Goal: Task Accomplishment & Management: Manage account settings

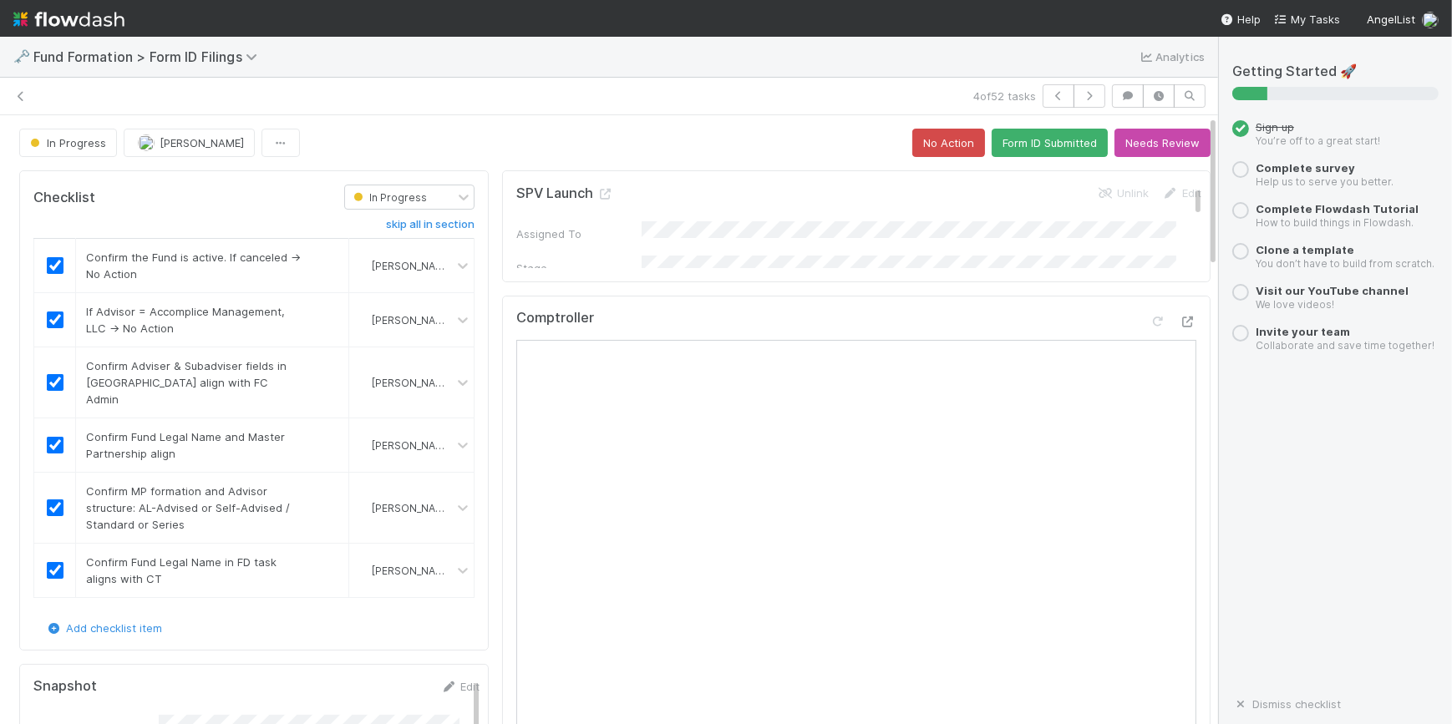
scroll to position [151, 0]
click at [1016, 141] on button "Form ID Submitted" at bounding box center [1049, 143] width 116 height 28
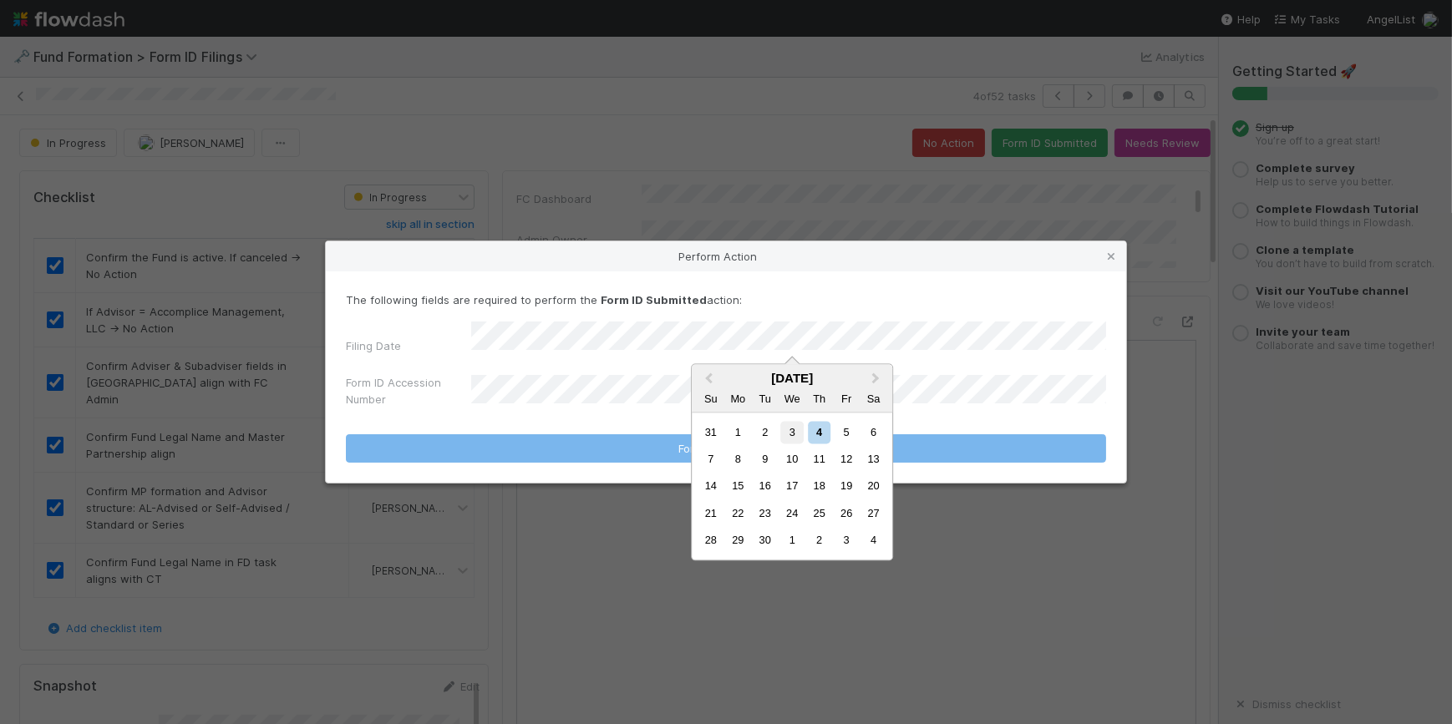
click at [783, 435] on div "3" at bounding box center [792, 432] width 23 height 23
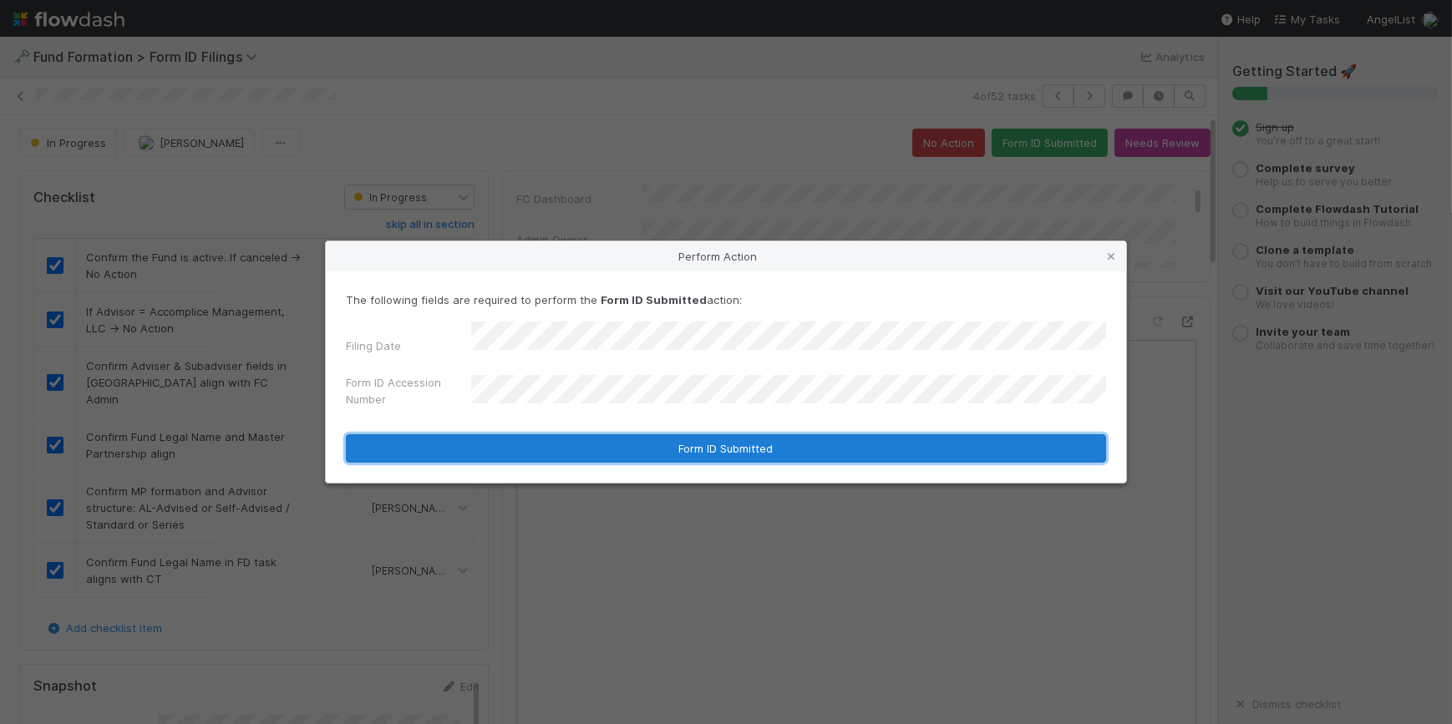
click at [699, 434] on button "Form ID Submitted" at bounding box center [726, 448] width 760 height 28
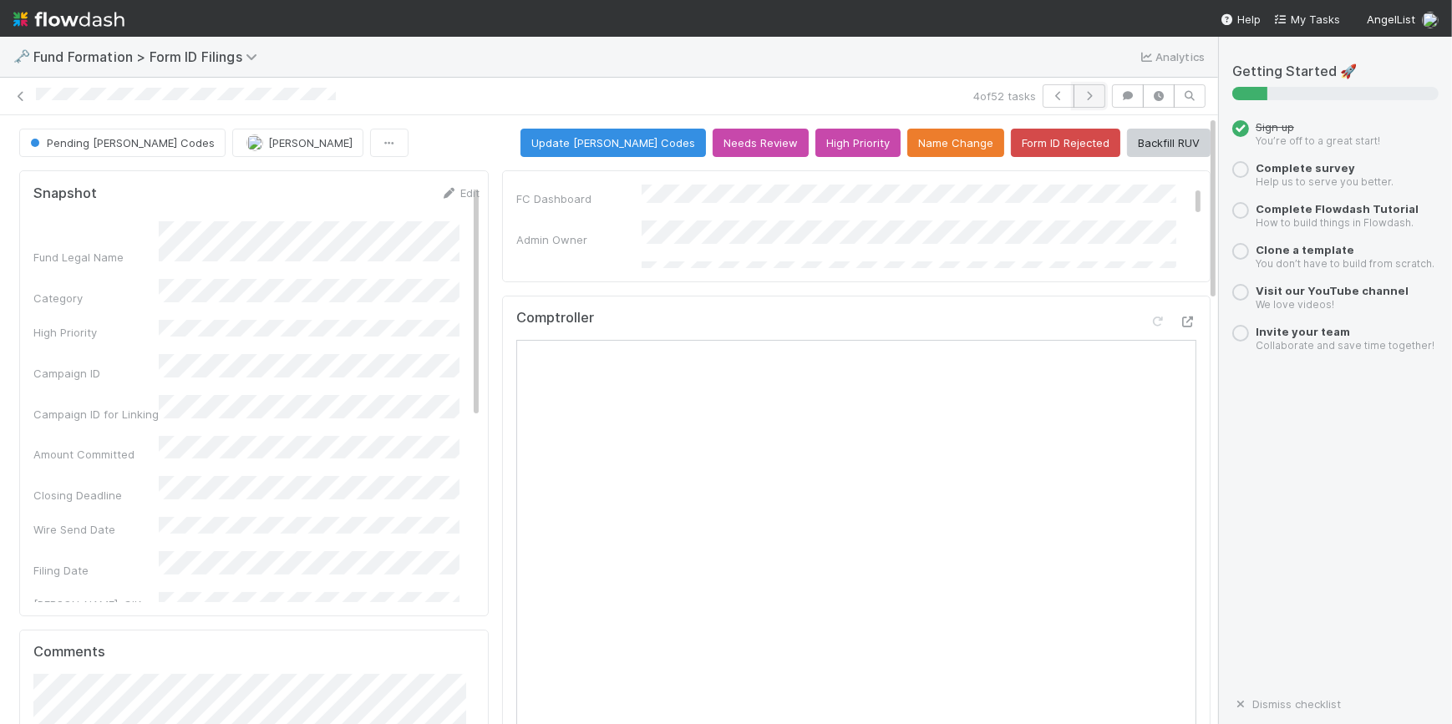
click at [1081, 92] on icon "button" at bounding box center [1089, 96] width 17 height 10
click at [18, 91] on icon at bounding box center [21, 96] width 17 height 11
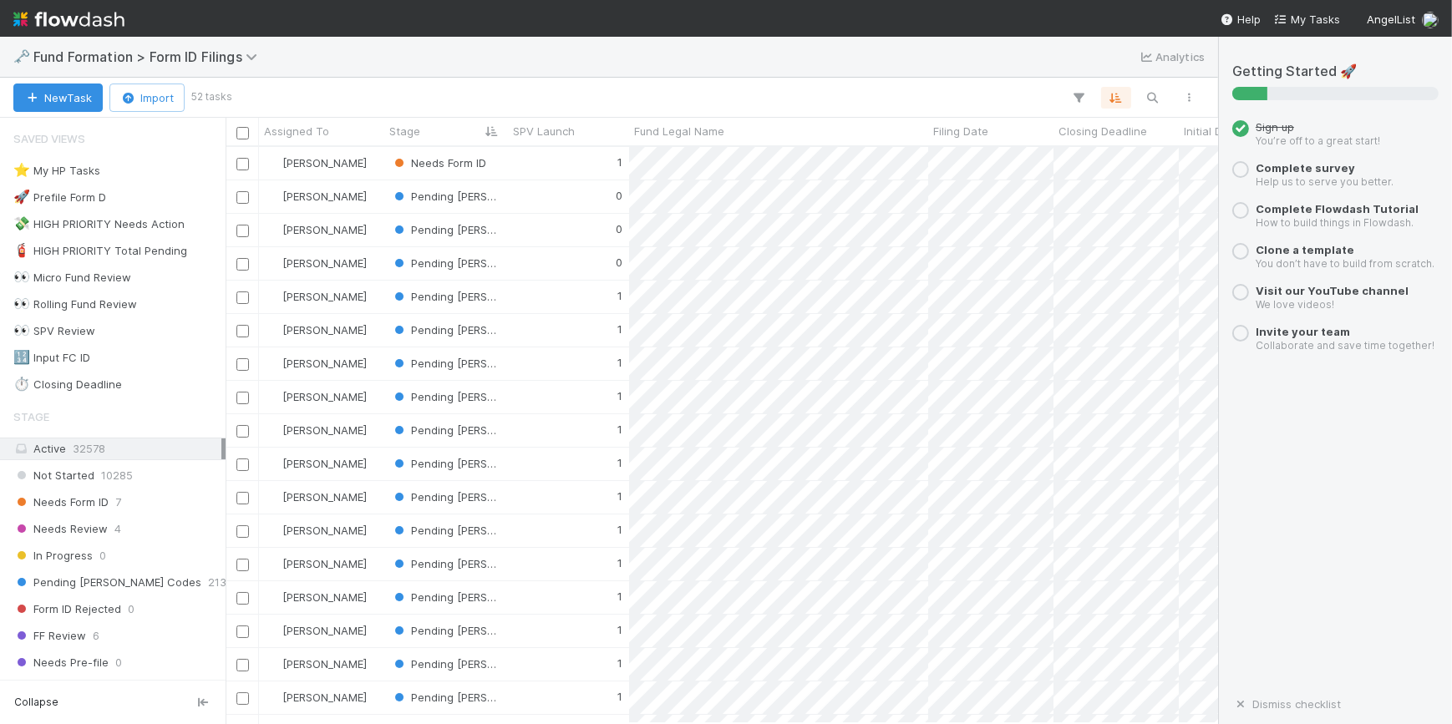
scroll to position [565, 981]
click at [558, 169] on div "1" at bounding box center [568, 163] width 121 height 33
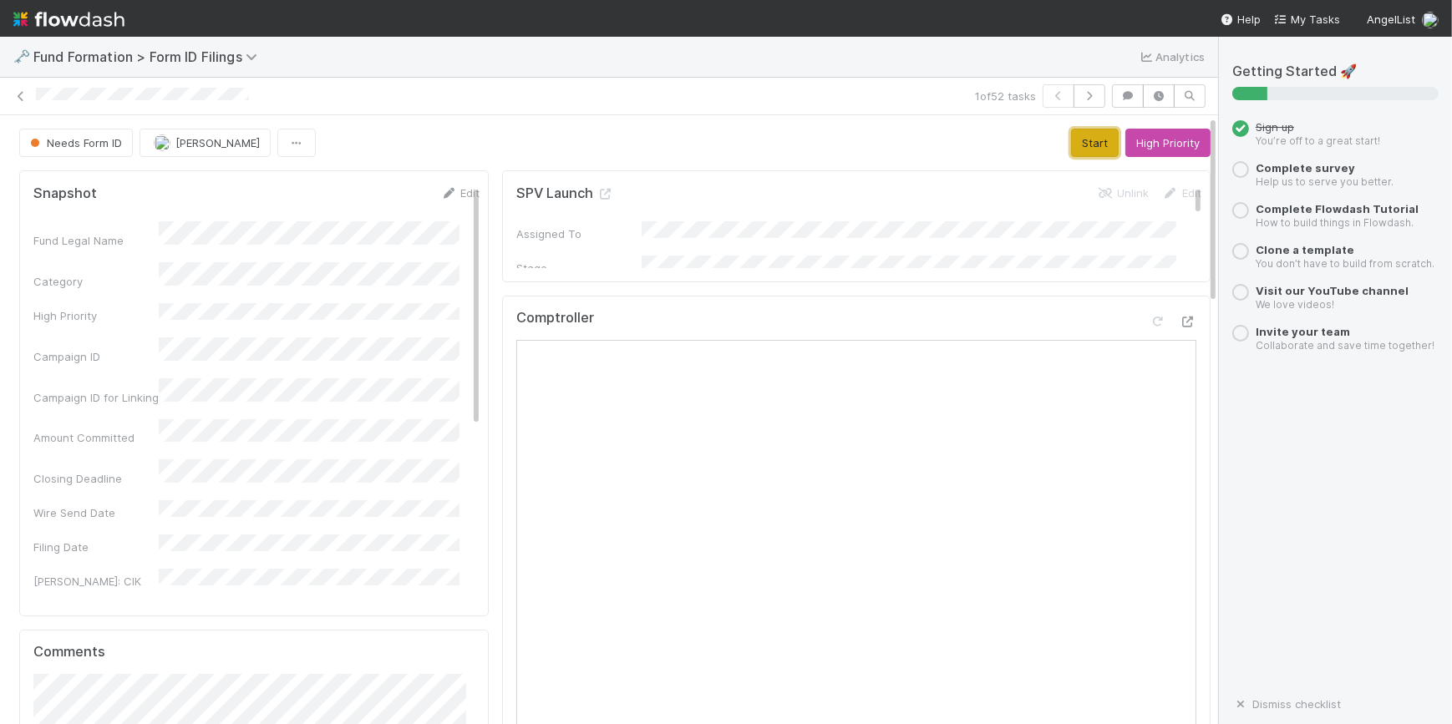
drag, startPoint x: 1056, startPoint y: 148, endPoint x: 1044, endPoint y: 165, distance: 21.1
click at [1071, 148] on button "Start" at bounding box center [1095, 143] width 48 height 28
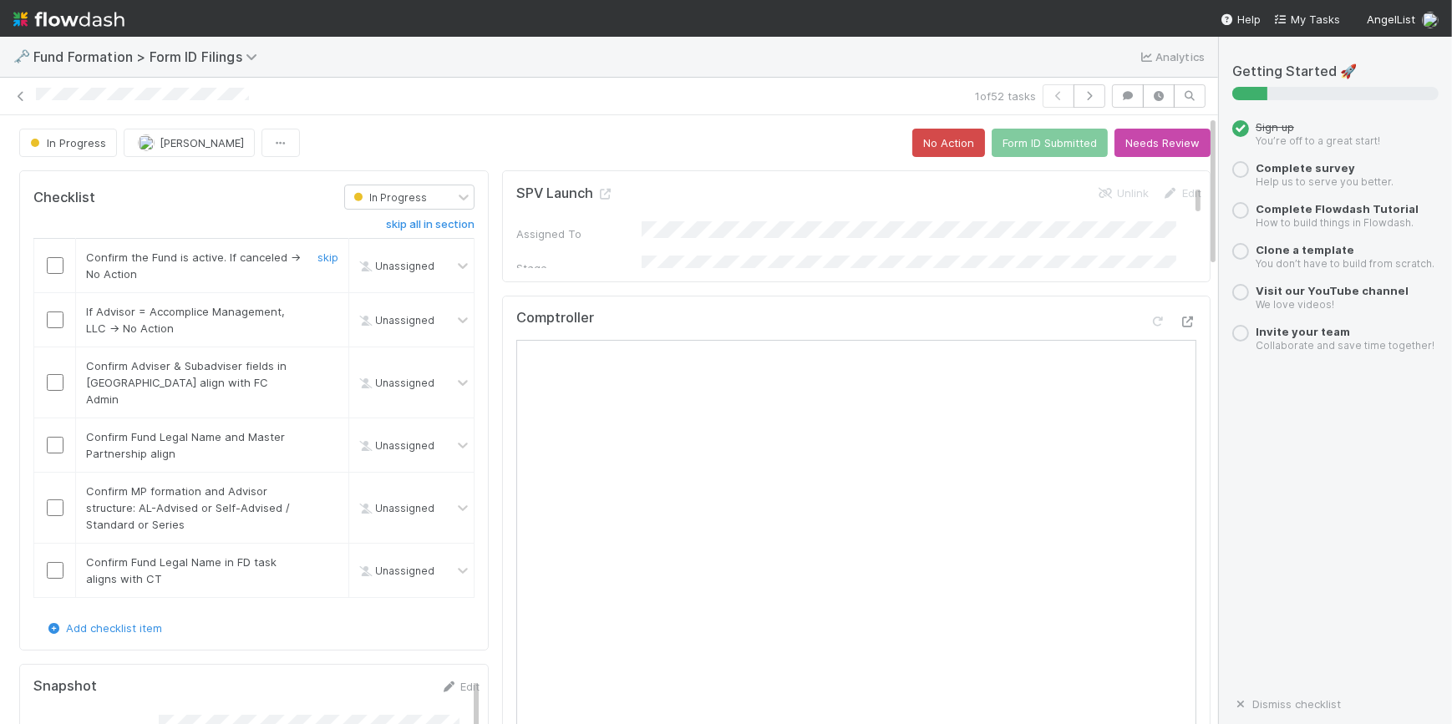
click at [48, 260] on input "checkbox" at bounding box center [55, 265] width 17 height 17
click at [49, 324] on input "checkbox" at bounding box center [55, 320] width 17 height 17
click at [53, 375] on input "checkbox" at bounding box center [55, 382] width 17 height 17
click at [53, 437] on input "checkbox" at bounding box center [55, 445] width 17 height 17
click at [54, 499] on input "checkbox" at bounding box center [55, 507] width 17 height 17
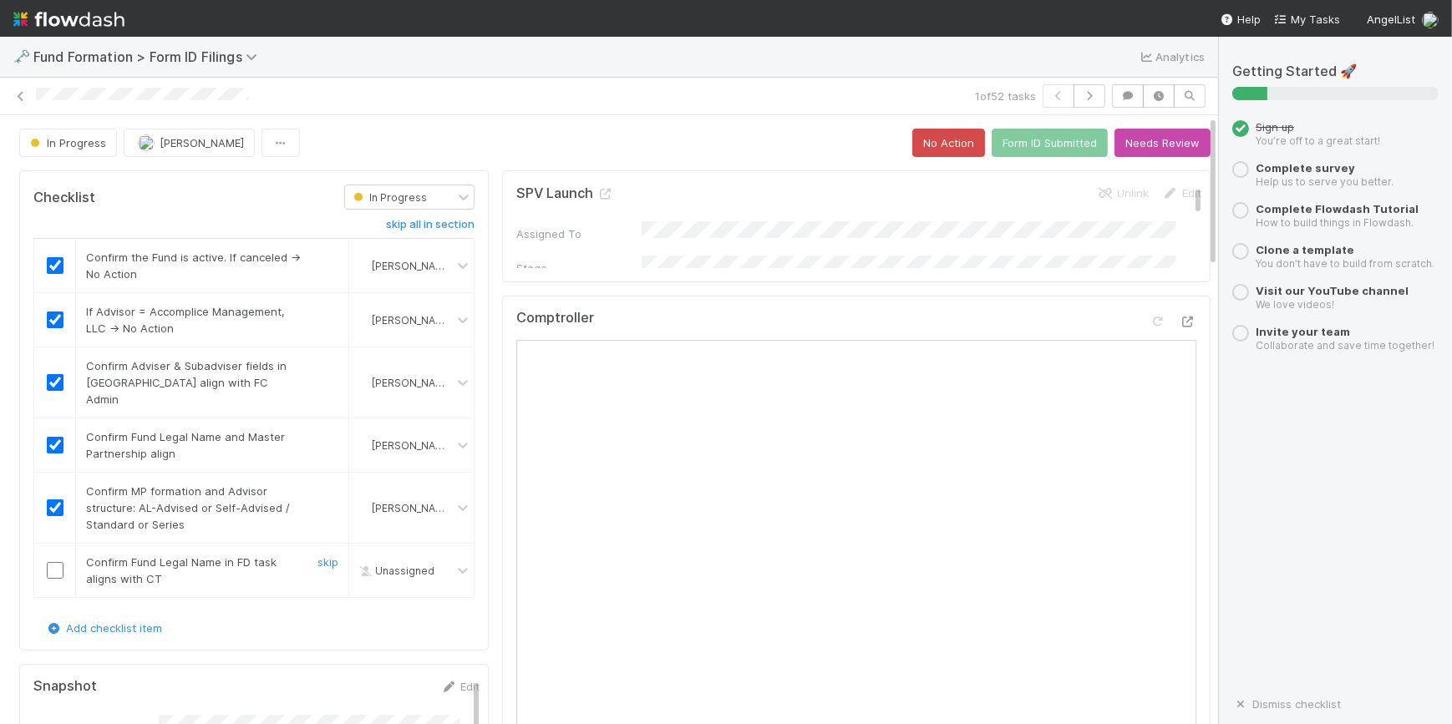
click at [58, 562] on input "checkbox" at bounding box center [55, 570] width 17 height 17
click at [1027, 145] on button "Form ID Submitted" at bounding box center [1049, 143] width 116 height 28
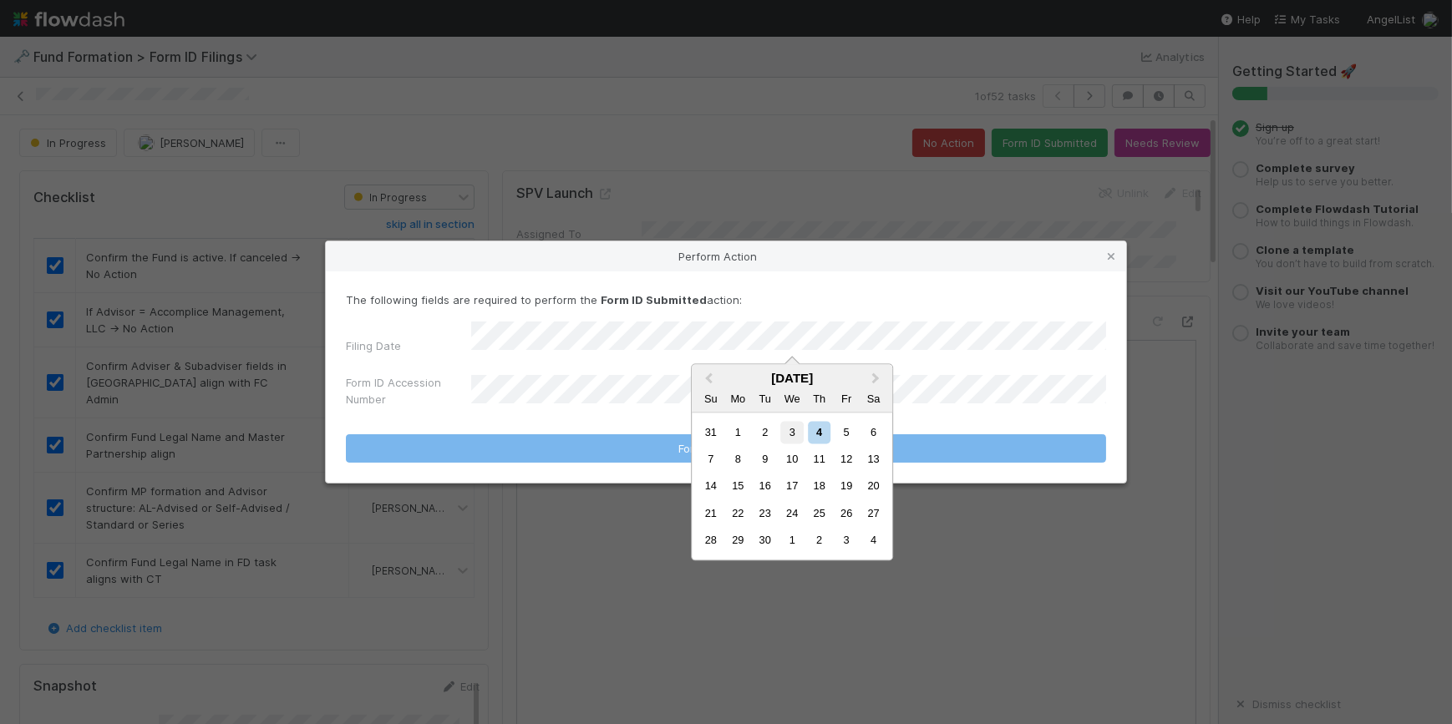
click at [793, 433] on div "3" at bounding box center [792, 432] width 23 height 23
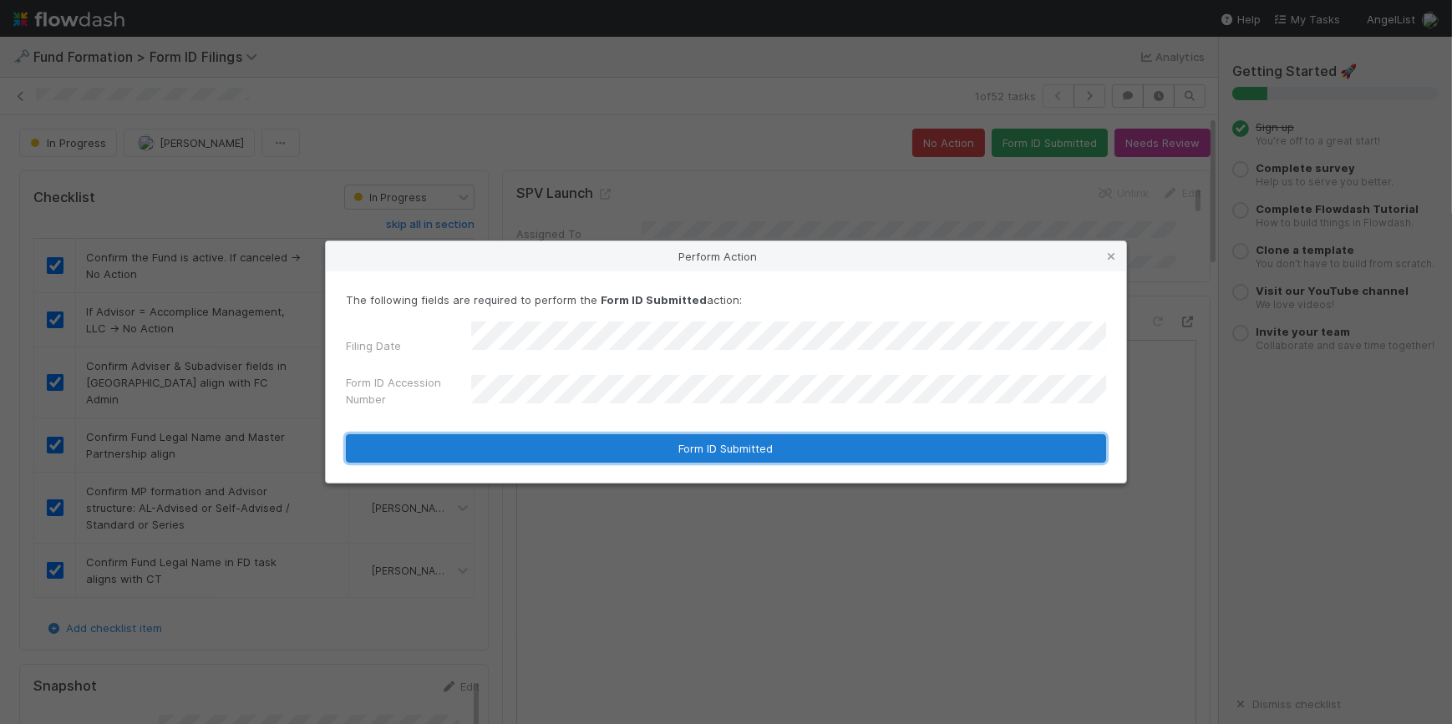
click at [657, 434] on button "Form ID Submitted" at bounding box center [726, 448] width 760 height 28
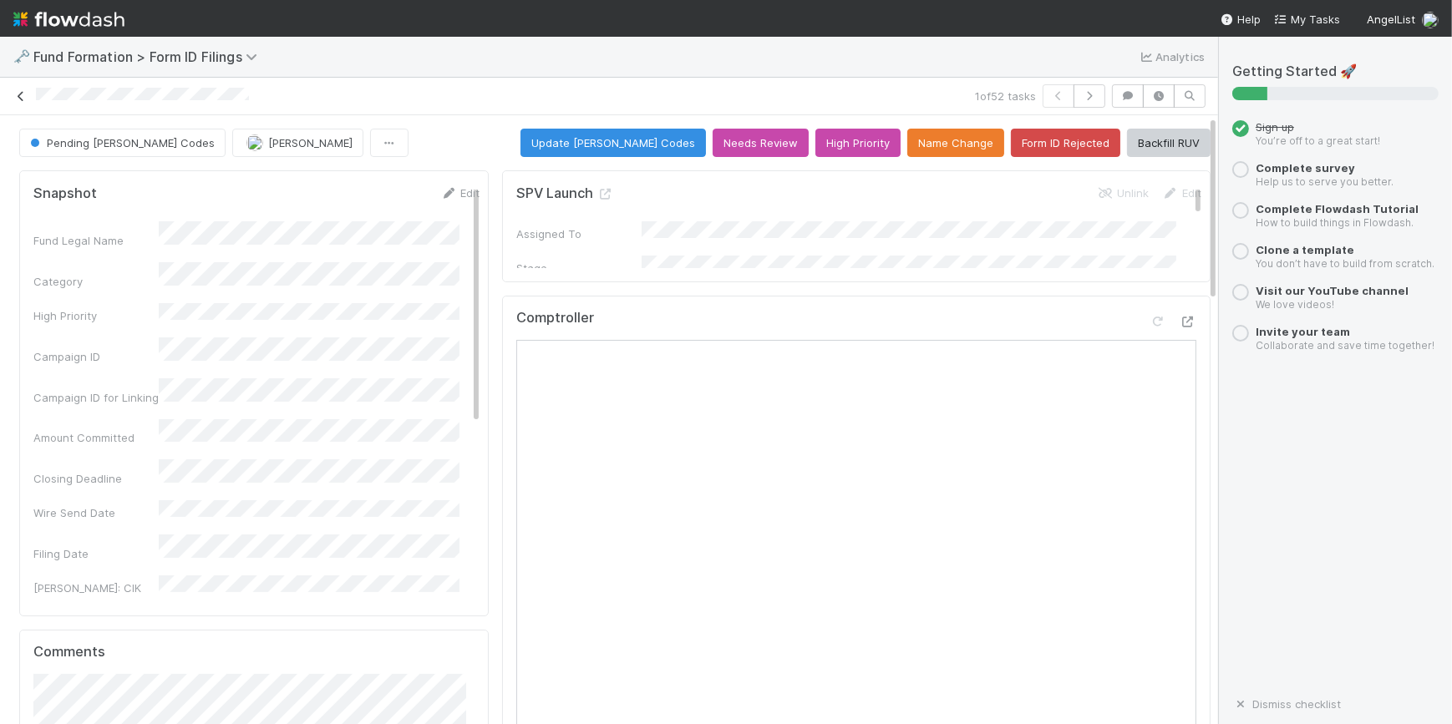
click at [18, 99] on icon at bounding box center [21, 96] width 17 height 11
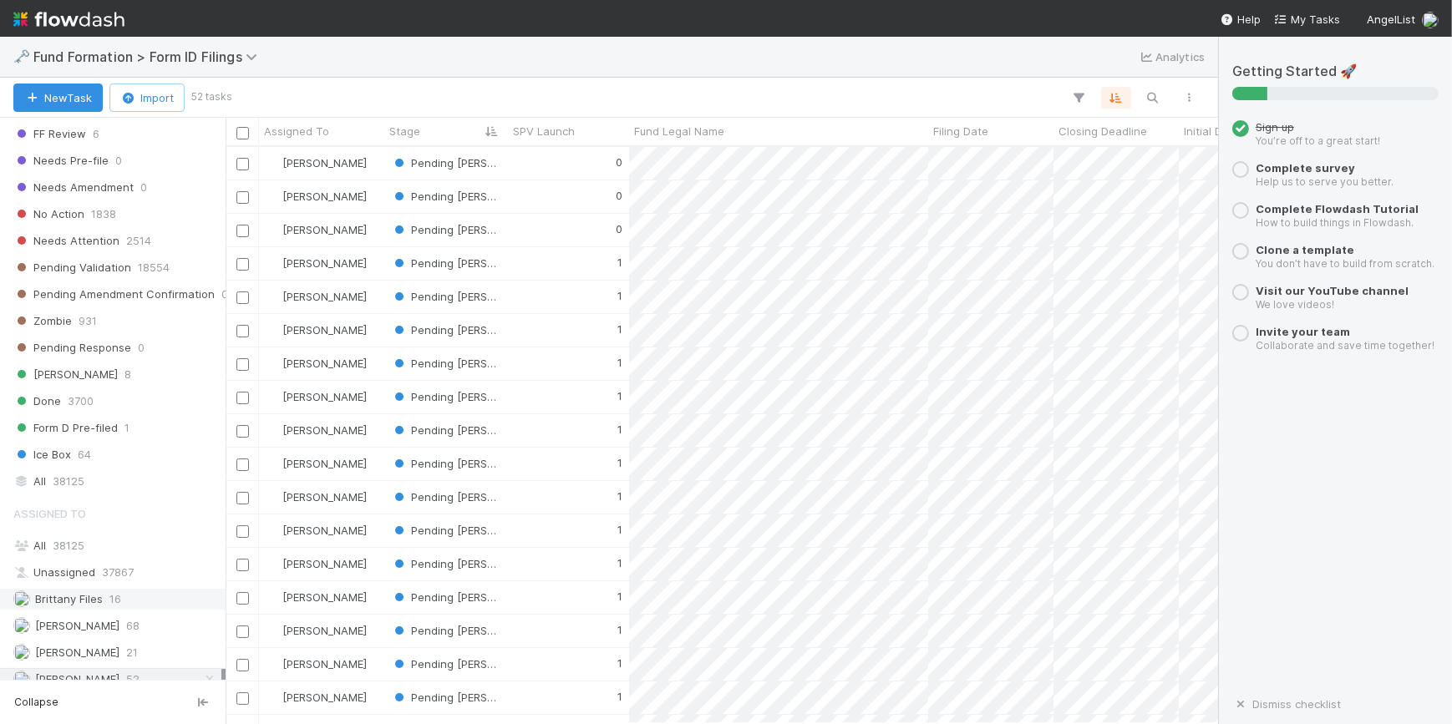
scroll to position [564, 0]
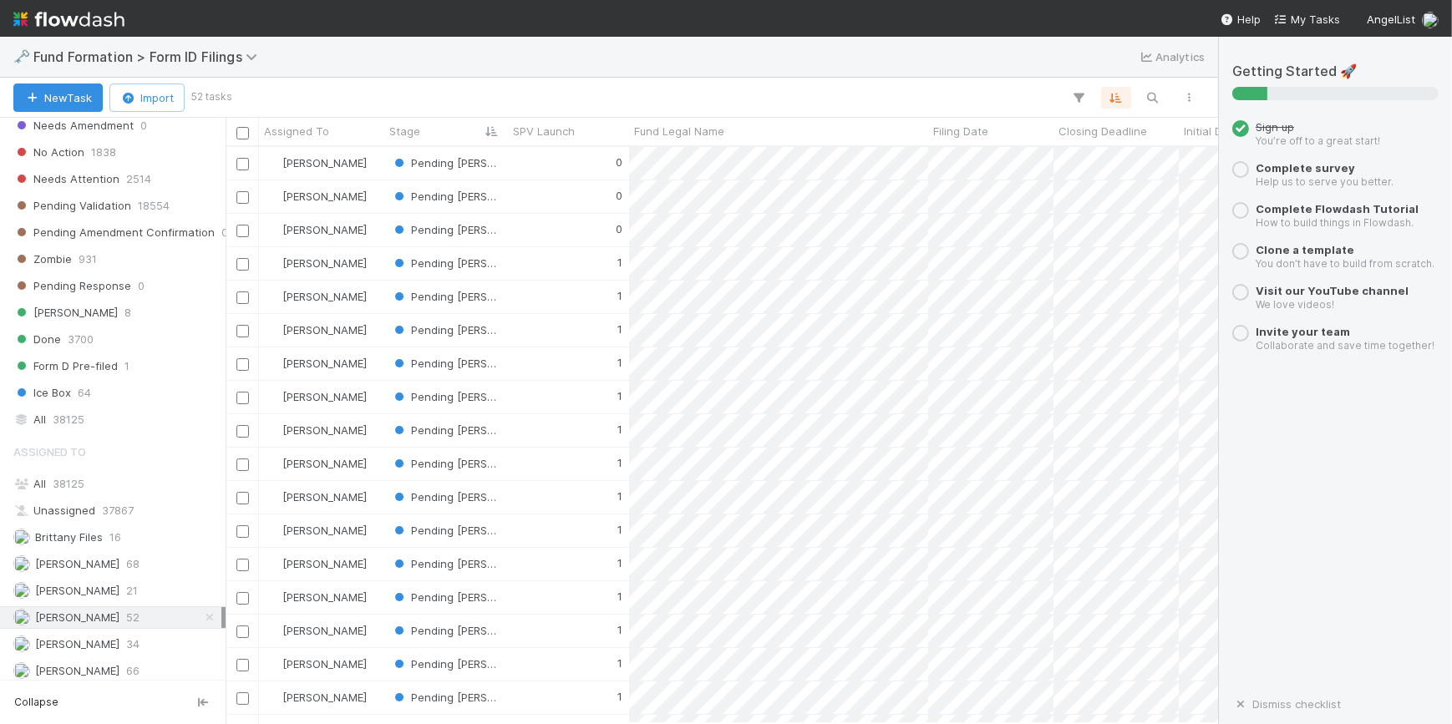
click at [201, 612] on icon at bounding box center [209, 617] width 17 height 11
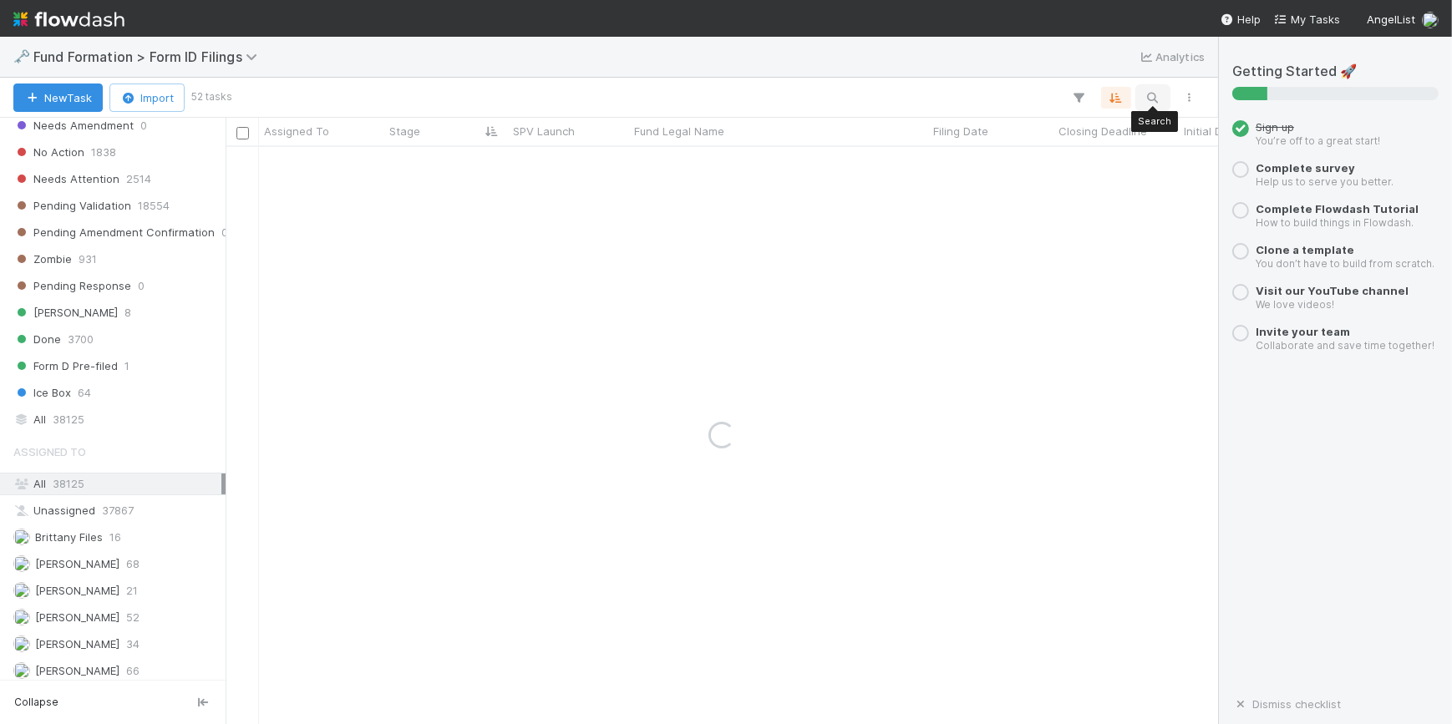
click at [1154, 103] on icon "button" at bounding box center [1152, 97] width 17 height 15
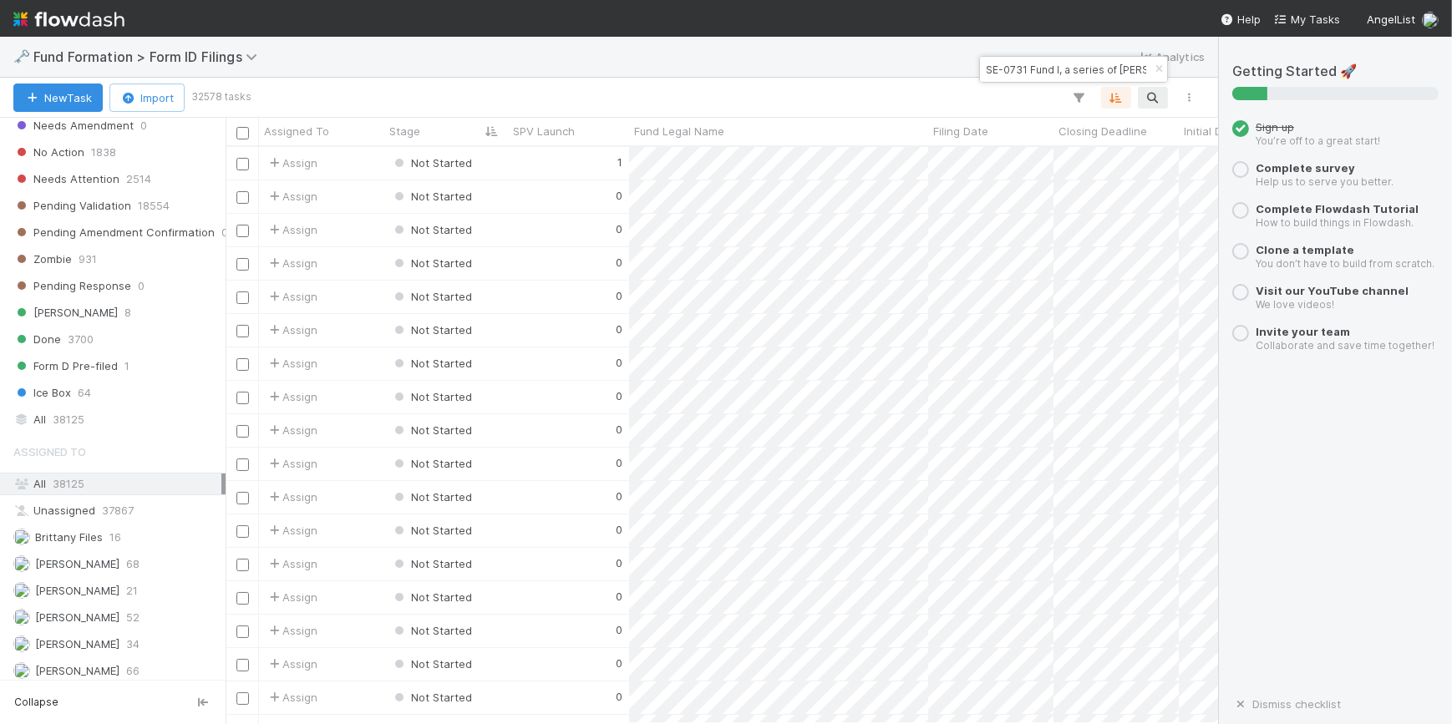
scroll to position [0, 134]
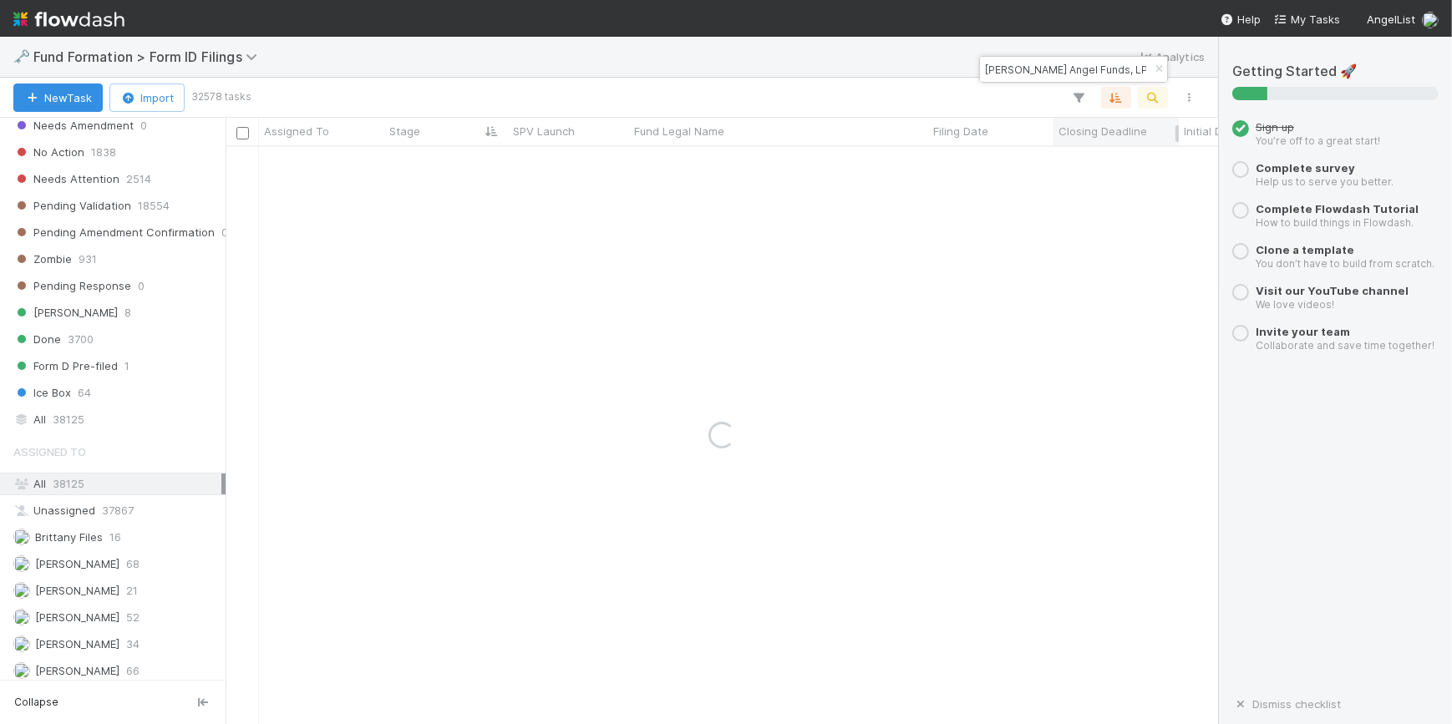
type input "SE-0731 Fund I, a series of [PERSON_NAME] Angel Funds, LP"
click at [534, 167] on div "1" at bounding box center [568, 163] width 121 height 33
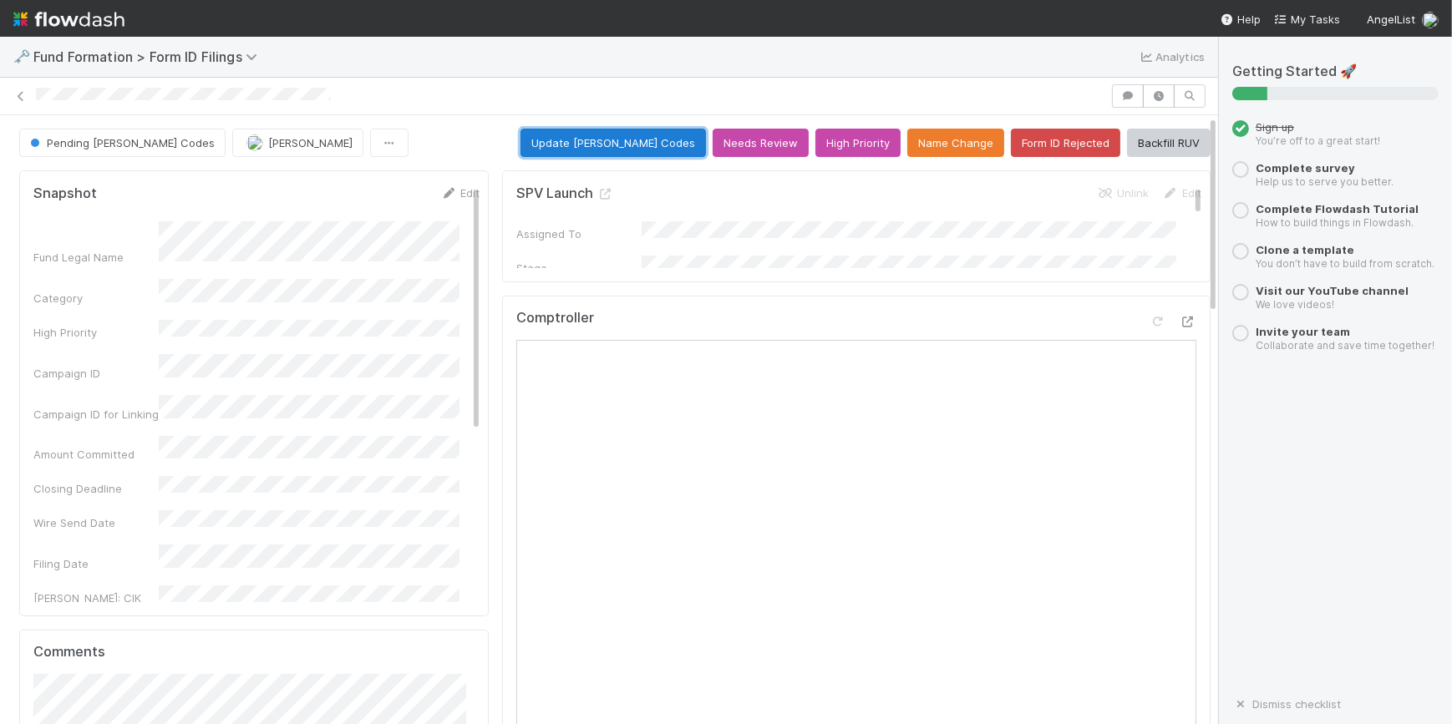
click at [660, 150] on button "Update [PERSON_NAME] Codes" at bounding box center [612, 143] width 185 height 28
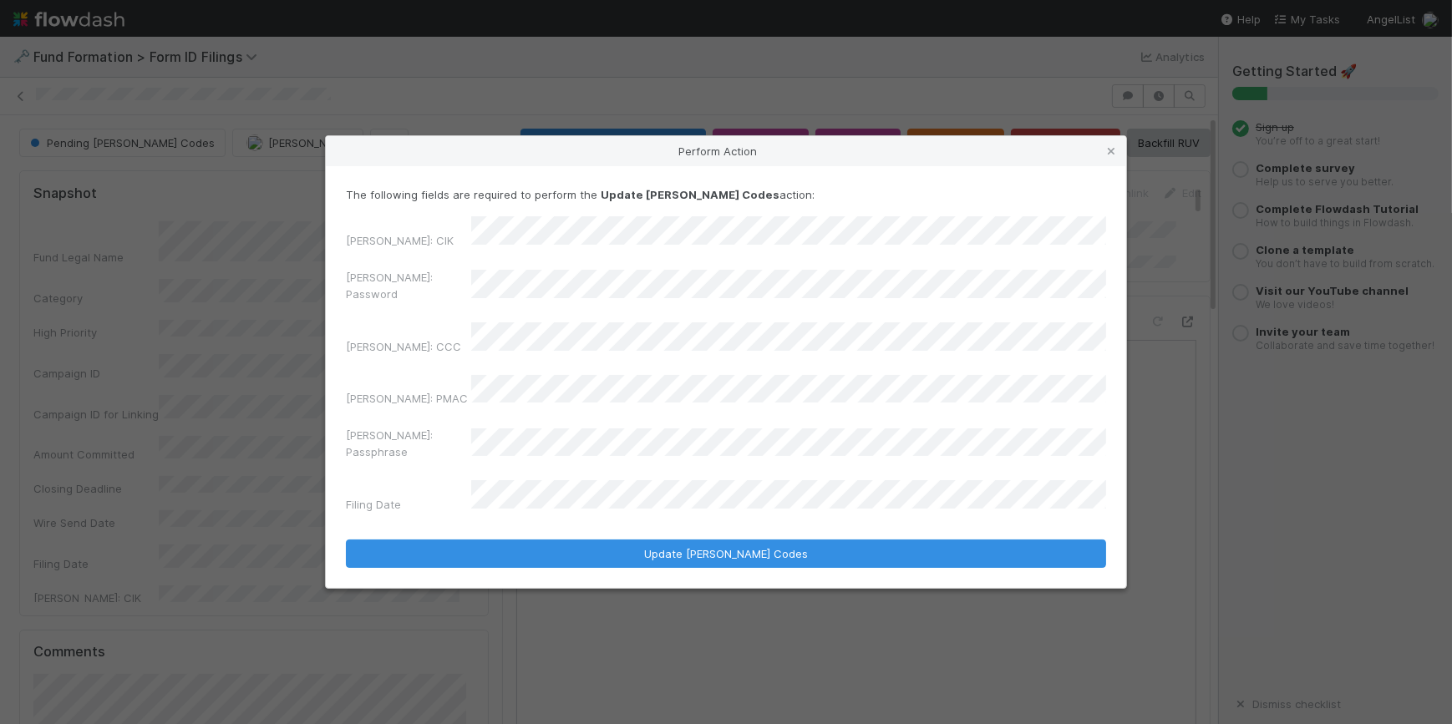
click at [563, 318] on div "[PERSON_NAME]: [PERSON_NAME]: Password [PERSON_NAME]: CCC [PERSON_NAME]: PMAC […" at bounding box center [726, 368] width 760 height 304
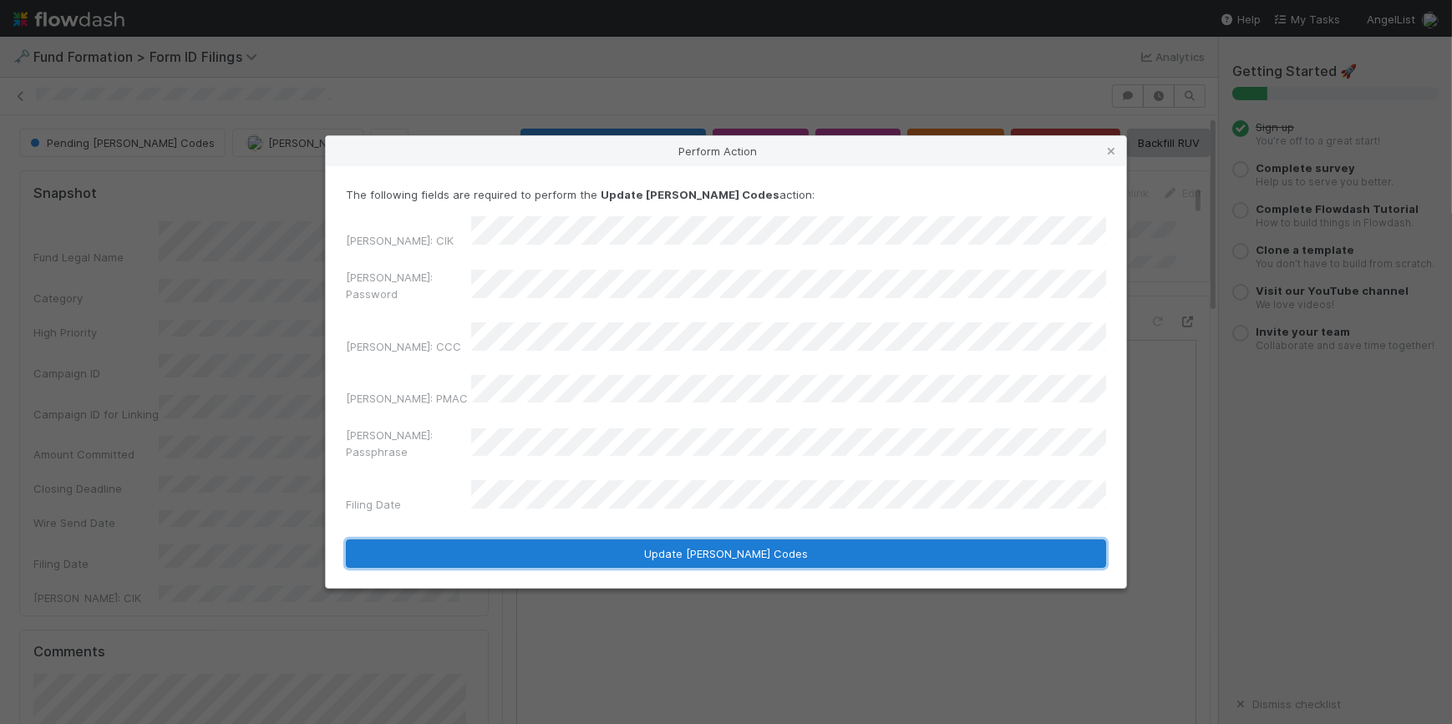
click at [643, 540] on button "Update [PERSON_NAME] Codes" at bounding box center [726, 554] width 760 height 28
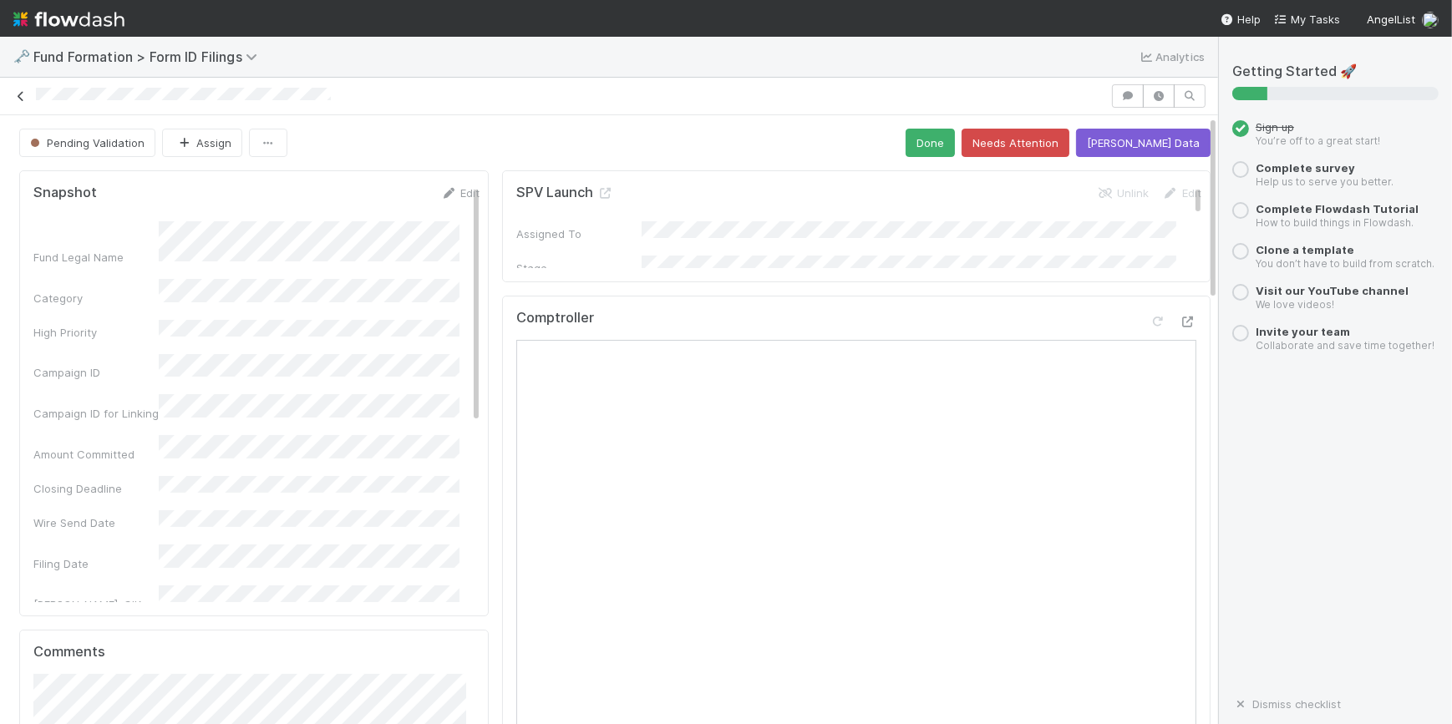
click at [23, 99] on icon at bounding box center [21, 96] width 17 height 11
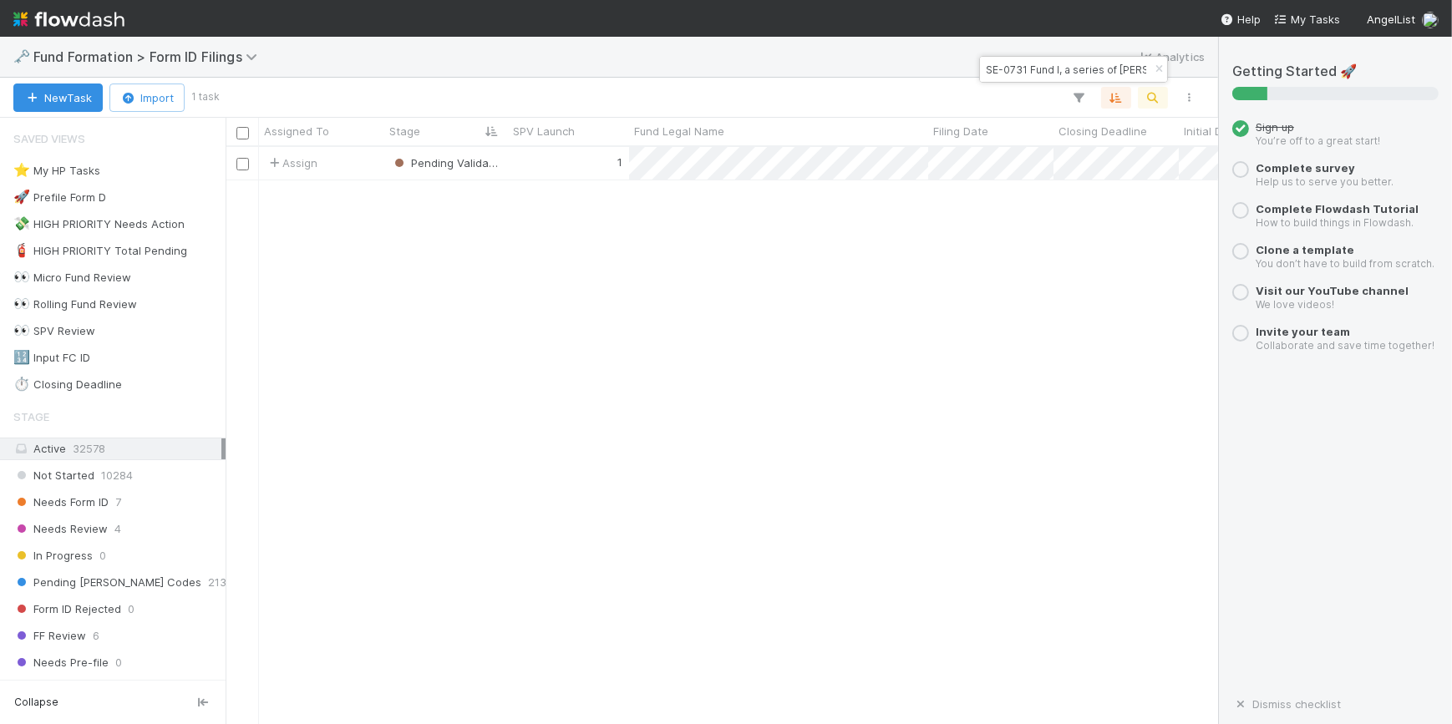
scroll to position [565, 981]
click at [1032, 67] on input "SE-0731 Fund I, a series of [PERSON_NAME] Angel Funds, LP" at bounding box center [1065, 69] width 167 height 20
paste input "808 Fund I, a series of Gulfstream Venture Capital"
type input "SE-0808 Fund I, a series of Gulfstream Venture Capital, LP"
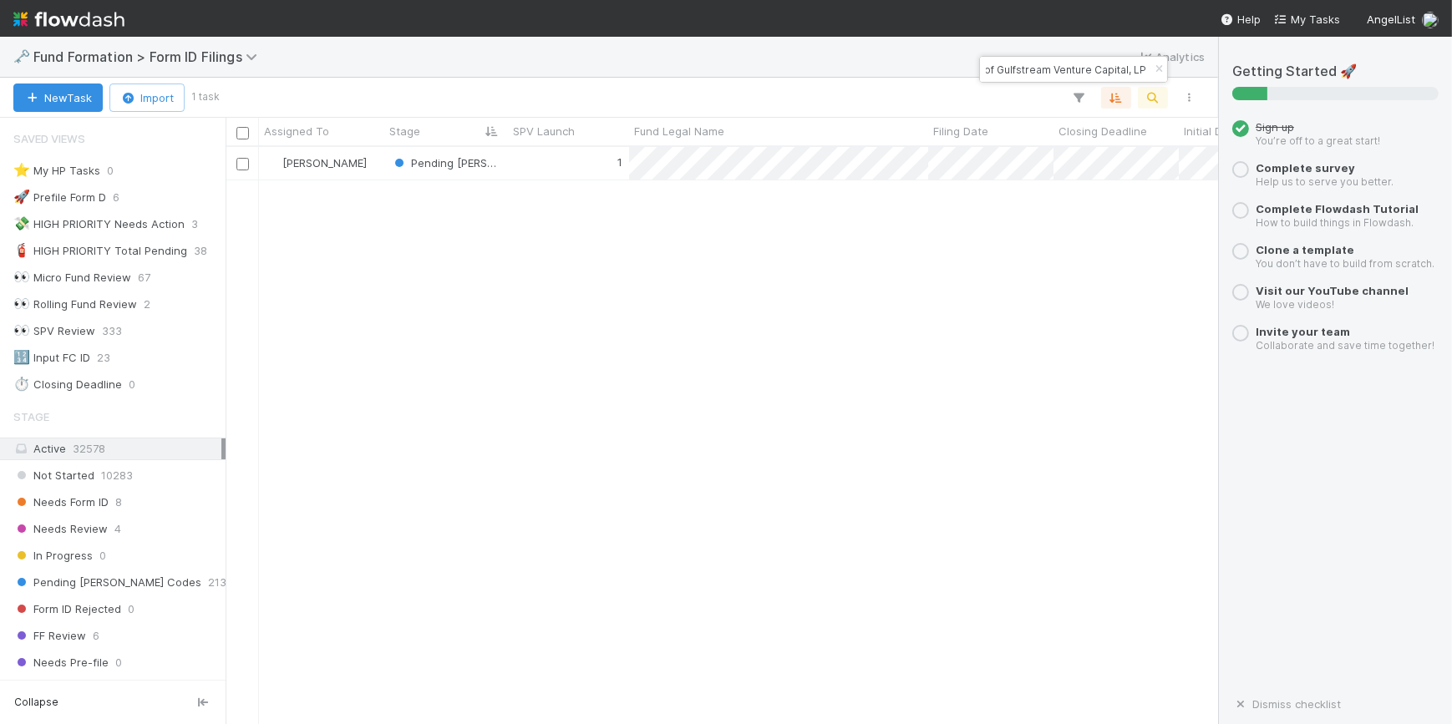
scroll to position [565, 981]
click at [526, 172] on div "1" at bounding box center [568, 163] width 121 height 33
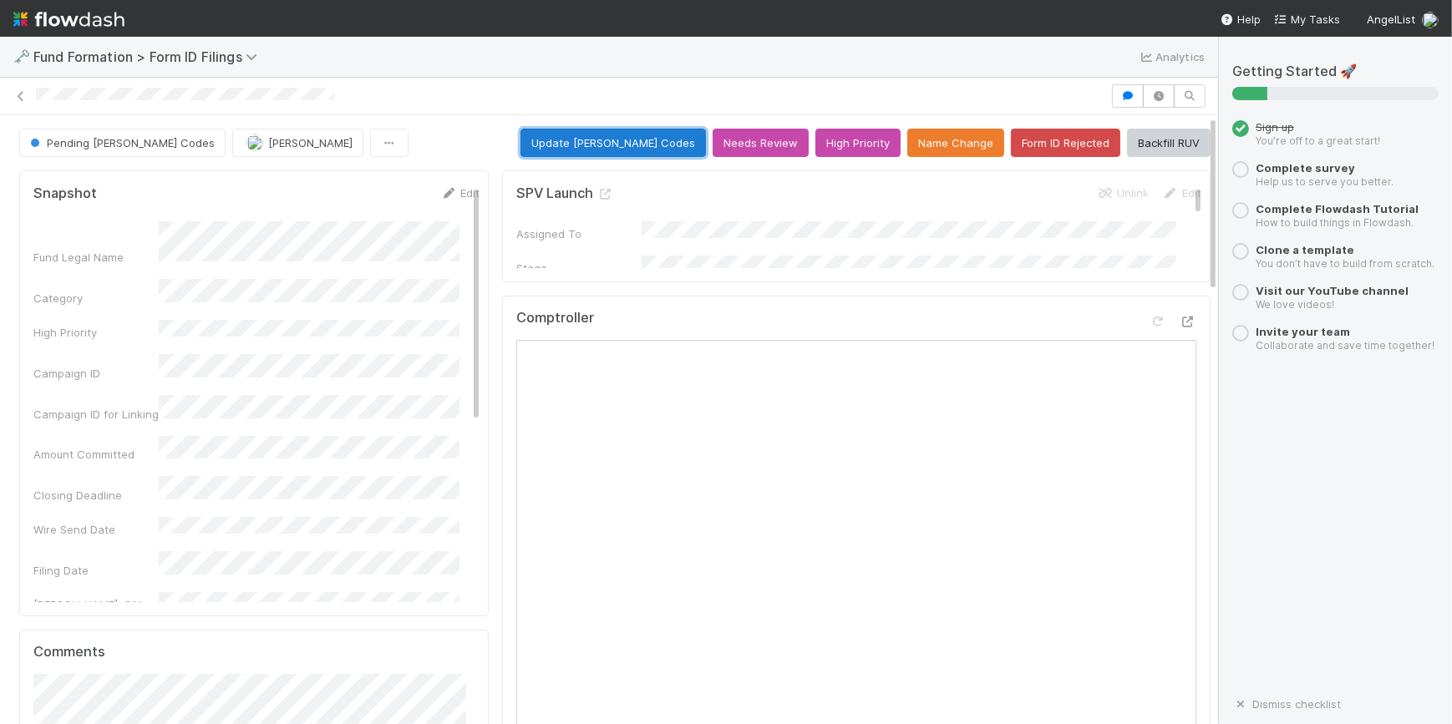
click at [628, 149] on button "Update [PERSON_NAME] Codes" at bounding box center [612, 143] width 185 height 28
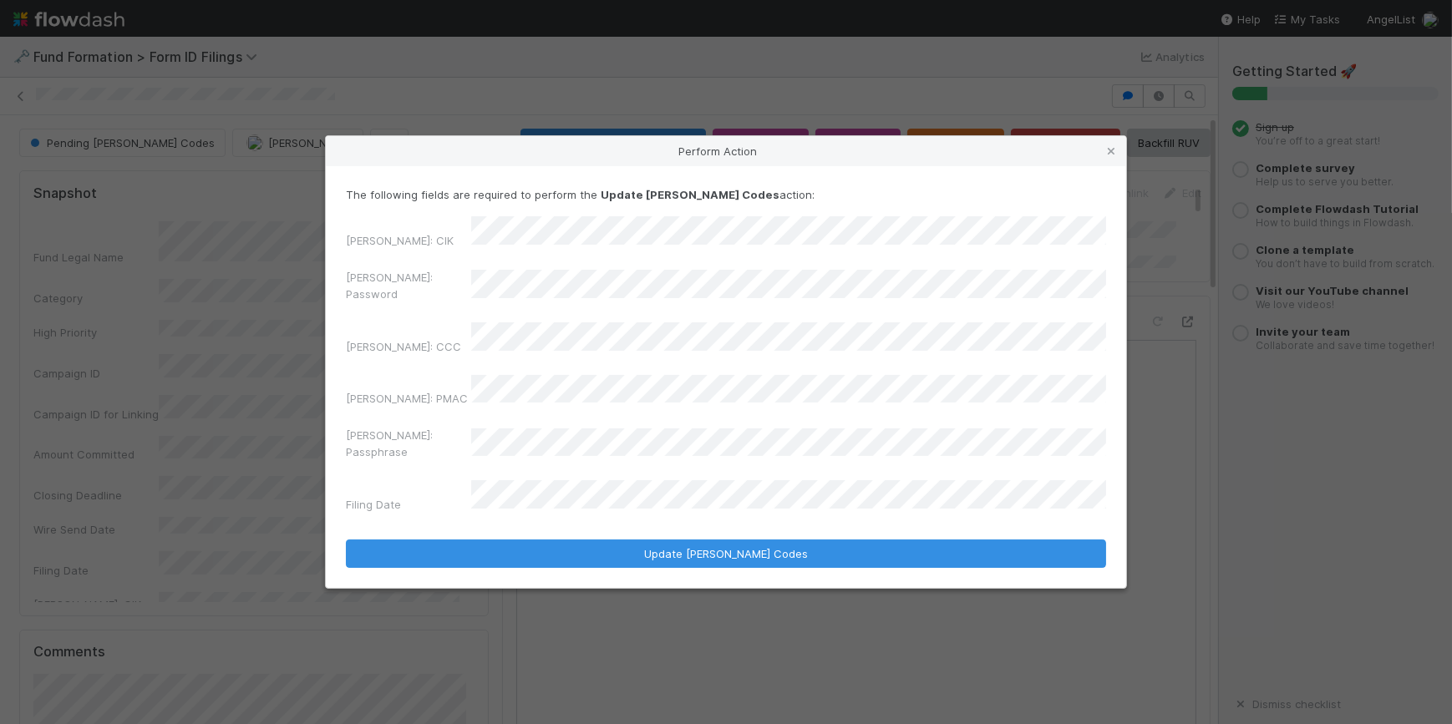
click at [467, 301] on div "[PERSON_NAME]: Password" at bounding box center [726, 289] width 760 height 40
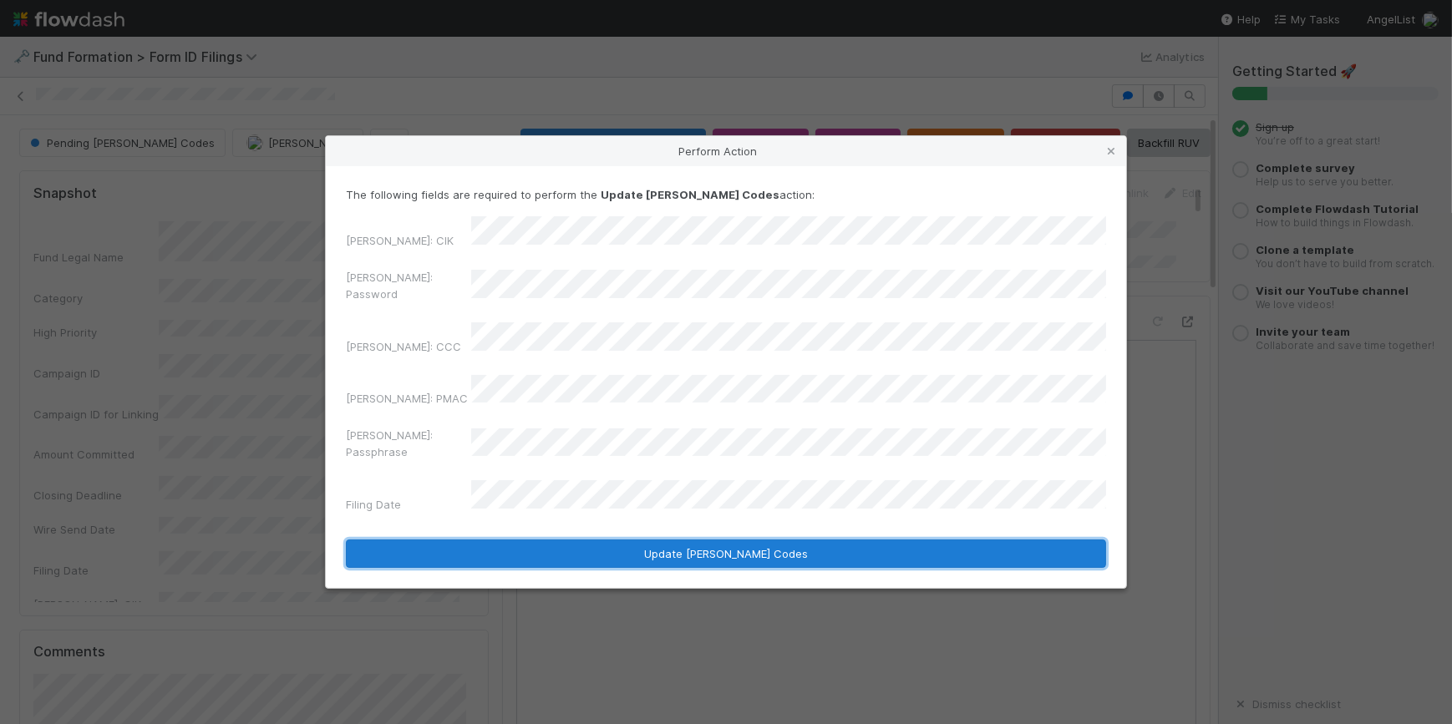
click at [583, 540] on button "Update [PERSON_NAME] Codes" at bounding box center [726, 554] width 760 height 28
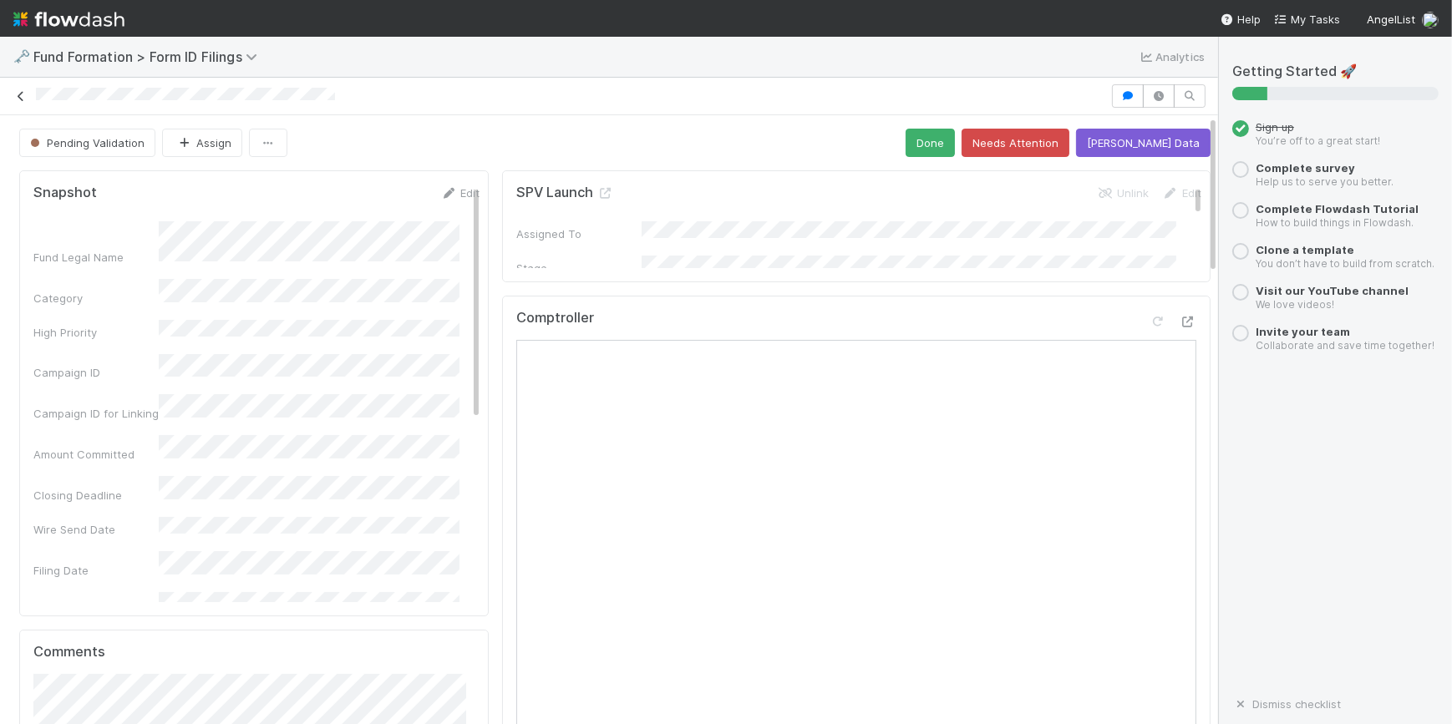
click at [26, 96] on icon at bounding box center [21, 96] width 17 height 11
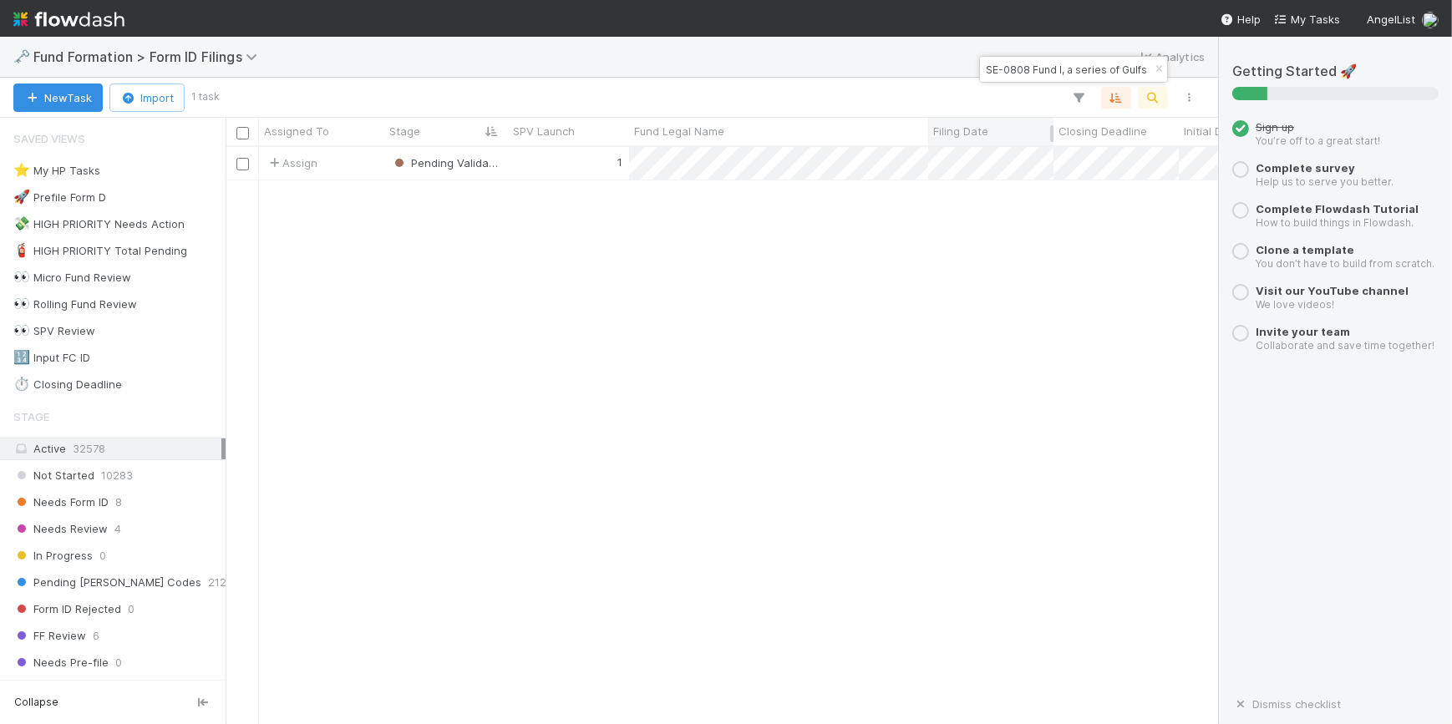
scroll to position [565, 981]
click at [1010, 70] on input "SE-0808 Fund I, a series of Gulfstream Venture Capital, LP" at bounding box center [1065, 69] width 167 height 20
paste input "JKA Venture Funds"
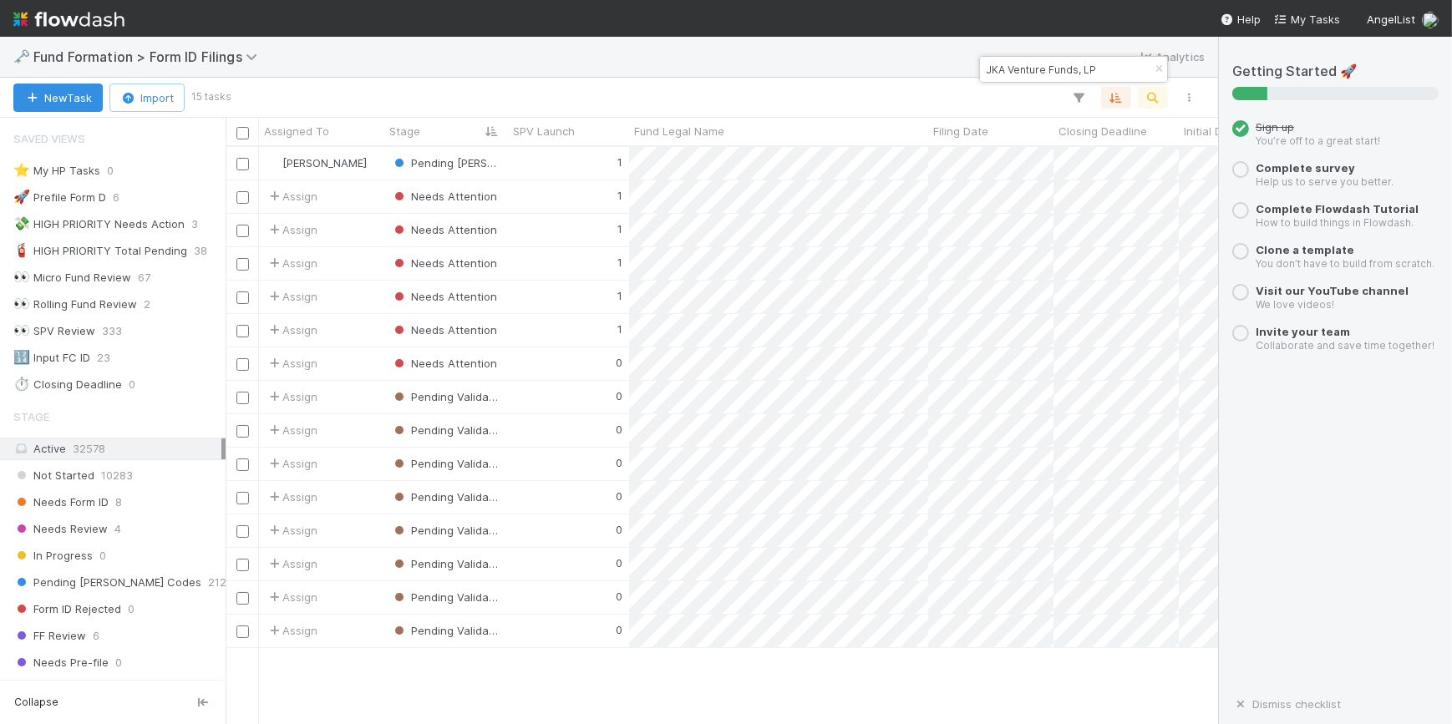
click at [1052, 66] on input "JKA Venture Funds, LP" at bounding box center [1065, 69] width 167 height 20
paste input "SE-0619 Fund II, a series of"
type input "SE-0619 Fund II, a series of JKA Venture Funds, LP"
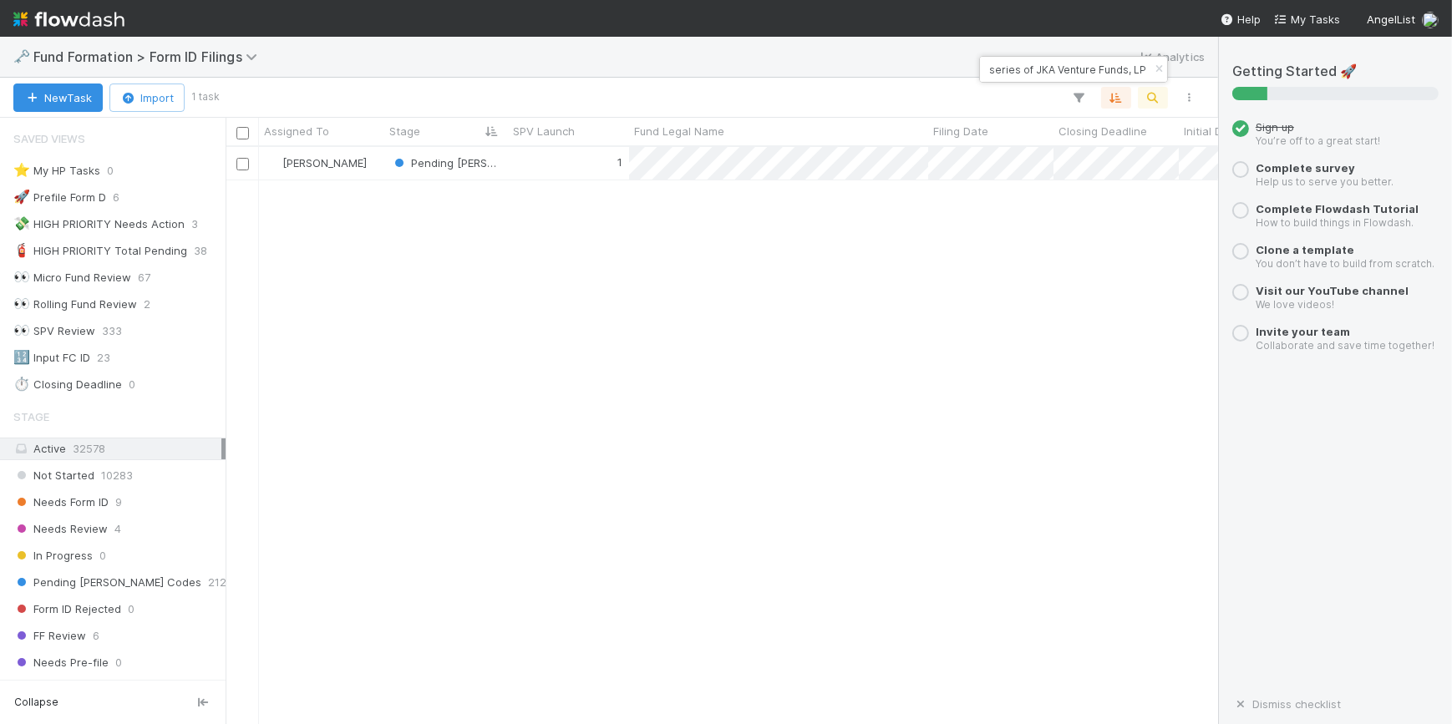
scroll to position [565, 981]
click at [543, 161] on div "1" at bounding box center [568, 163] width 121 height 33
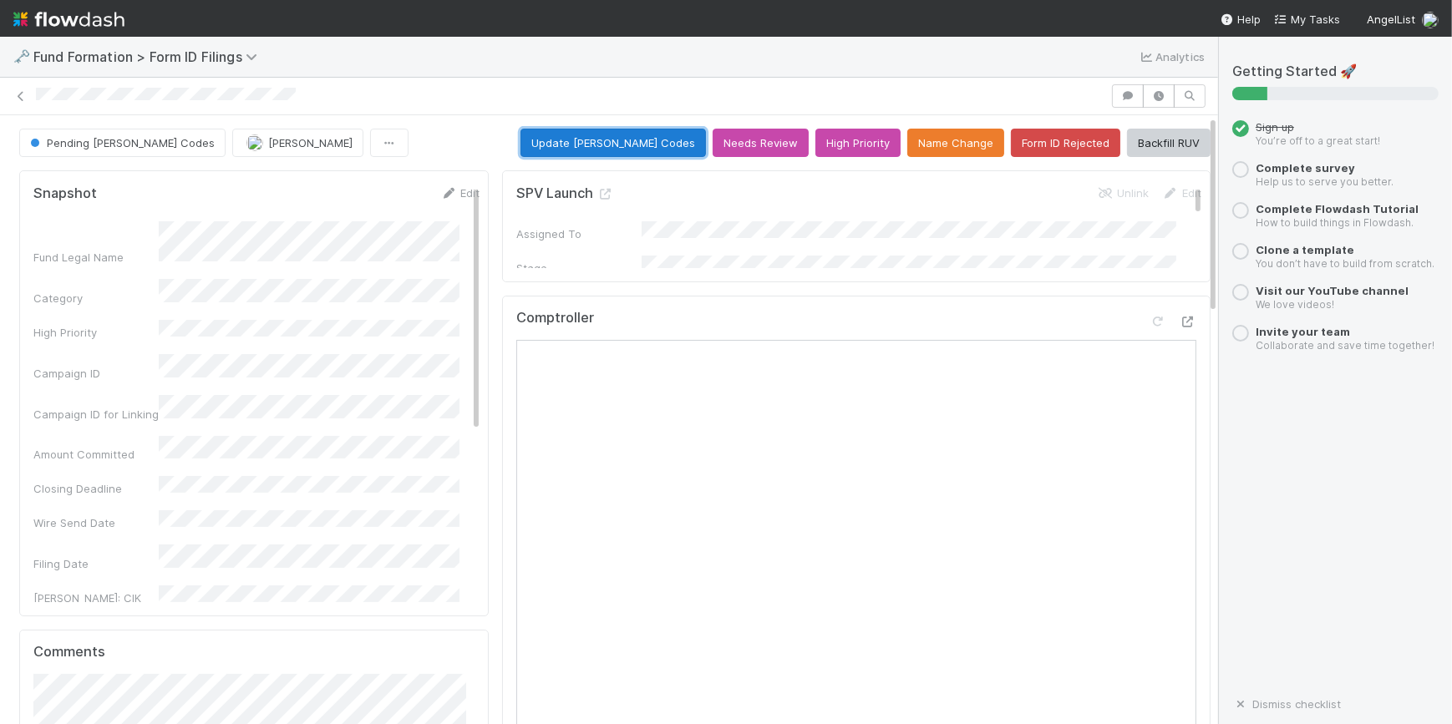
click at [660, 147] on button "Update [PERSON_NAME] Codes" at bounding box center [612, 143] width 185 height 28
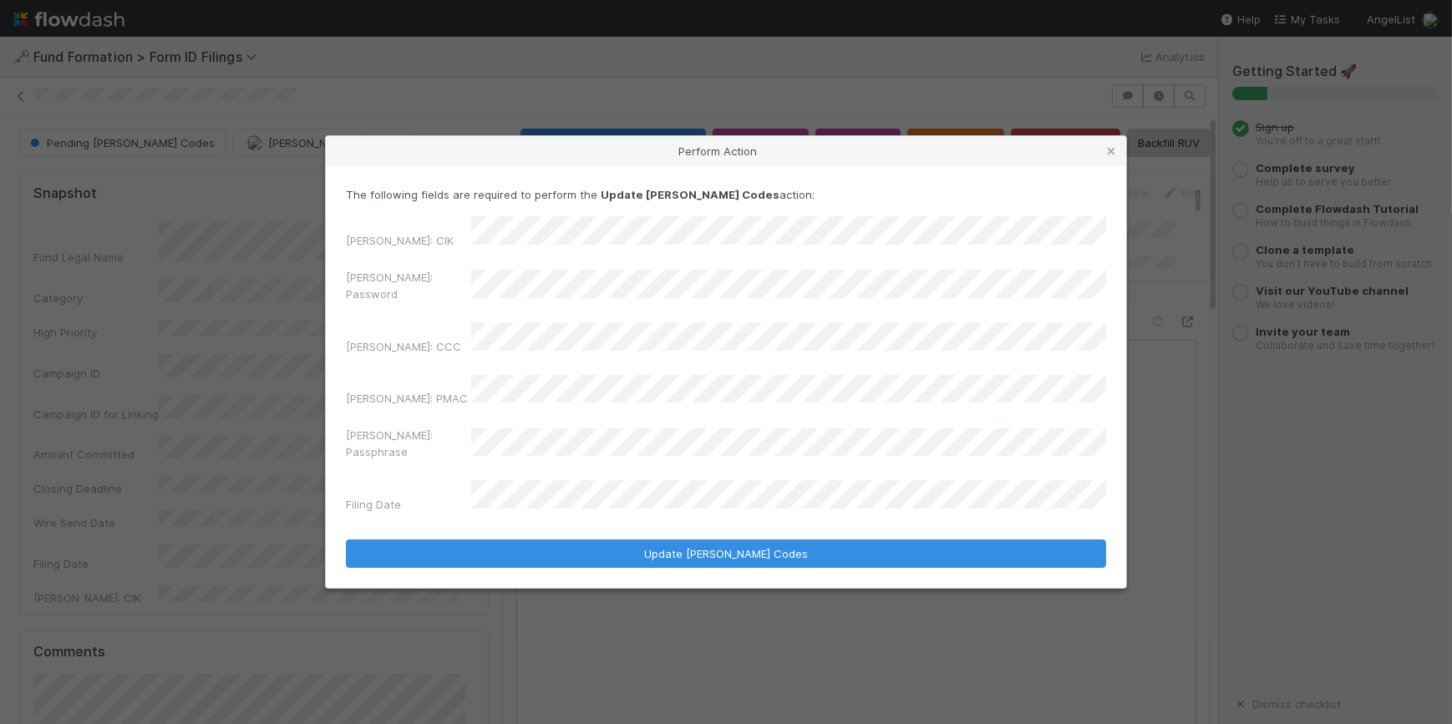
click at [459, 256] on div "[PERSON_NAME]: CIK" at bounding box center [726, 235] width 760 height 39
click at [452, 307] on div "[PERSON_NAME]: Password" at bounding box center [726, 289] width 760 height 40
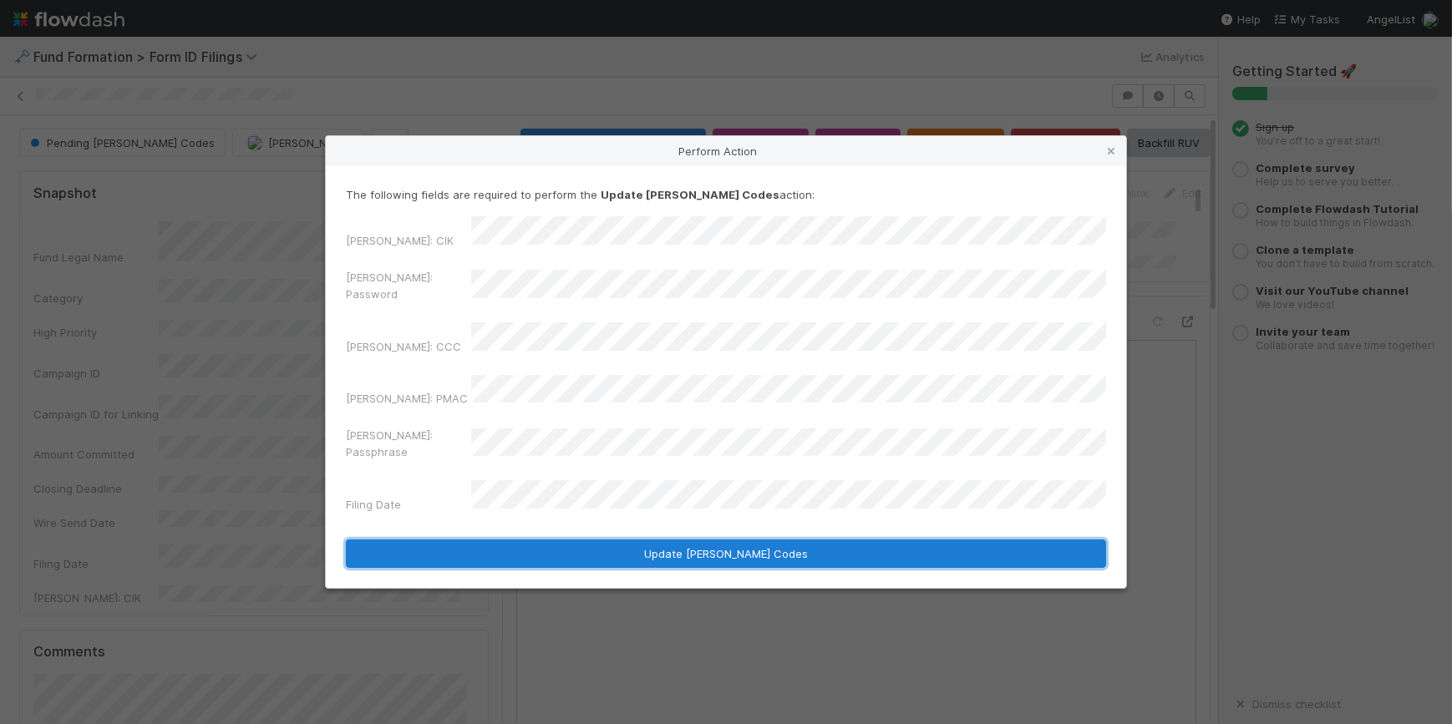
click at [513, 540] on button "Update [PERSON_NAME] Codes" at bounding box center [726, 554] width 760 height 28
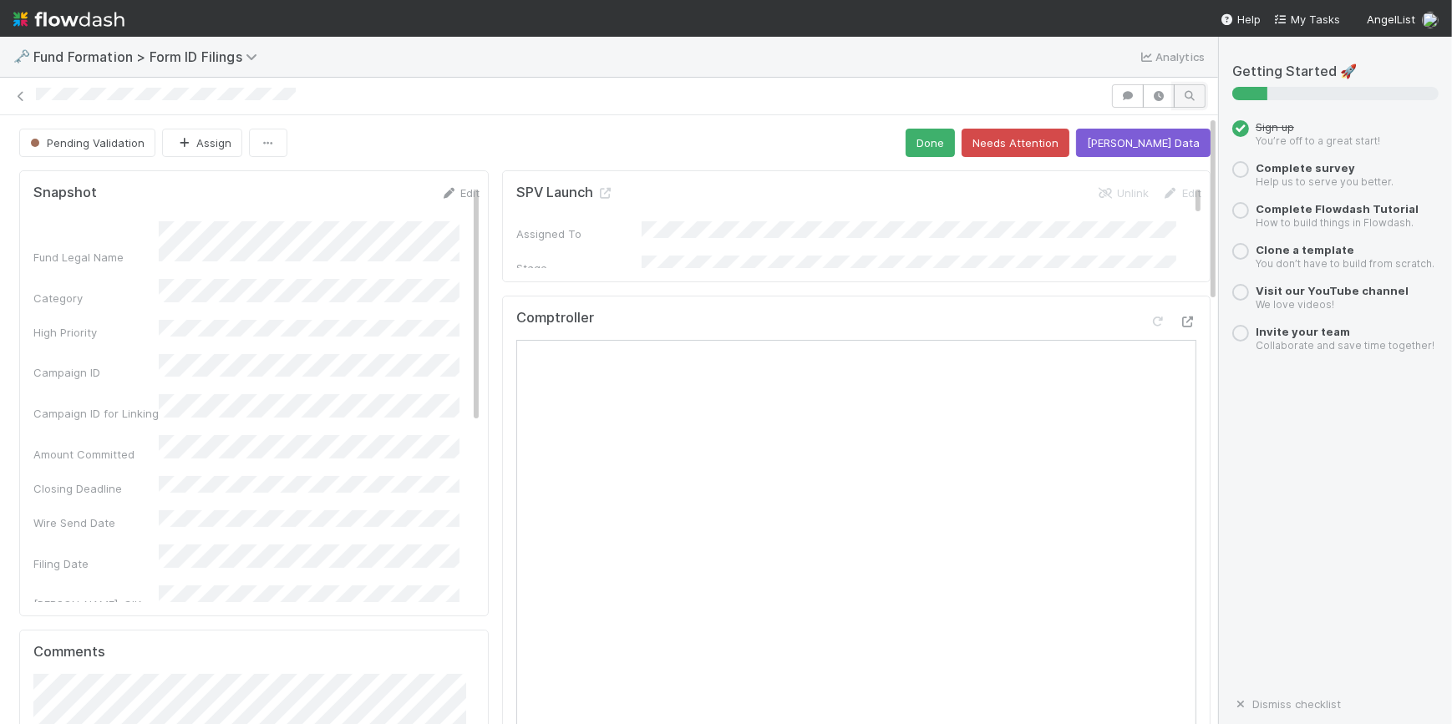
click at [1181, 97] on icon "button" at bounding box center [1189, 96] width 17 height 10
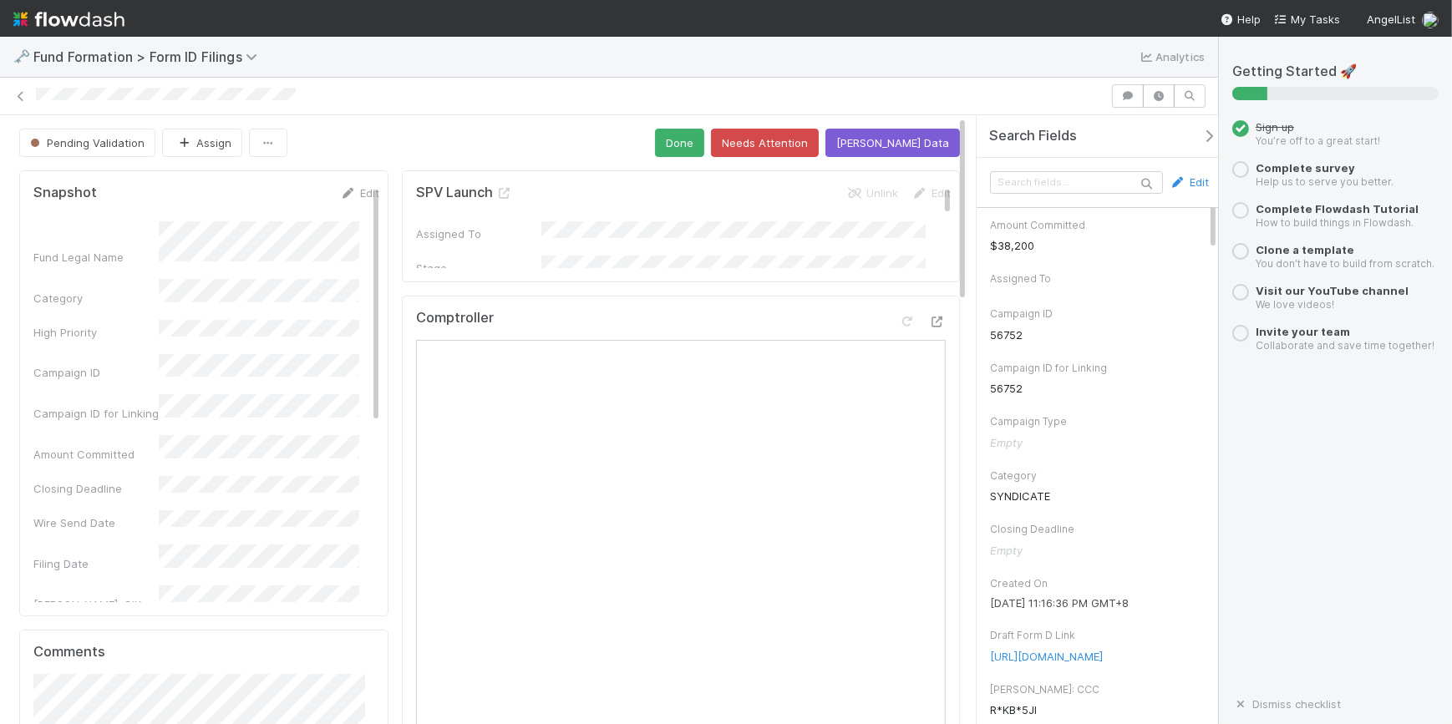
click at [1200, 134] on icon "button" at bounding box center [1208, 135] width 17 height 13
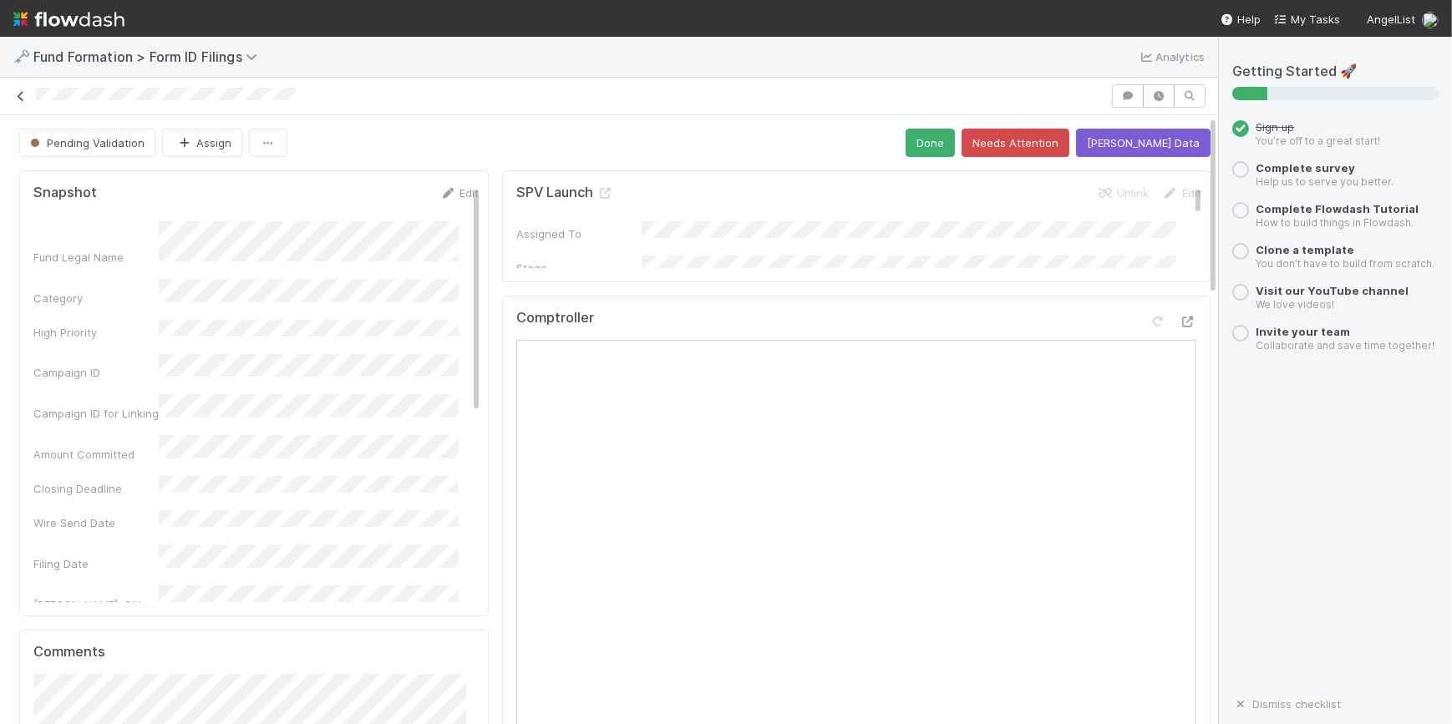
click at [16, 97] on icon at bounding box center [21, 96] width 17 height 11
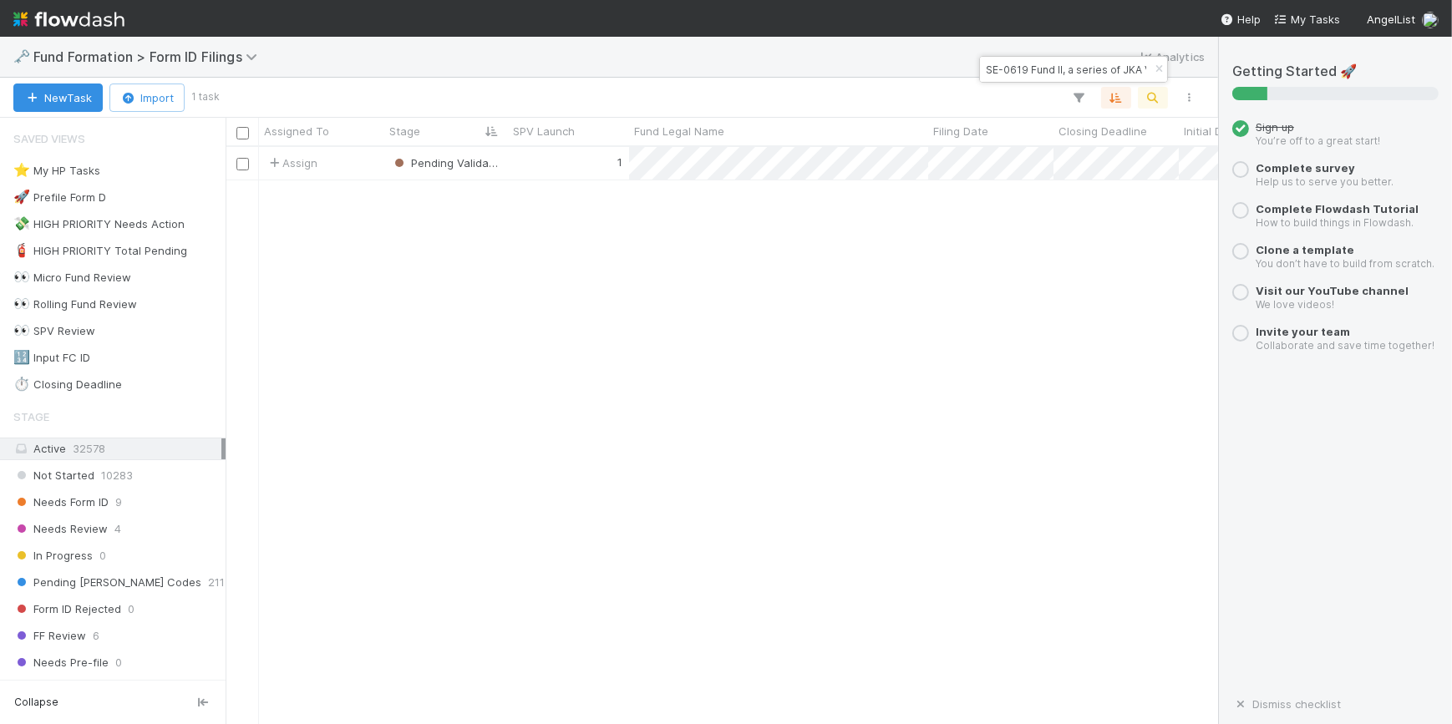
scroll to position [565, 981]
click at [1149, 104] on button "button" at bounding box center [1153, 98] width 30 height 22
paste input "9999999996-25-046283"
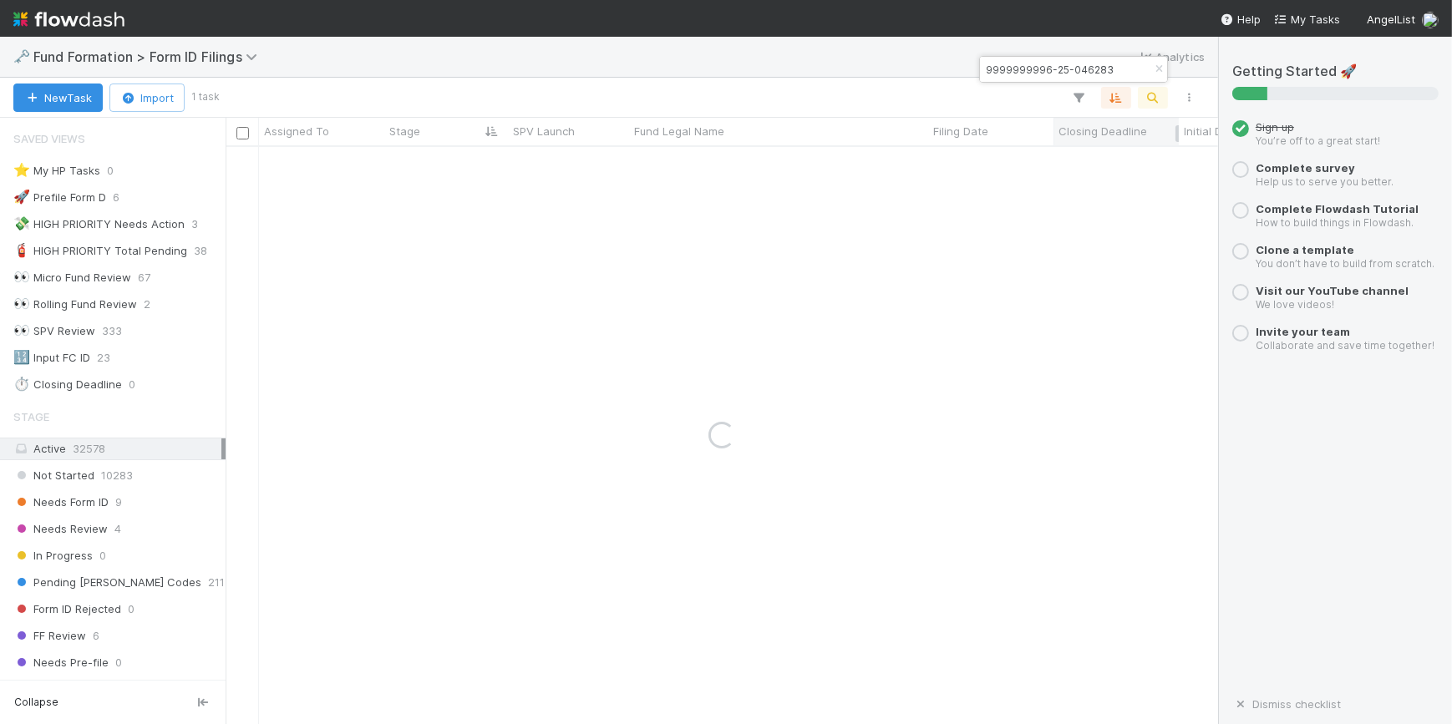
type input "9999999996-25-046283"
click at [554, 167] on div "1" at bounding box center [568, 163] width 121 height 33
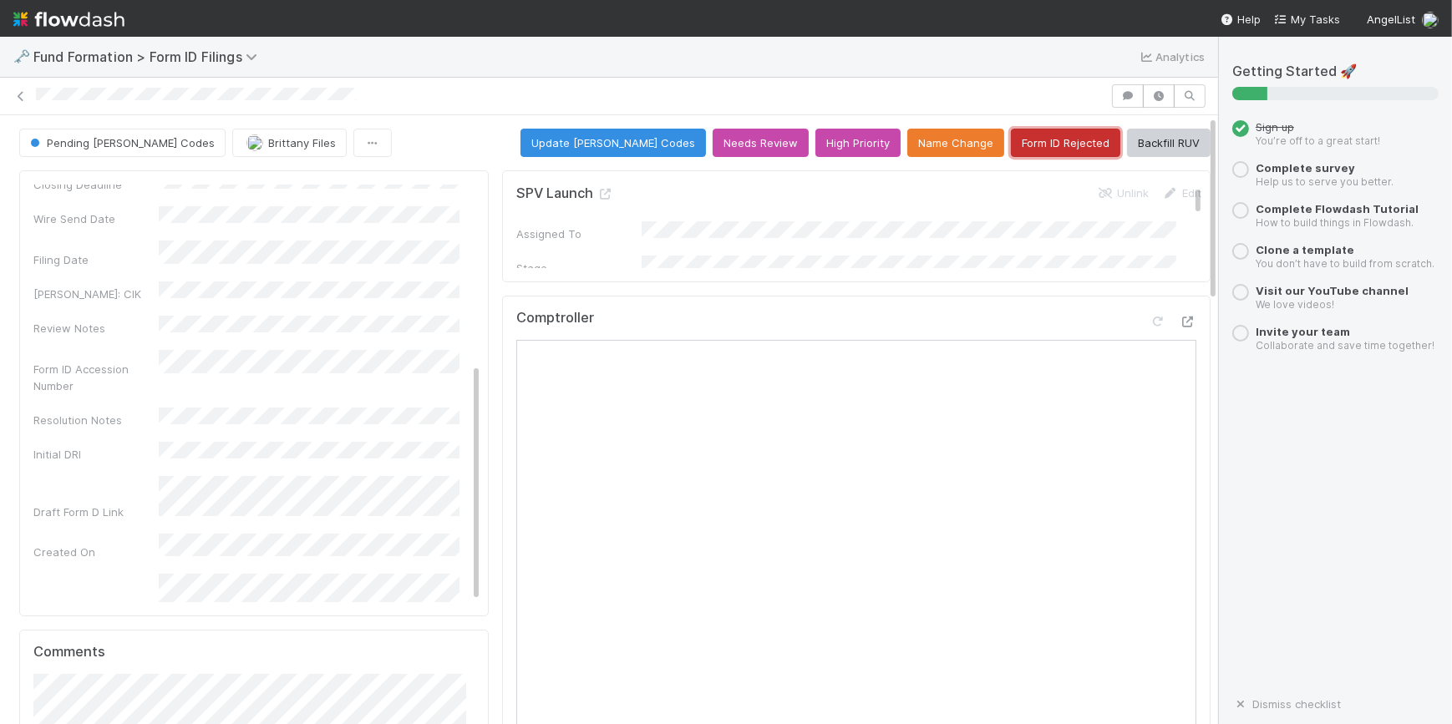
click at [1018, 139] on button "Form ID Rejected" at bounding box center [1065, 143] width 109 height 28
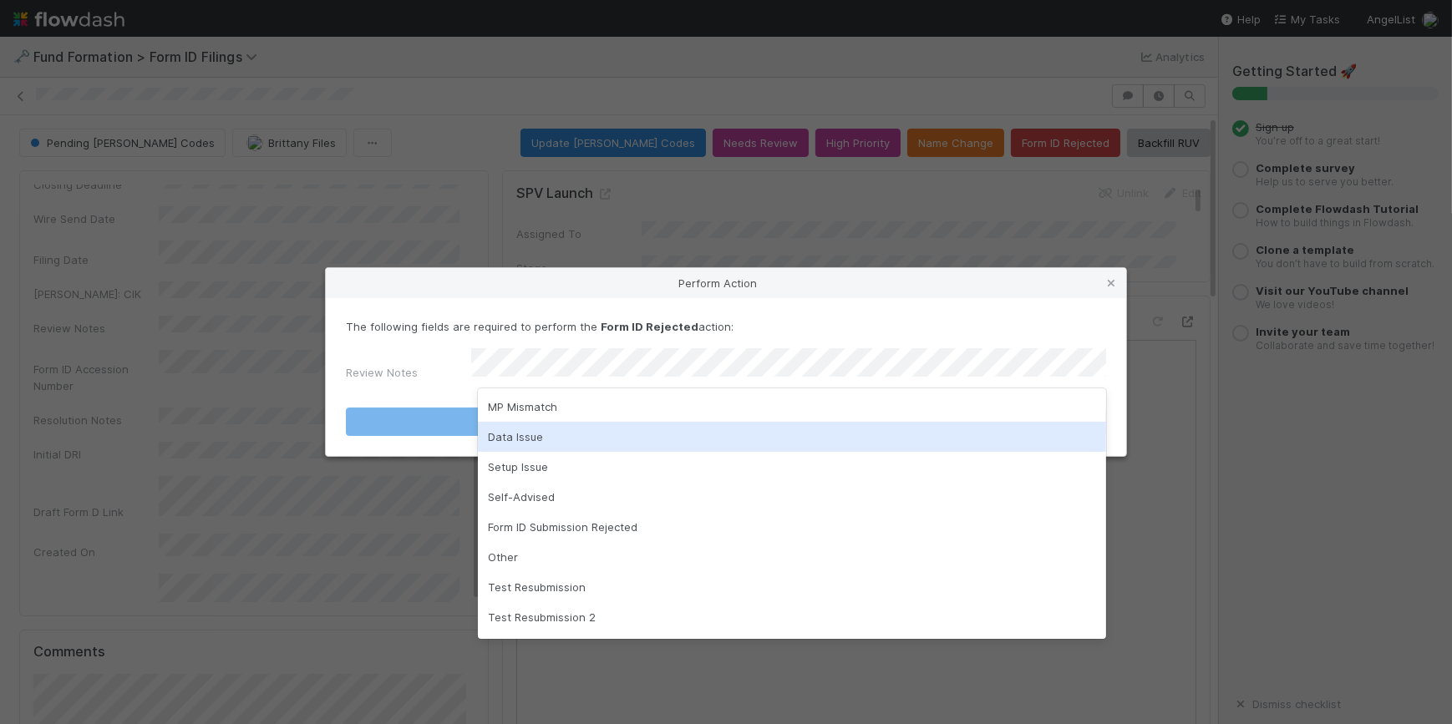
click at [564, 436] on div "Data Issue" at bounding box center [792, 437] width 628 height 30
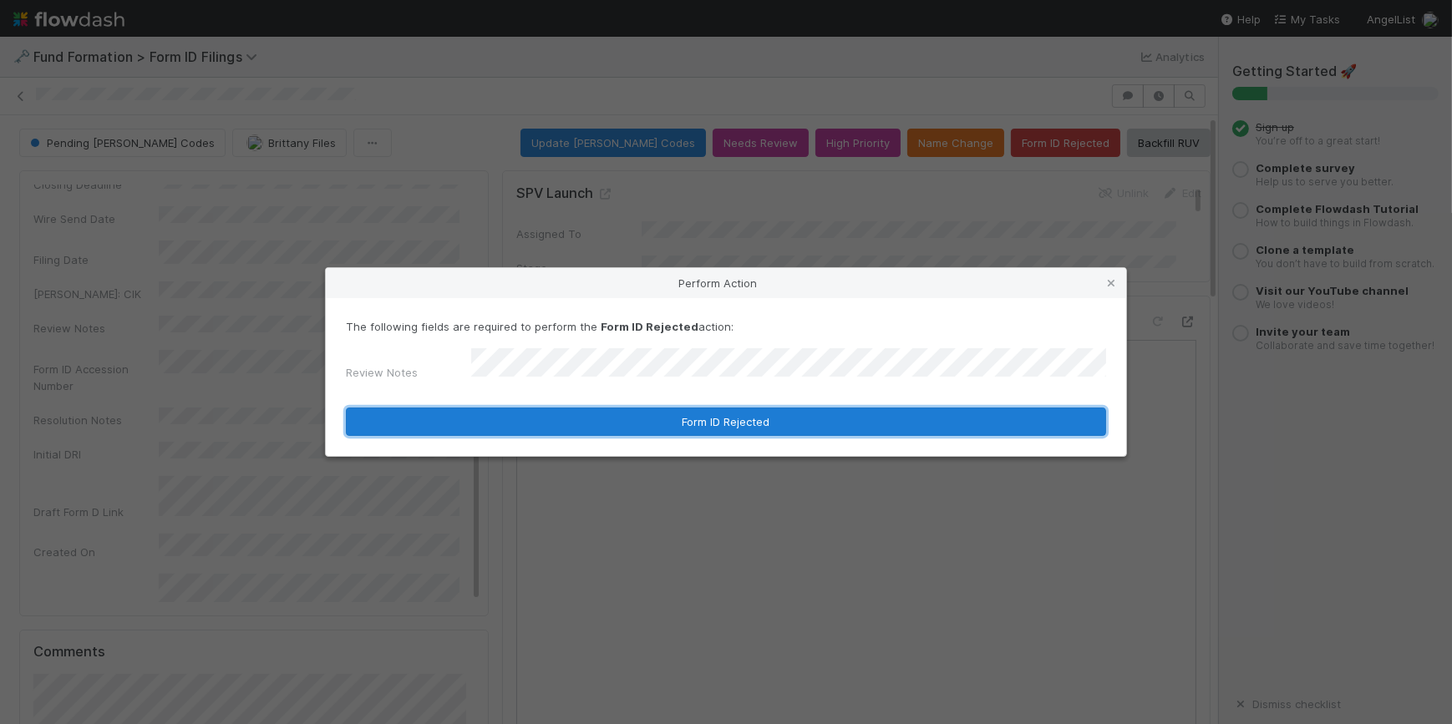
click at [576, 411] on button "Form ID Rejected" at bounding box center [726, 422] width 760 height 28
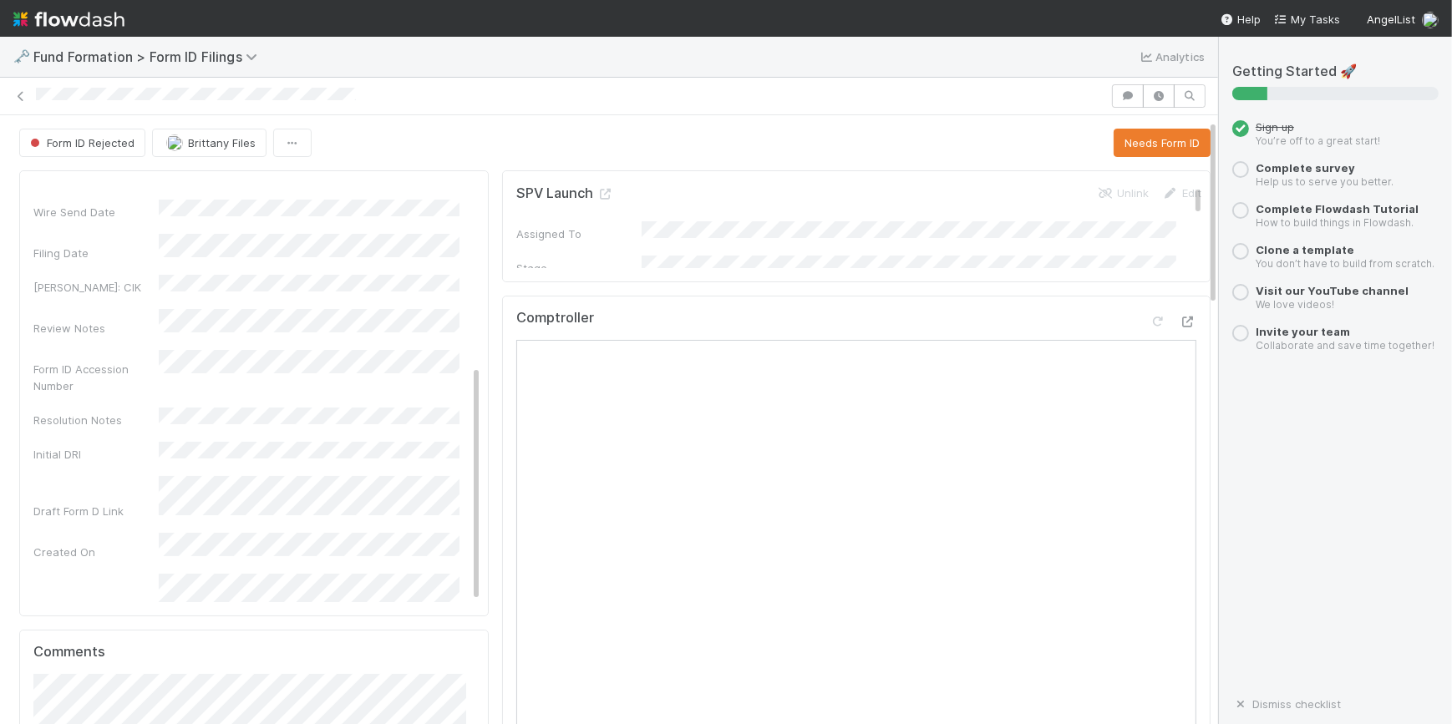
scroll to position [227, 0]
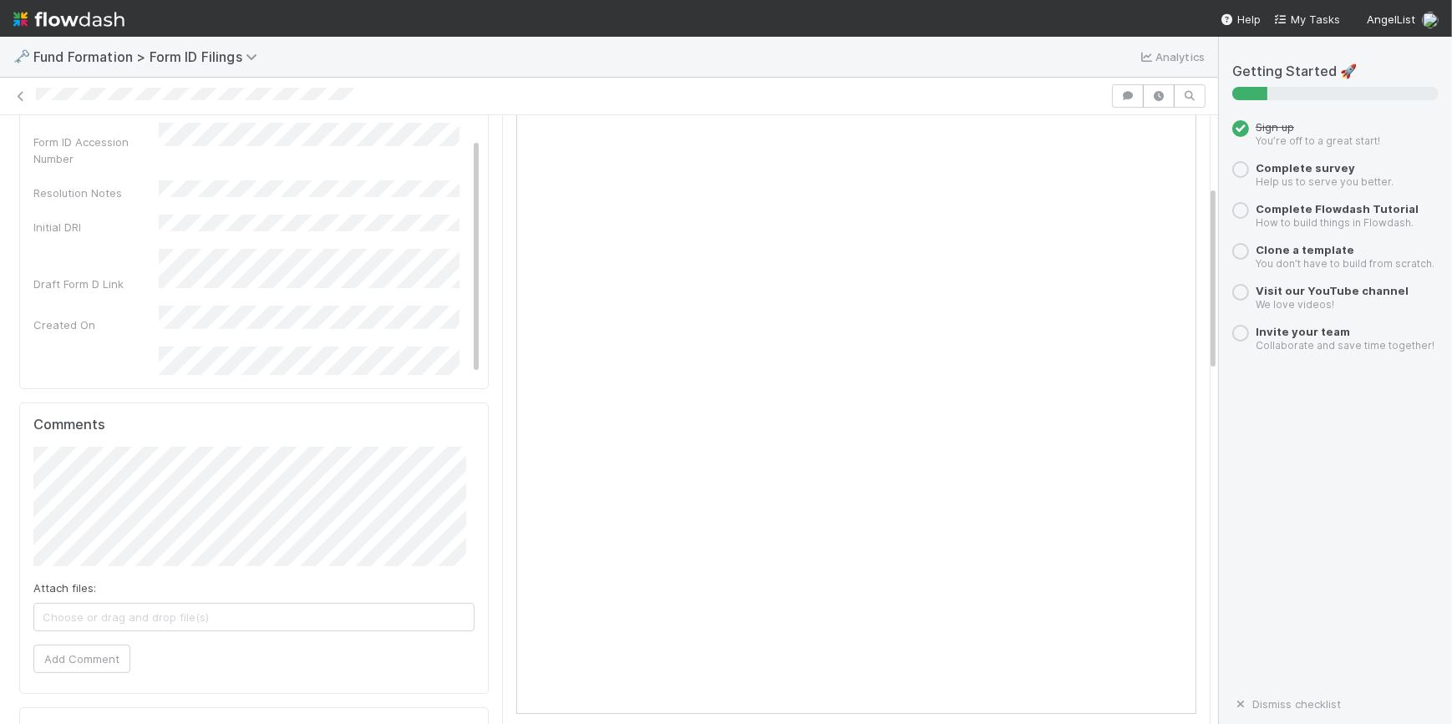
click at [73, 585] on label "Attach files:" at bounding box center [64, 588] width 63 height 17
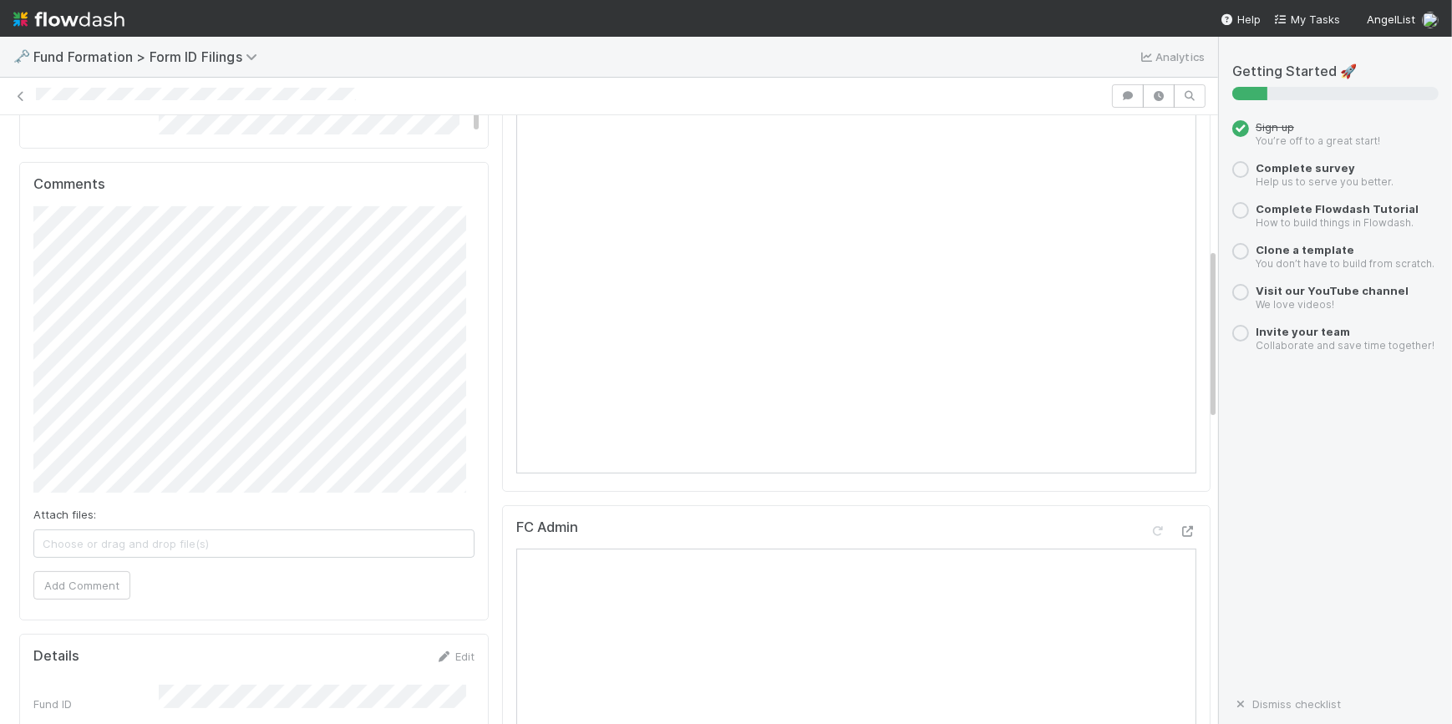
scroll to position [379, 0]
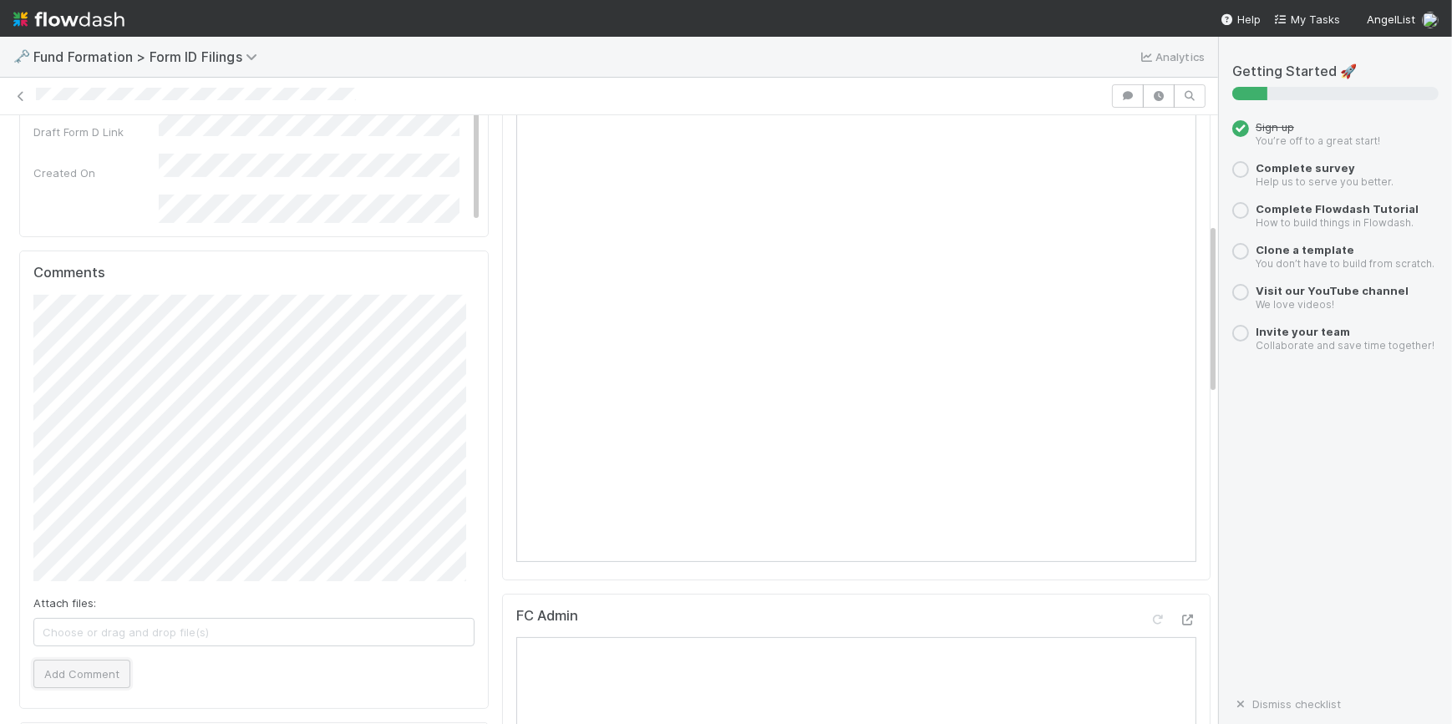
click at [97, 669] on button "Add Comment" at bounding box center [81, 674] width 97 height 28
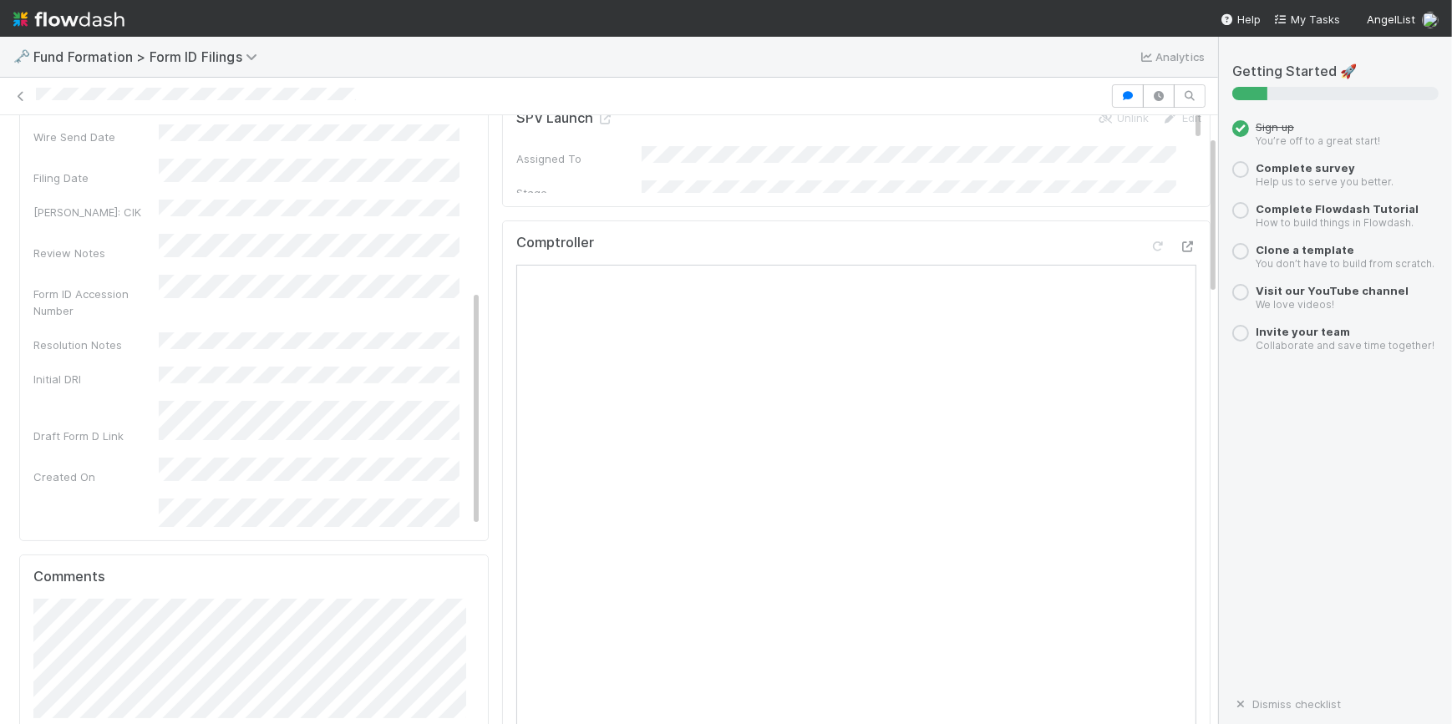
scroll to position [0, 0]
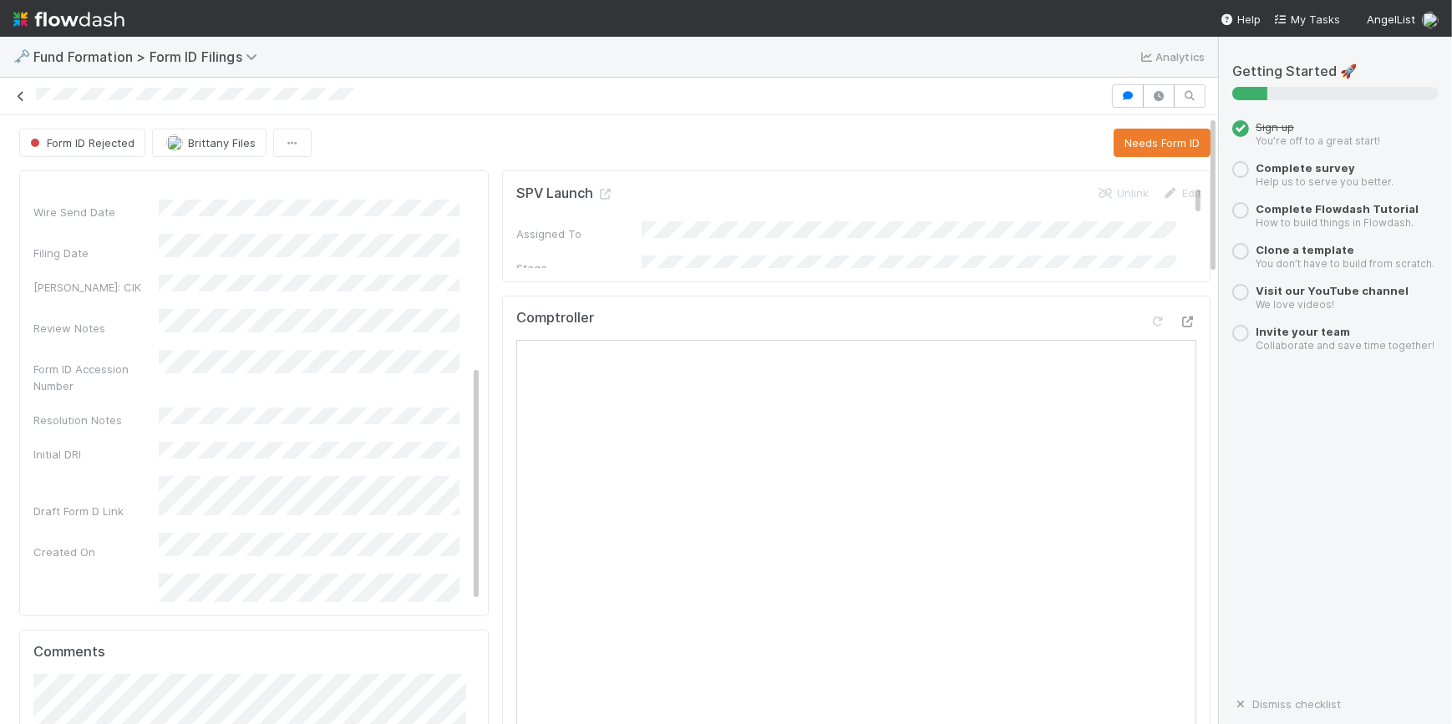
click at [17, 95] on icon at bounding box center [21, 96] width 17 height 11
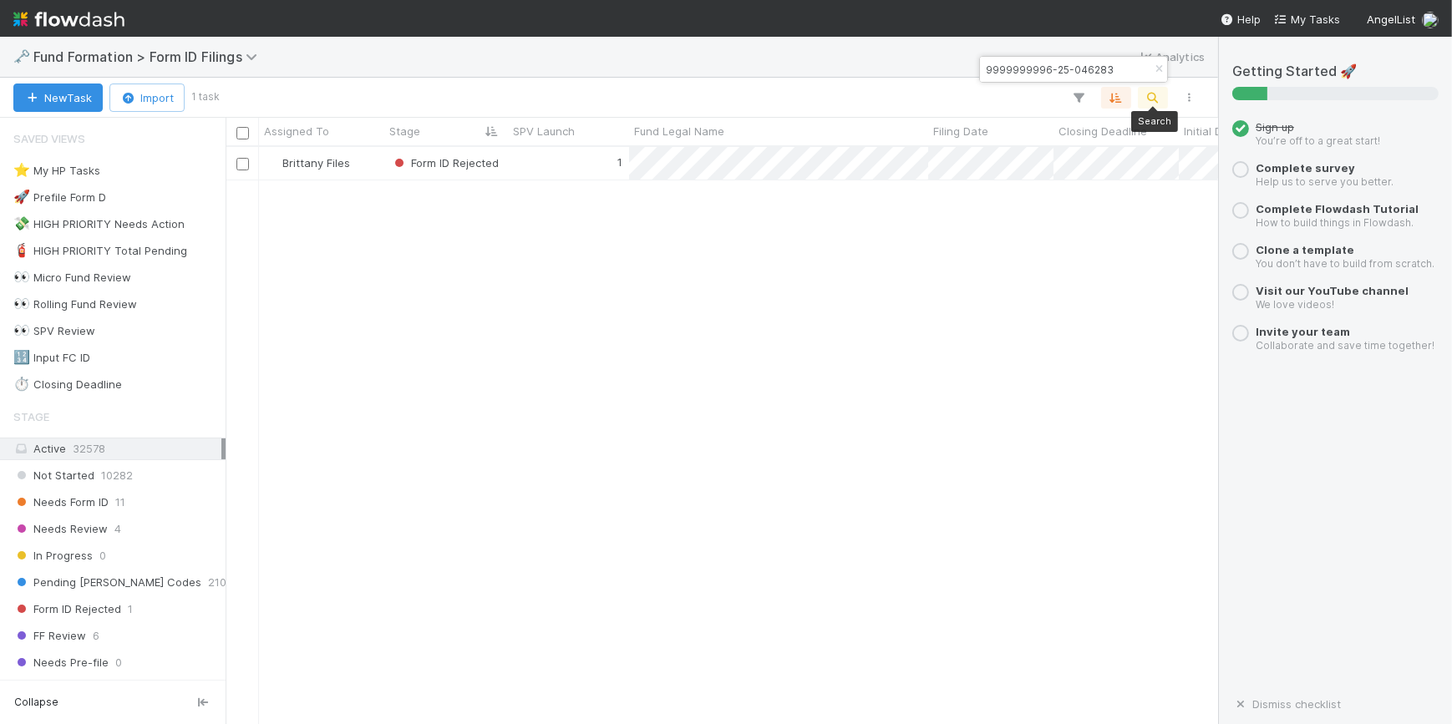
scroll to position [565, 981]
click at [1152, 100] on icon "button" at bounding box center [1152, 97] width 17 height 15
paste input "351"
type input "9999999996-25-046351"
click at [577, 166] on div "1" at bounding box center [568, 163] width 121 height 33
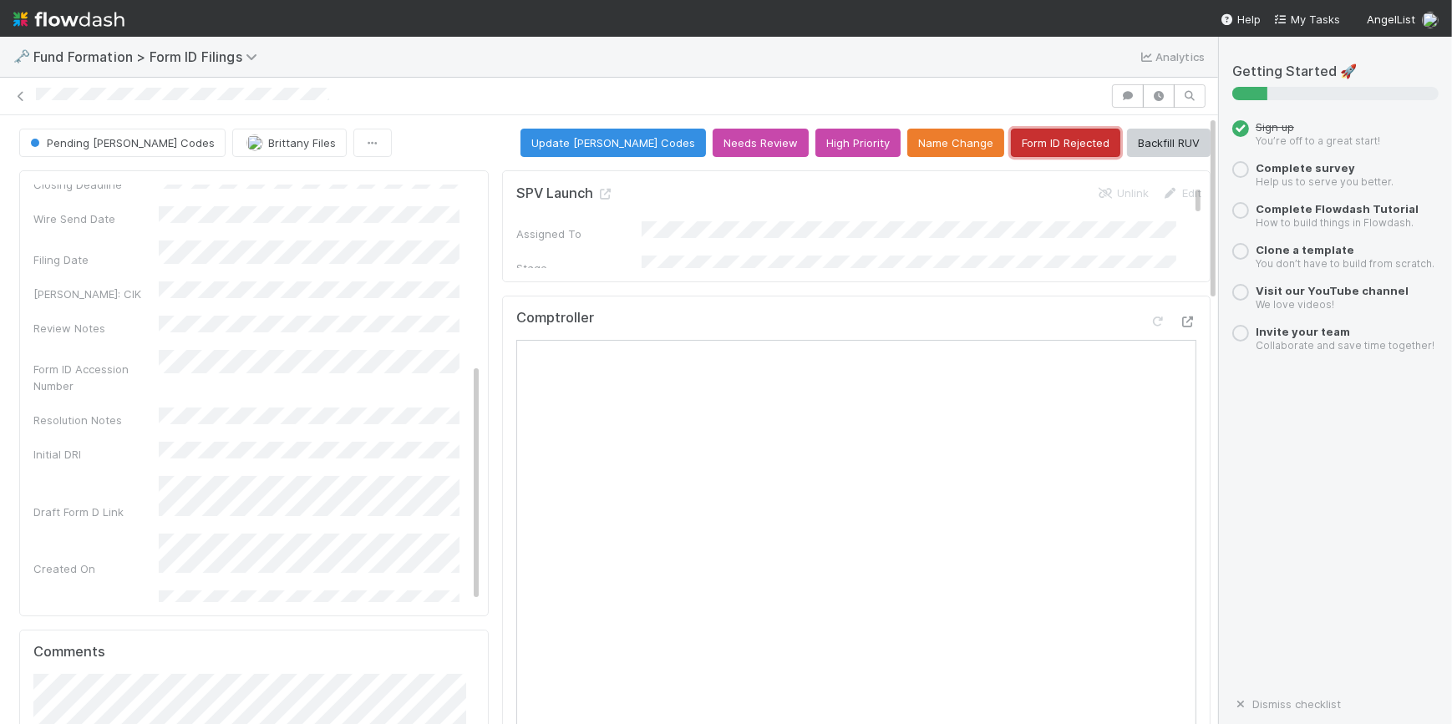
click at [1040, 144] on button "Form ID Rejected" at bounding box center [1065, 143] width 109 height 28
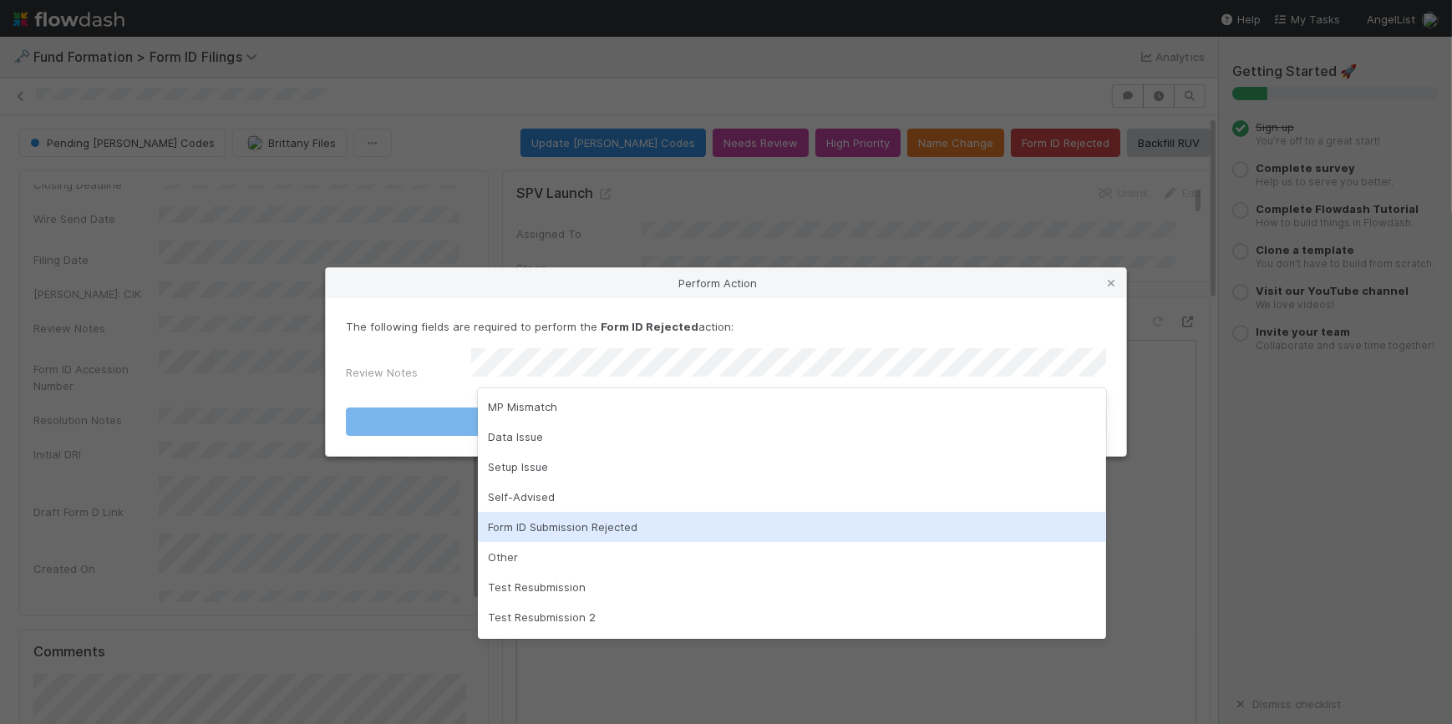
click at [533, 526] on div "Form ID Submission Rejected" at bounding box center [792, 527] width 628 height 30
click at [607, 528] on div "Other" at bounding box center [792, 527] width 628 height 30
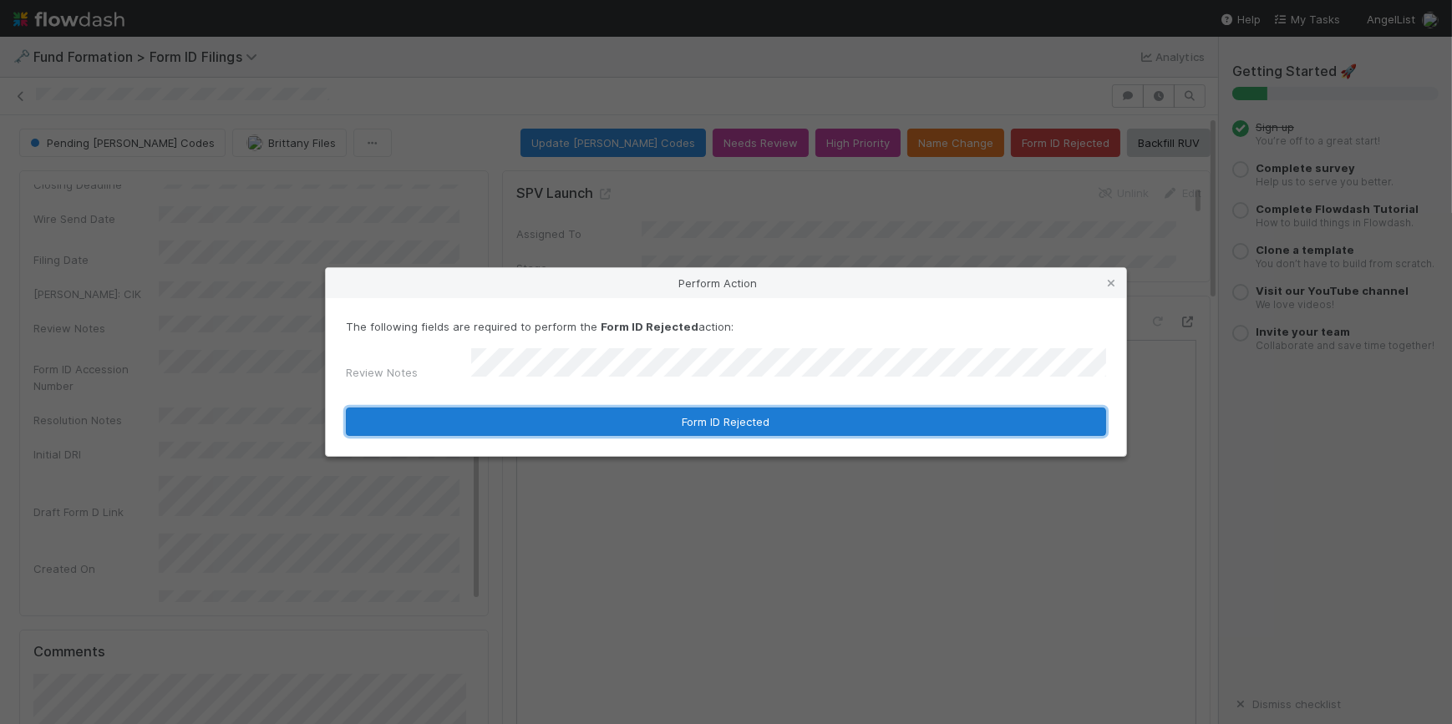
click at [683, 417] on button "Form ID Rejected" at bounding box center [726, 422] width 760 height 28
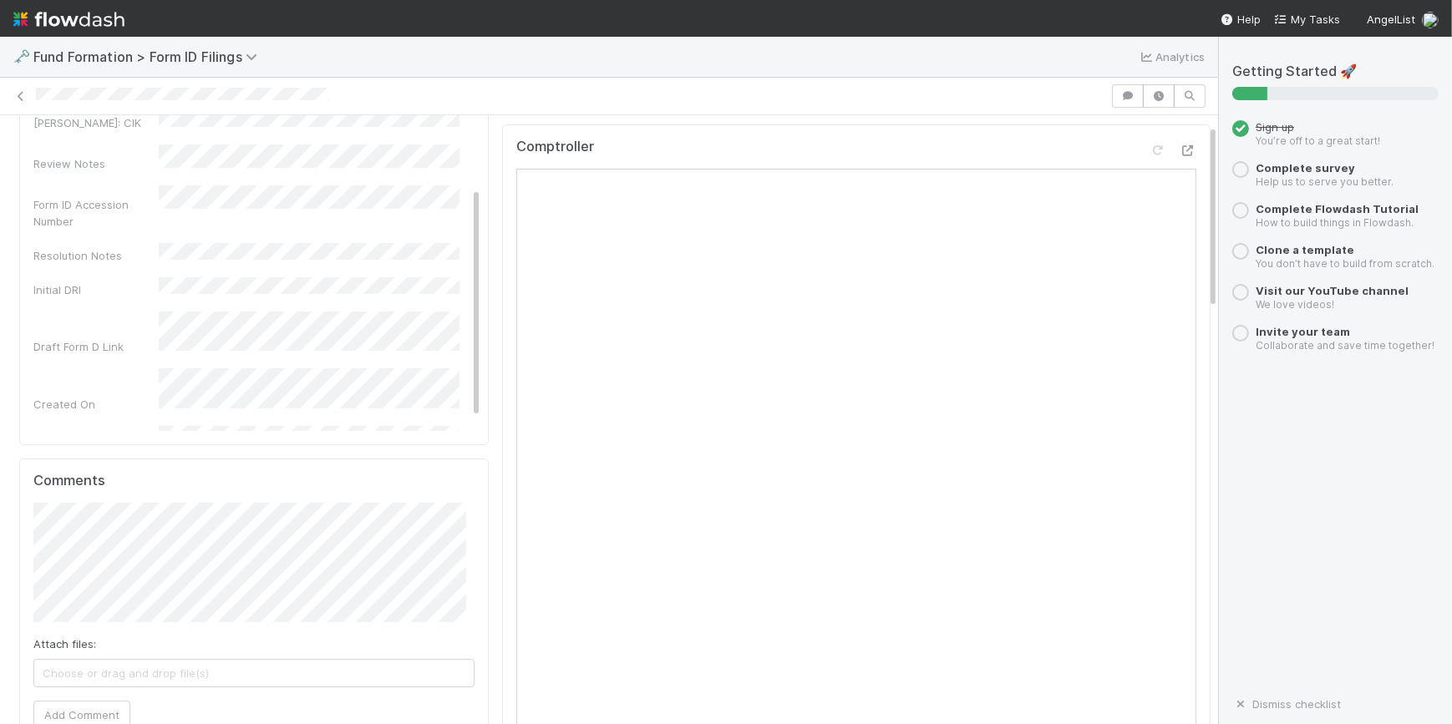
scroll to position [227, 0]
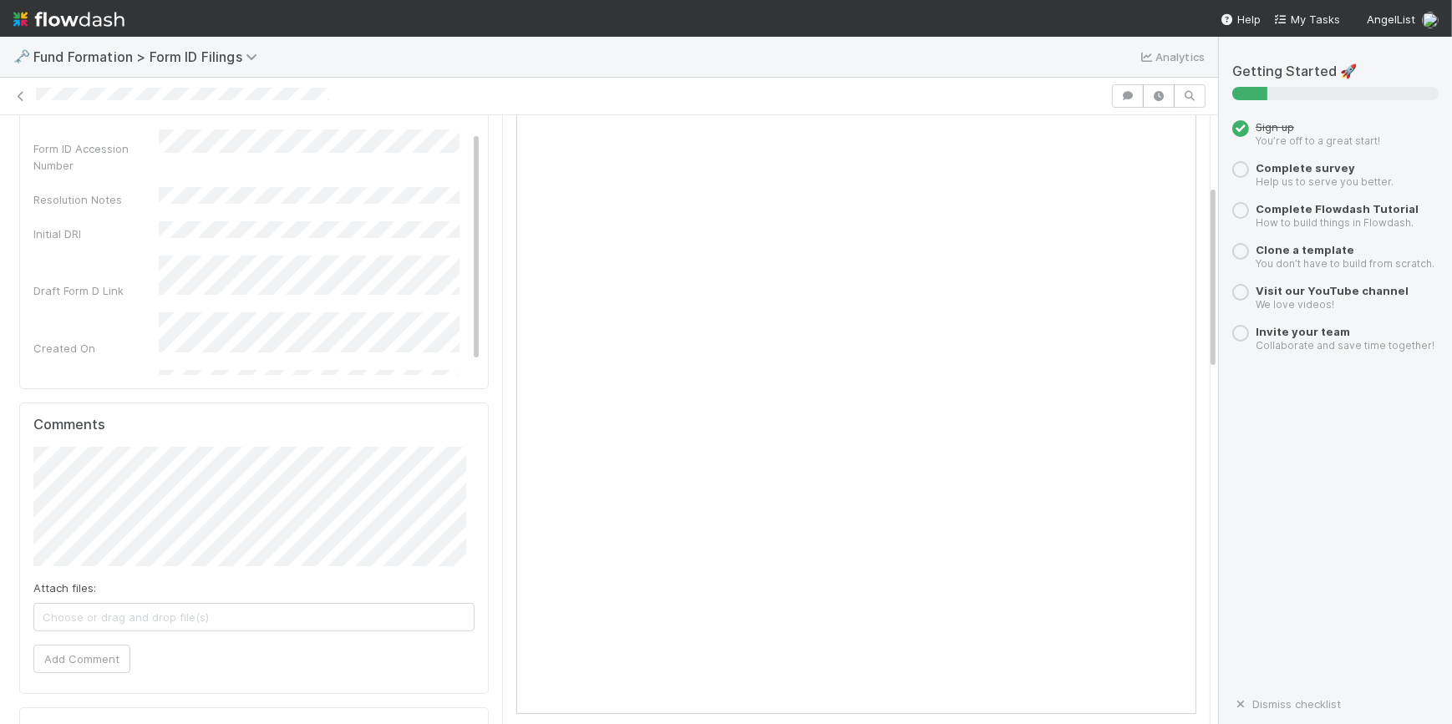
click at [79, 612] on span "Choose or drag and drop file(s)" at bounding box center [253, 617] width 439 height 27
click at [79, 608] on span "Choose or drag and drop file(s)" at bounding box center [253, 617] width 439 height 27
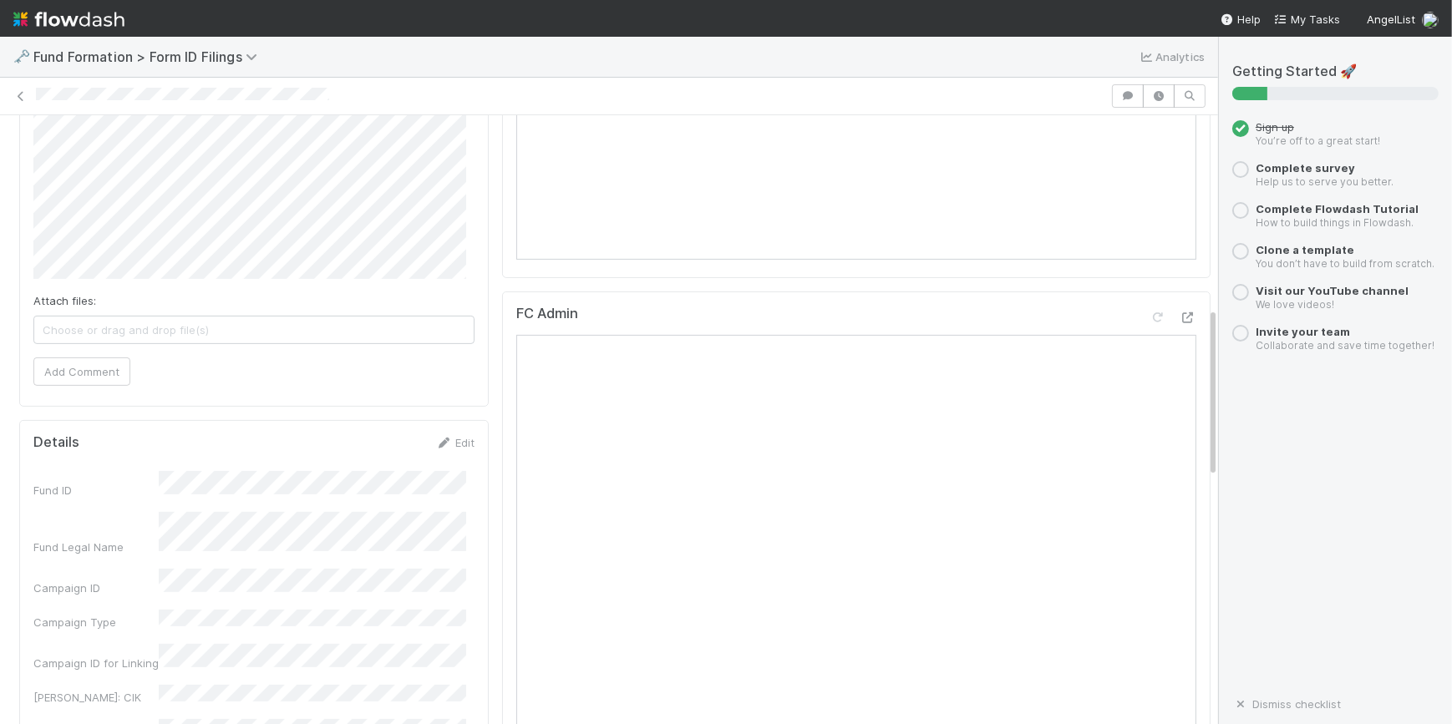
scroll to position [683, 0]
click at [64, 352] on div "Attach files: Choose or drag and drop file(s) Add Comment" at bounding box center [253, 187] width 441 height 393
click at [76, 362] on button "Add Comment" at bounding box center [81, 370] width 97 height 28
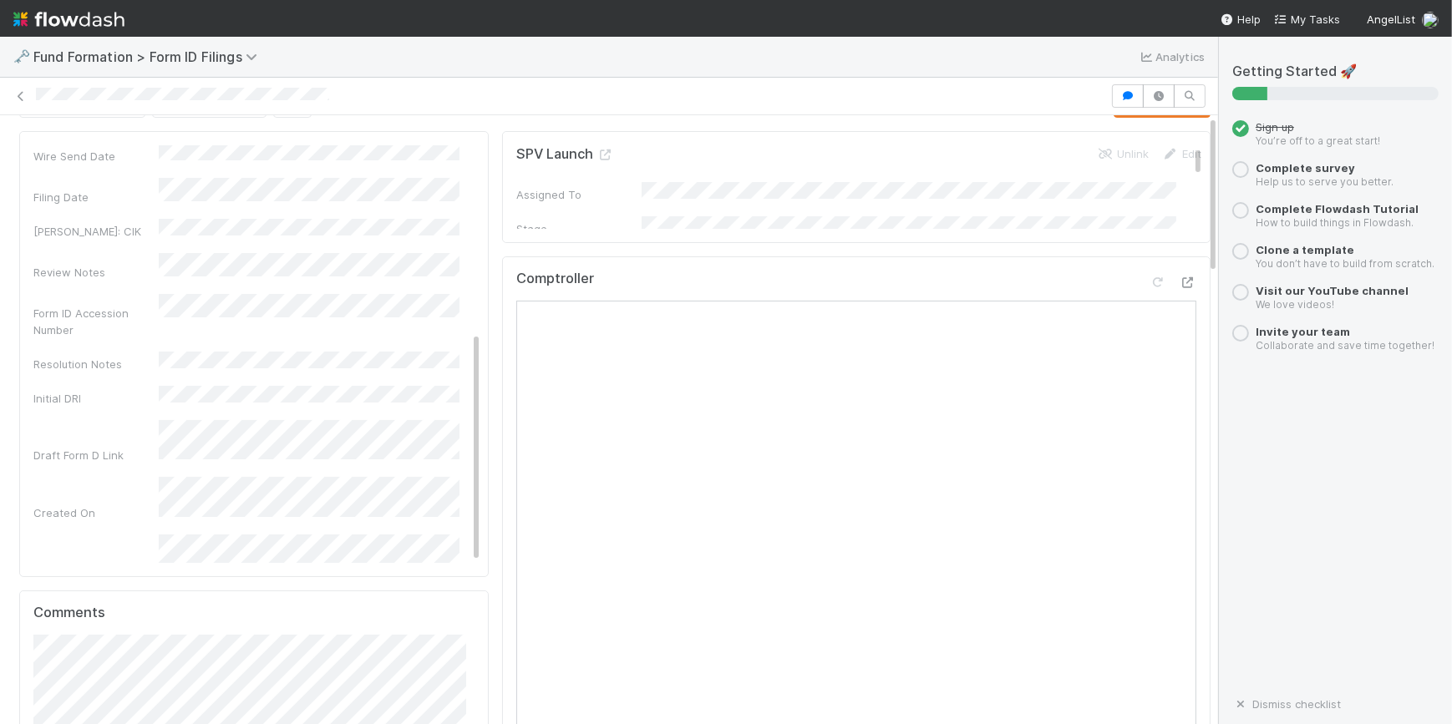
scroll to position [0, 0]
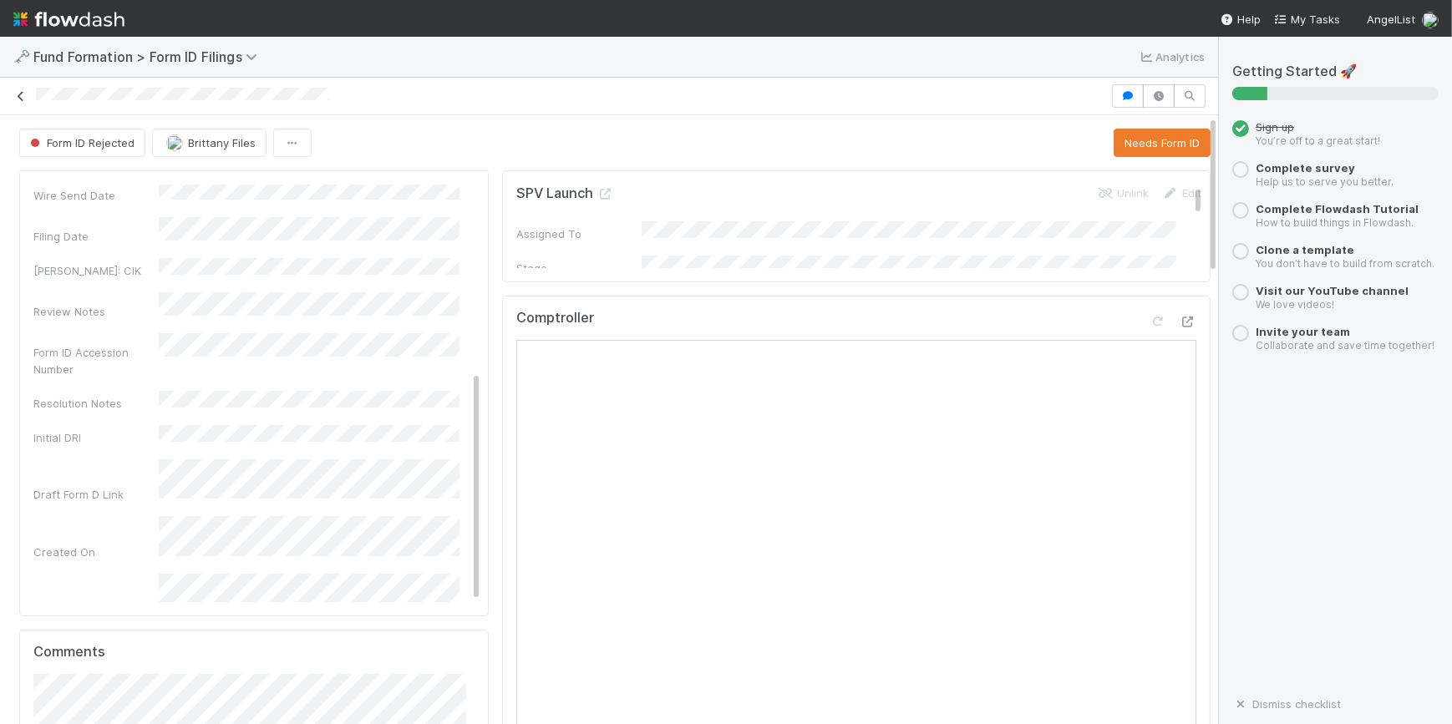
click at [22, 101] on link at bounding box center [21, 96] width 17 height 17
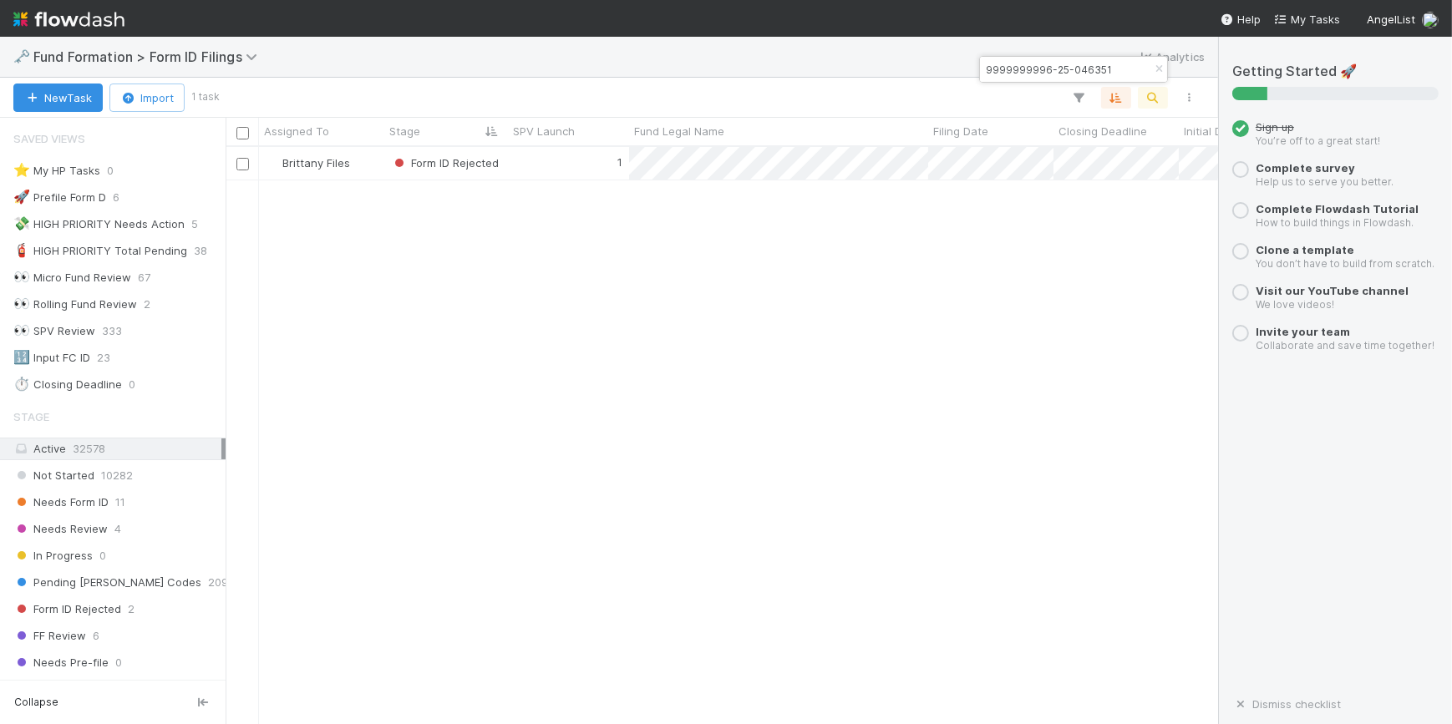
scroll to position [531, 0]
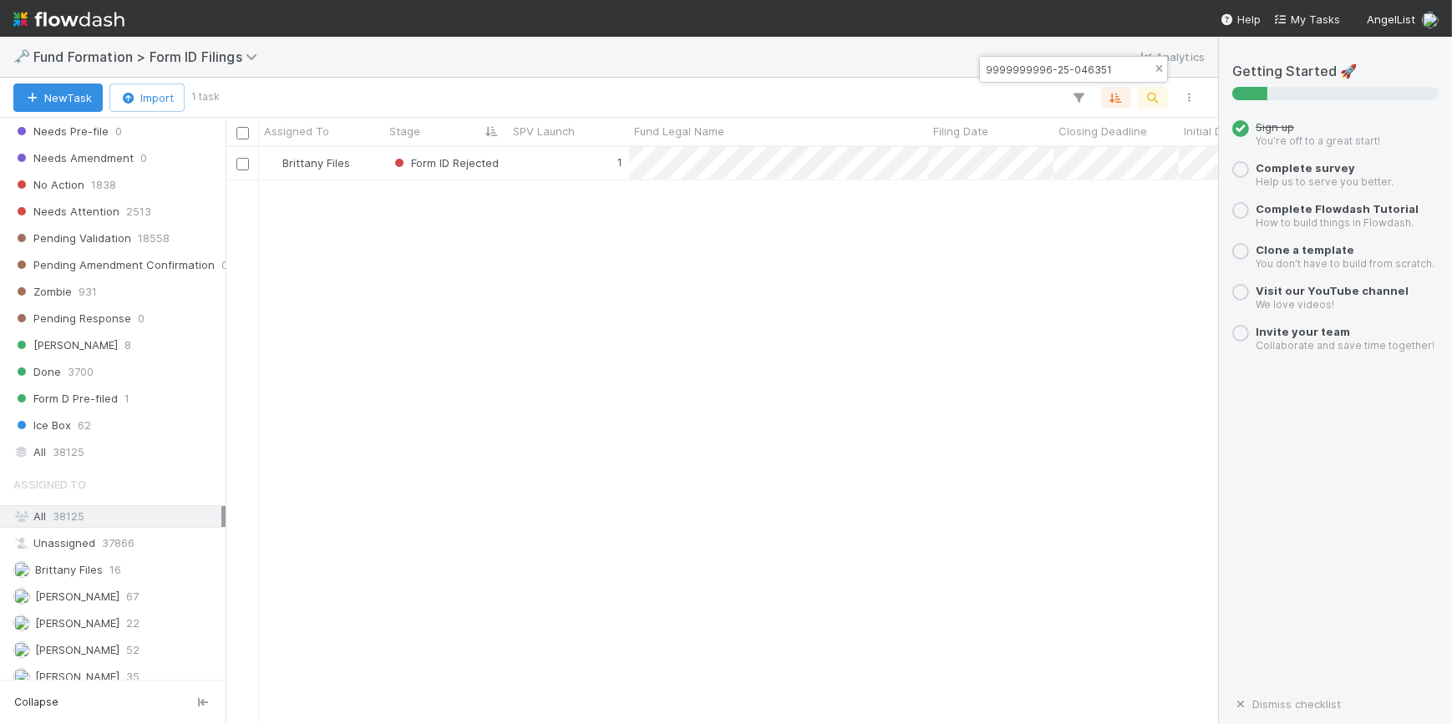
click at [1157, 68] on icon "button" at bounding box center [1158, 69] width 17 height 10
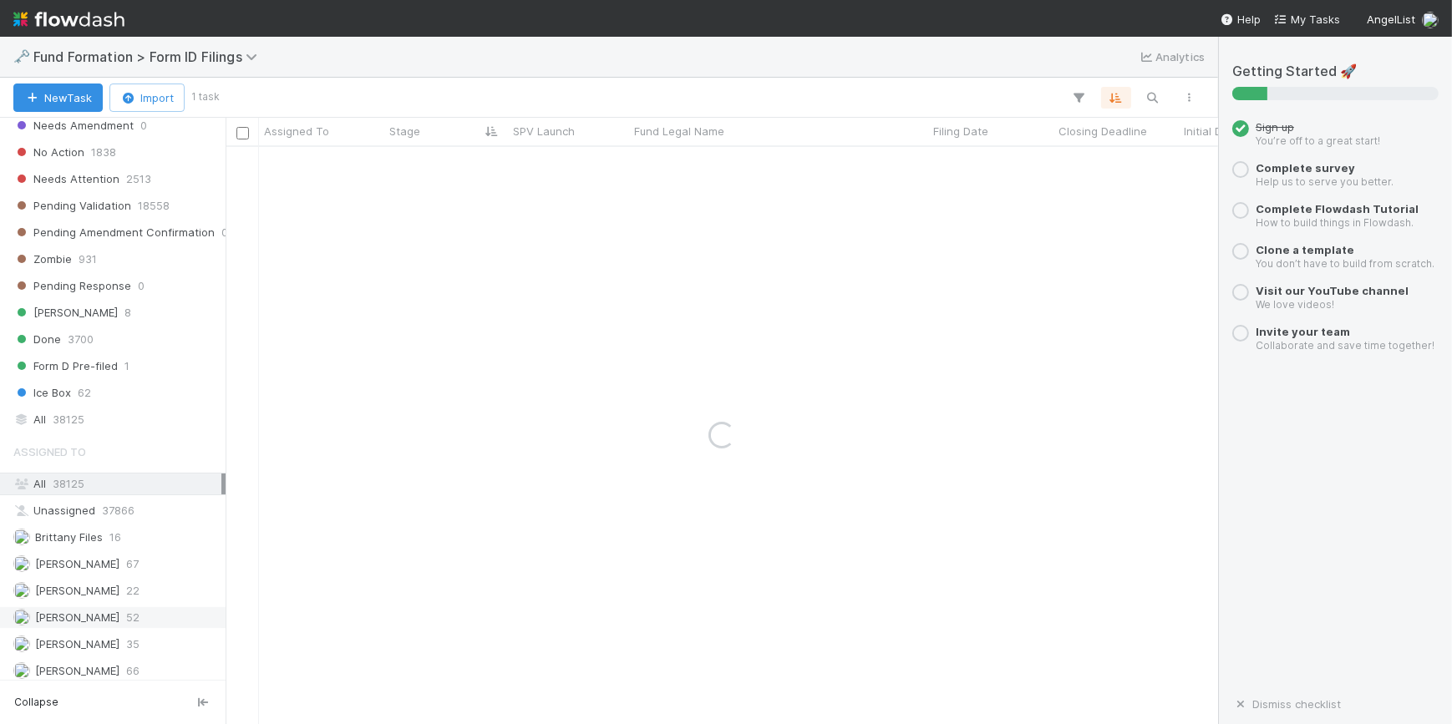
click at [126, 616] on span "52" at bounding box center [132, 617] width 13 height 21
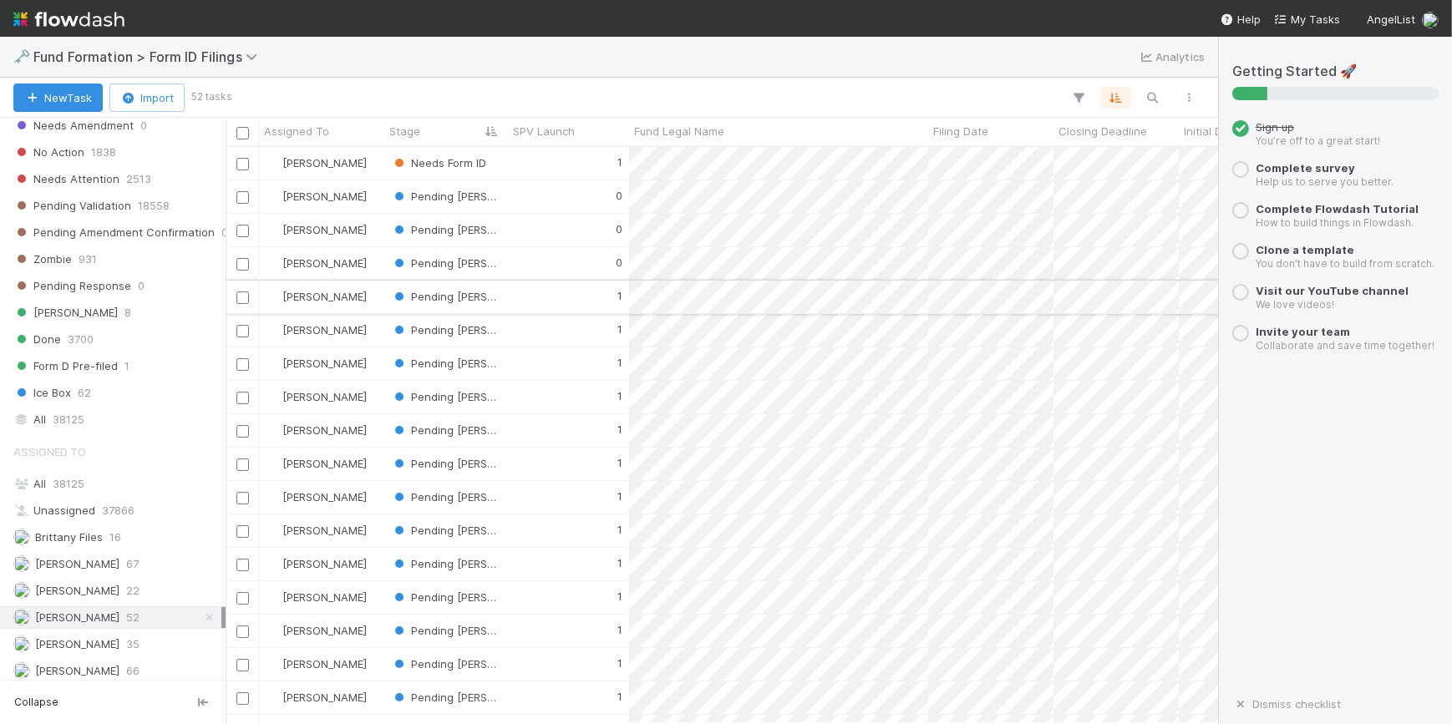
scroll to position [565, 981]
click at [579, 165] on div "1" at bounding box center [568, 163] width 121 height 33
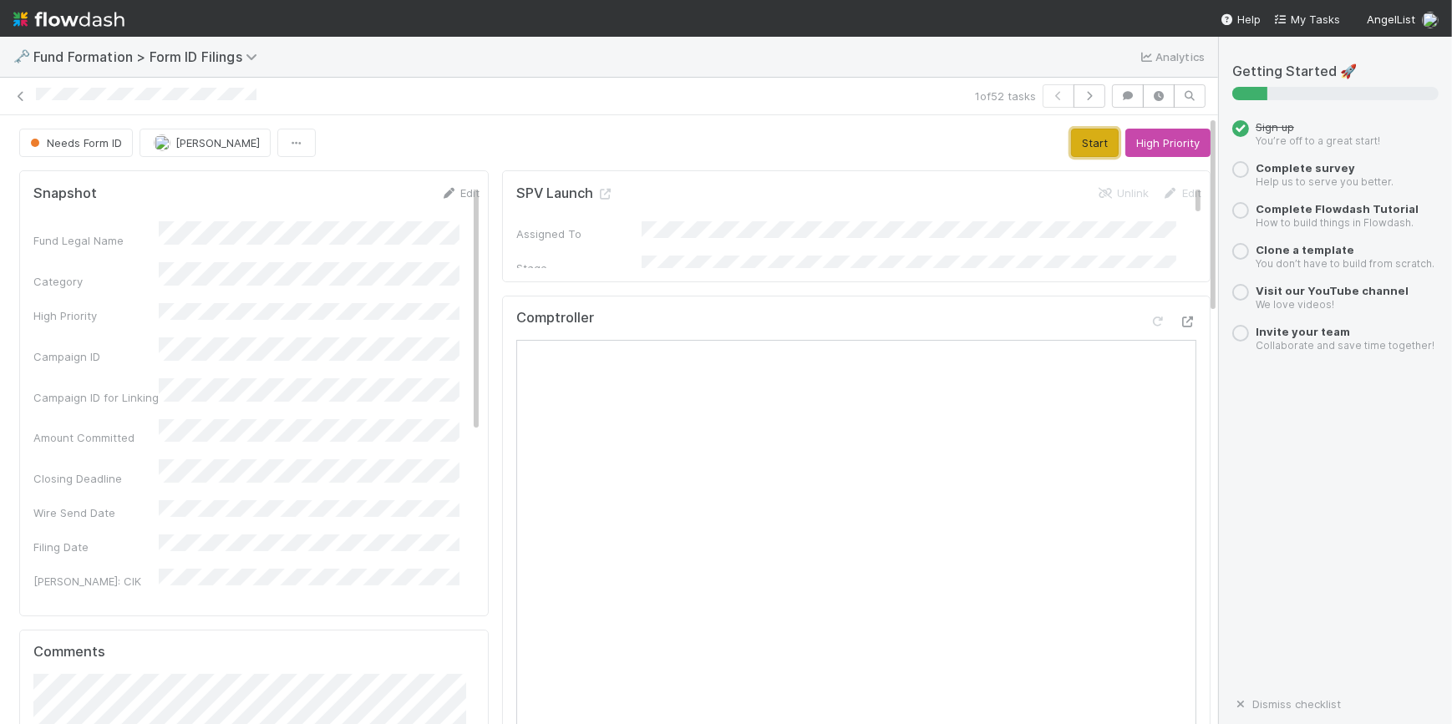
click at [1071, 142] on button "Start" at bounding box center [1095, 143] width 48 height 28
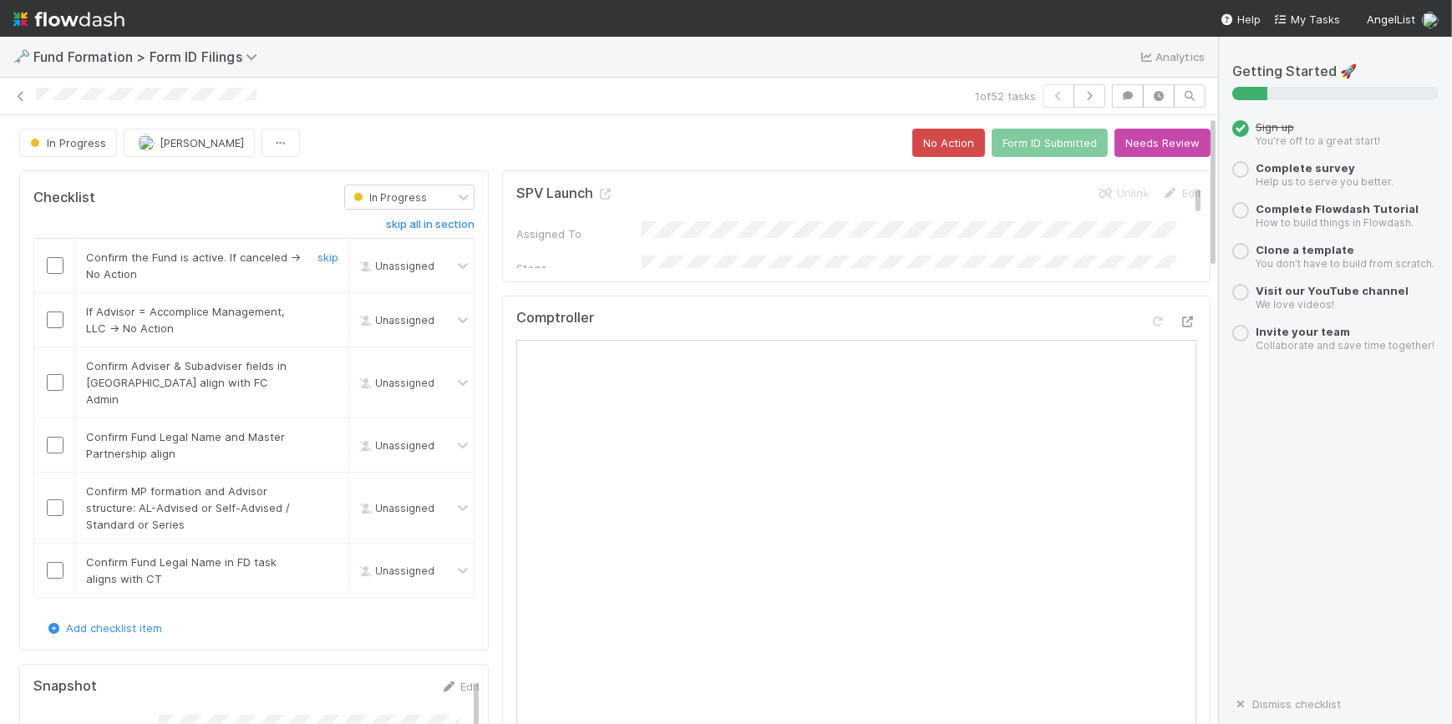
click at [56, 266] on input "checkbox" at bounding box center [55, 265] width 17 height 17
click at [53, 324] on input "checkbox" at bounding box center [55, 320] width 17 height 17
click at [61, 378] on input "checkbox" at bounding box center [55, 382] width 17 height 17
click at [57, 442] on td at bounding box center [55, 445] width 42 height 54
click at [56, 437] on input "checkbox" at bounding box center [55, 445] width 17 height 17
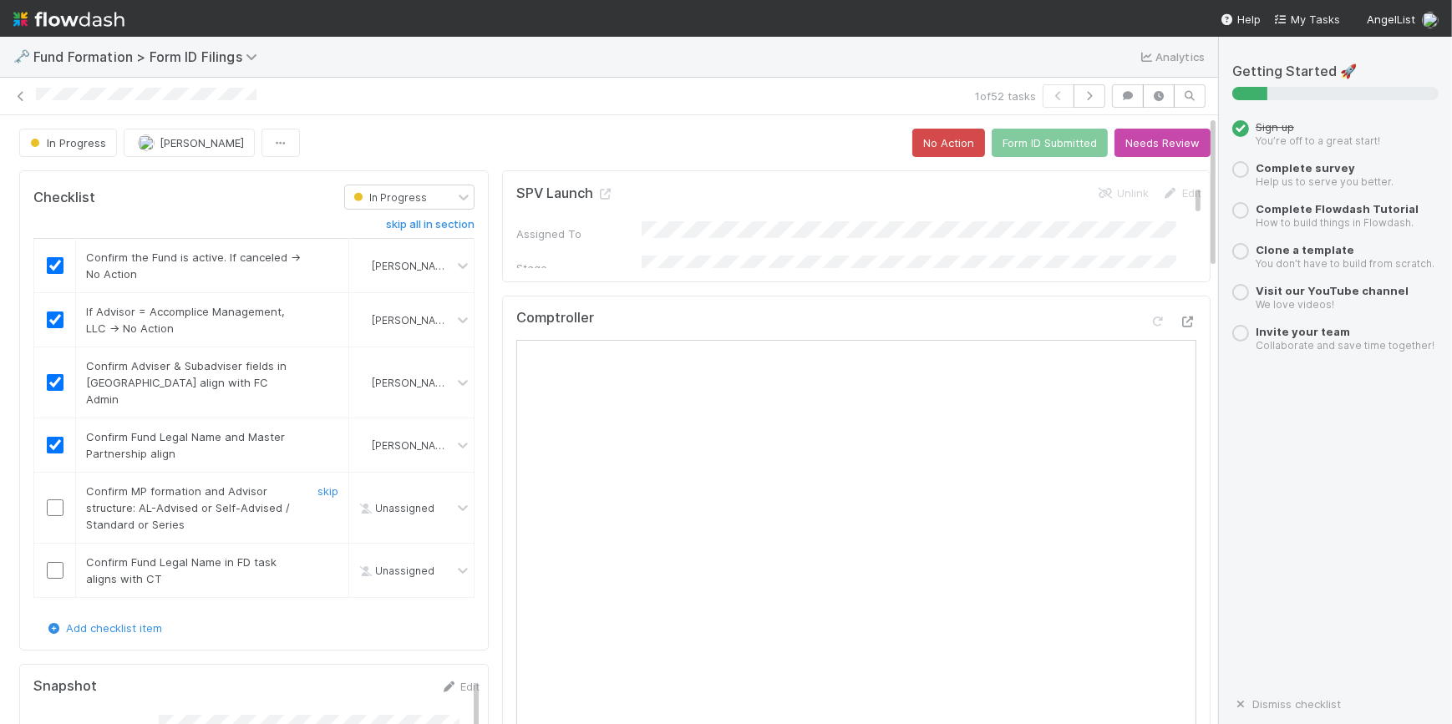
click at [52, 499] on input "checkbox" at bounding box center [55, 507] width 17 height 17
drag, startPoint x: 58, startPoint y: 554, endPoint x: 74, endPoint y: 546, distance: 16.8
click at [58, 562] on input "checkbox" at bounding box center [55, 570] width 17 height 17
click at [995, 138] on button "Form ID Submitted" at bounding box center [1049, 143] width 116 height 28
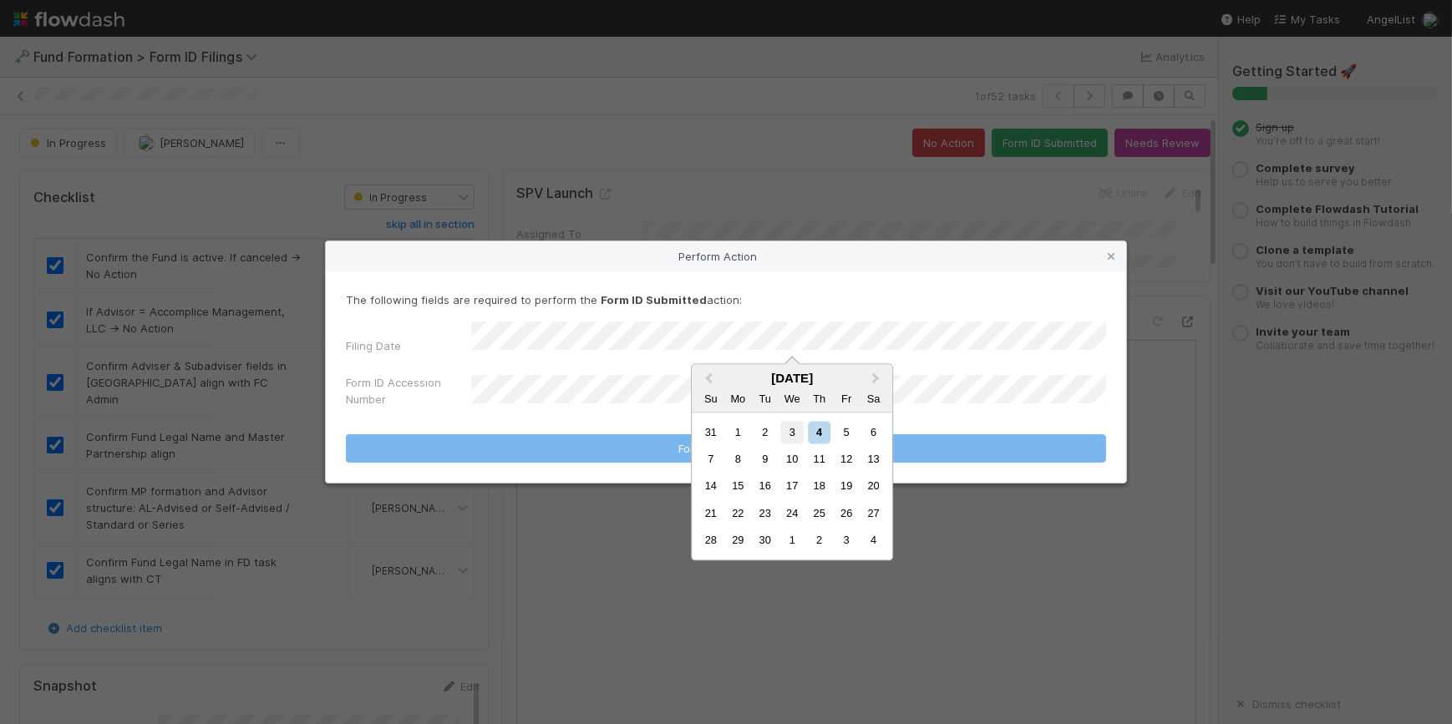
click at [789, 434] on div "3" at bounding box center [792, 432] width 23 height 23
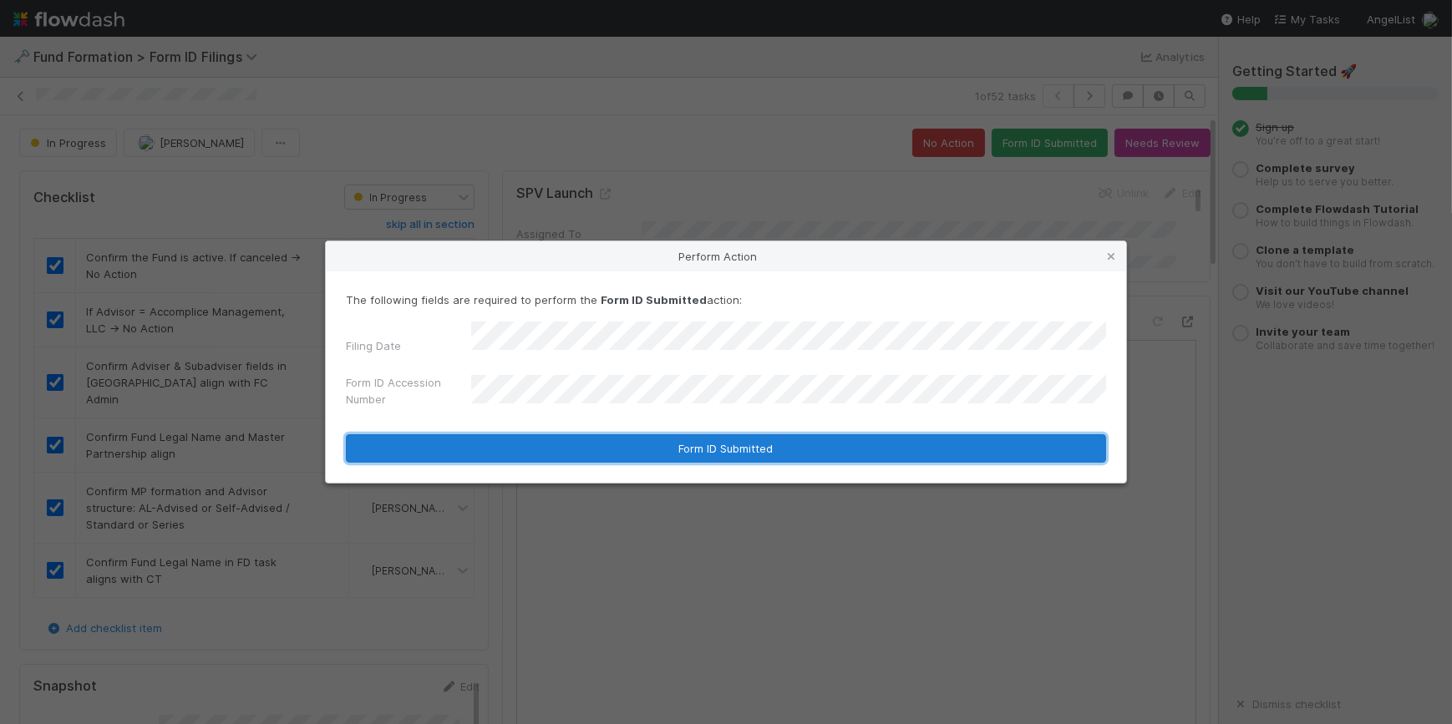
click at [657, 444] on button "Form ID Submitted" at bounding box center [726, 448] width 760 height 28
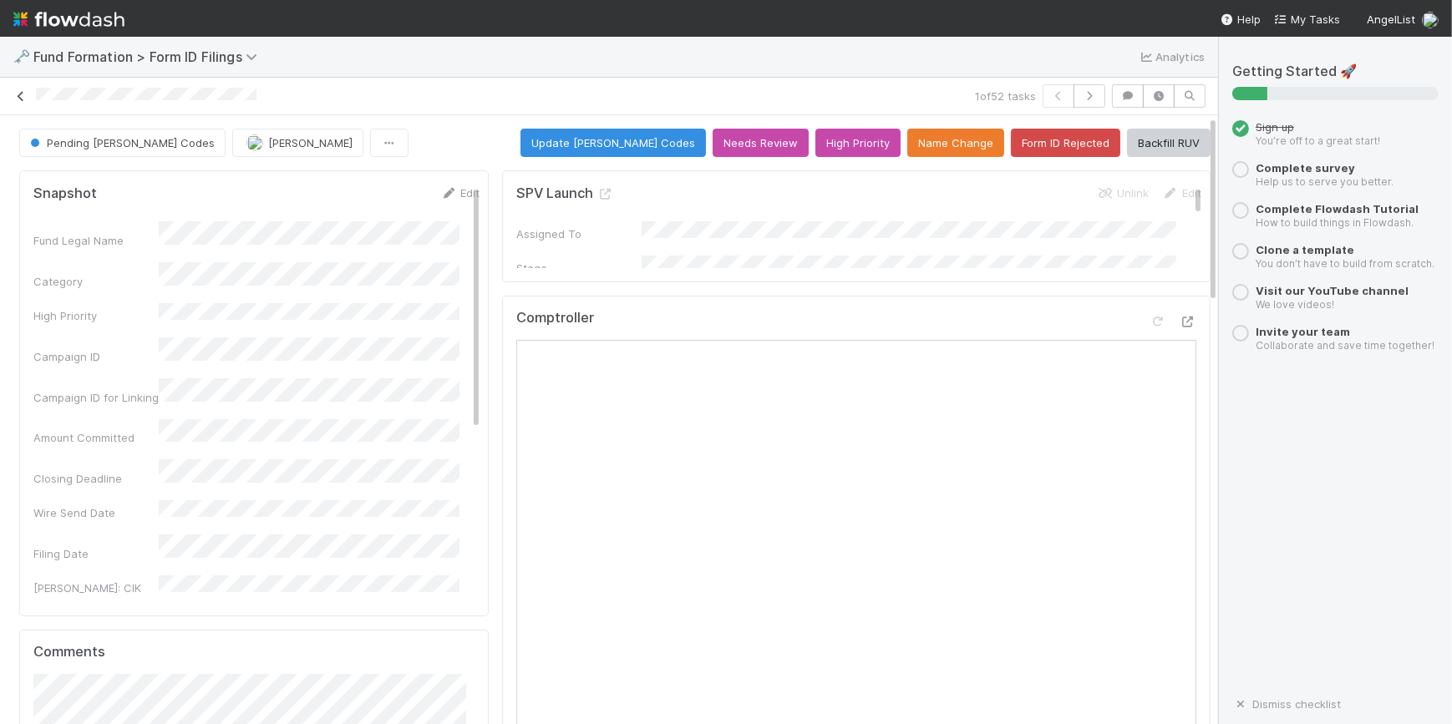
click at [18, 94] on icon at bounding box center [21, 96] width 17 height 11
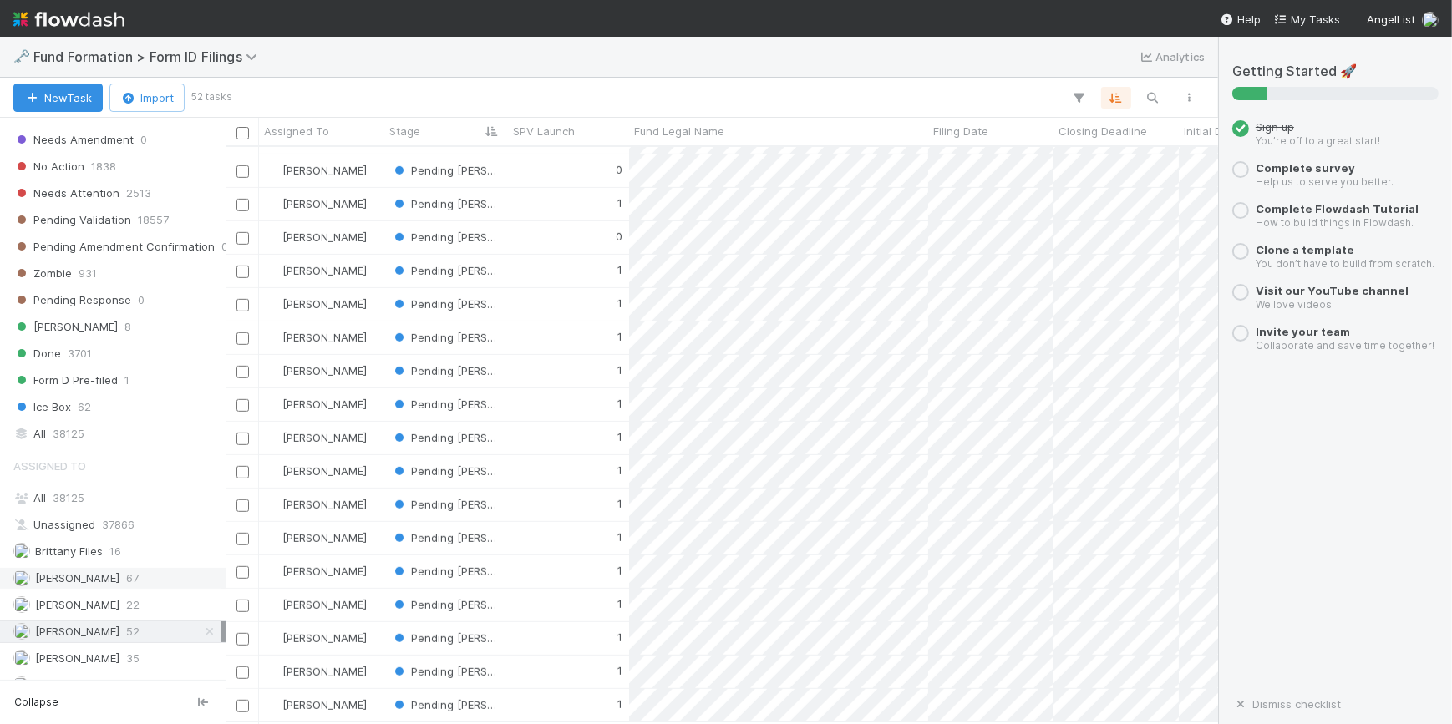
scroll to position [564, 0]
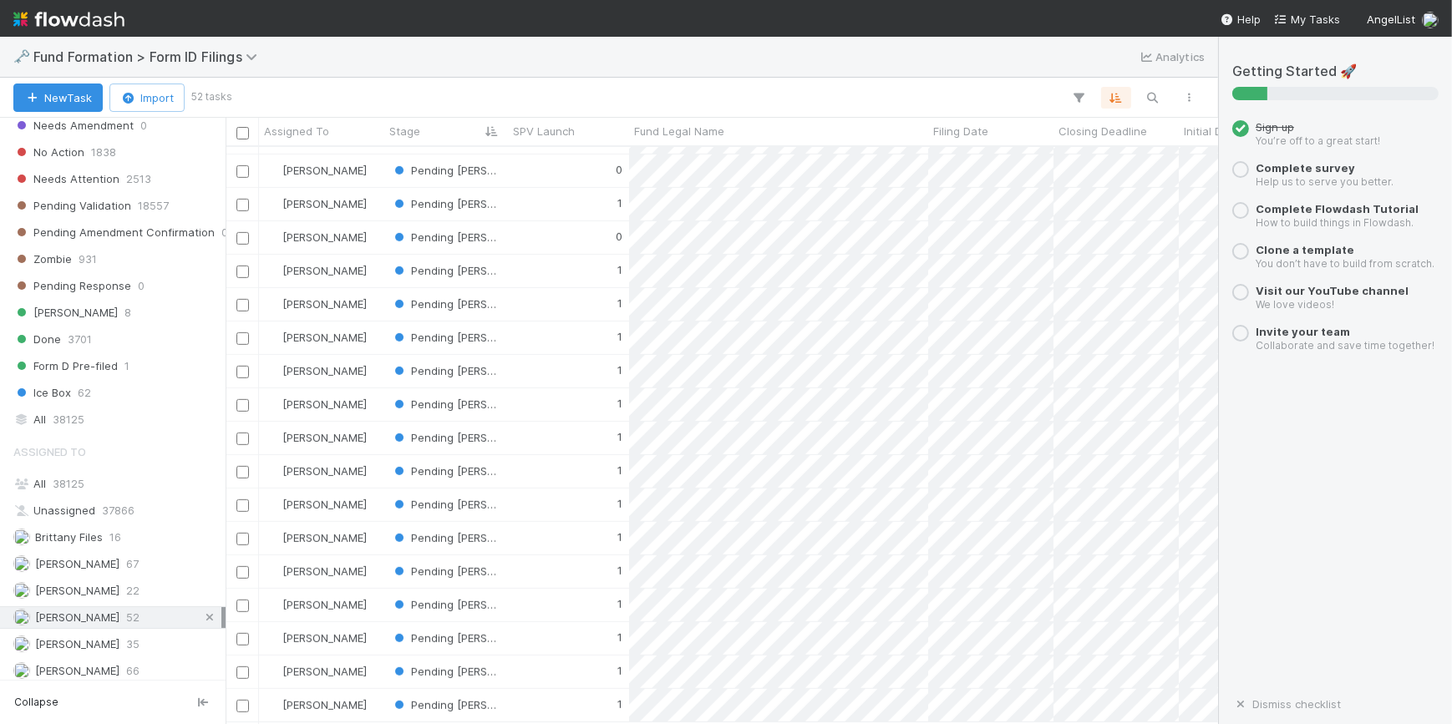
click at [201, 612] on icon at bounding box center [209, 617] width 17 height 11
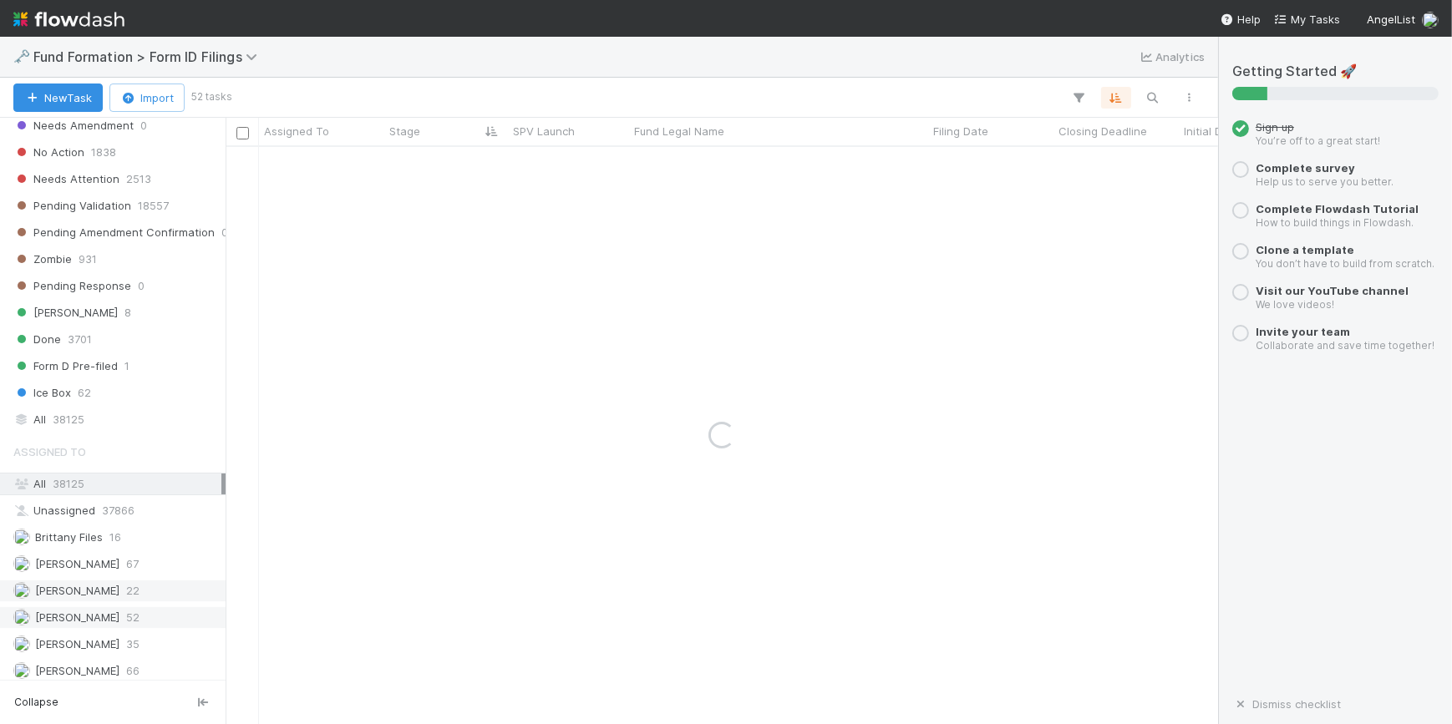
click at [169, 585] on div "[PERSON_NAME] 22" at bounding box center [117, 591] width 208 height 21
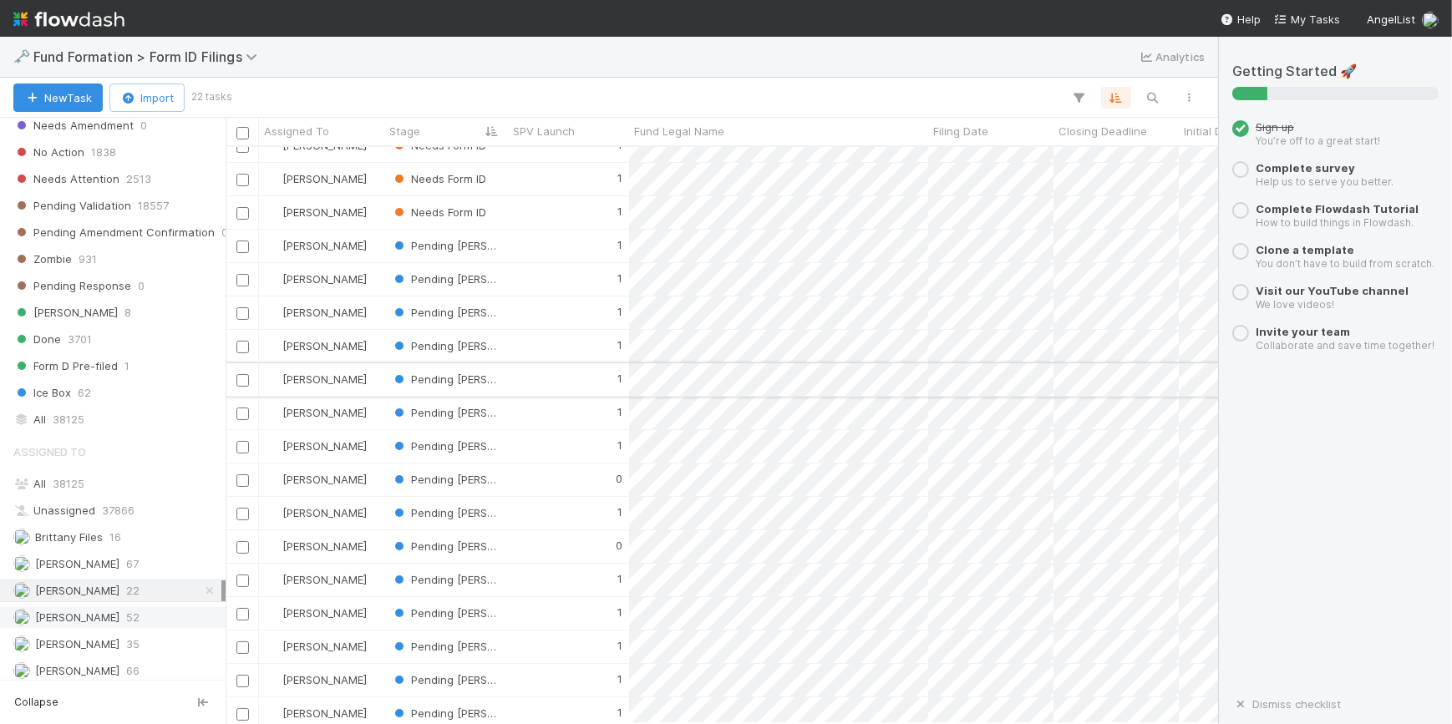
scroll to position [170, 0]
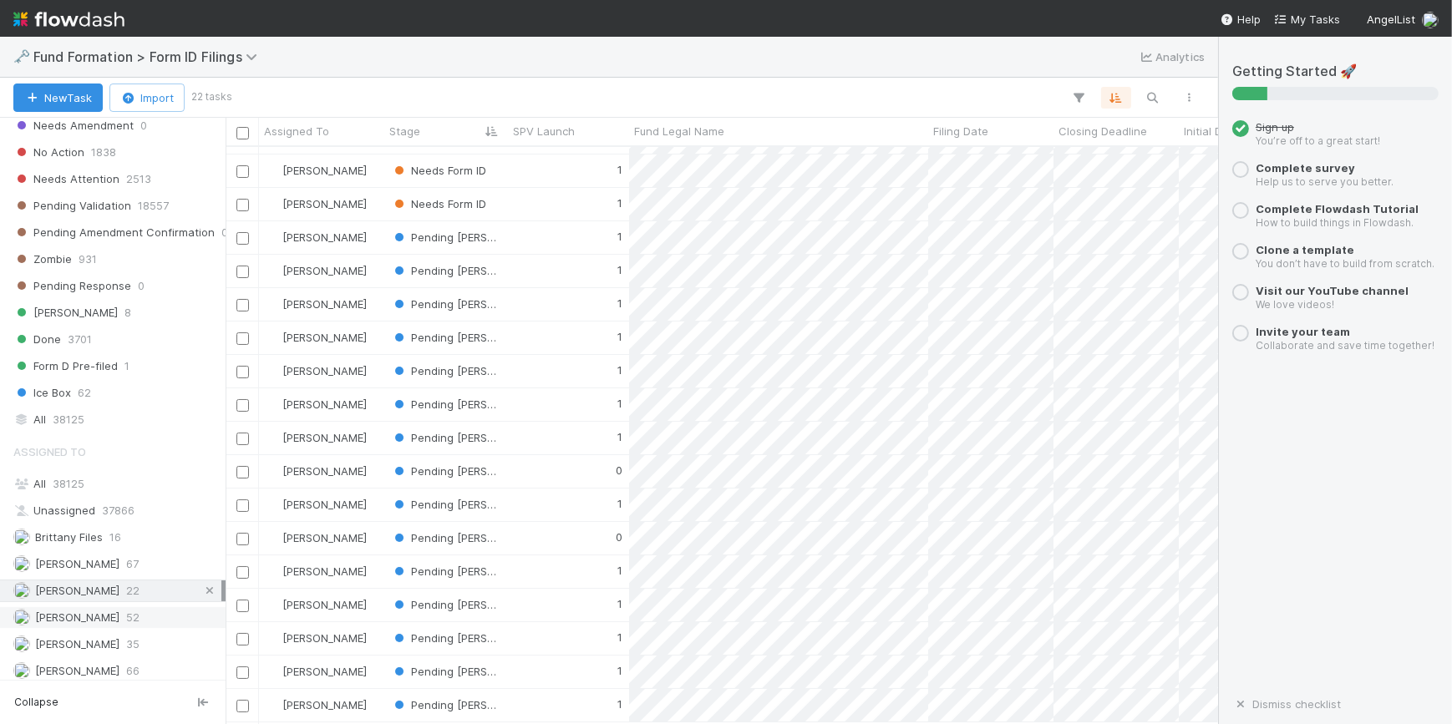
click at [201, 586] on icon at bounding box center [209, 591] width 17 height 11
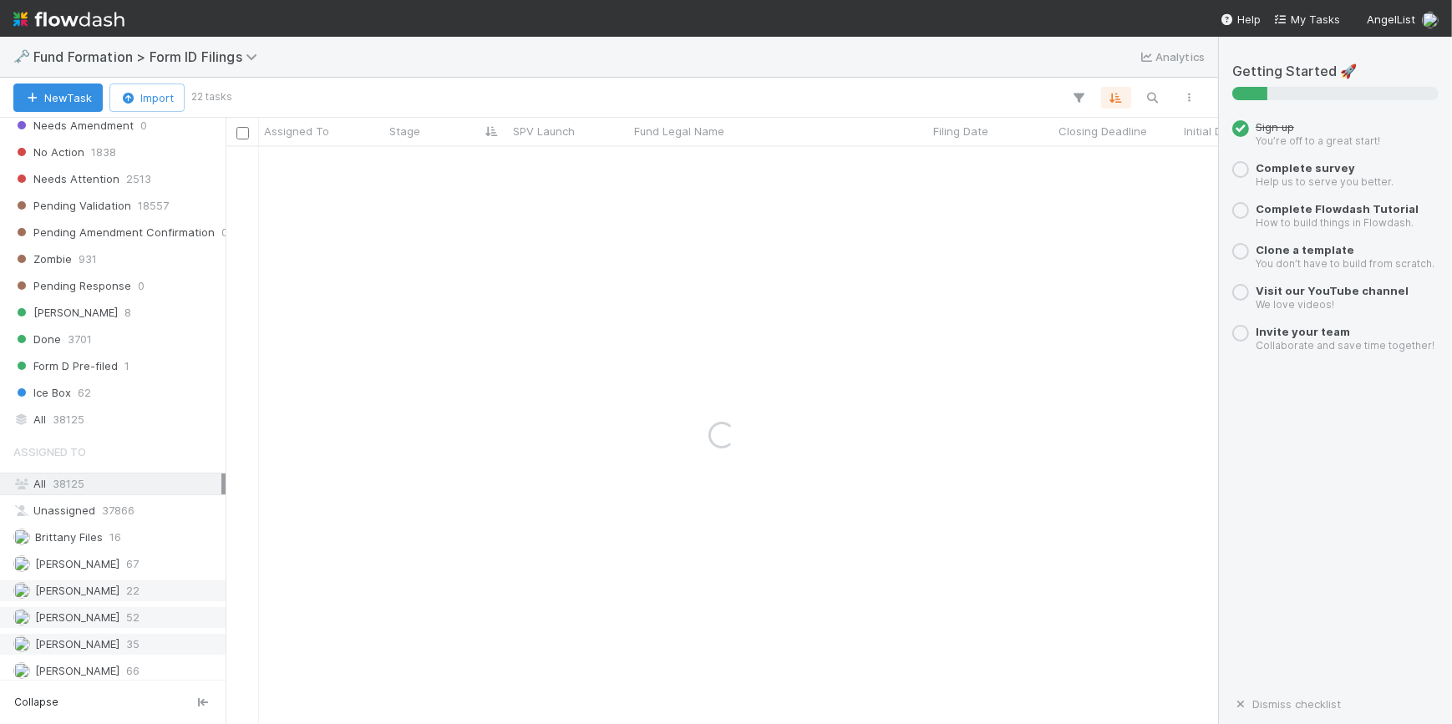
click at [183, 634] on div "[PERSON_NAME] 35" at bounding box center [117, 644] width 208 height 21
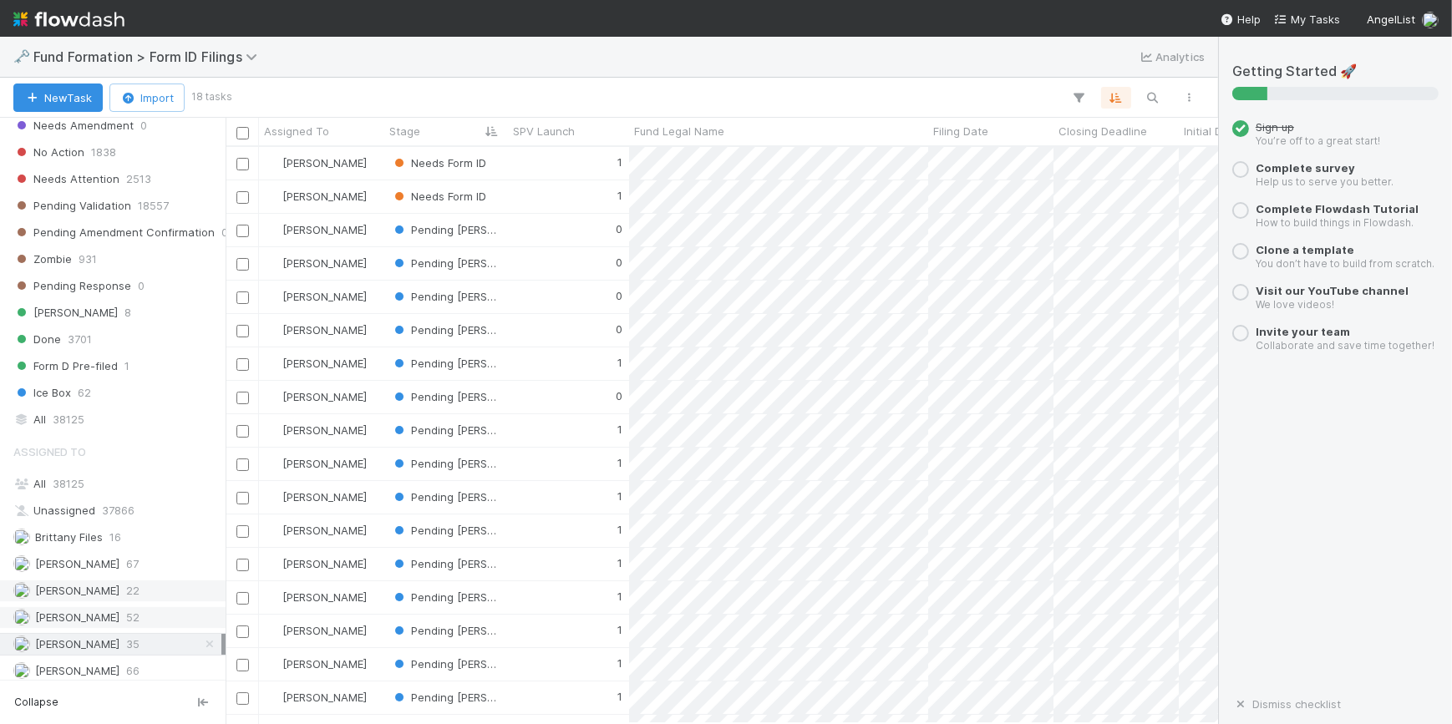
scroll to position [37, 0]
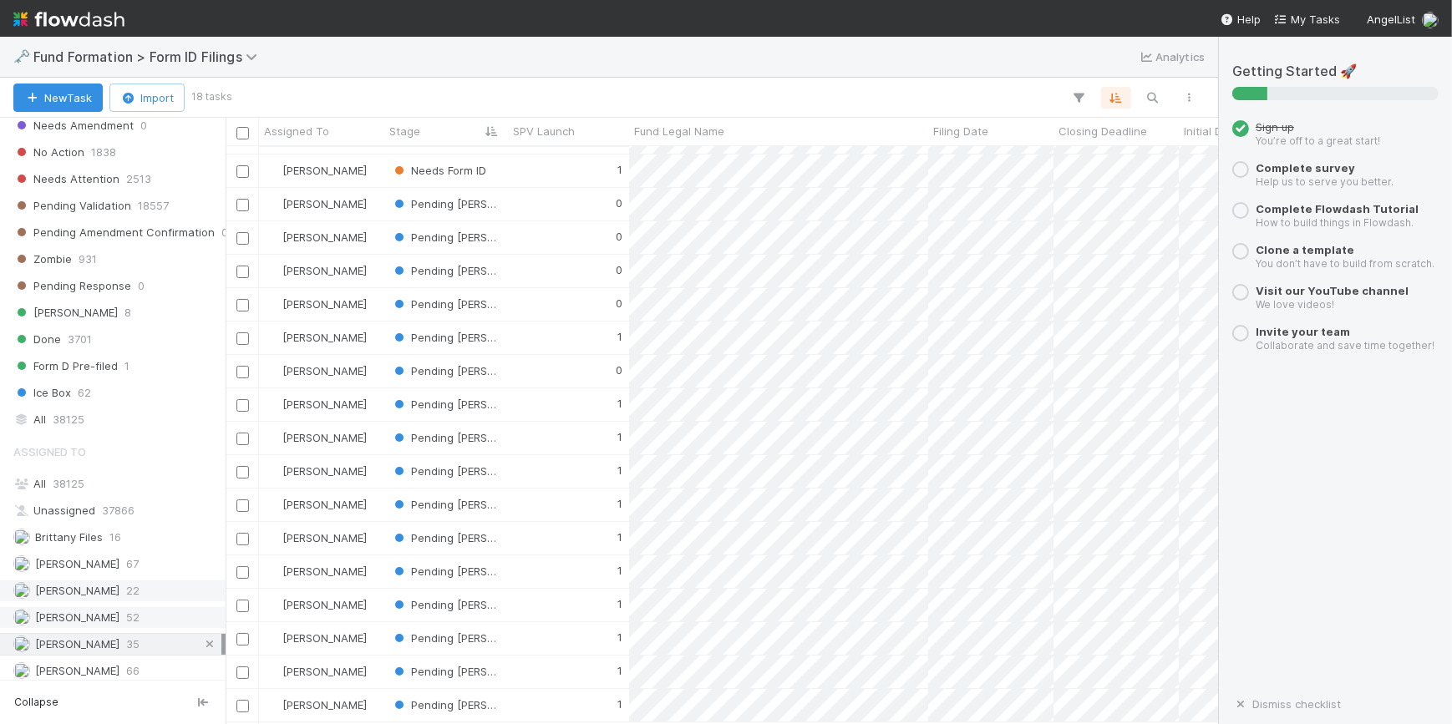
click at [202, 639] on icon at bounding box center [209, 644] width 17 height 11
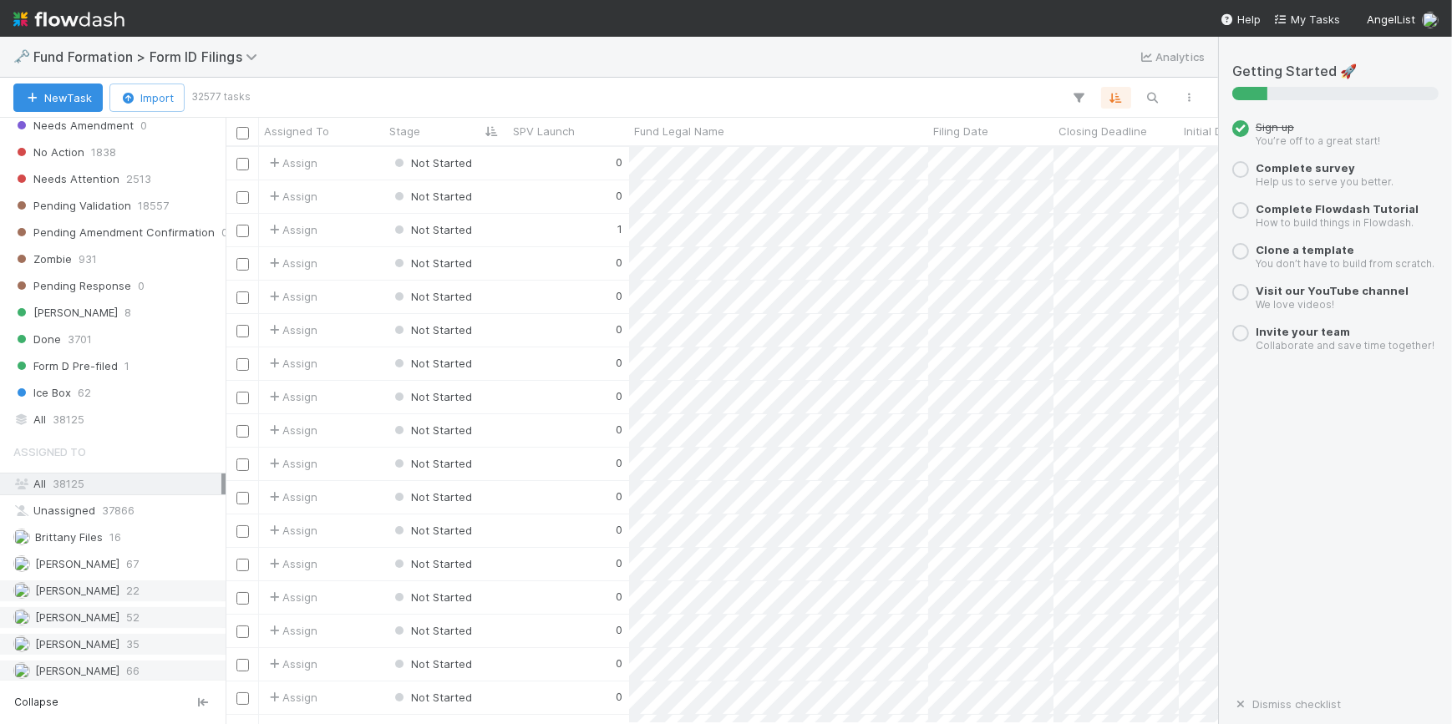
scroll to position [565, 981]
click at [180, 666] on div "[PERSON_NAME] 66" at bounding box center [117, 671] width 208 height 21
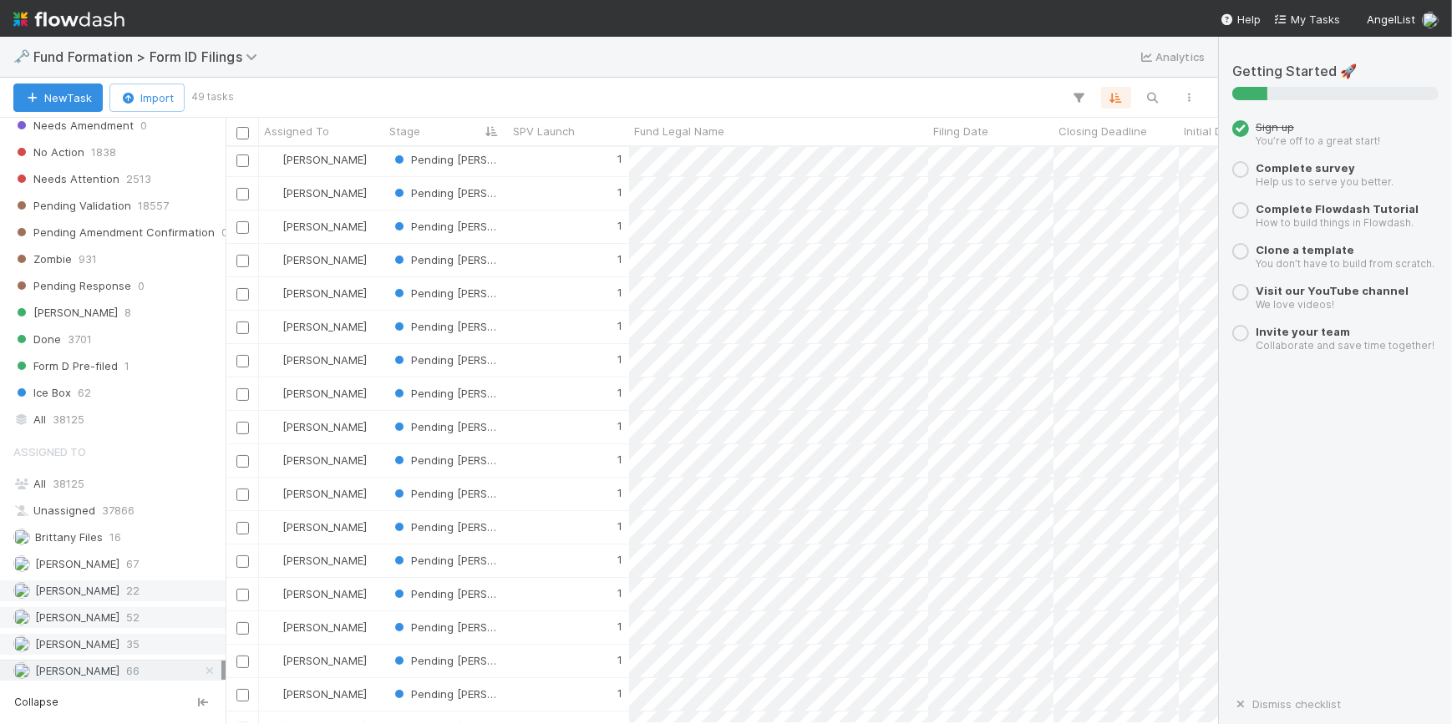
scroll to position [379, 0]
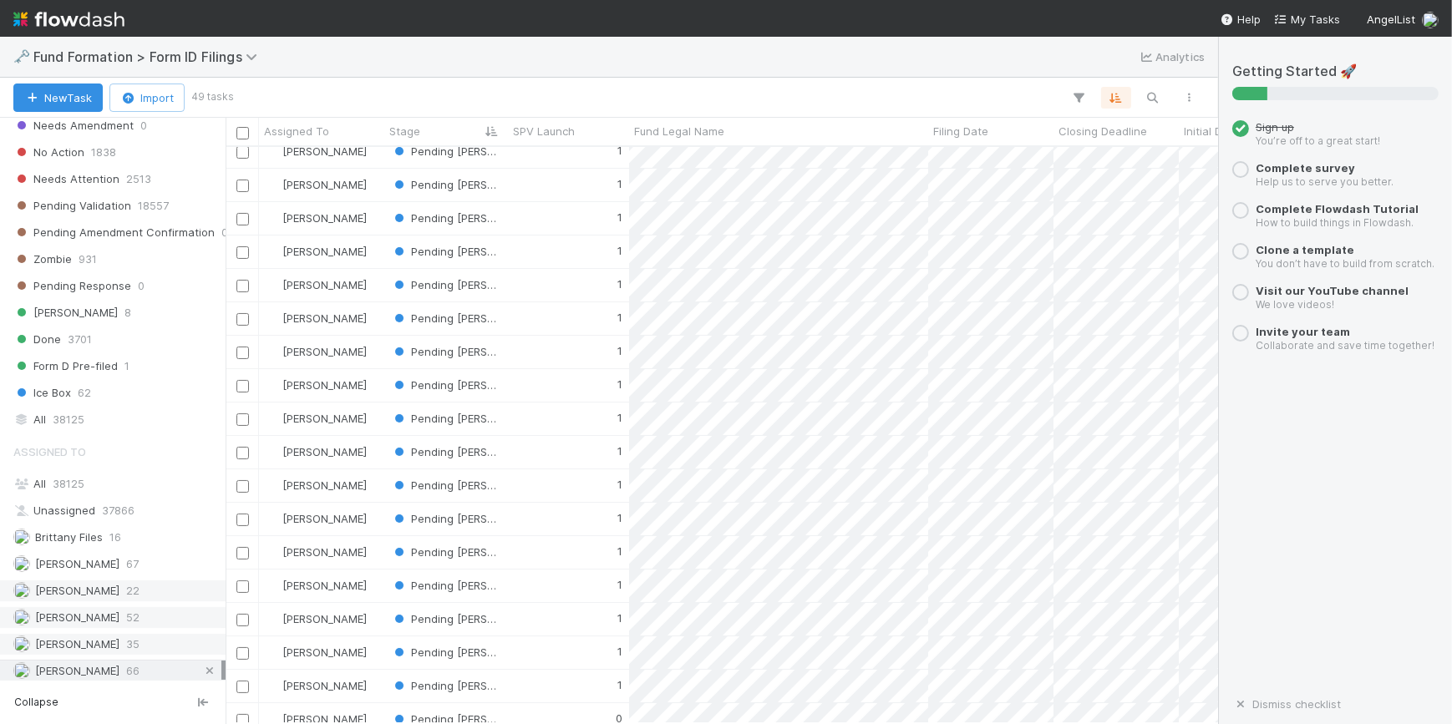
click at [201, 666] on icon at bounding box center [209, 671] width 17 height 11
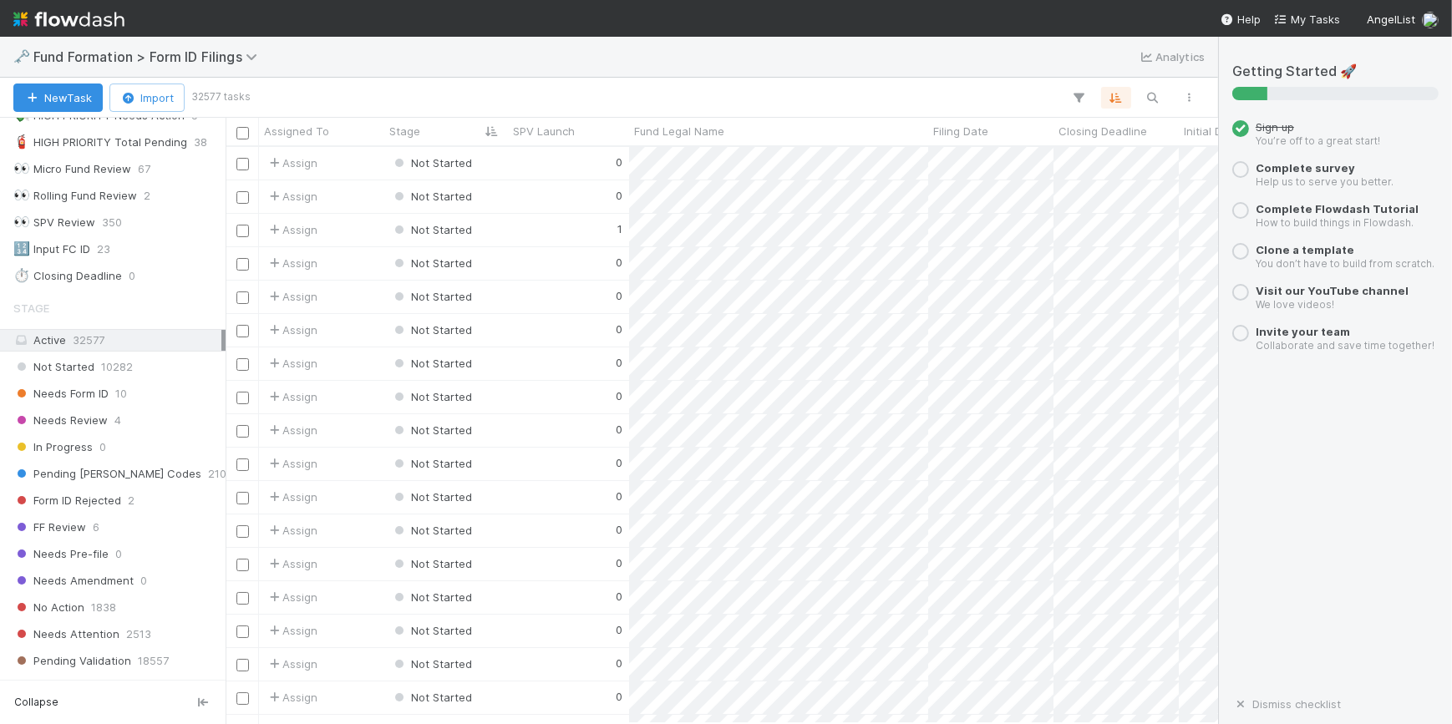
scroll to position [565, 981]
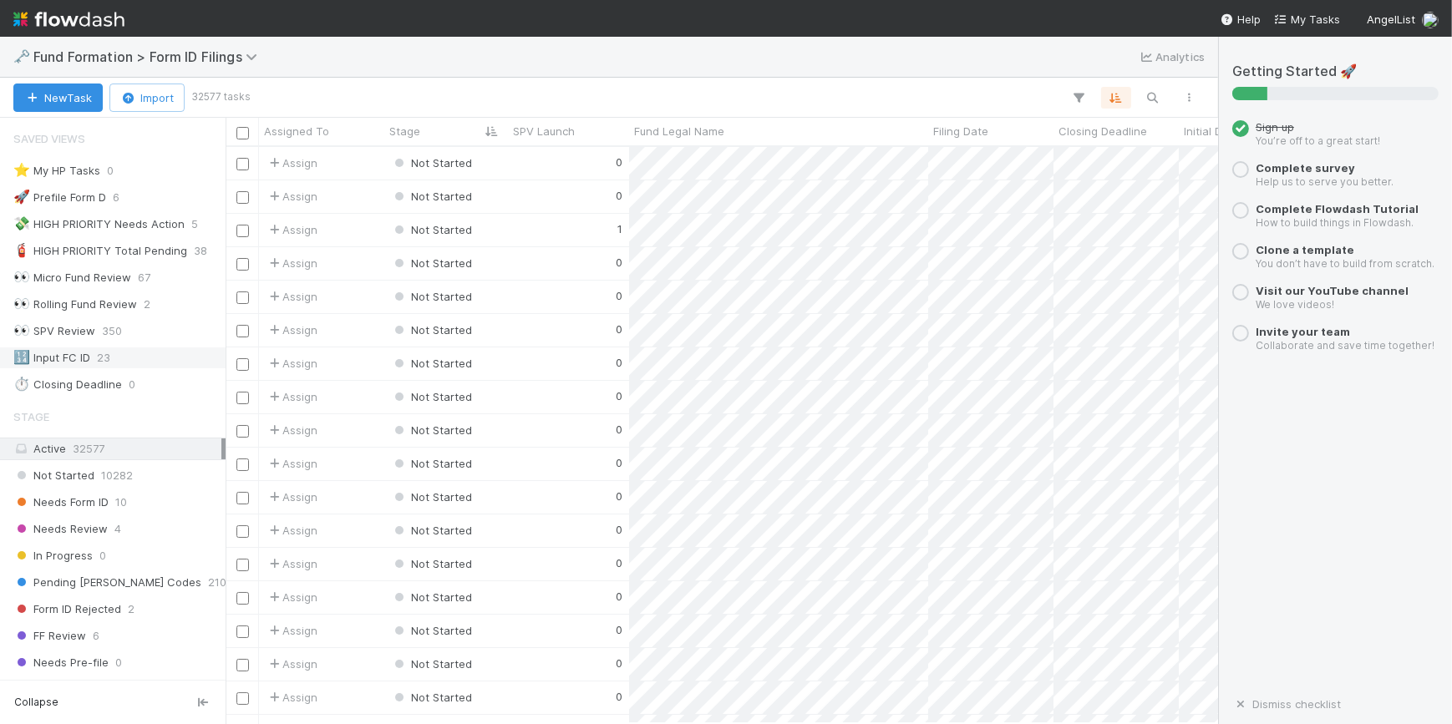
click at [68, 352] on div "🔢 Input FC ID" at bounding box center [51, 357] width 77 height 21
click at [532, 168] on div "0" at bounding box center [568, 163] width 121 height 33
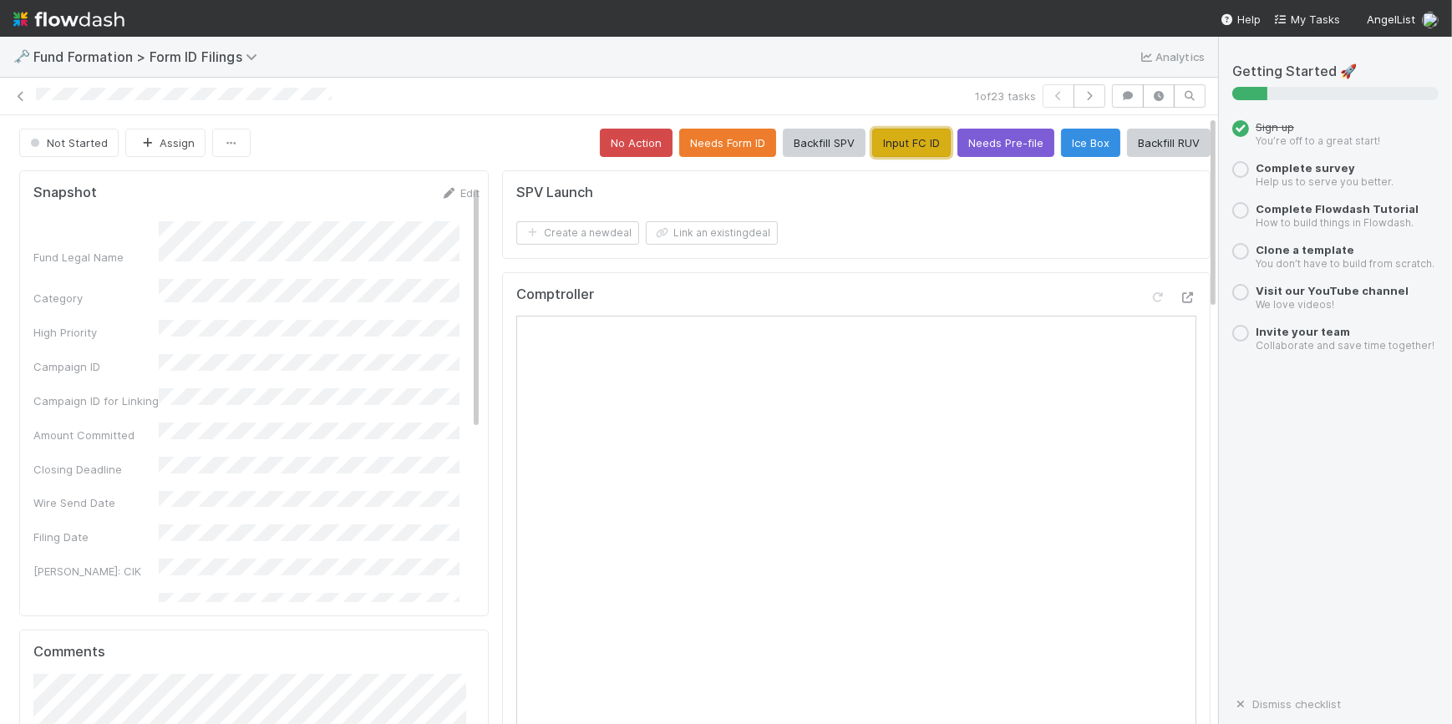
click at [877, 149] on button "Input FC ID" at bounding box center [911, 143] width 79 height 28
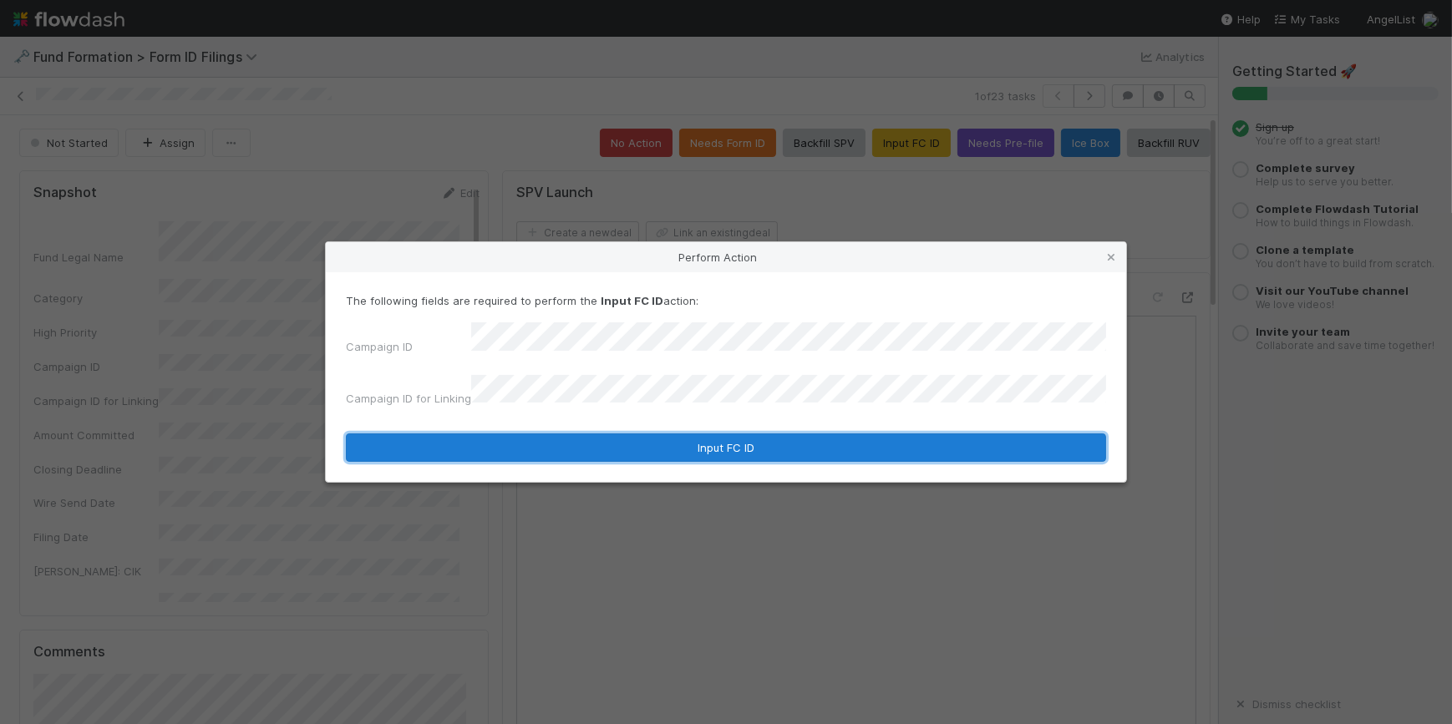
click at [671, 434] on button "Input FC ID" at bounding box center [726, 448] width 760 height 28
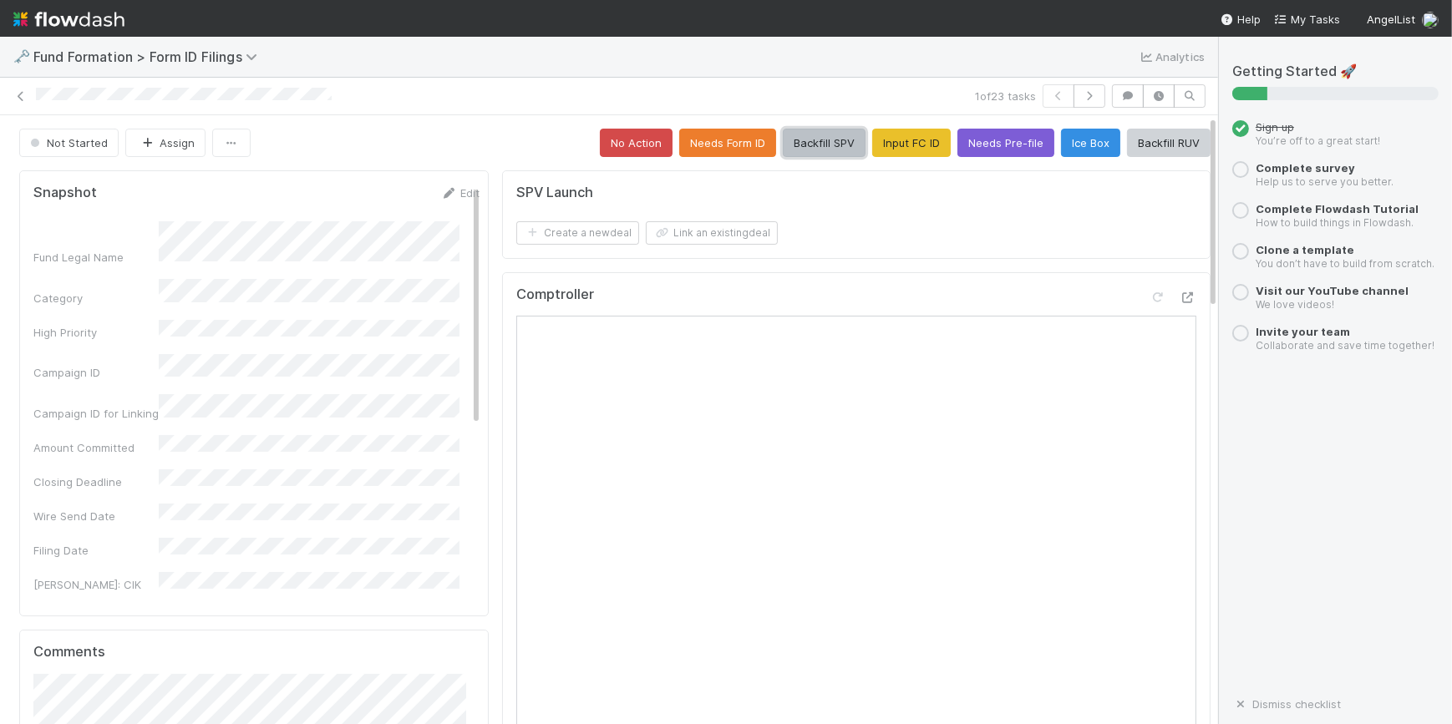
click at [783, 145] on button "Backfill SPV" at bounding box center [824, 143] width 83 height 28
click at [1073, 103] on button "button" at bounding box center [1089, 95] width 32 height 23
click at [882, 139] on button "Input FC ID" at bounding box center [911, 143] width 79 height 28
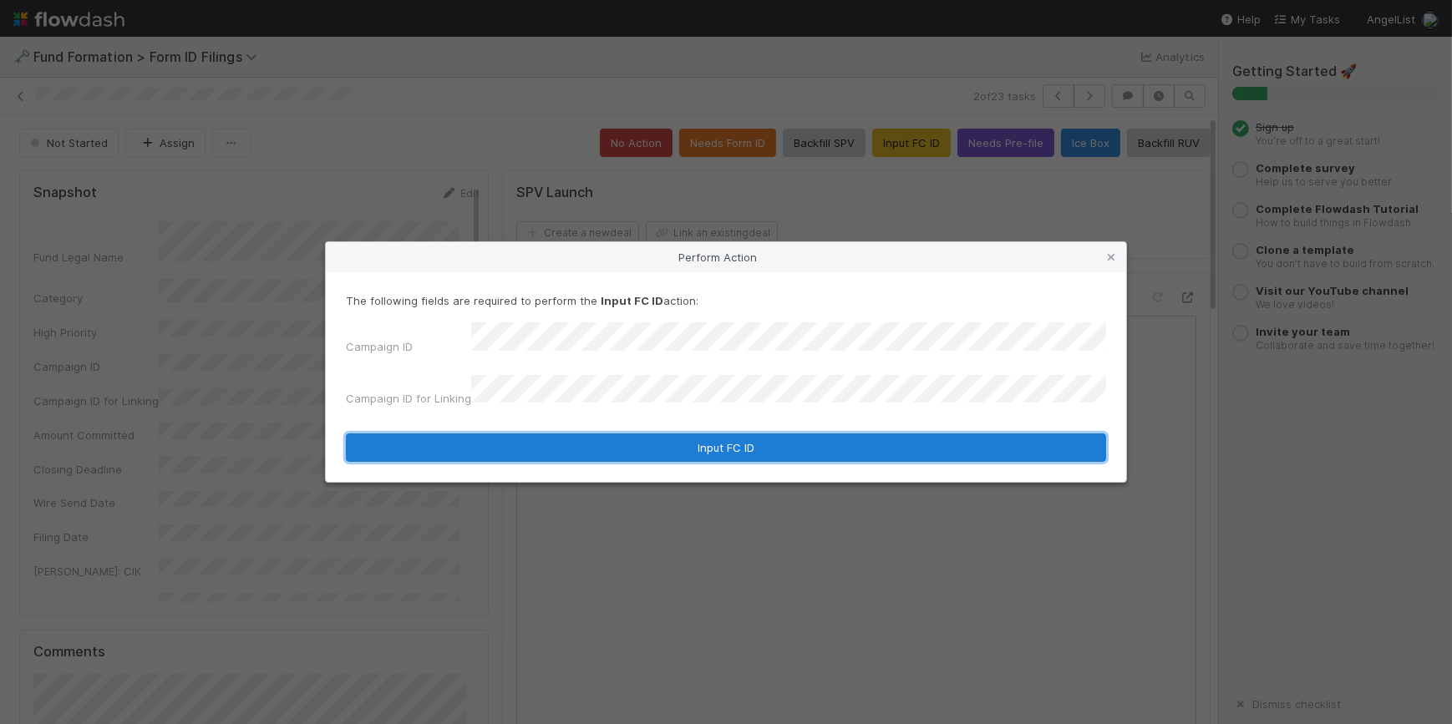
click at [747, 439] on button "Input FC ID" at bounding box center [726, 448] width 760 height 28
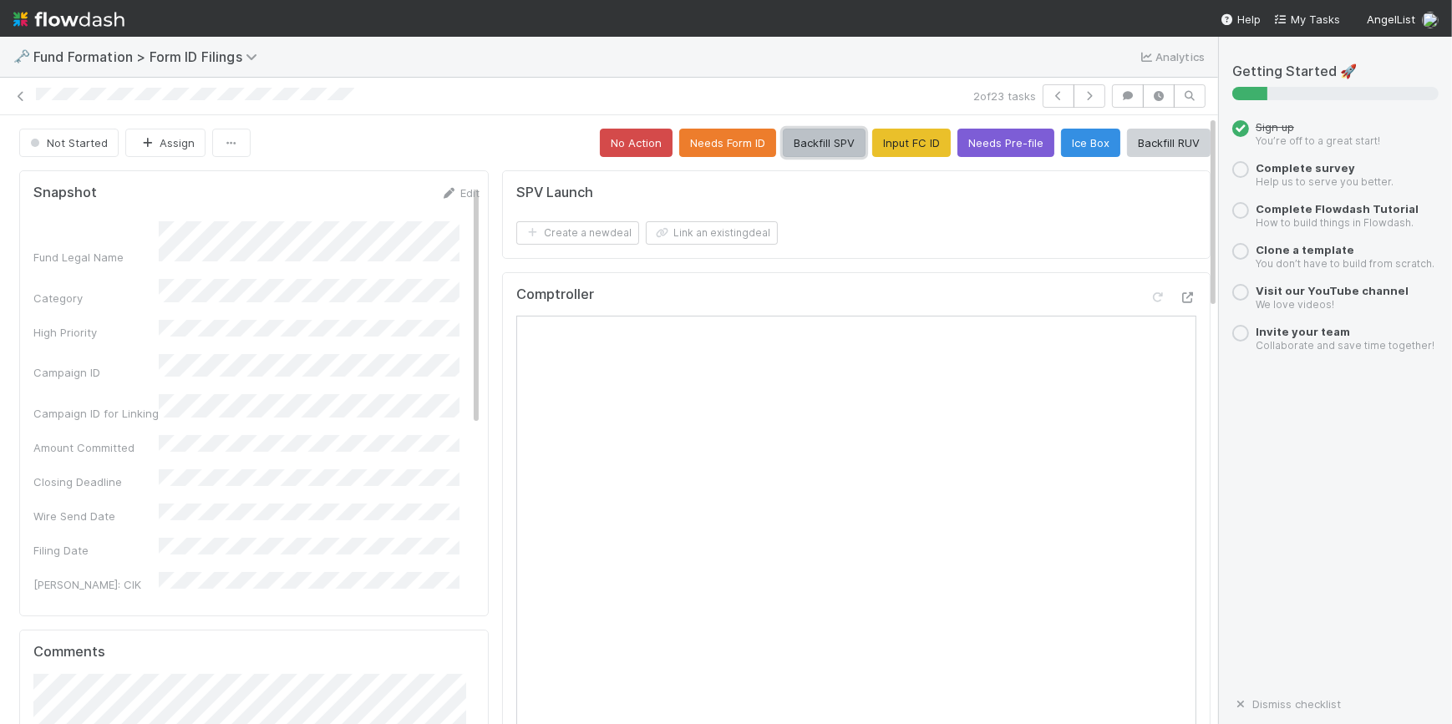
click at [822, 149] on button "Backfill SPV" at bounding box center [824, 143] width 83 height 28
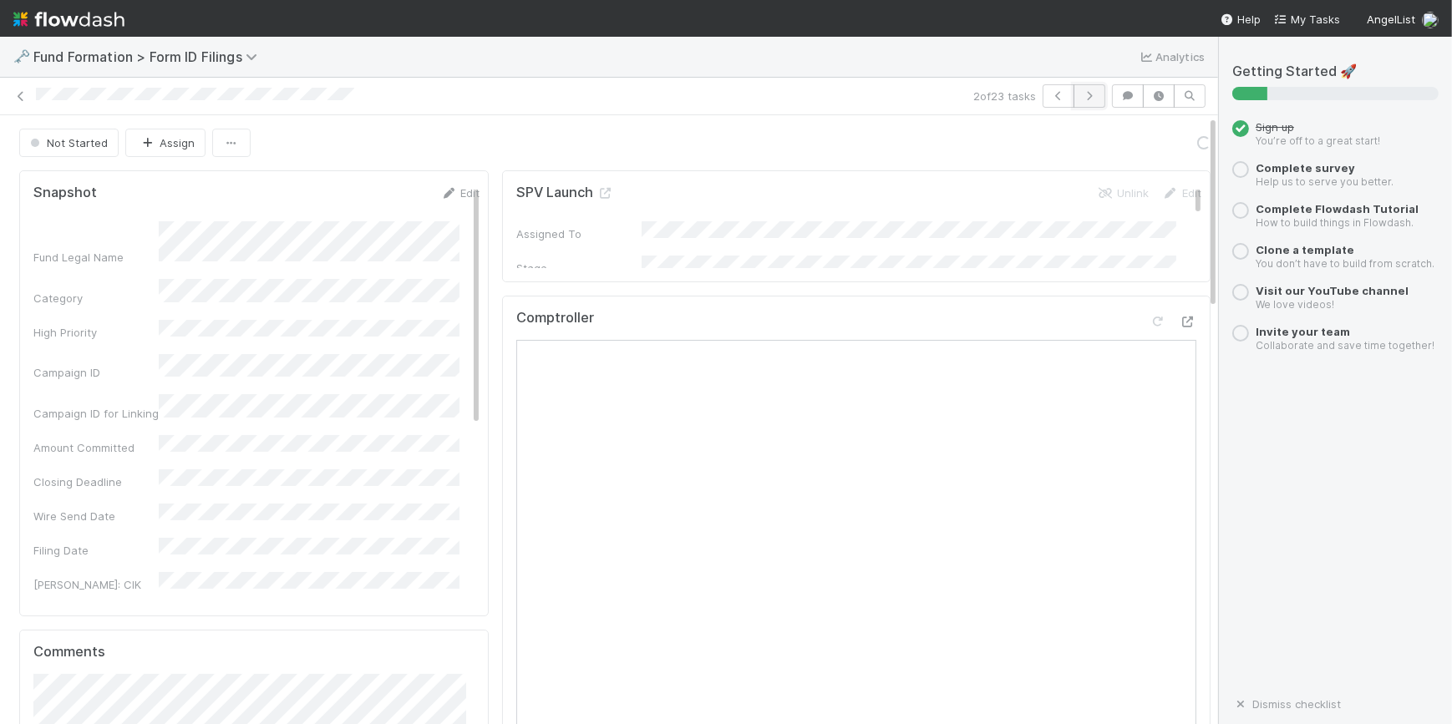
click at [1081, 99] on icon "button" at bounding box center [1089, 96] width 17 height 10
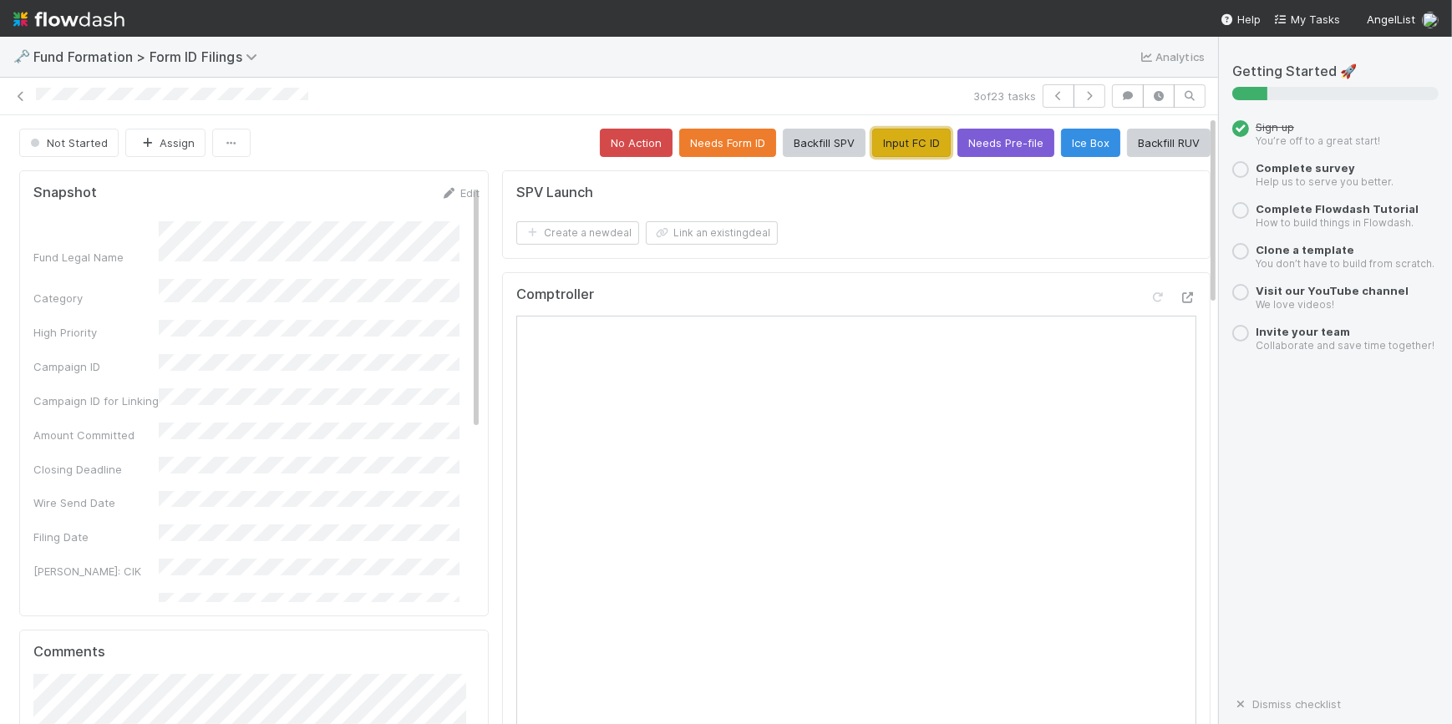
click at [880, 149] on button "Input FC ID" at bounding box center [911, 143] width 79 height 28
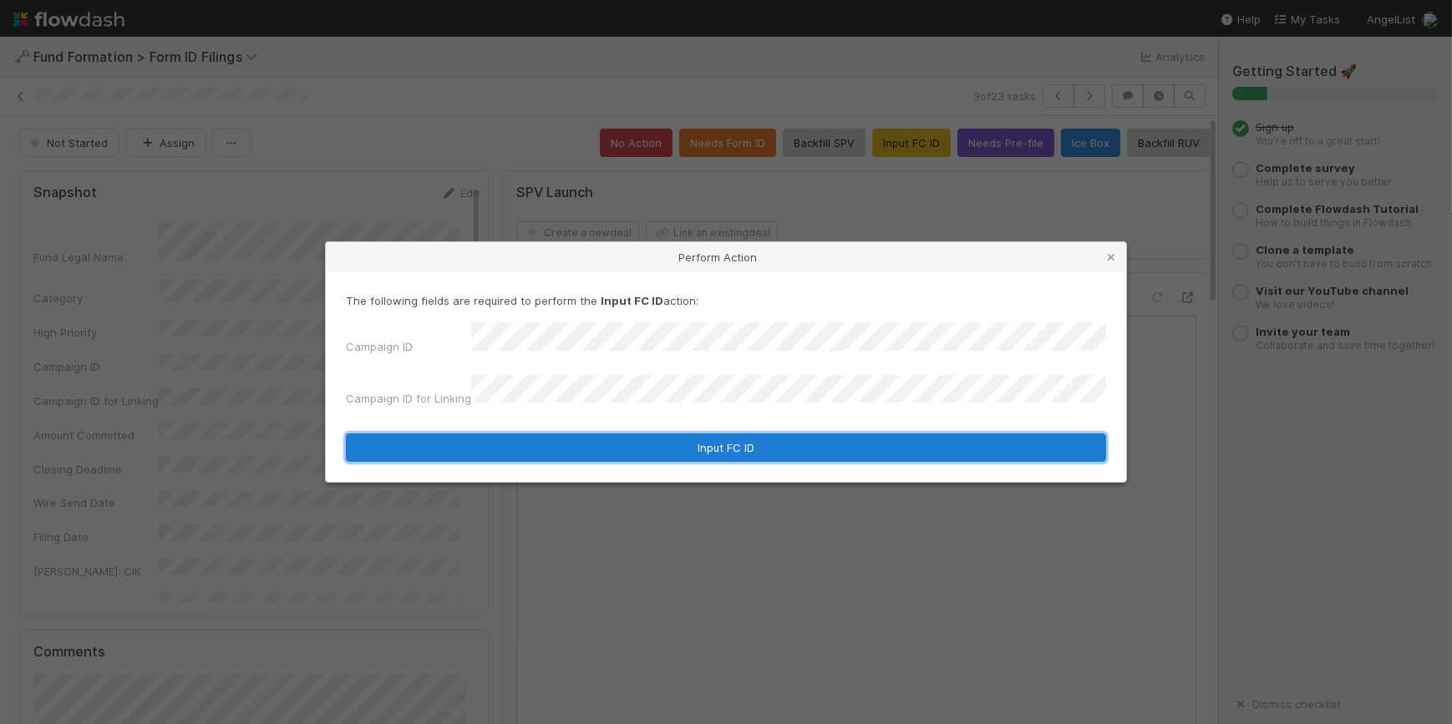
click at [718, 434] on button "Input FC ID" at bounding box center [726, 448] width 760 height 28
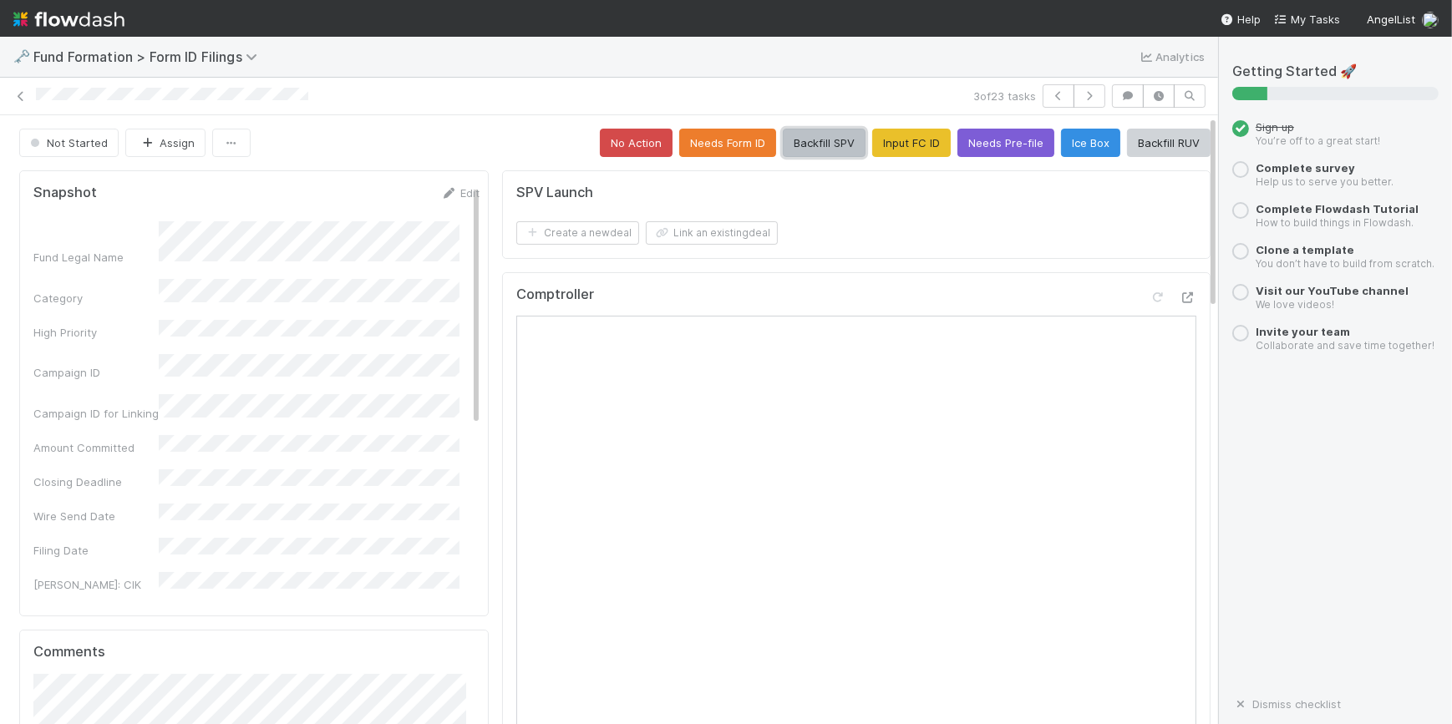
click at [785, 144] on button "Backfill SPV" at bounding box center [824, 143] width 83 height 28
click at [1081, 94] on icon "button" at bounding box center [1089, 96] width 17 height 10
click at [889, 134] on button "Input FC ID" at bounding box center [911, 143] width 79 height 28
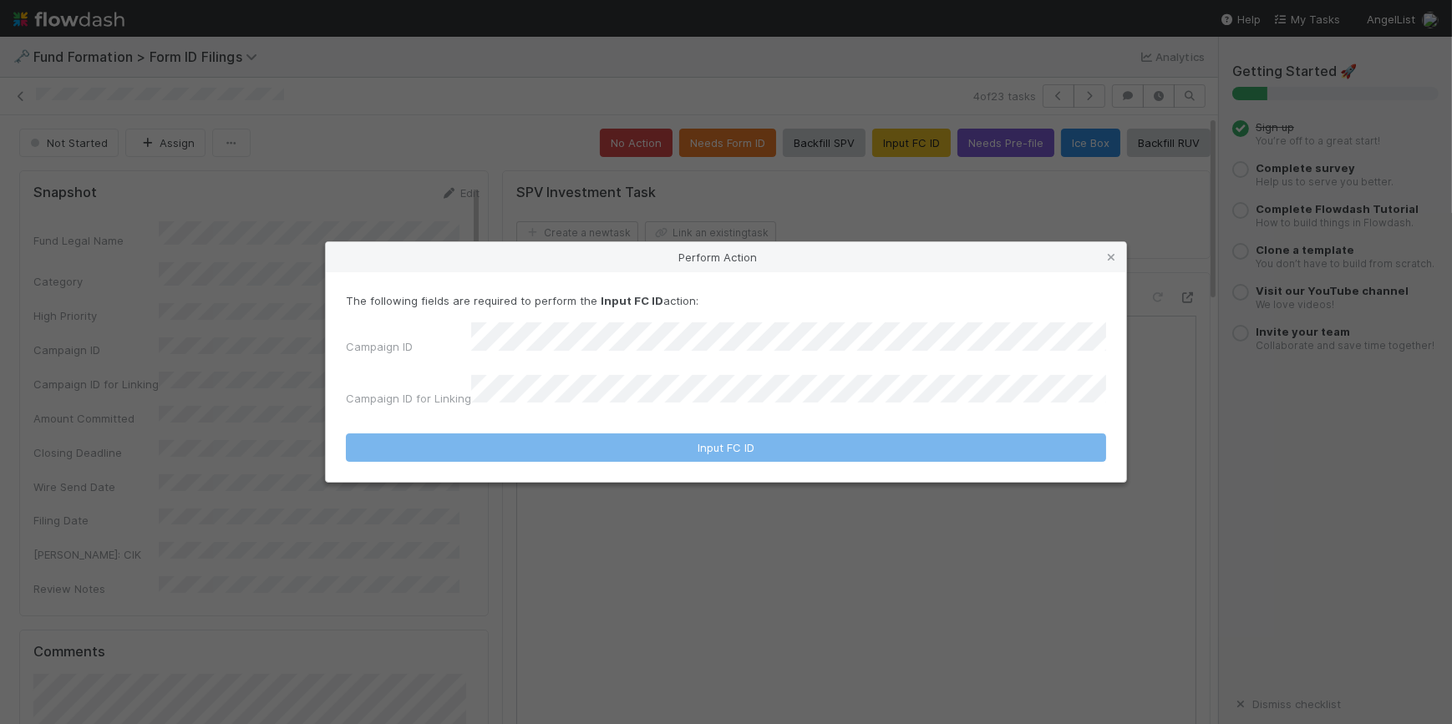
click at [707, 330] on div "The following fields are required to perform the Input FC ID action: Campaign I…" at bounding box center [726, 353] width 760 height 122
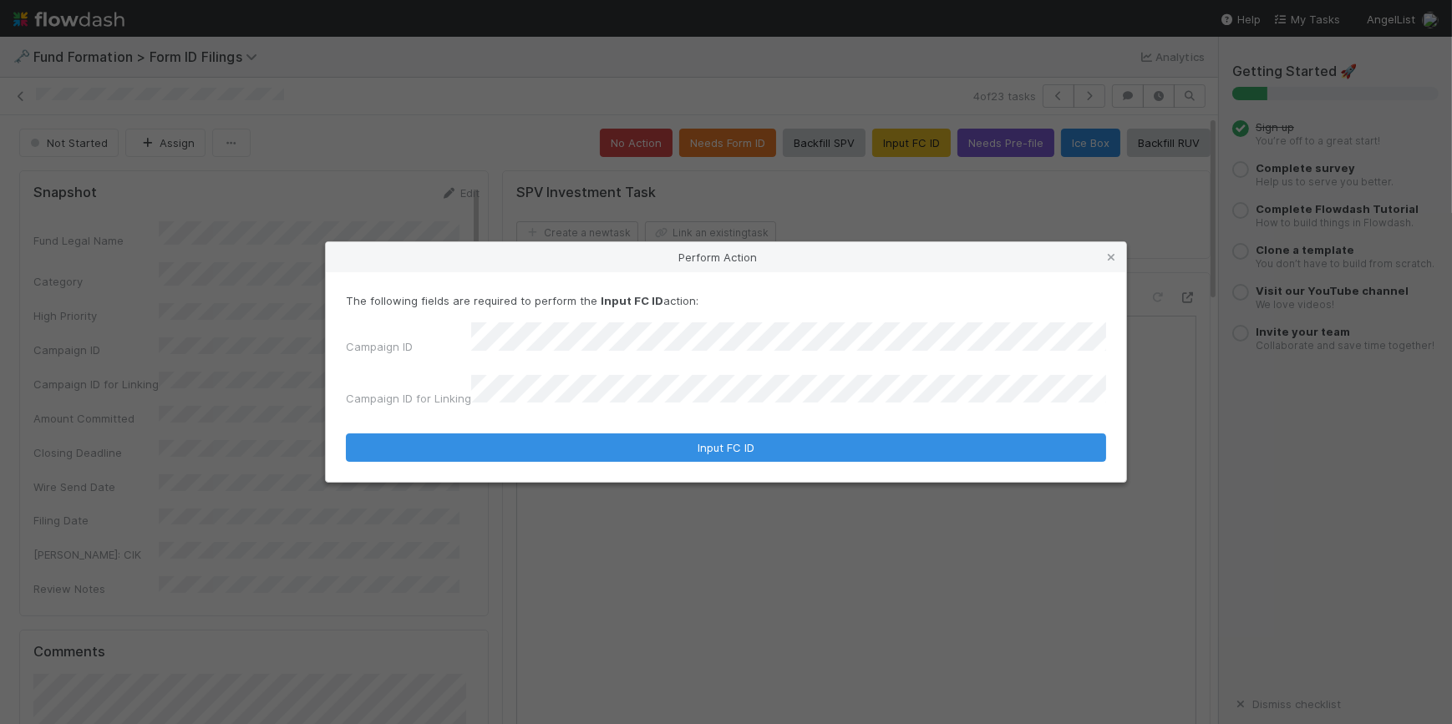
click at [707, 403] on div "Campaign ID for Linking" at bounding box center [726, 394] width 760 height 39
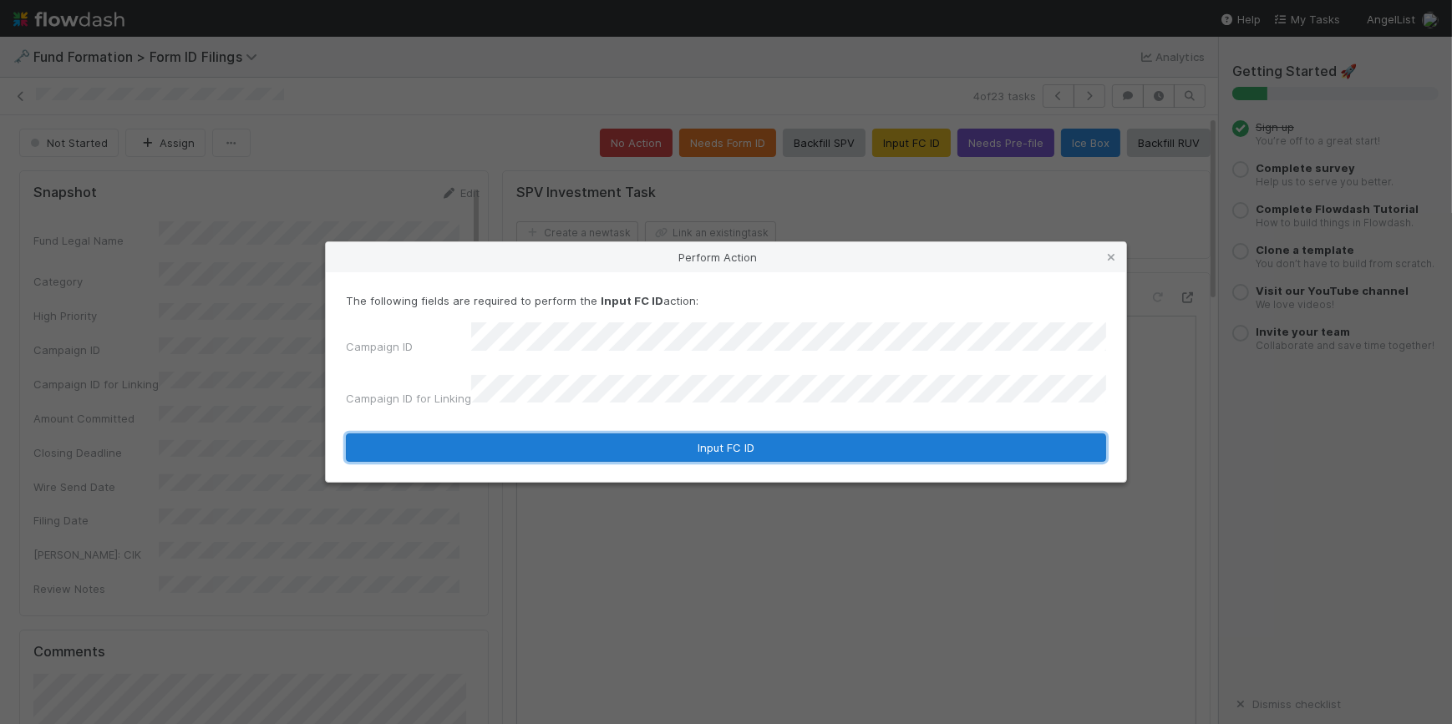
click at [726, 434] on button "Input FC ID" at bounding box center [726, 448] width 760 height 28
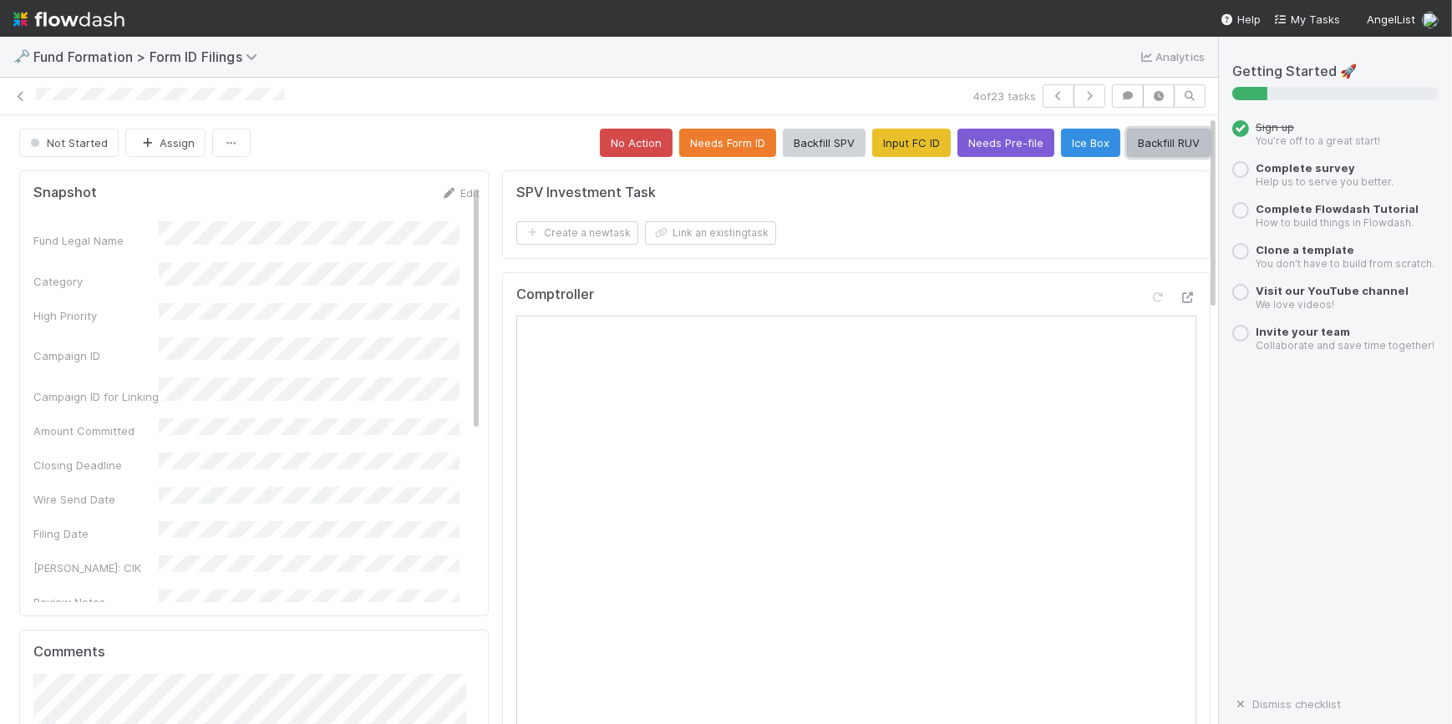
click at [1135, 142] on button "Backfill RUV" at bounding box center [1169, 143] width 84 height 28
click at [1078, 104] on button "button" at bounding box center [1089, 95] width 32 height 23
click at [902, 149] on button "Input FC ID" at bounding box center [911, 143] width 79 height 28
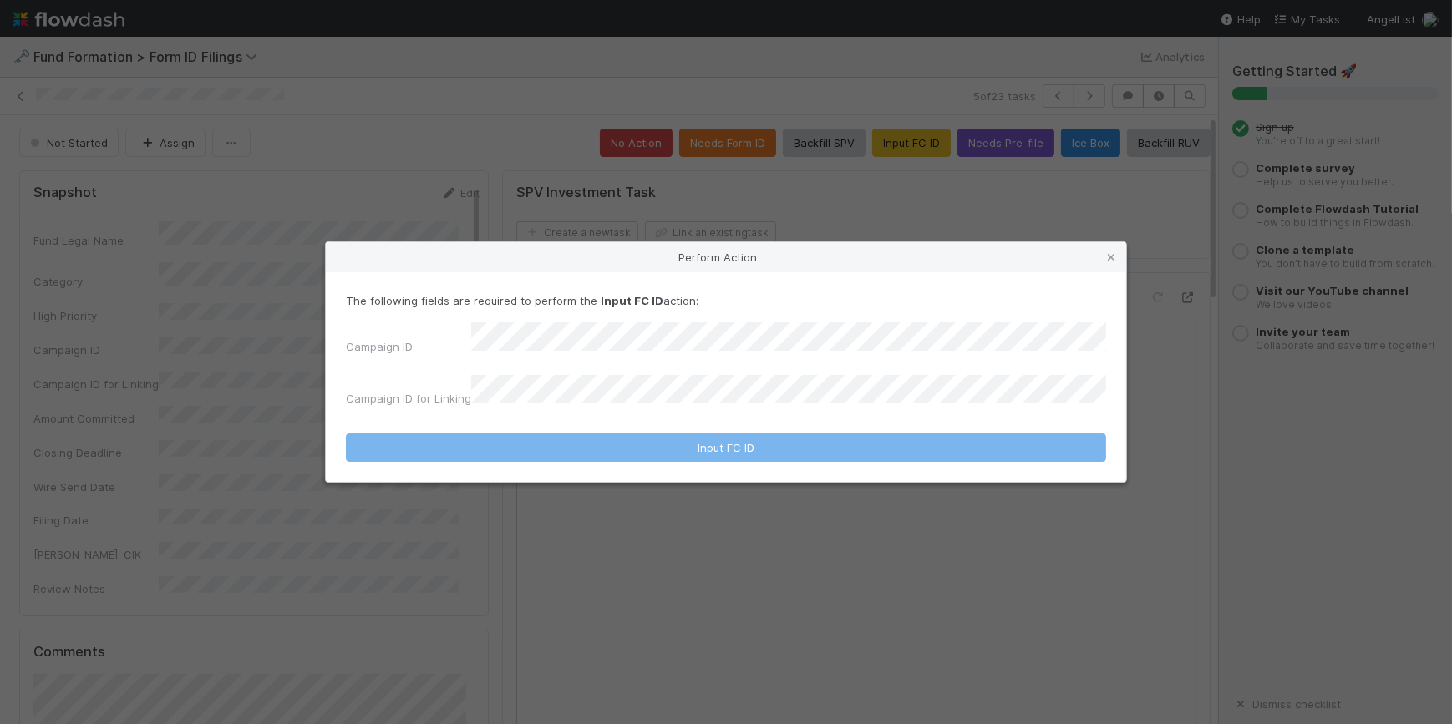
click at [796, 373] on div "Campaign ID Campaign ID for Linking" at bounding box center [726, 368] width 760 height 92
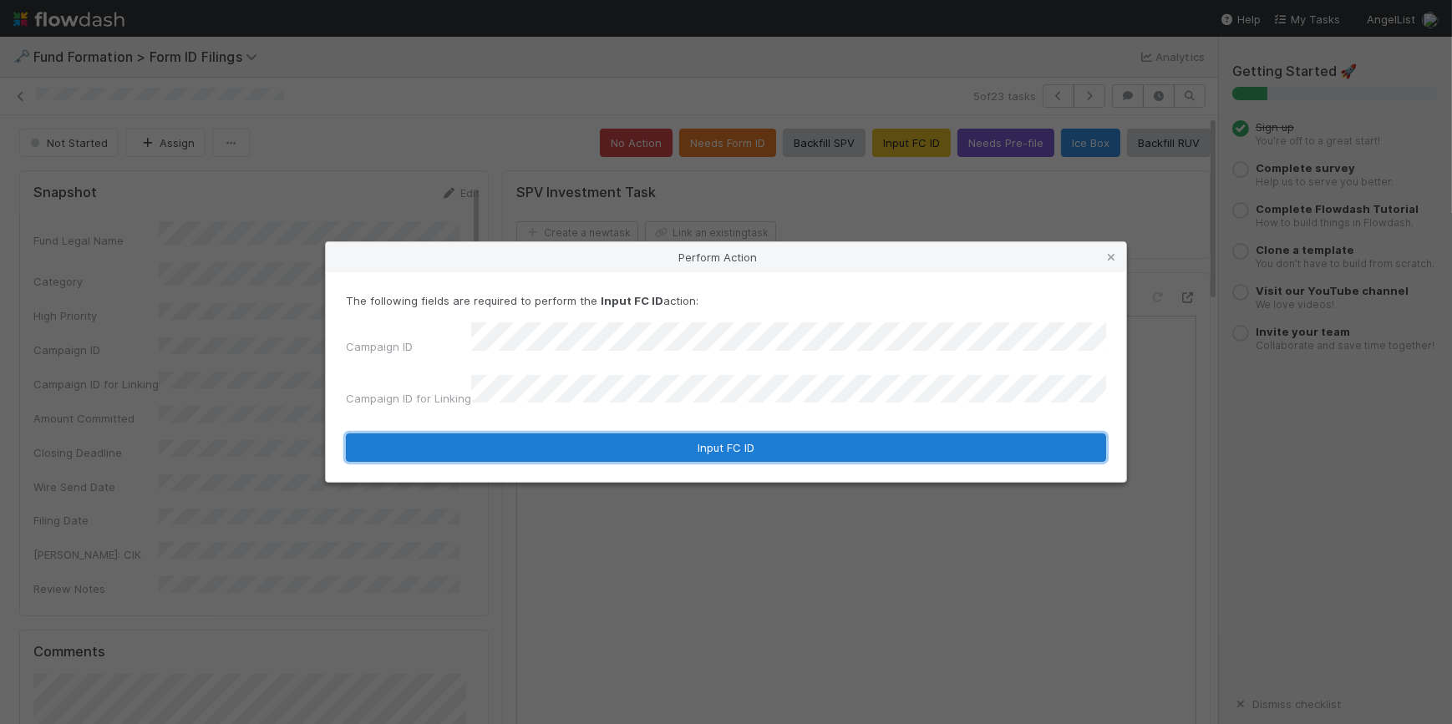
click at [789, 434] on button "Input FC ID" at bounding box center [726, 448] width 760 height 28
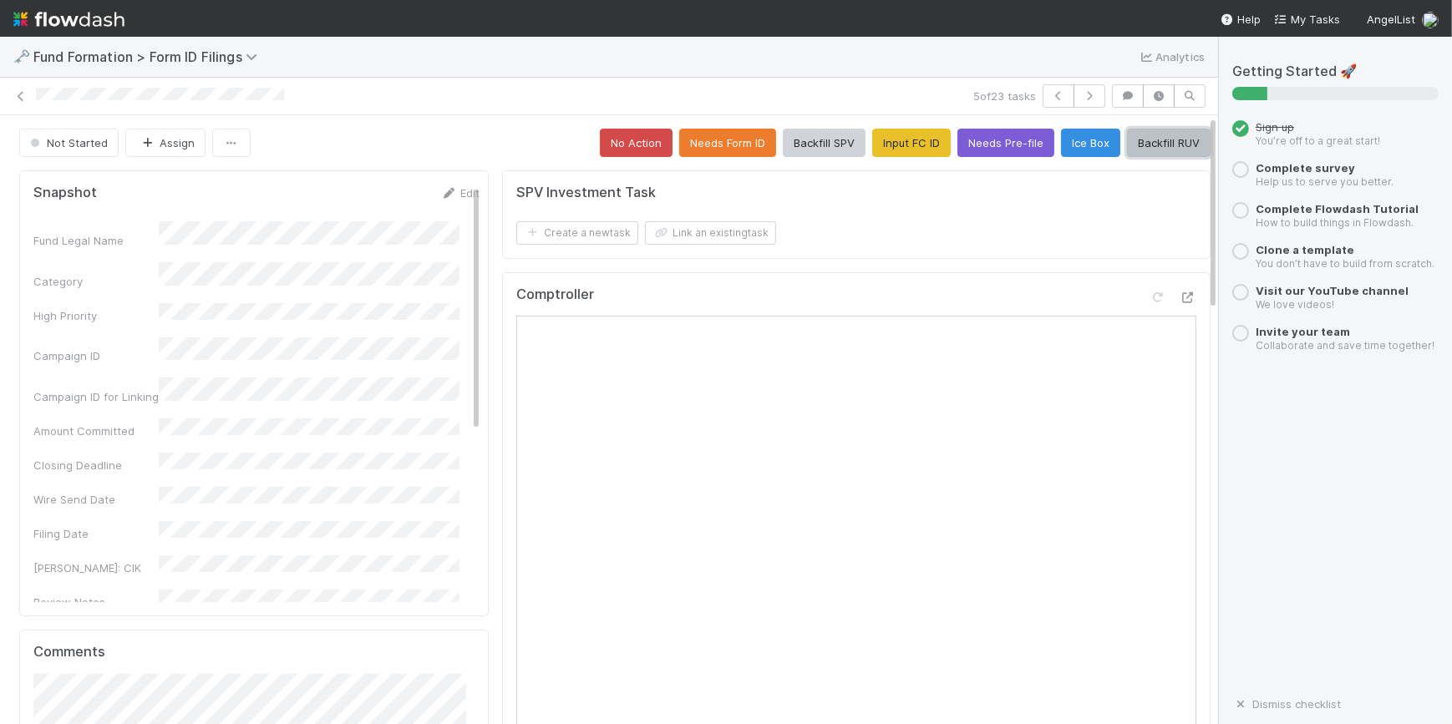
click at [1138, 152] on button "Backfill RUV" at bounding box center [1169, 143] width 84 height 28
click at [1073, 101] on button "button" at bounding box center [1089, 95] width 32 height 23
click at [872, 145] on button "Input FC ID" at bounding box center [911, 143] width 79 height 28
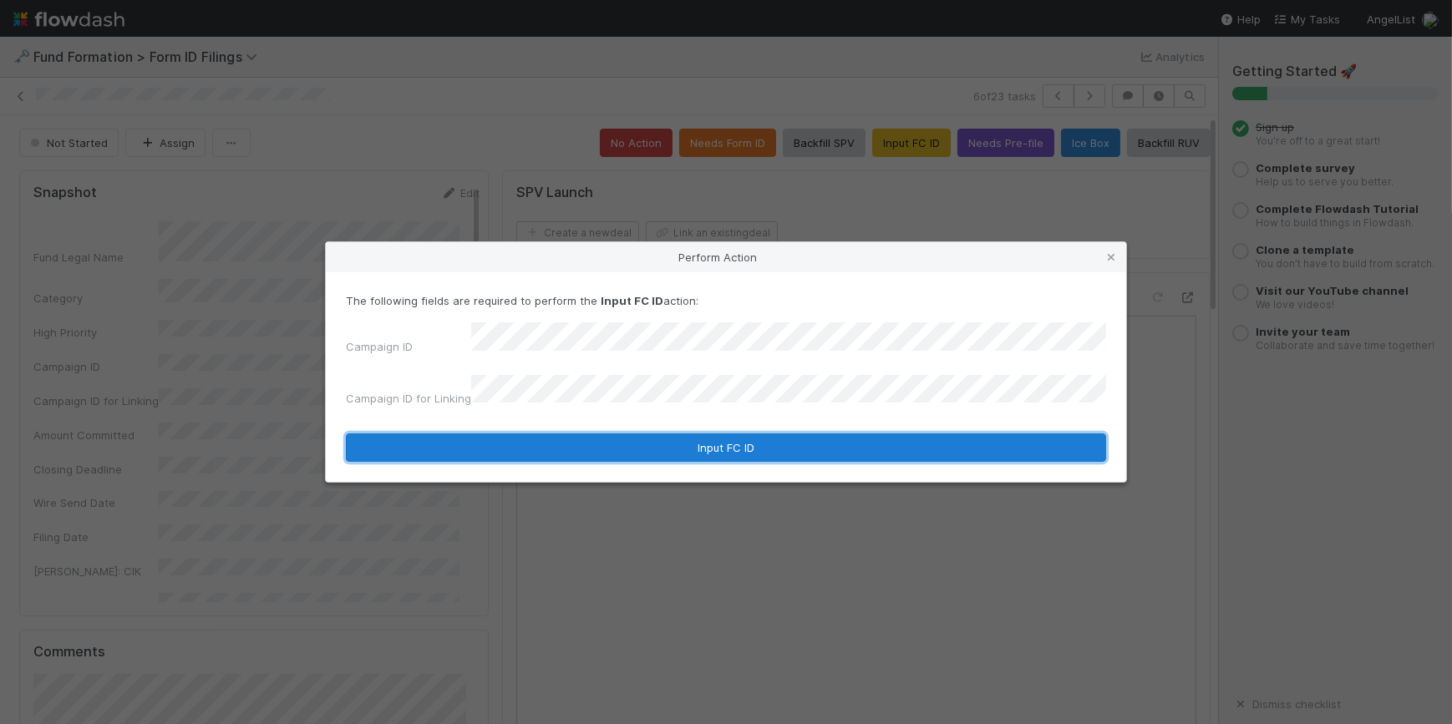
click at [723, 434] on button "Input FC ID" at bounding box center [726, 448] width 760 height 28
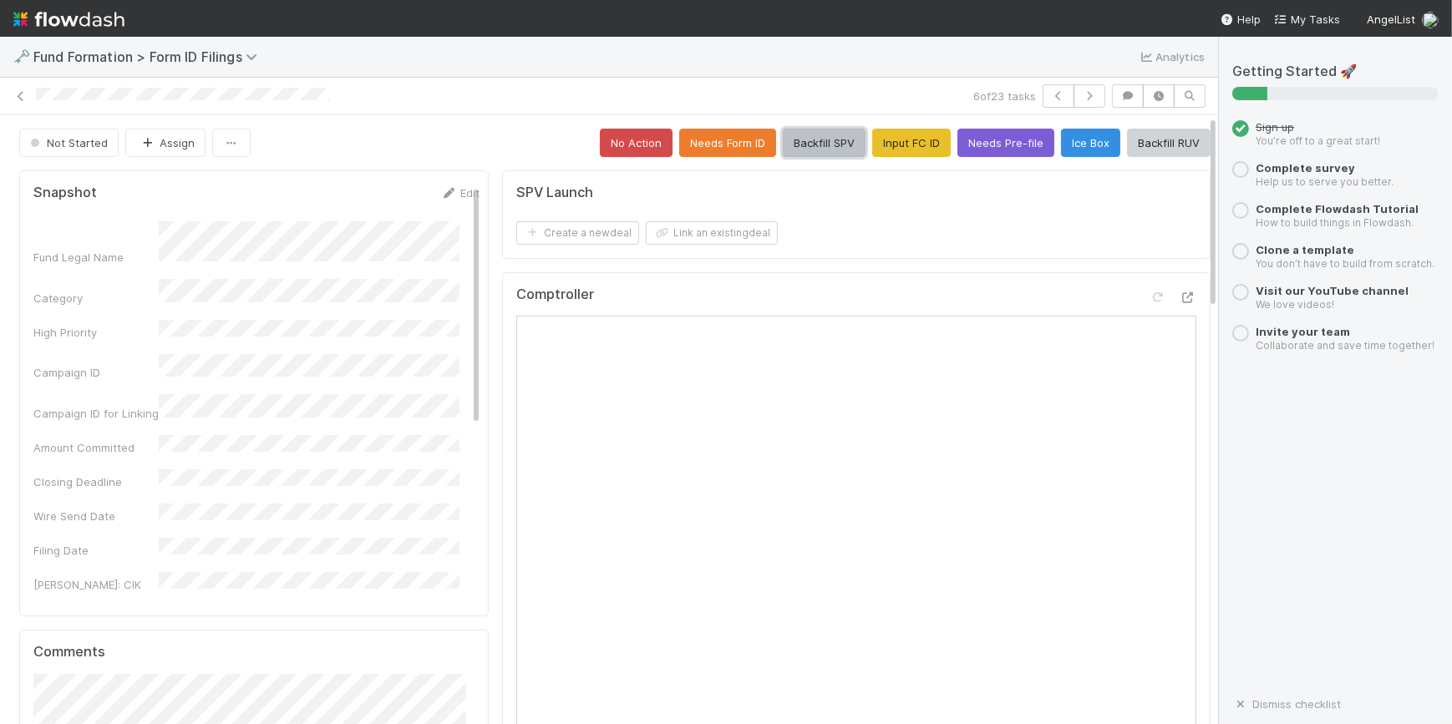
click at [820, 145] on button "Backfill SPV" at bounding box center [824, 143] width 83 height 28
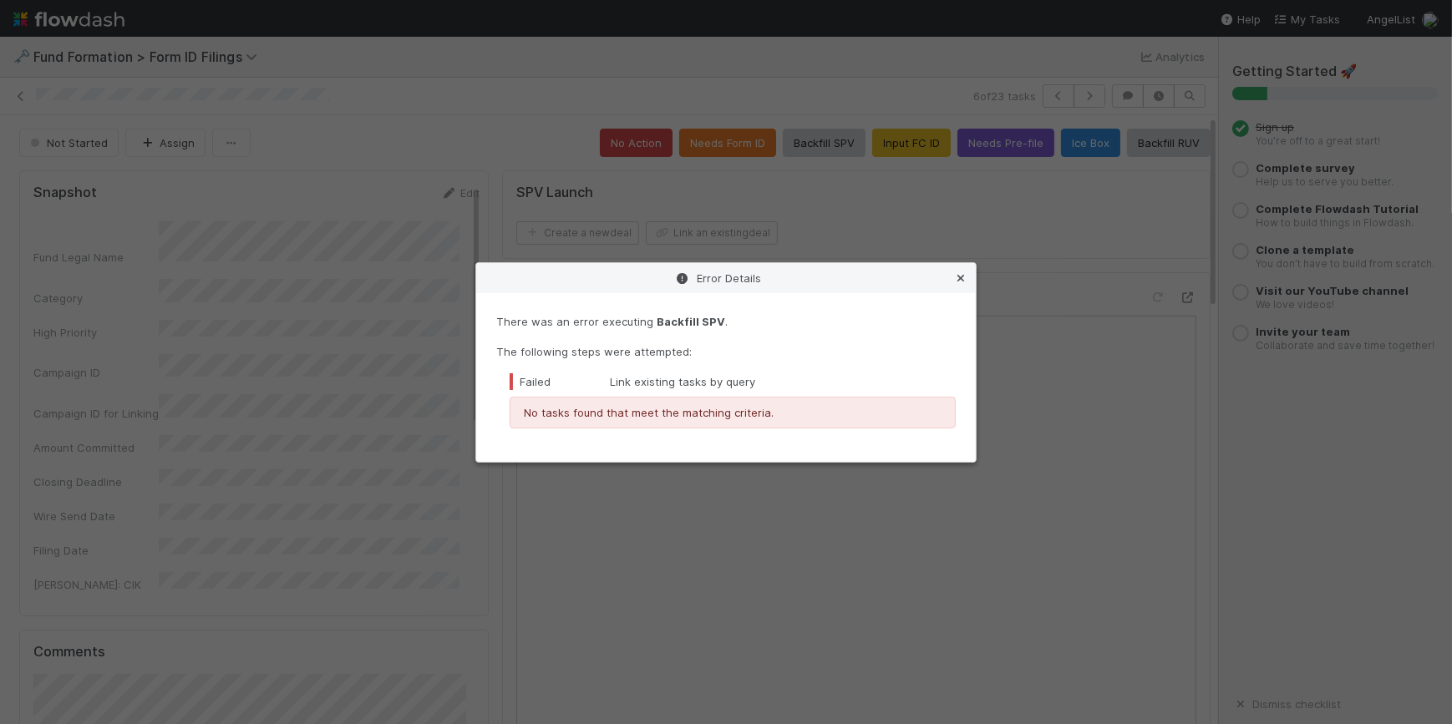
click at [959, 271] on link at bounding box center [960, 278] width 17 height 17
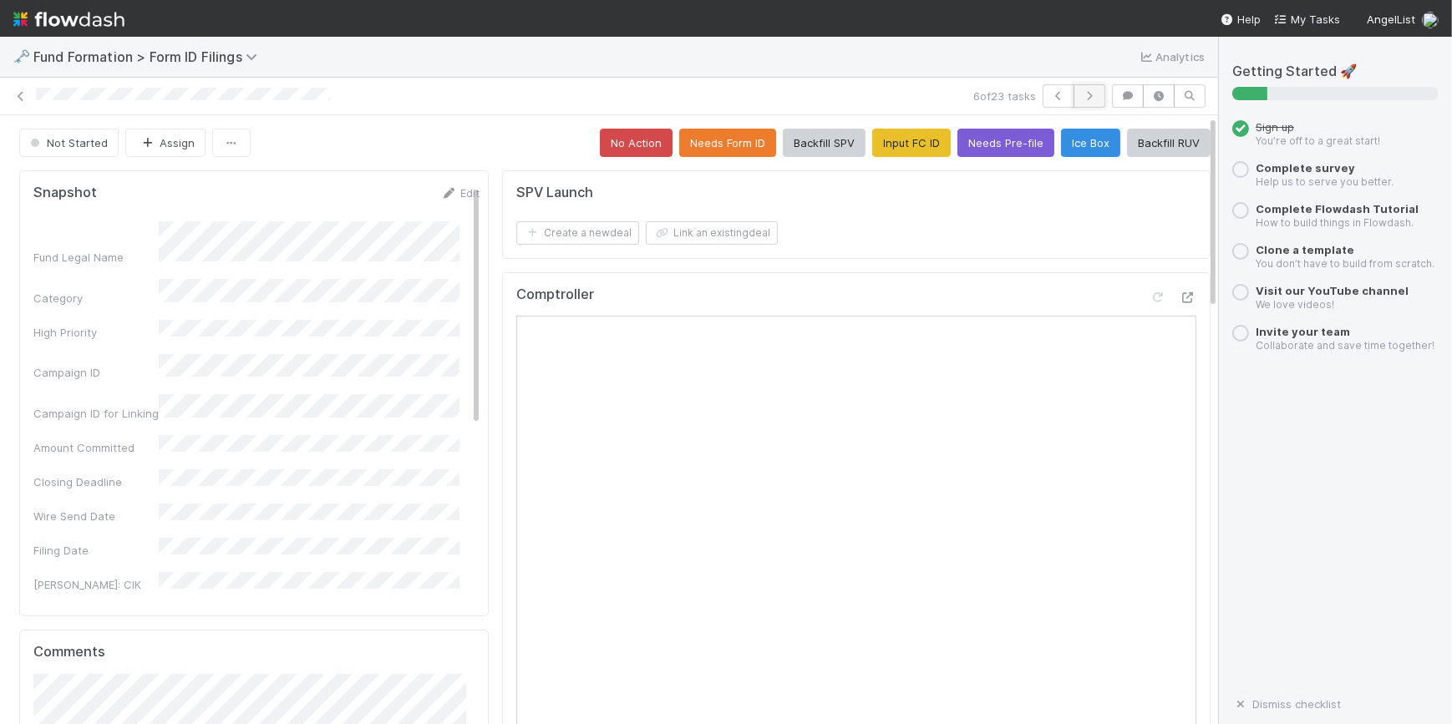
click at [1081, 91] on icon "button" at bounding box center [1089, 96] width 17 height 10
click at [881, 145] on button "Input FC ID" at bounding box center [911, 143] width 79 height 28
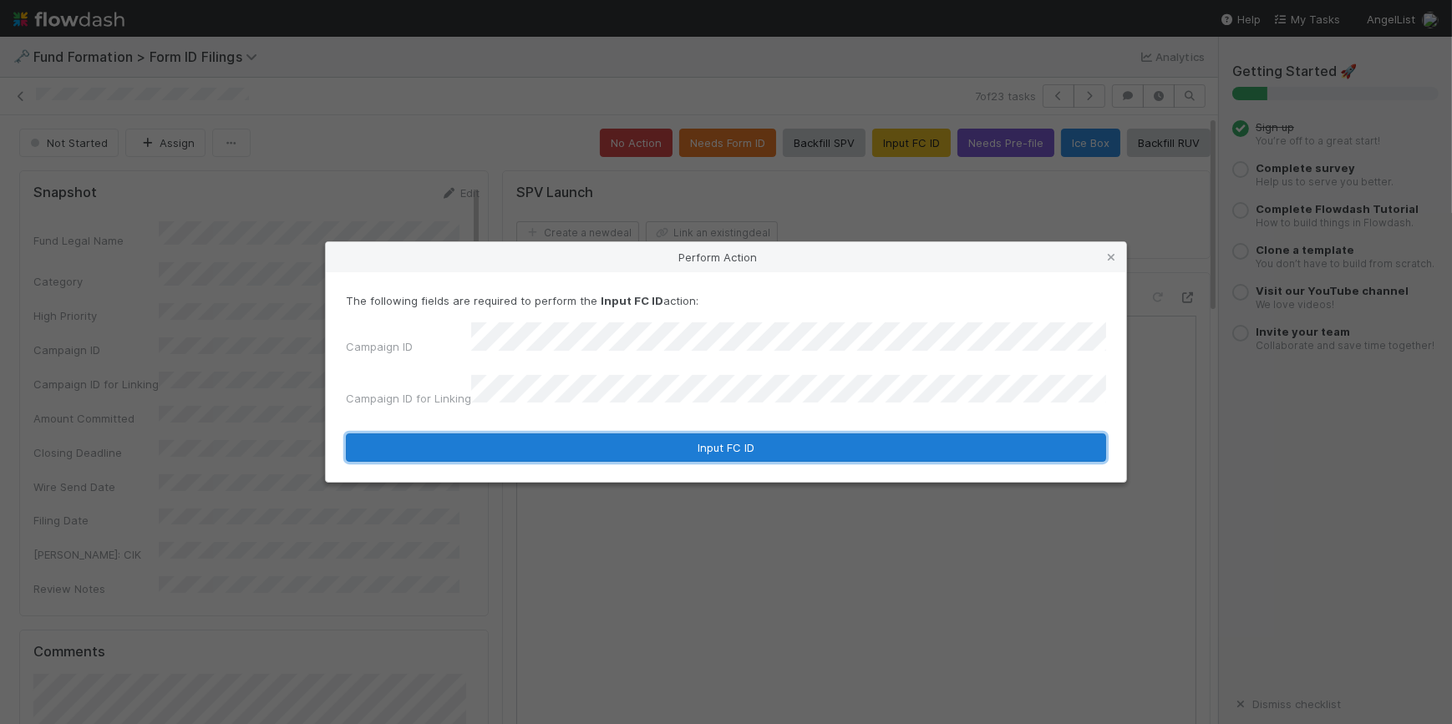
click at [723, 434] on button "Input FC ID" at bounding box center [726, 448] width 760 height 28
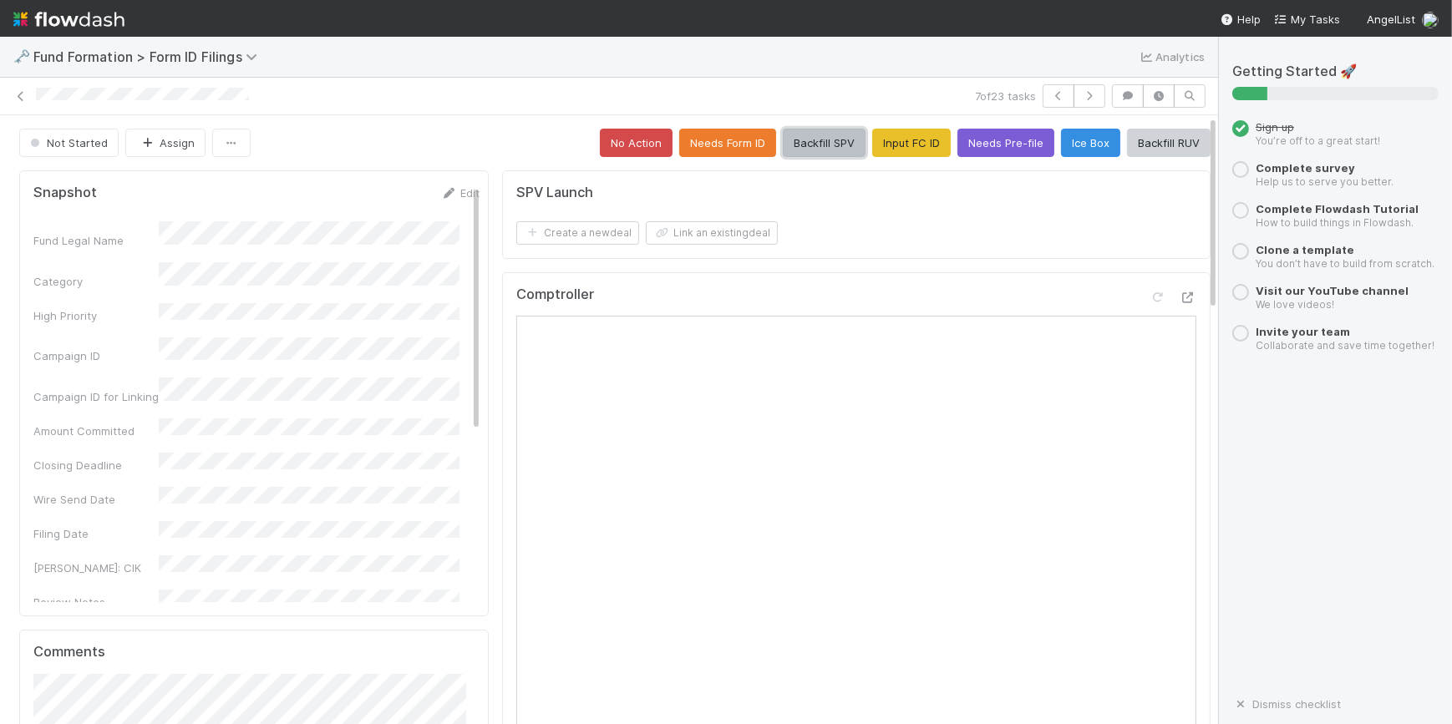
click at [825, 146] on button "Backfill SPV" at bounding box center [824, 143] width 83 height 28
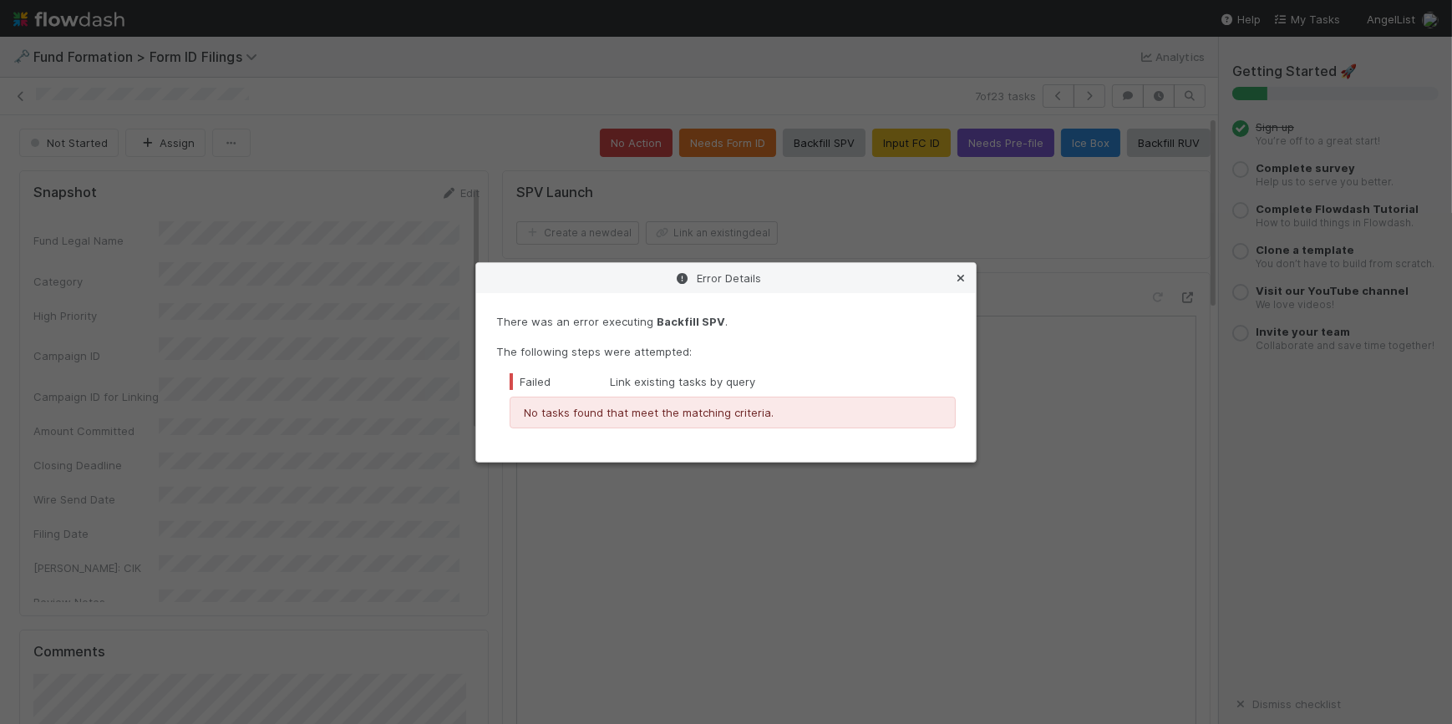
click at [961, 276] on icon at bounding box center [960, 278] width 17 height 11
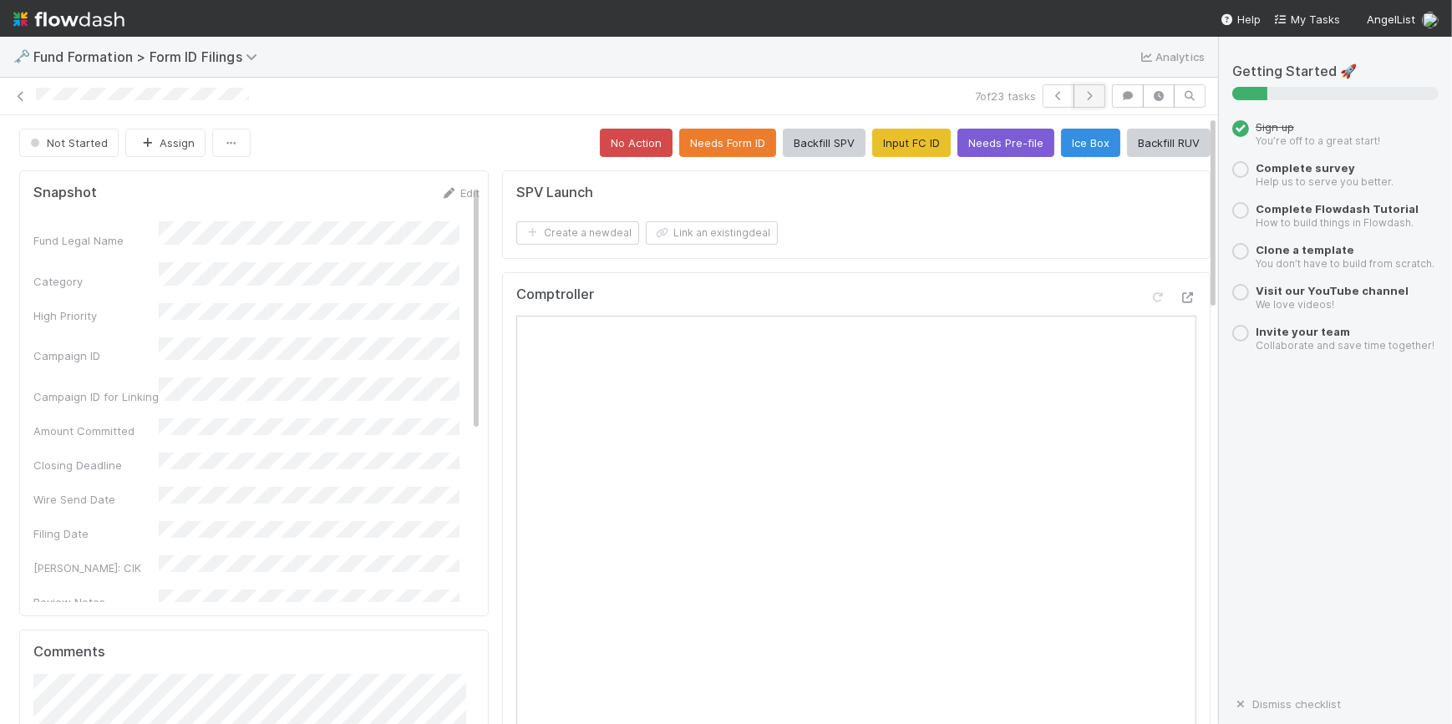
click at [1081, 94] on icon "button" at bounding box center [1089, 96] width 17 height 10
click at [905, 143] on button "Input FC ID" at bounding box center [911, 143] width 79 height 28
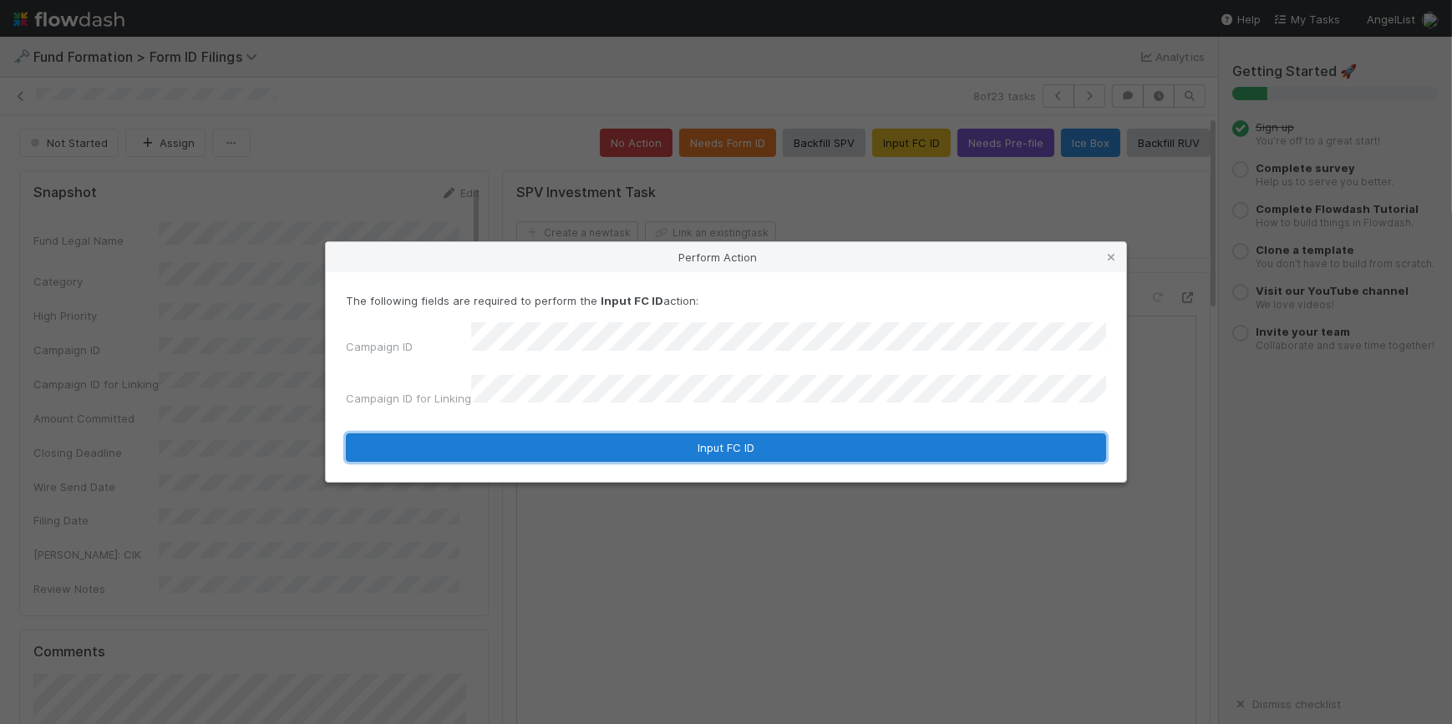
click at [789, 434] on button "Input FC ID" at bounding box center [726, 448] width 760 height 28
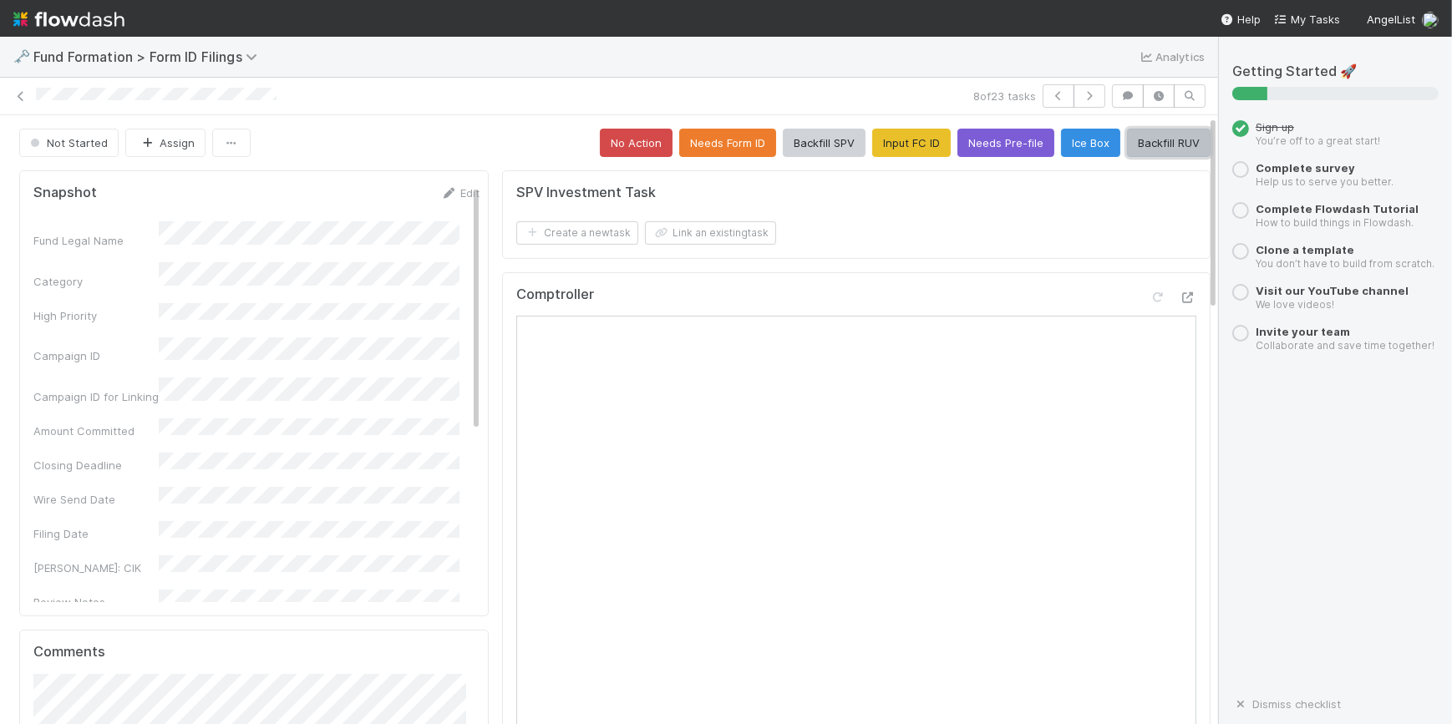
click at [1159, 152] on button "Backfill RUV" at bounding box center [1169, 143] width 84 height 28
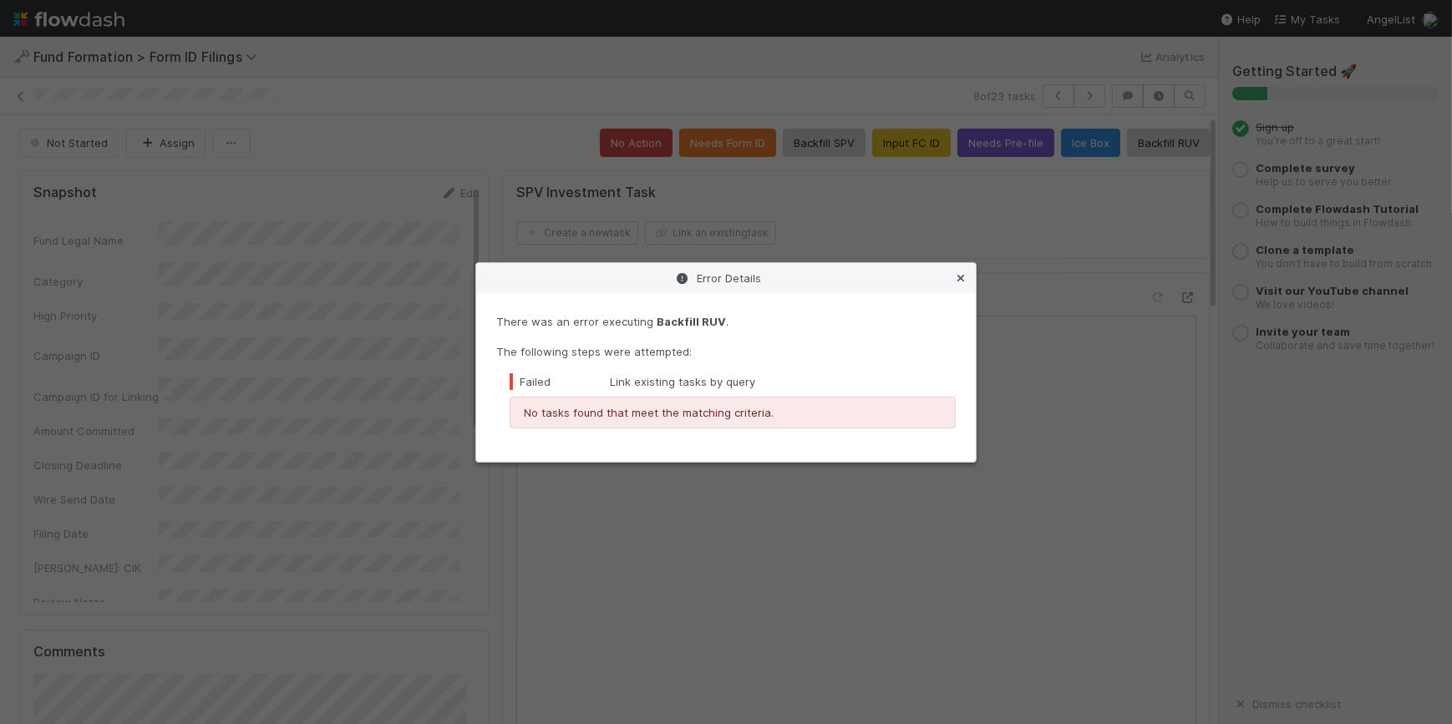
click at [956, 276] on icon at bounding box center [960, 278] width 17 height 11
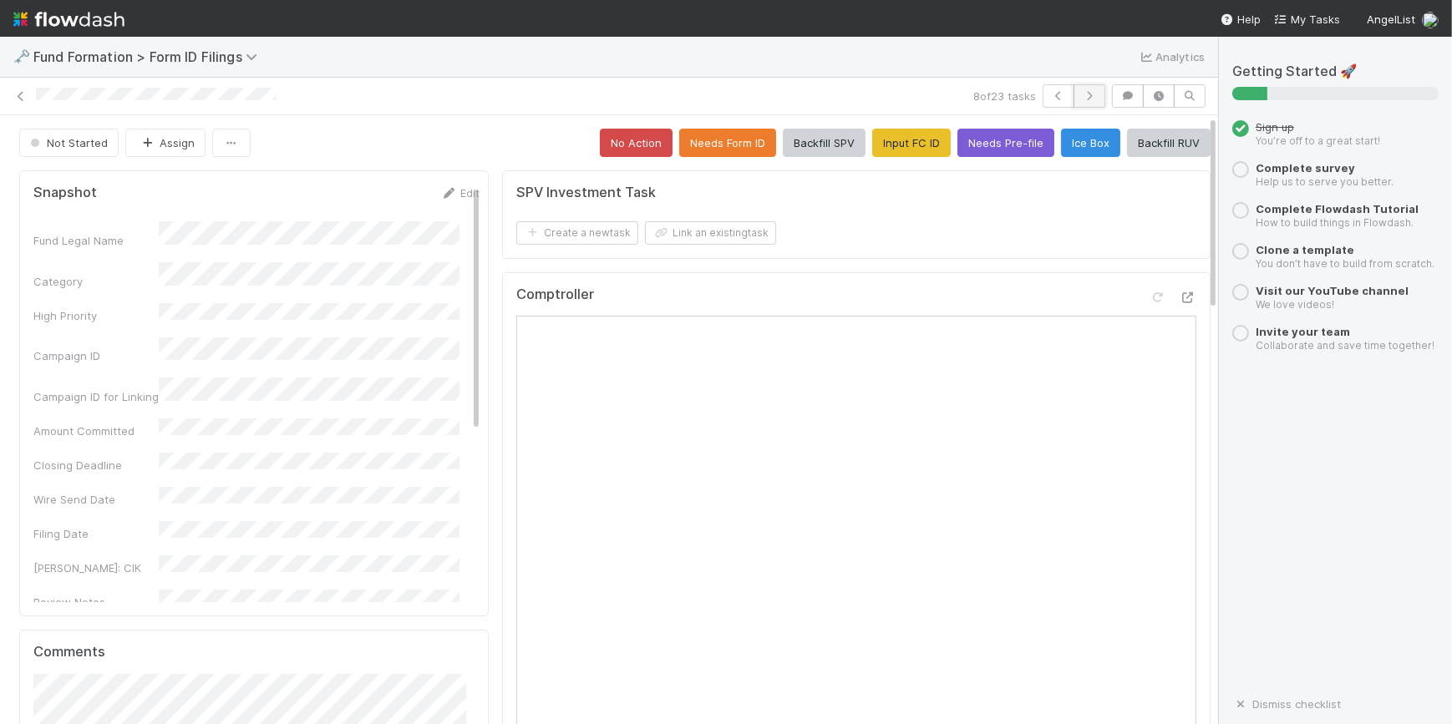
click at [1082, 86] on button "button" at bounding box center [1089, 95] width 32 height 23
click at [905, 150] on button "Input FC ID" at bounding box center [911, 143] width 79 height 28
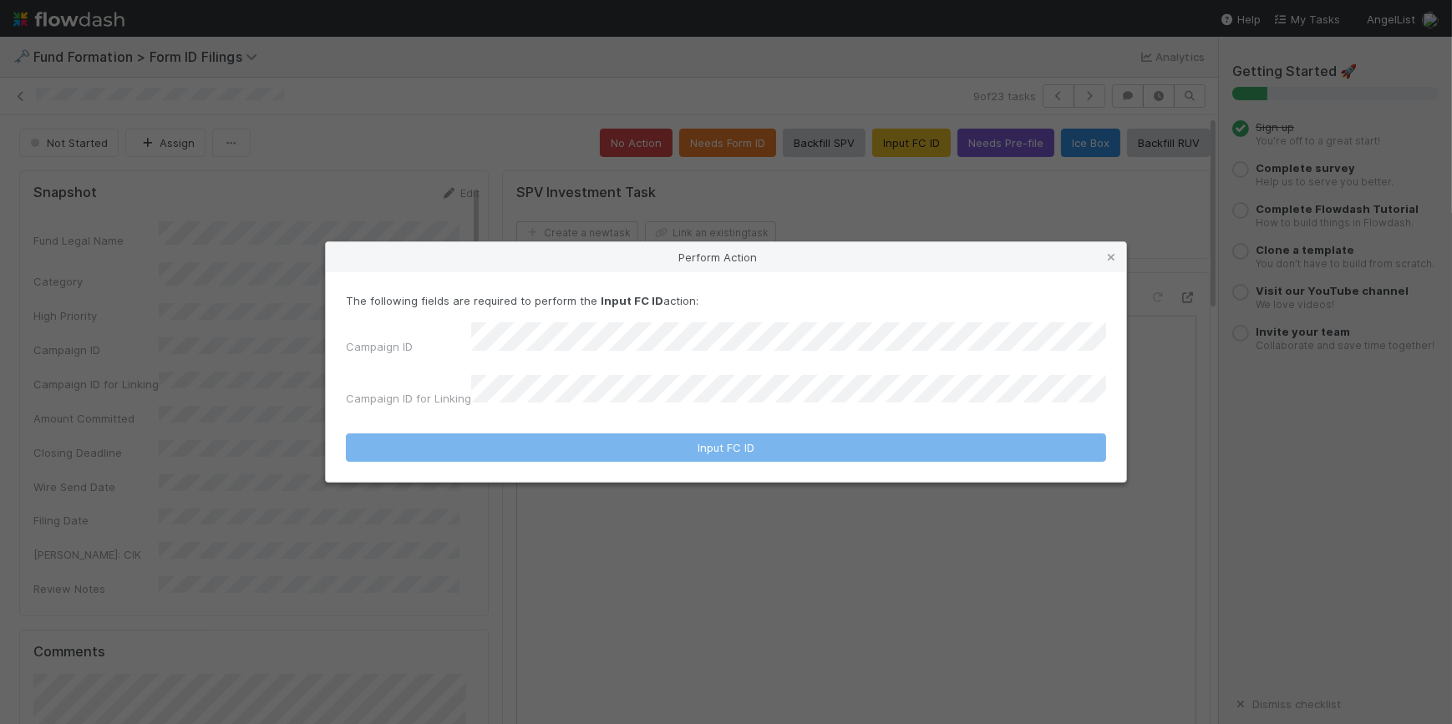
click at [728, 368] on div "Campaign ID Campaign ID for Linking" at bounding box center [726, 368] width 760 height 92
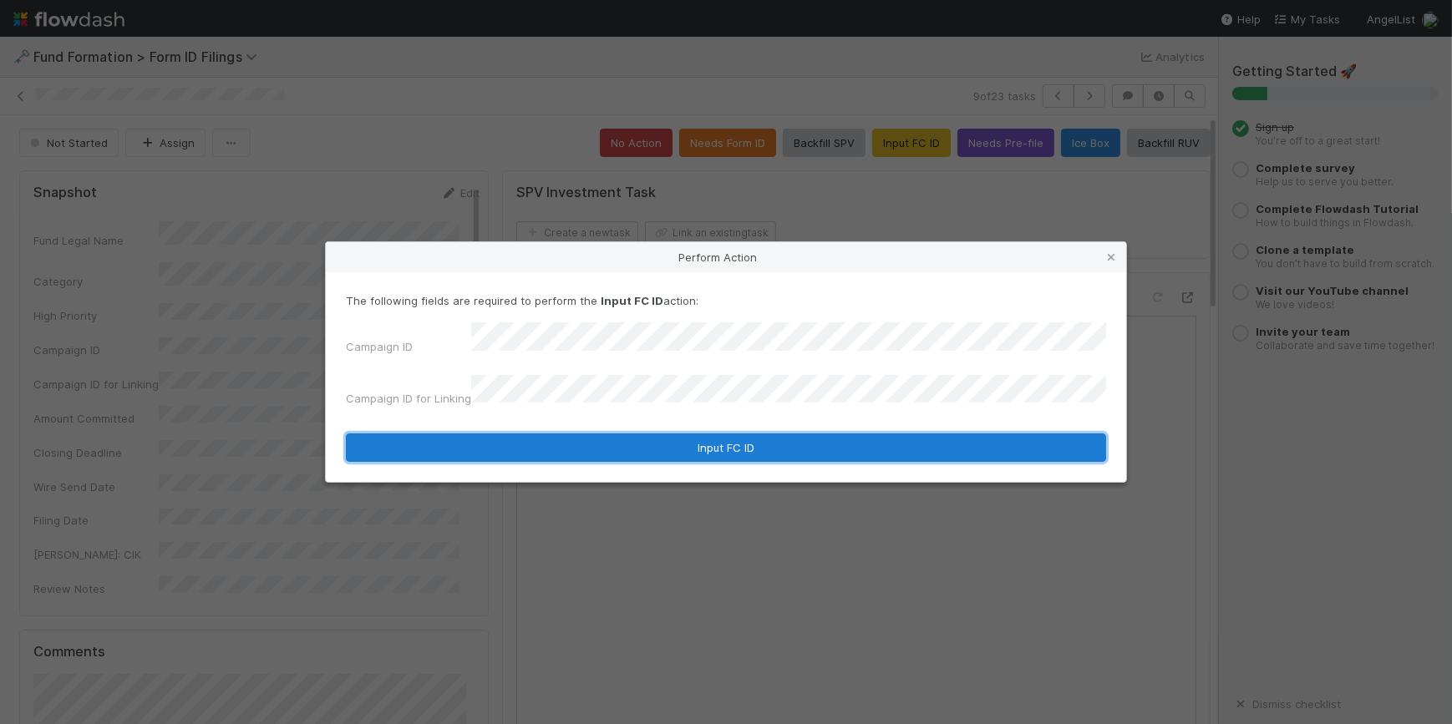
click at [730, 434] on button "Input FC ID" at bounding box center [726, 448] width 760 height 28
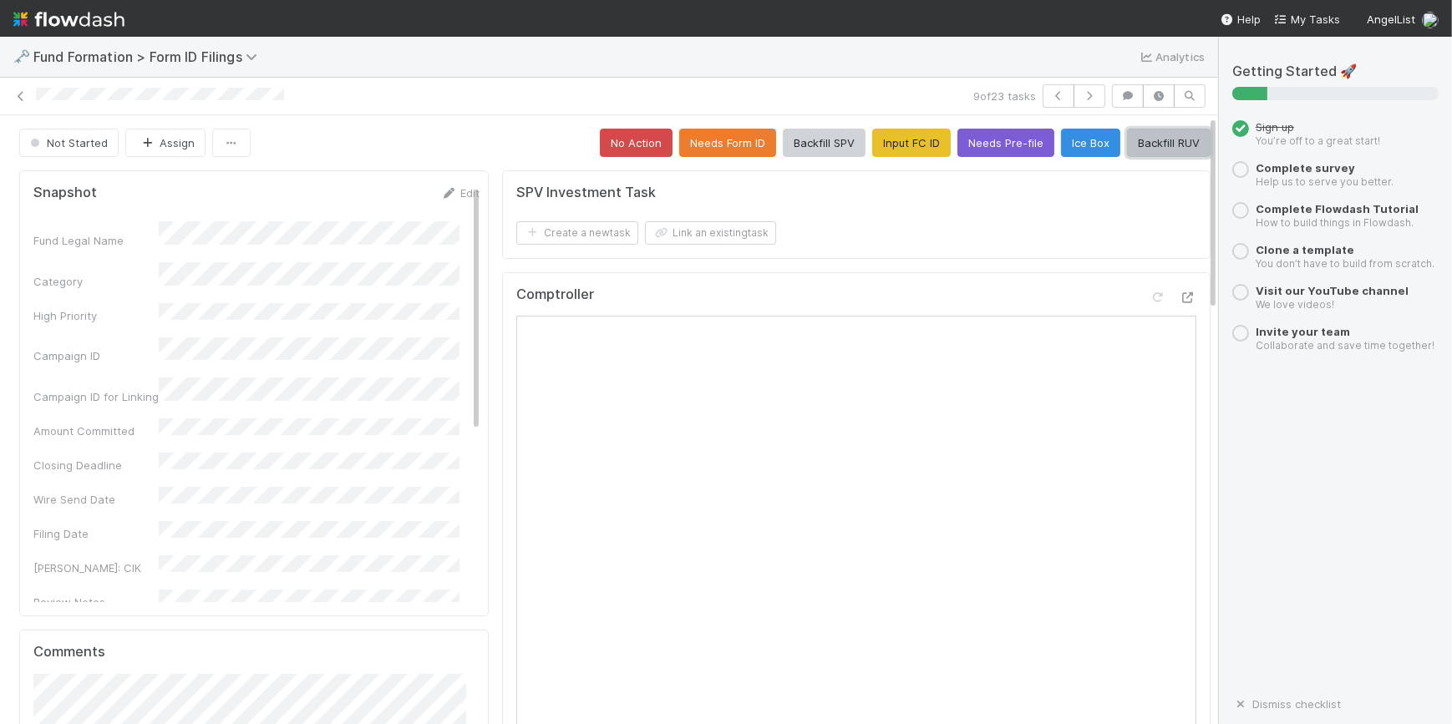
click at [1169, 144] on button "Backfill RUV" at bounding box center [1169, 143] width 84 height 28
click at [1081, 92] on icon "button" at bounding box center [1089, 96] width 17 height 10
click at [887, 145] on button "Input FC ID" at bounding box center [911, 143] width 79 height 28
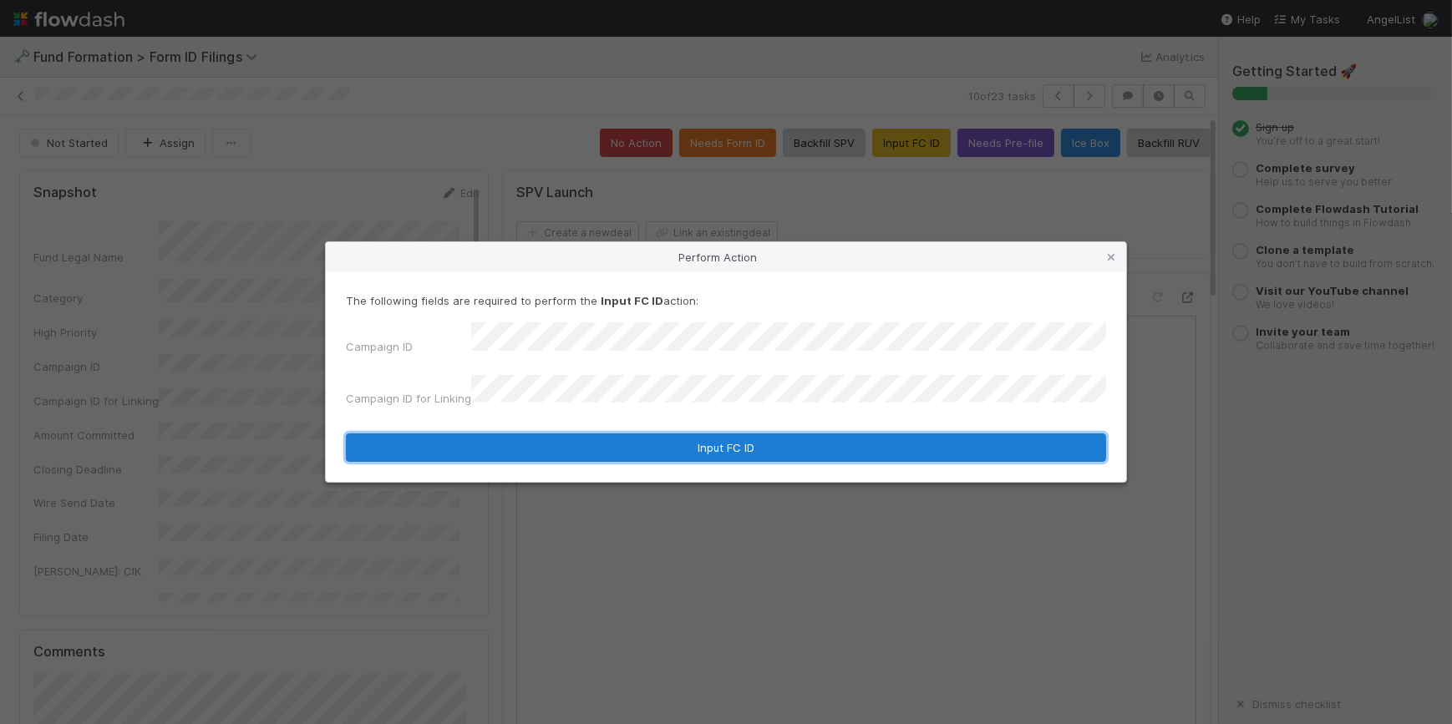
click at [733, 434] on button "Input FC ID" at bounding box center [726, 448] width 760 height 28
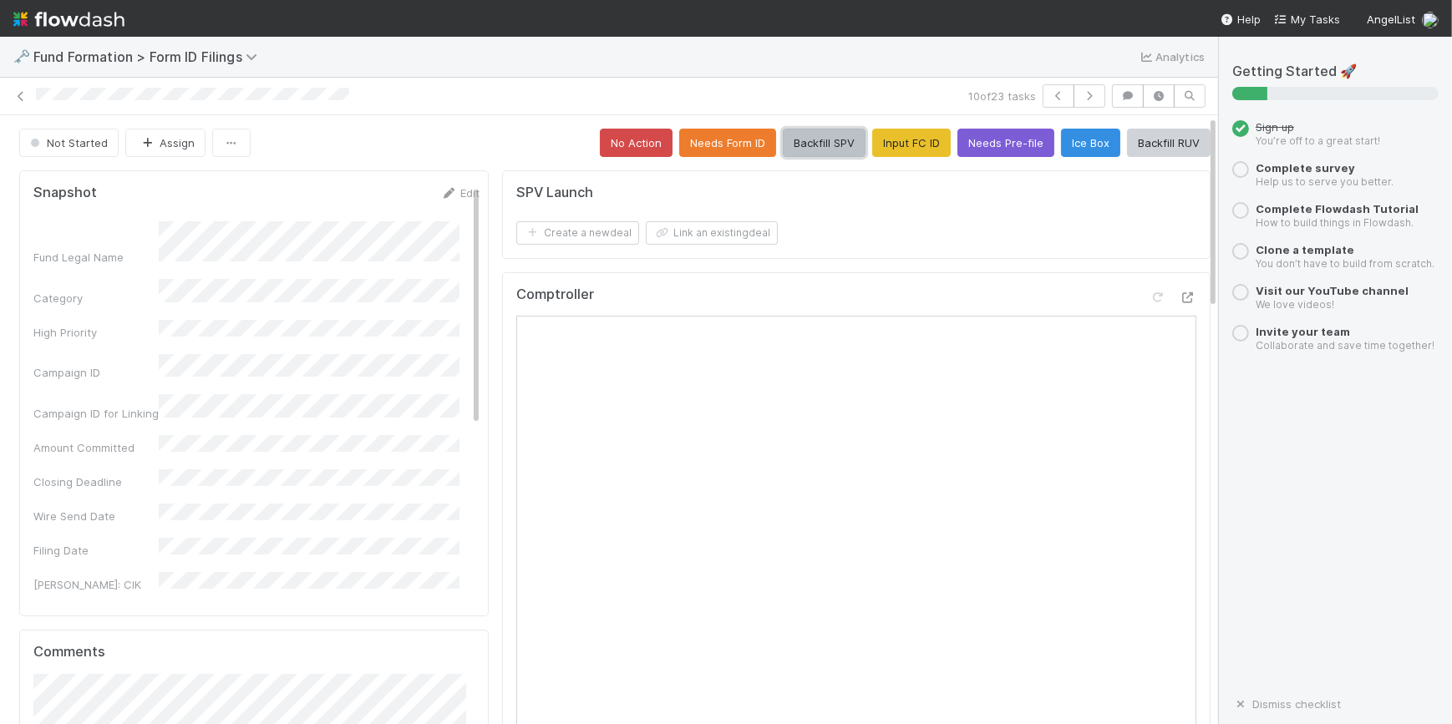
click at [831, 146] on button "Backfill SPV" at bounding box center [824, 143] width 83 height 28
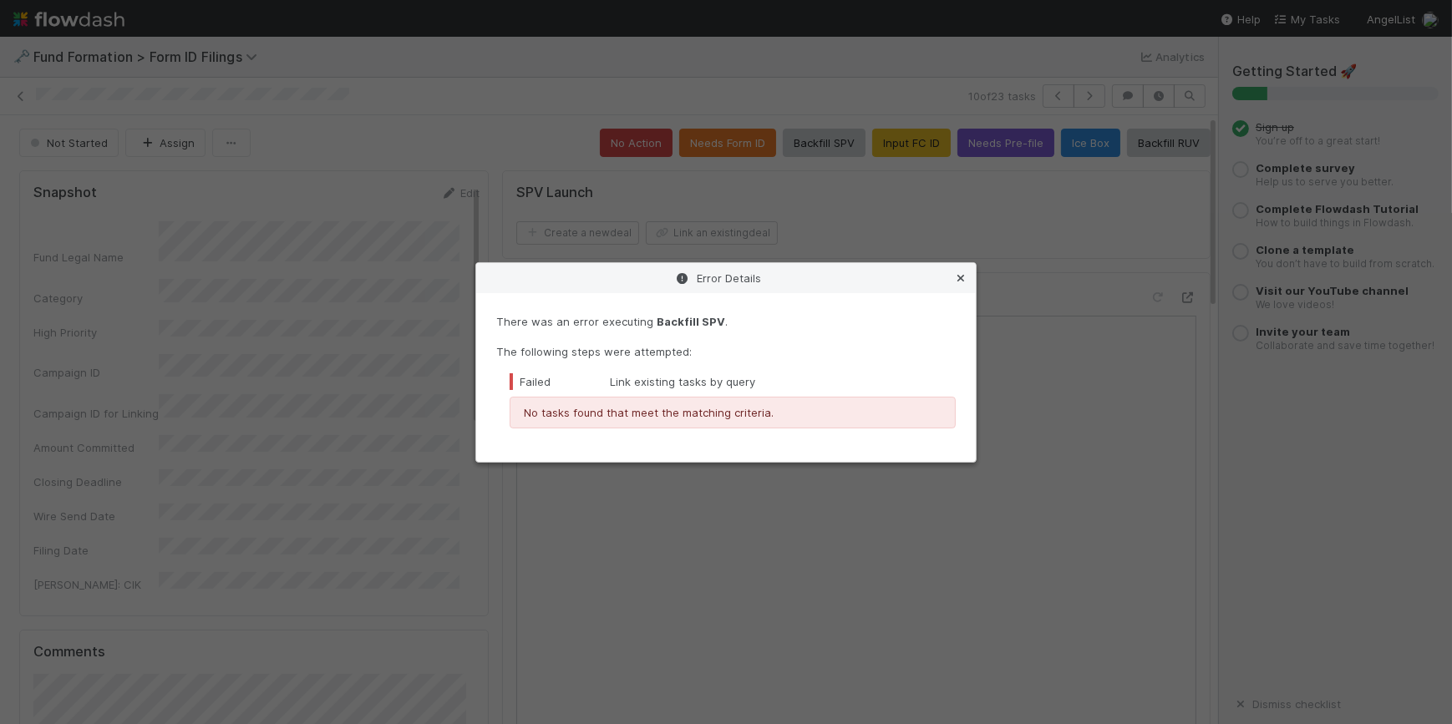
click at [961, 280] on icon at bounding box center [960, 278] width 17 height 11
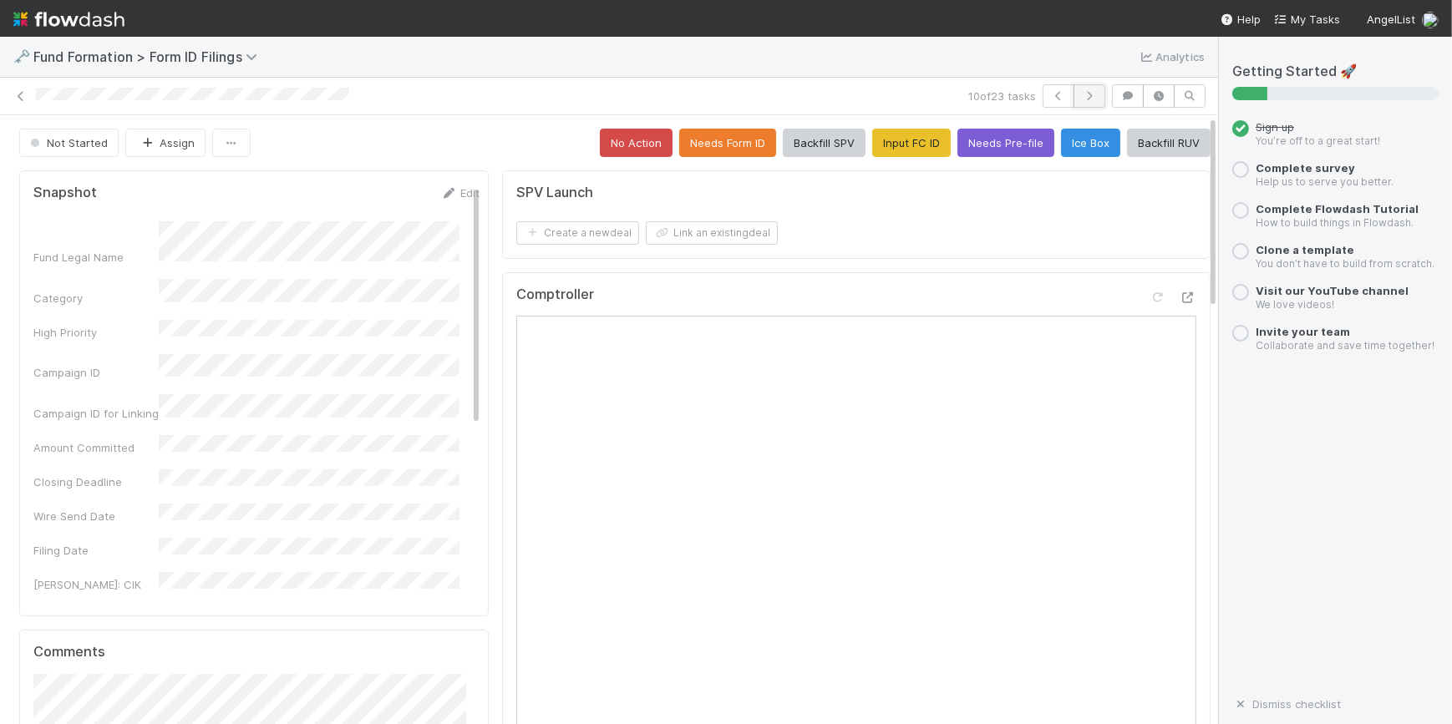
click at [1081, 91] on icon "button" at bounding box center [1089, 96] width 17 height 10
click at [872, 139] on button "Input FC ID" at bounding box center [911, 143] width 79 height 28
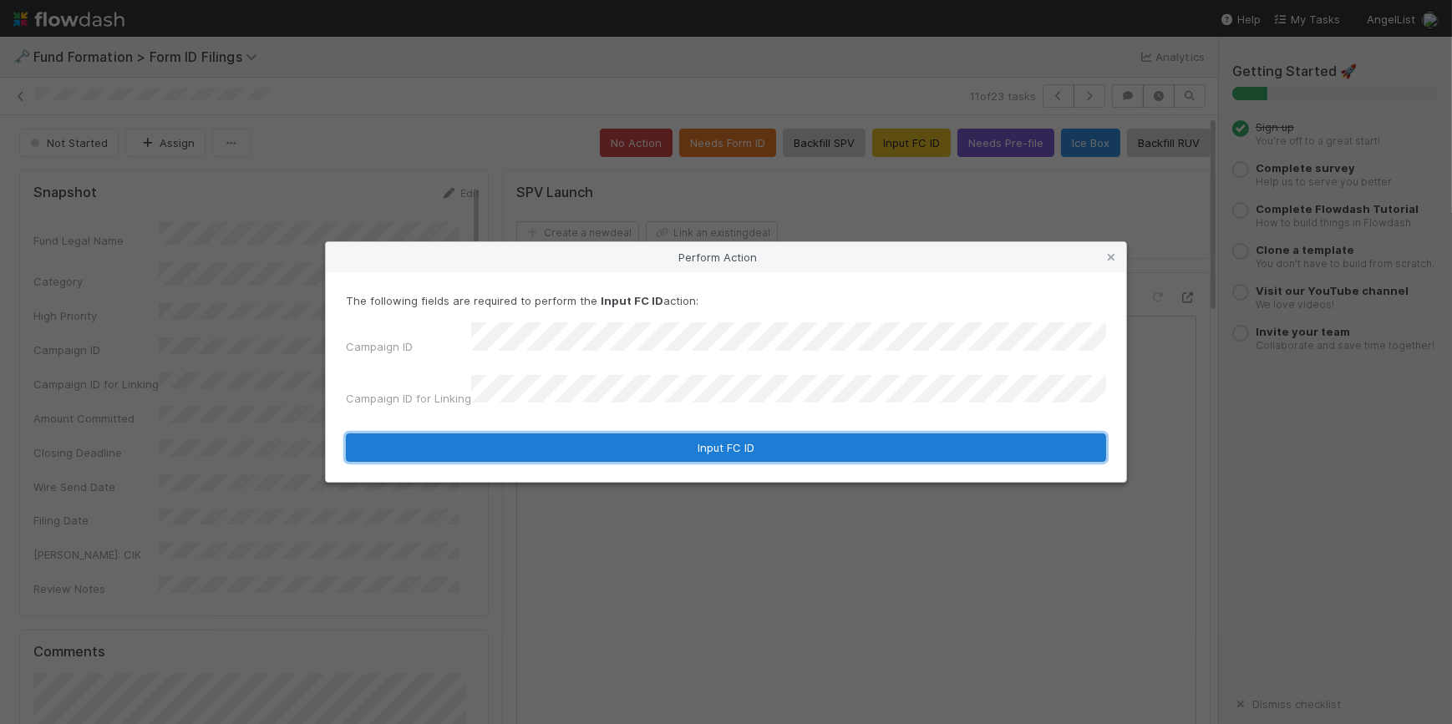
drag, startPoint x: 731, startPoint y: 427, endPoint x: 735, endPoint y: 419, distance: 8.6
click at [731, 434] on button "Input FC ID" at bounding box center [726, 448] width 760 height 28
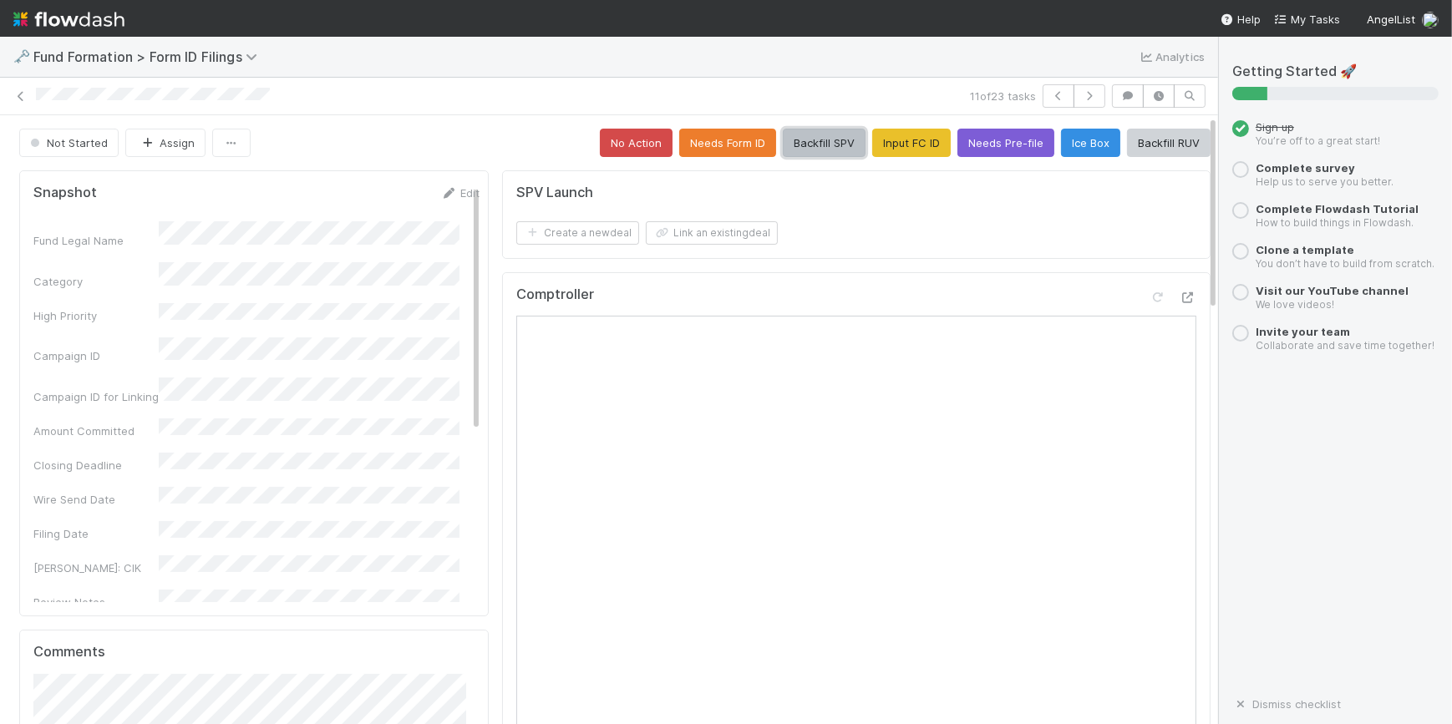
click at [827, 150] on button "Backfill SPV" at bounding box center [824, 143] width 83 height 28
click at [1083, 101] on button "button" at bounding box center [1089, 95] width 32 height 23
click at [901, 144] on button "Input FC ID" at bounding box center [911, 143] width 79 height 28
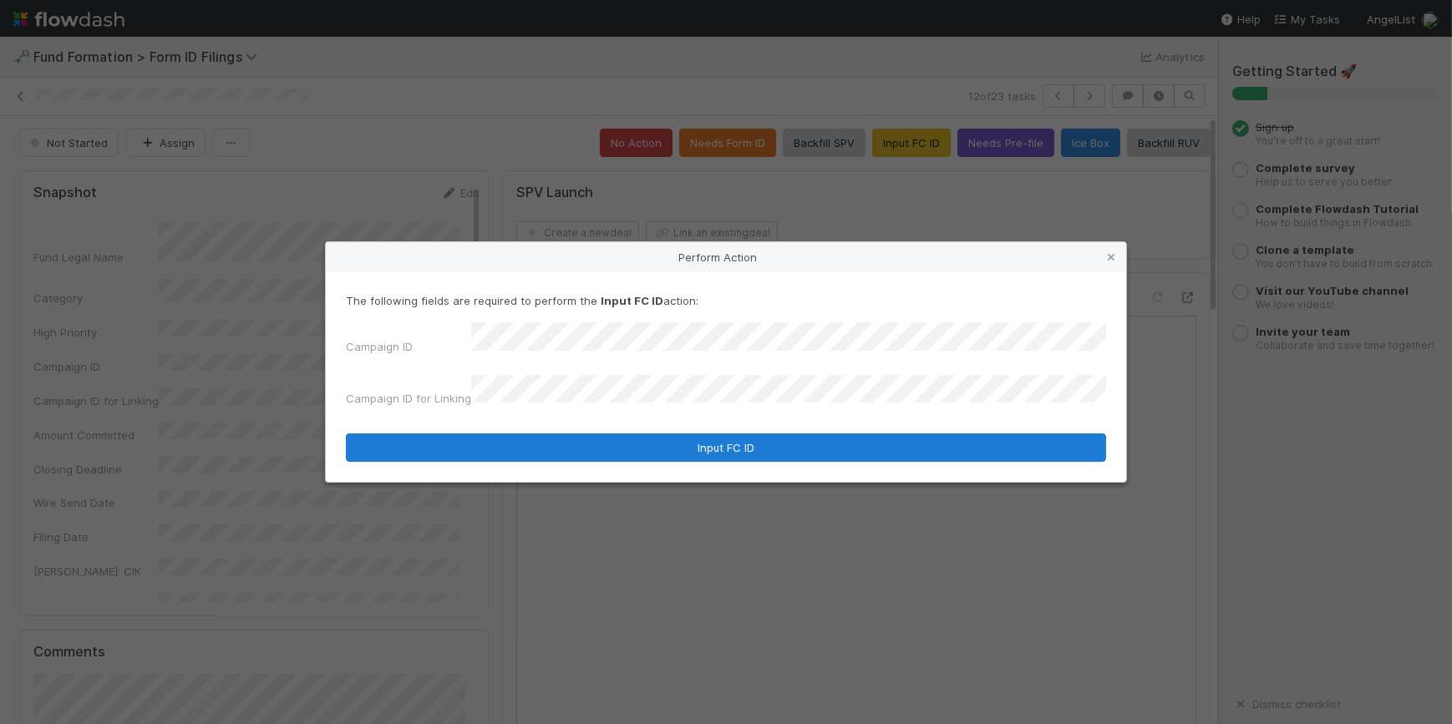
click at [818, 423] on form "The following fields are required to perform the Input FC ID action: Campaign I…" at bounding box center [726, 377] width 760 height 170
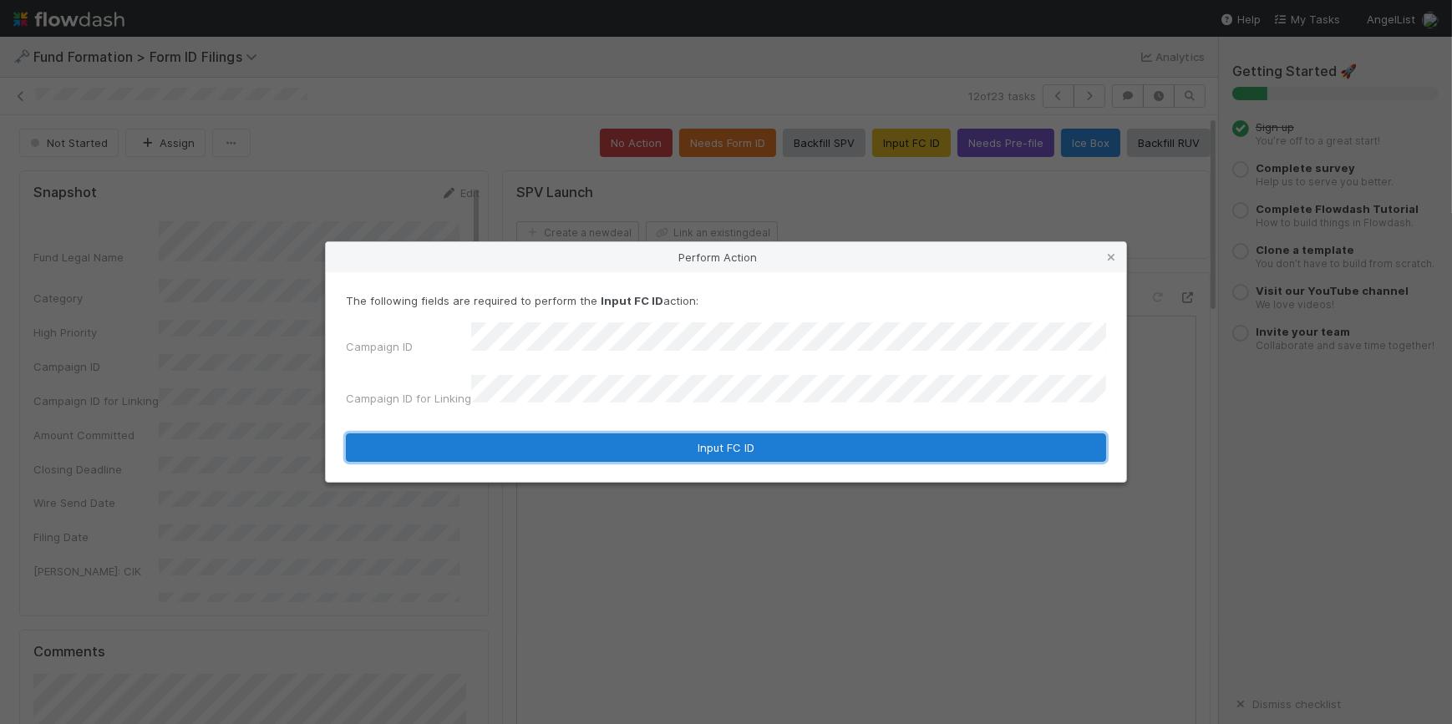
click at [801, 434] on button "Input FC ID" at bounding box center [726, 448] width 760 height 28
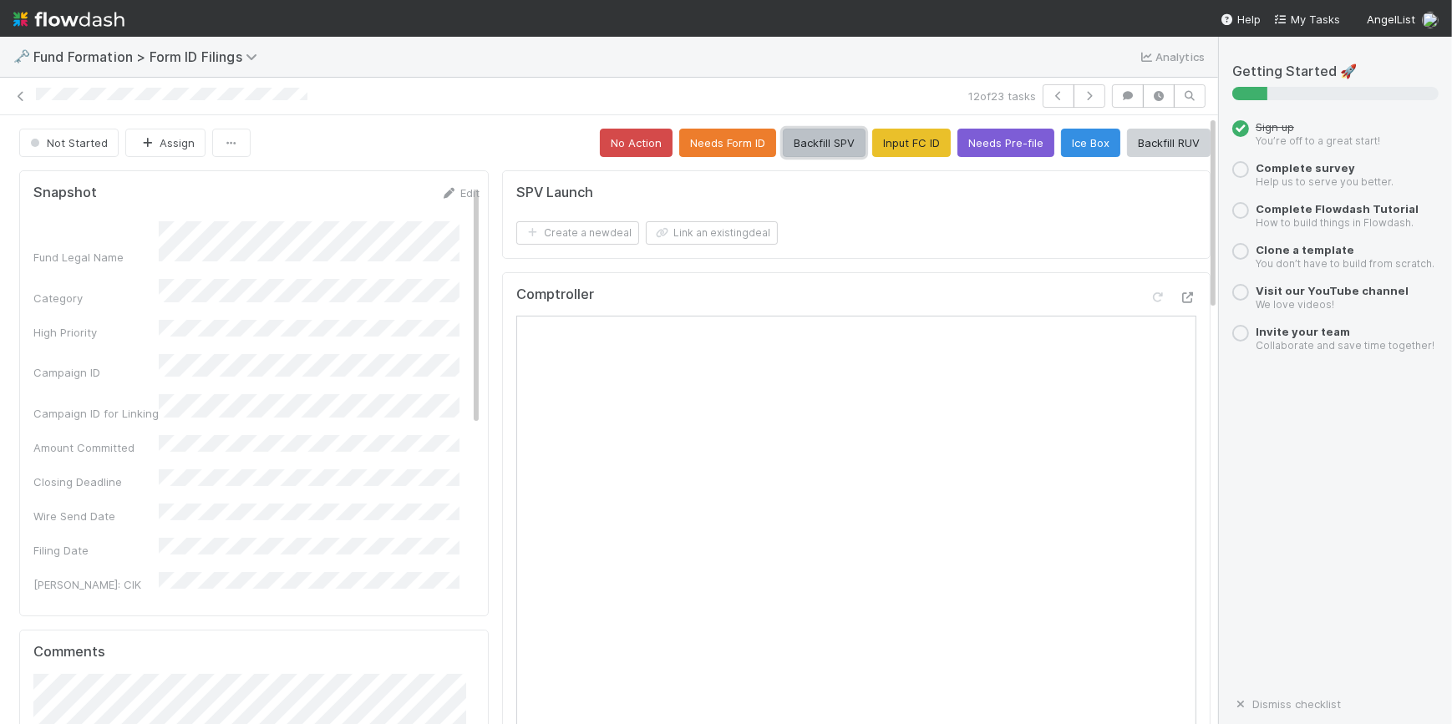
click at [822, 141] on button "Backfill SPV" at bounding box center [824, 143] width 83 height 28
click at [1078, 86] on button "button" at bounding box center [1089, 95] width 32 height 23
click at [631, 147] on button "No Action" at bounding box center [636, 143] width 73 height 28
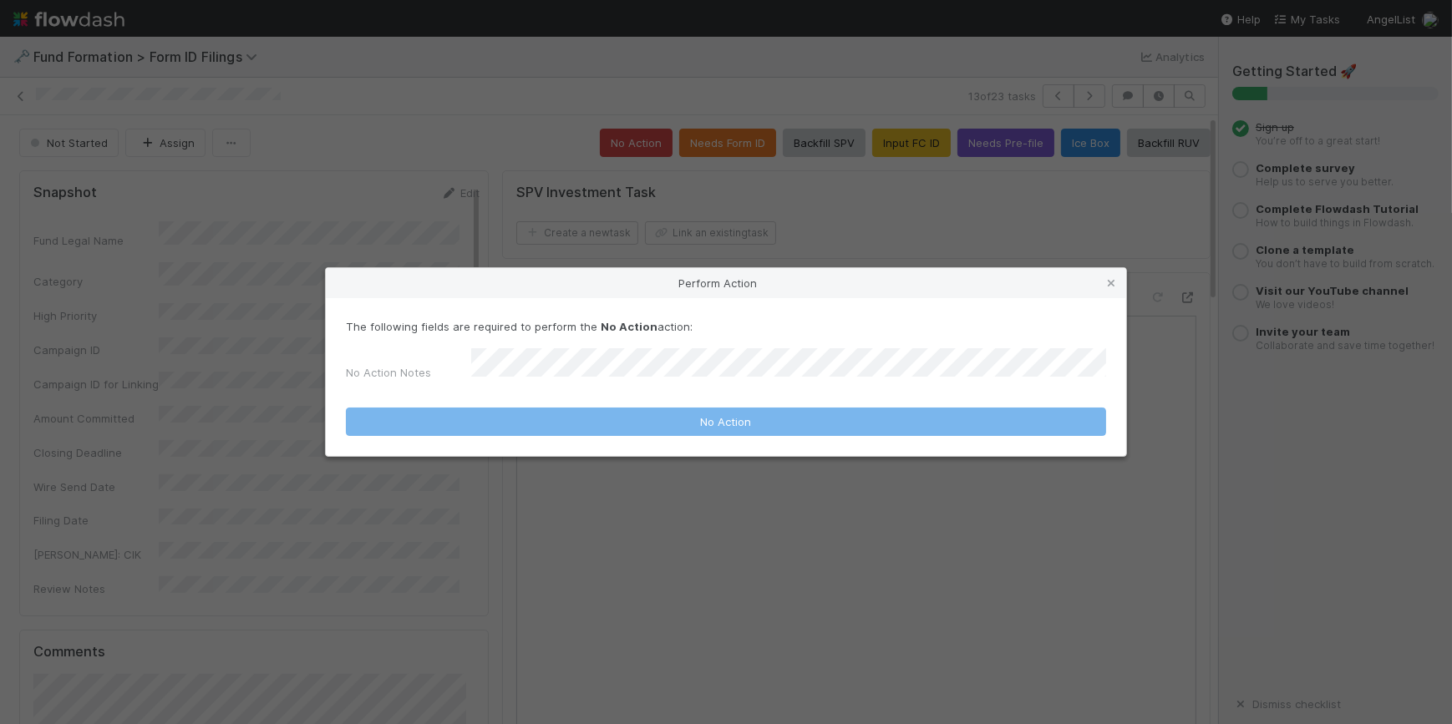
click at [826, 382] on div "No Action Notes" at bounding box center [726, 367] width 760 height 39
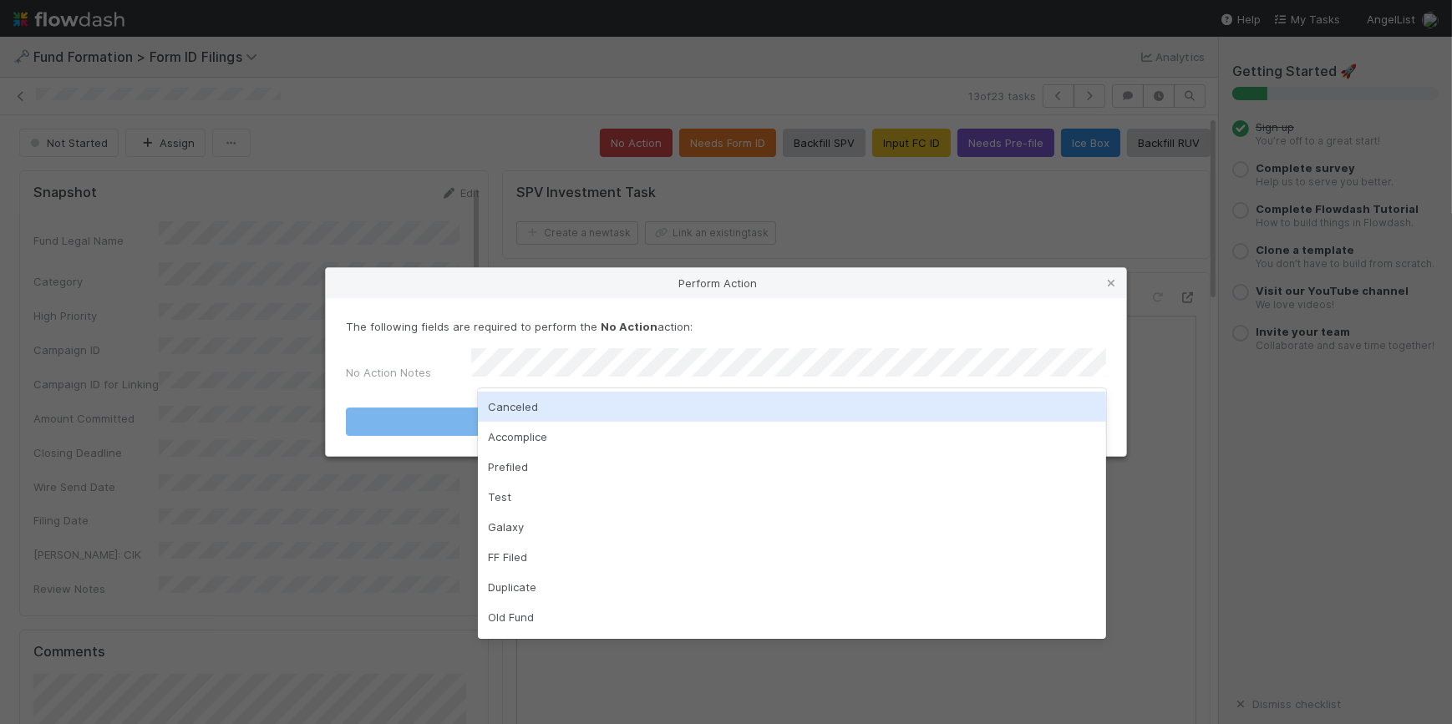
click at [816, 401] on div "Canceled" at bounding box center [792, 407] width 628 height 30
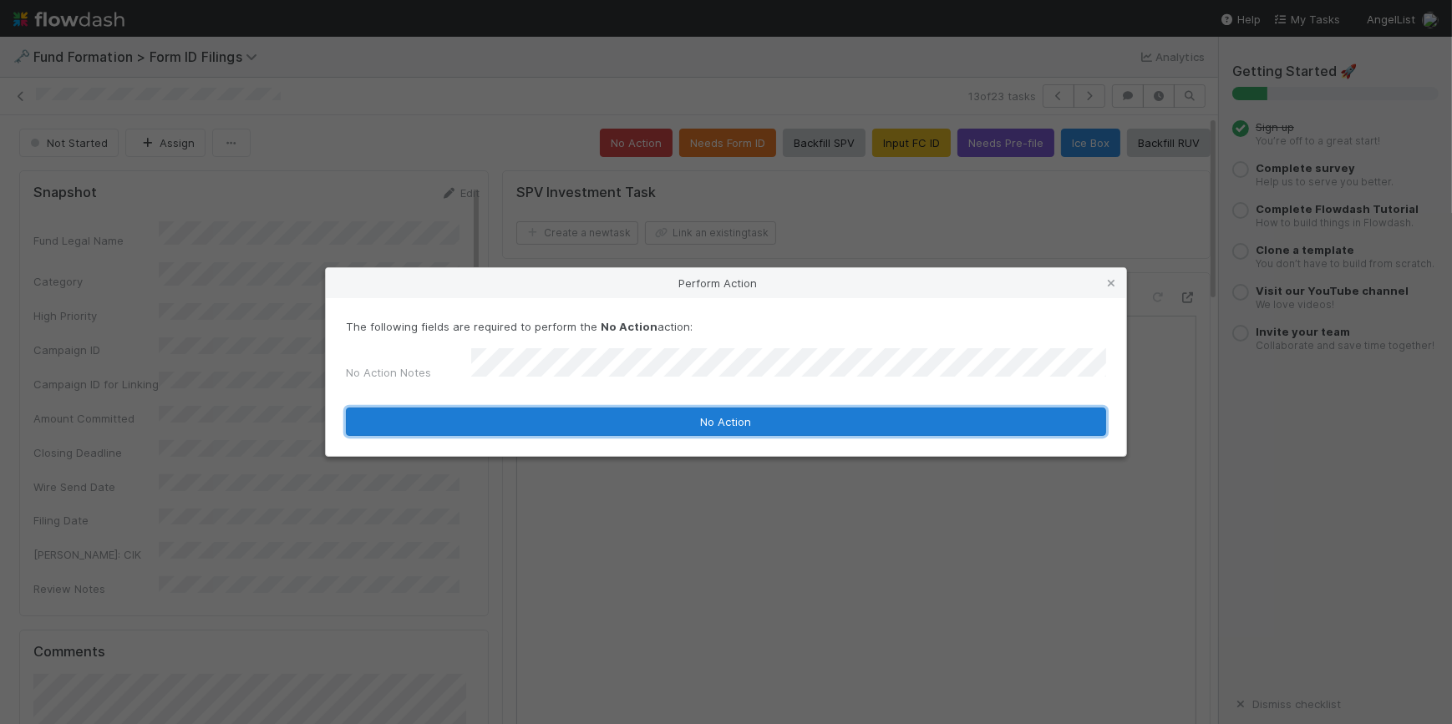
click at [763, 416] on button "No Action" at bounding box center [726, 422] width 760 height 28
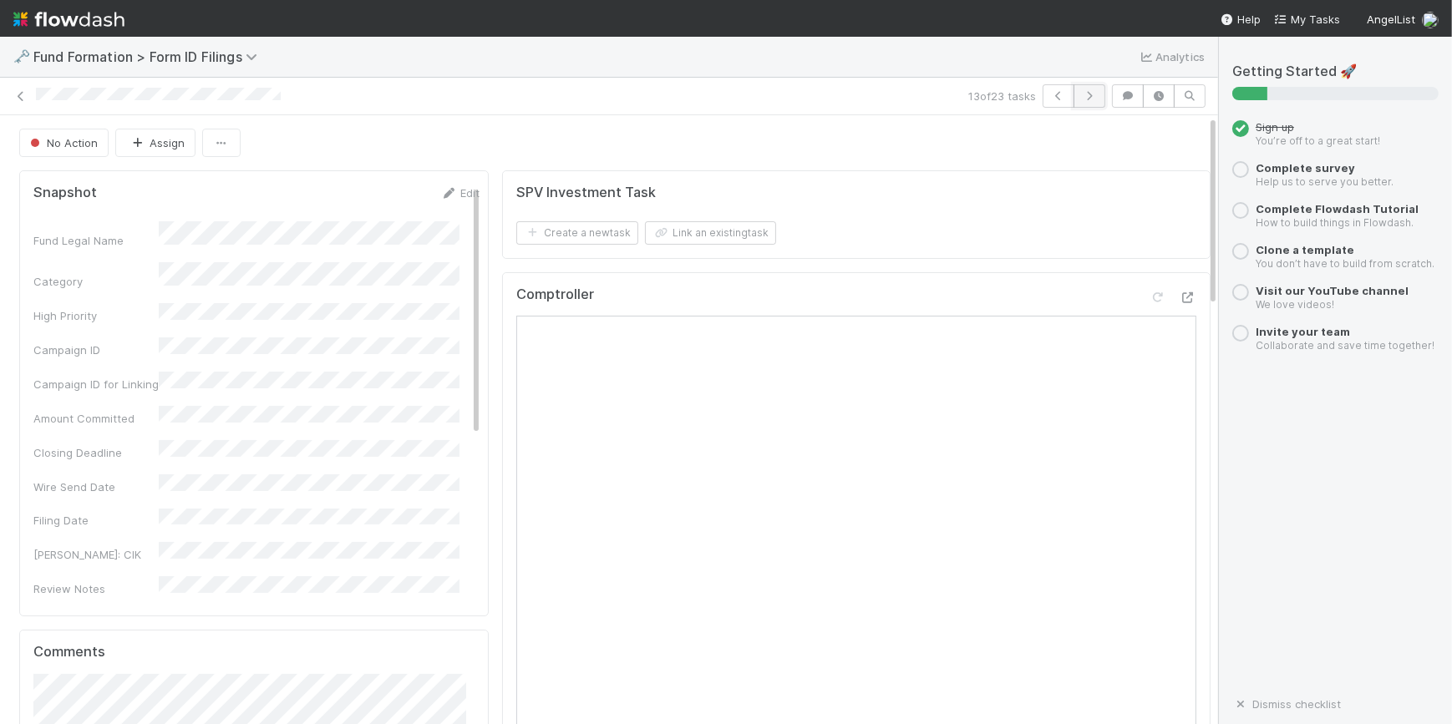
click at [1086, 99] on icon "button" at bounding box center [1089, 96] width 17 height 10
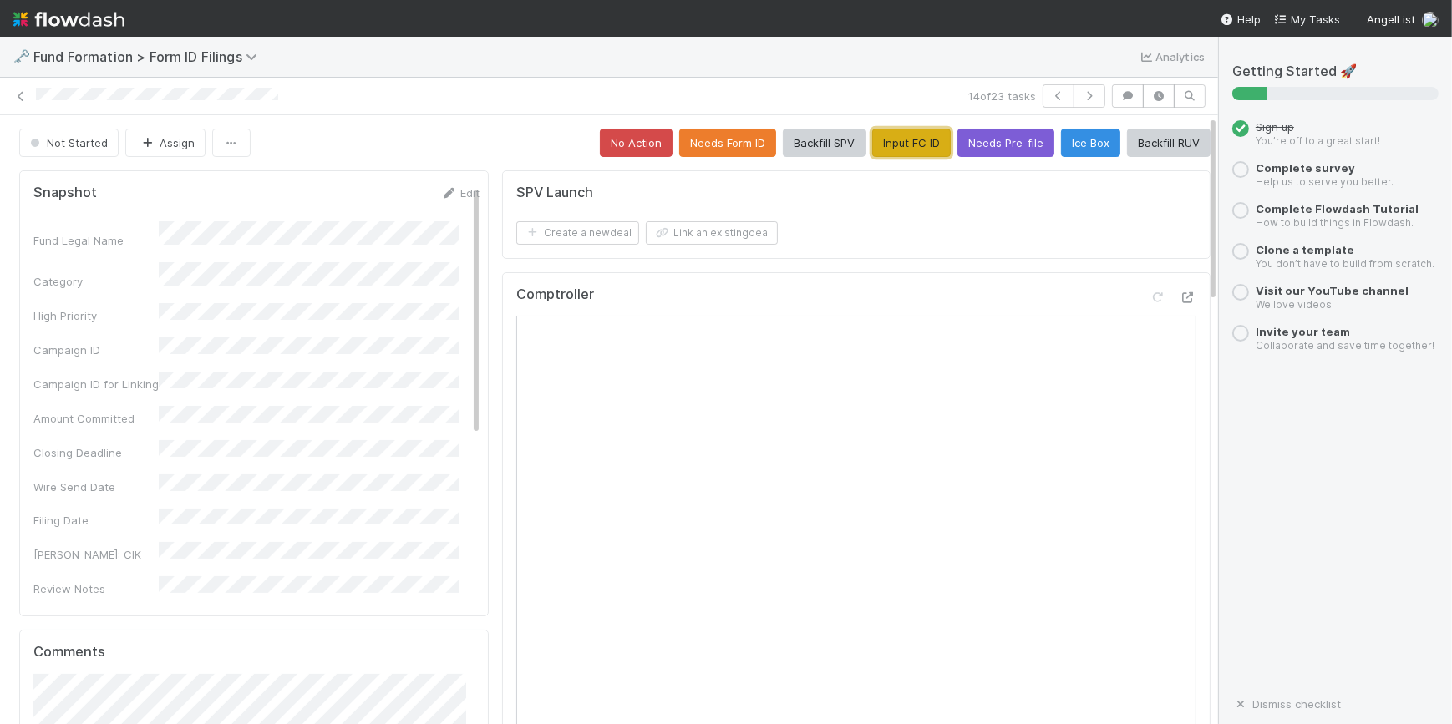
drag, startPoint x: 758, startPoint y: 333, endPoint x: 869, endPoint y: 142, distance: 220.8
click at [872, 142] on button "Input FC ID" at bounding box center [911, 143] width 79 height 28
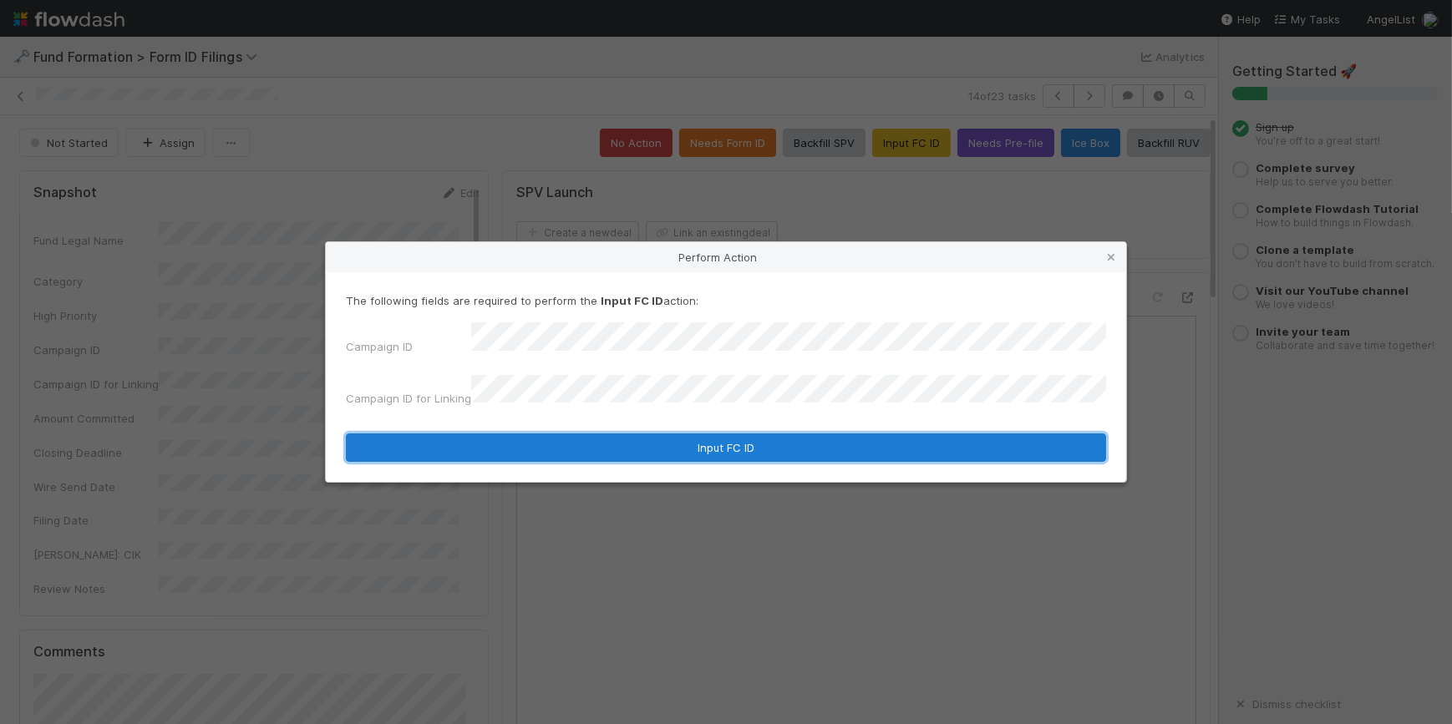
click at [712, 434] on button "Input FC ID" at bounding box center [726, 448] width 760 height 28
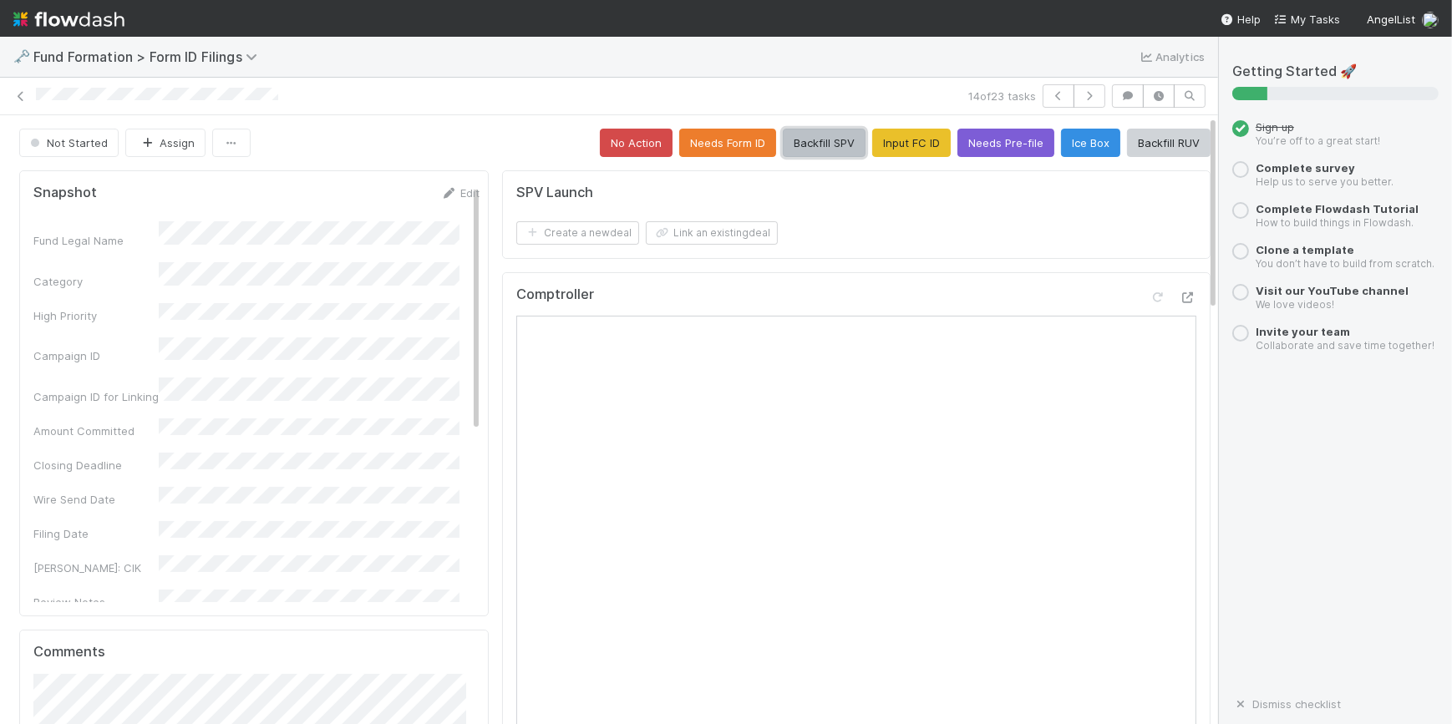
click at [818, 136] on button "Backfill SPV" at bounding box center [824, 143] width 83 height 28
click at [1081, 99] on icon "button" at bounding box center [1089, 96] width 17 height 10
click at [876, 154] on button "Input FC ID" at bounding box center [911, 143] width 79 height 28
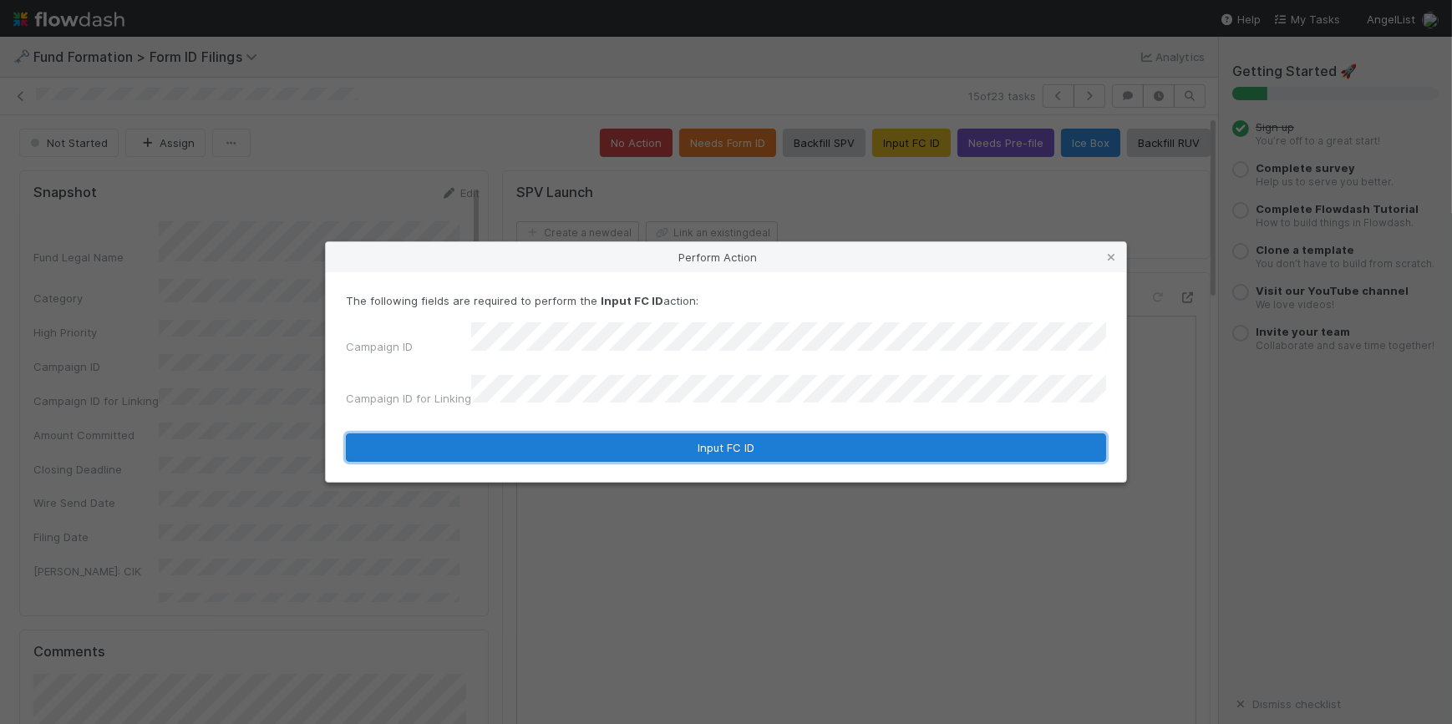
click at [677, 436] on button "Input FC ID" at bounding box center [726, 448] width 760 height 28
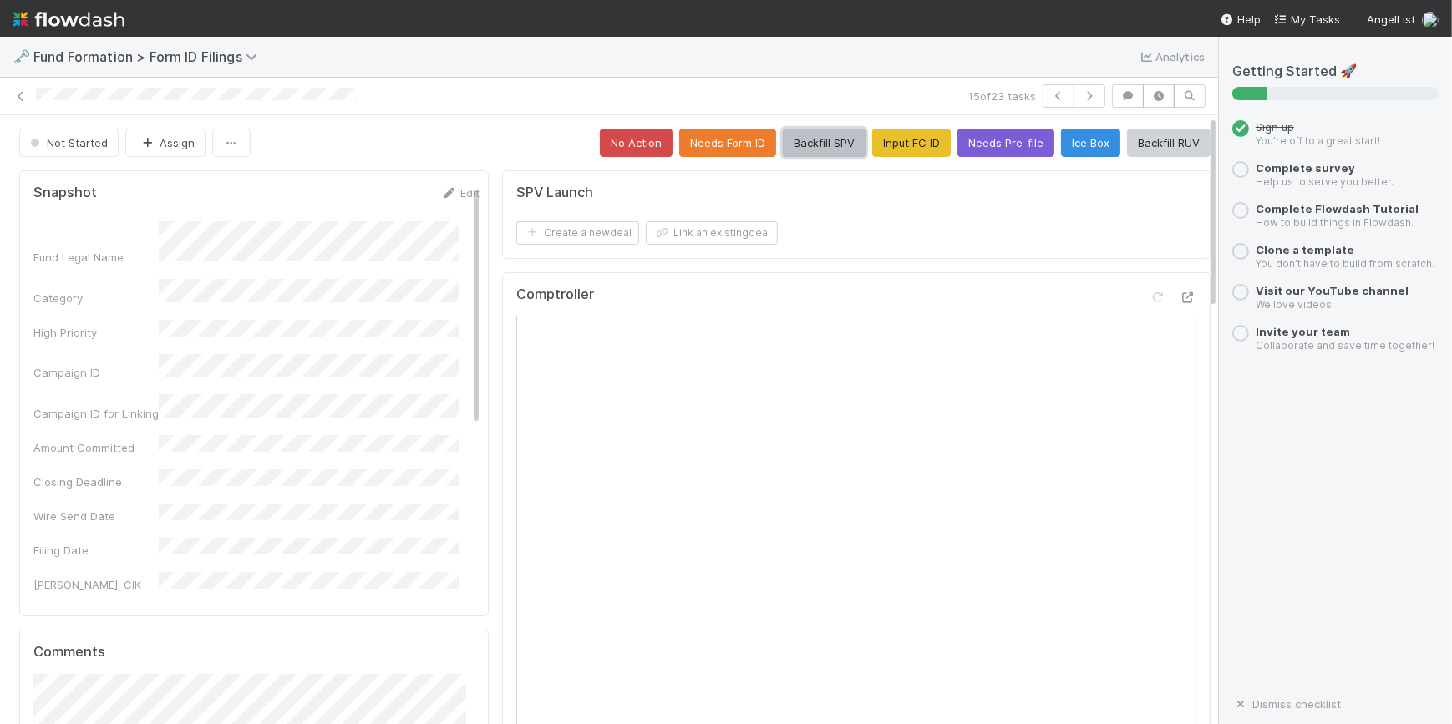
click at [783, 147] on button "Backfill SPV" at bounding box center [824, 143] width 83 height 28
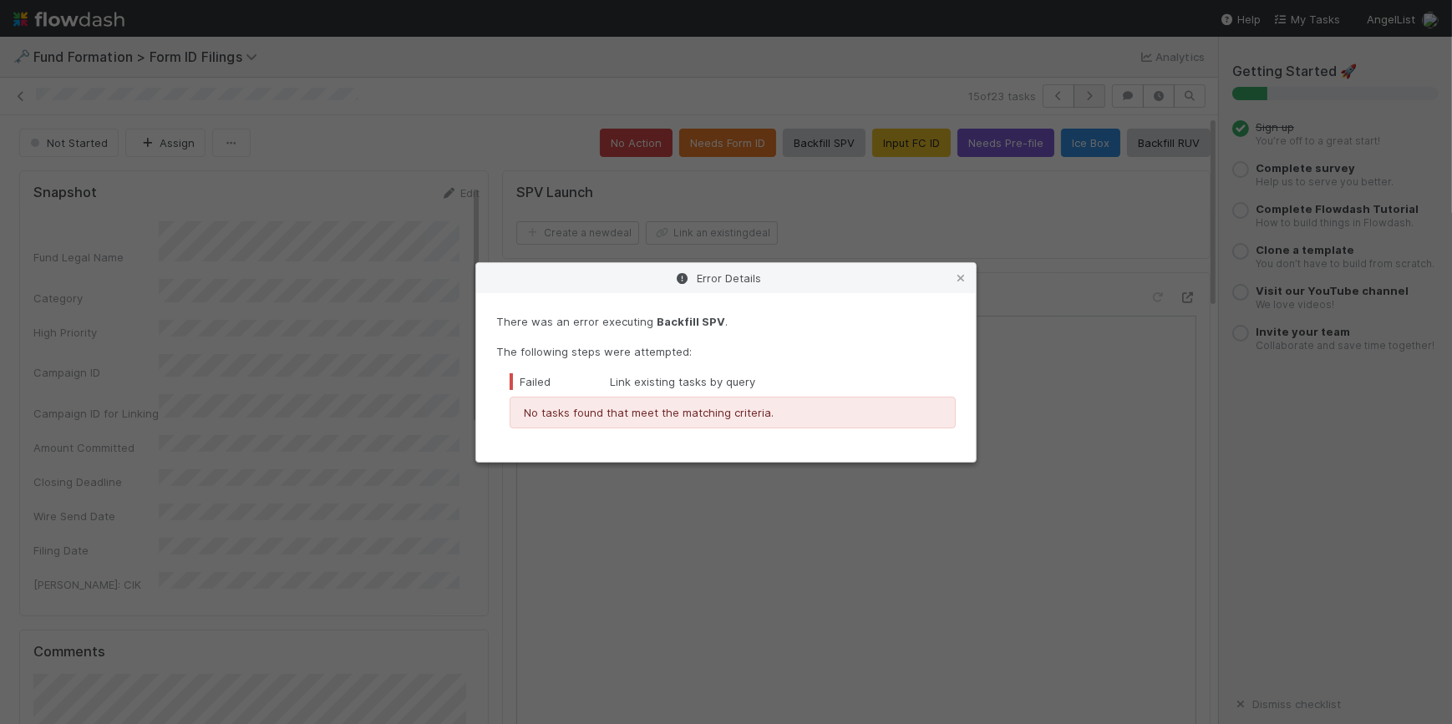
click at [1074, 100] on div "Error Details There was an error executing Backfill SPV . The following steps w…" at bounding box center [726, 362] width 1452 height 724
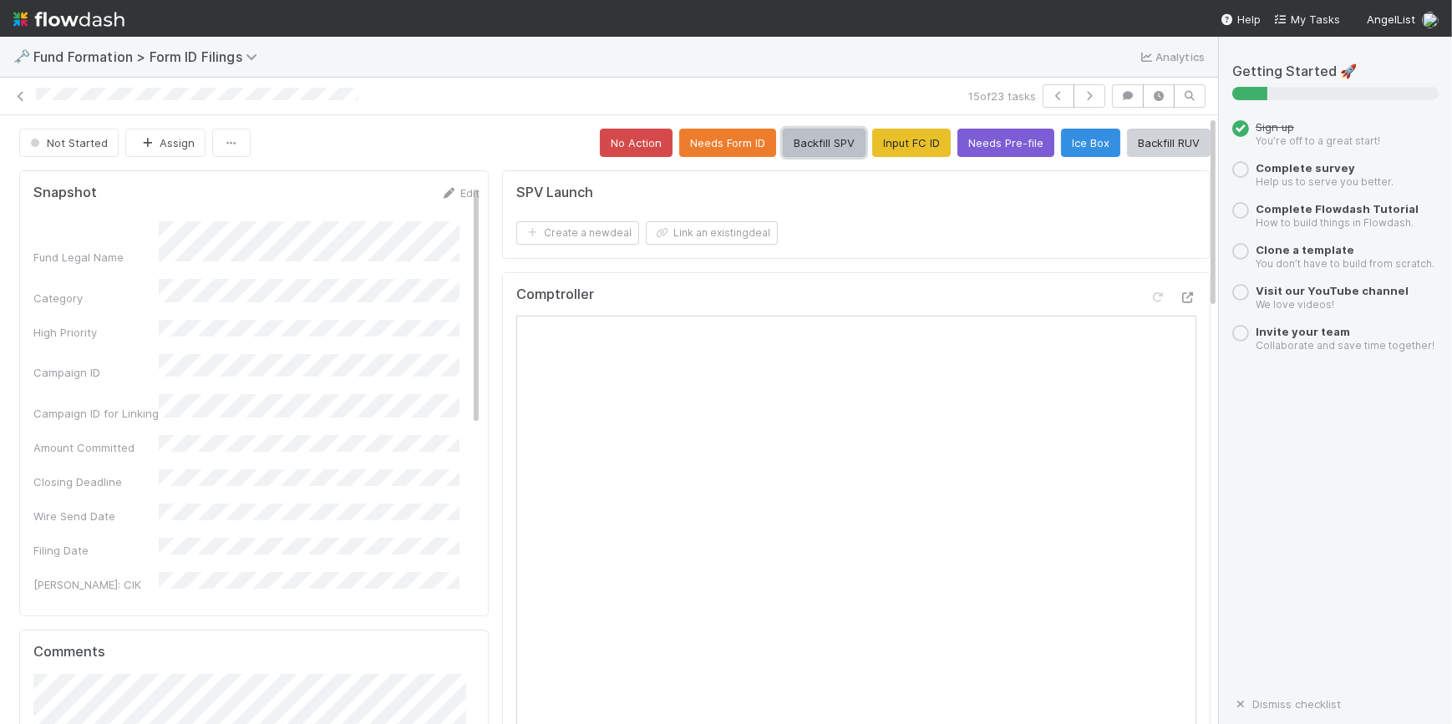
click at [818, 139] on button "Backfill SPV" at bounding box center [824, 143] width 83 height 28
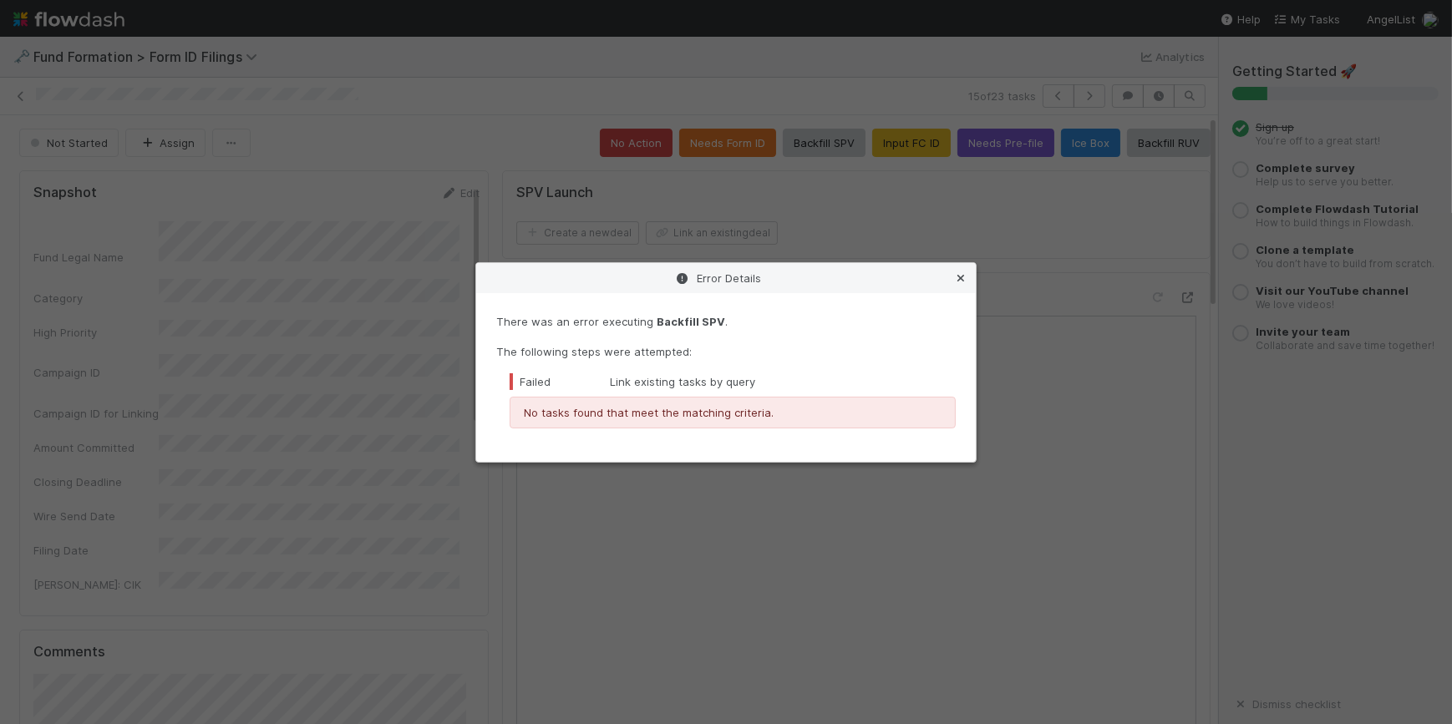
click at [966, 276] on icon at bounding box center [960, 278] width 17 height 11
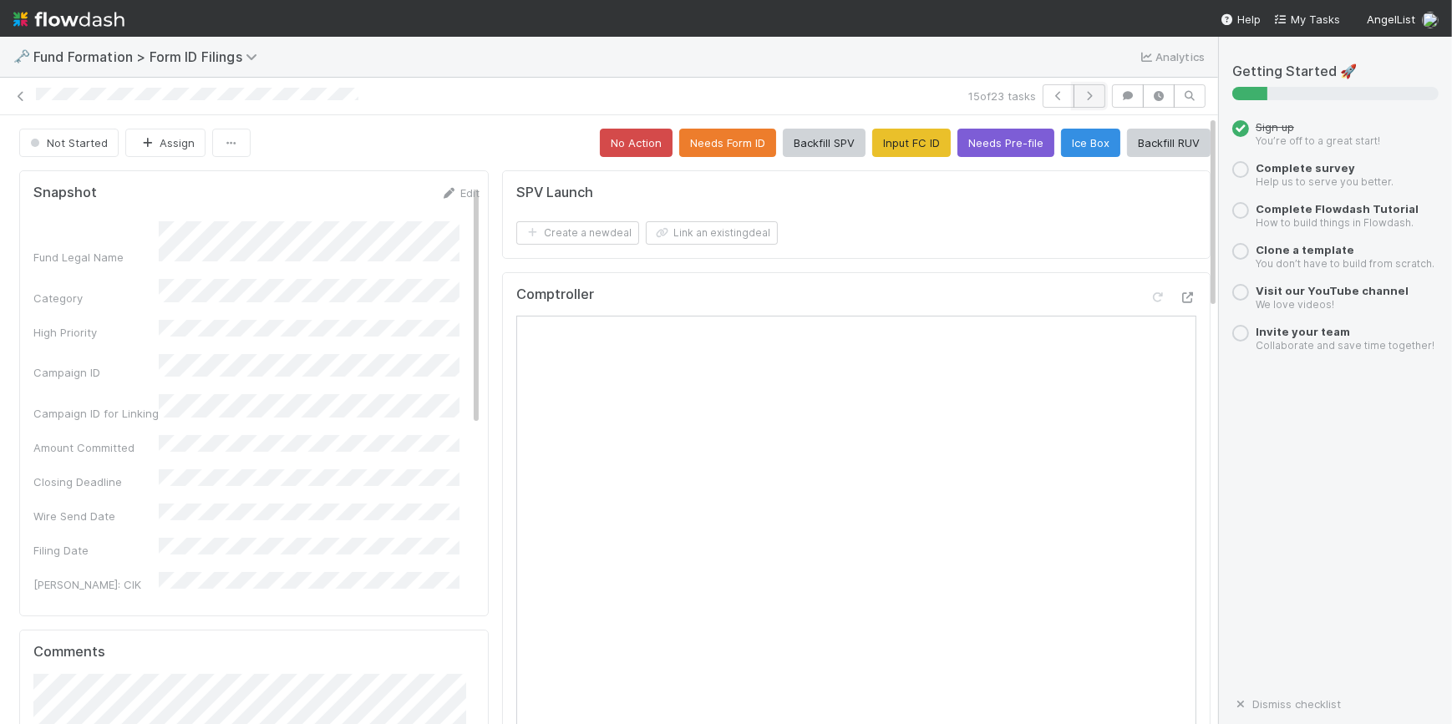
click at [1081, 94] on icon "button" at bounding box center [1089, 96] width 17 height 10
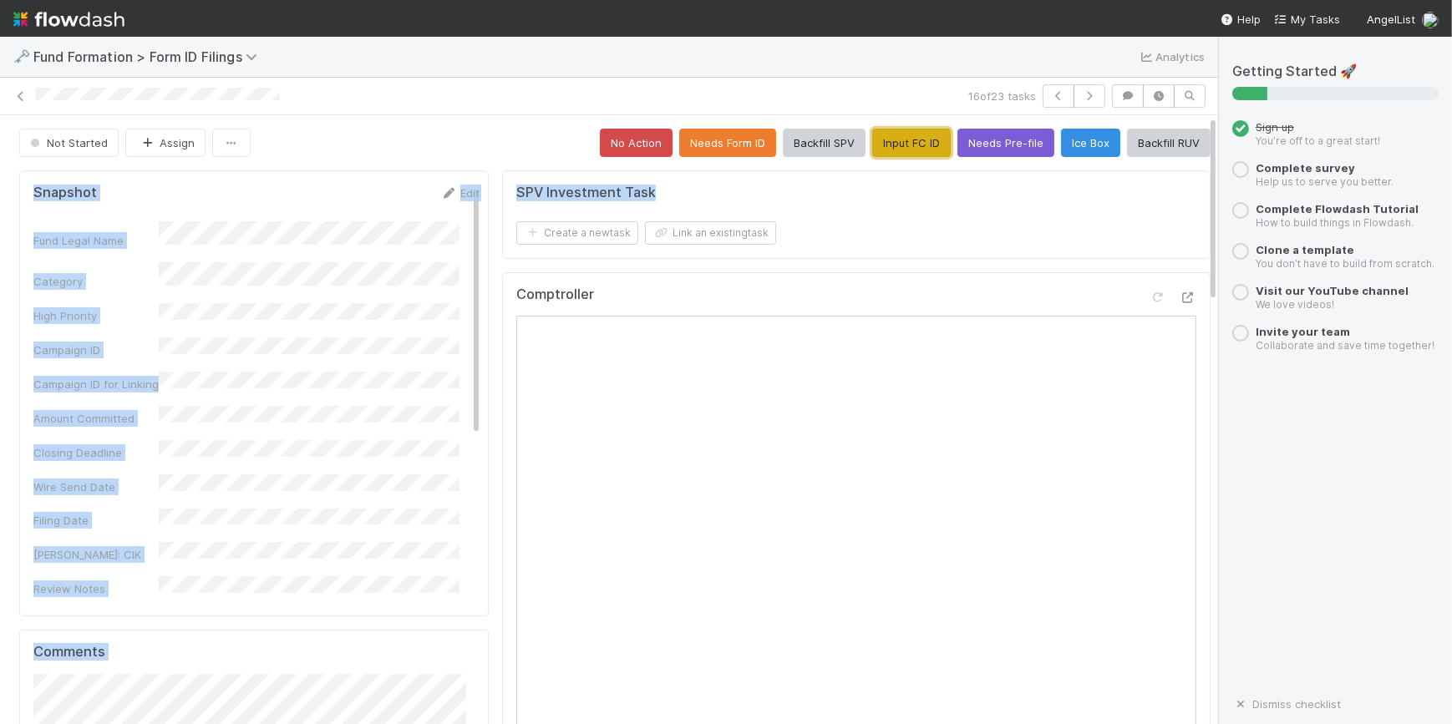
drag, startPoint x: 881, startPoint y: 153, endPoint x: 880, endPoint y: 143, distance: 10.2
click at [880, 143] on button "Input FC ID" at bounding box center [911, 143] width 79 height 28
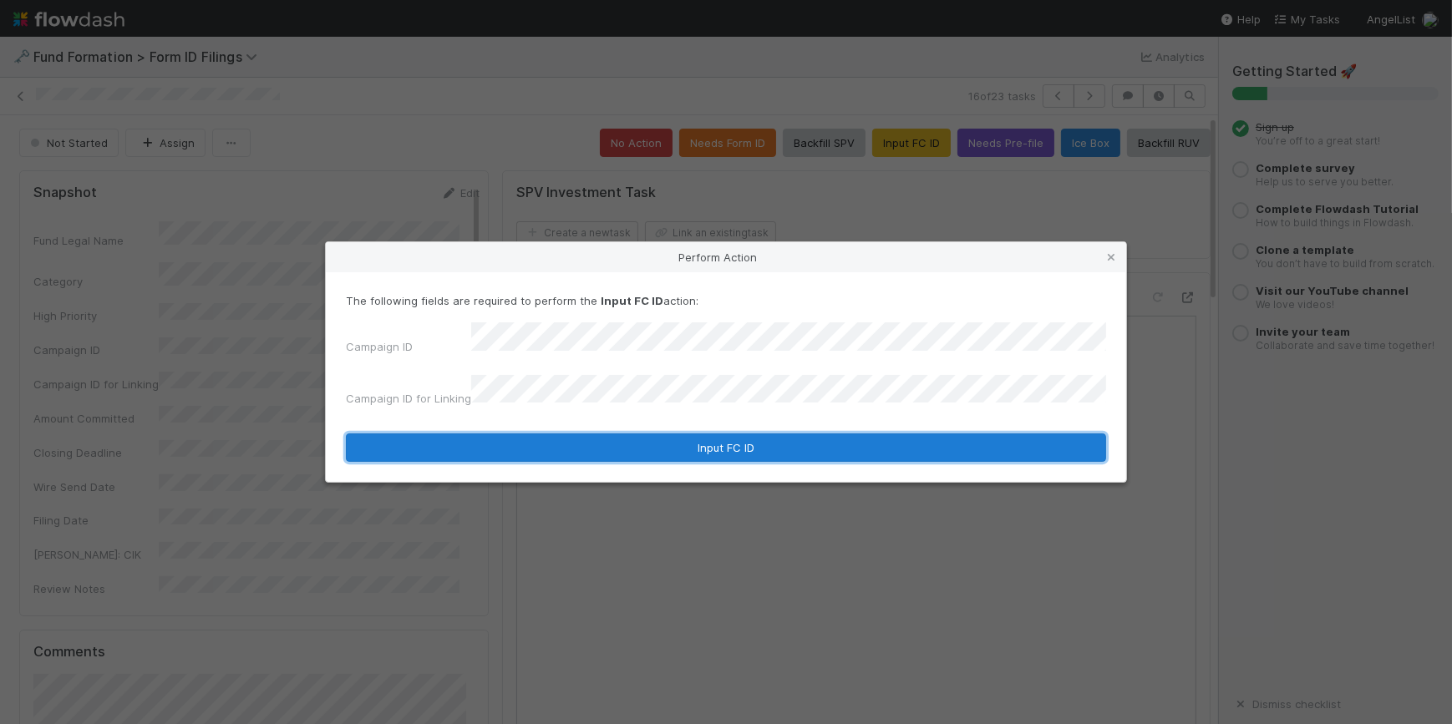
click at [783, 434] on button "Input FC ID" at bounding box center [726, 448] width 760 height 28
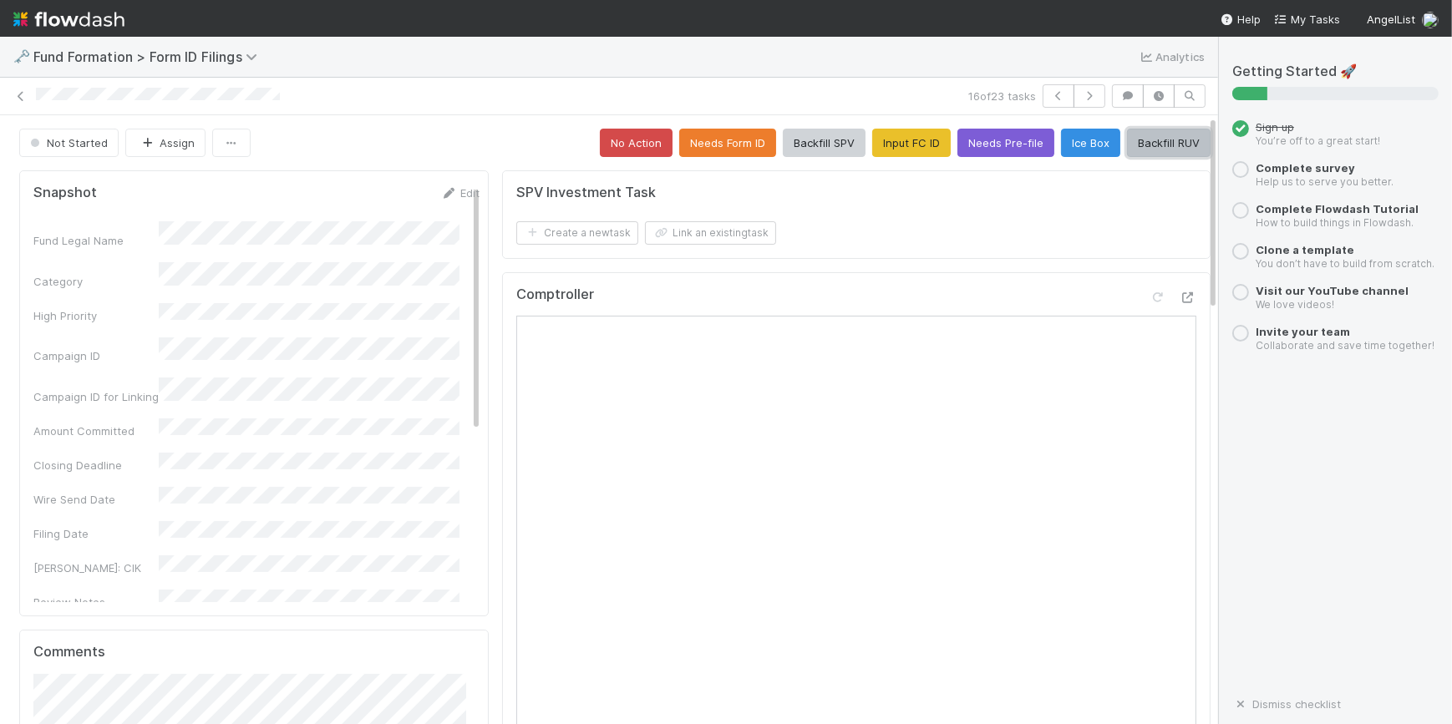
click at [1129, 142] on button "Backfill RUV" at bounding box center [1169, 143] width 84 height 28
click at [1084, 99] on icon "button" at bounding box center [1089, 96] width 17 height 10
click at [891, 142] on button "Input FC ID" at bounding box center [911, 143] width 79 height 28
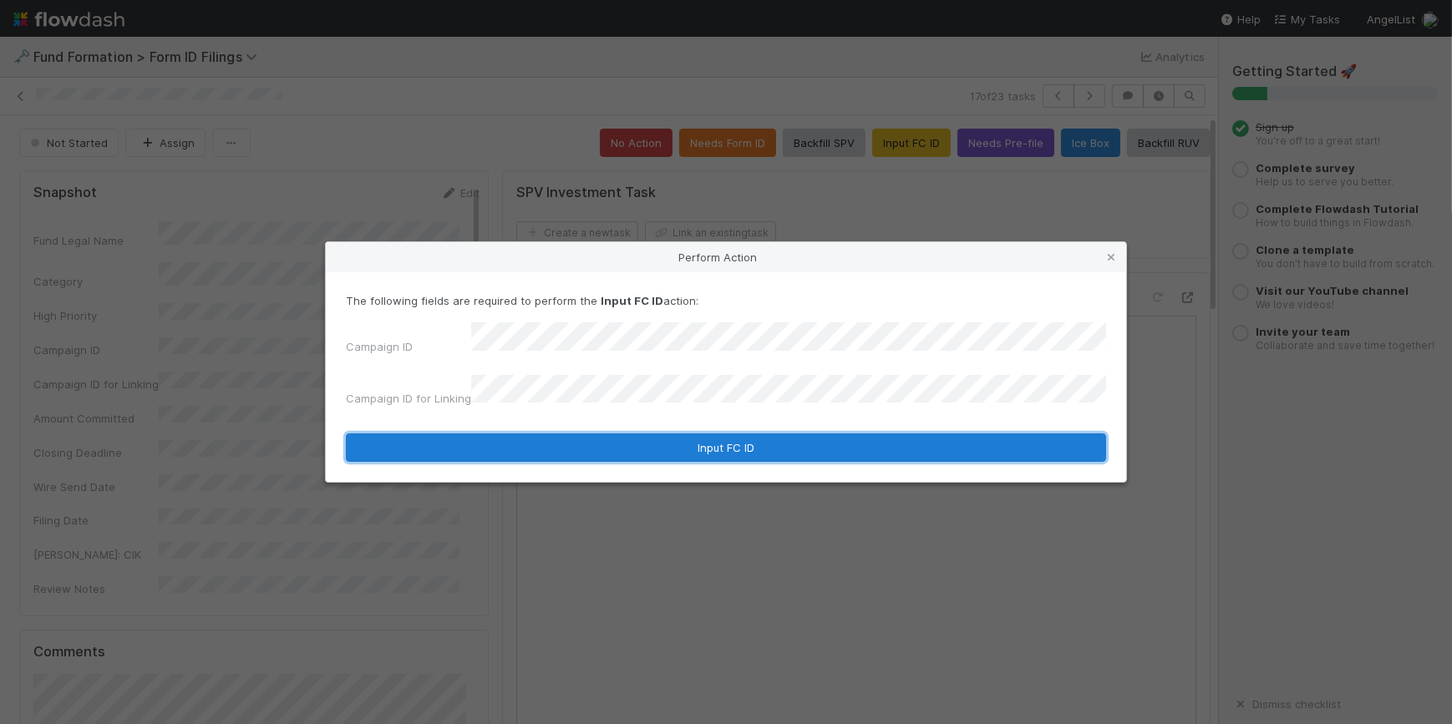
click at [728, 434] on button "Input FC ID" at bounding box center [726, 448] width 760 height 28
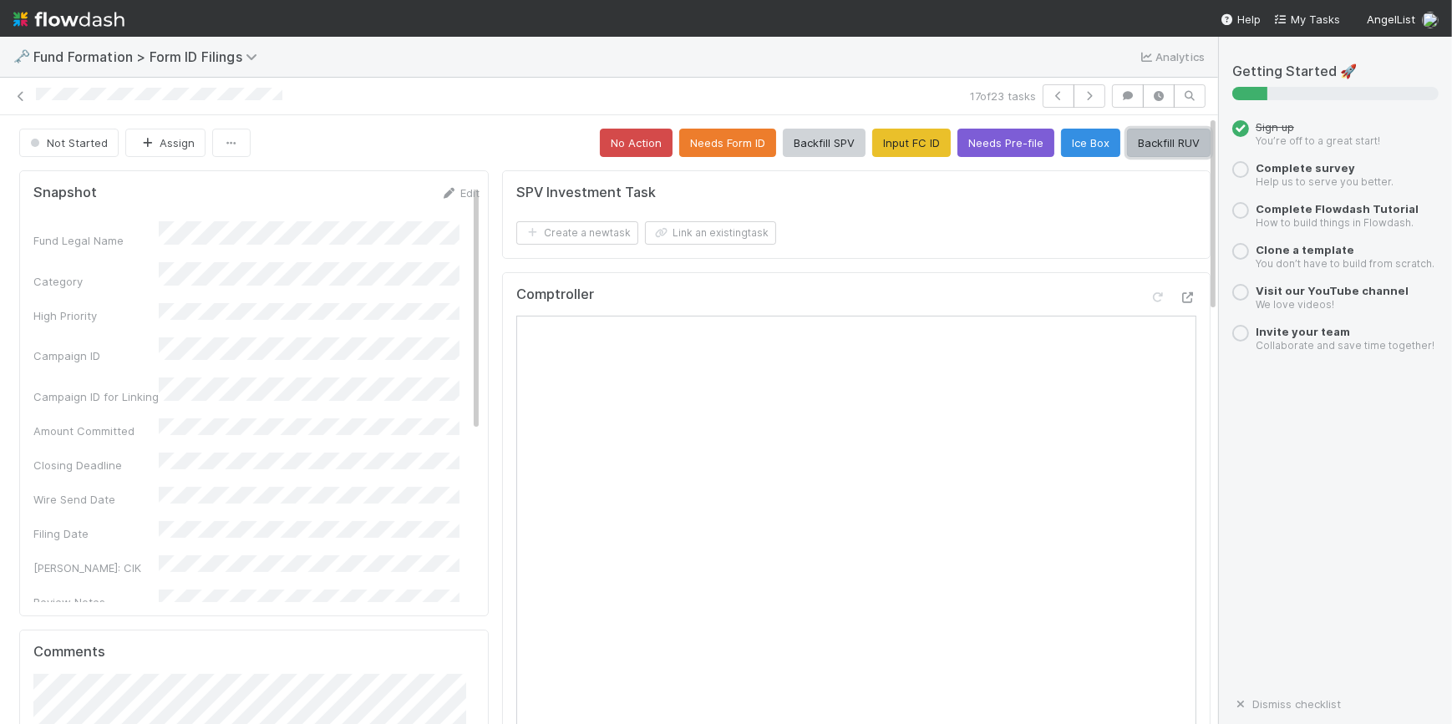
click at [1151, 134] on button "Backfill RUV" at bounding box center [1169, 143] width 84 height 28
click at [1083, 99] on icon "button" at bounding box center [1089, 96] width 17 height 10
click at [638, 134] on button "No Action" at bounding box center [636, 143] width 73 height 28
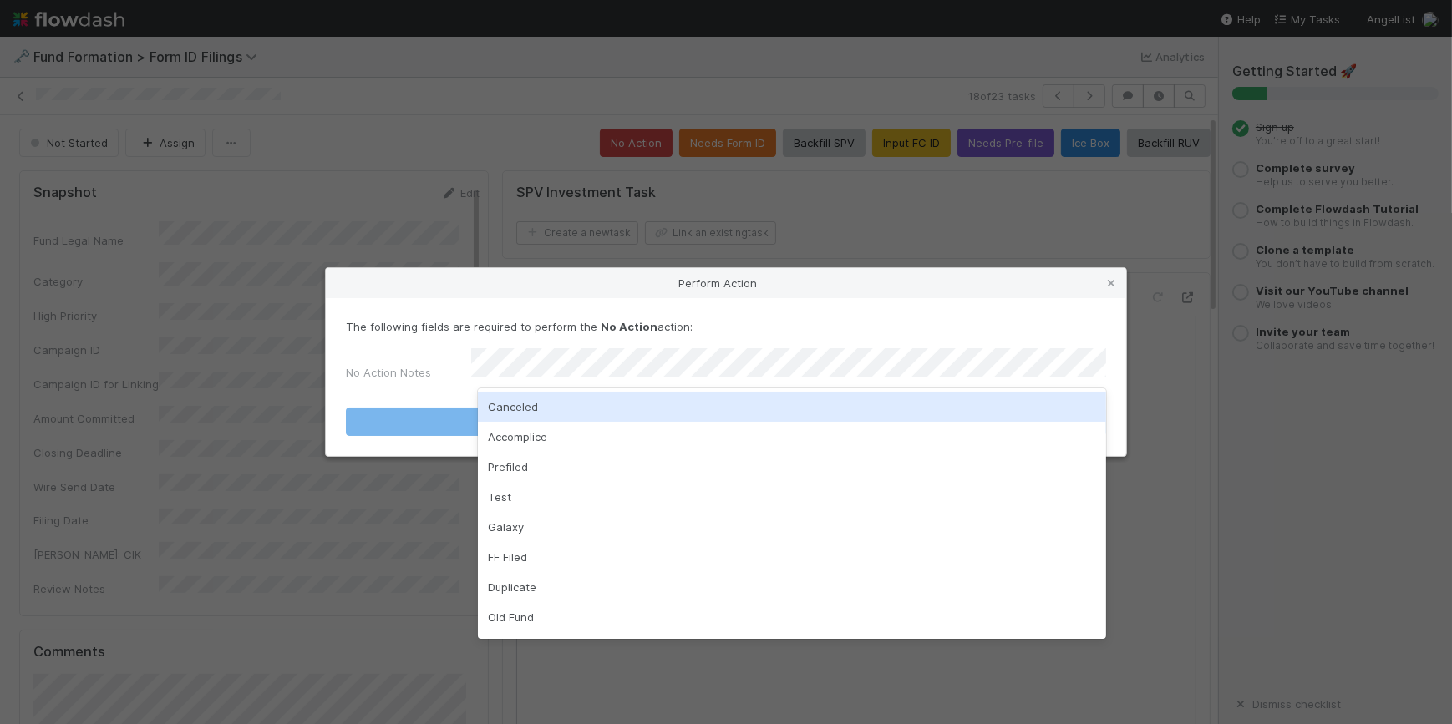
click at [818, 407] on div "Canceled" at bounding box center [792, 407] width 628 height 30
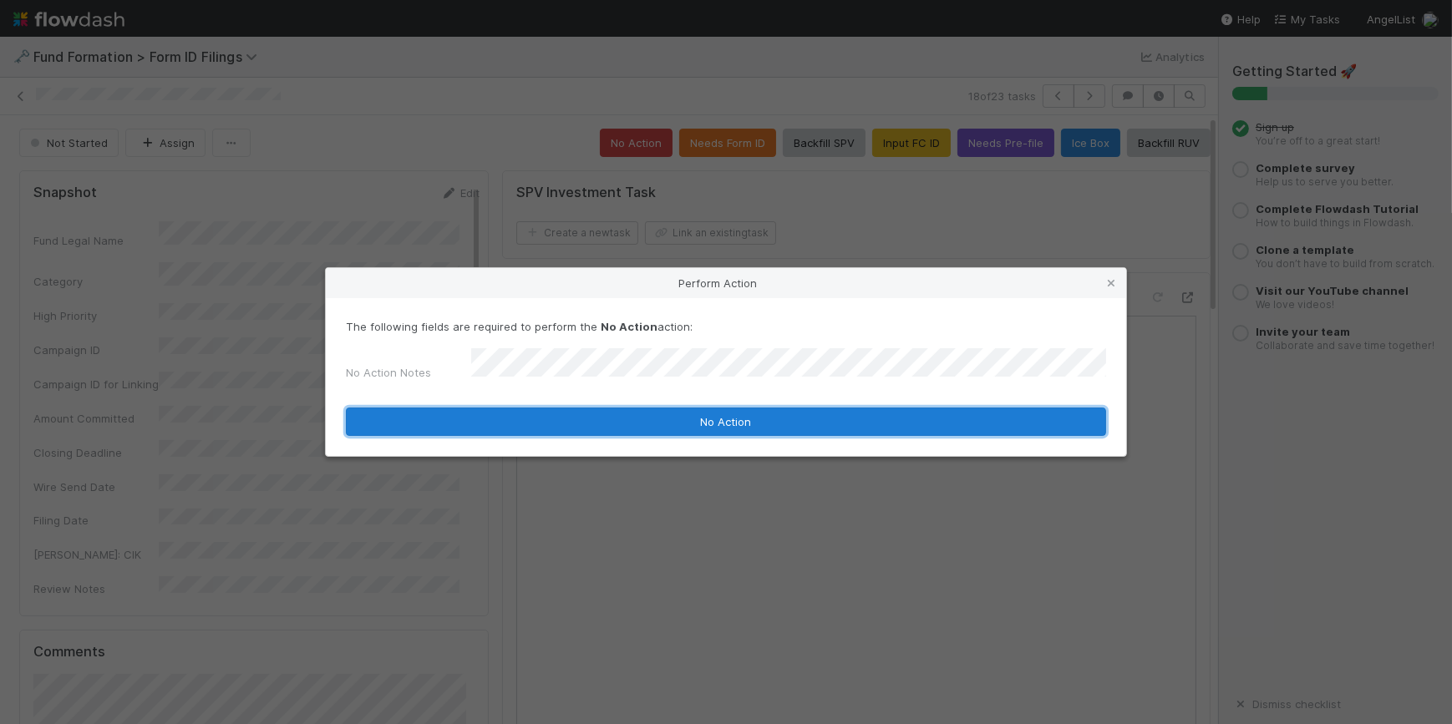
click at [821, 408] on button "No Action" at bounding box center [726, 422] width 760 height 28
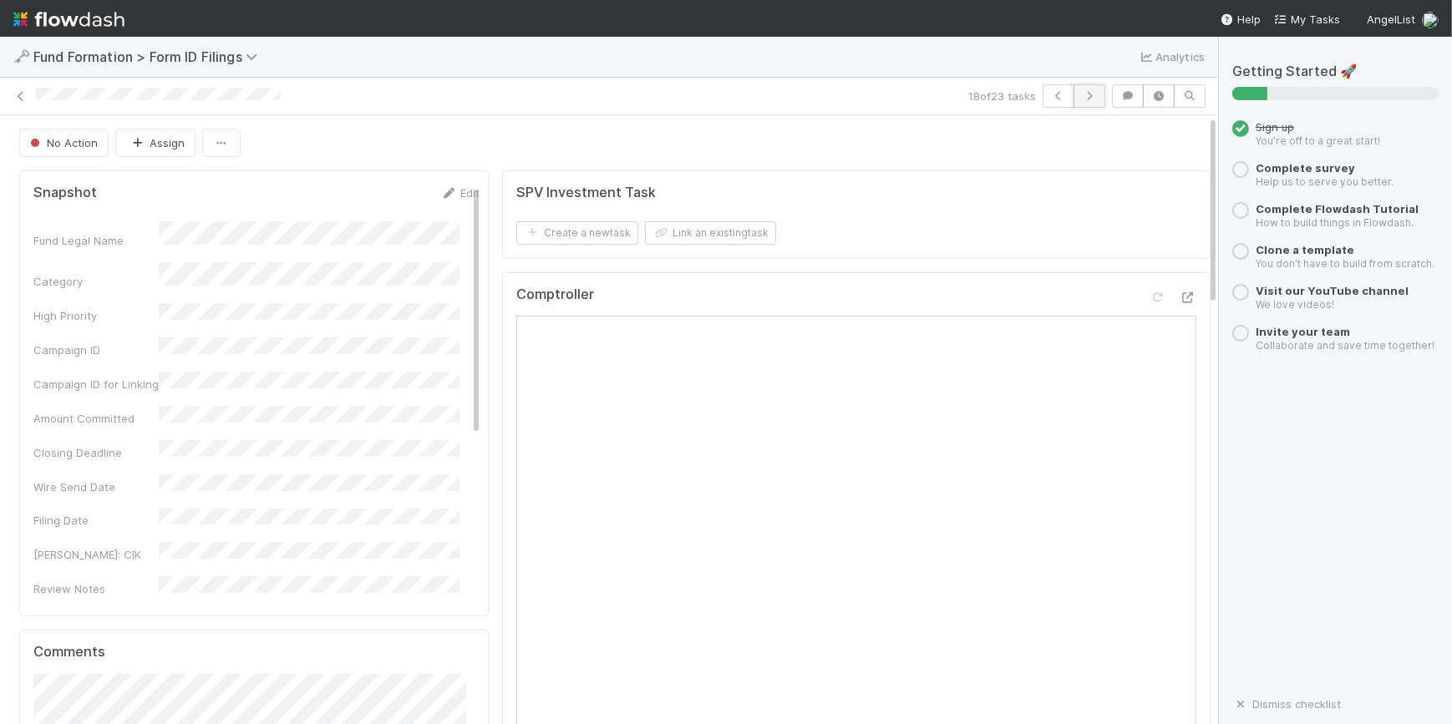
click at [1088, 95] on button "button" at bounding box center [1089, 95] width 32 height 23
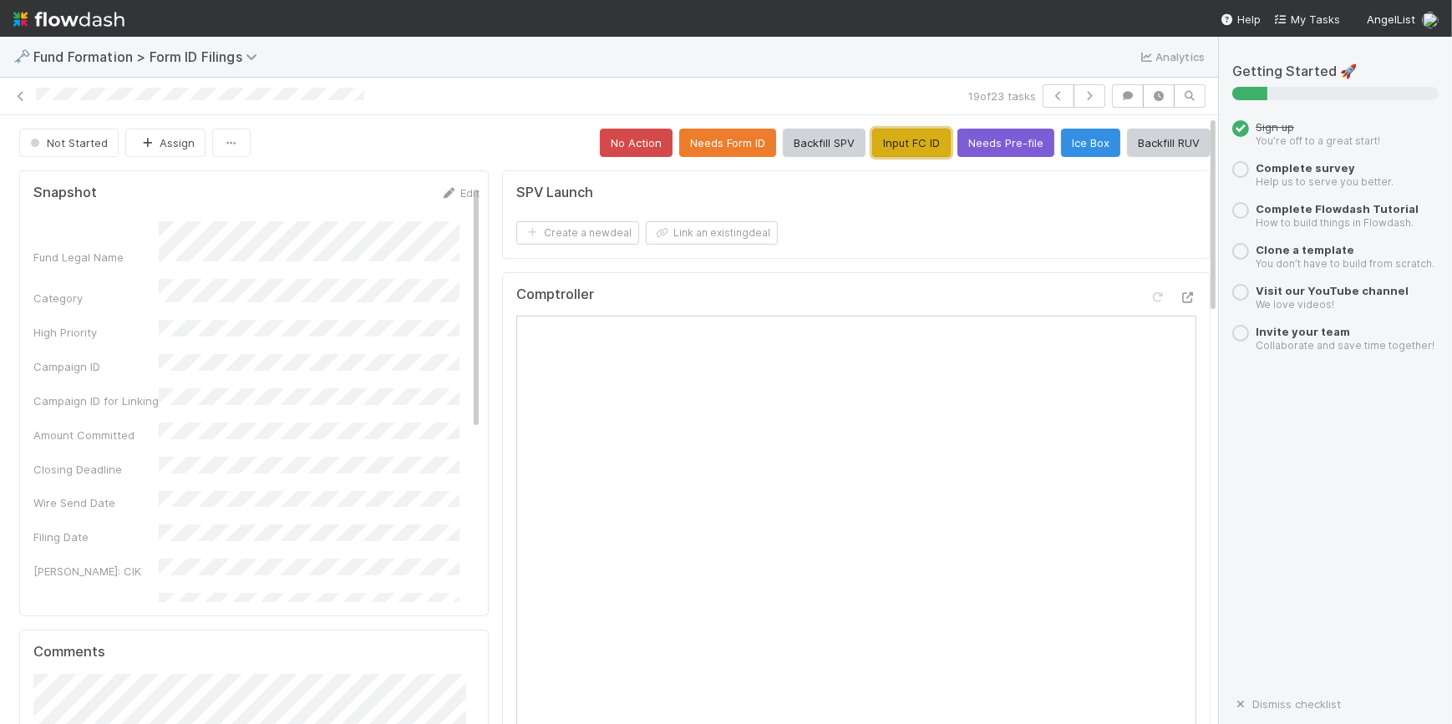
click at [872, 142] on button "Input FC ID" at bounding box center [911, 143] width 79 height 28
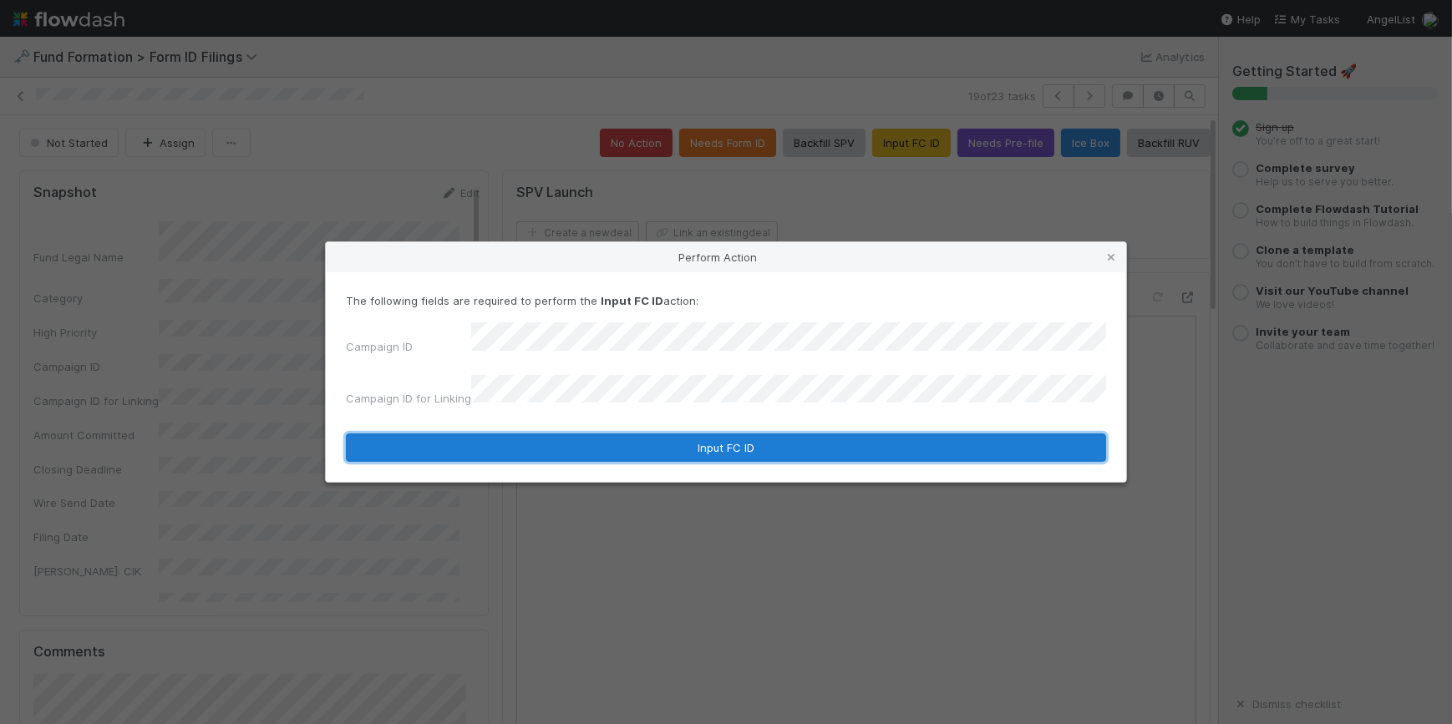
click at [743, 434] on button "Input FC ID" at bounding box center [726, 448] width 760 height 28
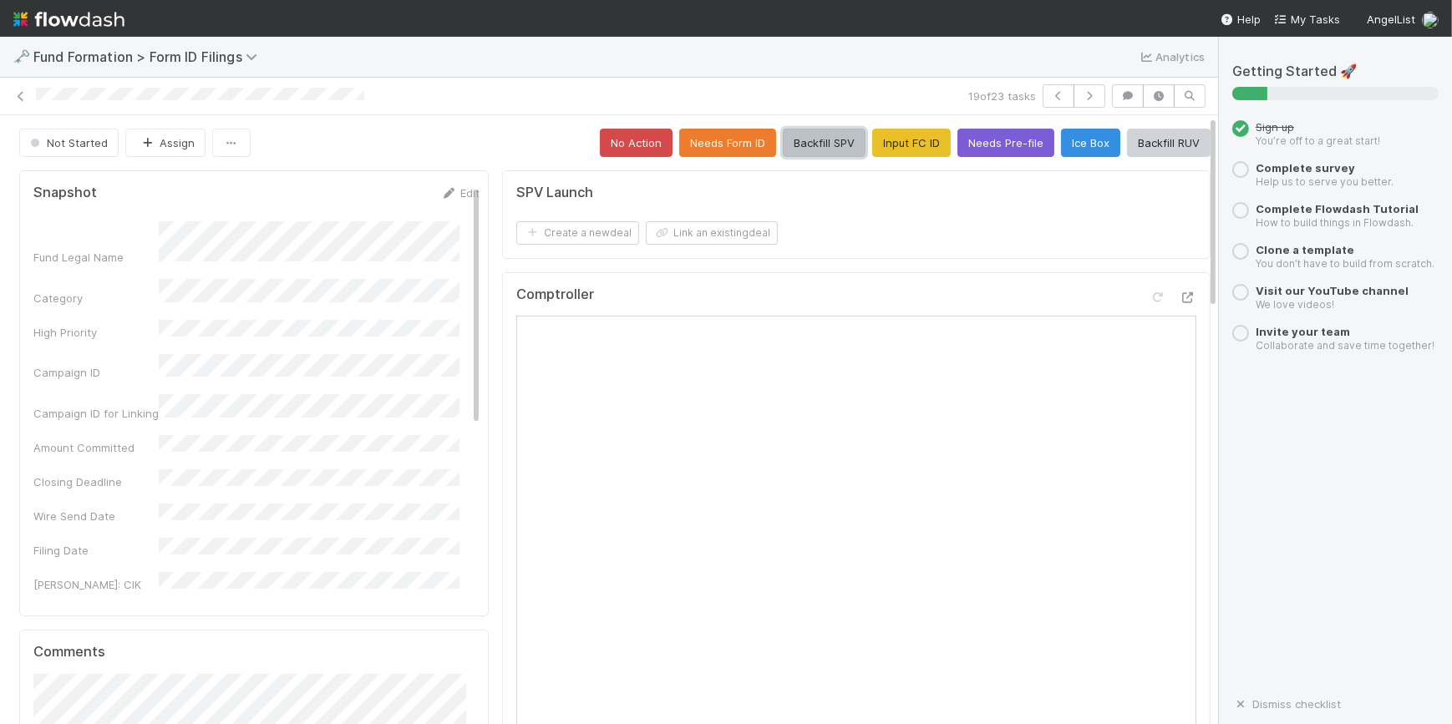
click at [783, 150] on button "Backfill SPV" at bounding box center [824, 143] width 83 height 28
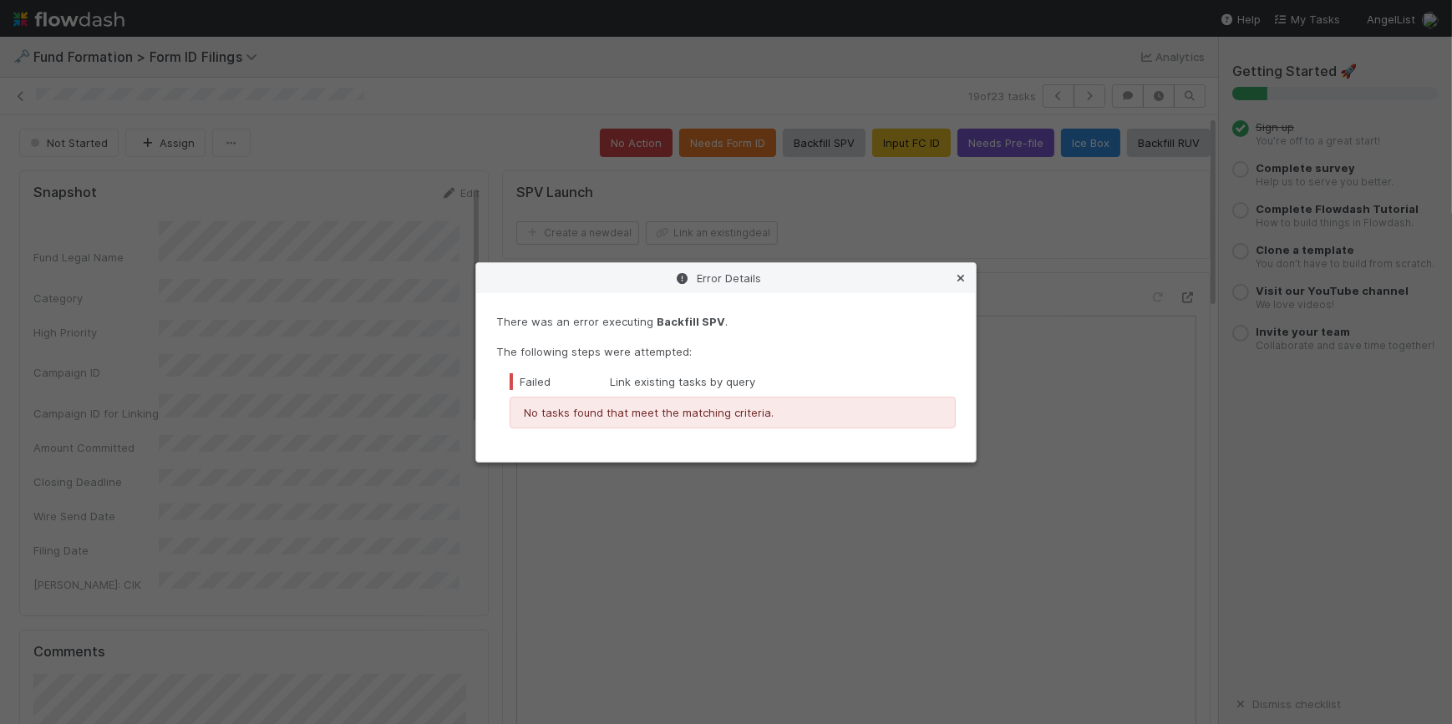
click at [963, 280] on icon at bounding box center [960, 278] width 17 height 11
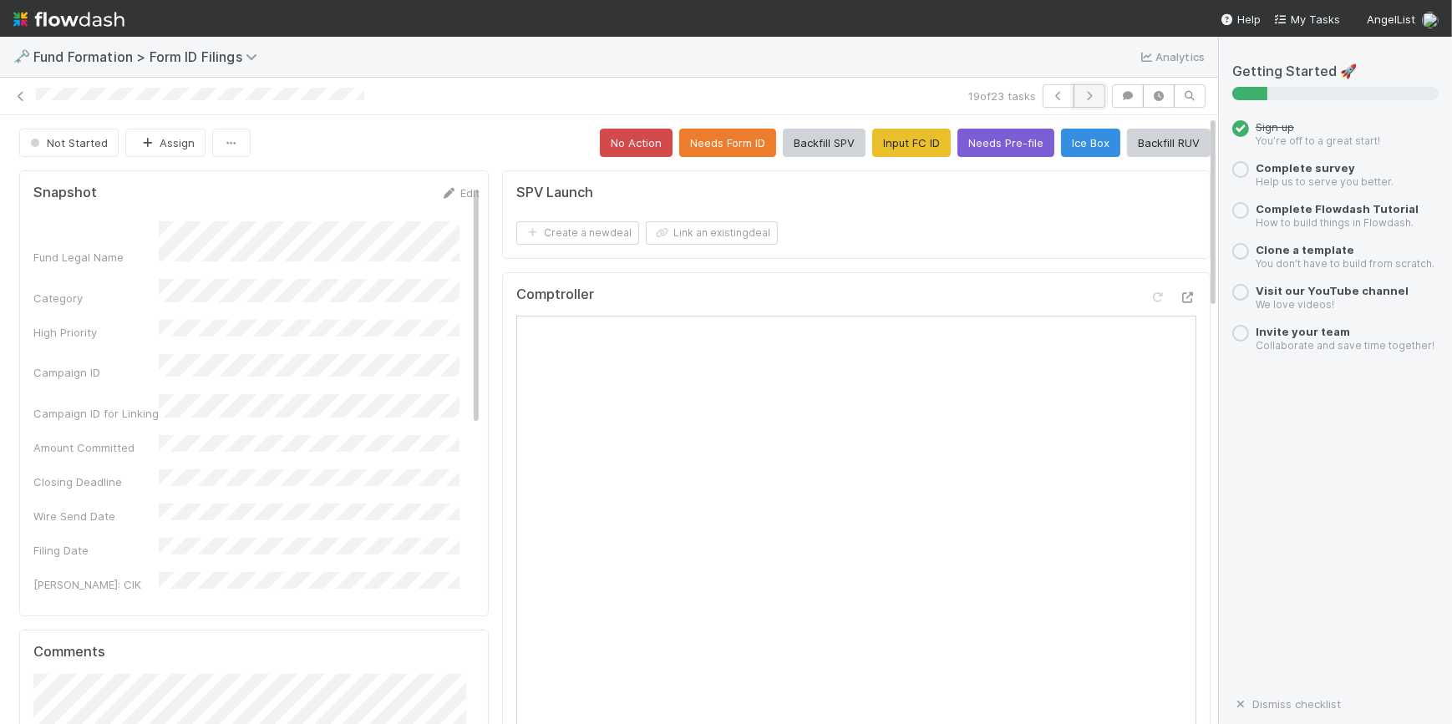
click at [1083, 99] on icon "button" at bounding box center [1089, 96] width 17 height 10
click at [886, 139] on button "Input FC ID" at bounding box center [911, 143] width 79 height 28
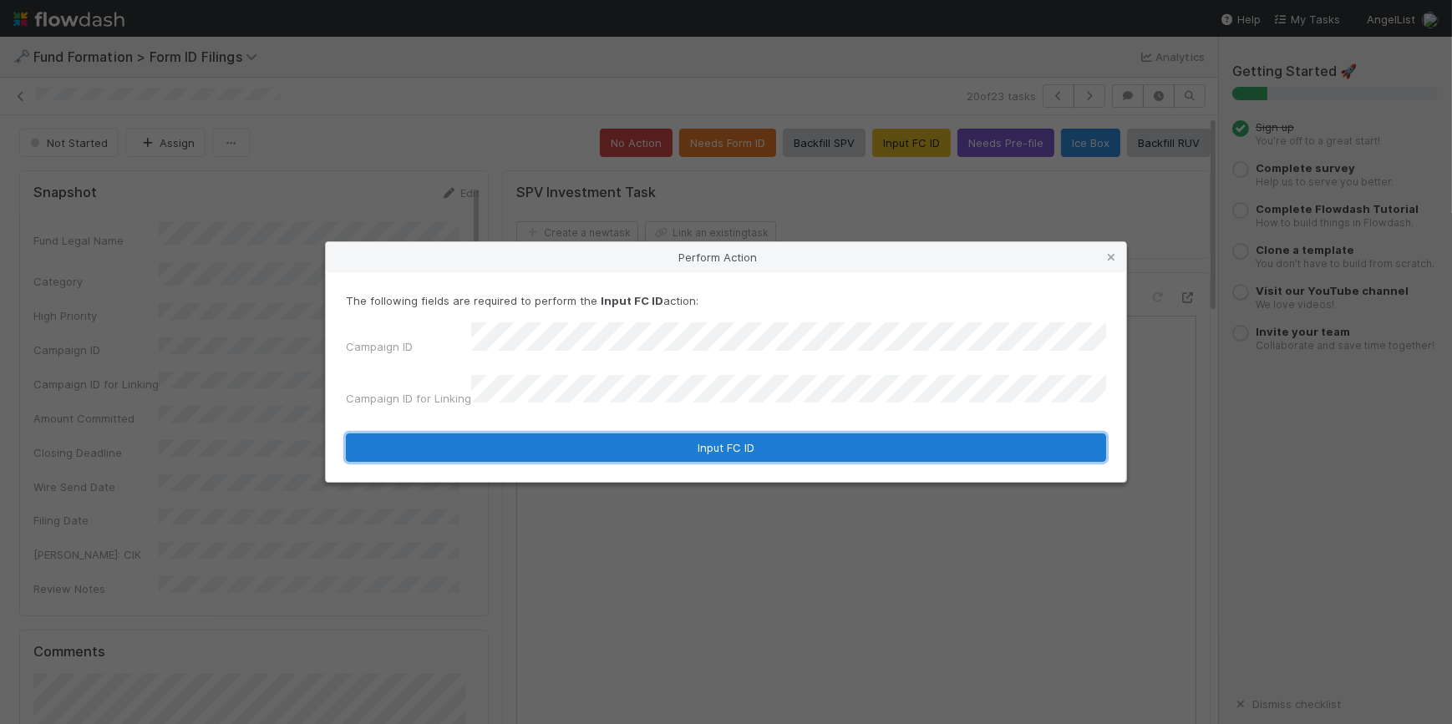
click at [775, 434] on button "Input FC ID" at bounding box center [726, 448] width 760 height 28
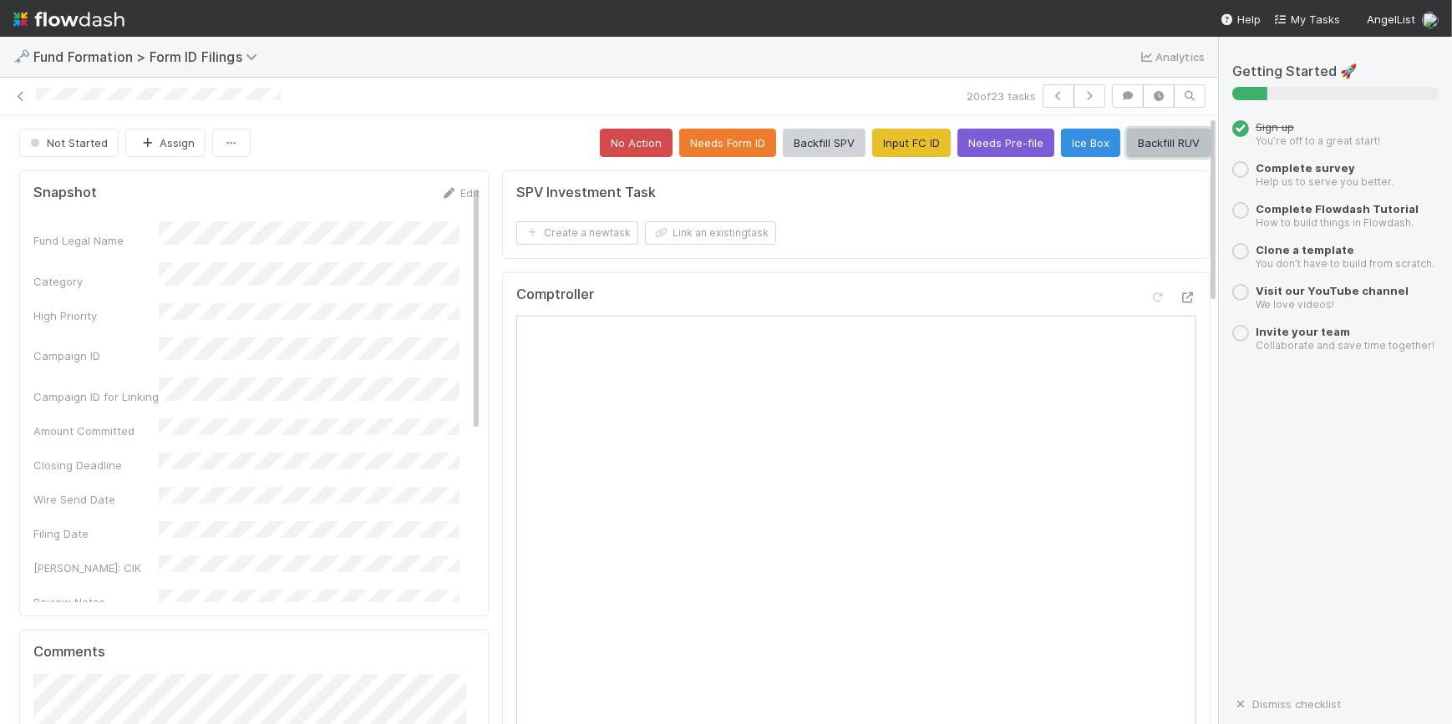
click at [1141, 130] on button "Backfill RUV" at bounding box center [1169, 143] width 84 height 28
click at [1081, 99] on icon "button" at bounding box center [1089, 96] width 17 height 10
click at [624, 141] on button "No Action" at bounding box center [636, 143] width 73 height 28
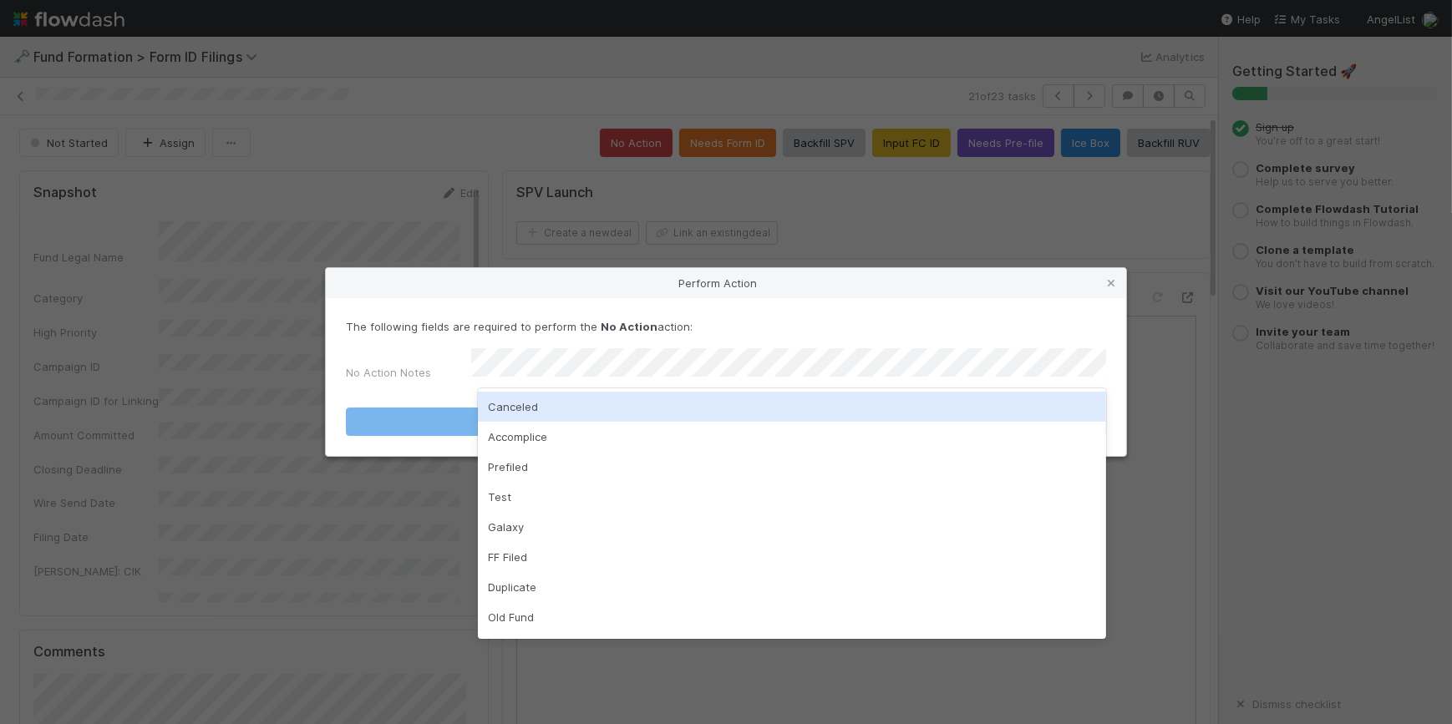
click at [730, 406] on div "Canceled" at bounding box center [792, 407] width 628 height 30
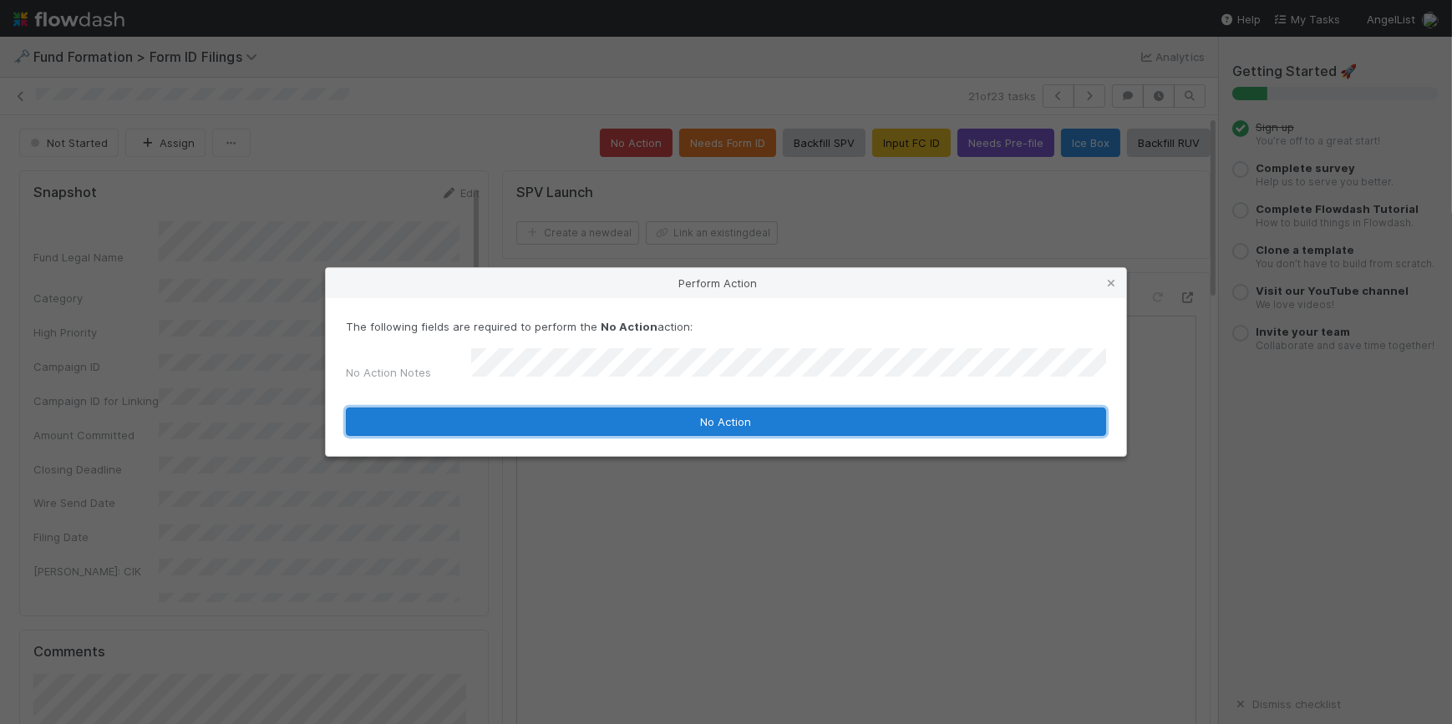
click at [713, 413] on button "No Action" at bounding box center [726, 422] width 760 height 28
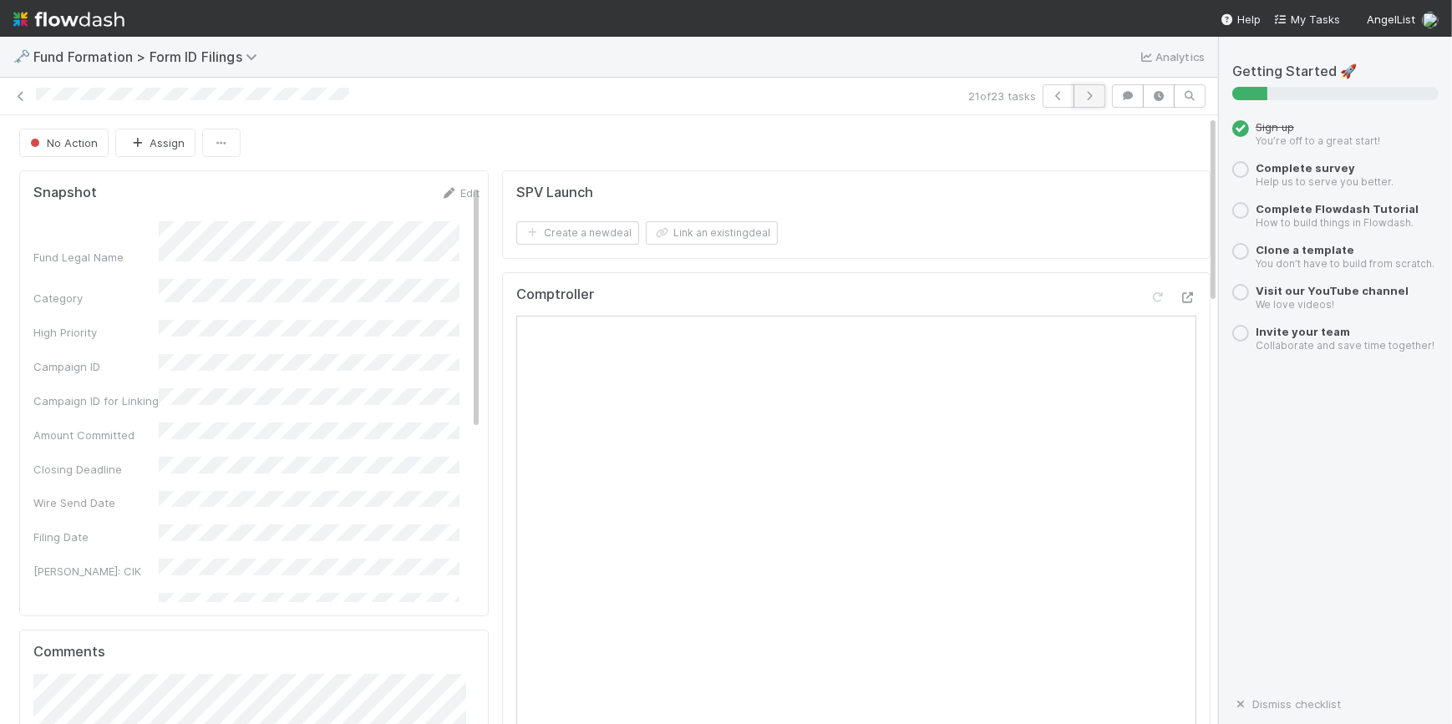
click at [1089, 96] on button "button" at bounding box center [1089, 95] width 32 height 23
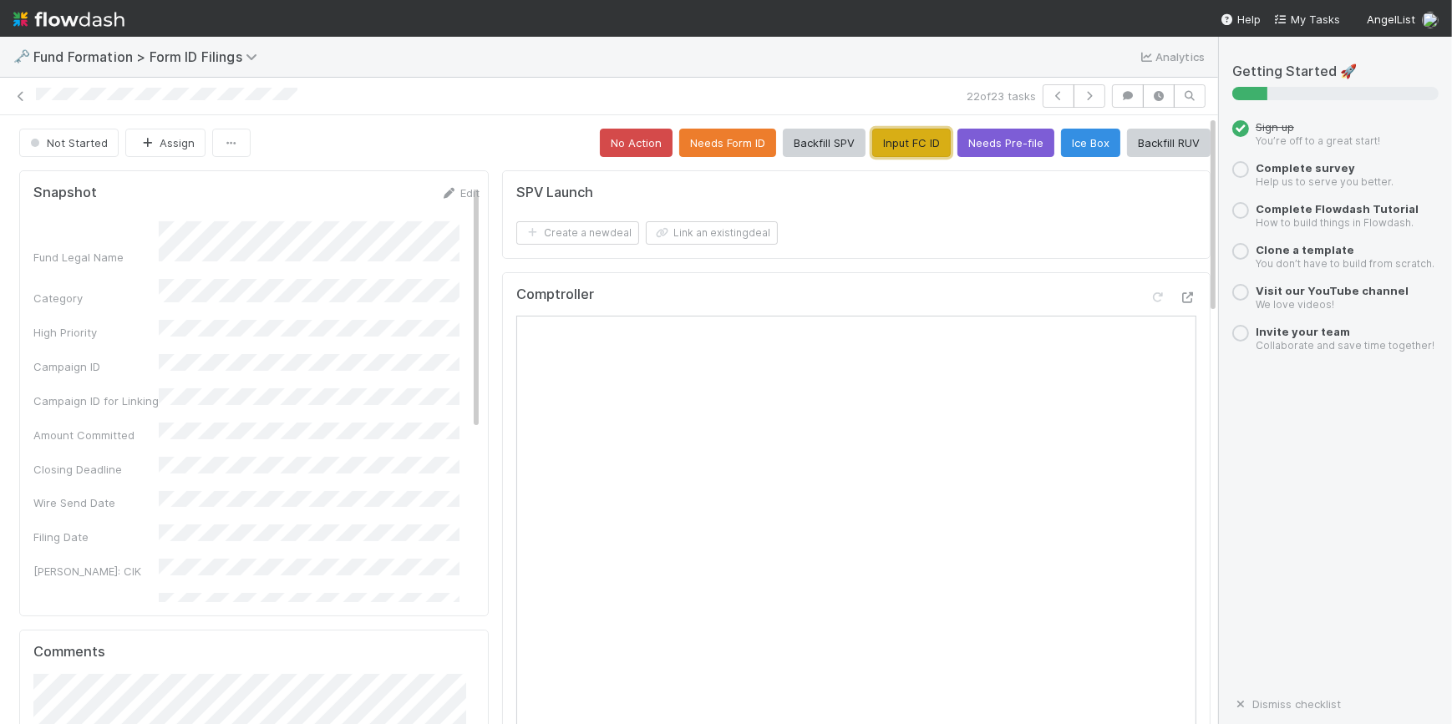
click at [875, 134] on button "Input FC ID" at bounding box center [911, 143] width 79 height 28
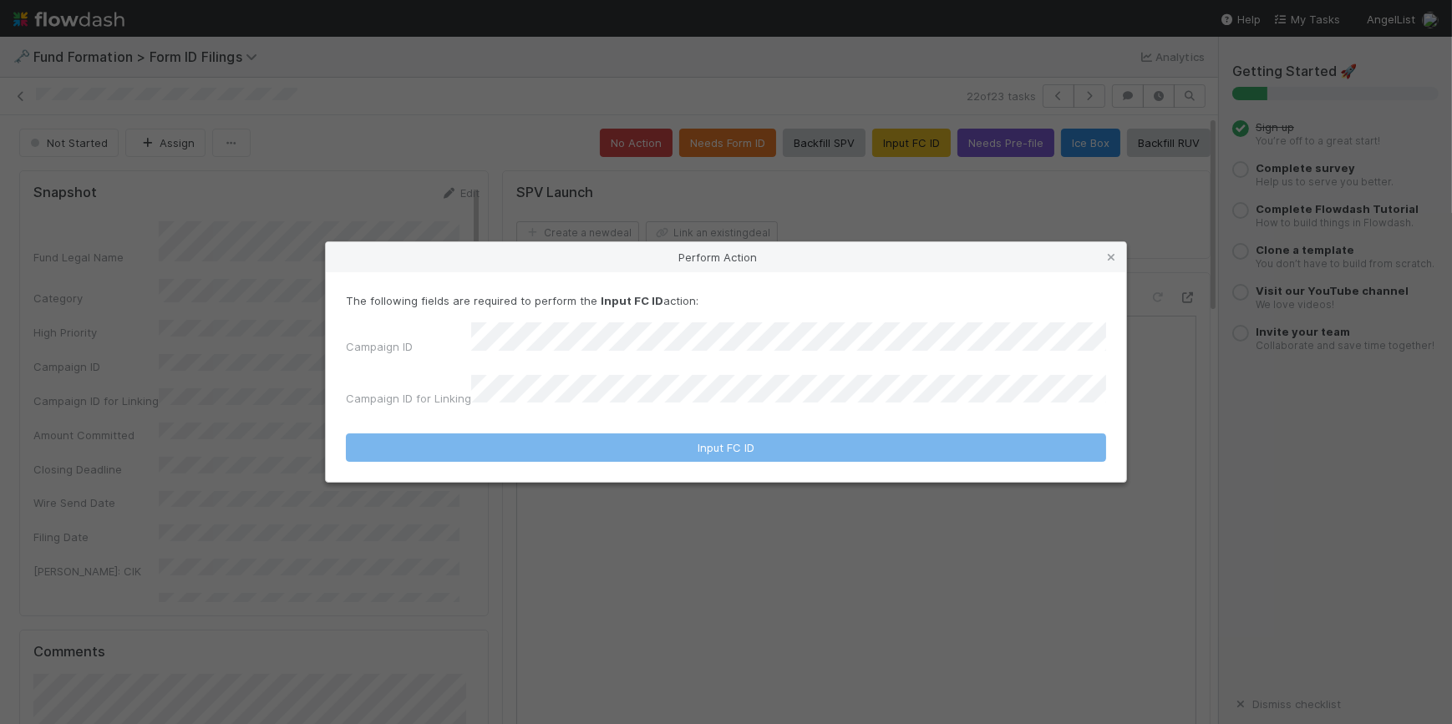
click at [776, 363] on div "Campaign ID Campaign ID for Linking" at bounding box center [726, 368] width 760 height 92
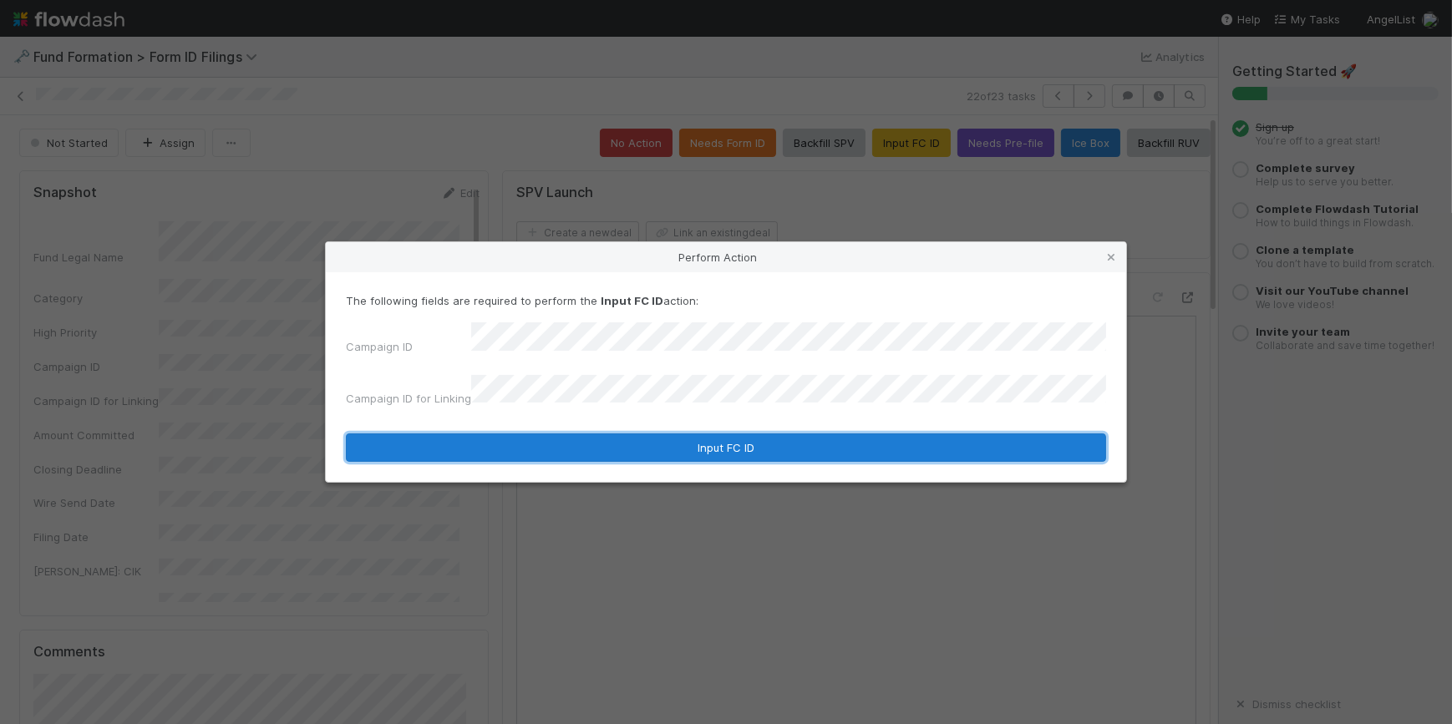
click at [746, 434] on button "Input FC ID" at bounding box center [726, 448] width 760 height 28
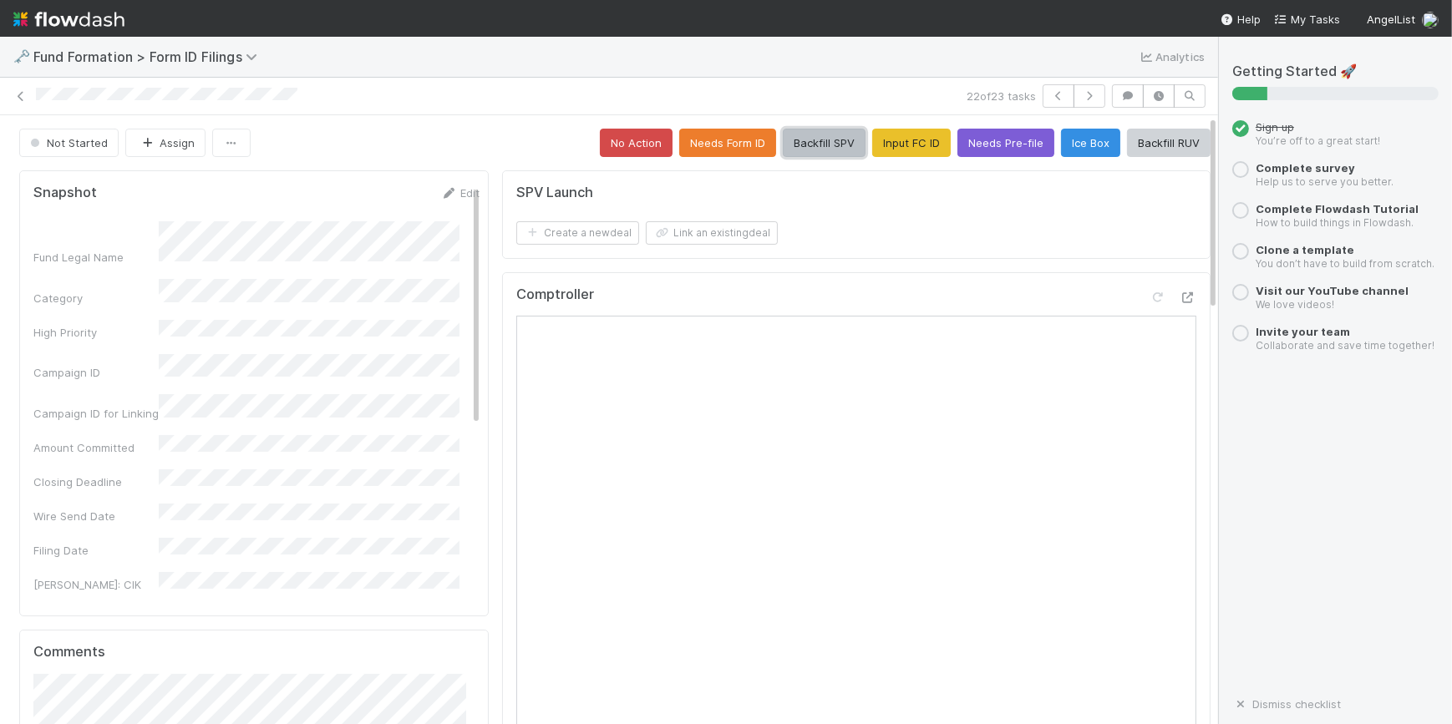
click at [790, 143] on button "Backfill SPV" at bounding box center [824, 143] width 83 height 28
click at [1081, 96] on icon "button" at bounding box center [1089, 96] width 17 height 10
click at [881, 143] on button "Input FC ID" at bounding box center [911, 143] width 79 height 28
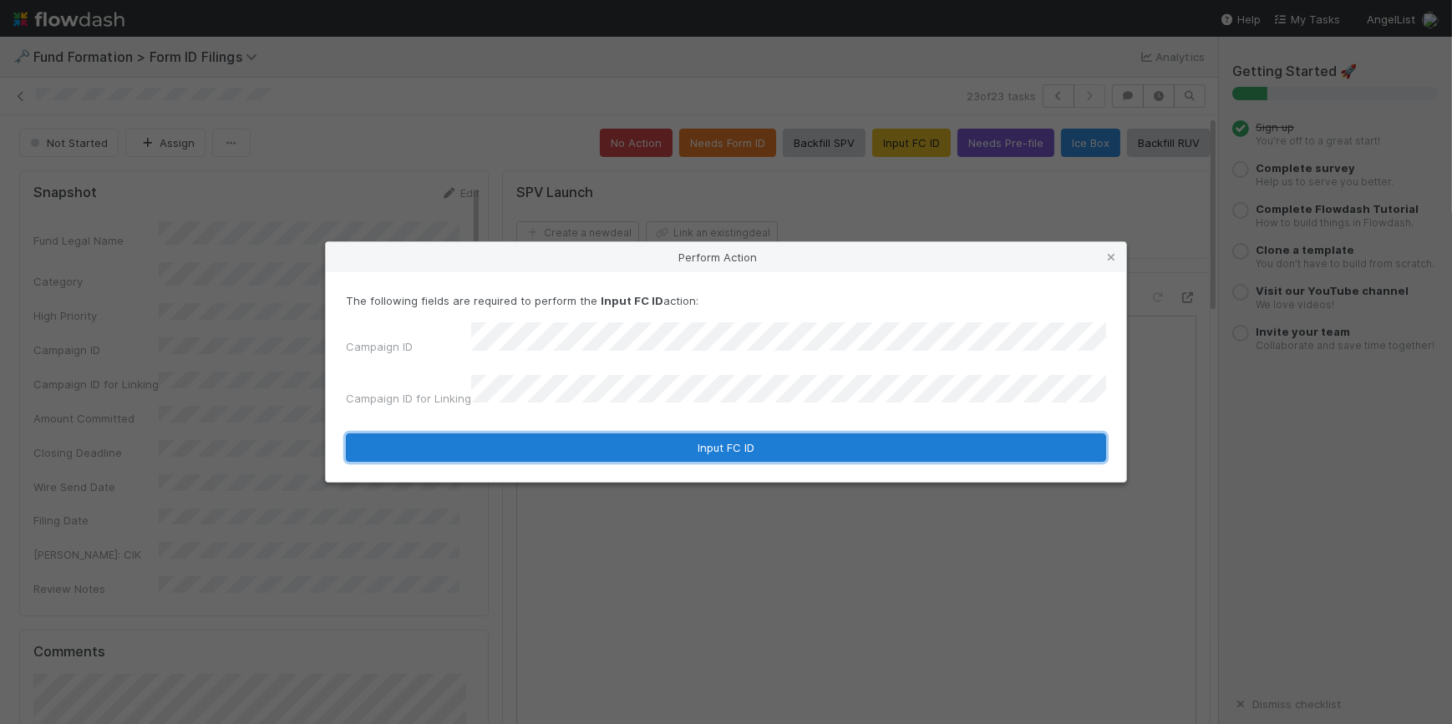
click at [713, 438] on button "Input FC ID" at bounding box center [726, 448] width 760 height 28
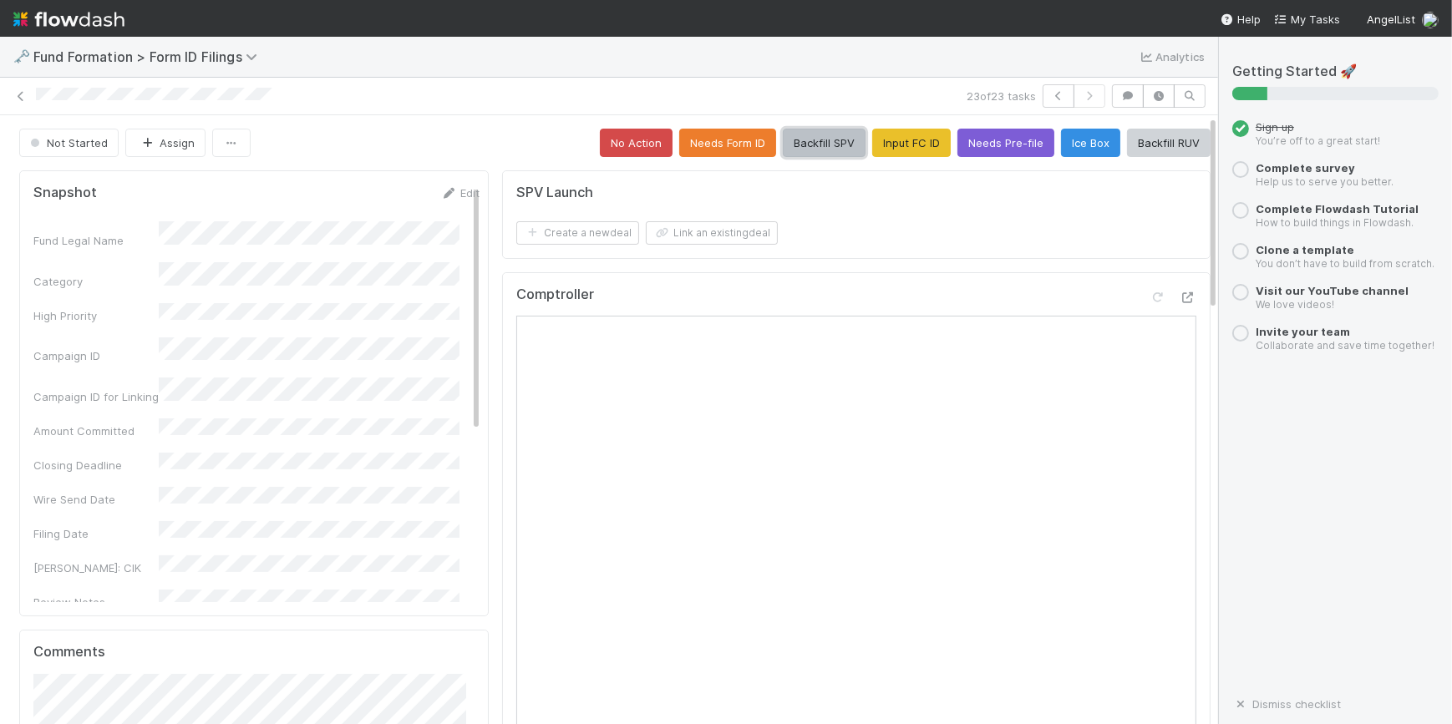
click at [783, 139] on button "Backfill SPV" at bounding box center [824, 143] width 83 height 28
click at [18, 98] on icon at bounding box center [21, 96] width 17 height 11
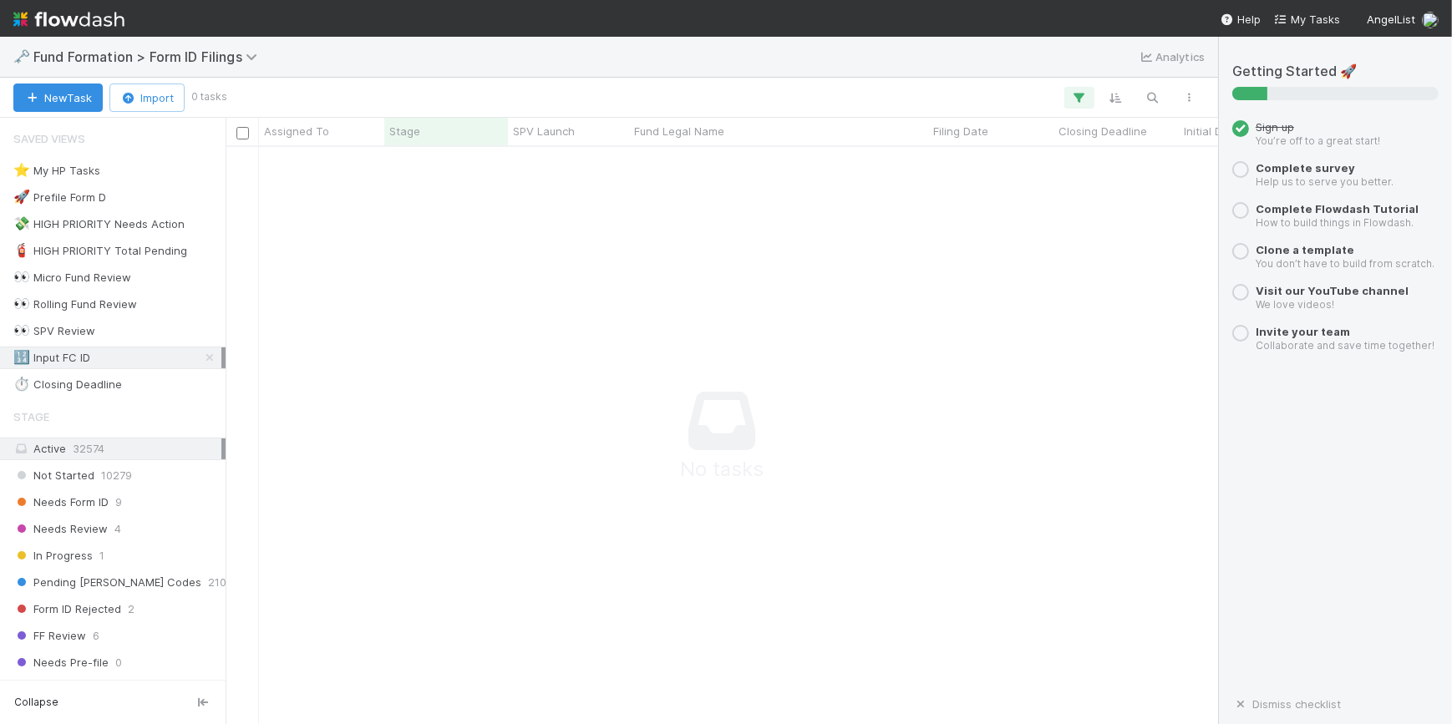
scroll to position [553, 981]
click at [201, 357] on icon at bounding box center [209, 357] width 17 height 11
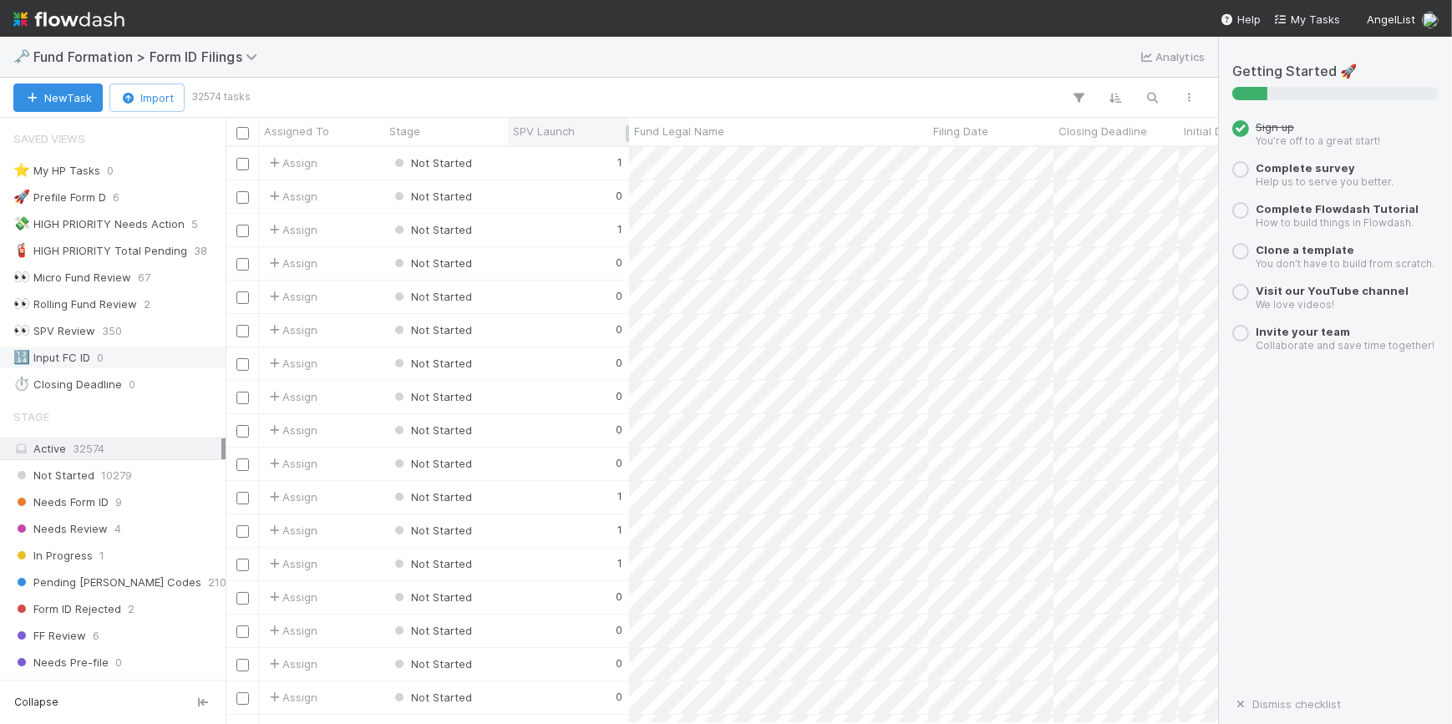
click at [571, 130] on span "SPV Launch" at bounding box center [544, 131] width 62 height 17
click at [598, 183] on div "Sort Higher → Lower" at bounding box center [609, 187] width 190 height 25
click at [563, 166] on div "1" at bounding box center [568, 163] width 121 height 33
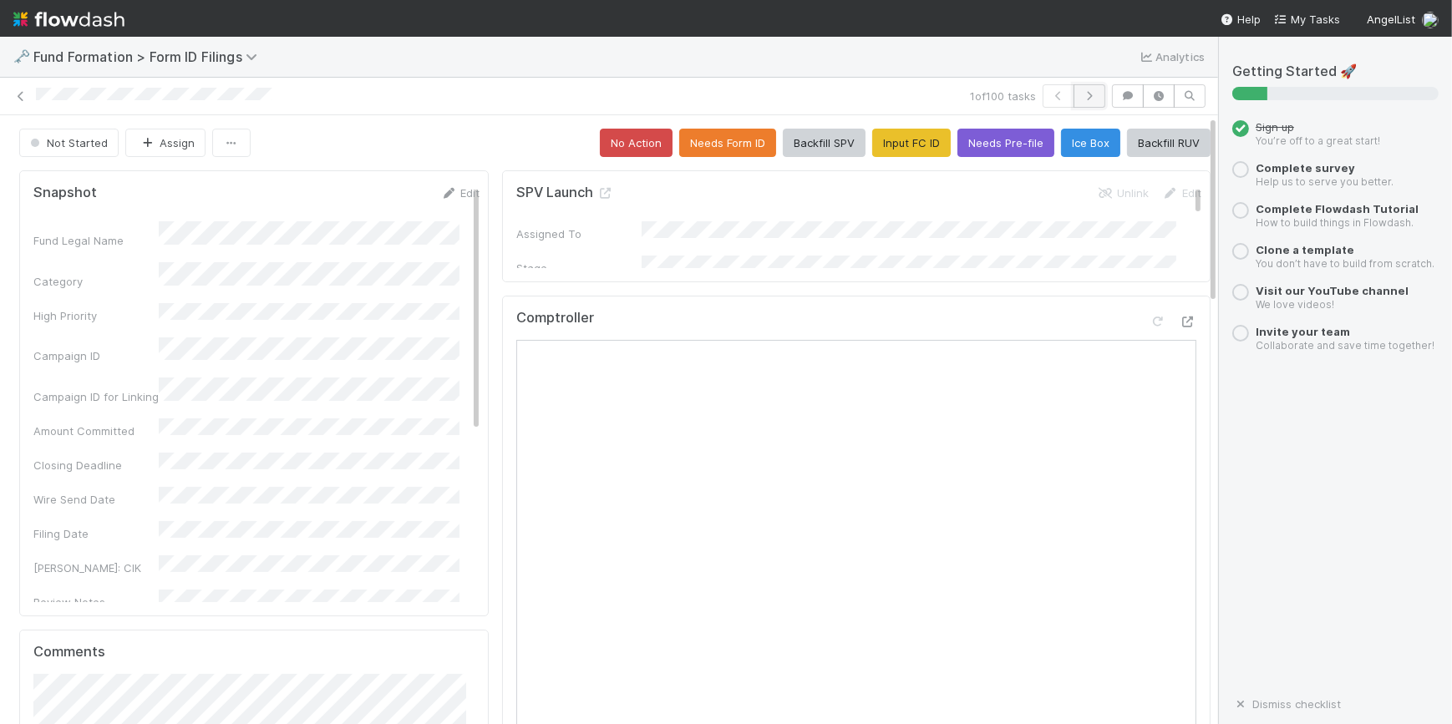
click at [1081, 94] on icon "button" at bounding box center [1089, 96] width 17 height 10
click at [23, 91] on icon at bounding box center [21, 96] width 17 height 11
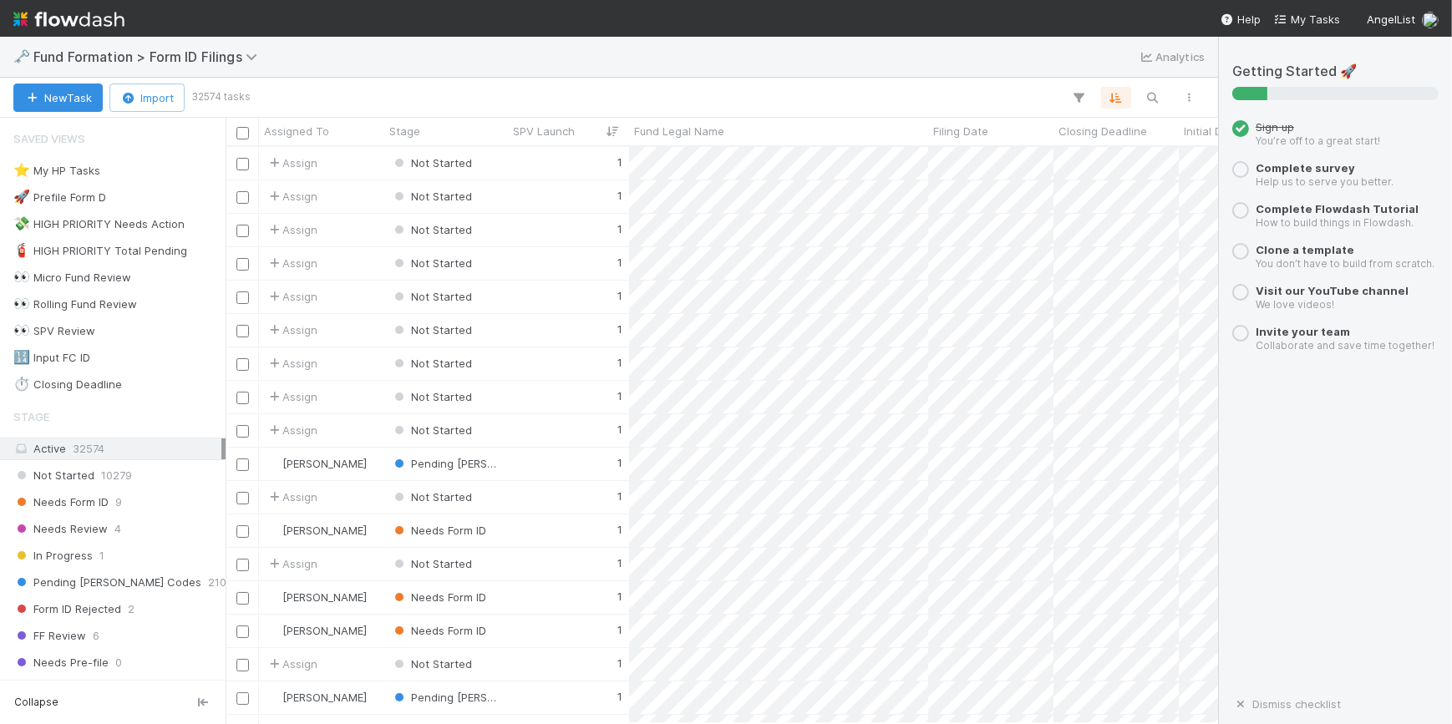
scroll to position [565, 981]
click at [167, 251] on div "🧯 HIGH PRIORITY Total Pending" at bounding box center [100, 251] width 174 height 21
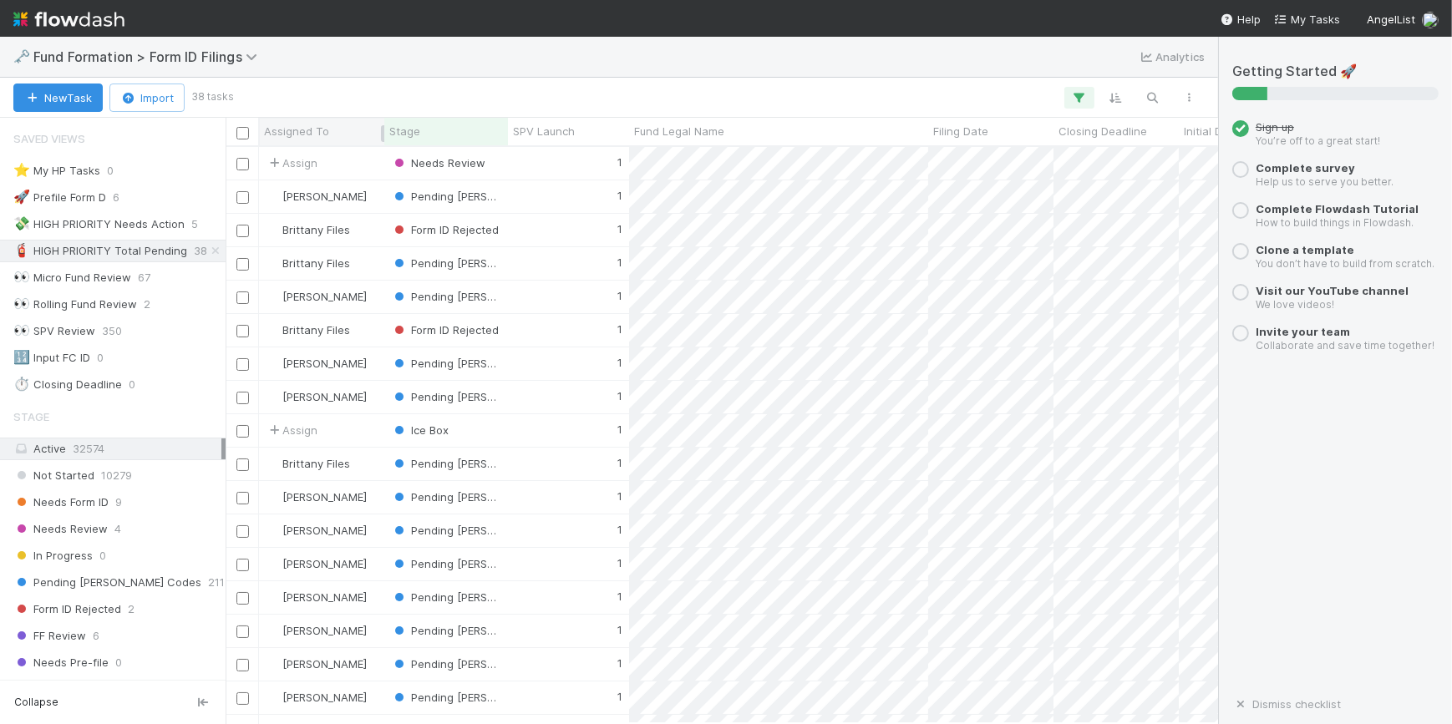
click at [338, 130] on div "Assigned To" at bounding box center [322, 131] width 116 height 17
click at [351, 159] on div "Sort A → Z" at bounding box center [360, 162] width 190 height 25
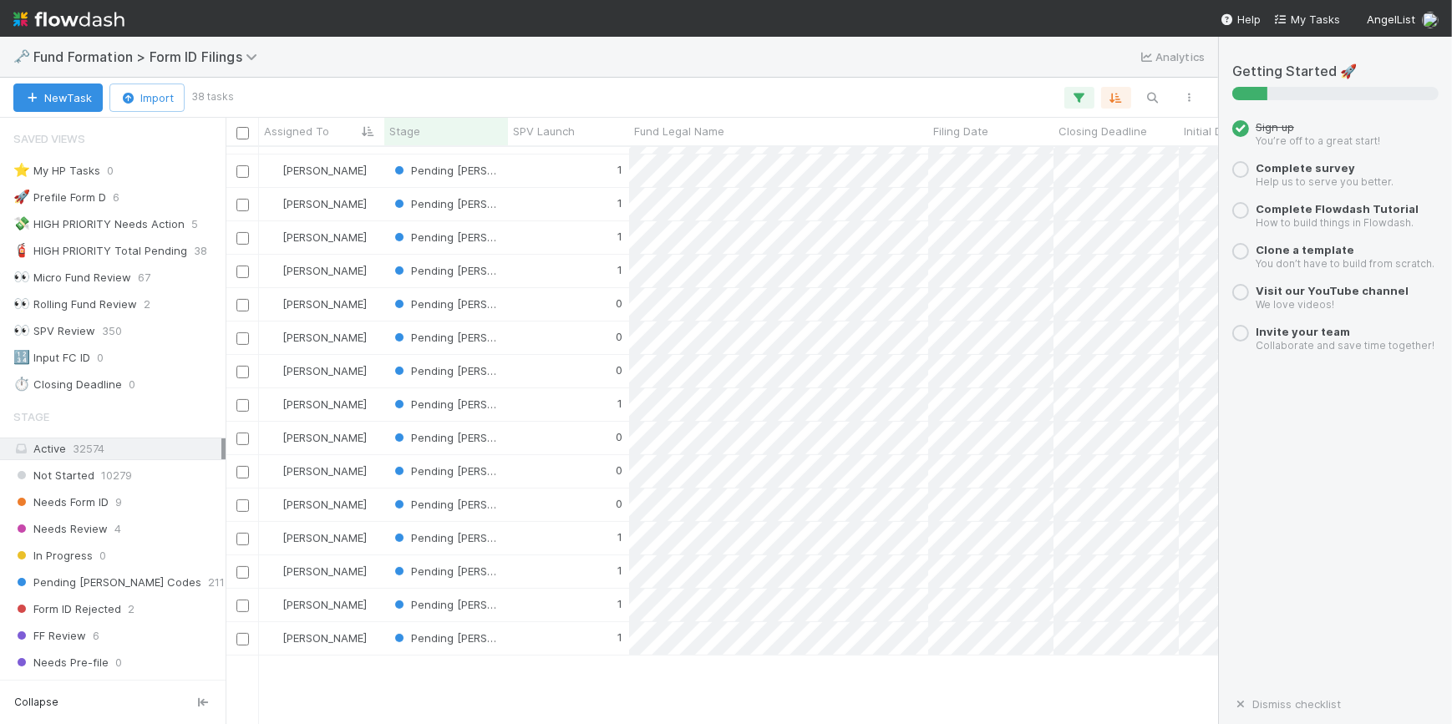
scroll to position [477, 0]
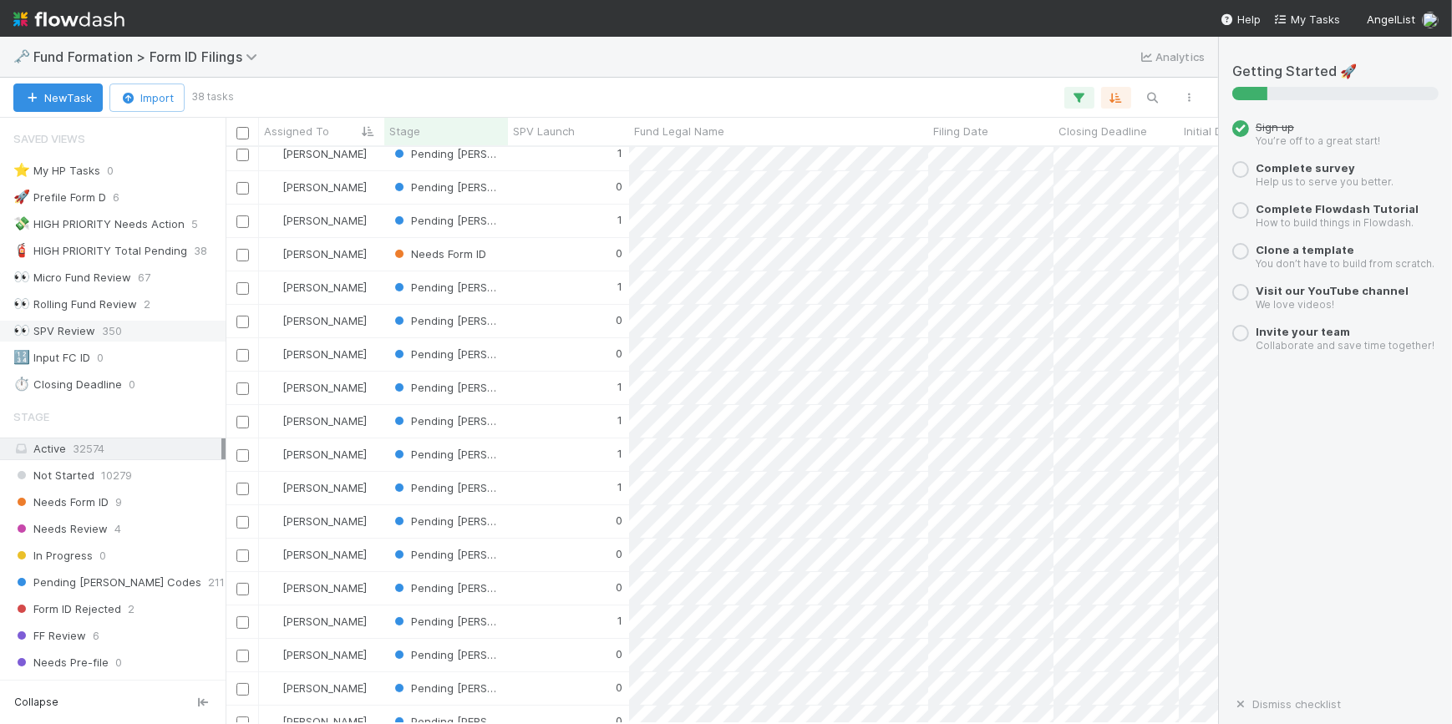
click at [158, 326] on div "👀 SPV Review 350" at bounding box center [117, 331] width 208 height 21
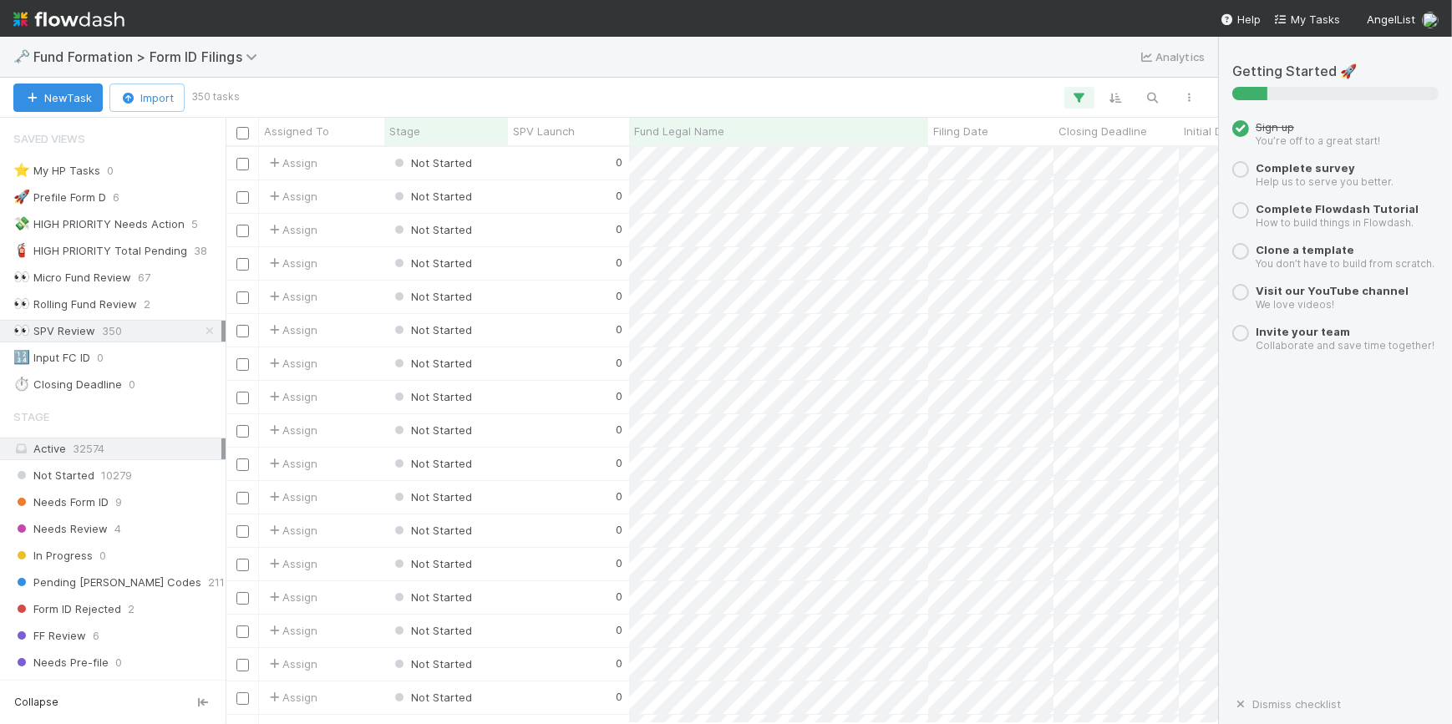
scroll to position [565, 981]
click at [596, 125] on div "SPV Launch" at bounding box center [569, 131] width 112 height 17
click at [609, 191] on div "Sort Higher → Lower" at bounding box center [609, 187] width 190 height 25
click at [597, 164] on div "1" at bounding box center [568, 163] width 121 height 33
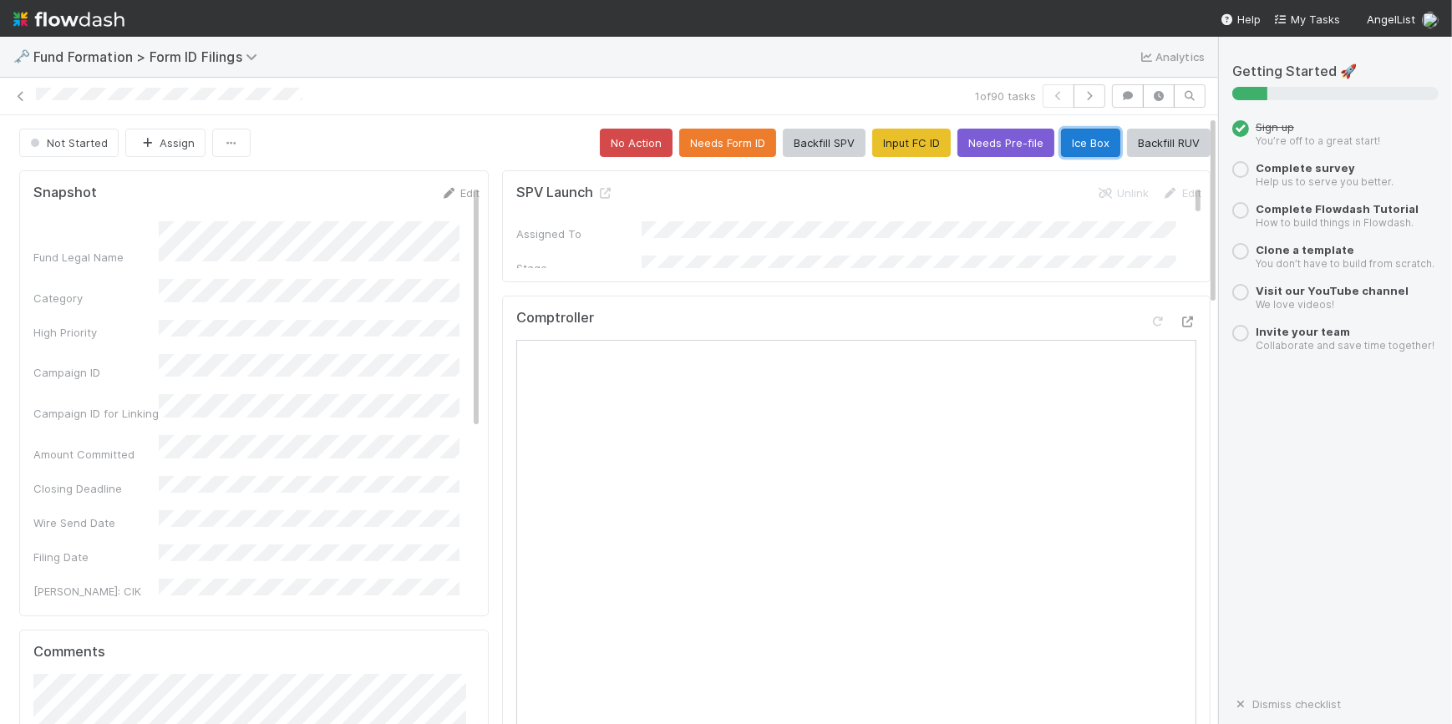
click at [1061, 142] on button "Ice Box" at bounding box center [1090, 143] width 59 height 28
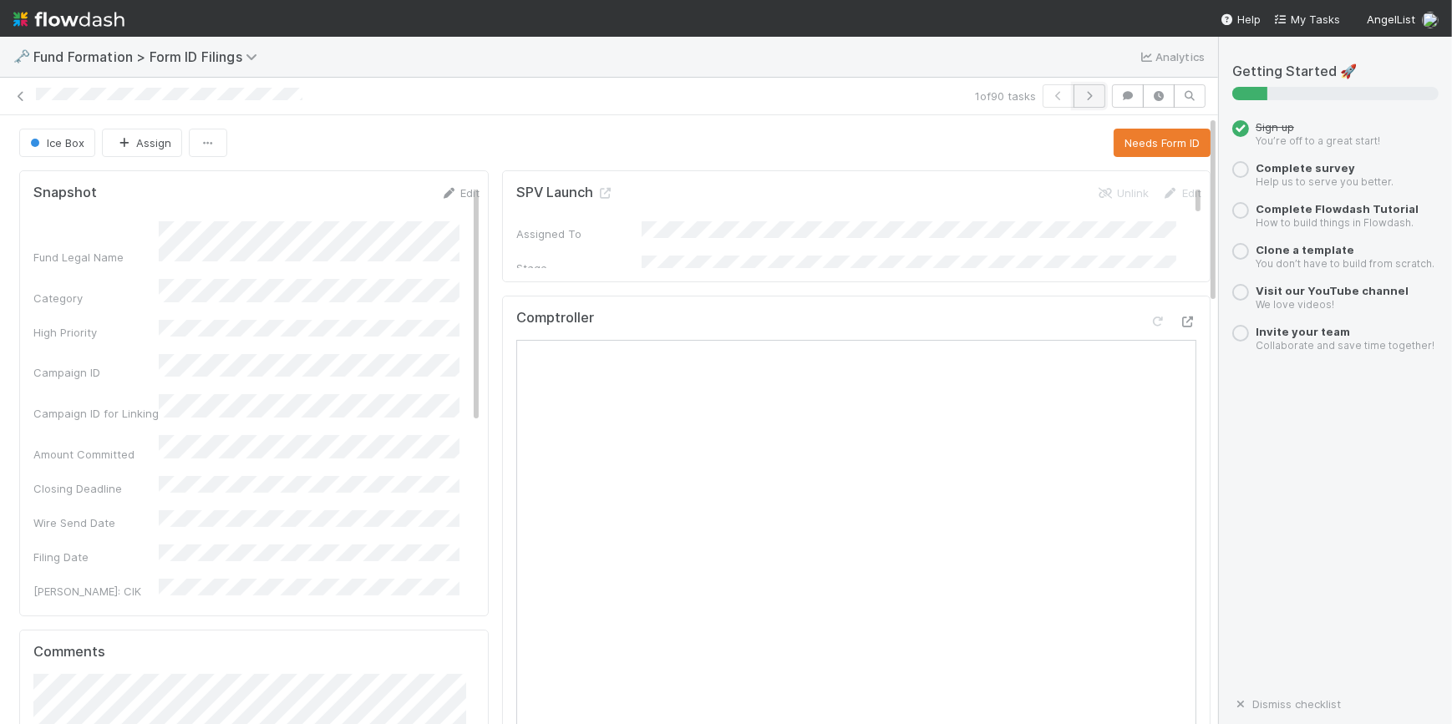
click at [1081, 95] on icon "button" at bounding box center [1089, 96] width 17 height 10
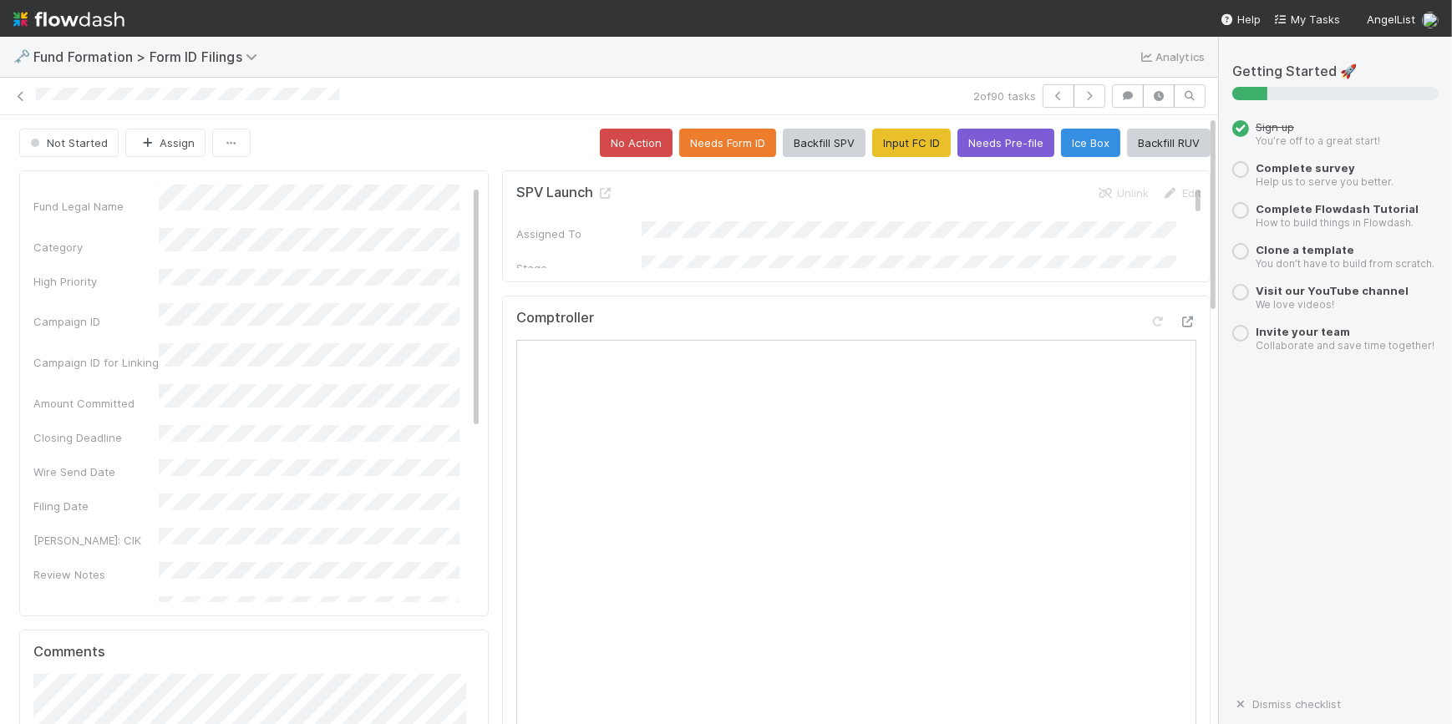
scroll to position [75, 0]
drag, startPoint x: 1052, startPoint y: 140, endPoint x: 1055, endPoint y: 162, distance: 21.9
click at [1061, 140] on button "Ice Box" at bounding box center [1090, 143] width 59 height 28
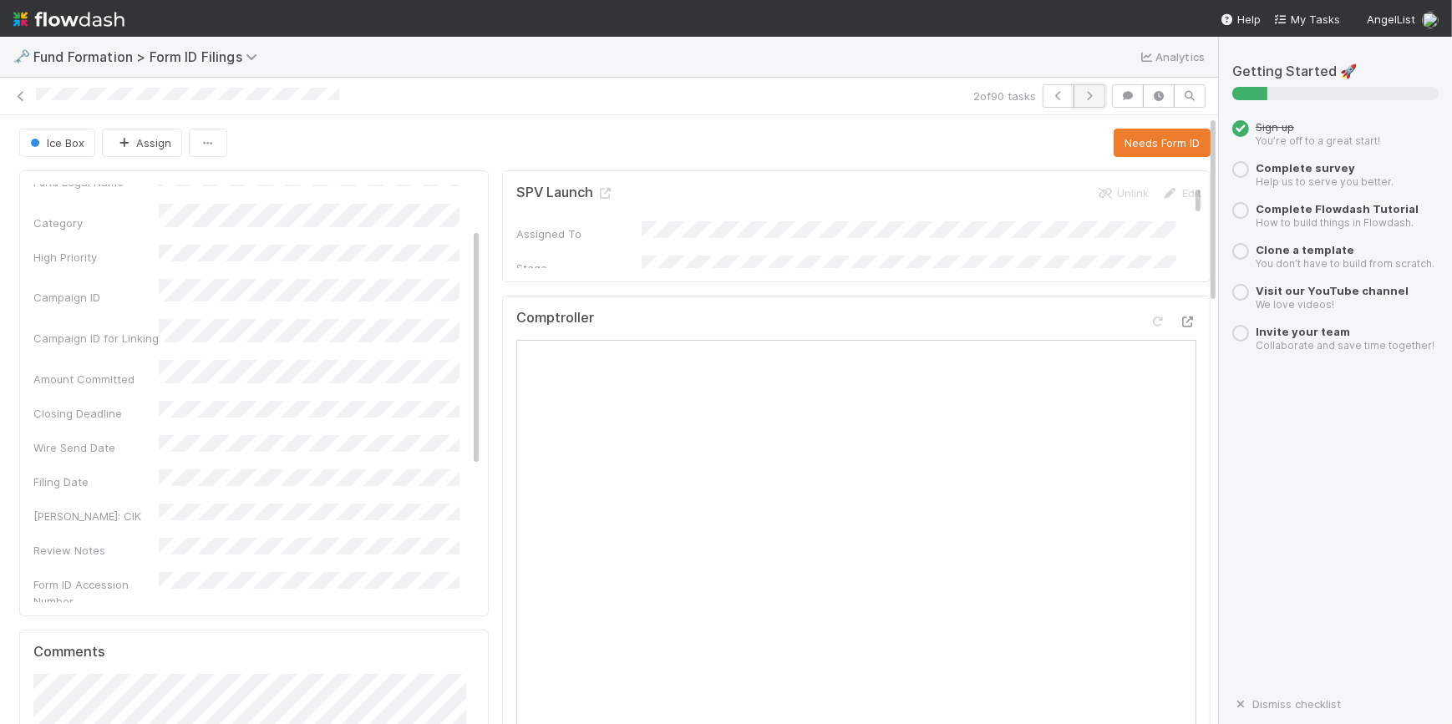
click at [1082, 91] on icon "button" at bounding box center [1089, 96] width 17 height 10
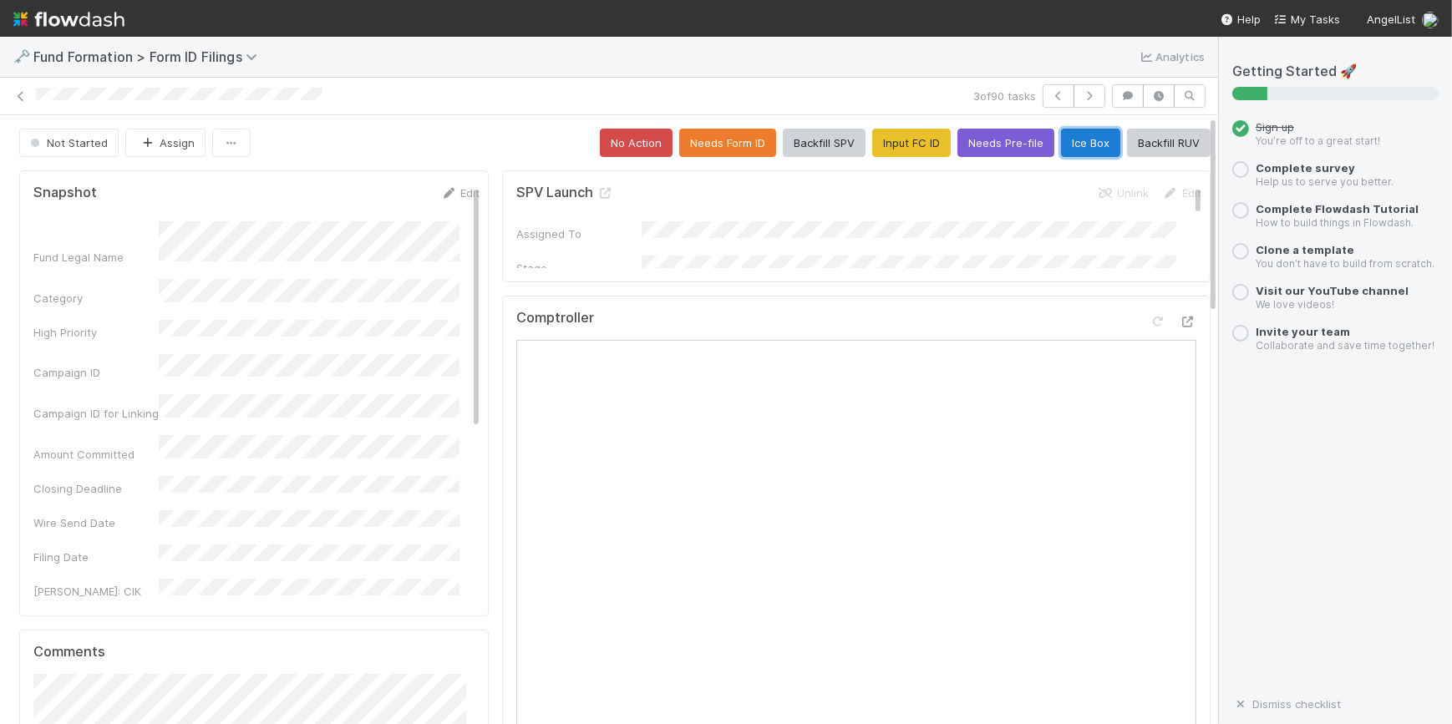
click at [1078, 153] on button "Ice Box" at bounding box center [1090, 143] width 59 height 28
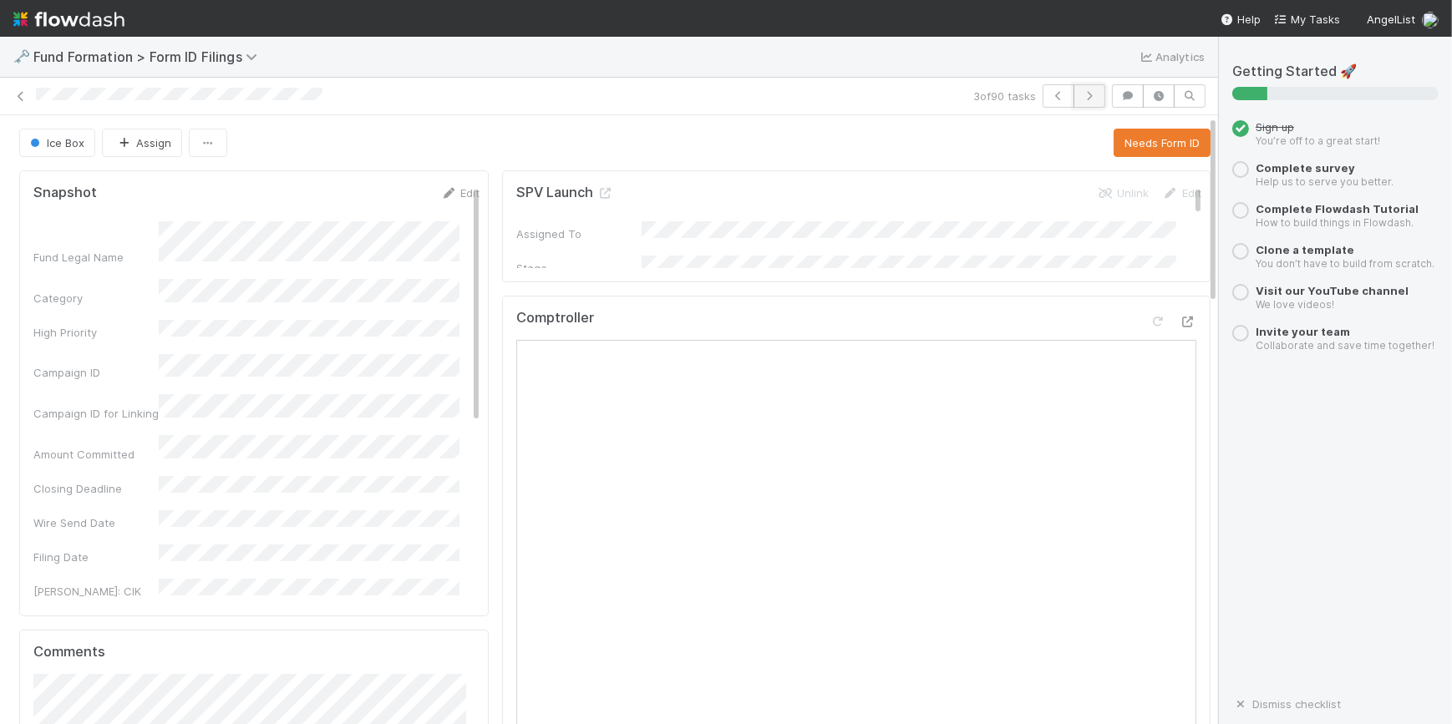
click at [1081, 97] on icon "button" at bounding box center [1089, 96] width 17 height 10
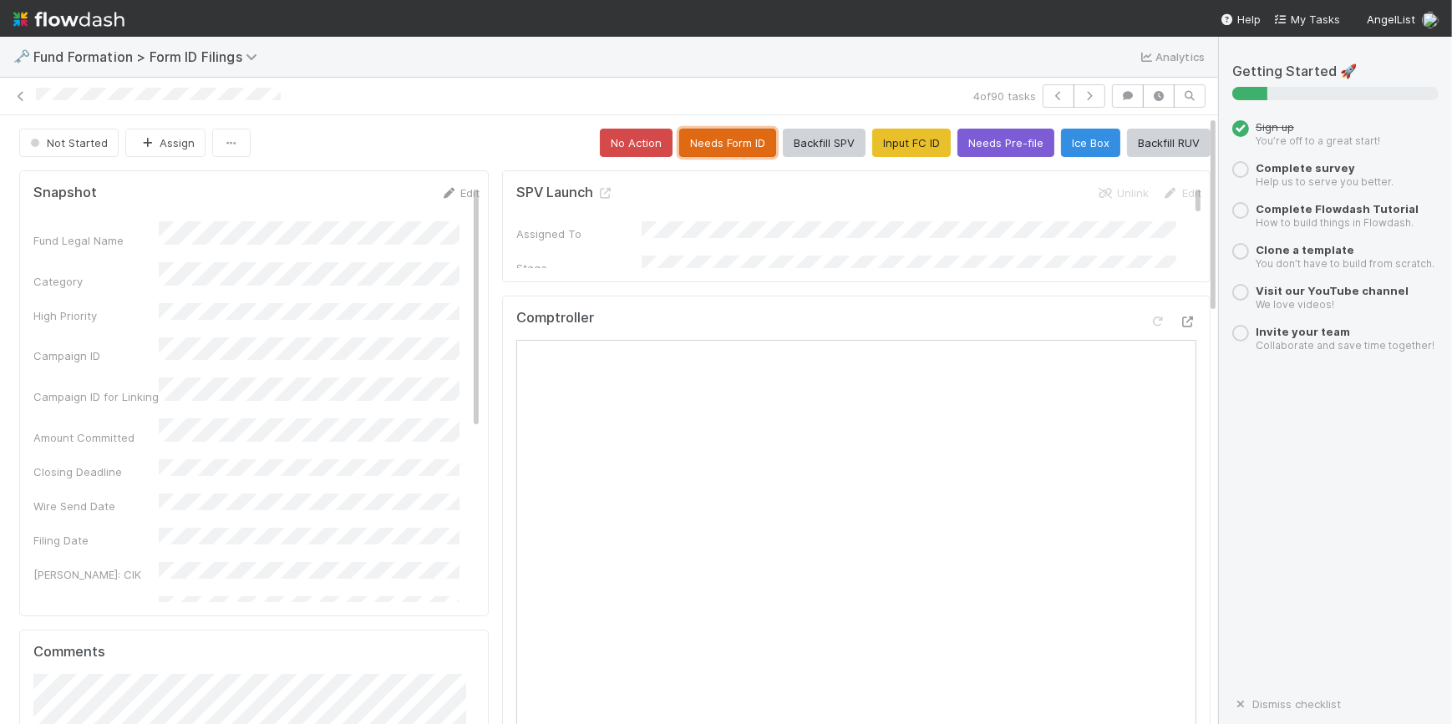
click at [732, 145] on button "Needs Form ID" at bounding box center [727, 143] width 97 height 28
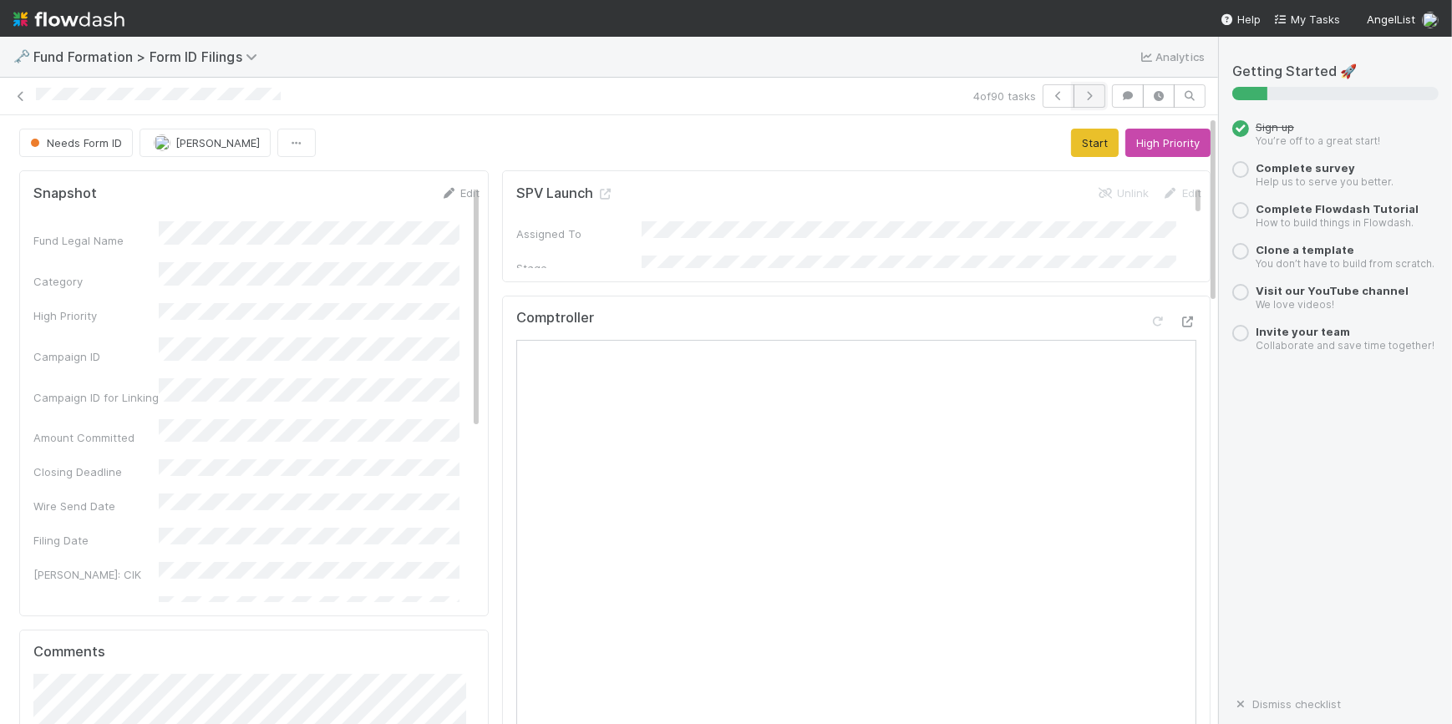
click at [1081, 98] on icon "button" at bounding box center [1089, 96] width 17 height 10
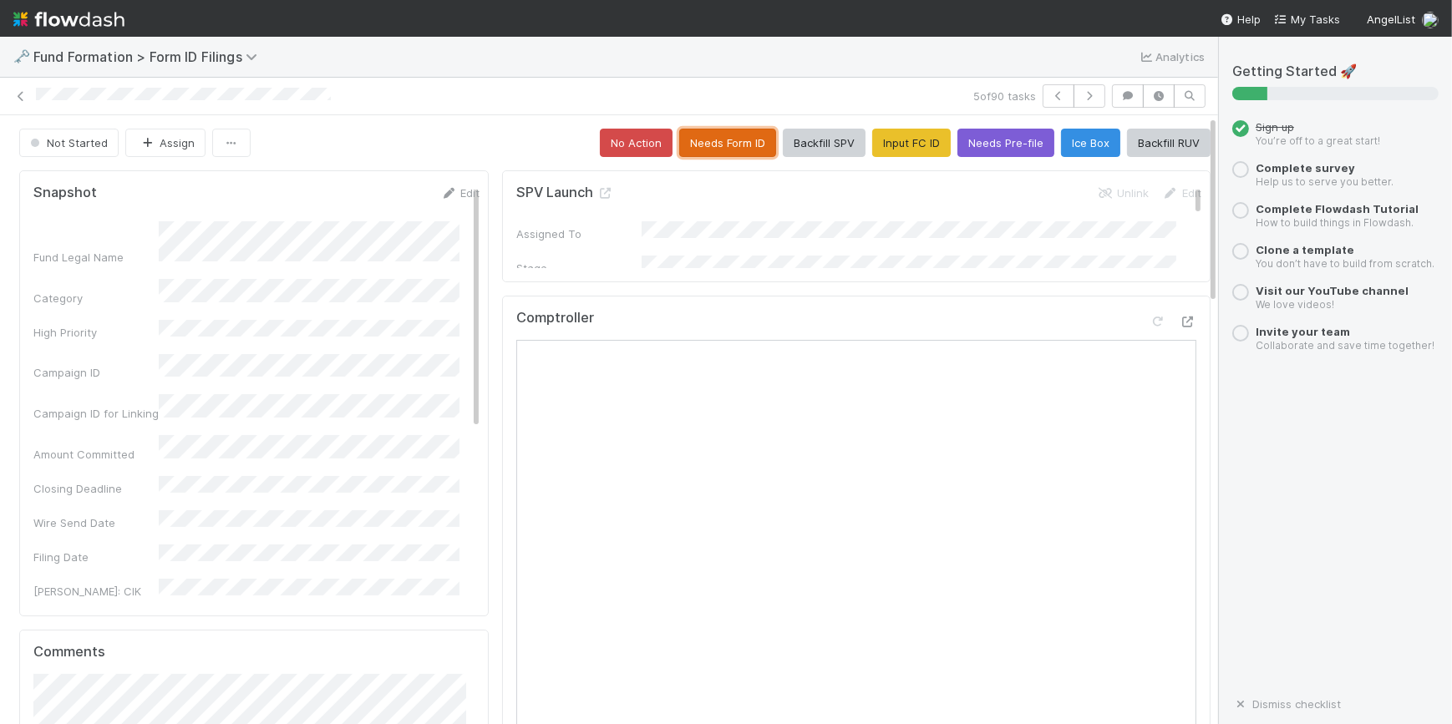
click at [728, 150] on button "Needs Form ID" at bounding box center [727, 143] width 97 height 28
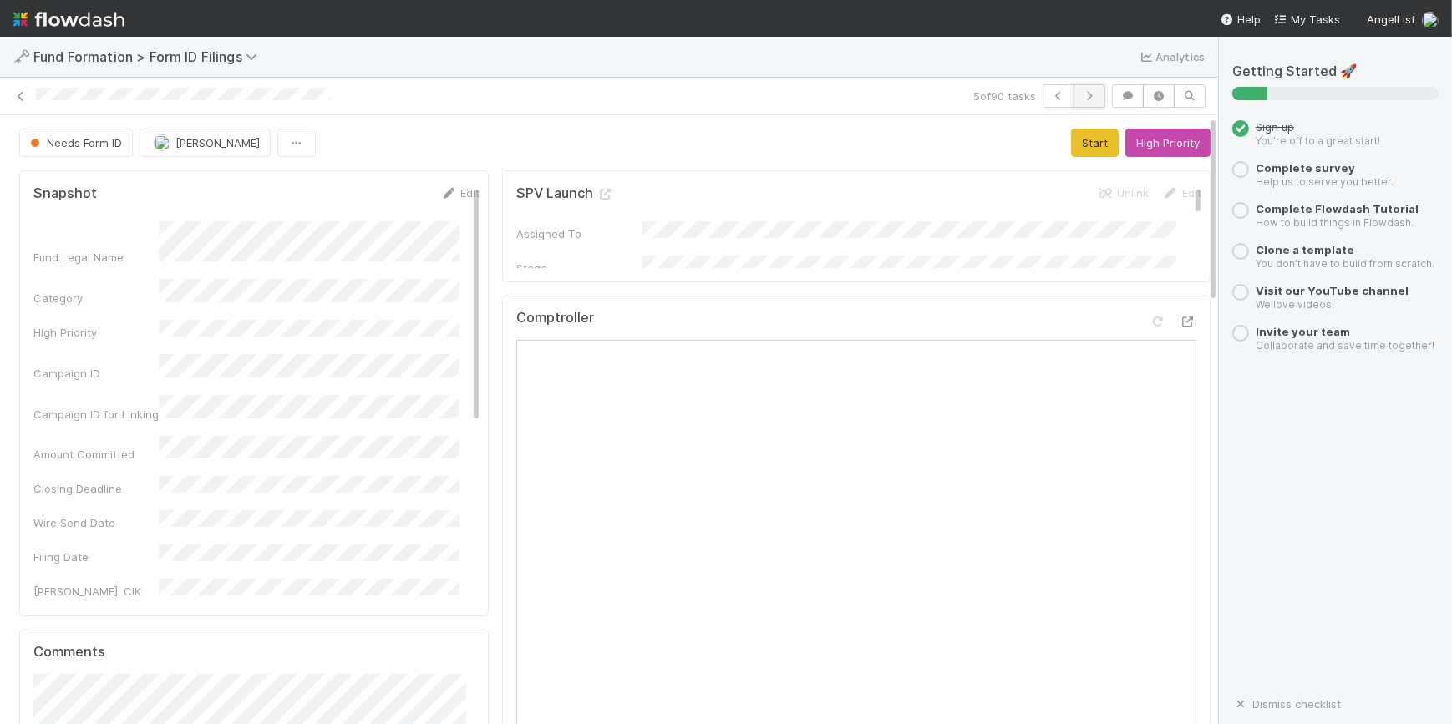
click at [1081, 91] on icon "button" at bounding box center [1089, 96] width 17 height 10
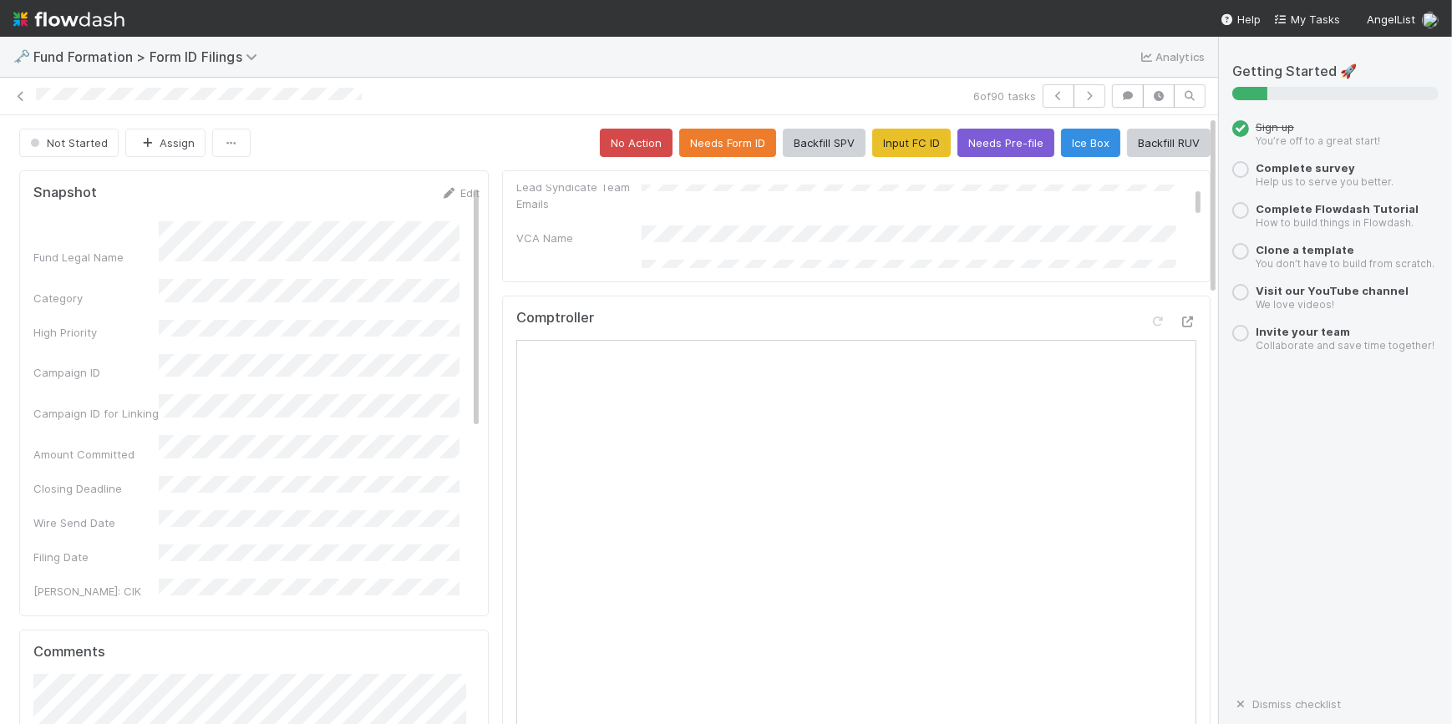
scroll to position [683, 0]
click at [1061, 143] on button "Ice Box" at bounding box center [1090, 143] width 59 height 28
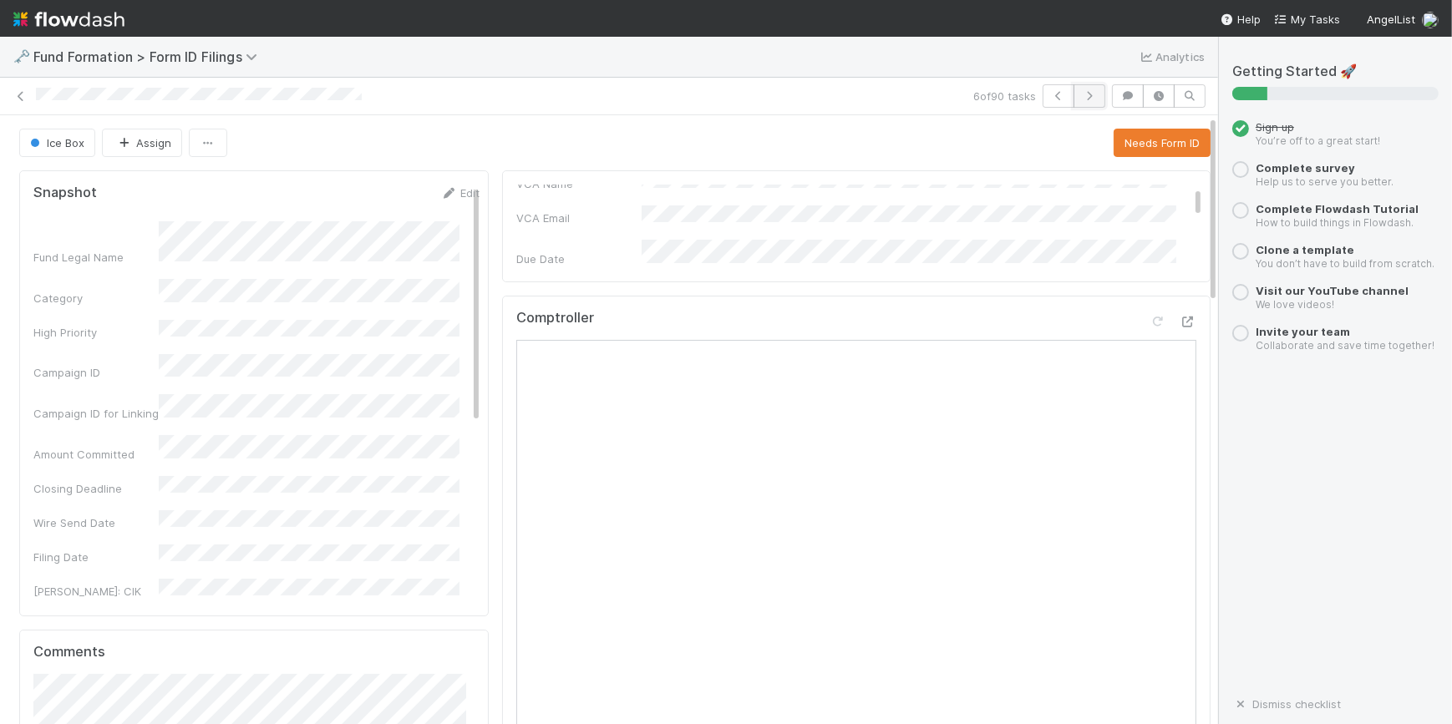
click at [1081, 94] on icon "button" at bounding box center [1089, 96] width 17 height 10
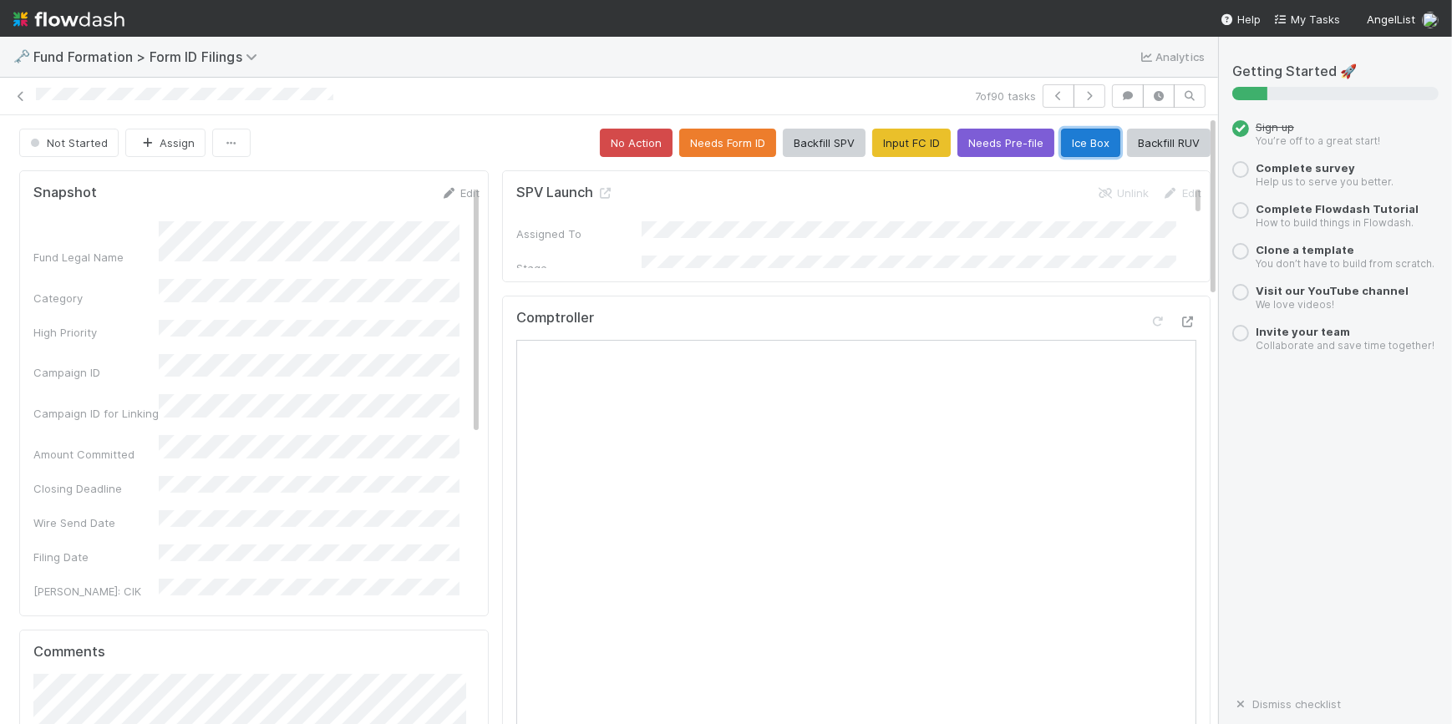
click at [1061, 156] on button "Ice Box" at bounding box center [1090, 143] width 59 height 28
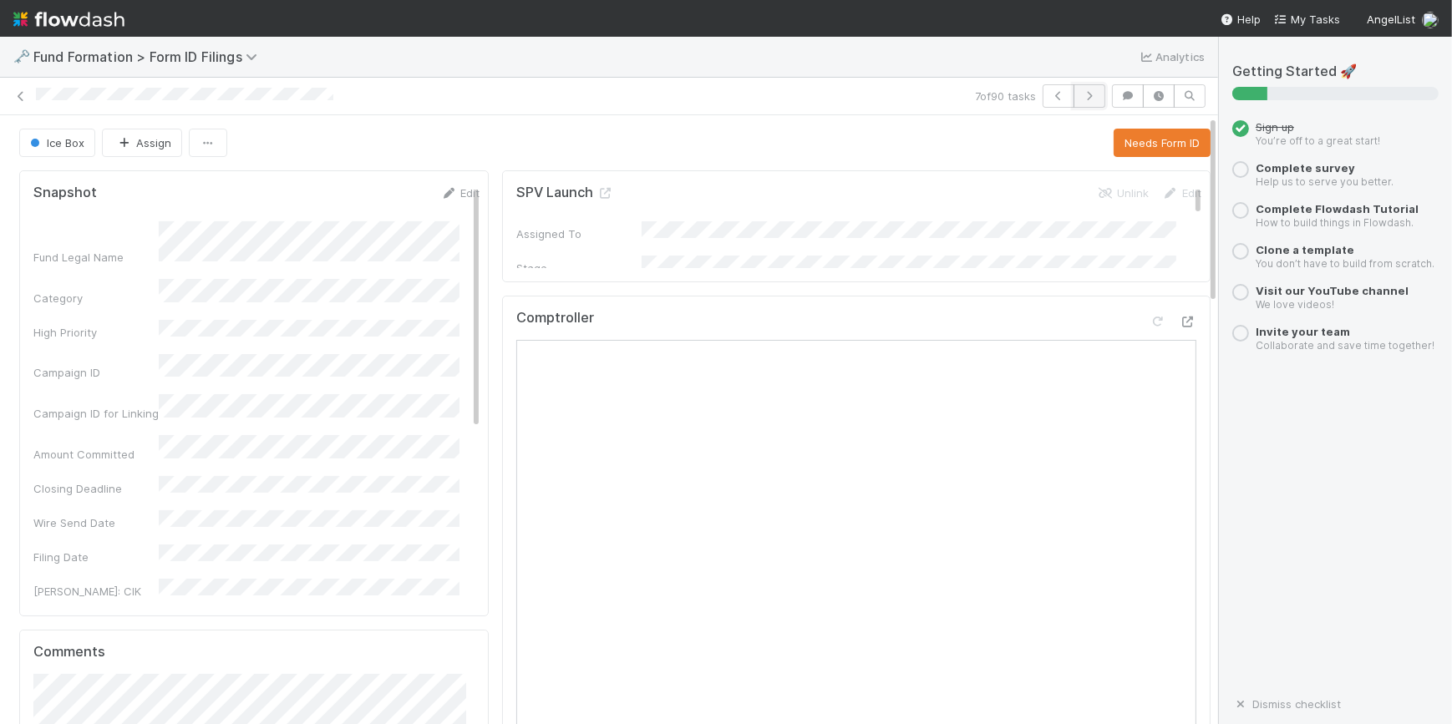
click at [1081, 99] on icon "button" at bounding box center [1089, 96] width 17 height 10
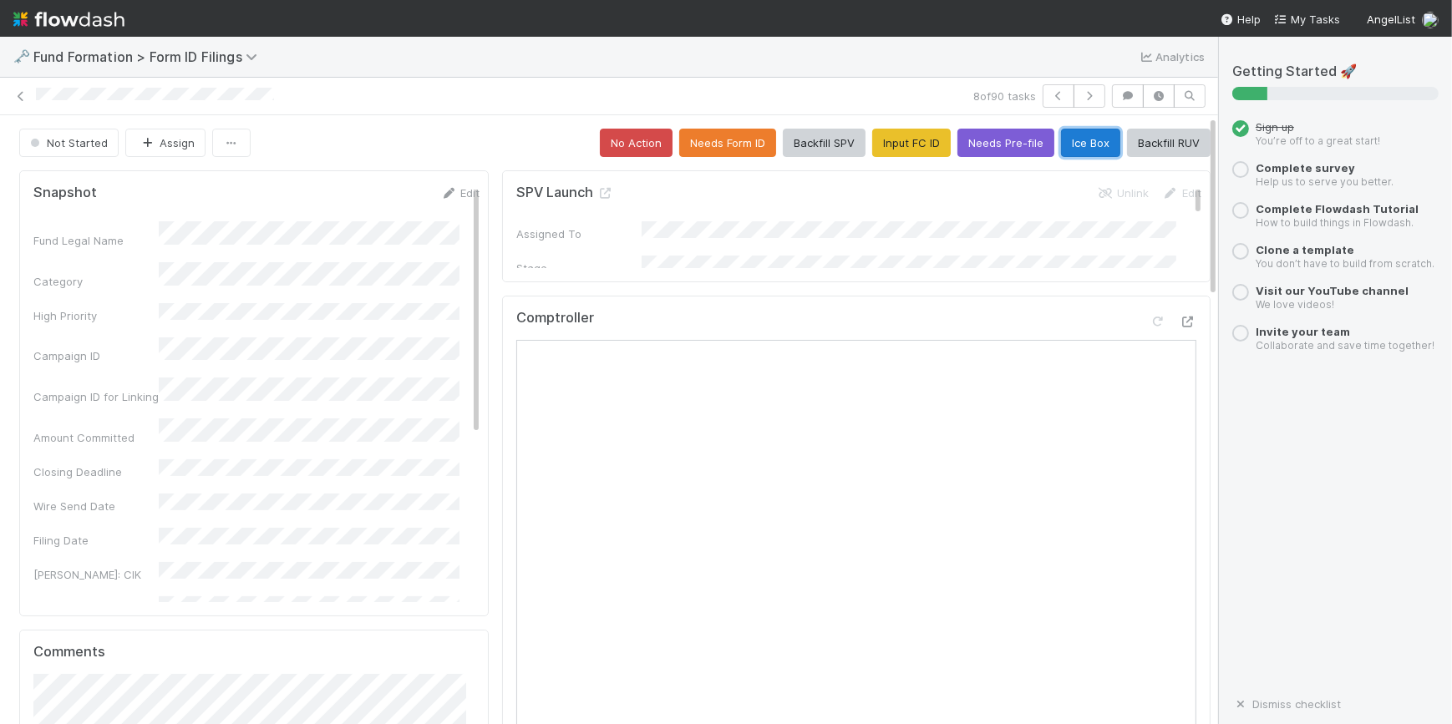
click at [1061, 144] on button "Ice Box" at bounding box center [1090, 143] width 59 height 28
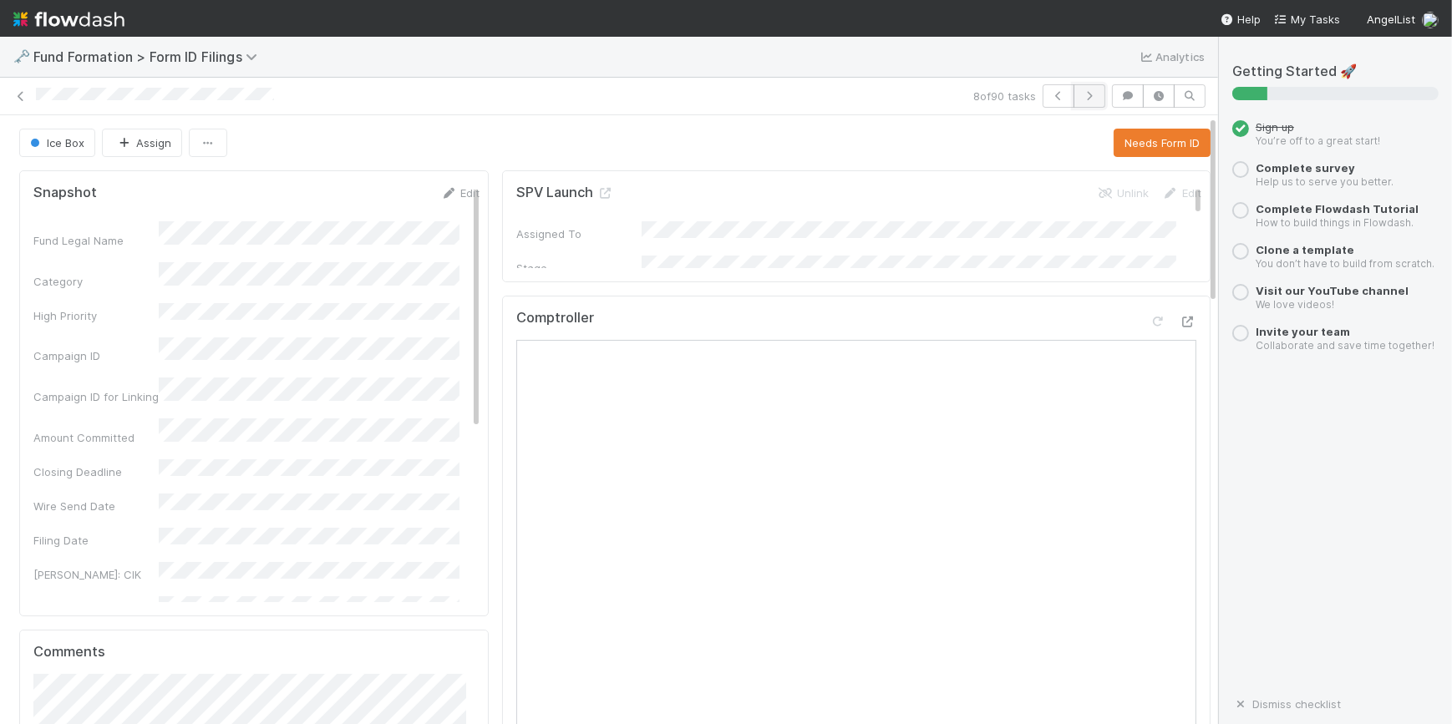
click at [1081, 93] on icon "button" at bounding box center [1089, 96] width 17 height 10
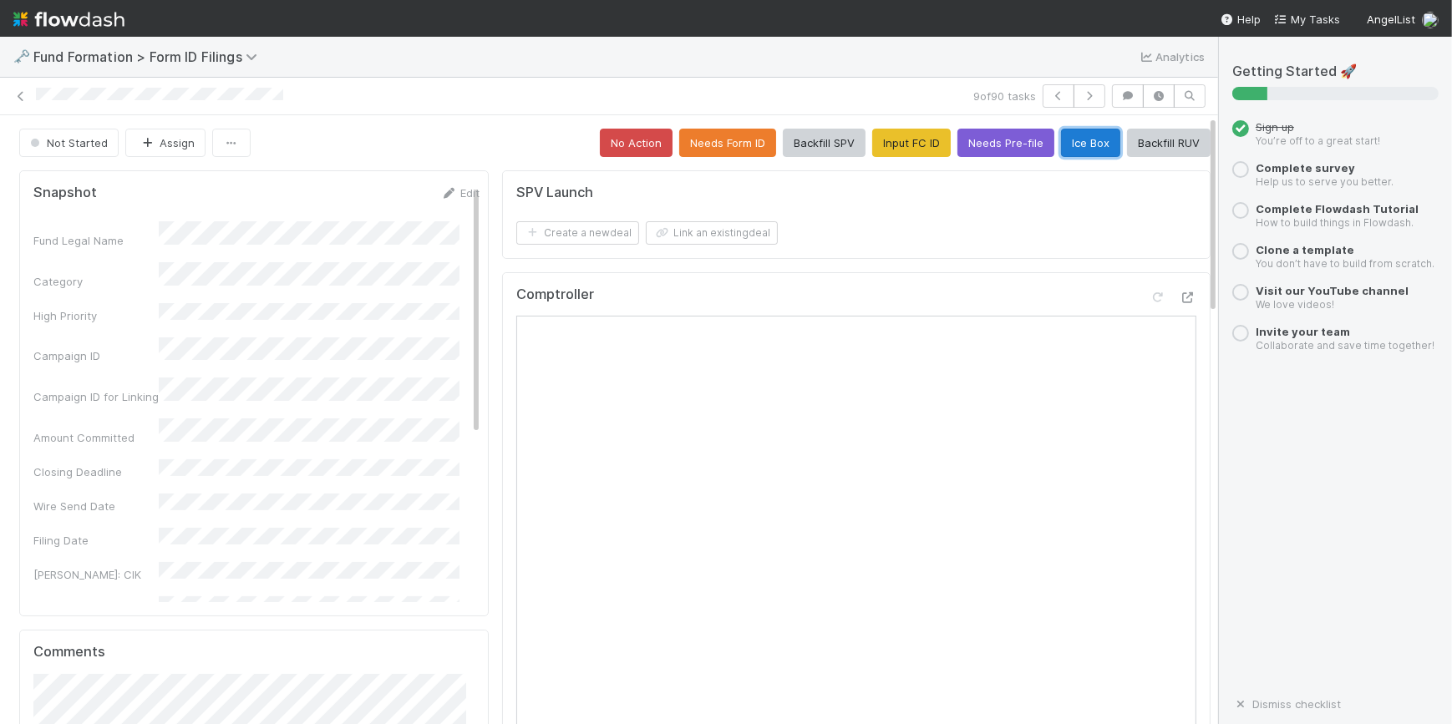
click at [1061, 150] on button "Ice Box" at bounding box center [1090, 143] width 59 height 28
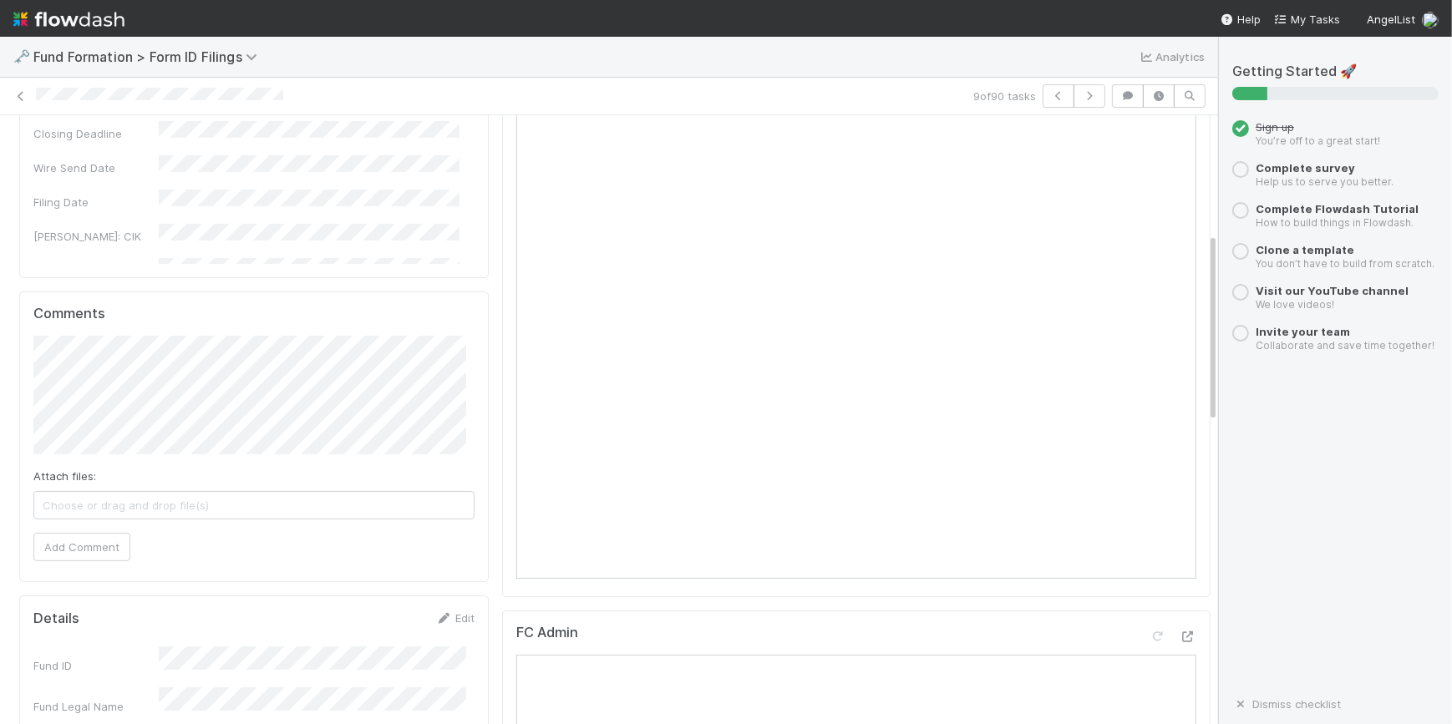
scroll to position [379, 0]
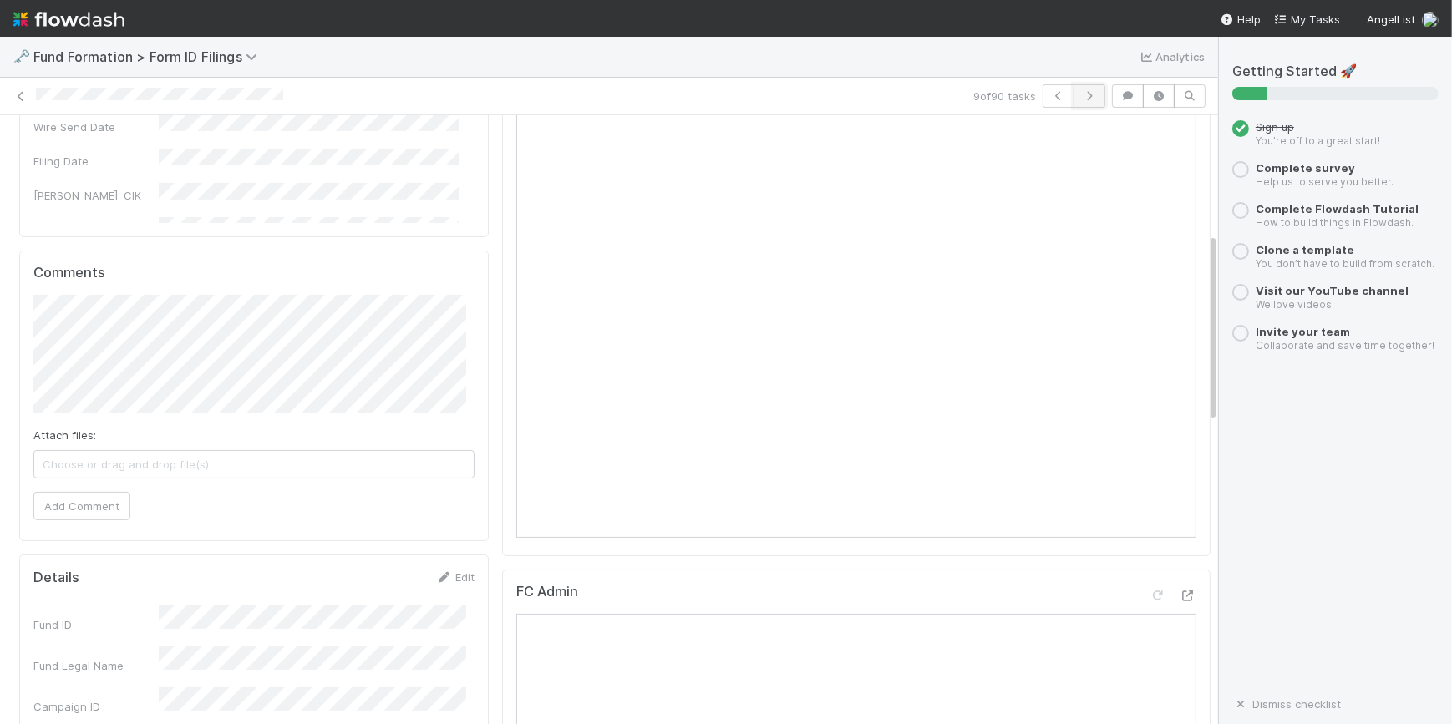
click at [1081, 91] on icon "button" at bounding box center [1089, 96] width 17 height 10
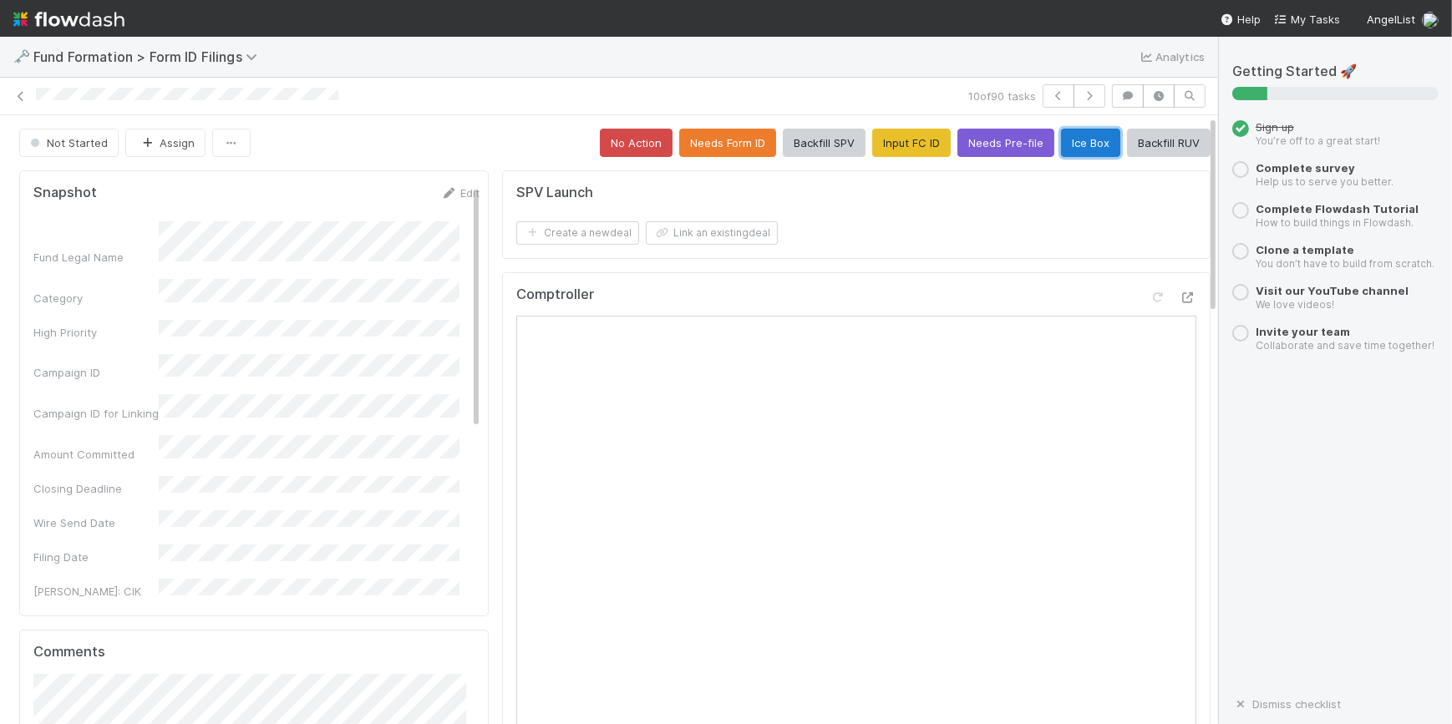
click at [1081, 145] on button "Ice Box" at bounding box center [1090, 143] width 59 height 28
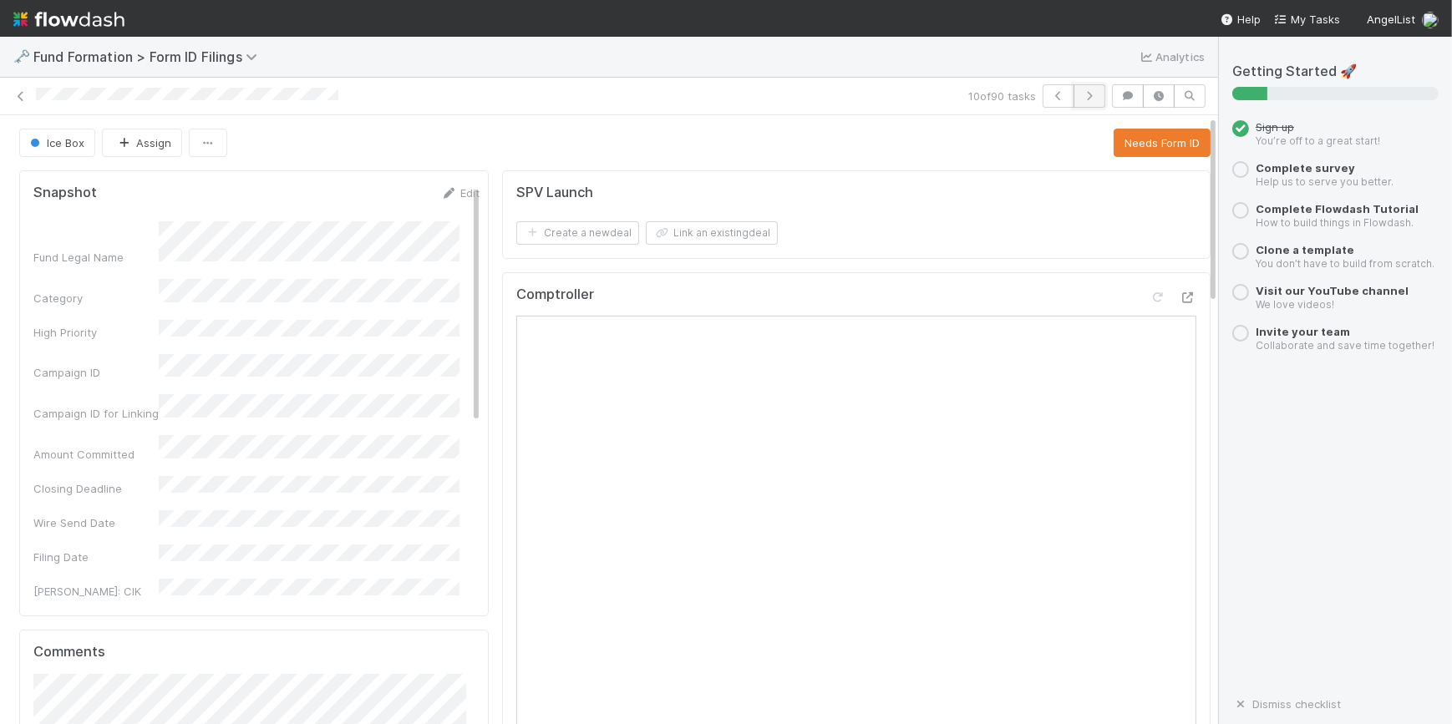
click at [1084, 98] on icon "button" at bounding box center [1089, 96] width 17 height 10
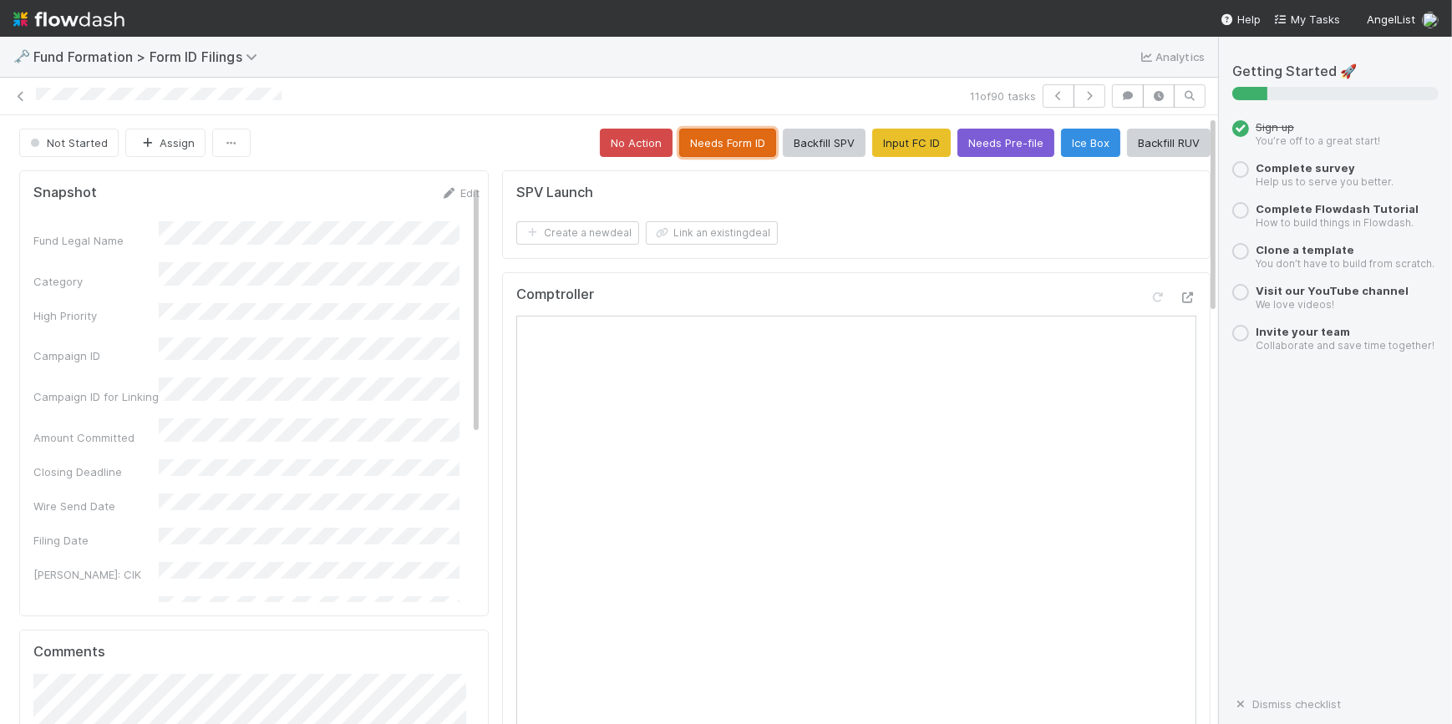
click at [733, 143] on button "Needs Form ID" at bounding box center [727, 143] width 97 height 28
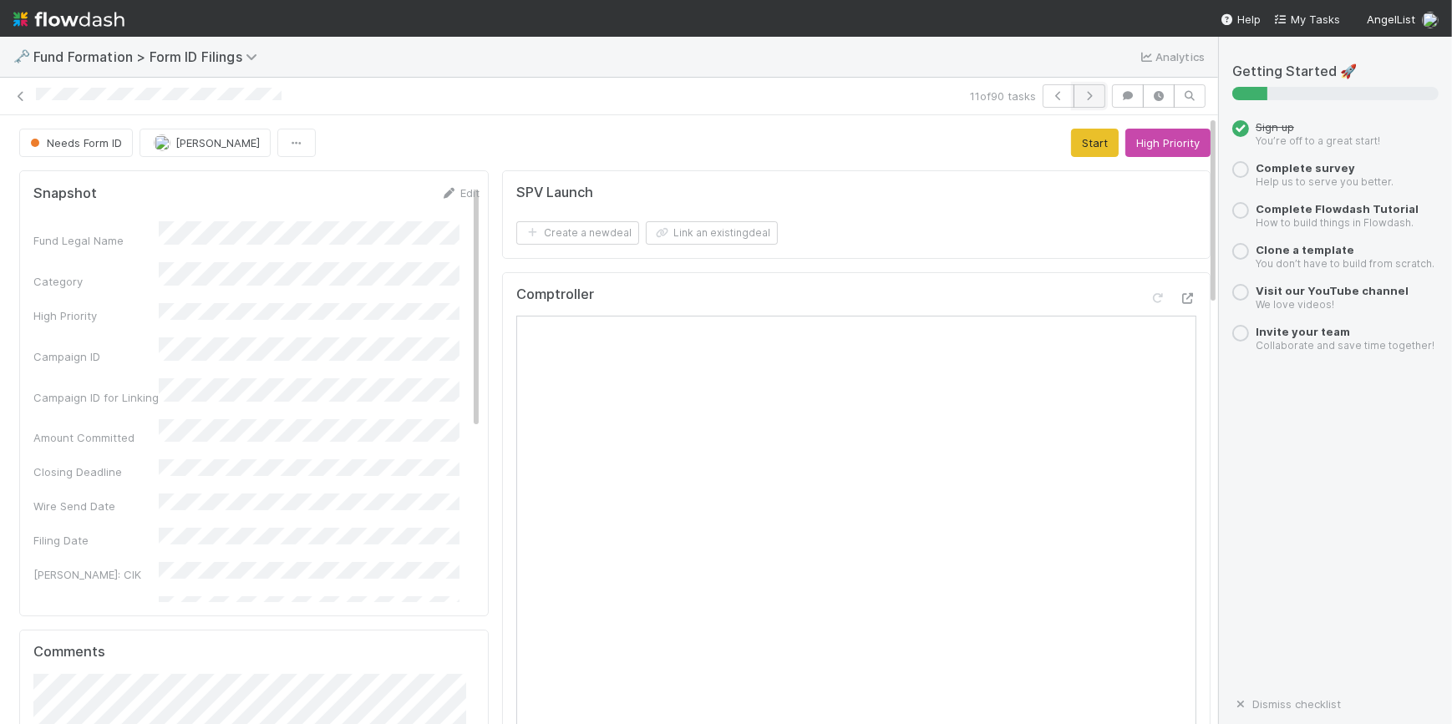
click at [1082, 99] on icon "button" at bounding box center [1089, 96] width 17 height 10
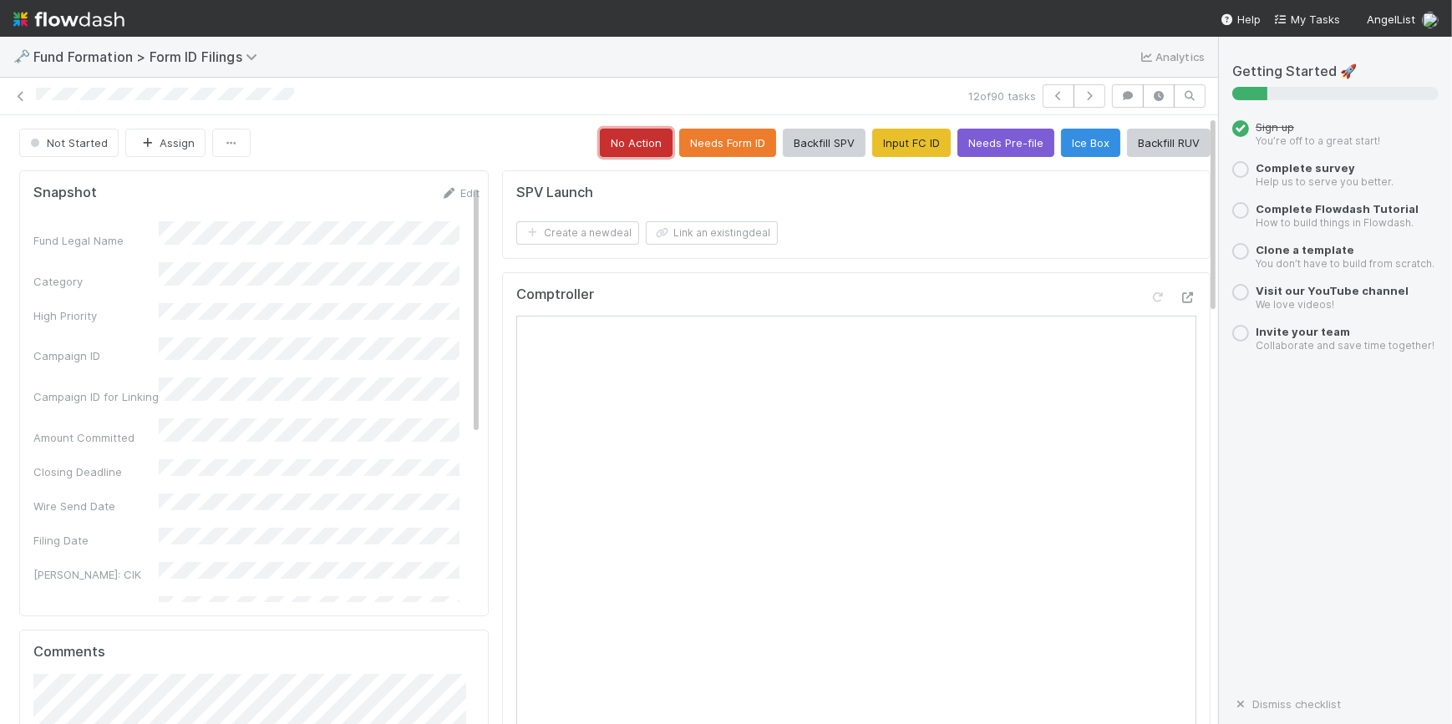
click at [621, 147] on button "No Action" at bounding box center [636, 143] width 73 height 28
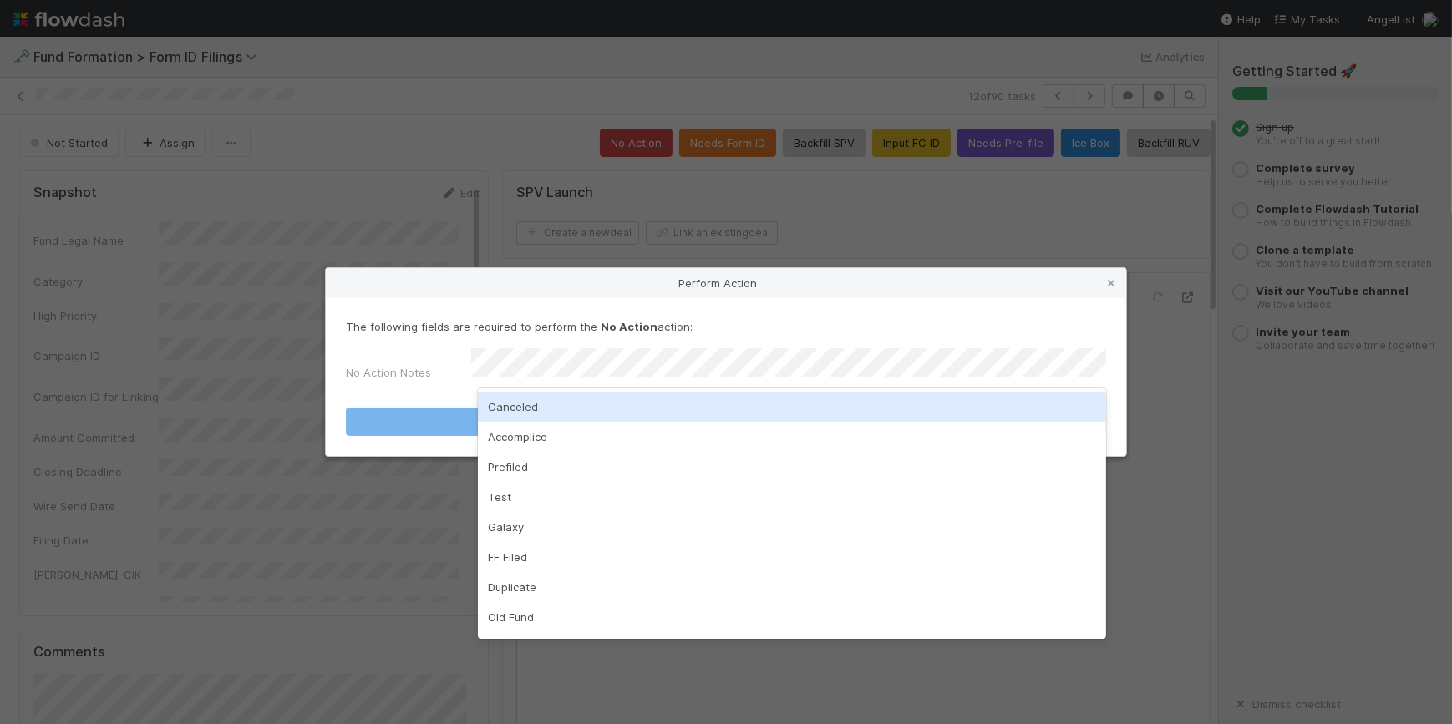
click at [735, 404] on div "Canceled" at bounding box center [792, 407] width 628 height 30
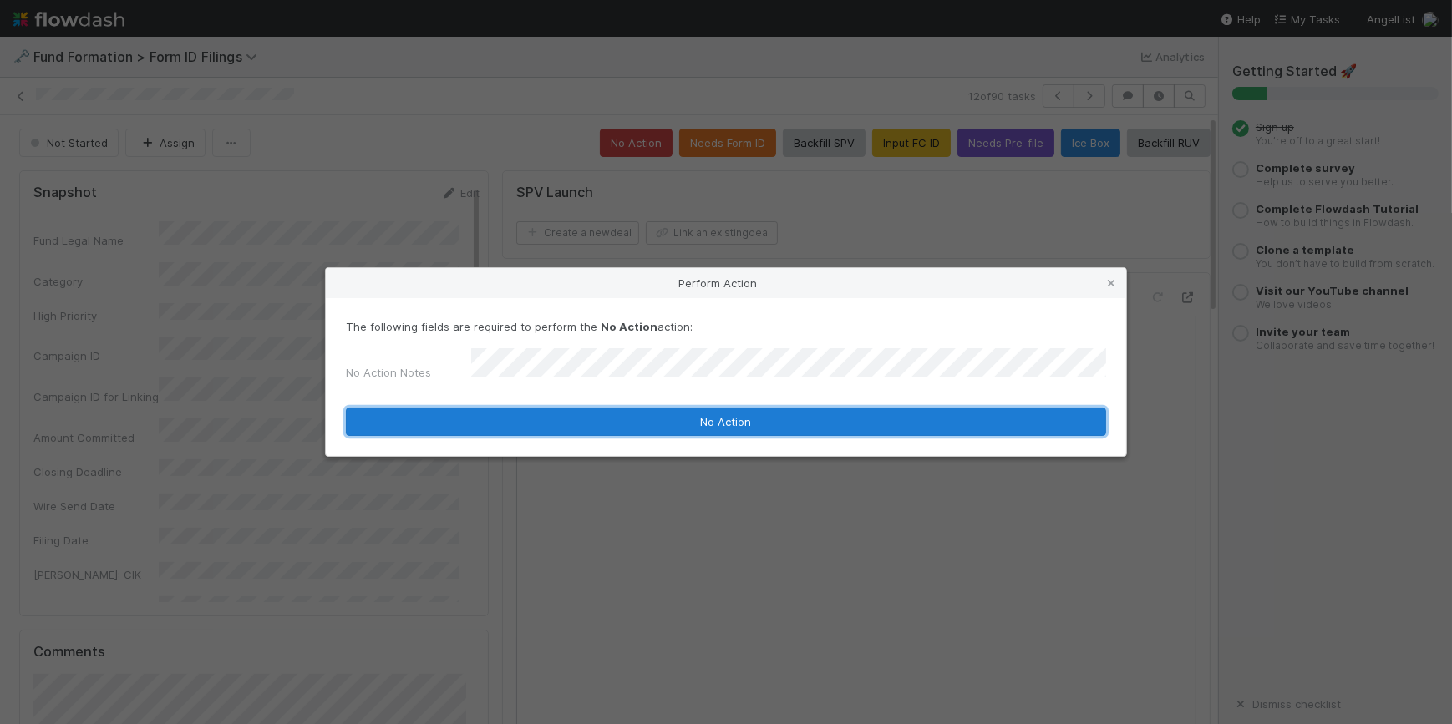
click at [747, 408] on button "No Action" at bounding box center [726, 422] width 760 height 28
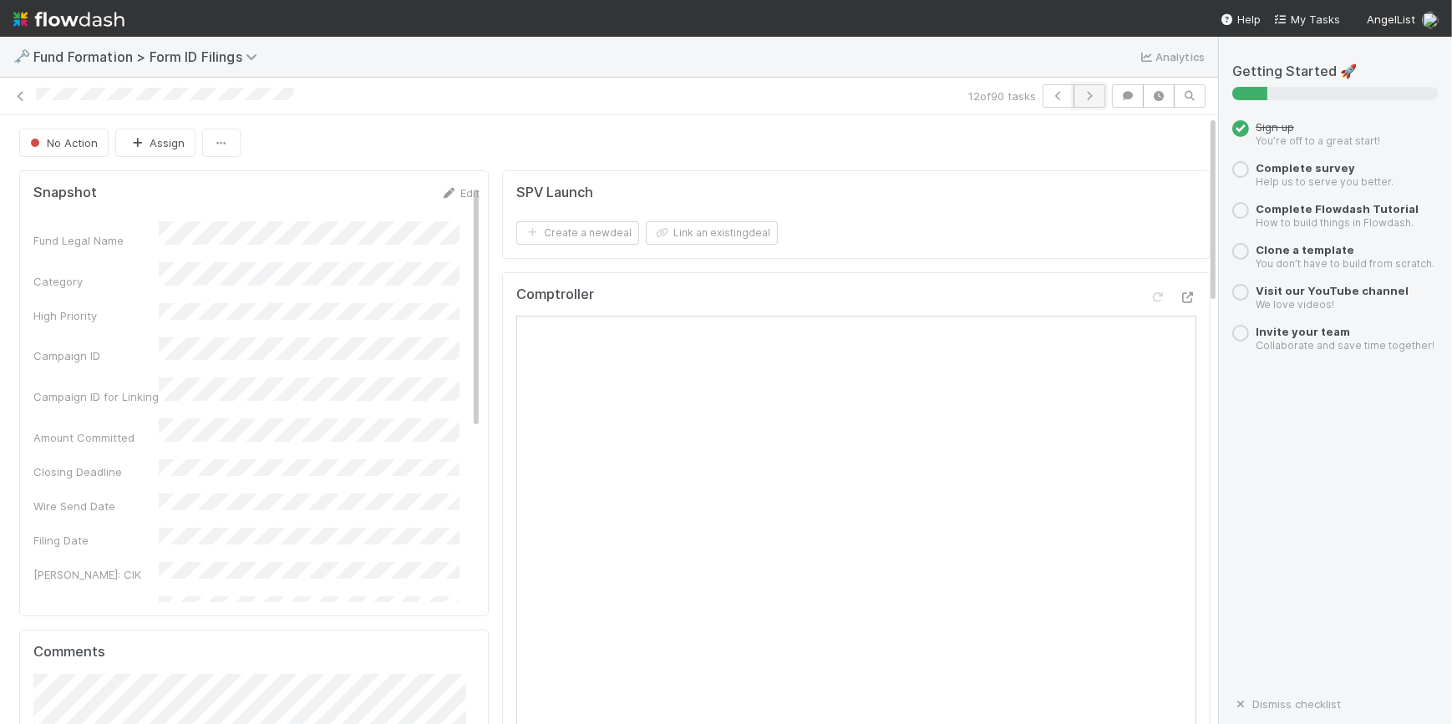
click at [1081, 96] on icon "button" at bounding box center [1089, 96] width 17 height 10
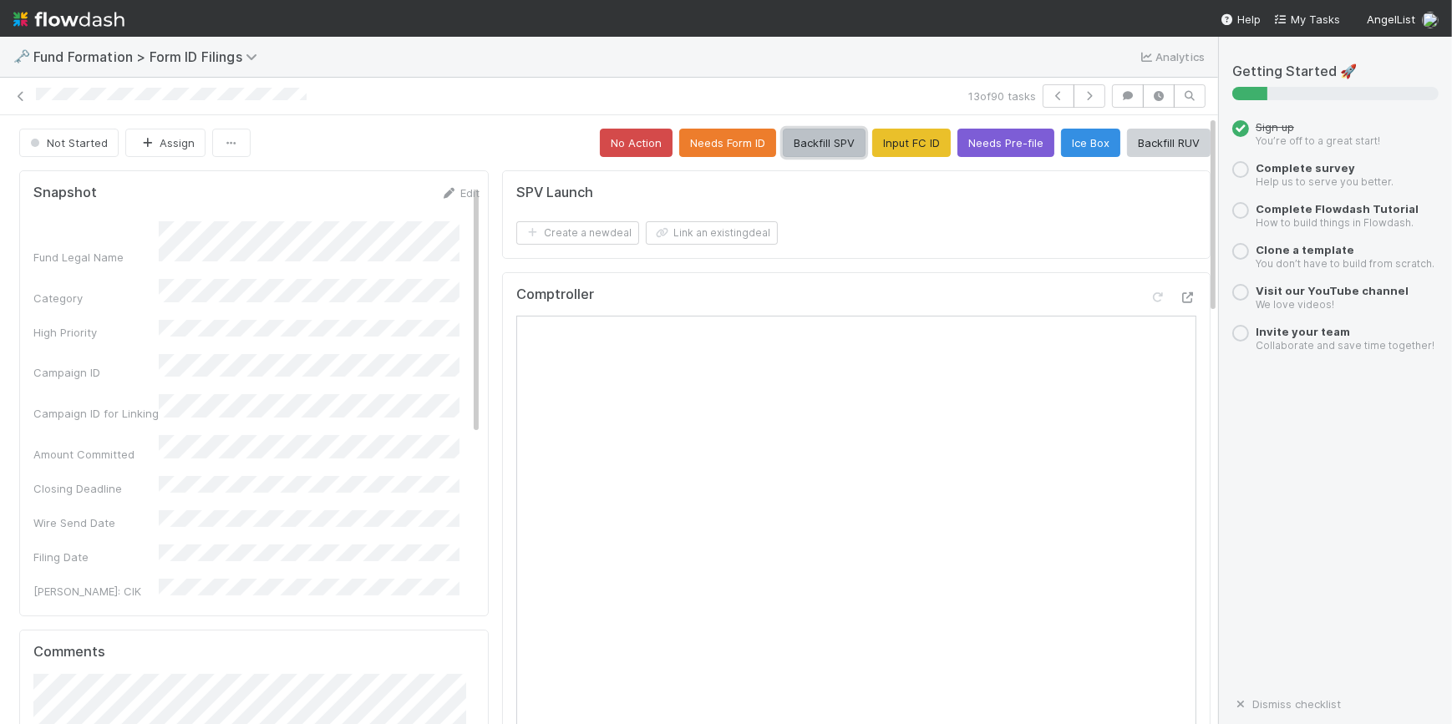
click at [809, 144] on button "Backfill SPV" at bounding box center [824, 143] width 83 height 28
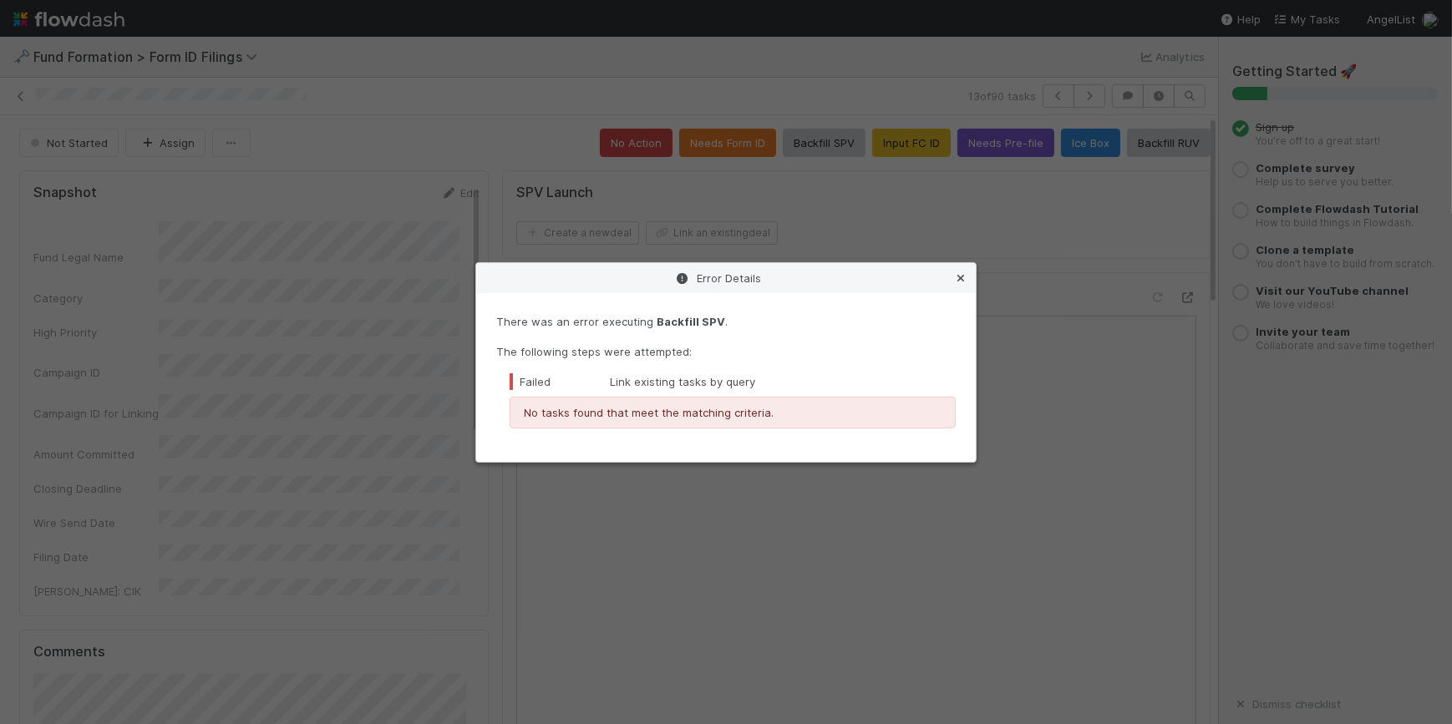
click at [956, 273] on icon at bounding box center [960, 278] width 17 height 11
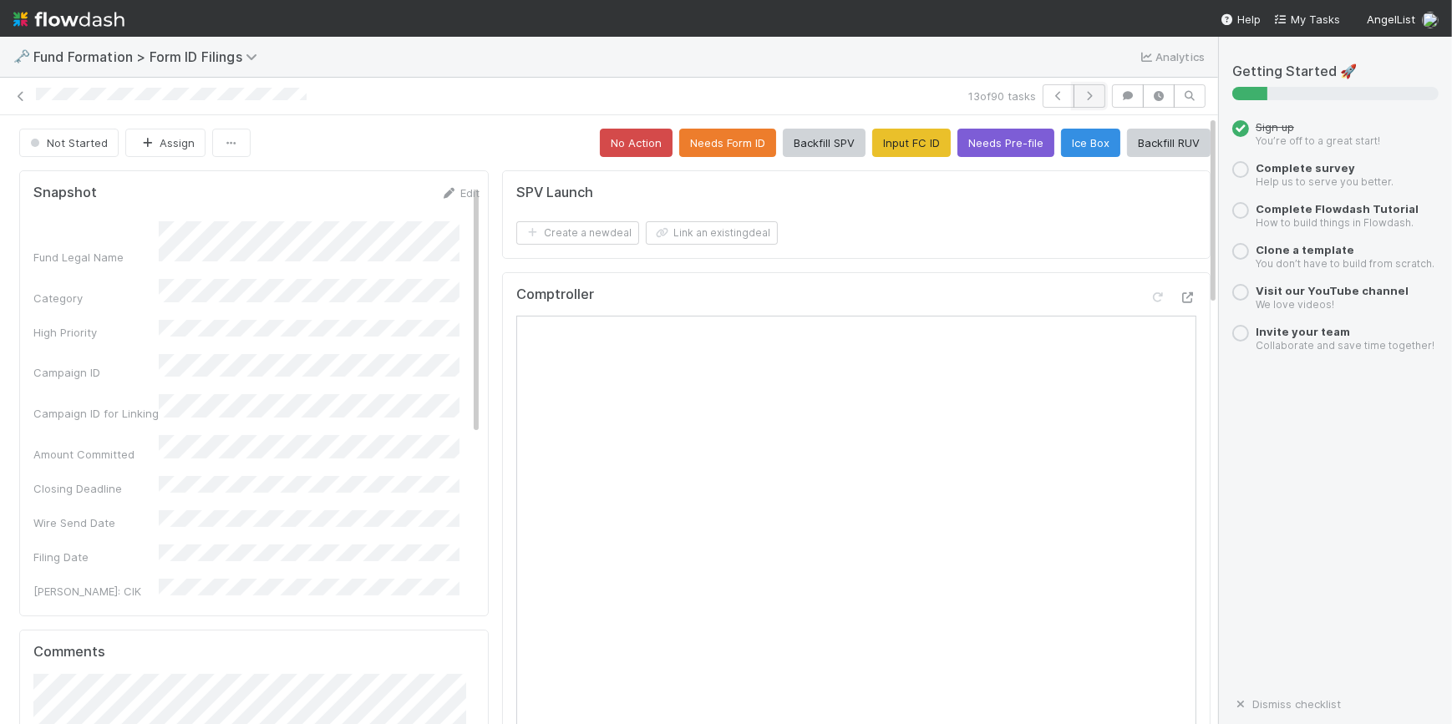
click at [1082, 91] on icon "button" at bounding box center [1089, 96] width 17 height 10
click at [789, 143] on button "Backfill SPV" at bounding box center [824, 143] width 83 height 28
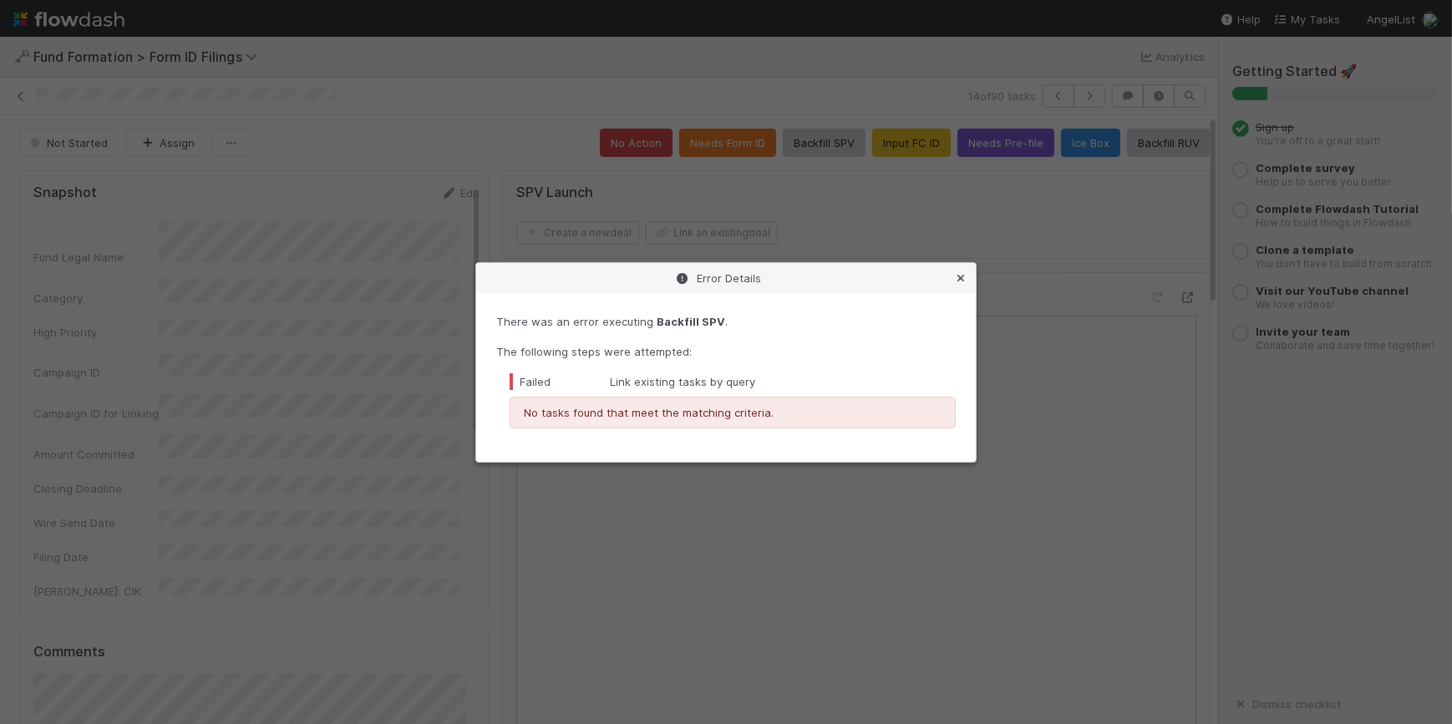
click at [953, 273] on icon at bounding box center [960, 278] width 17 height 11
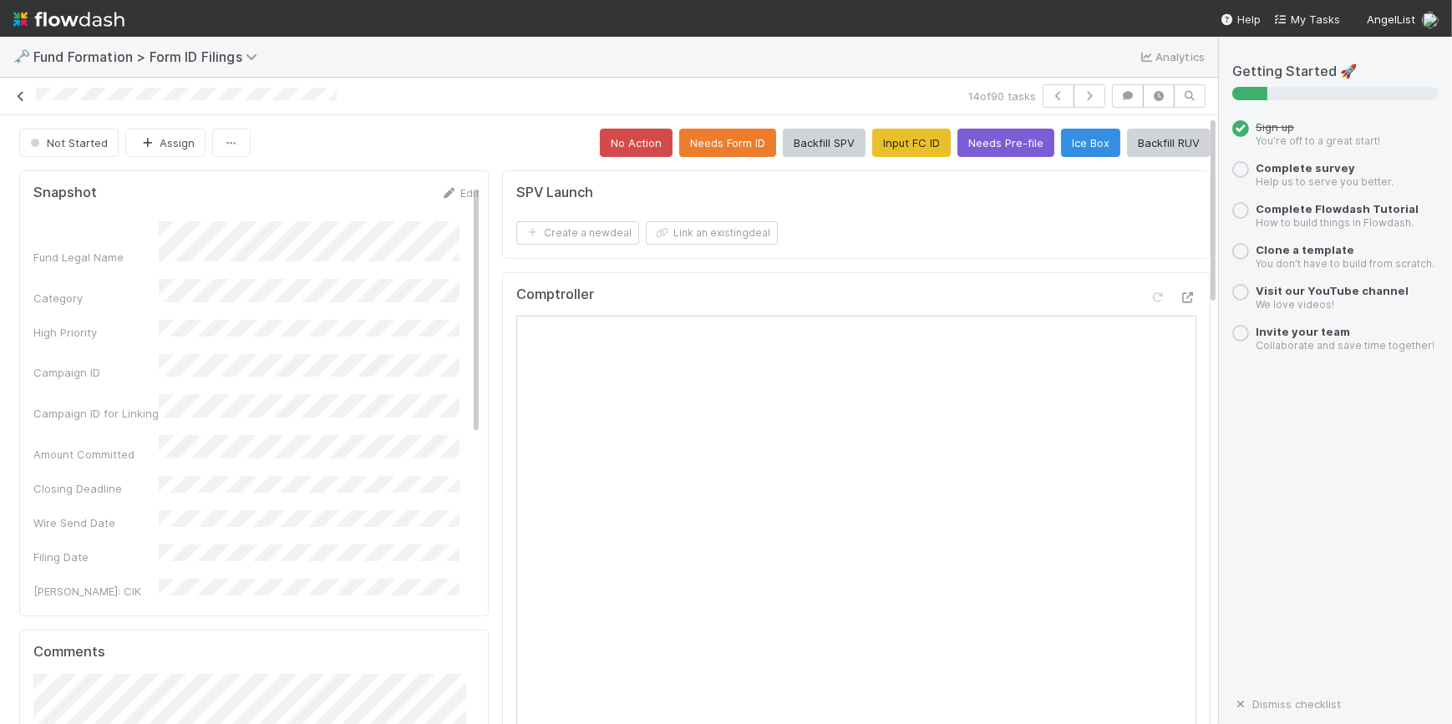
click at [18, 95] on icon at bounding box center [21, 96] width 17 height 11
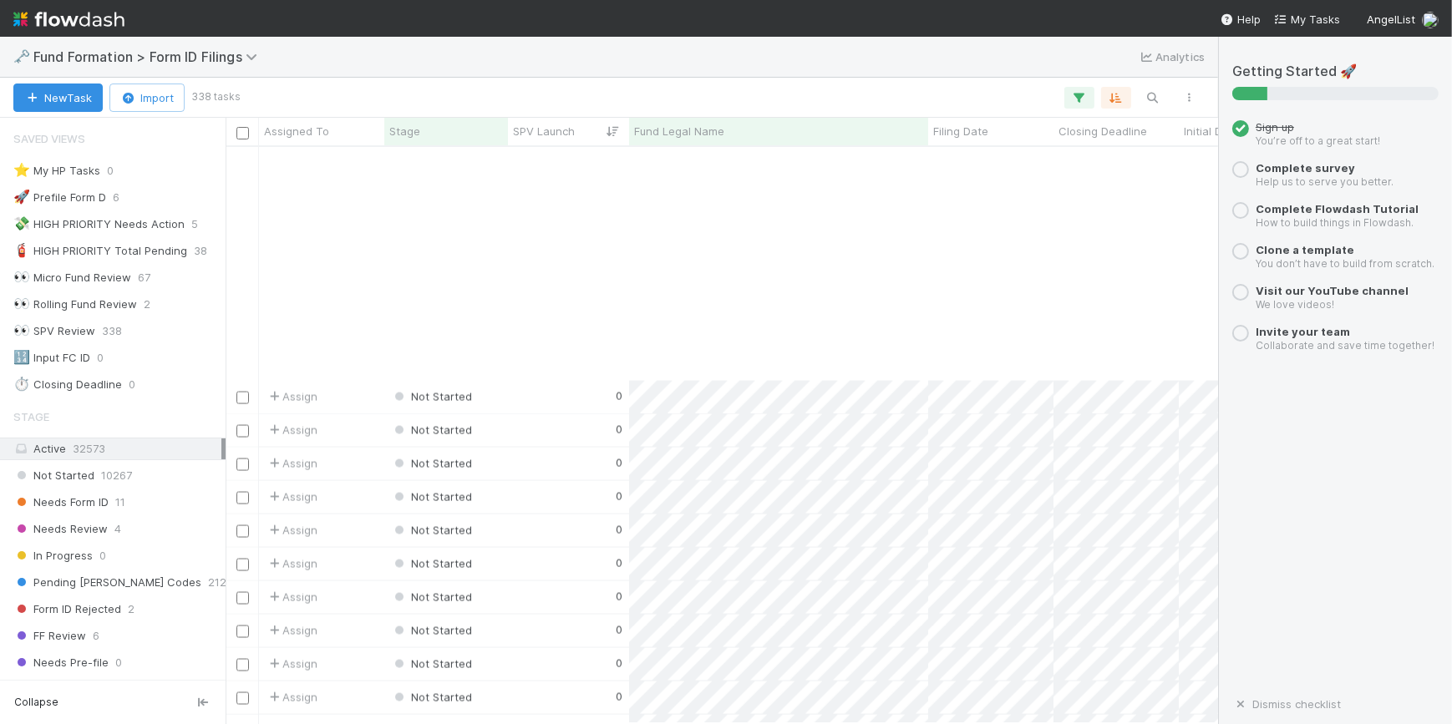
scroll to position [3872, 0]
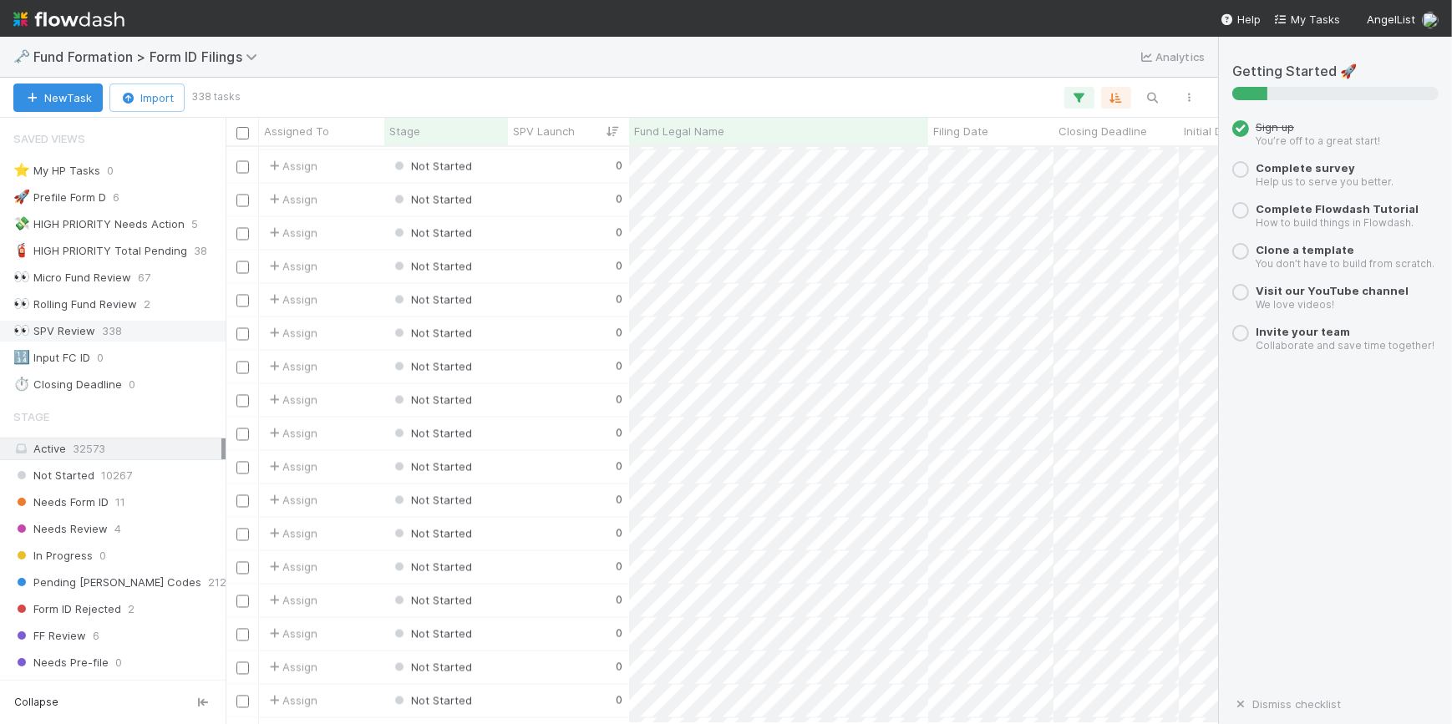
click at [120, 322] on span "338" at bounding box center [112, 331] width 20 height 21
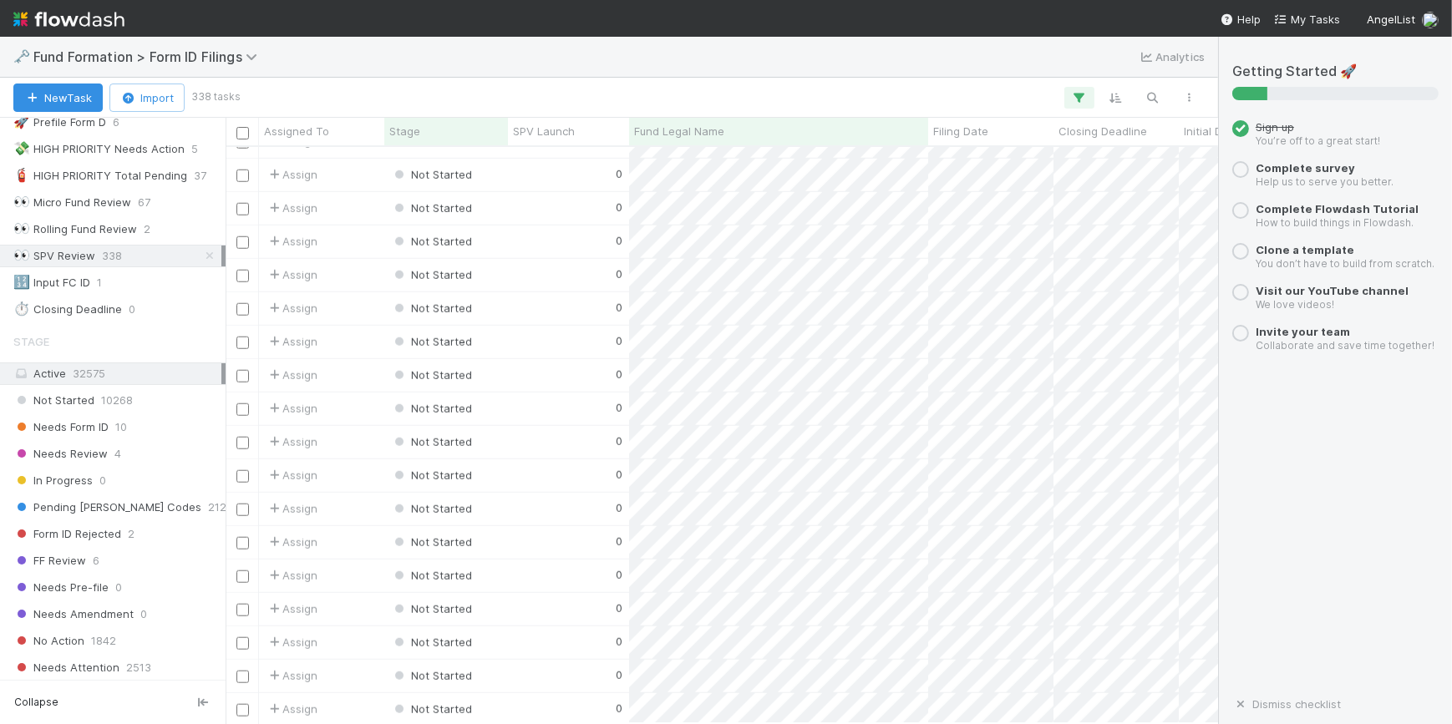
scroll to position [1974, 0]
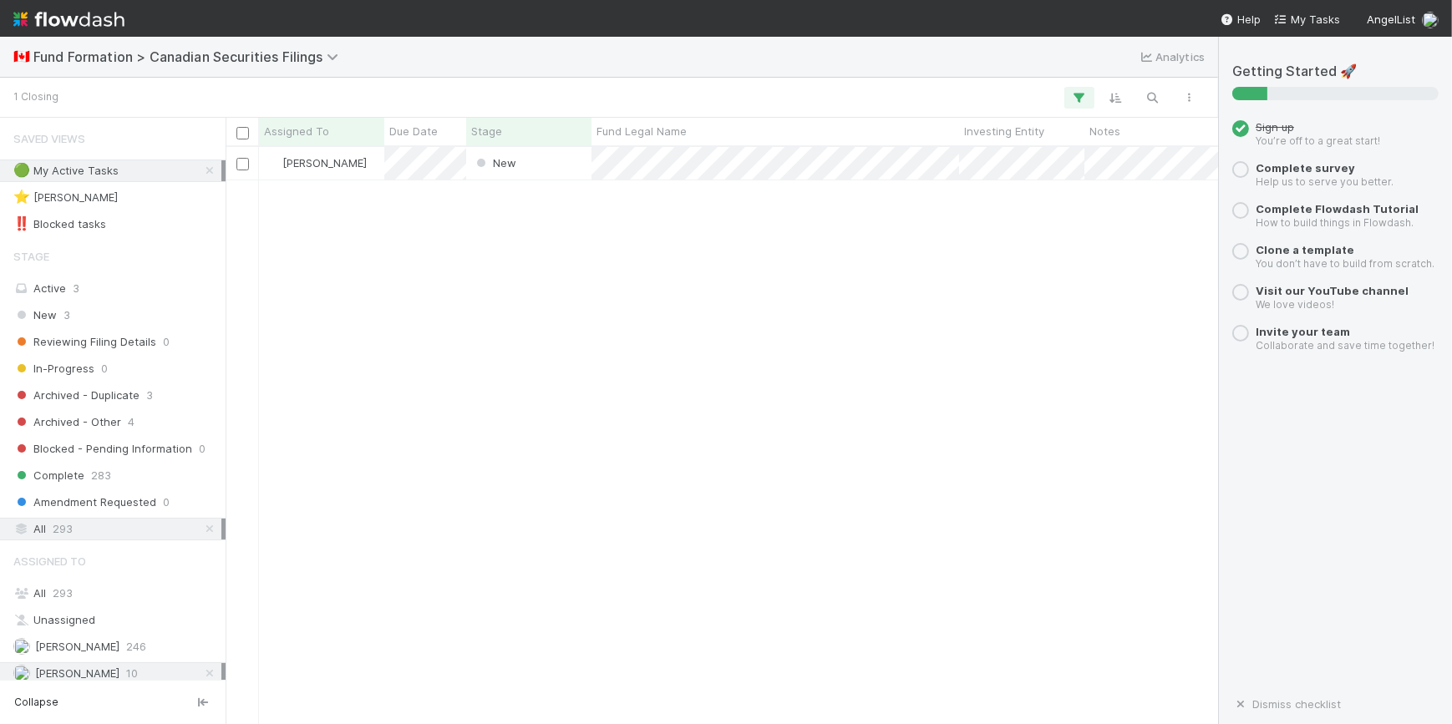
scroll to position [565, 981]
click at [560, 163] on div "New" at bounding box center [528, 163] width 125 height 33
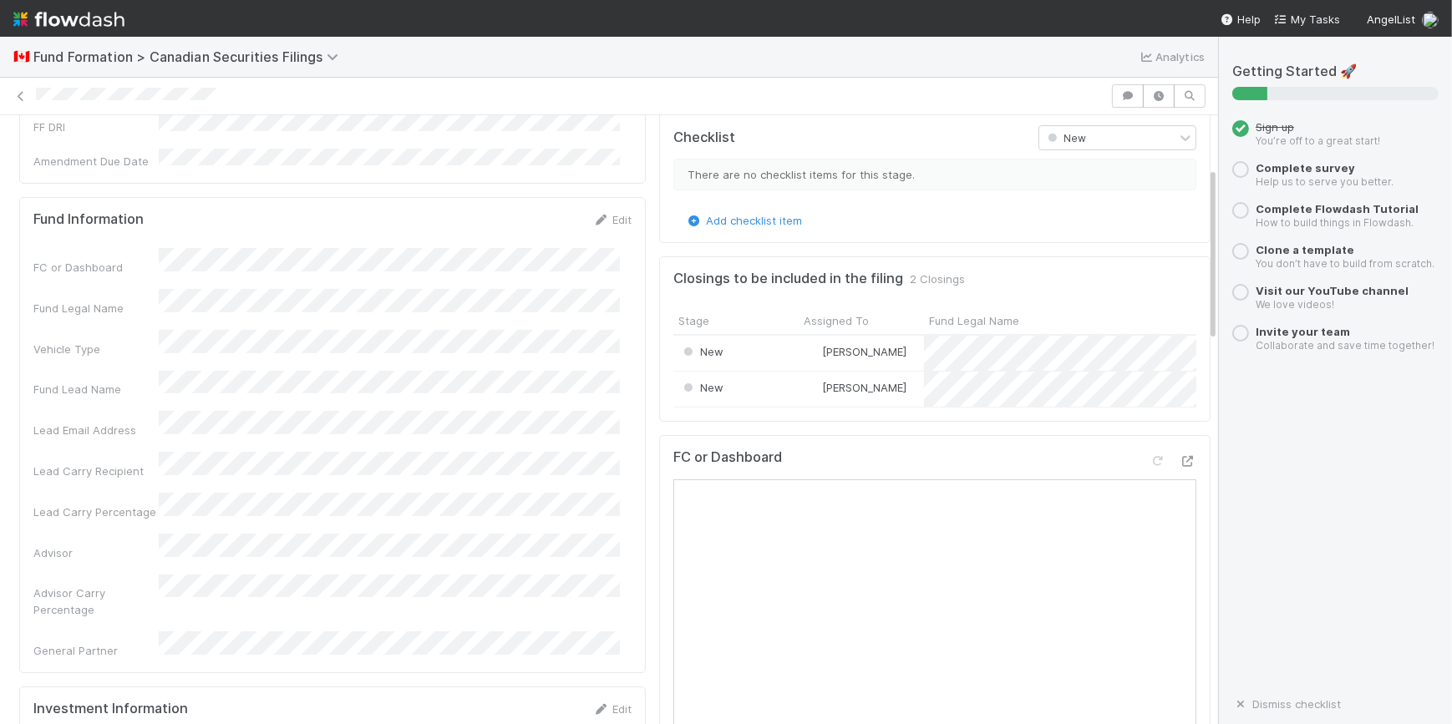
scroll to position [227, 0]
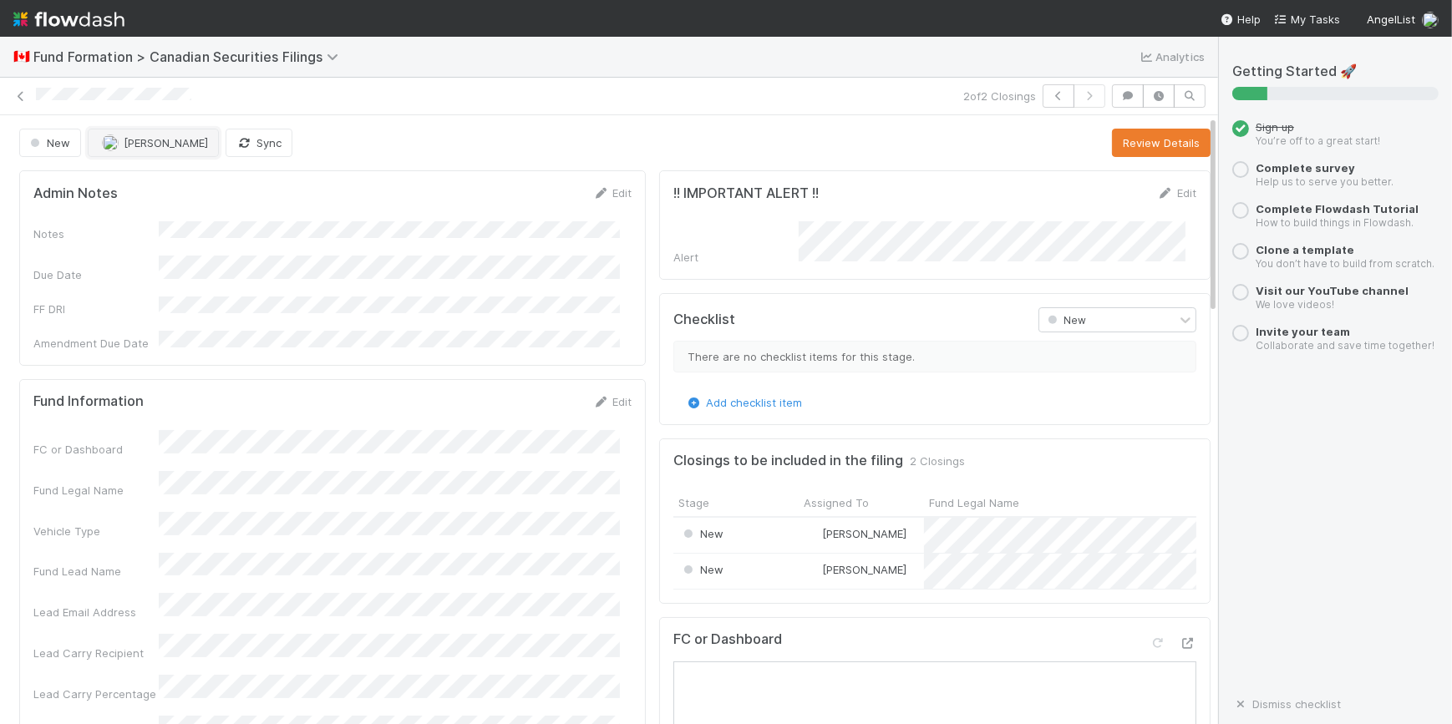
click at [169, 145] on span "[PERSON_NAME]" at bounding box center [166, 142] width 84 height 13
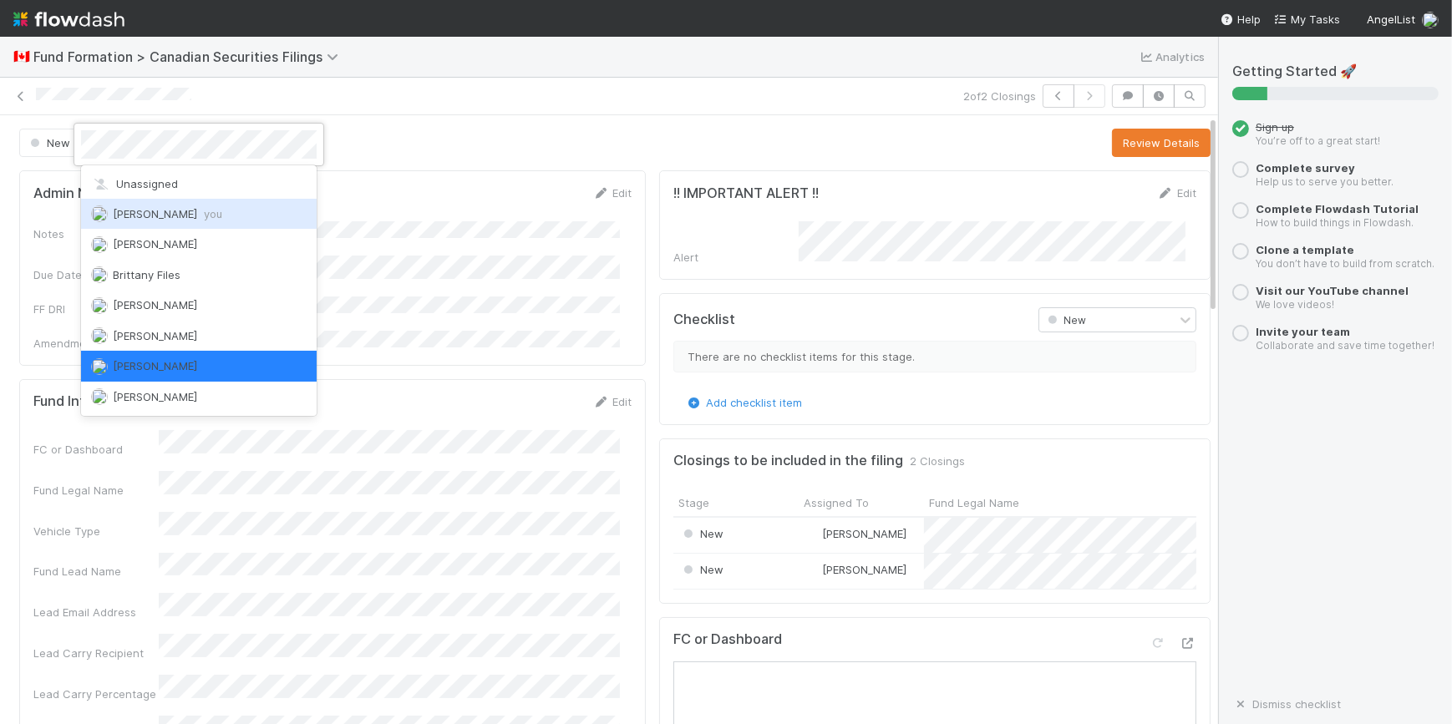
click at [180, 217] on span "Novia Bautista you" at bounding box center [167, 213] width 109 height 13
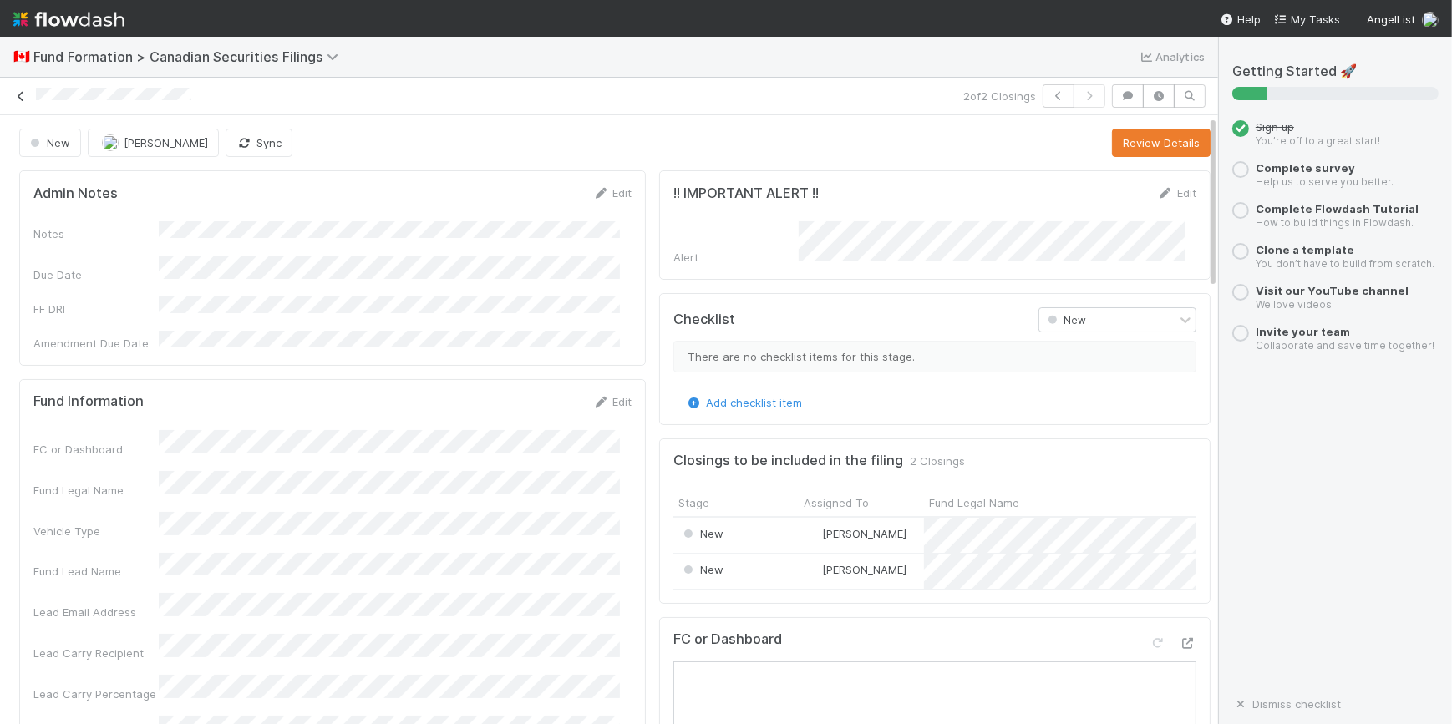
click at [18, 92] on icon at bounding box center [21, 96] width 17 height 11
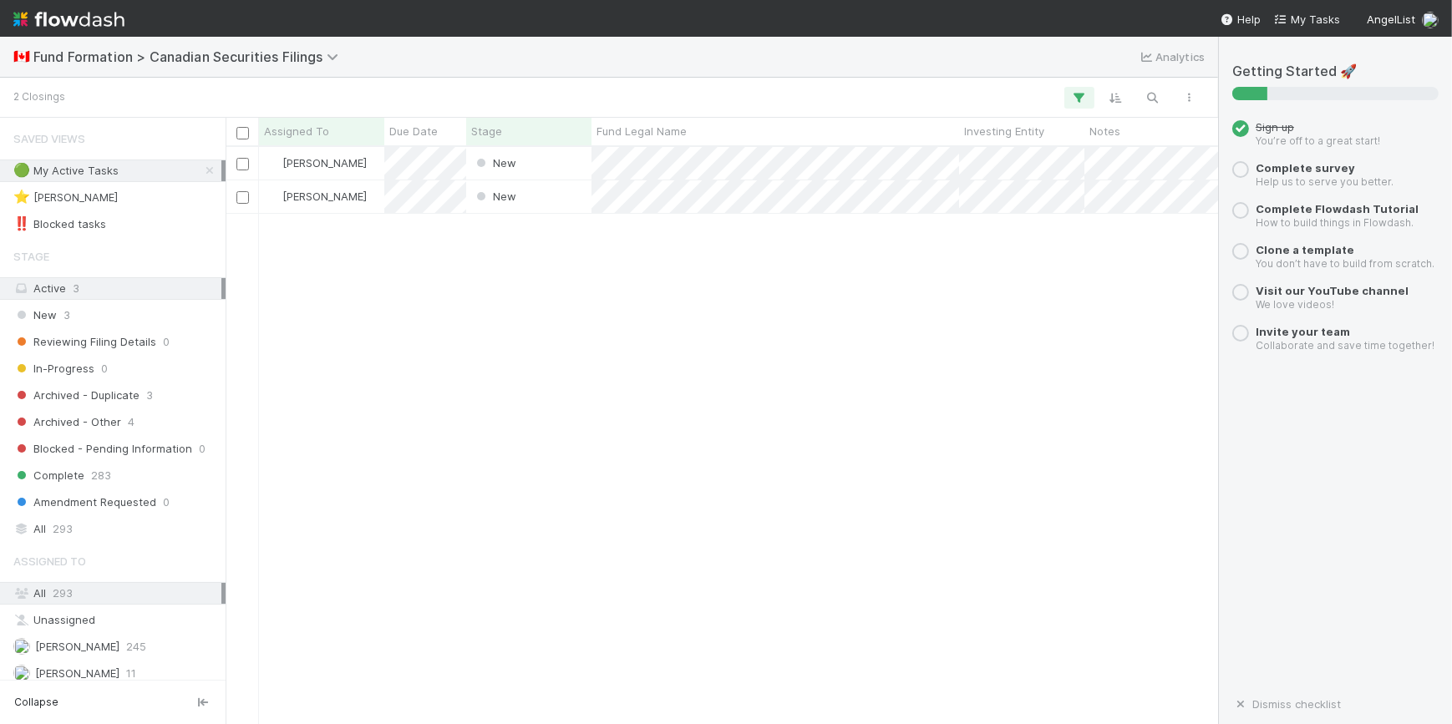
scroll to position [565, 981]
click at [767, 599] on div "[PERSON_NAME] New [DATE] 7:31:51 PM [DATE] 7:32:06 PM [PERSON_NAME] New [DATE] …" at bounding box center [722, 435] width 992 height 576
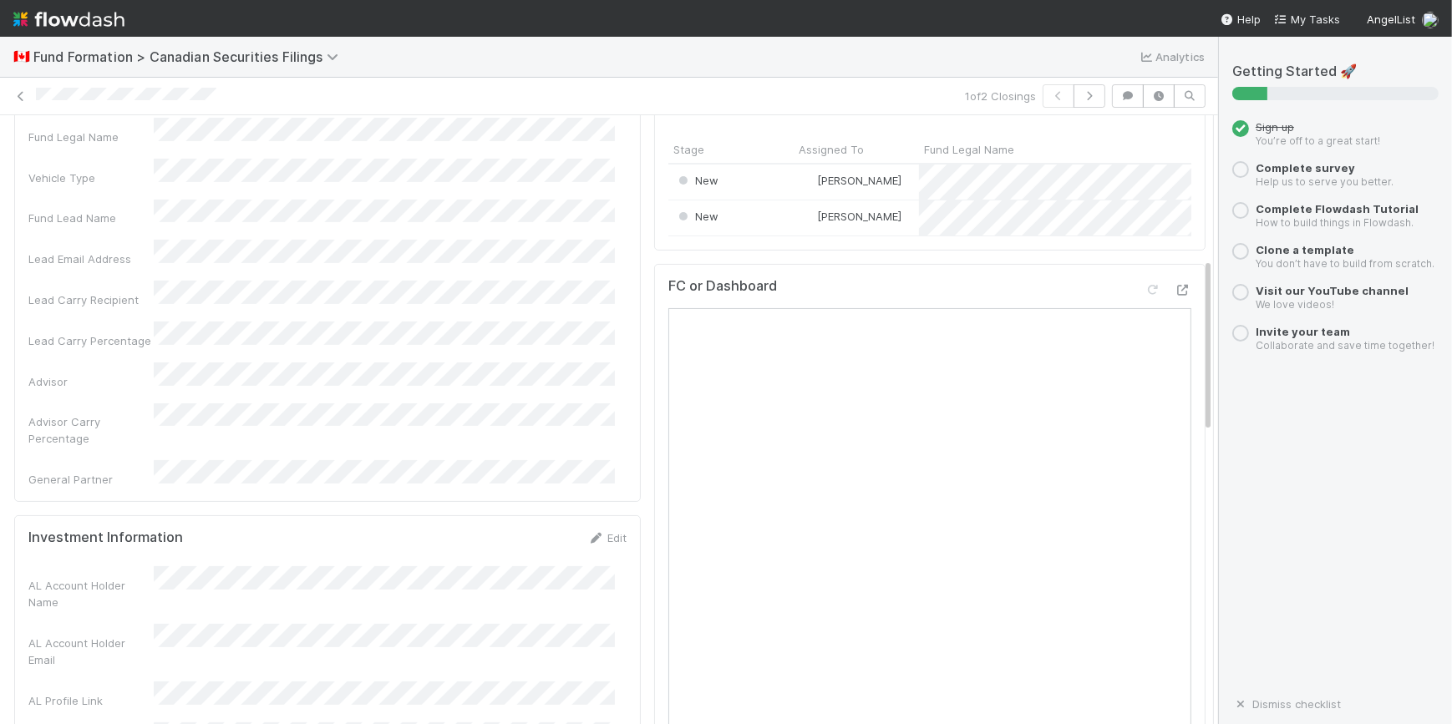
scroll to position [273, 0]
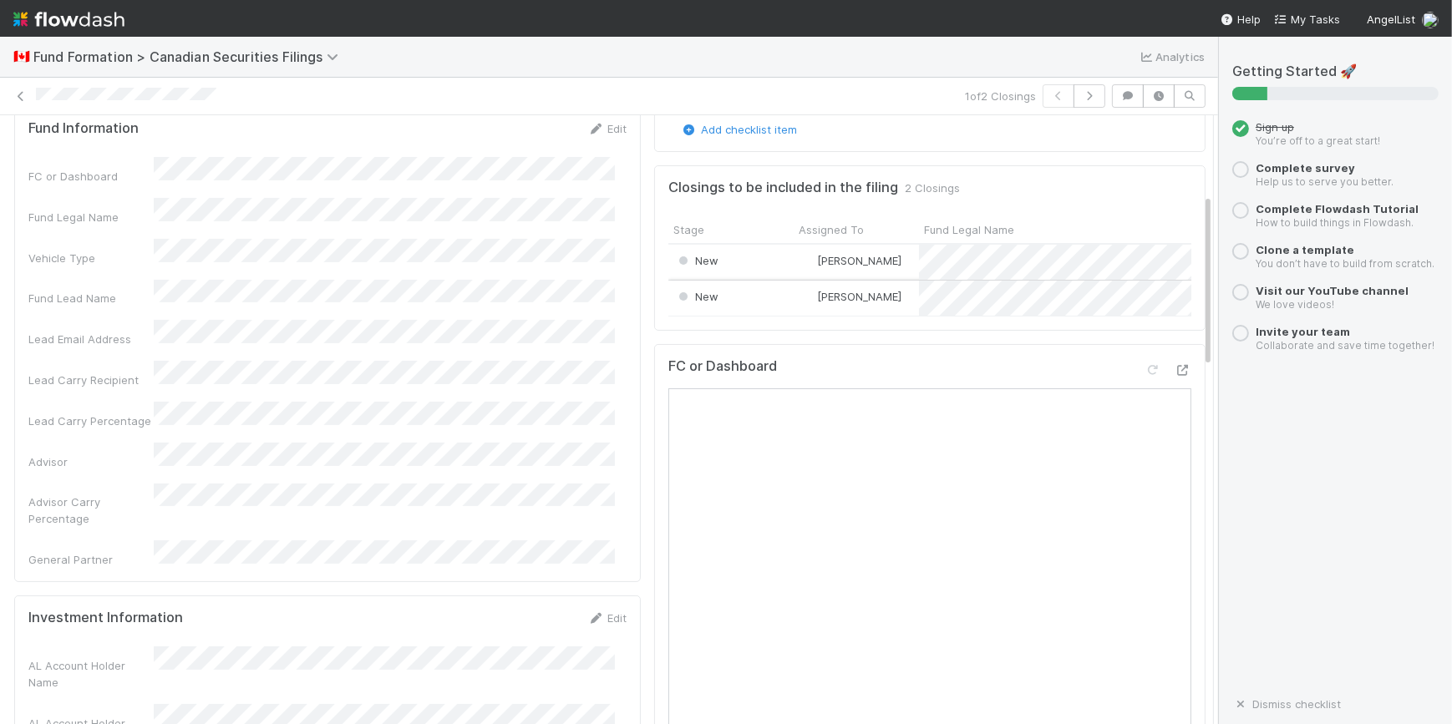
click at [892, 288] on div "[PERSON_NAME]" at bounding box center [856, 298] width 125 height 35
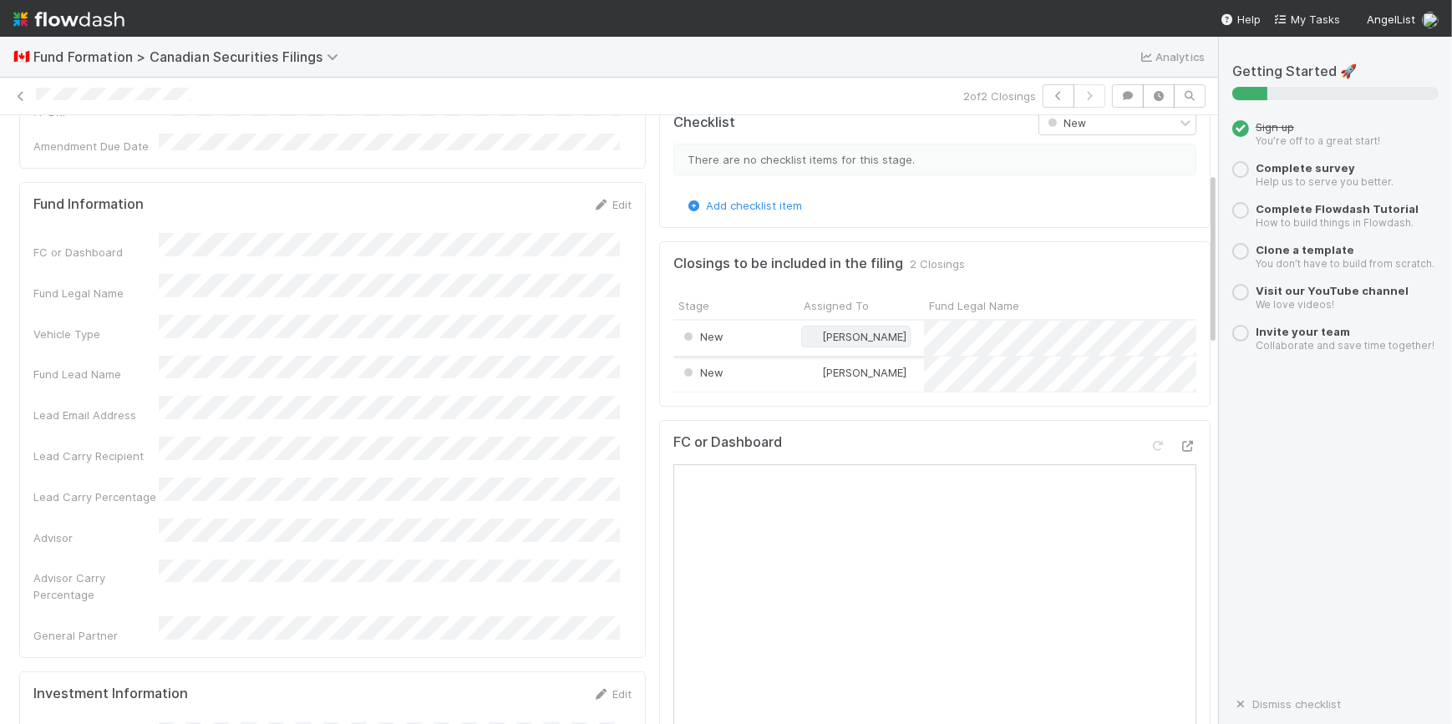
click at [822, 330] on span "[PERSON_NAME]" at bounding box center [864, 336] width 84 height 13
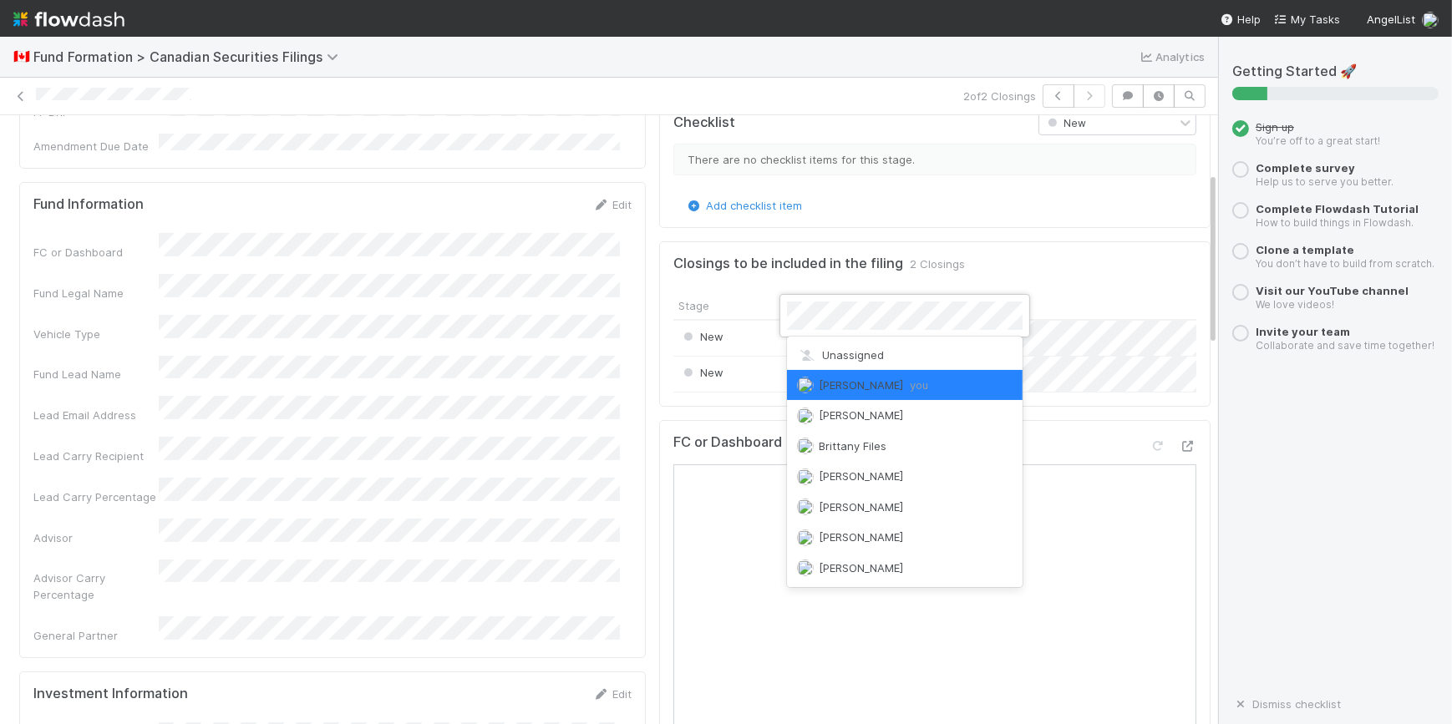
click at [1098, 317] on div at bounding box center [726, 362] width 1452 height 724
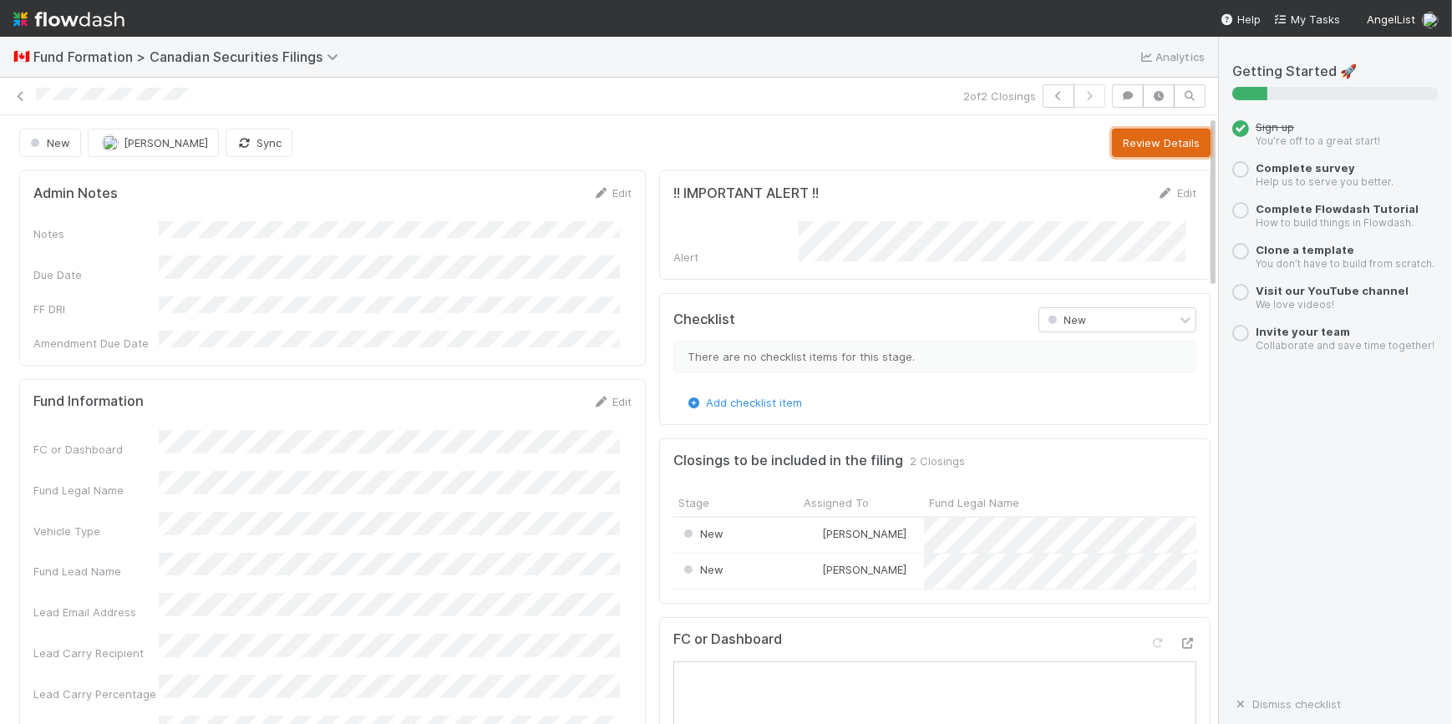
click at [1112, 133] on button "Review Details" at bounding box center [1161, 143] width 99 height 28
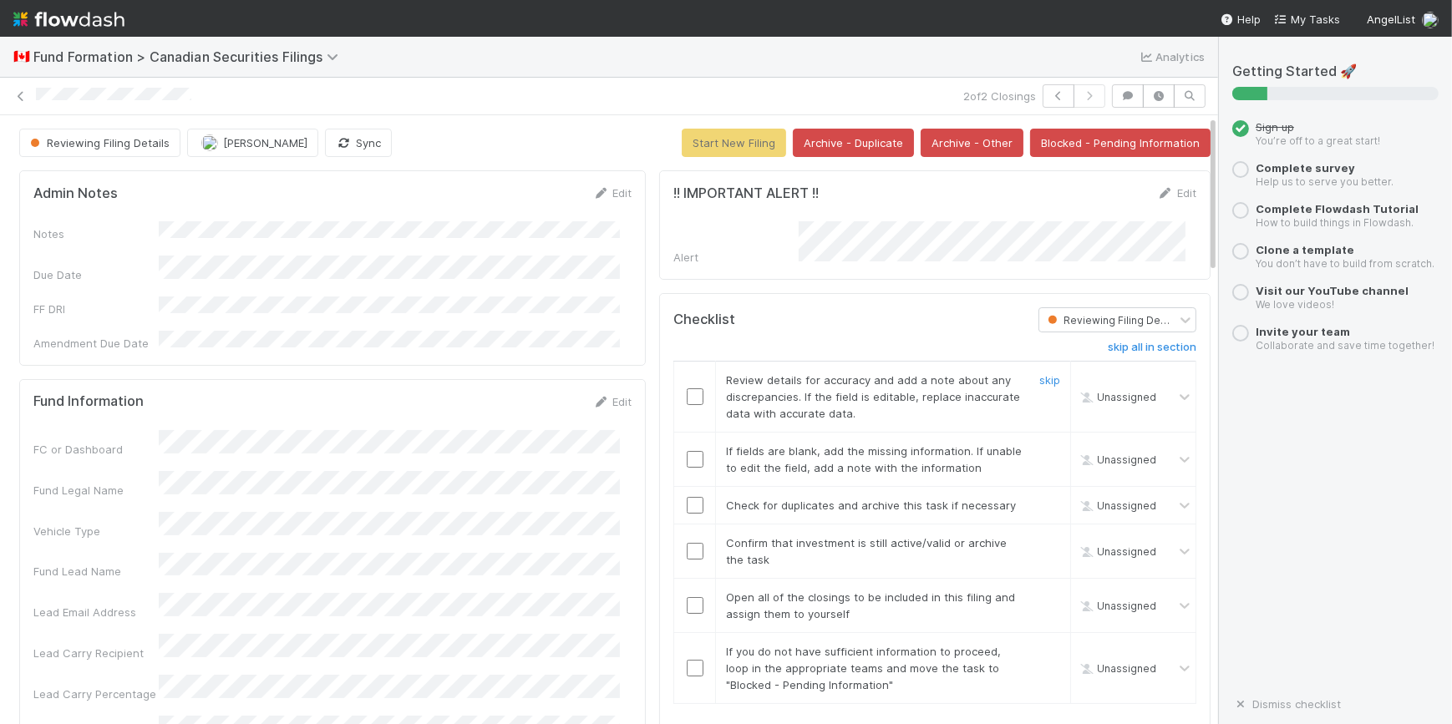
click at [687, 388] on input "checkbox" at bounding box center [695, 396] width 17 height 17
click at [687, 455] on input "checkbox" at bounding box center [695, 459] width 17 height 17
click at [687, 498] on input "checkbox" at bounding box center [695, 505] width 17 height 17
click at [687, 549] on input "checkbox" at bounding box center [695, 551] width 17 height 17
click at [681, 590] on td at bounding box center [695, 605] width 42 height 54
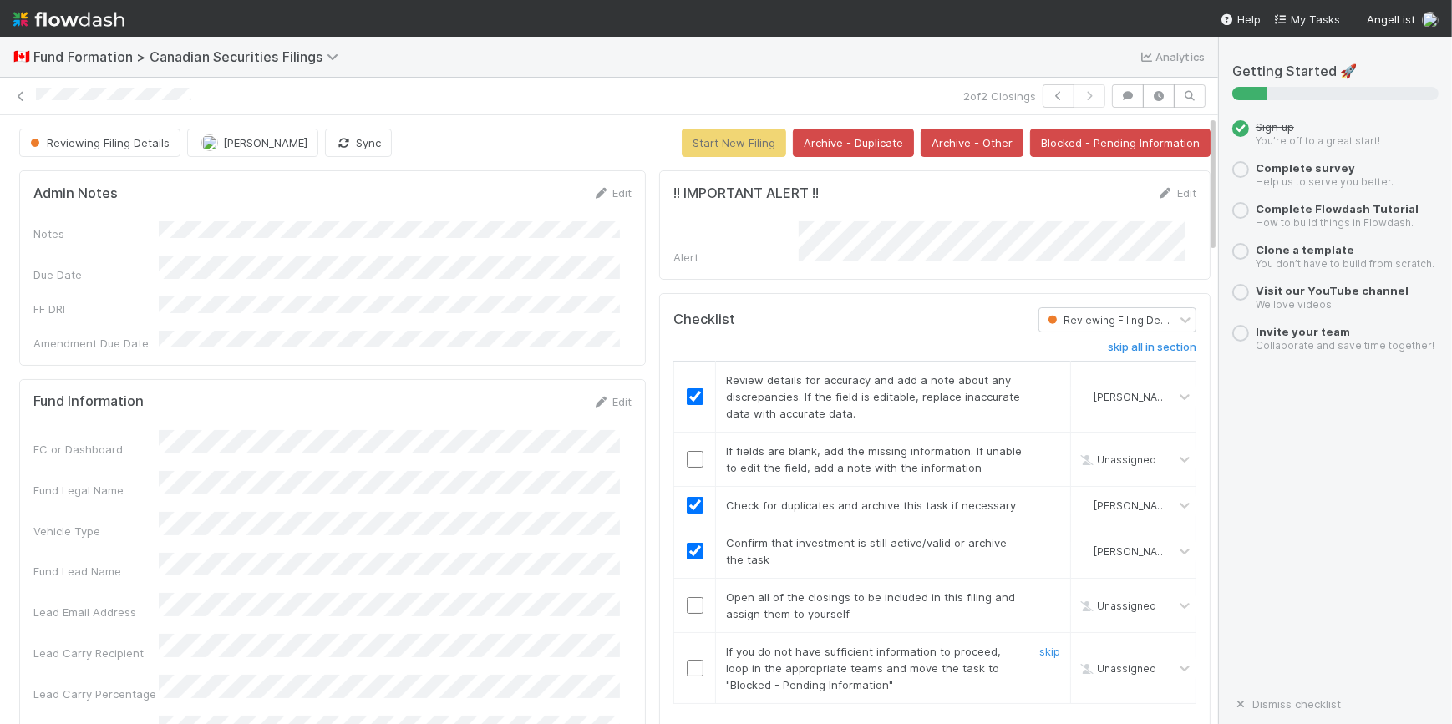
click at [687, 661] on input "checkbox" at bounding box center [695, 668] width 17 height 17
click at [687, 597] on input "checkbox" at bounding box center [695, 605] width 17 height 17
checkbox input "true"
click at [734, 144] on button "Start New Filing" at bounding box center [734, 143] width 104 height 28
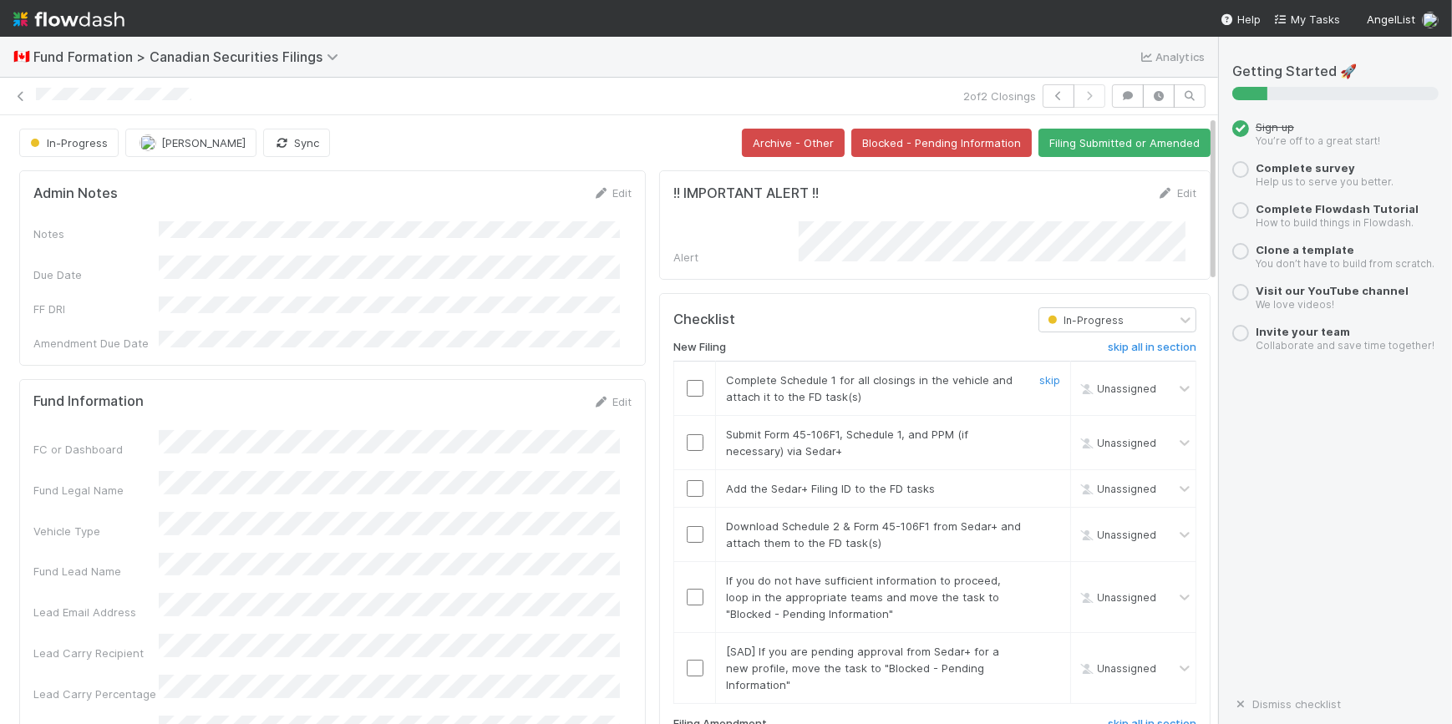
click at [691, 382] on div at bounding box center [694, 388] width 41 height 17
click at [687, 441] on input "checkbox" at bounding box center [695, 442] width 17 height 17
click at [687, 383] on input "checkbox" at bounding box center [695, 388] width 17 height 17
click at [687, 483] on input "checkbox" at bounding box center [695, 488] width 17 height 17
click at [687, 534] on input "checkbox" at bounding box center [695, 534] width 17 height 17
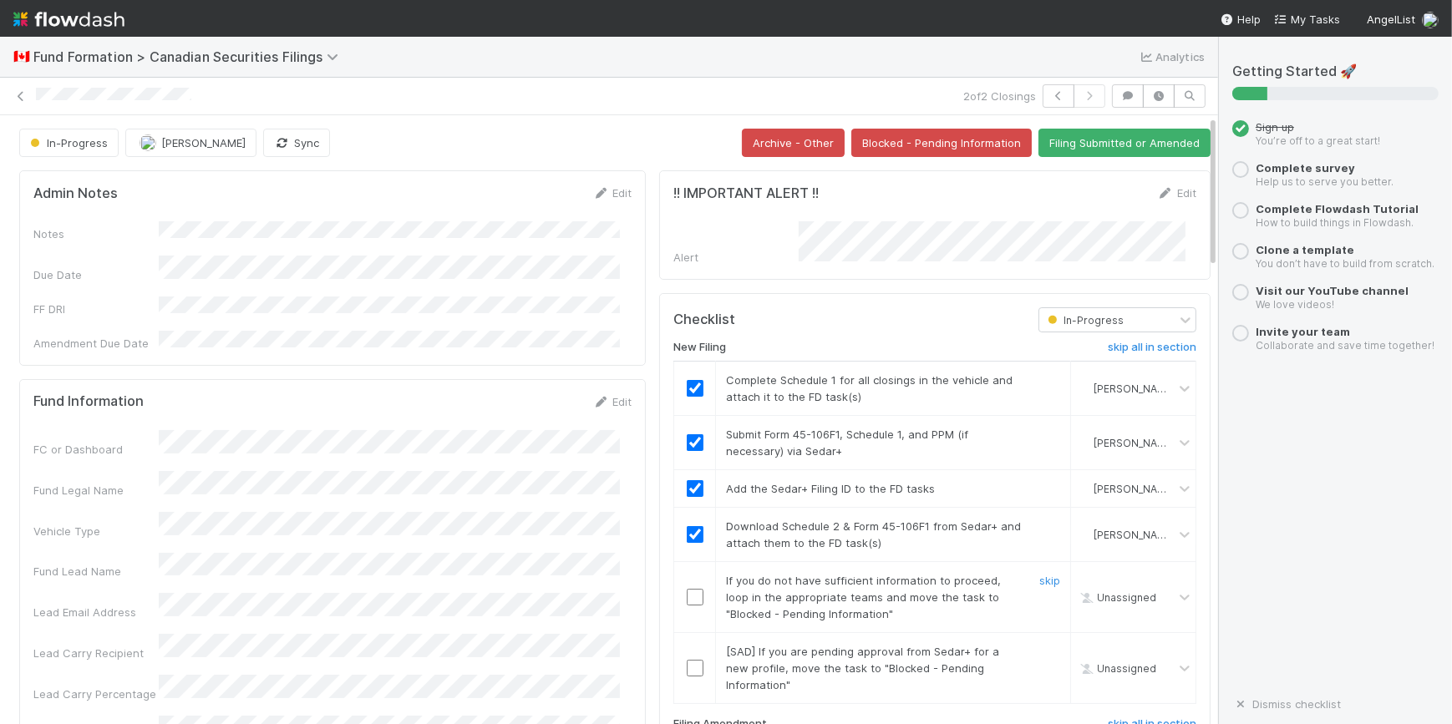
click at [685, 586] on td at bounding box center [695, 596] width 42 height 71
click at [687, 591] on input "checkbox" at bounding box center [695, 597] width 17 height 17
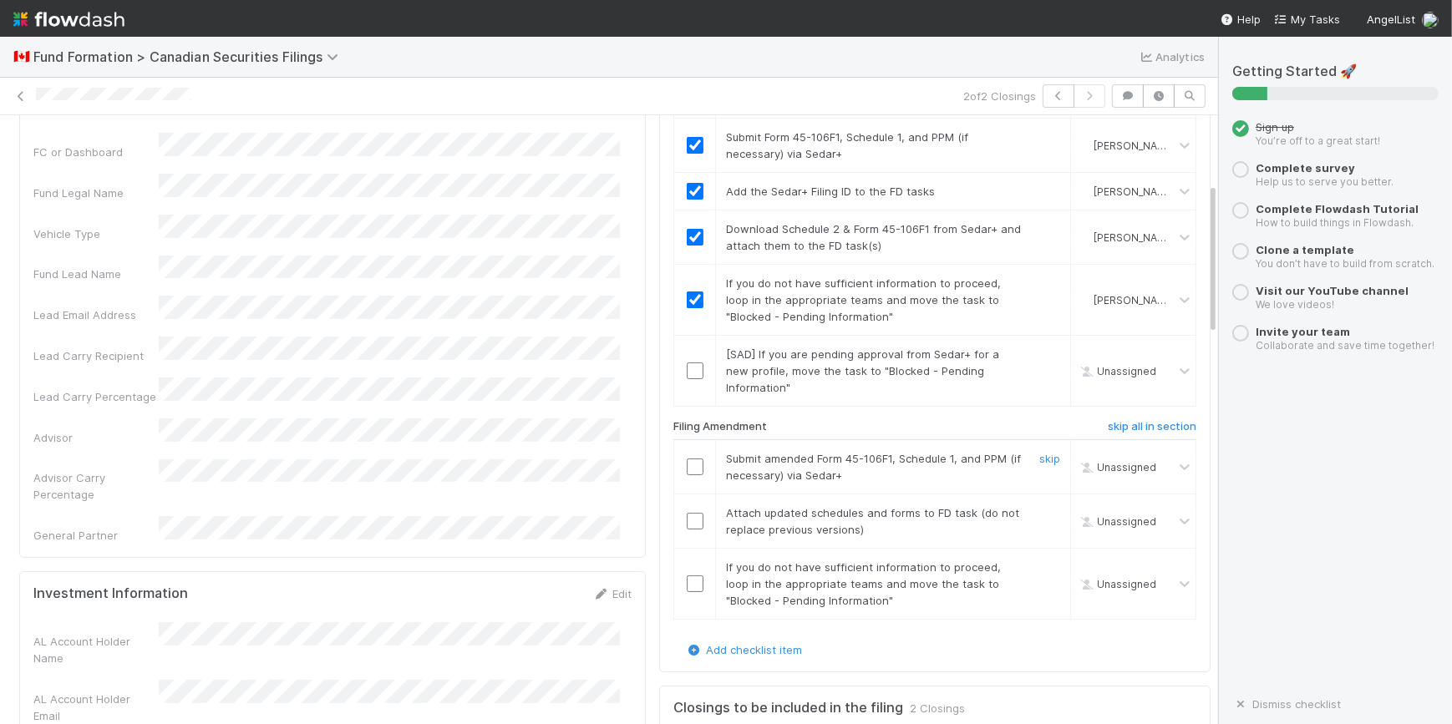
scroll to position [303, 0]
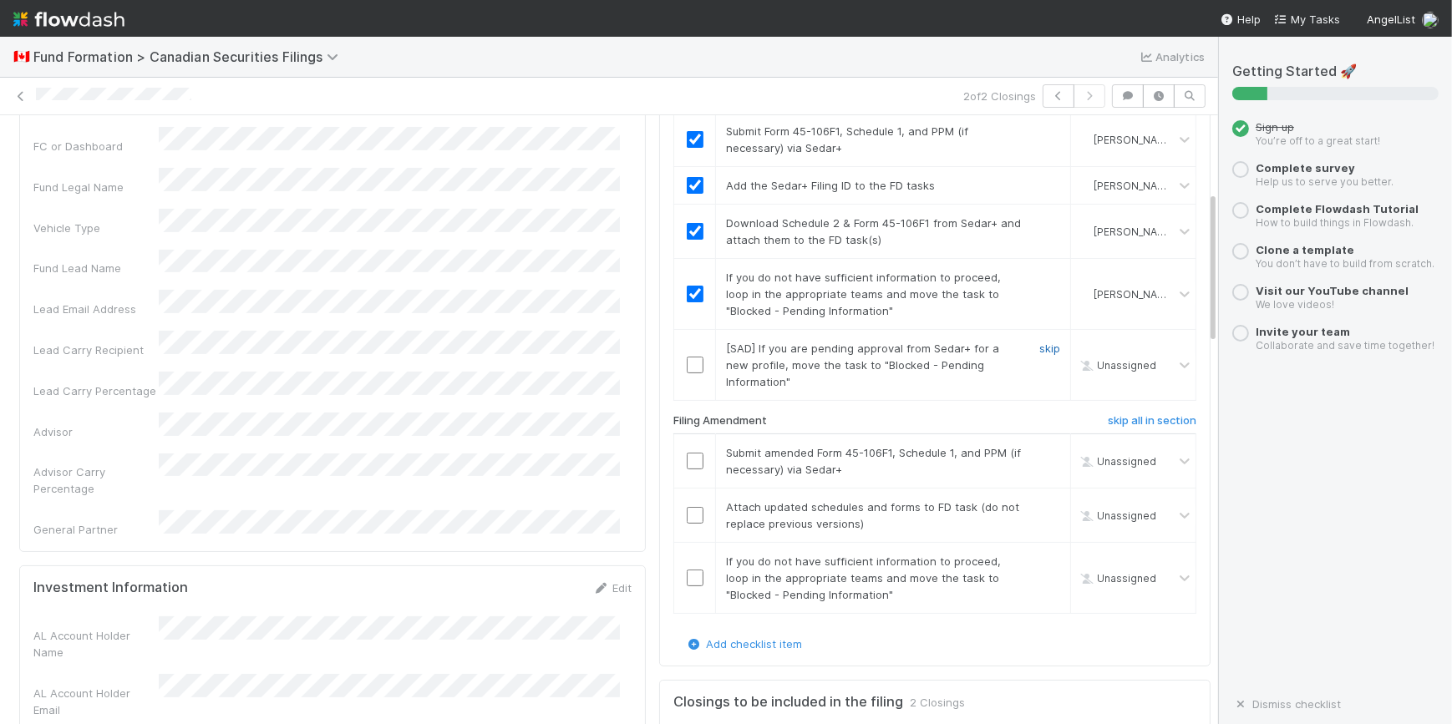
click at [1039, 342] on link "skip" at bounding box center [1049, 348] width 21 height 13
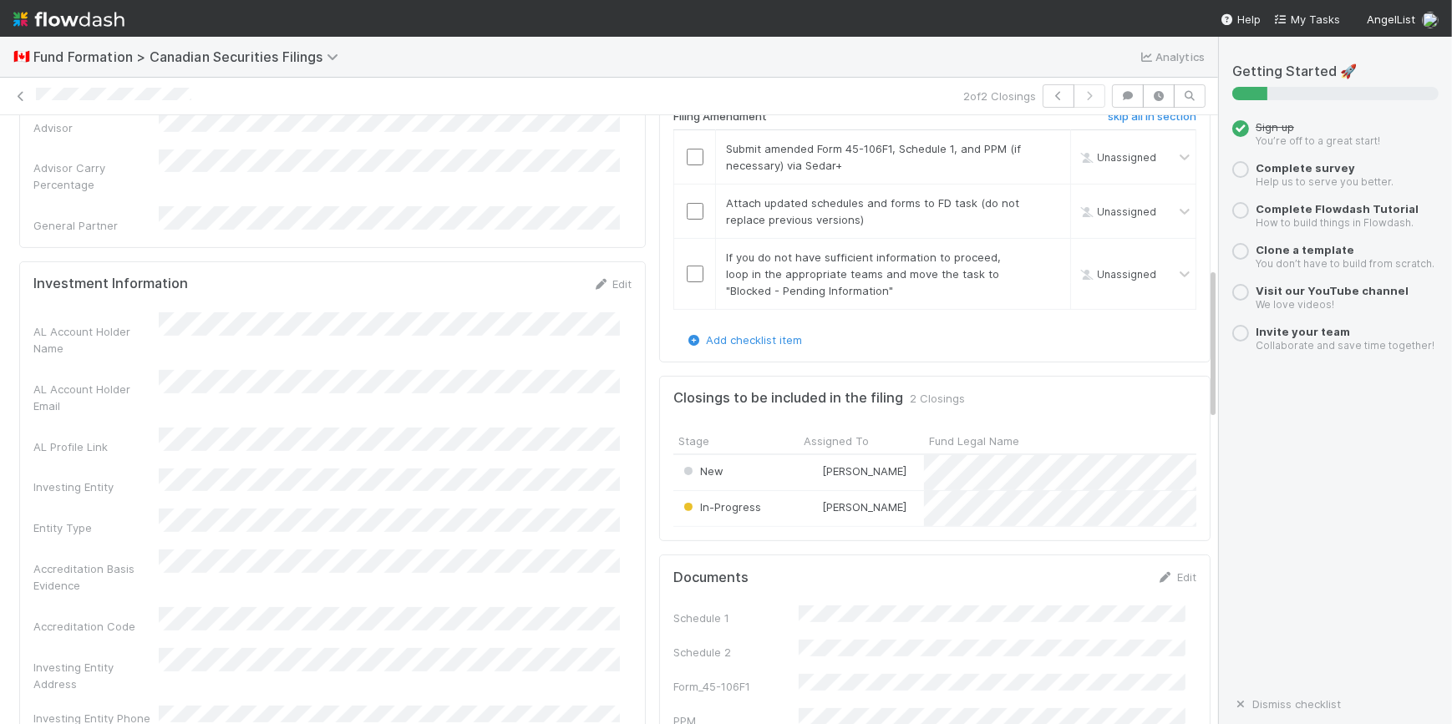
scroll to position [759, 0]
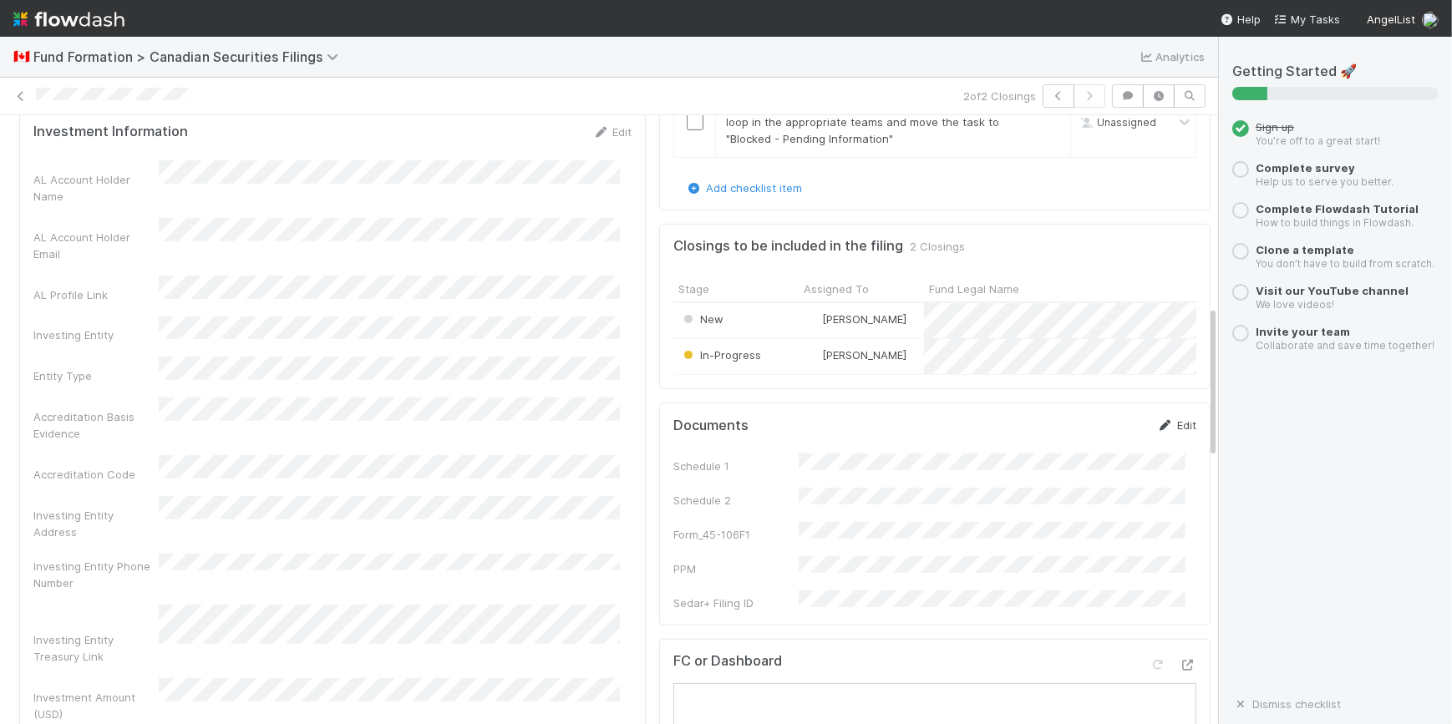
click at [1157, 425] on icon at bounding box center [1165, 425] width 17 height 11
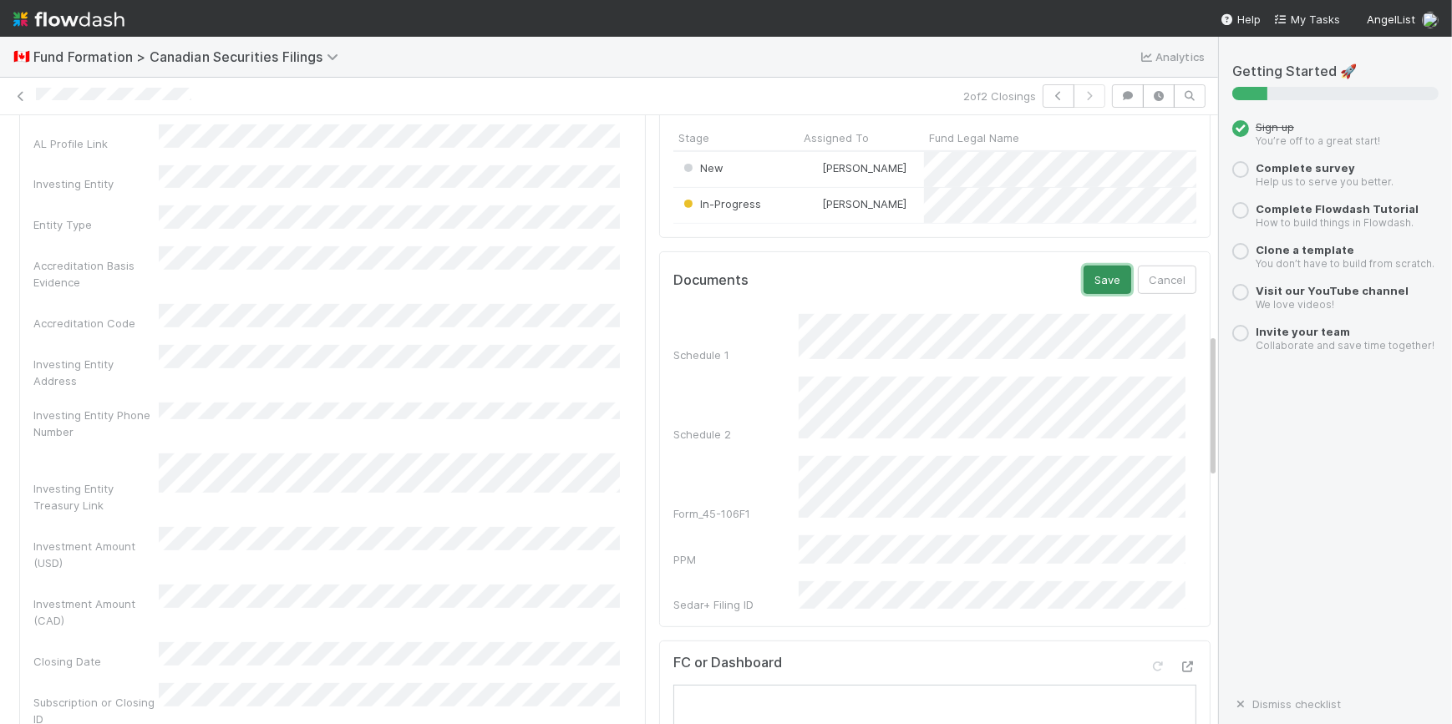
click at [1094, 278] on button "Save" at bounding box center [1107, 280] width 48 height 28
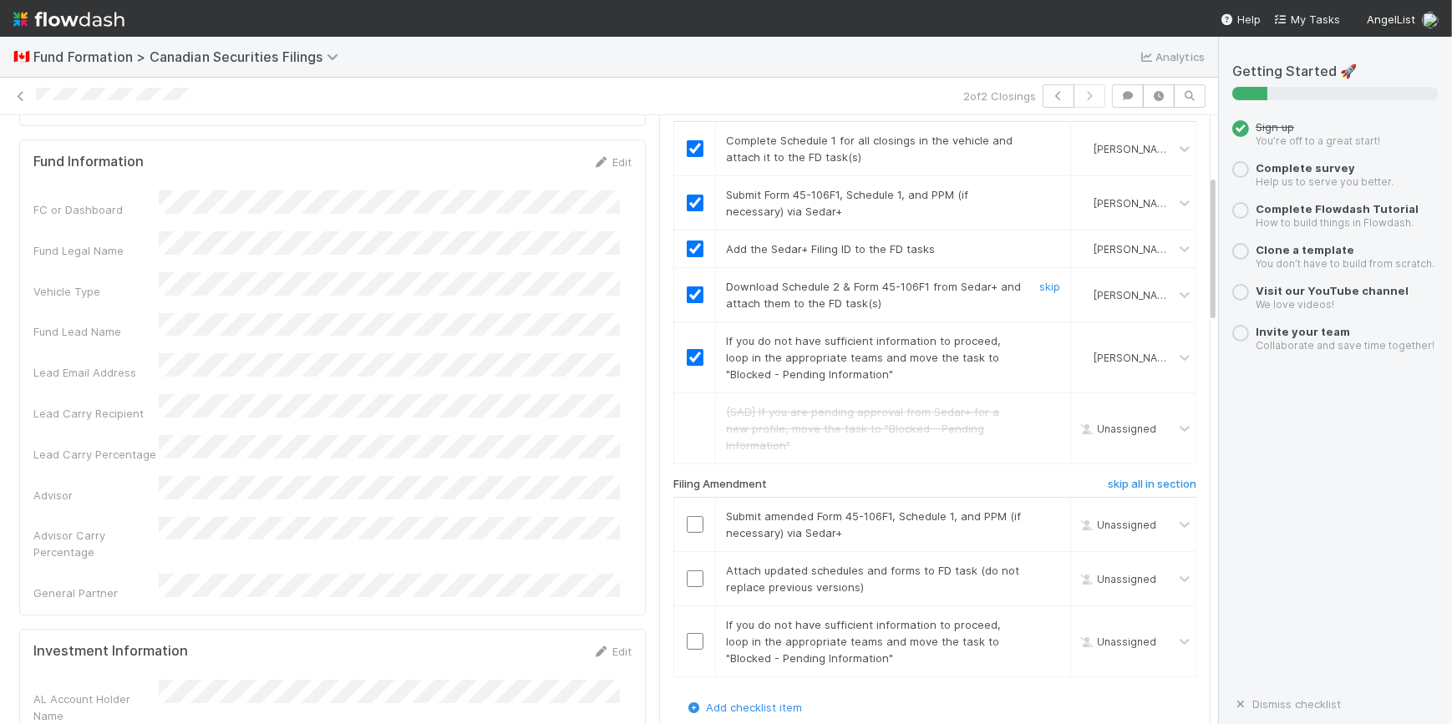
scroll to position [0, 0]
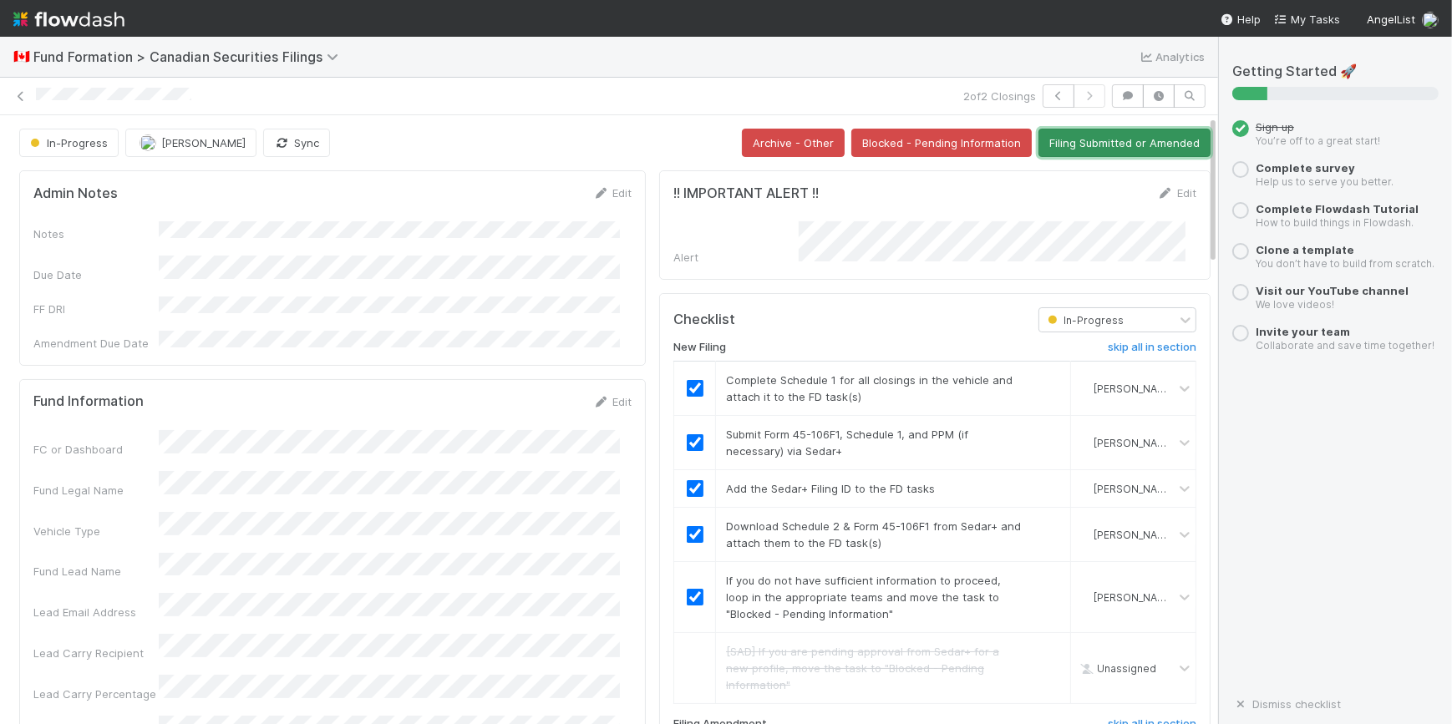
click at [1078, 150] on button "Filing Submitted or Amended" at bounding box center [1124, 143] width 172 height 28
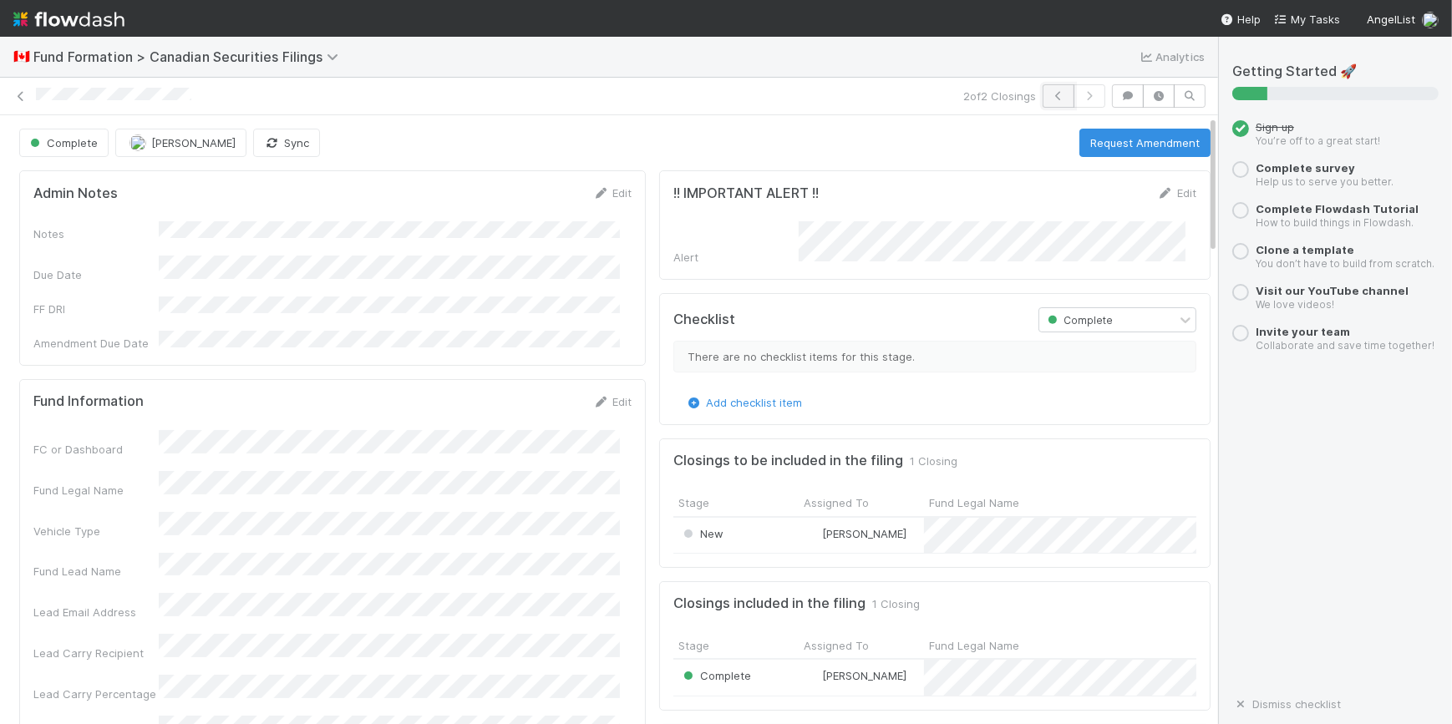
click at [1053, 96] on icon "button" at bounding box center [1058, 96] width 17 height 10
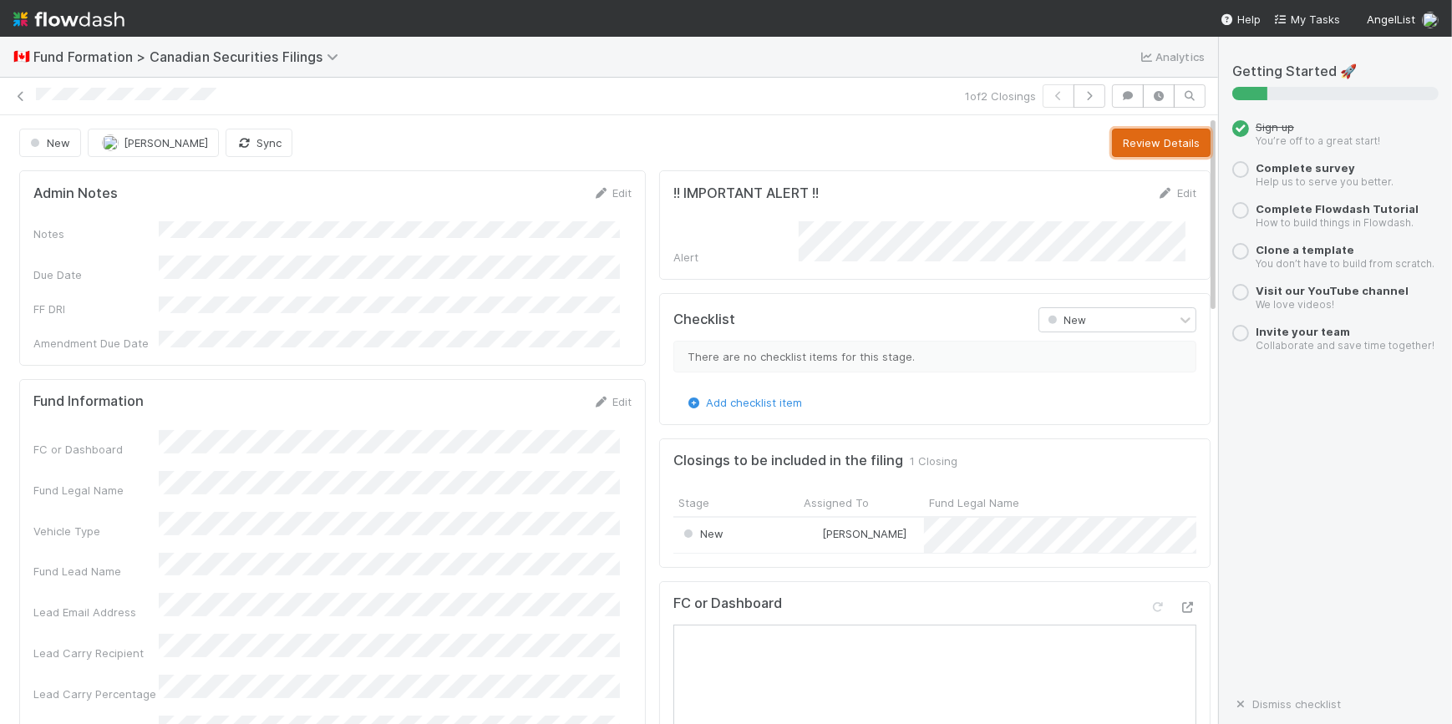
click at [1164, 144] on button "Review Details" at bounding box center [1161, 143] width 99 height 28
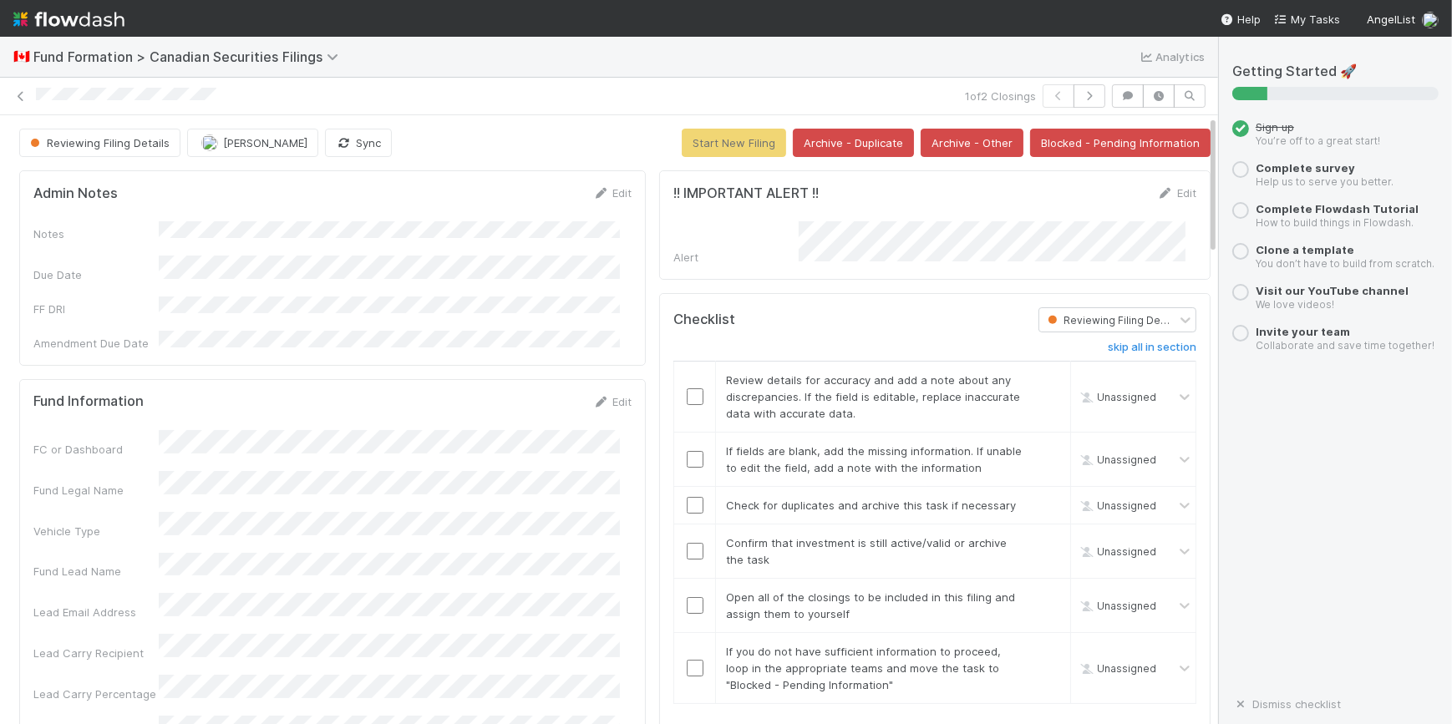
click at [685, 240] on div "Alert" at bounding box center [934, 243] width 523 height 44
click at [696, 380] on td at bounding box center [695, 396] width 42 height 71
click at [687, 393] on input "checkbox" at bounding box center [695, 396] width 17 height 17
click at [687, 451] on input "checkbox" at bounding box center [695, 459] width 17 height 17
drag, startPoint x: 680, startPoint y: 505, endPoint x: 688, endPoint y: 521, distance: 18.7
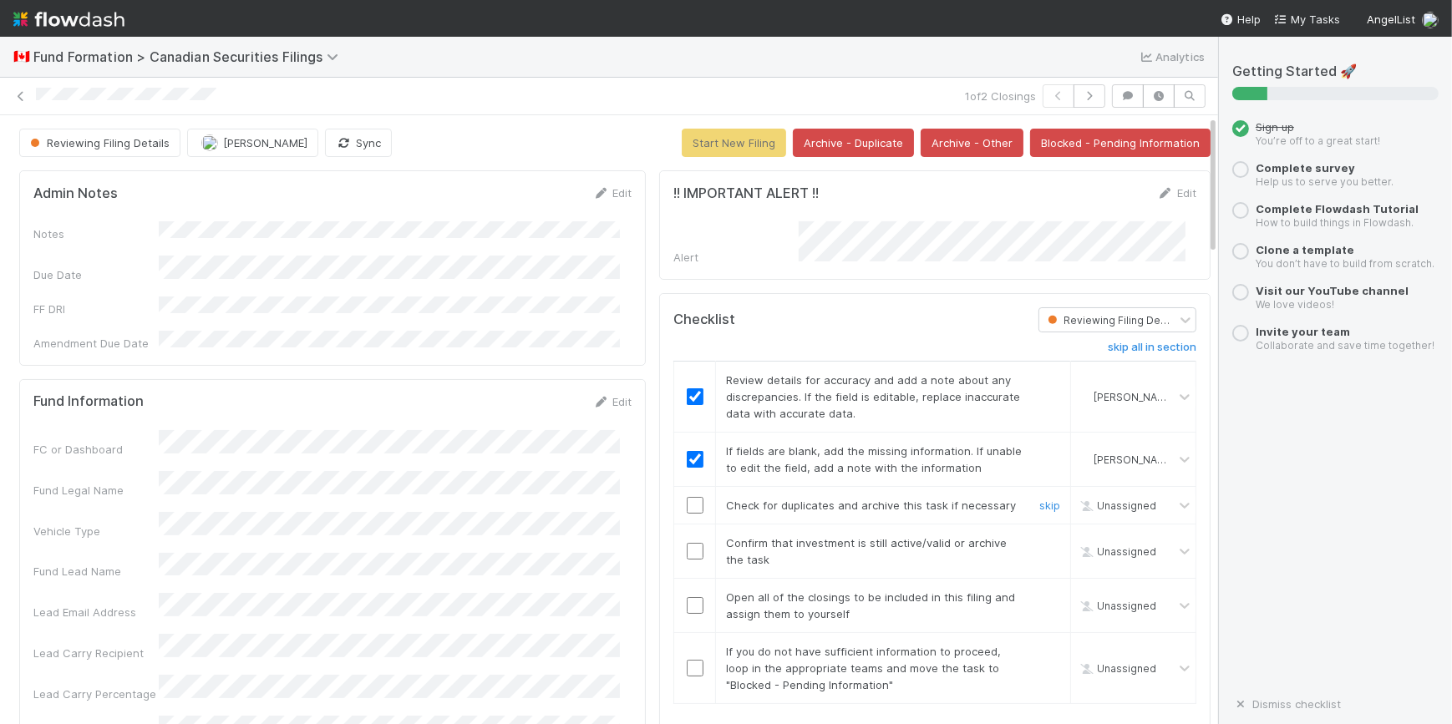
click at [687, 505] on input "checkbox" at bounding box center [695, 505] width 17 height 17
drag, startPoint x: 686, startPoint y: 540, endPoint x: 689, endPoint y: 549, distance: 9.0
click at [687, 543] on input "checkbox" at bounding box center [695, 551] width 17 height 17
click at [687, 599] on input "checkbox" at bounding box center [695, 605] width 17 height 17
click at [687, 662] on input "checkbox" at bounding box center [695, 668] width 17 height 17
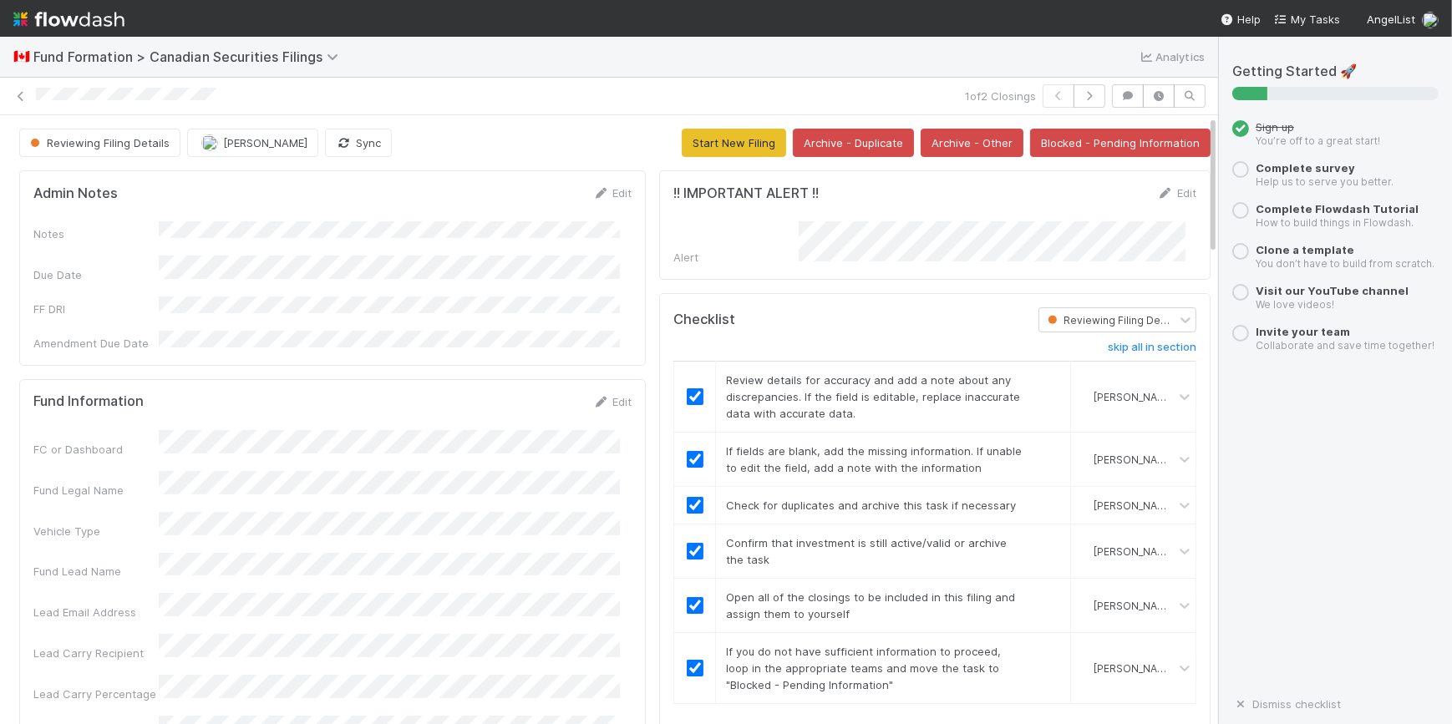
click at [772, 134] on div "Start New Filing Archive - Duplicate Archive - Other Blocked - Pending Informat…" at bounding box center [946, 143] width 529 height 28
click at [759, 137] on button "Start New Filing" at bounding box center [734, 143] width 104 height 28
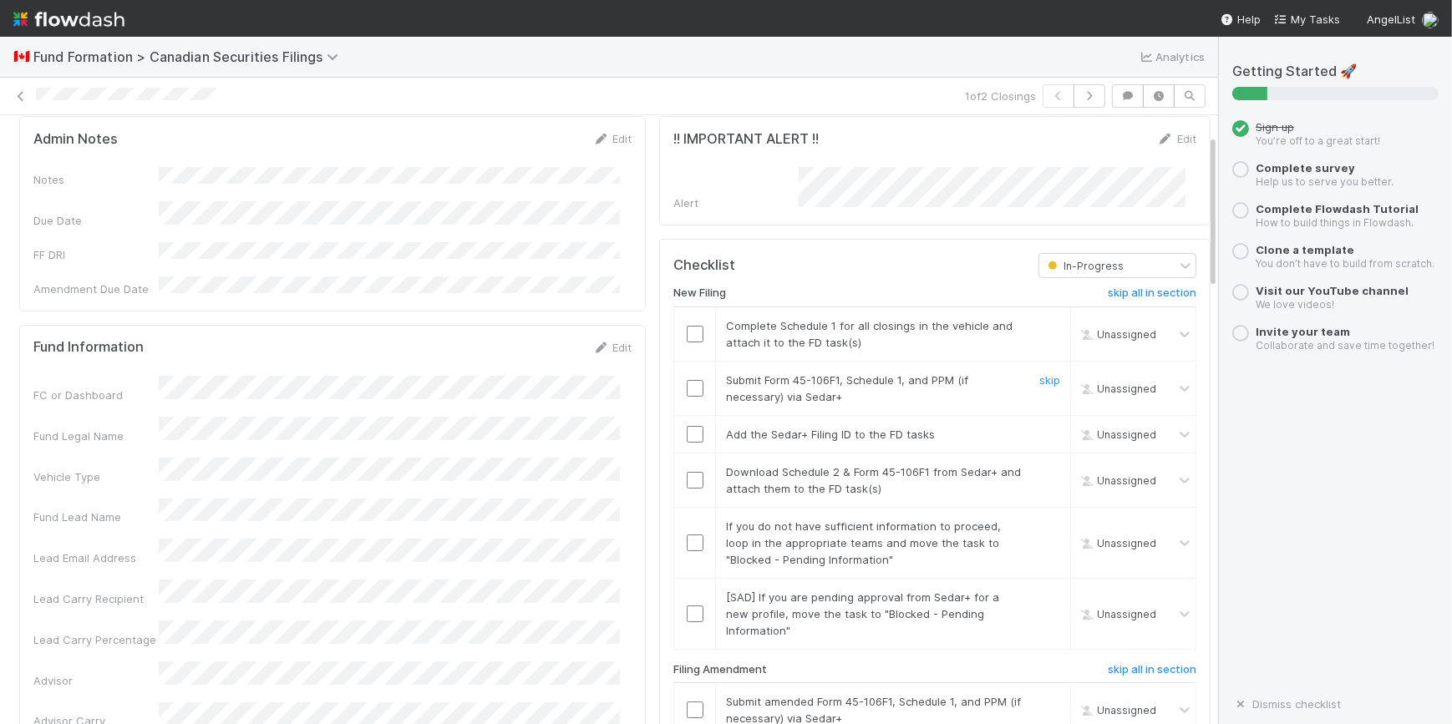
scroll to position [75, 0]
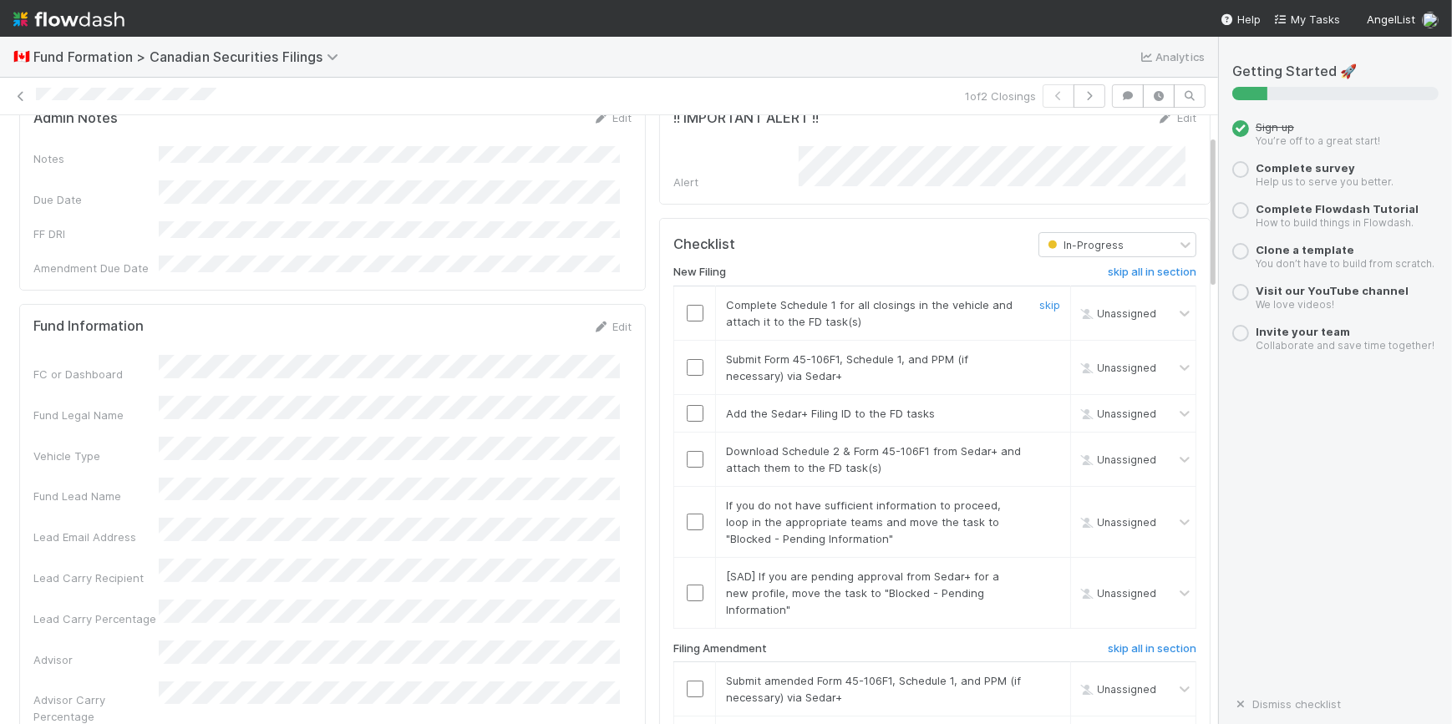
click at [687, 307] on input "checkbox" at bounding box center [695, 313] width 17 height 17
click at [687, 359] on input "checkbox" at bounding box center [695, 367] width 17 height 17
click at [687, 408] on input "checkbox" at bounding box center [695, 413] width 17 height 17
click at [687, 453] on input "checkbox" at bounding box center [695, 459] width 17 height 17
click at [687, 523] on input "checkbox" at bounding box center [695, 522] width 17 height 17
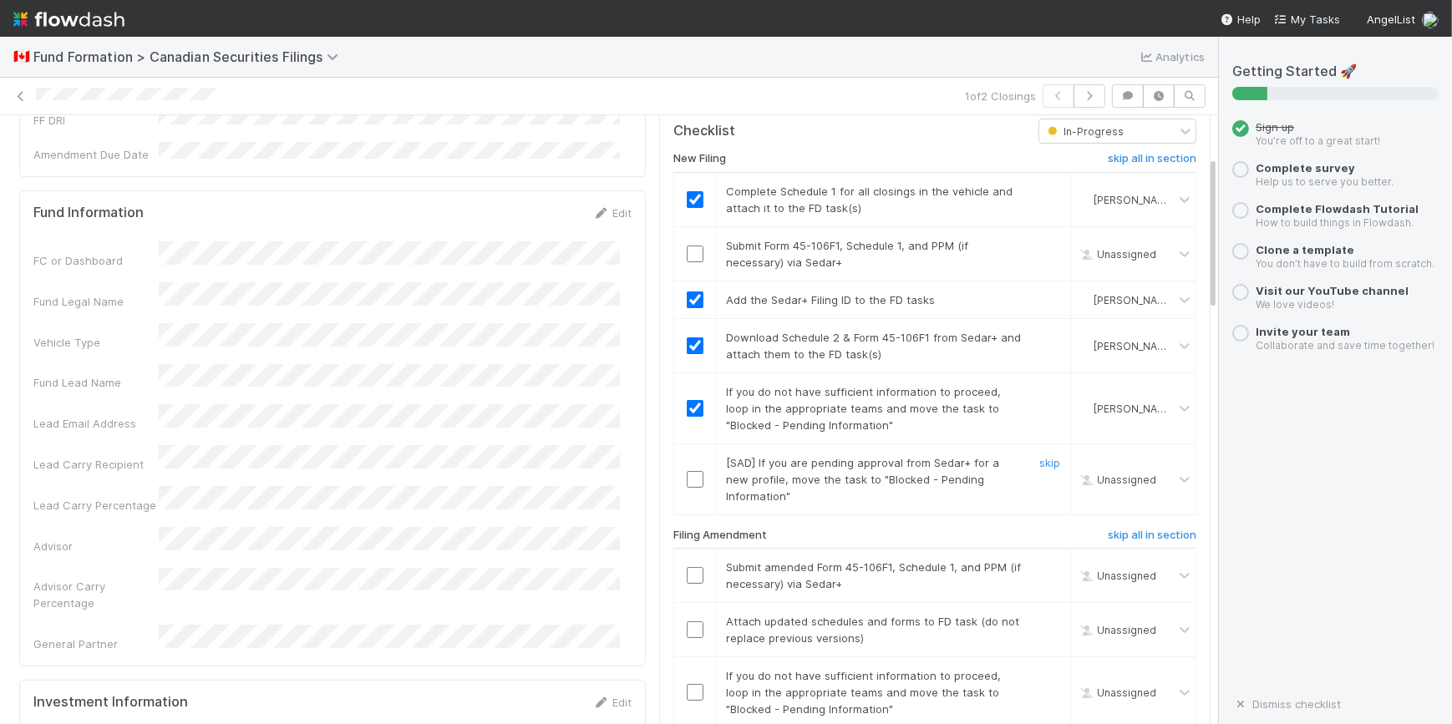
scroll to position [227, 0]
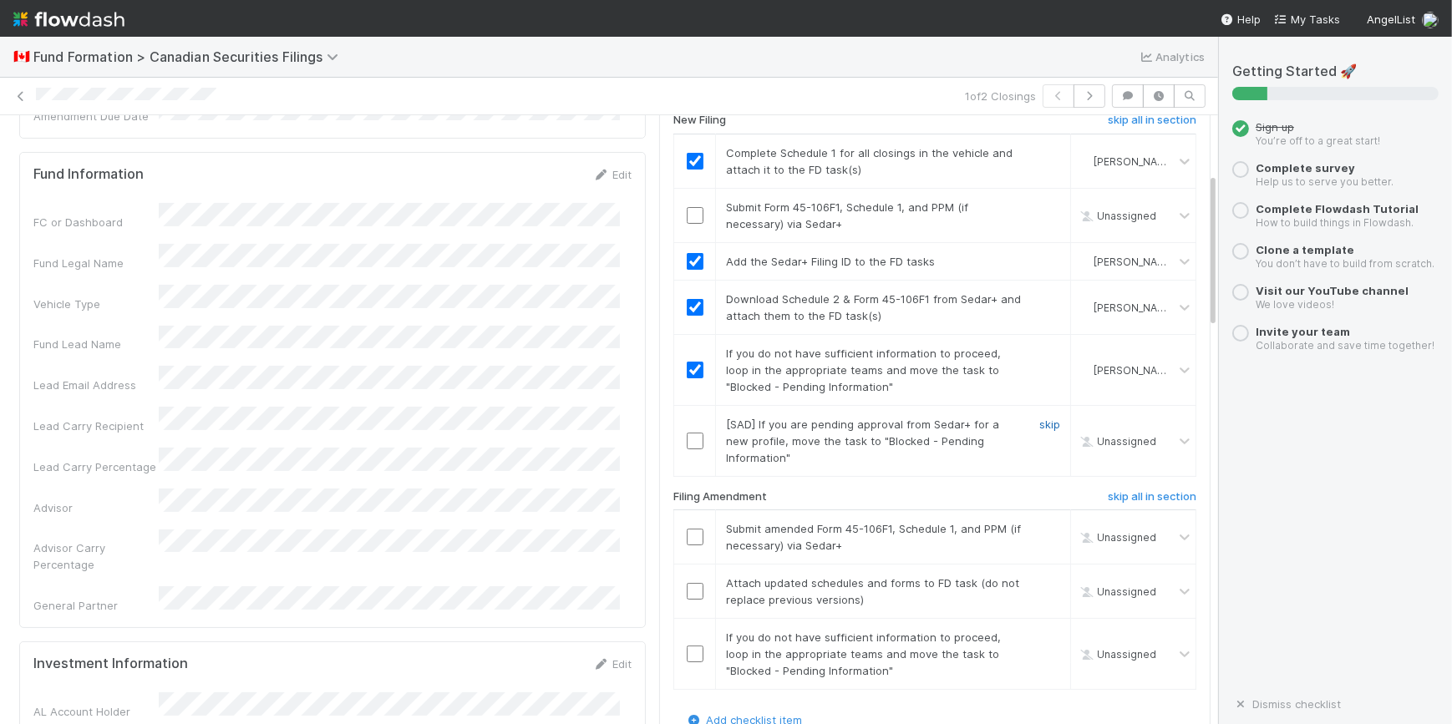
click at [1039, 418] on link "skip" at bounding box center [1049, 424] width 21 height 13
checkbox input "true"
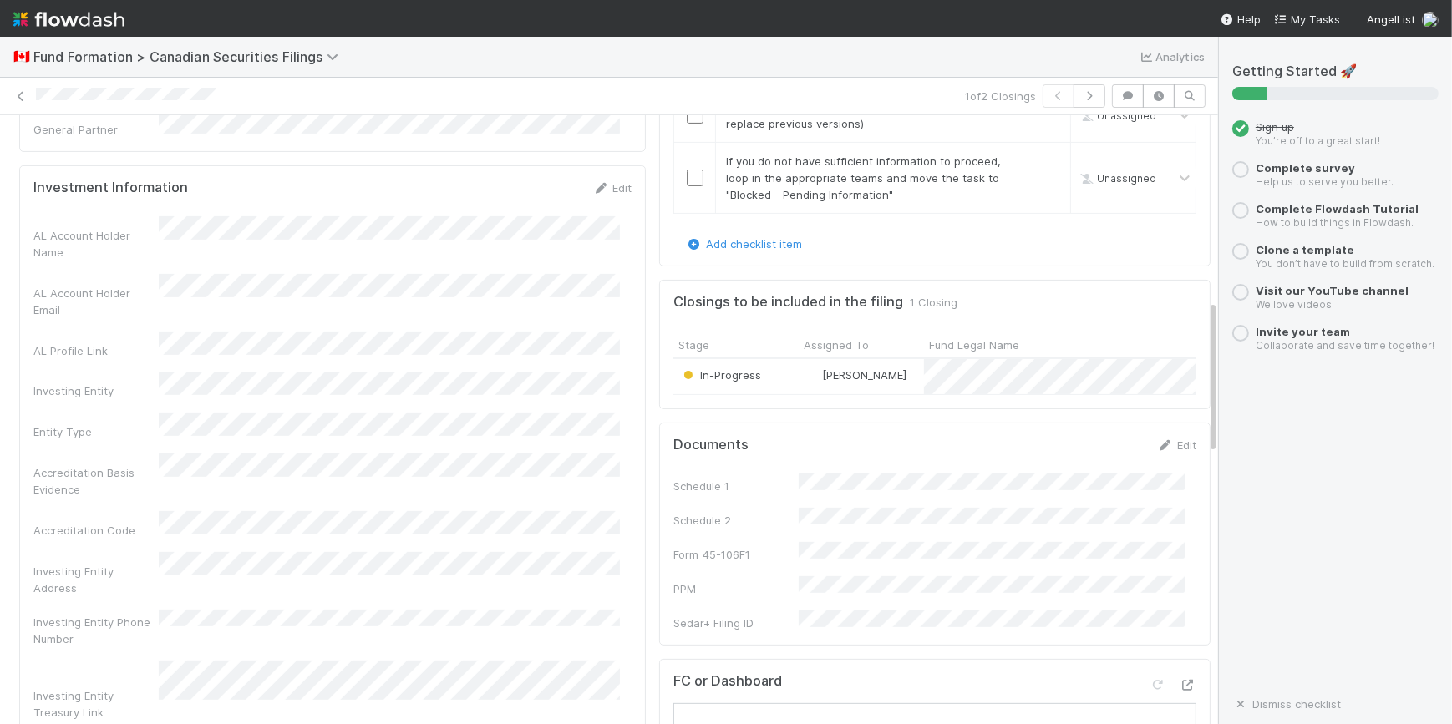
scroll to position [759, 0]
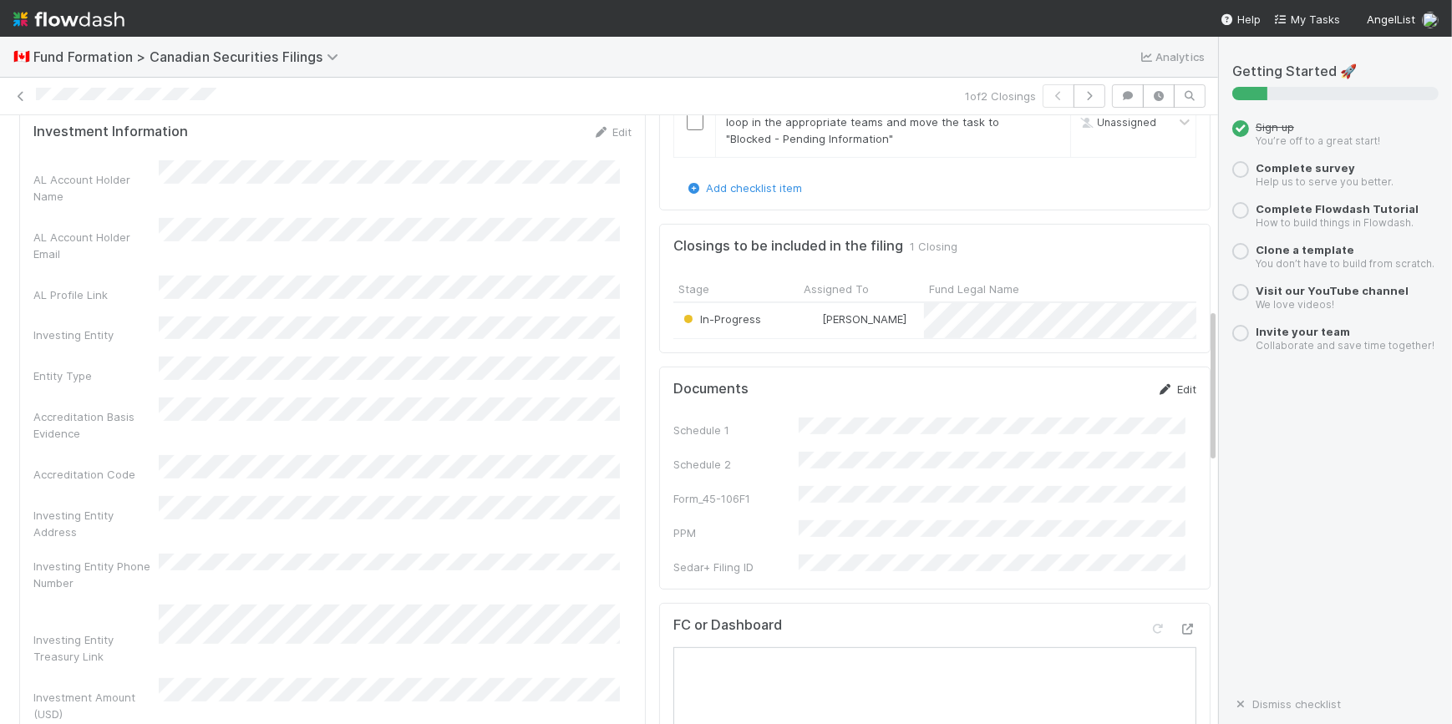
click at [1157, 395] on icon at bounding box center [1165, 389] width 17 height 11
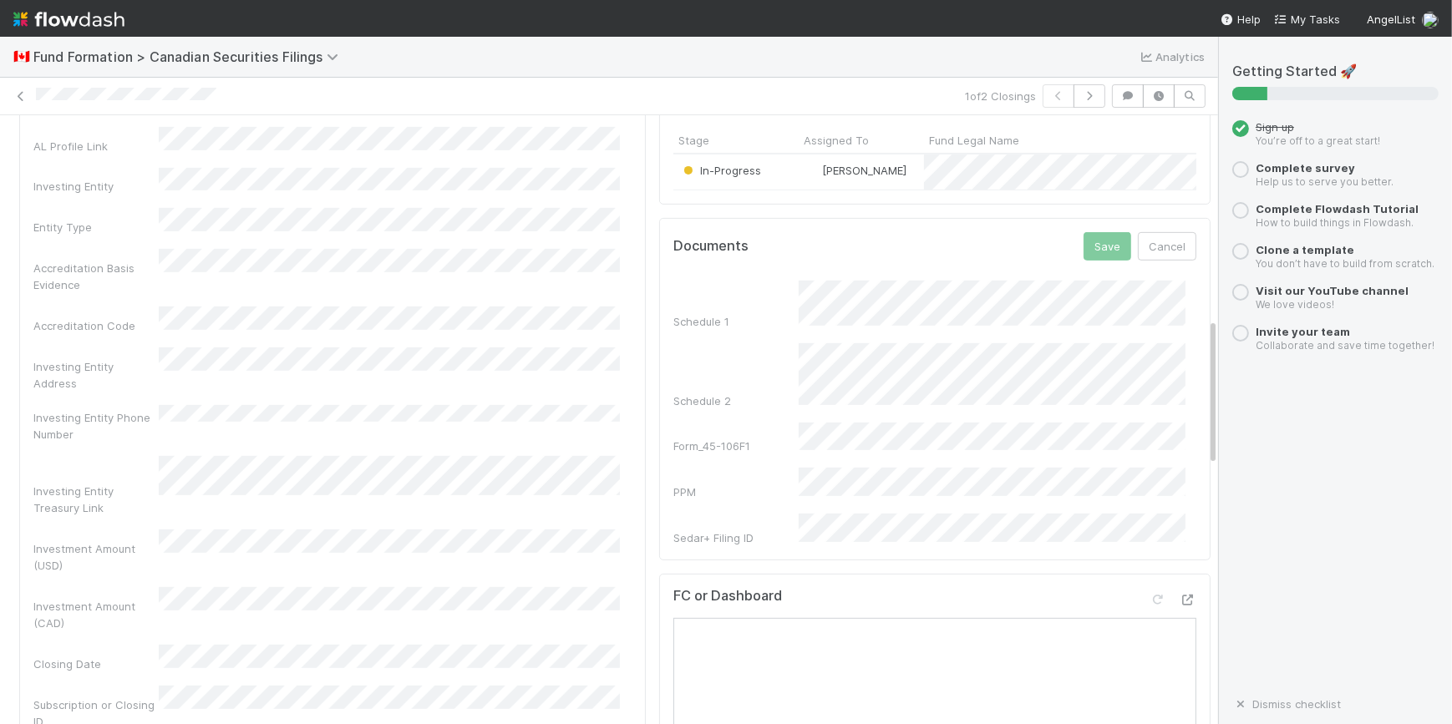
scroll to position [986, 0]
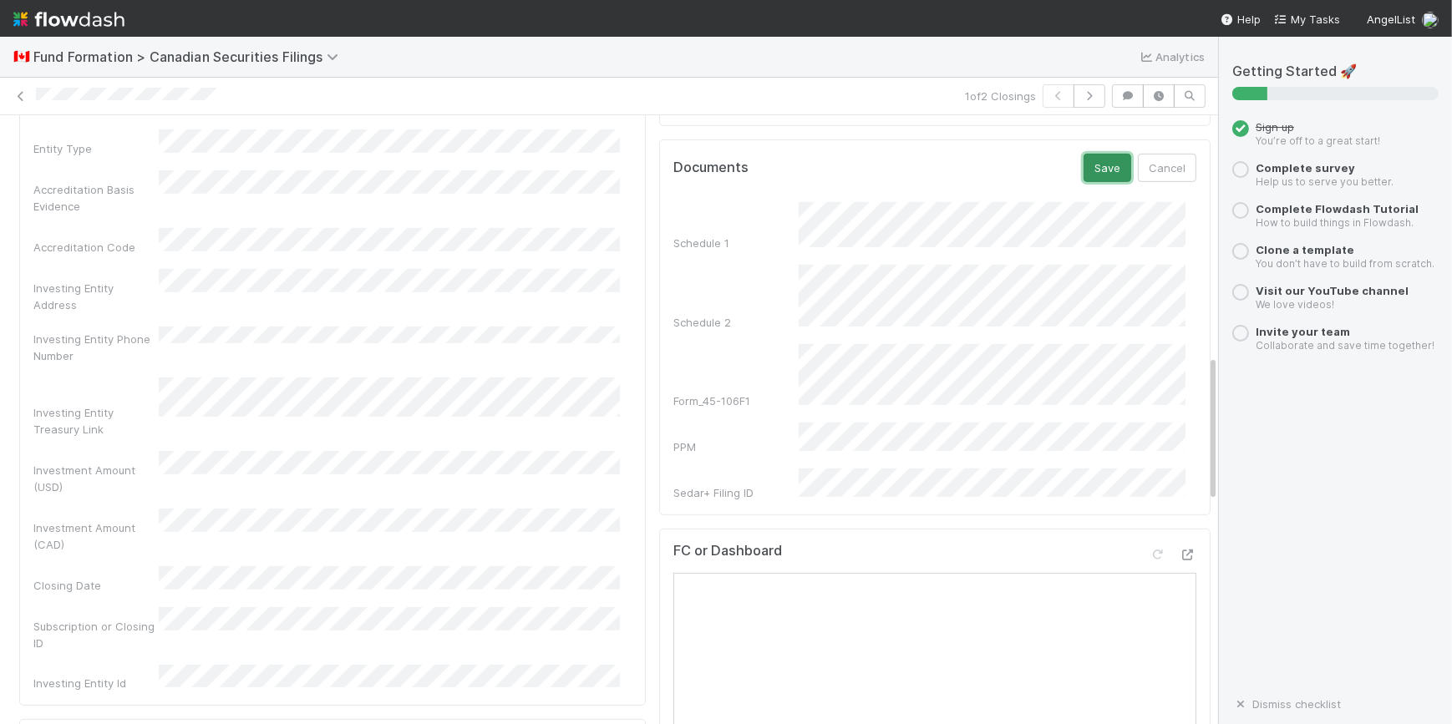
click at [1083, 166] on button "Save" at bounding box center [1107, 168] width 48 height 28
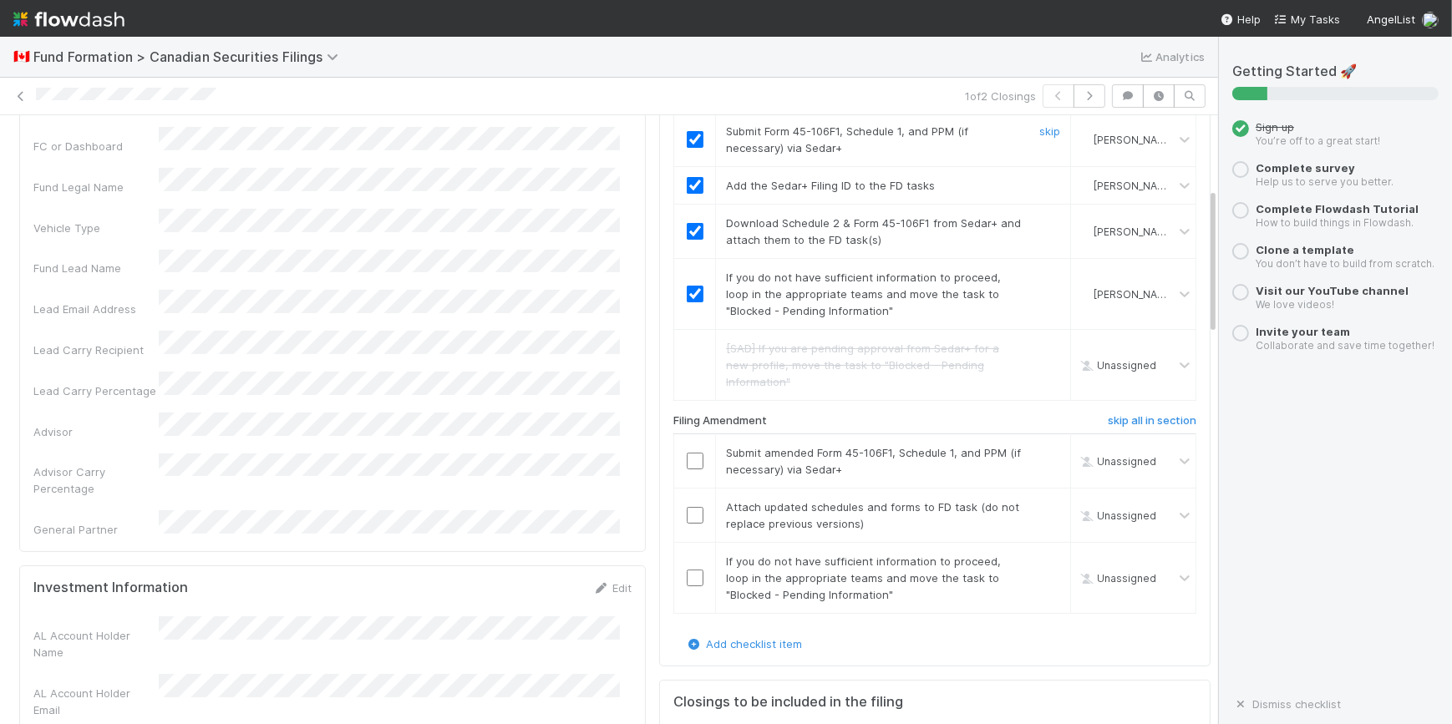
scroll to position [0, 0]
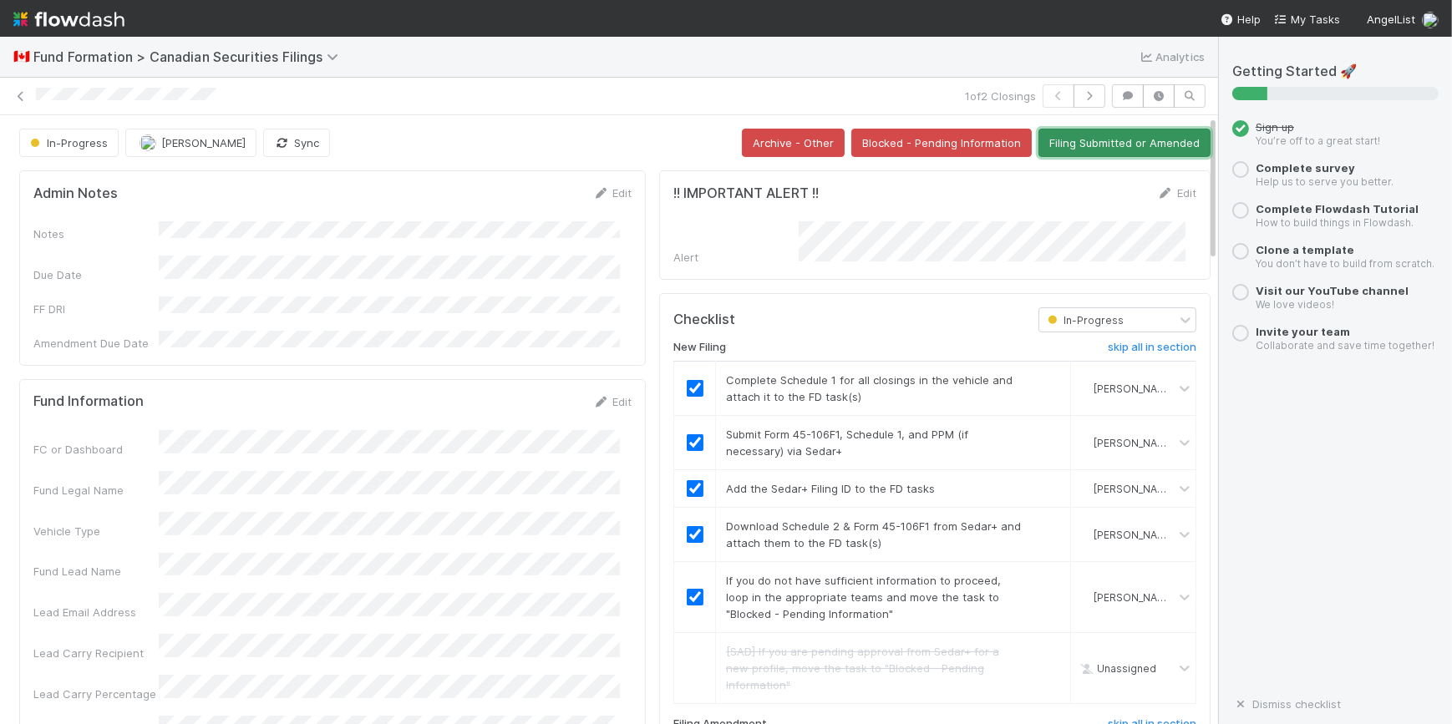
click at [1111, 150] on button "Filing Submitted or Amended" at bounding box center [1124, 143] width 172 height 28
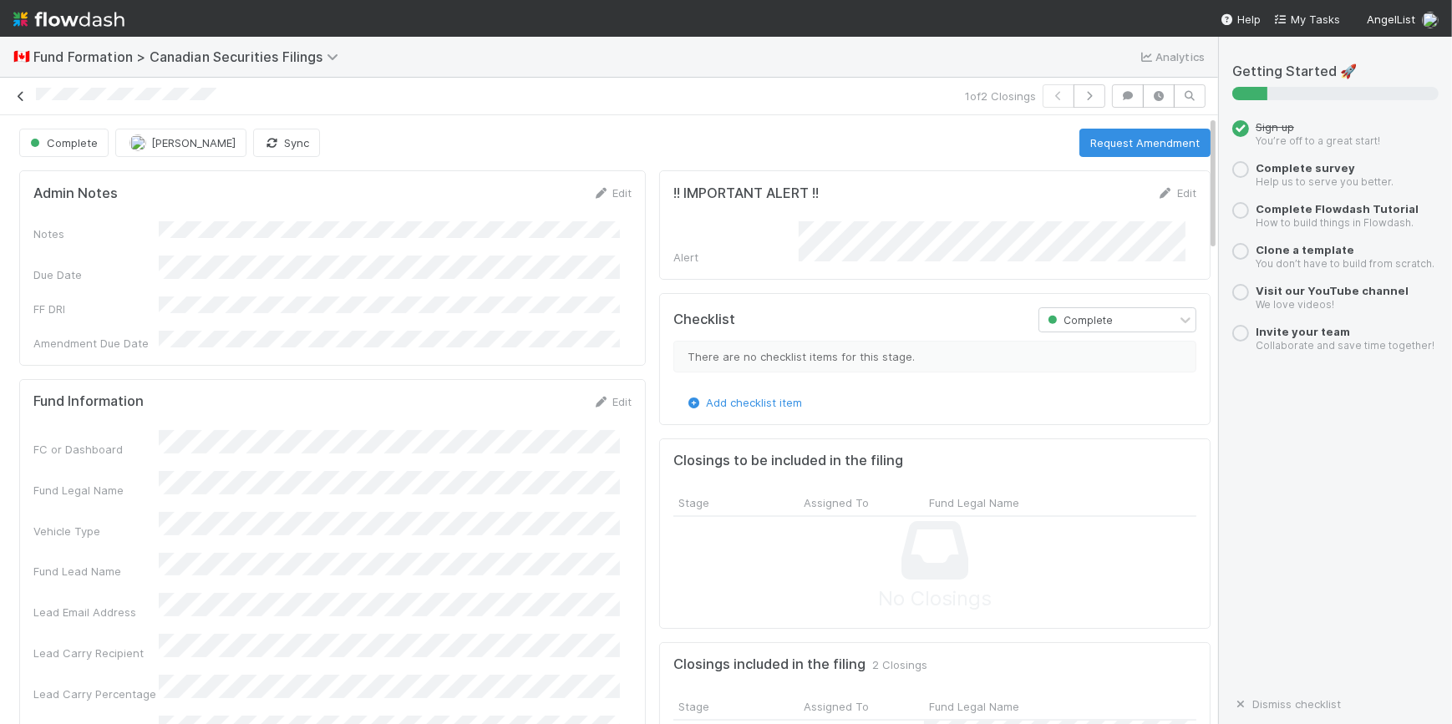
click at [16, 94] on icon at bounding box center [21, 96] width 17 height 11
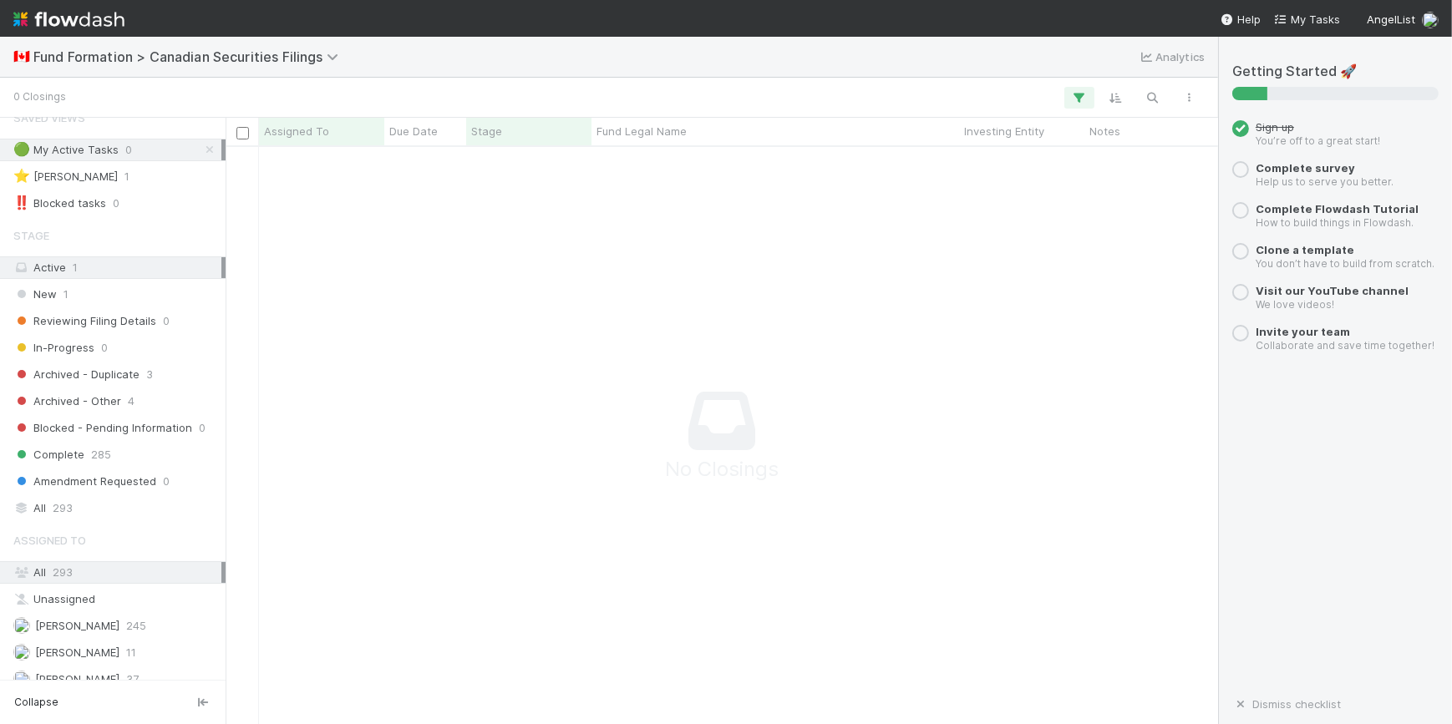
scroll to position [33, 0]
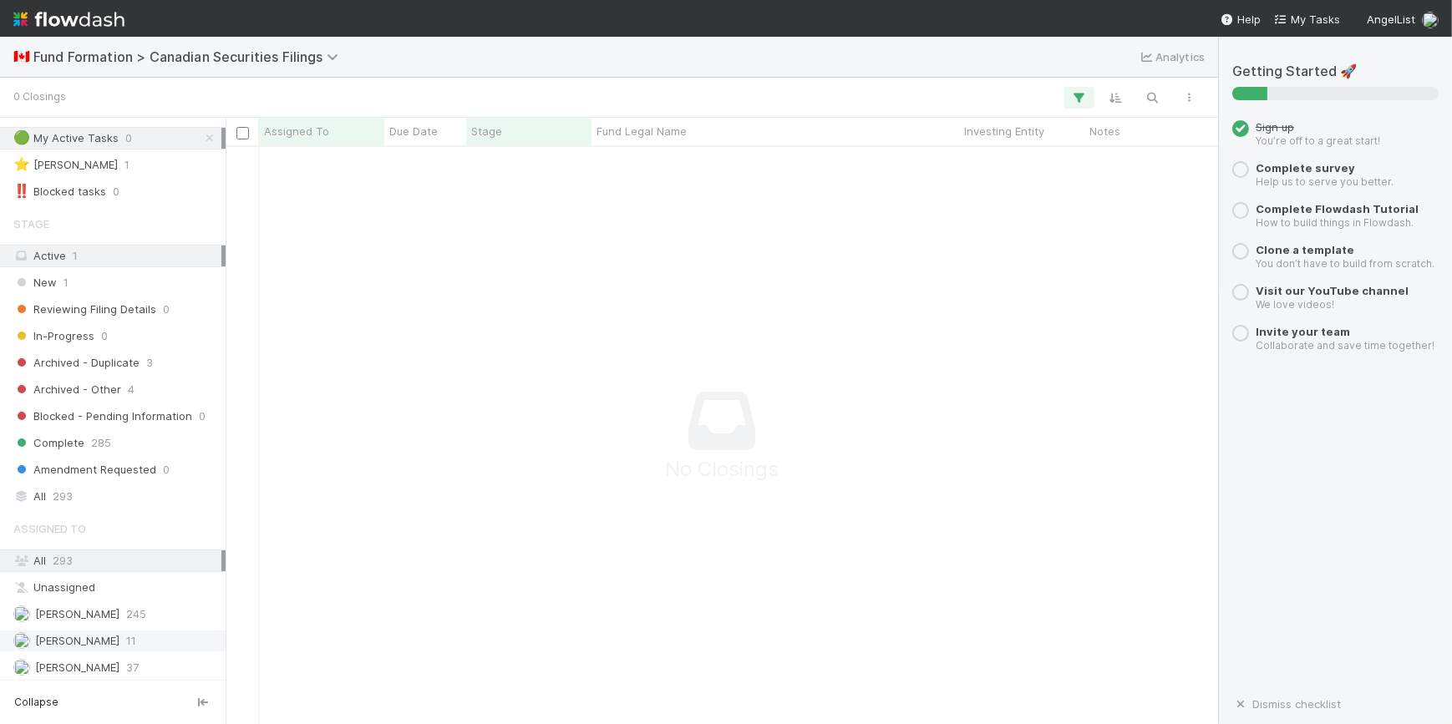
click at [133, 635] on div "Novia Bautista 11" at bounding box center [117, 641] width 208 height 21
click at [201, 139] on icon at bounding box center [209, 138] width 17 height 11
click at [175, 635] on div "Novia Bautista 11" at bounding box center [117, 641] width 208 height 21
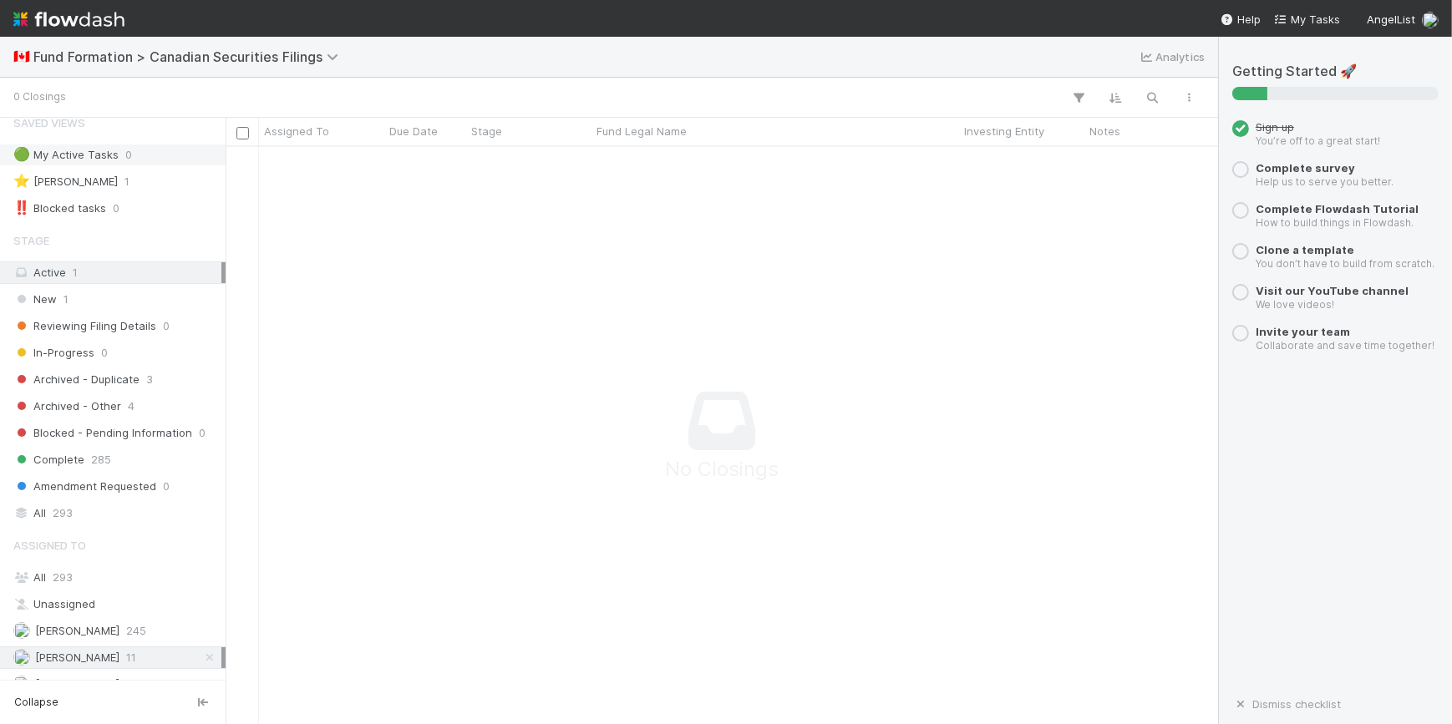
scroll to position [0, 0]
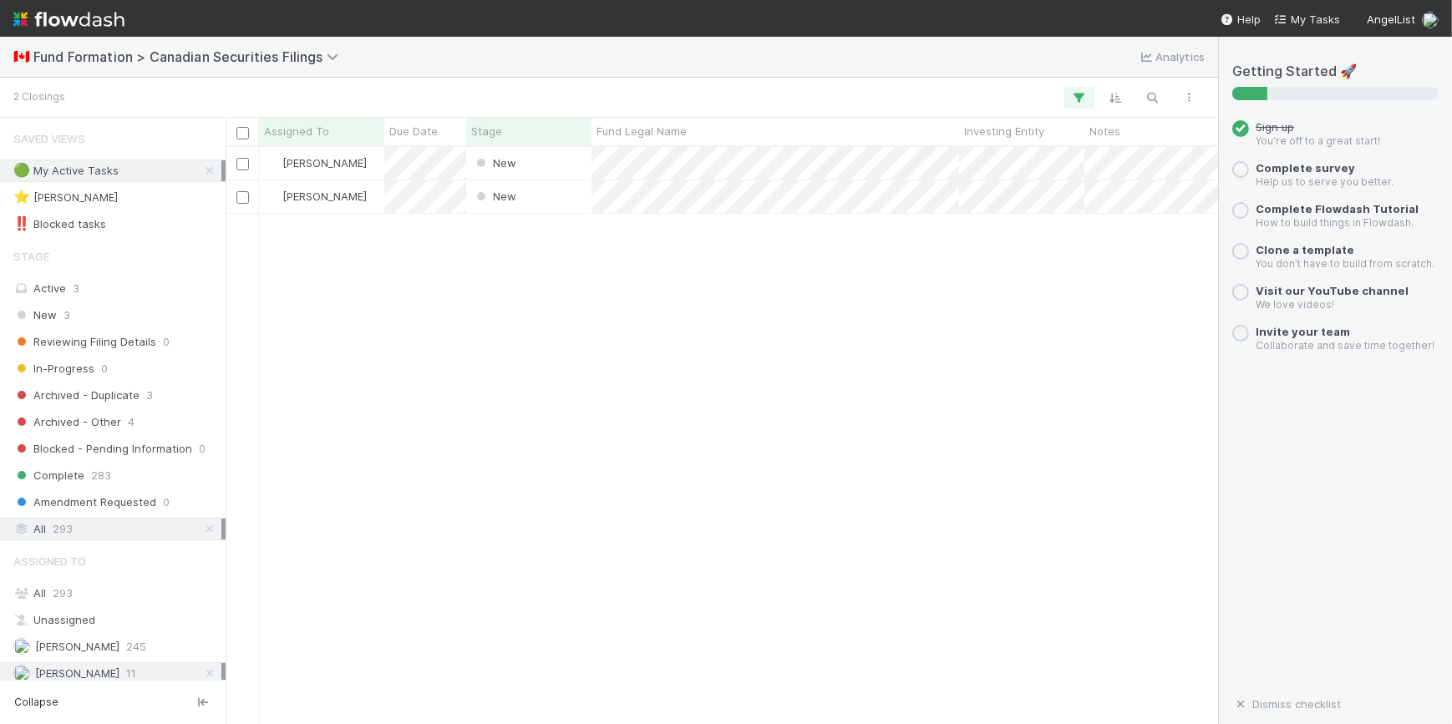
scroll to position [565, 981]
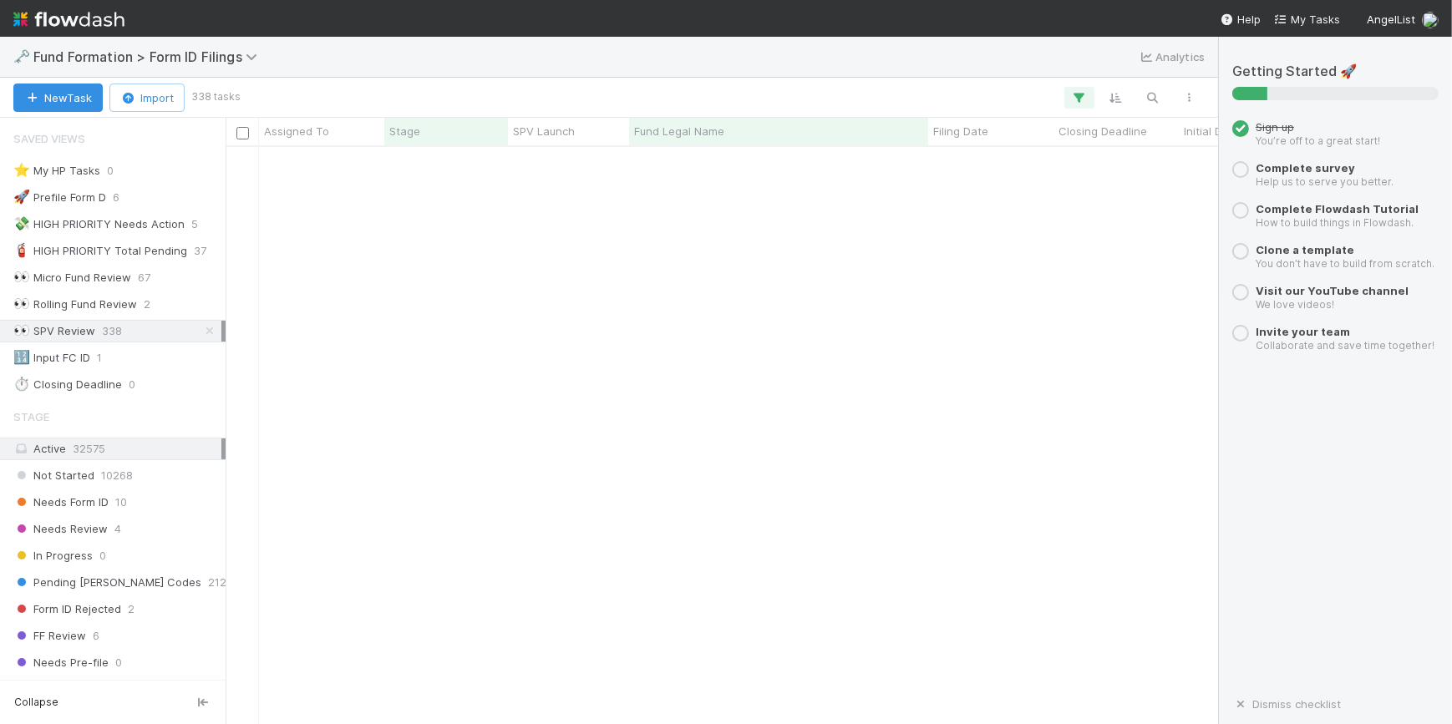
scroll to position [75, 0]
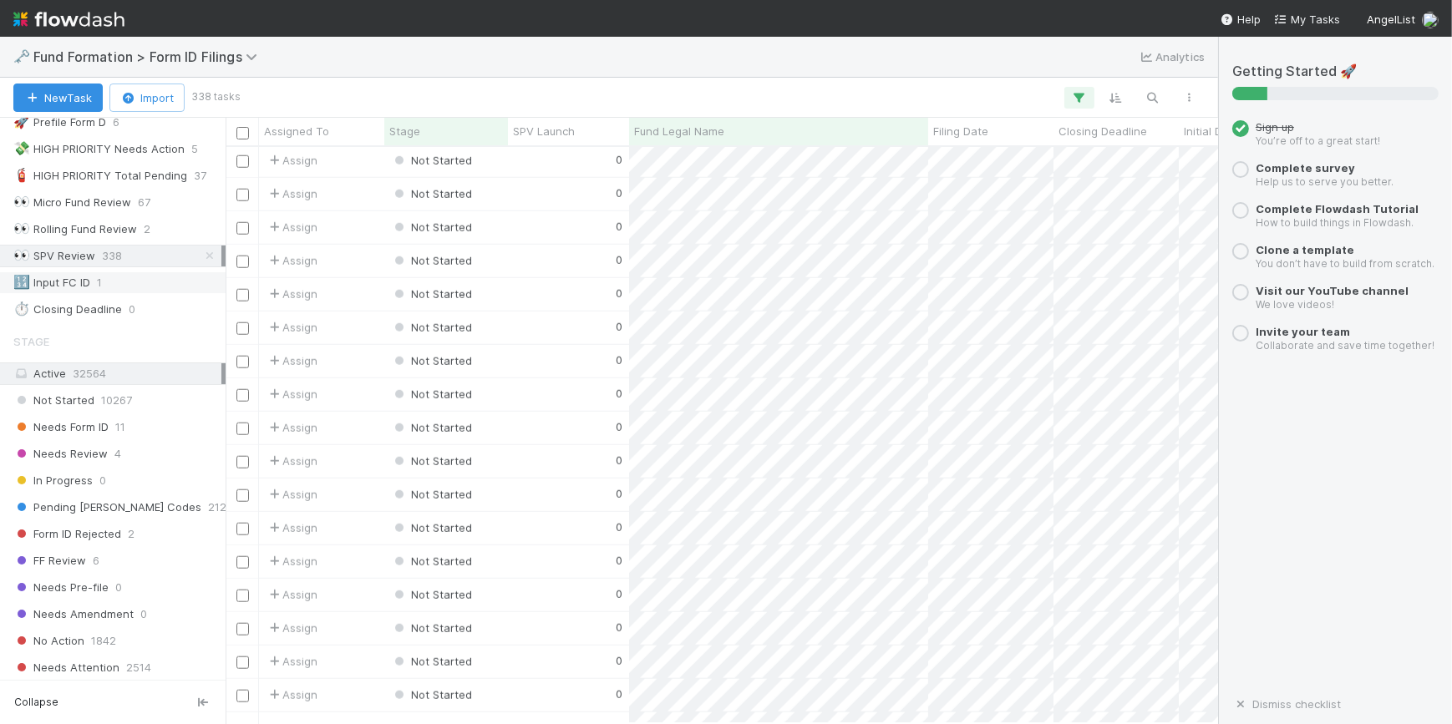
click at [105, 284] on div "🔢 Input FC ID 1" at bounding box center [117, 282] width 208 height 21
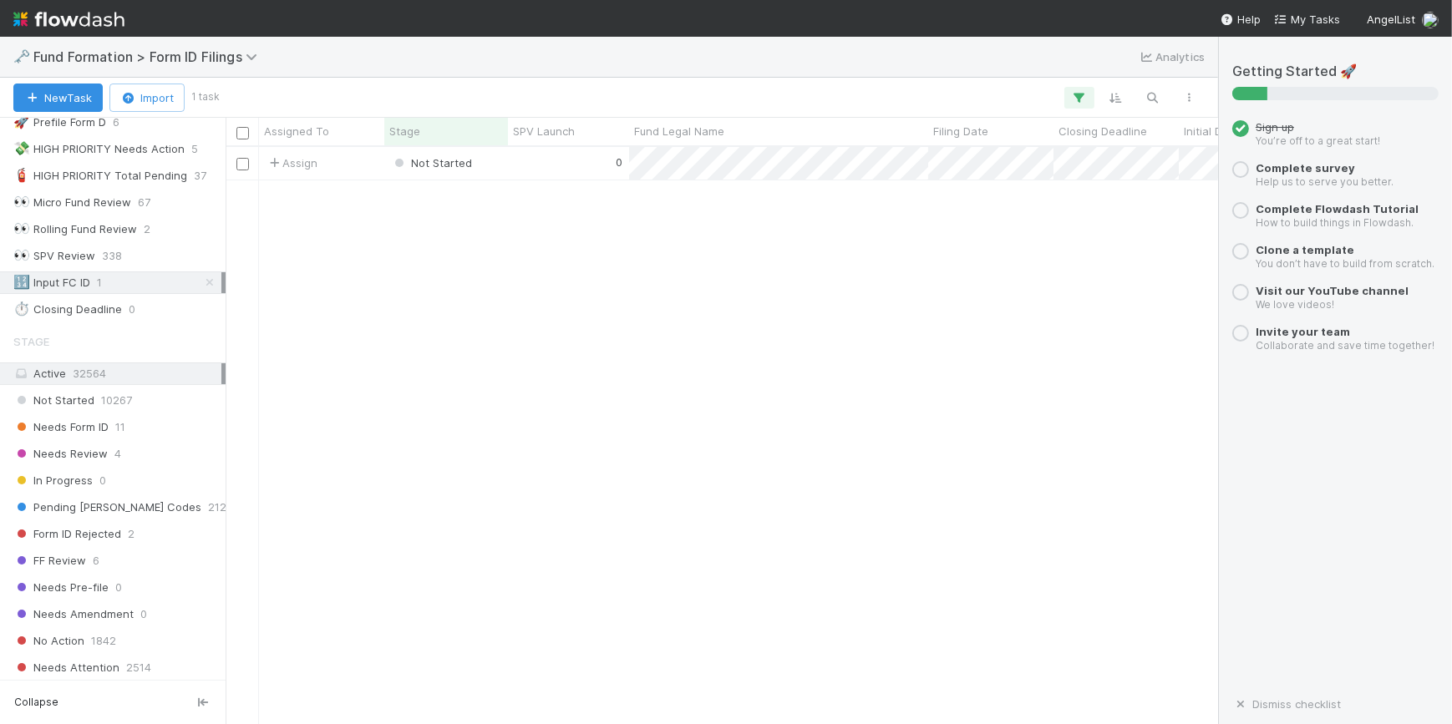
scroll to position [565, 981]
click at [546, 160] on div "0" at bounding box center [568, 163] width 121 height 33
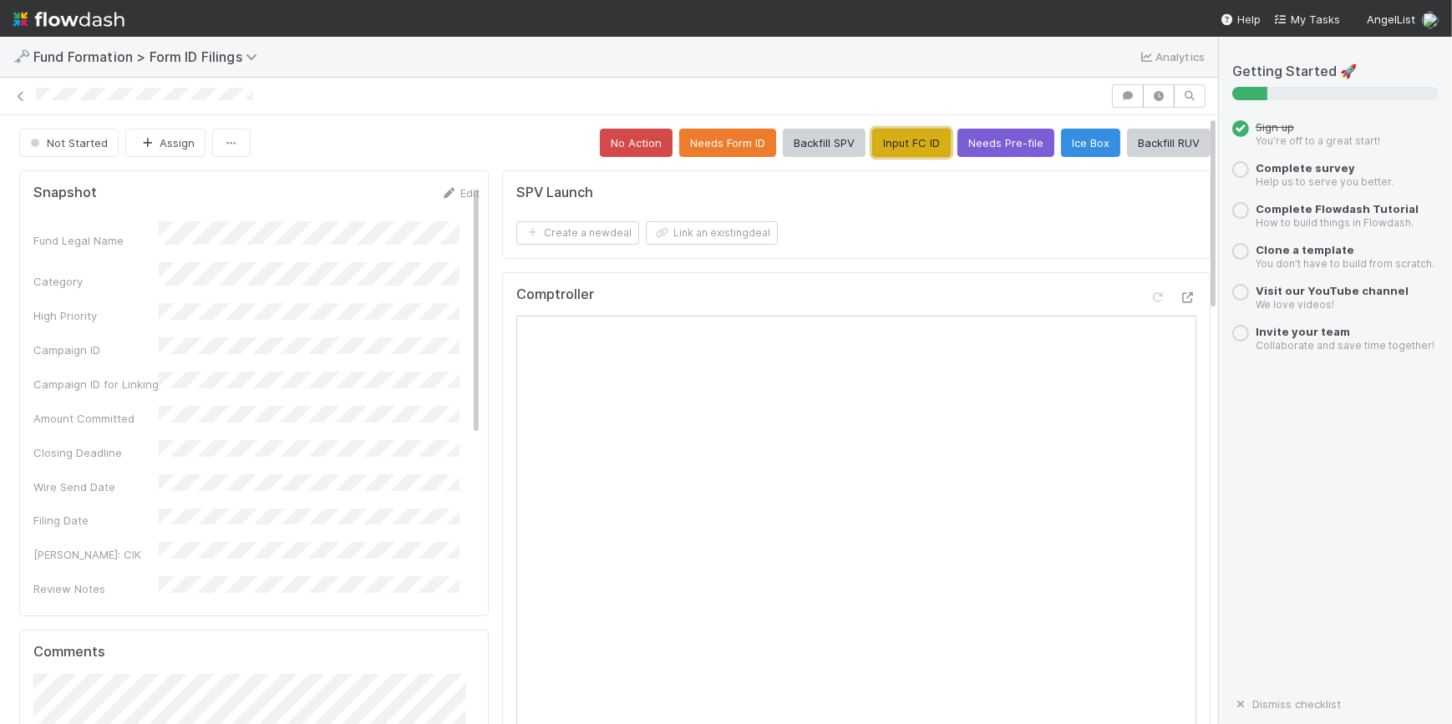
click at [874, 150] on button "Input FC ID" at bounding box center [911, 143] width 79 height 28
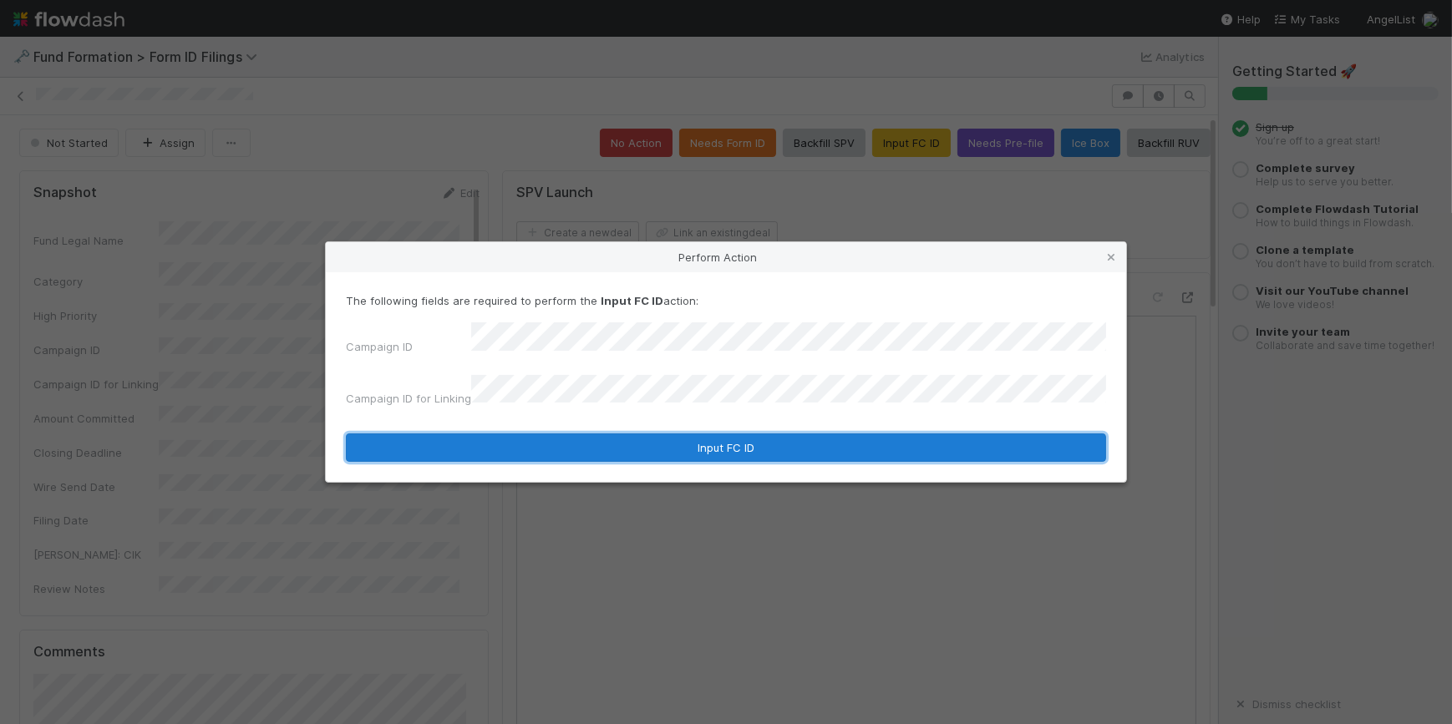
click at [751, 434] on button "Input FC ID" at bounding box center [726, 448] width 760 height 28
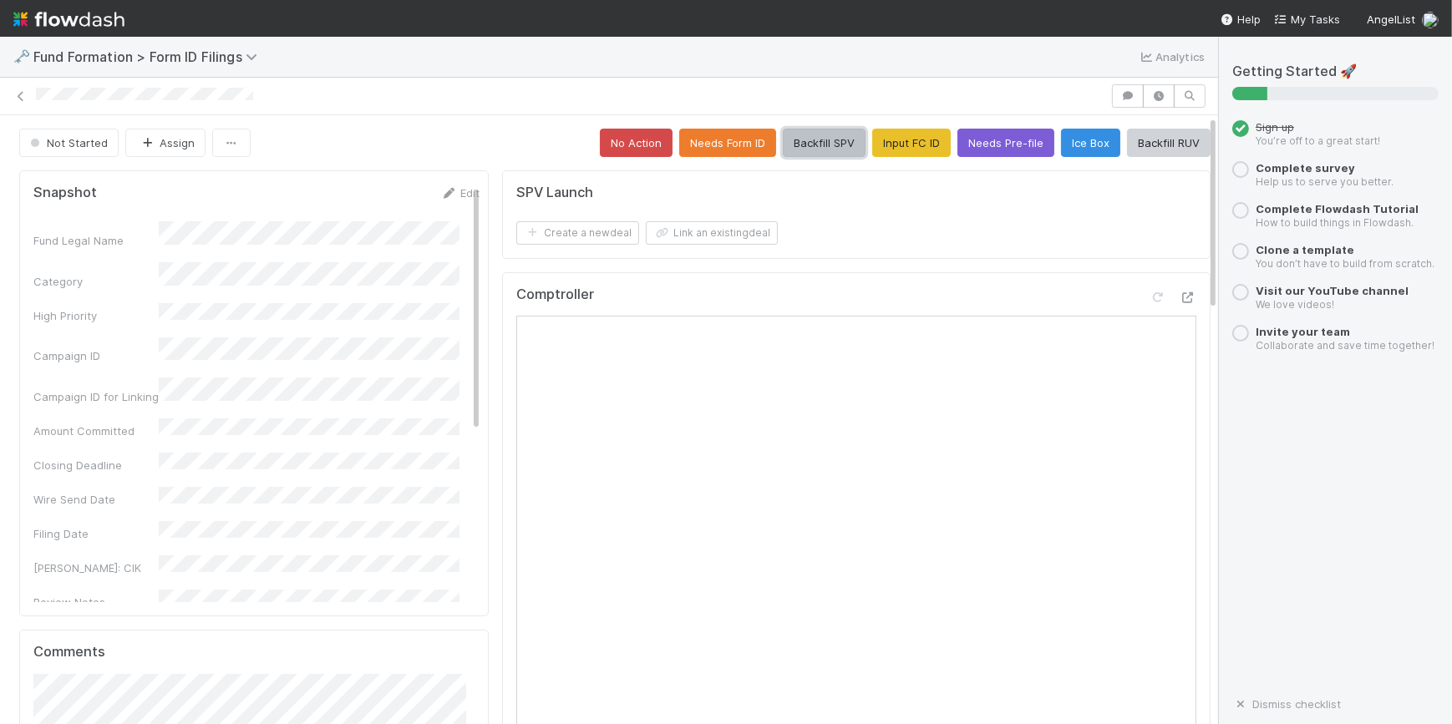
drag, startPoint x: 789, startPoint y: 140, endPoint x: 801, endPoint y: 258, distance: 118.4
click at [794, 135] on button "Backfill SPV" at bounding box center [824, 143] width 83 height 28
click at [22, 100] on icon at bounding box center [21, 96] width 17 height 11
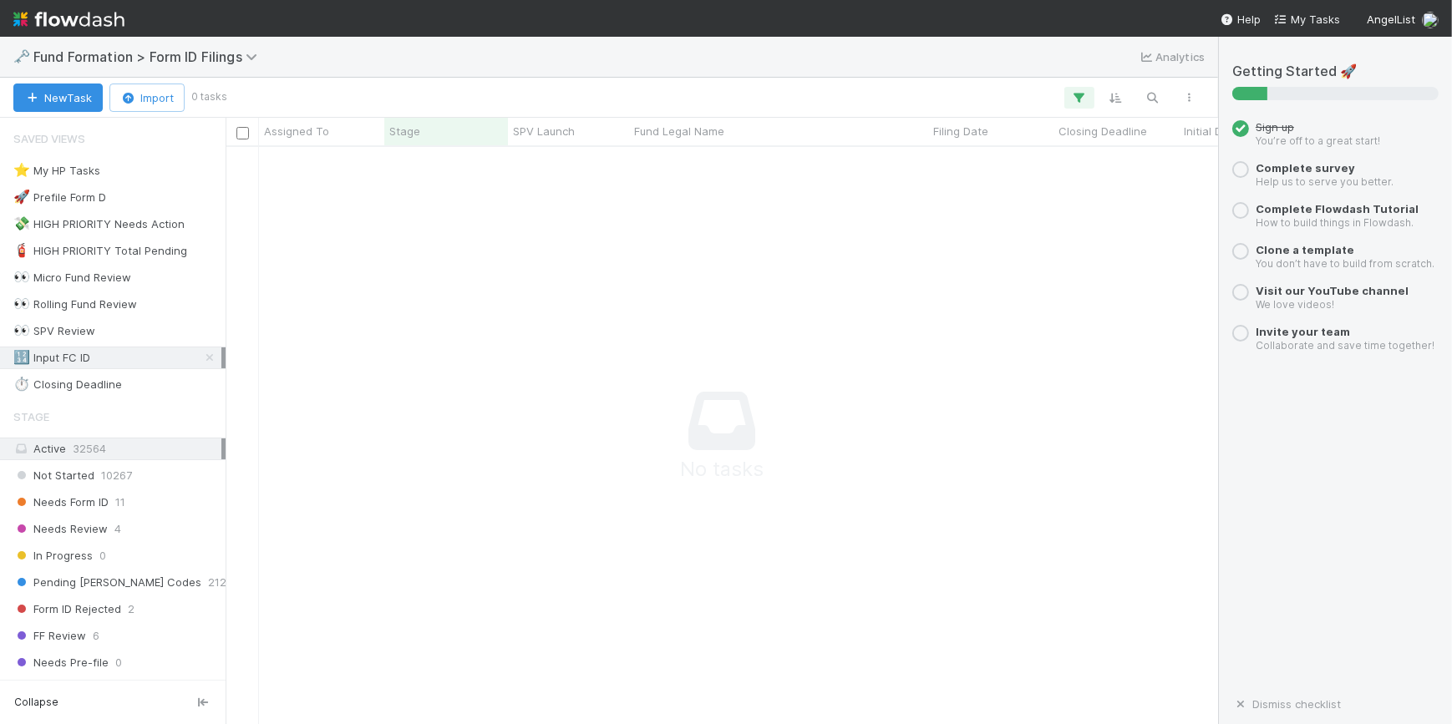
scroll to position [553, 981]
click at [137, 329] on div "👀 SPV Review 338" at bounding box center [117, 331] width 208 height 21
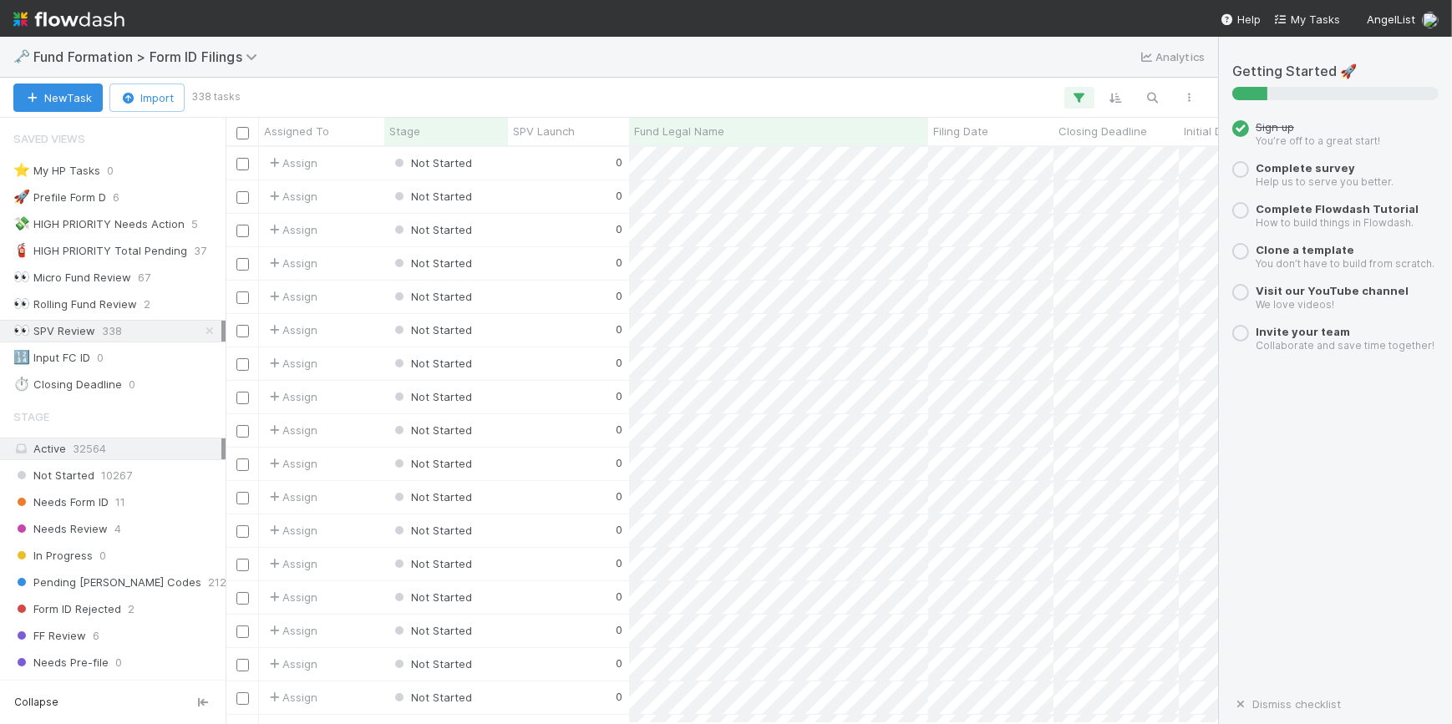
scroll to position [565, 981]
click at [1149, 93] on icon "button" at bounding box center [1152, 97] width 17 height 15
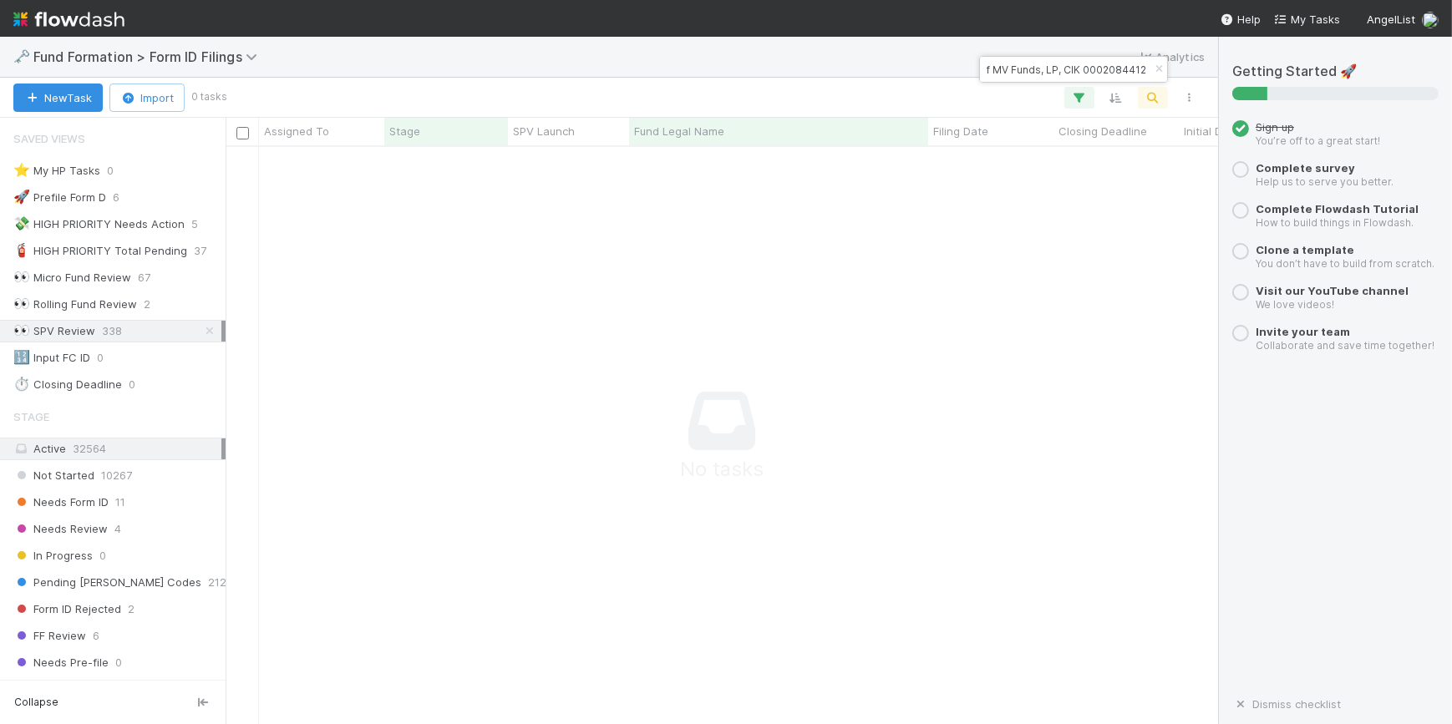
scroll to position [553, 981]
click at [201, 329] on icon at bounding box center [209, 331] width 17 height 11
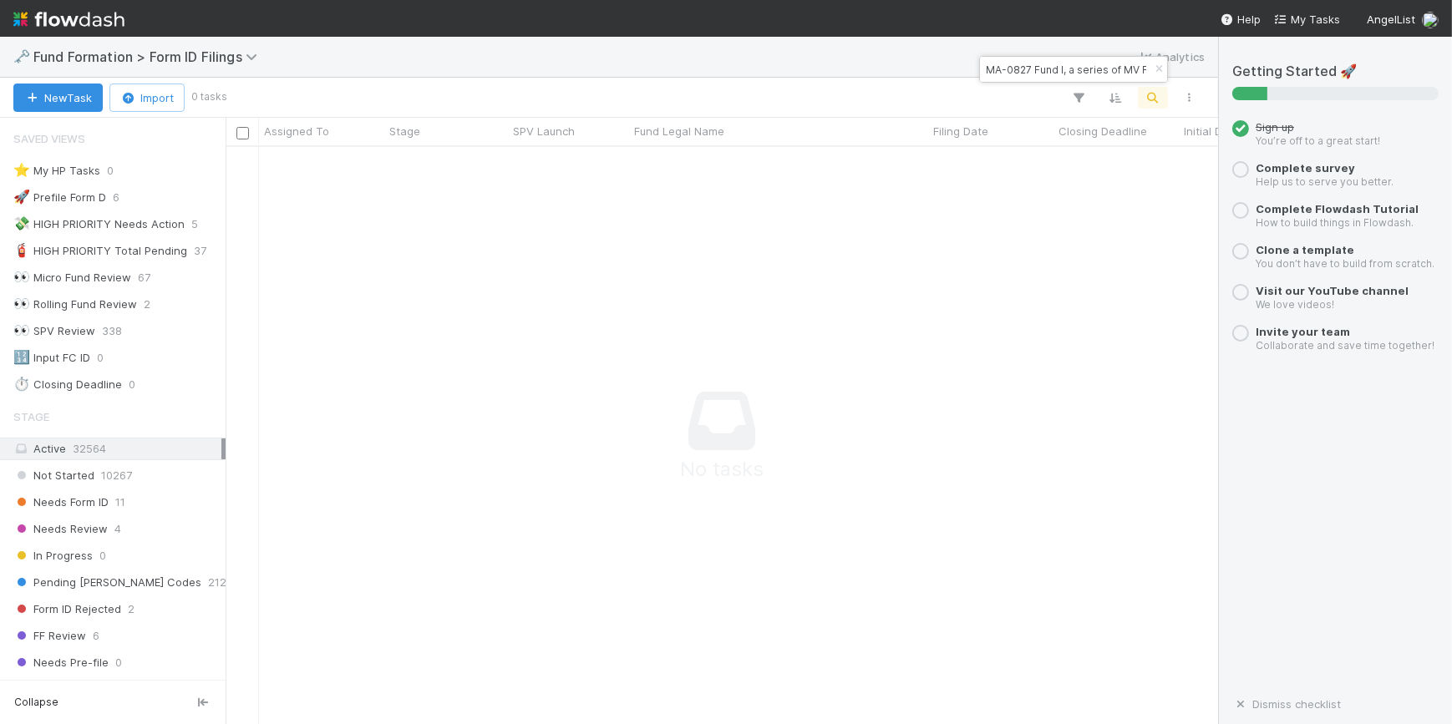
click at [1062, 70] on input "MA-0827 Fund I, a series of MV Funds, LP, CIK 0002084412" at bounding box center [1065, 69] width 167 height 20
click at [1093, 67] on input "MA-0827 Fund I, a series of MV Funds, LP, CIK 0002084412" at bounding box center [1065, 69] width 167 height 20
paste input
type input "MA-0827 Fund I, a series of MV Funds, LP"
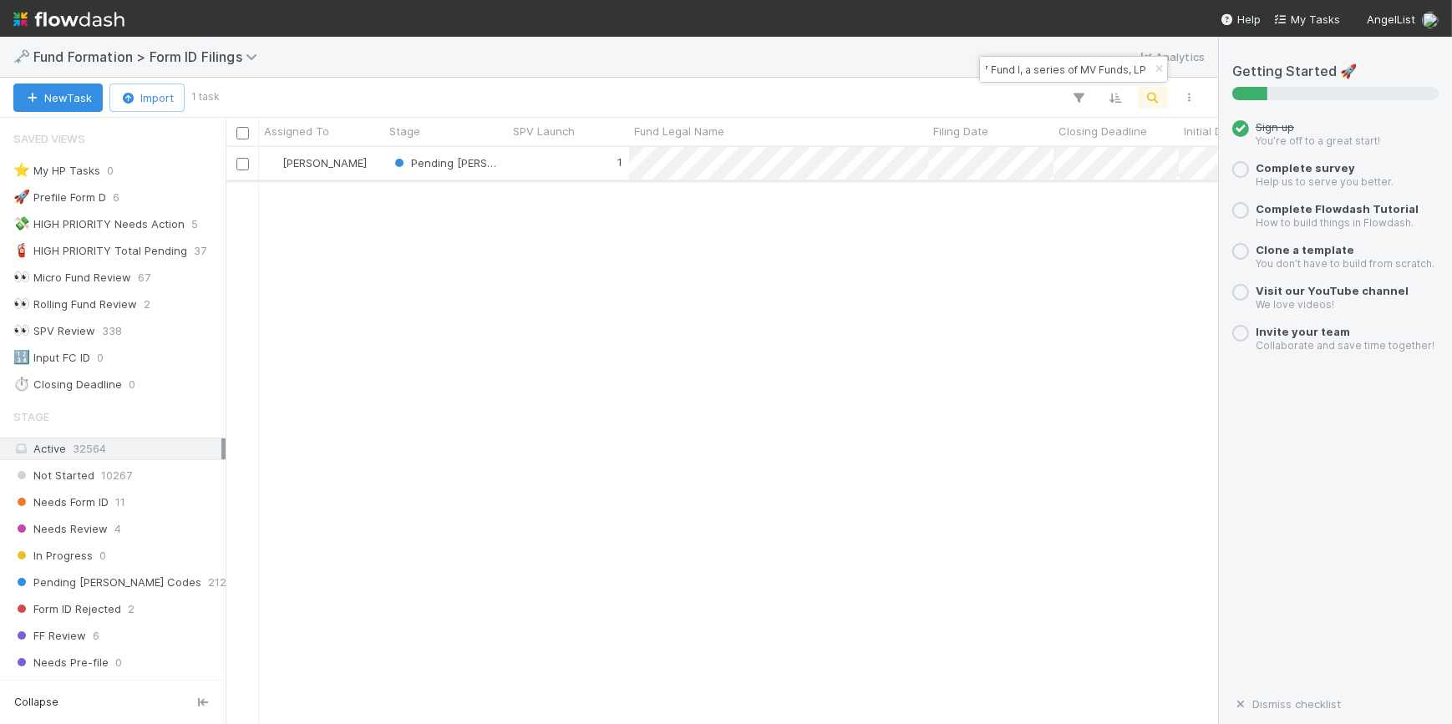
scroll to position [565, 981]
click at [575, 163] on div "1" at bounding box center [568, 163] width 121 height 33
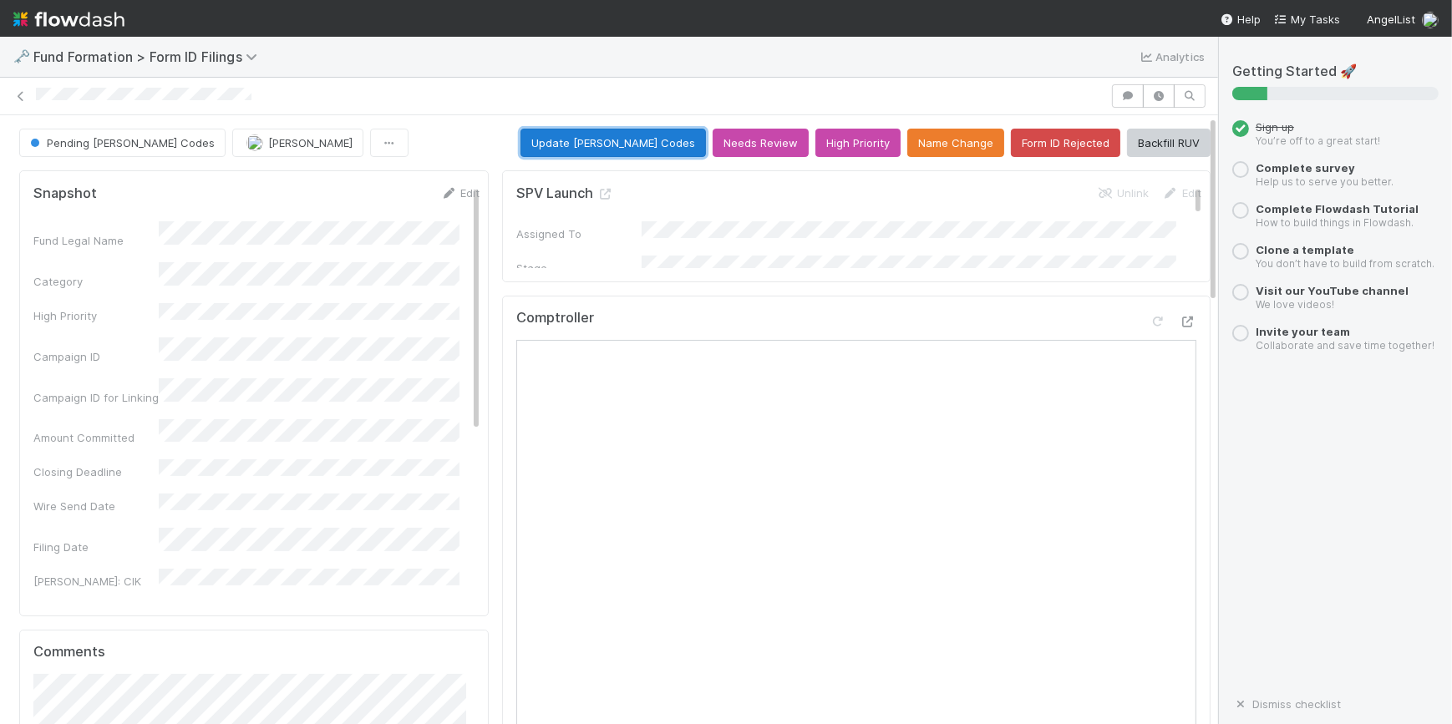
click at [633, 142] on button "Update [PERSON_NAME] Codes" at bounding box center [612, 143] width 185 height 28
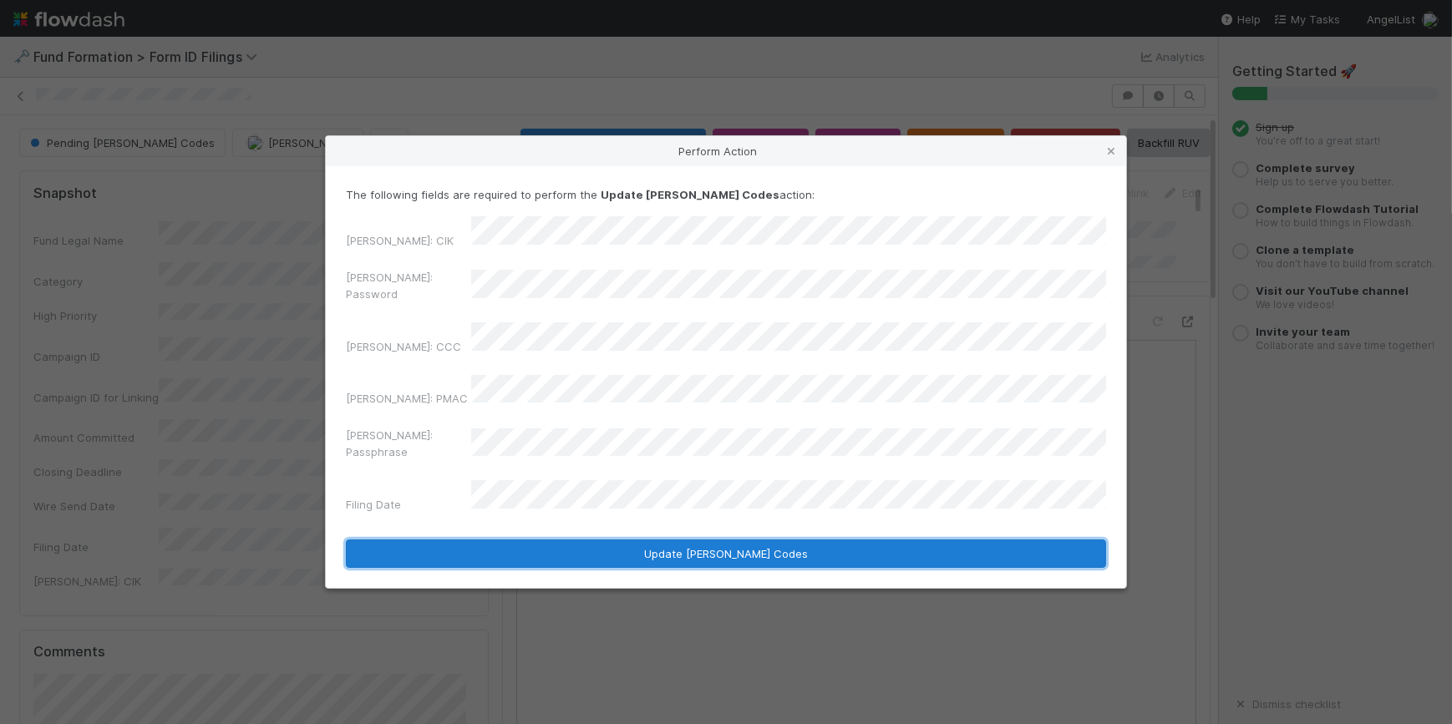
click at [604, 540] on button "Update [PERSON_NAME] Codes" at bounding box center [726, 554] width 760 height 28
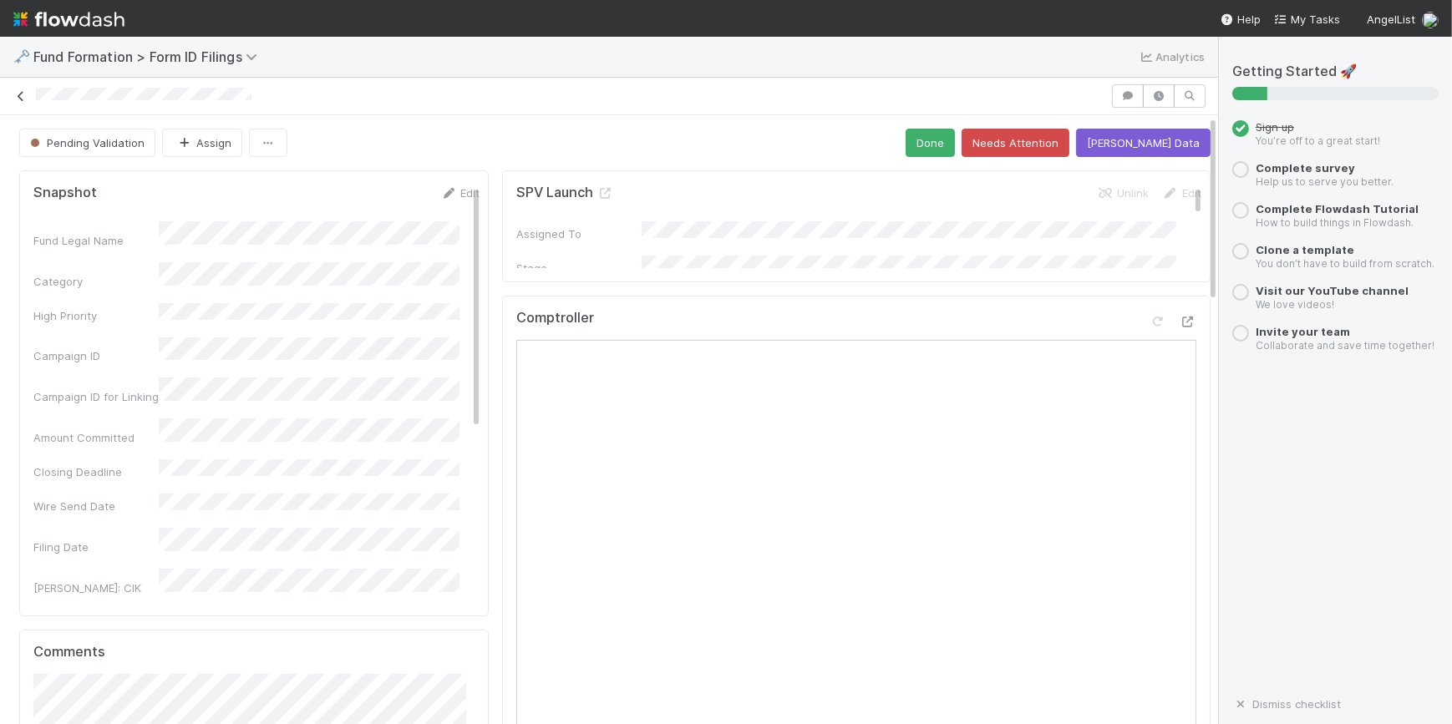
click at [18, 98] on icon at bounding box center [21, 96] width 17 height 11
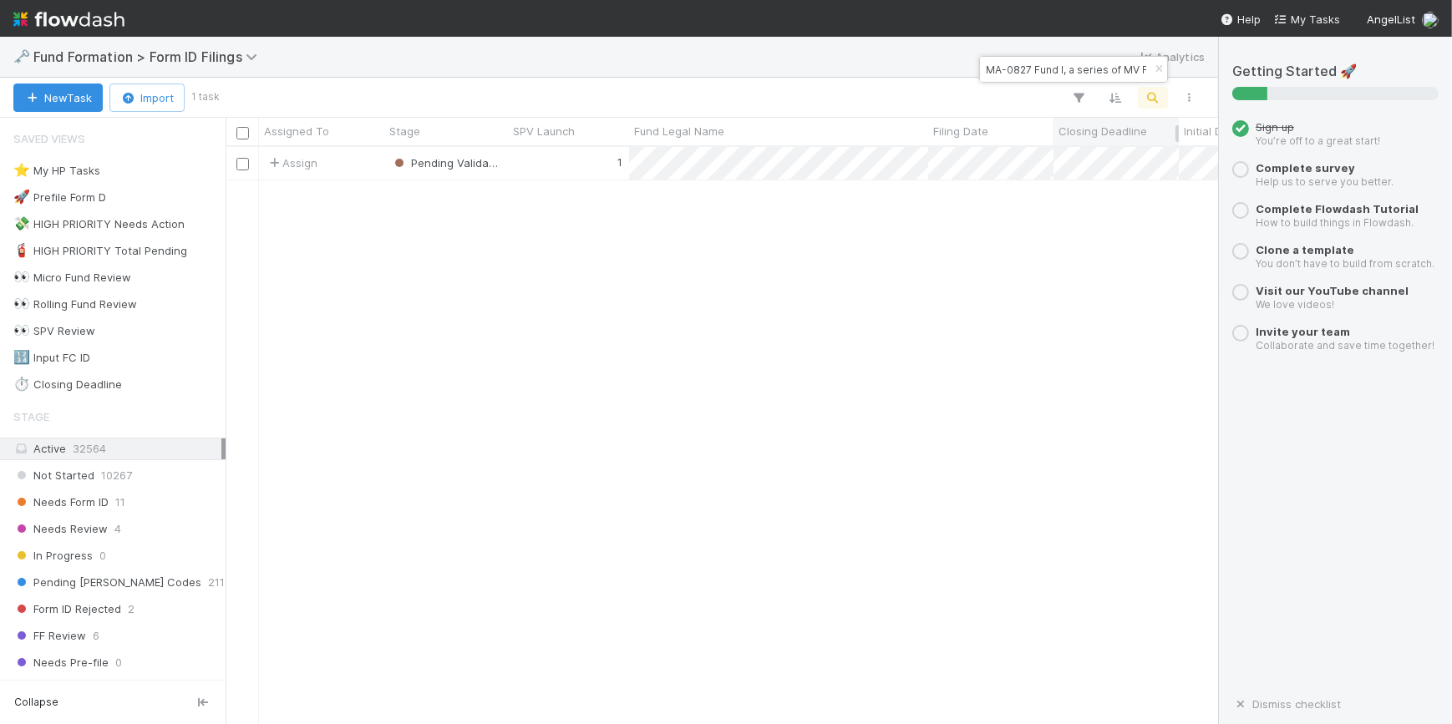
scroll to position [565, 981]
click at [1056, 68] on input "MA-0827 Fund I, a series of MV Funds, LP" at bounding box center [1065, 69] width 167 height 20
paste input "530 Fund III, a series of Umami Capital"
type input "MA-0530 Fund III, a series of Umami Capital, LP"
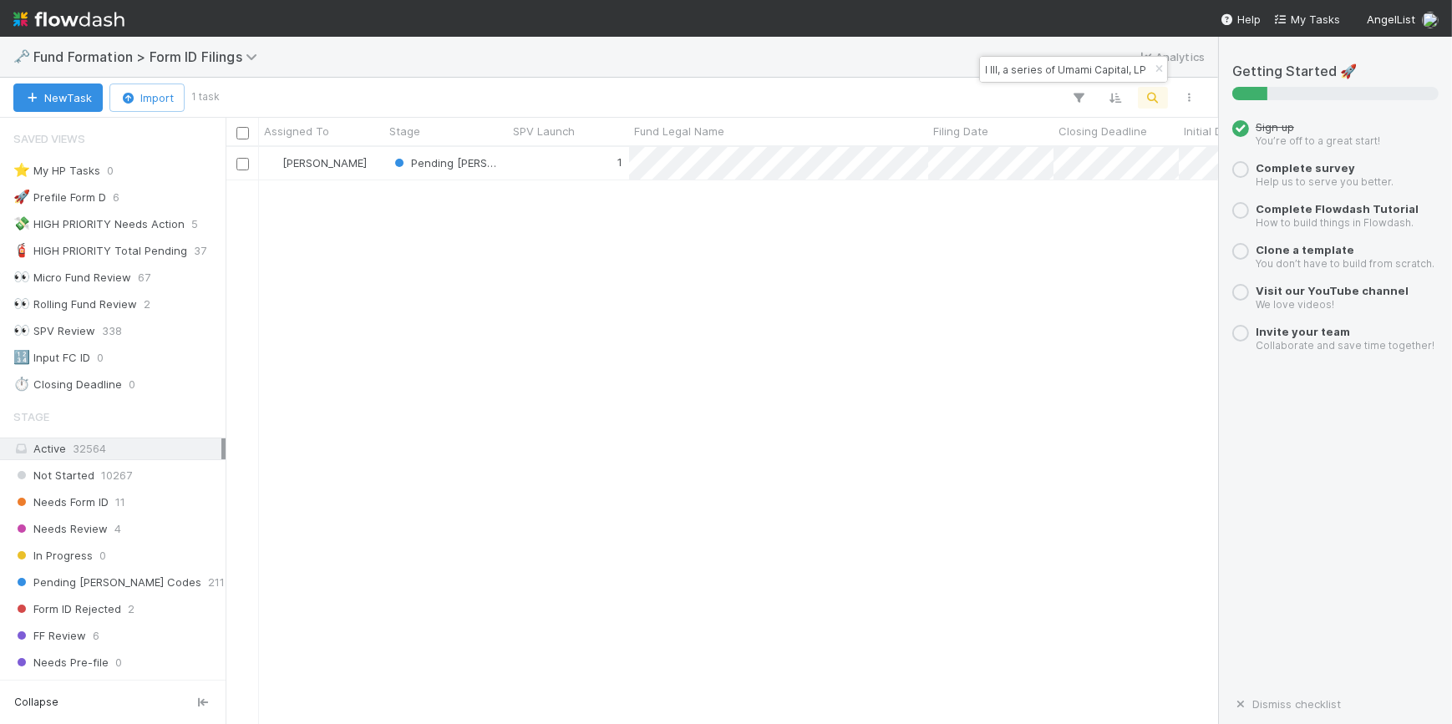
scroll to position [0, 0]
click at [577, 173] on div at bounding box center [726, 362] width 1452 height 724
click at [510, 160] on div "1" at bounding box center [568, 163] width 121 height 33
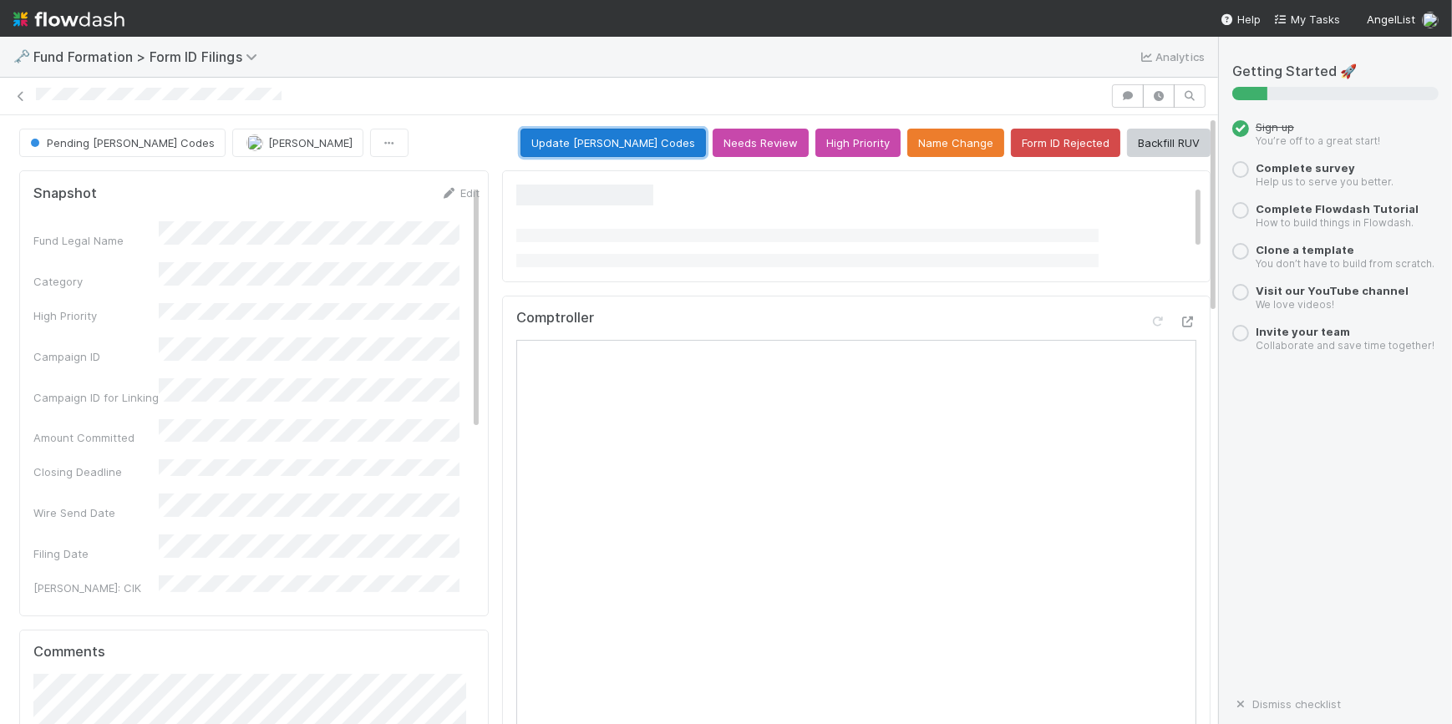
click at [610, 150] on button "Update [PERSON_NAME] Codes" at bounding box center [612, 143] width 185 height 28
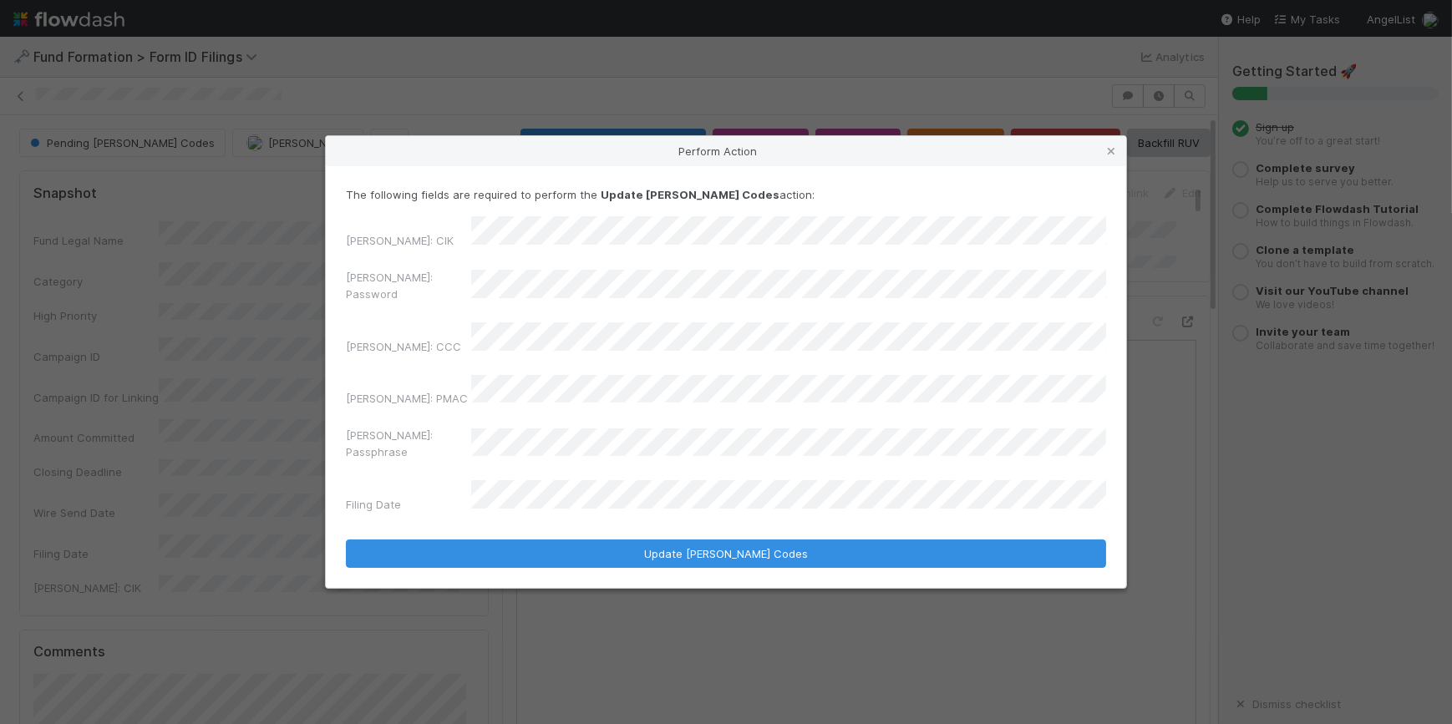
click at [468, 308] on div "[PERSON_NAME]: Password" at bounding box center [726, 289] width 760 height 40
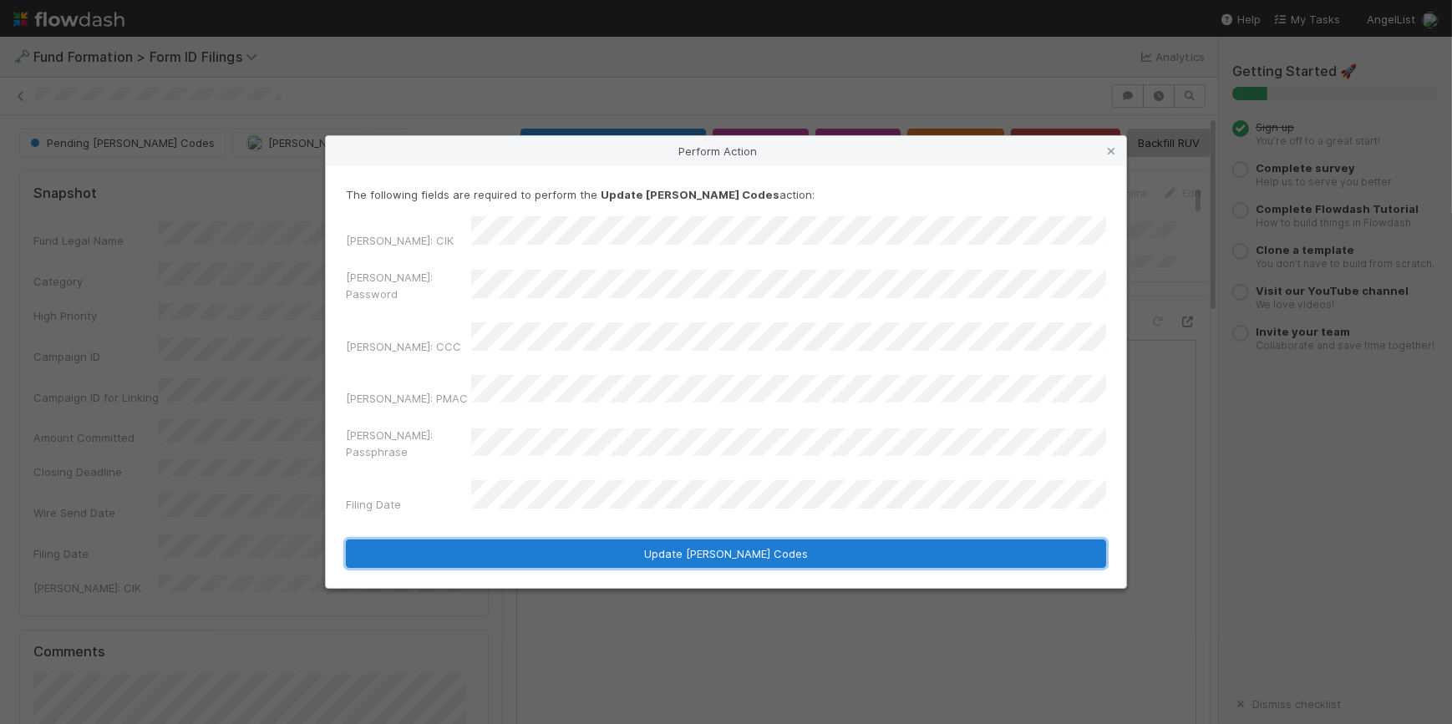
click at [709, 540] on button "Update [PERSON_NAME] Codes" at bounding box center [726, 554] width 760 height 28
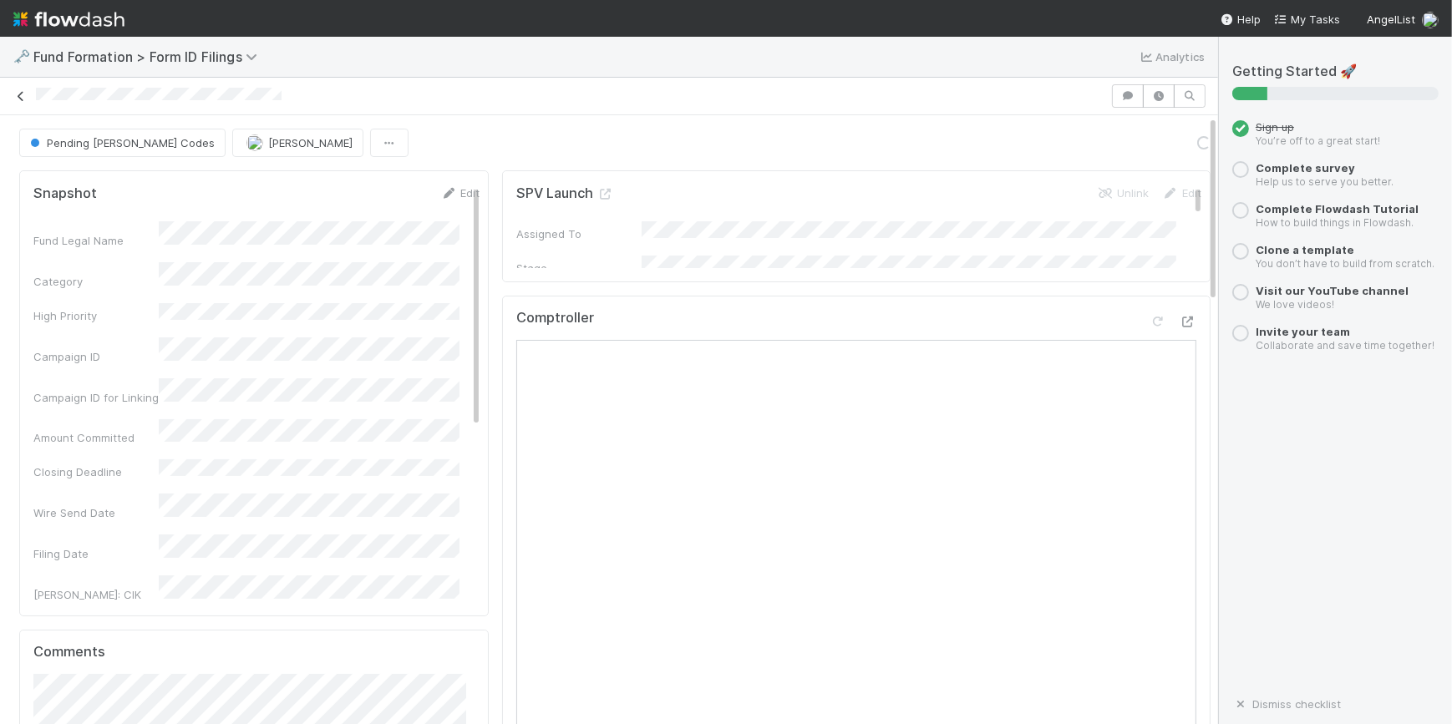
click at [20, 94] on icon at bounding box center [21, 96] width 17 height 11
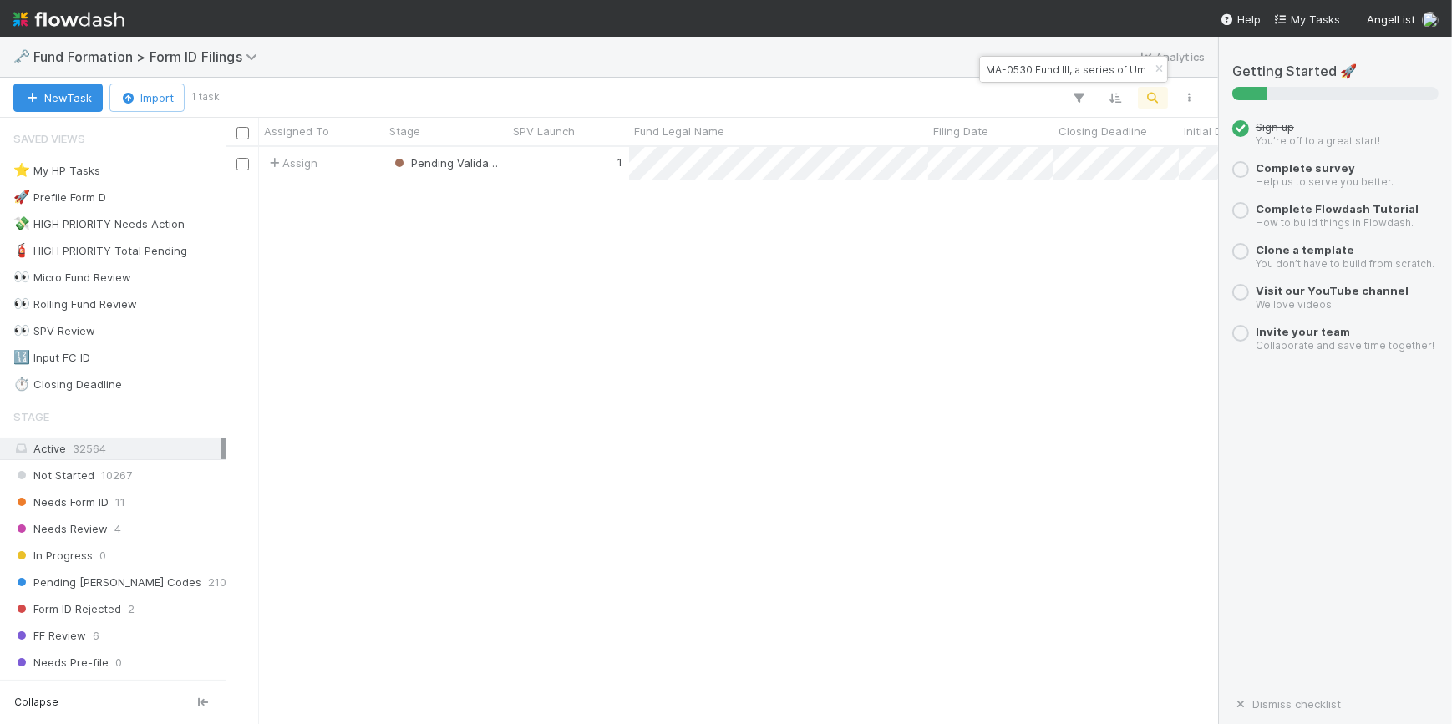
scroll to position [565, 981]
click at [1037, 69] on input "MA-0530 Fund III, a series of Umami Capital, LP" at bounding box center [1065, 69] width 167 height 20
paste input "901 Fund I, a series of Climate Collective"
type input "MA-0901 Fund I, a series of Climate Collective, LP"
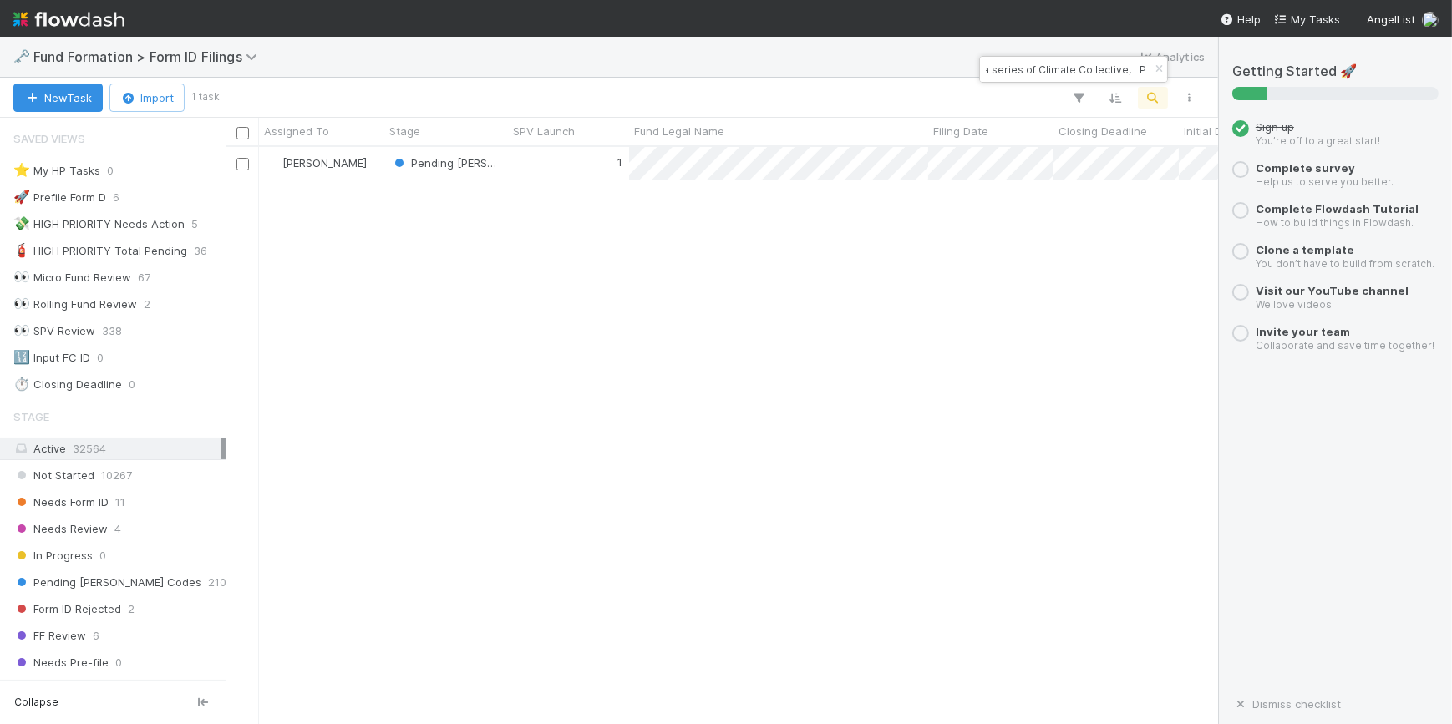
scroll to position [565, 981]
click at [621, 162] on div "1" at bounding box center [619, 162] width 5 height 17
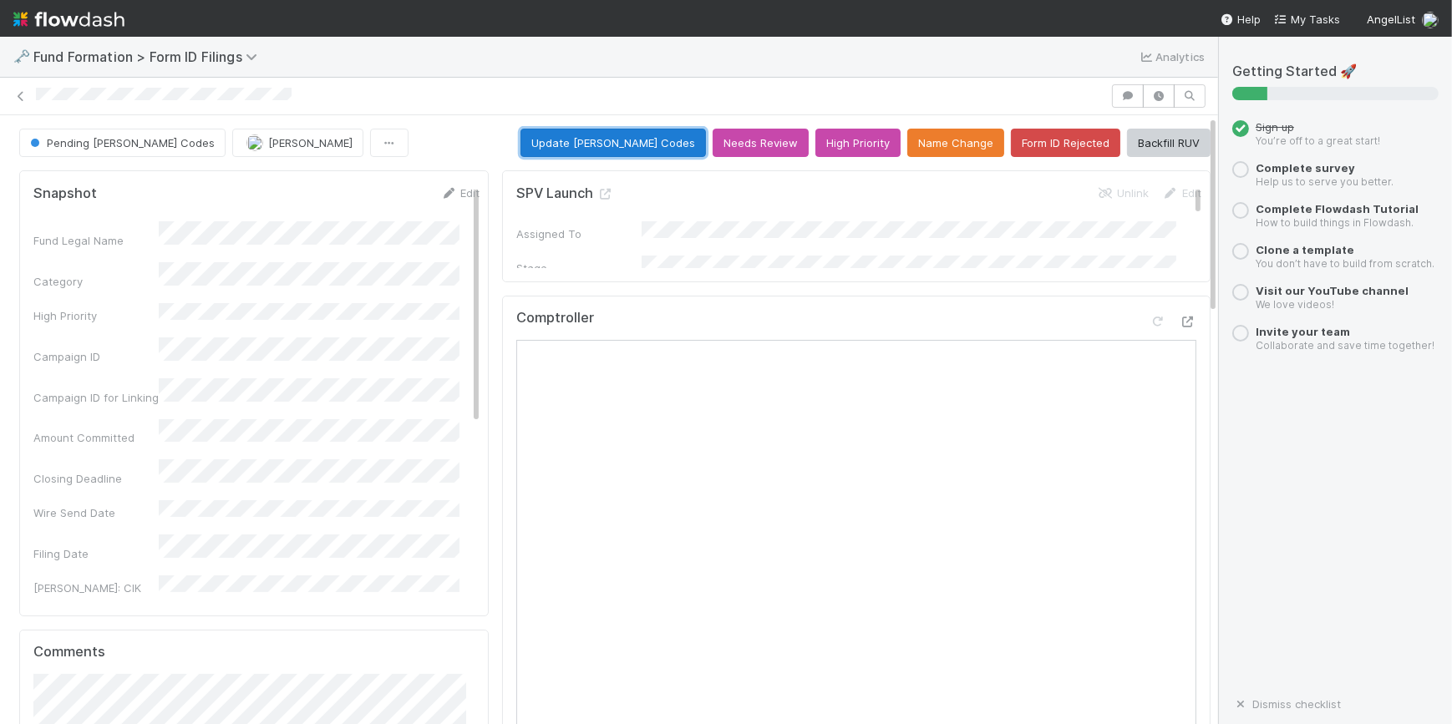
click at [600, 139] on button "Update [PERSON_NAME] Codes" at bounding box center [612, 143] width 185 height 28
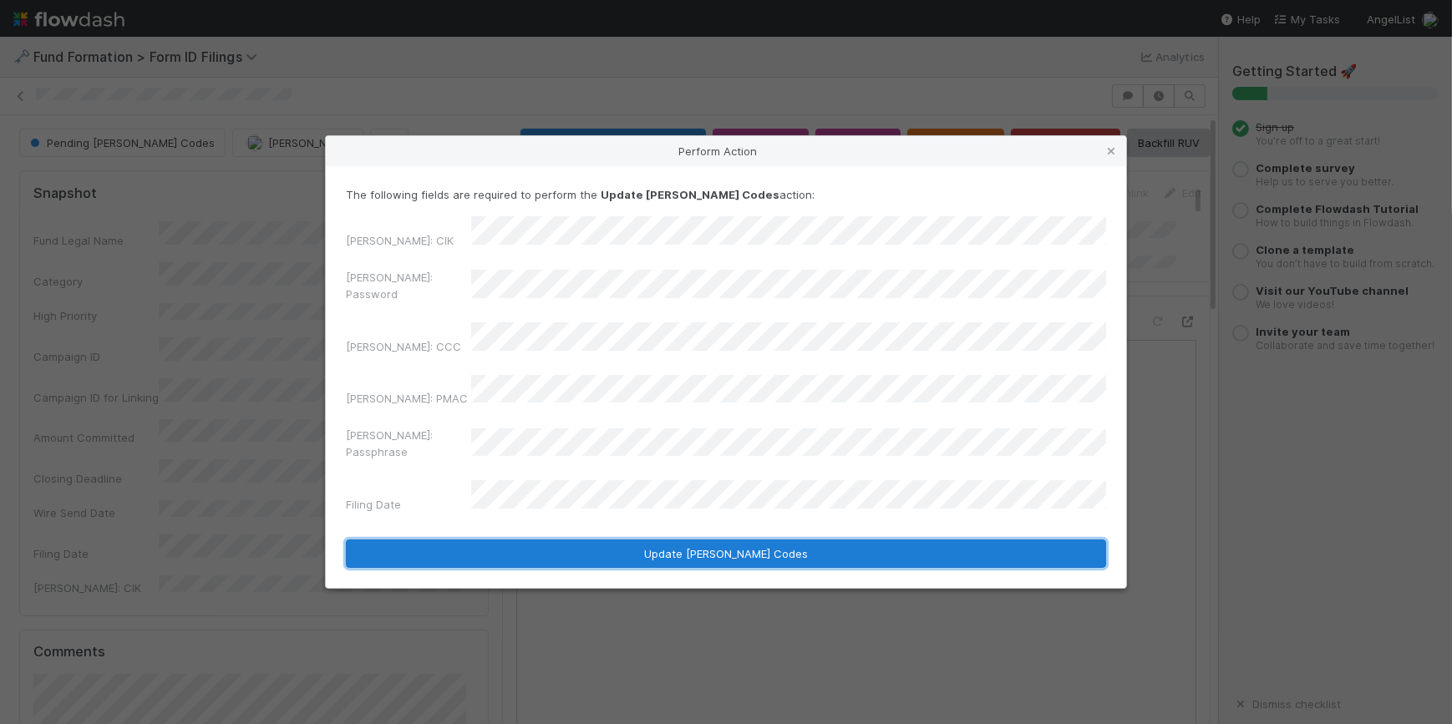
click at [642, 540] on button "Update [PERSON_NAME] Codes" at bounding box center [726, 554] width 760 height 28
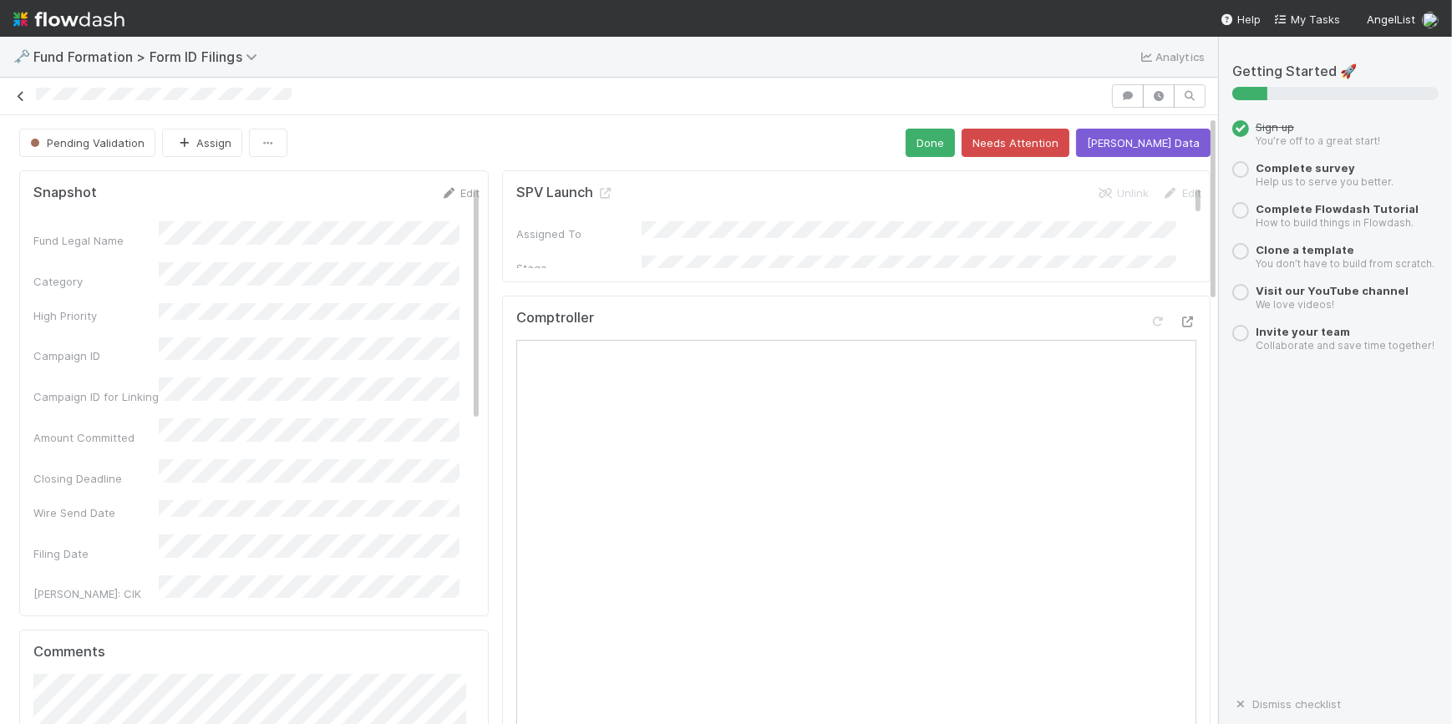
click at [24, 91] on icon at bounding box center [21, 96] width 17 height 11
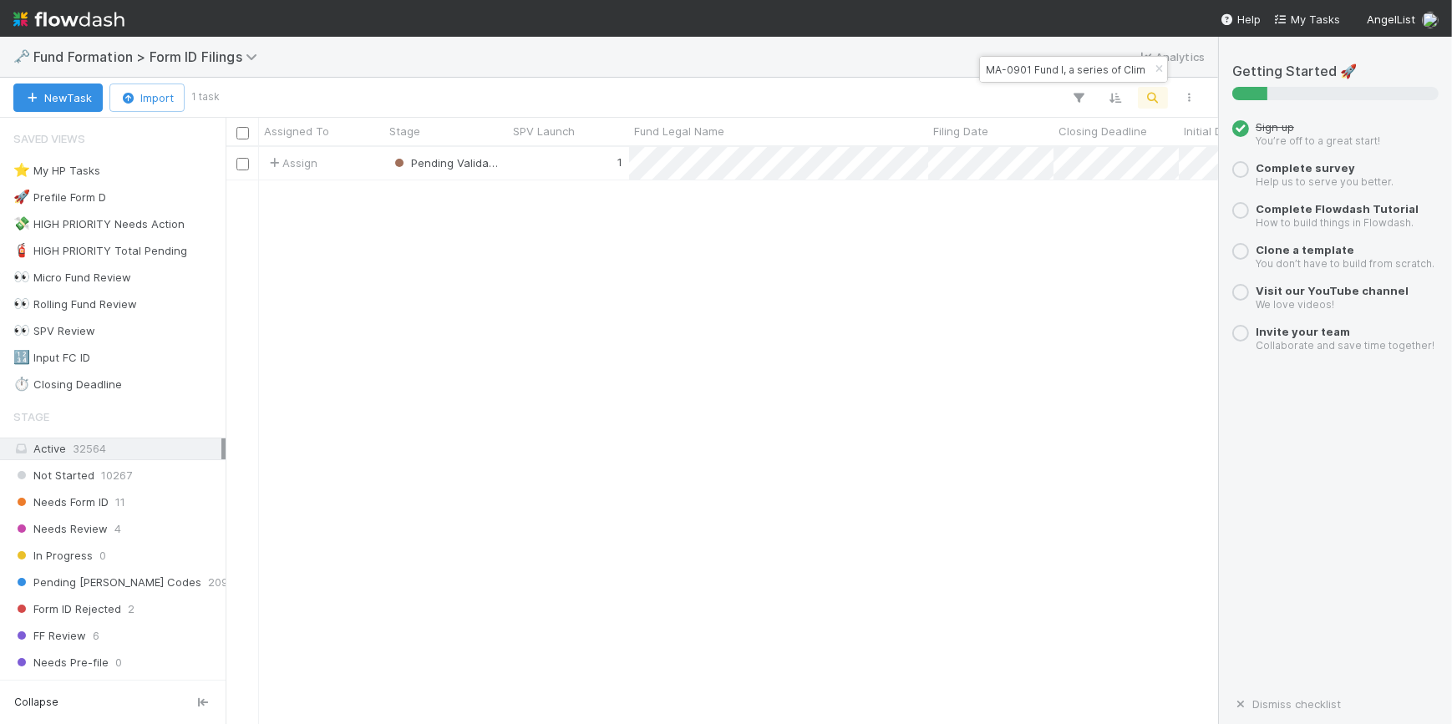
scroll to position [565, 981]
click at [1060, 75] on input "MA-0901 Fund I, a series of Climate Collective, LP" at bounding box center [1065, 69] width 167 height 20
paste input "828 Fund I, a series of Sajid Rahman Angel Funds"
type input "MA-0828 Fund I, a series of Sajid Rahman Angel Funds, LP"
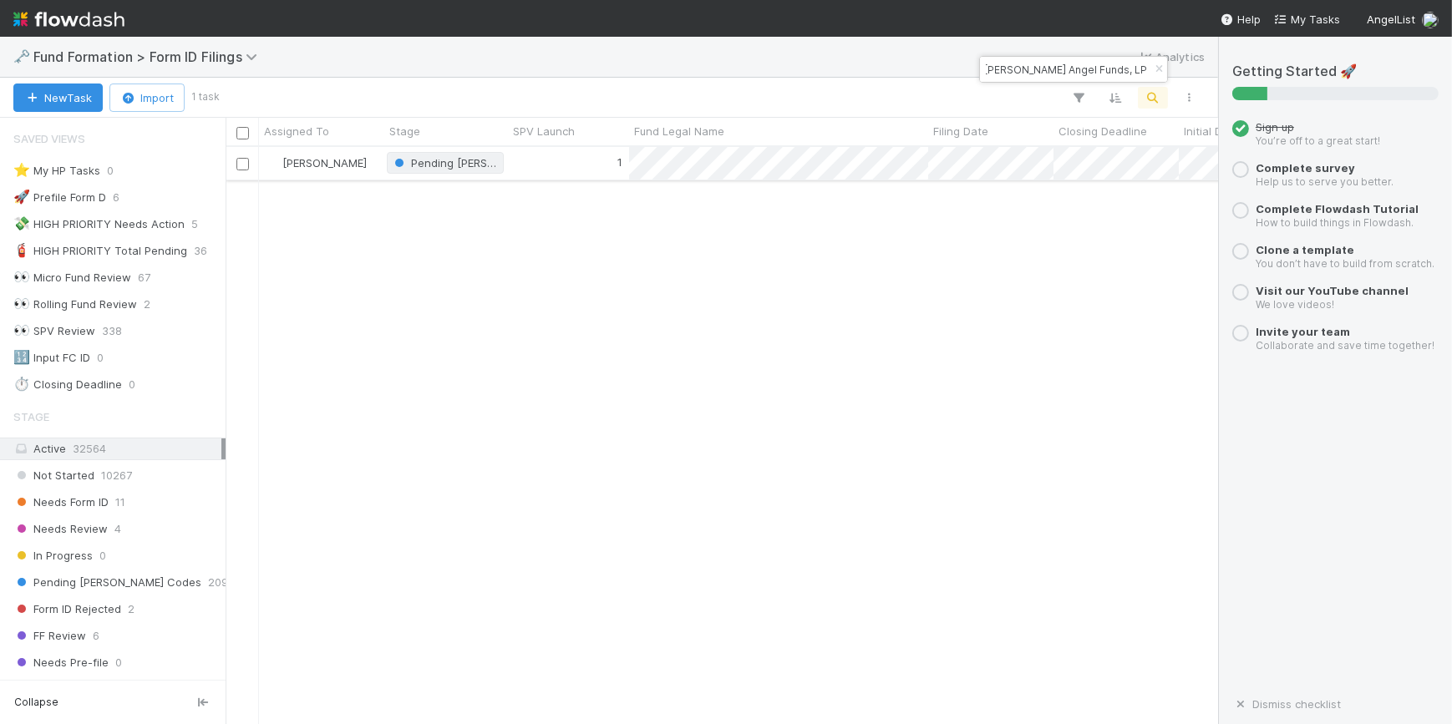
scroll to position [565, 981]
click at [527, 160] on div "1" at bounding box center [568, 163] width 121 height 33
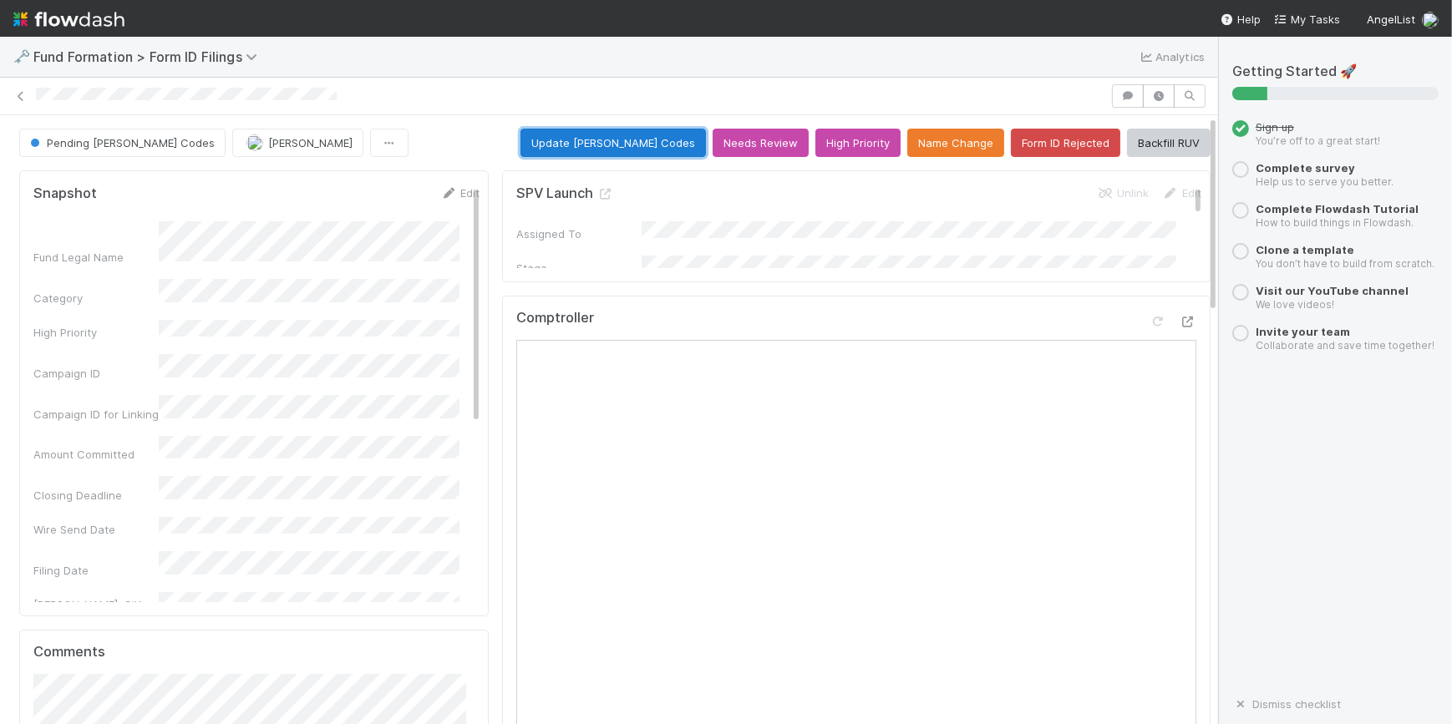
click at [621, 150] on button "Update [PERSON_NAME] Codes" at bounding box center [612, 143] width 185 height 28
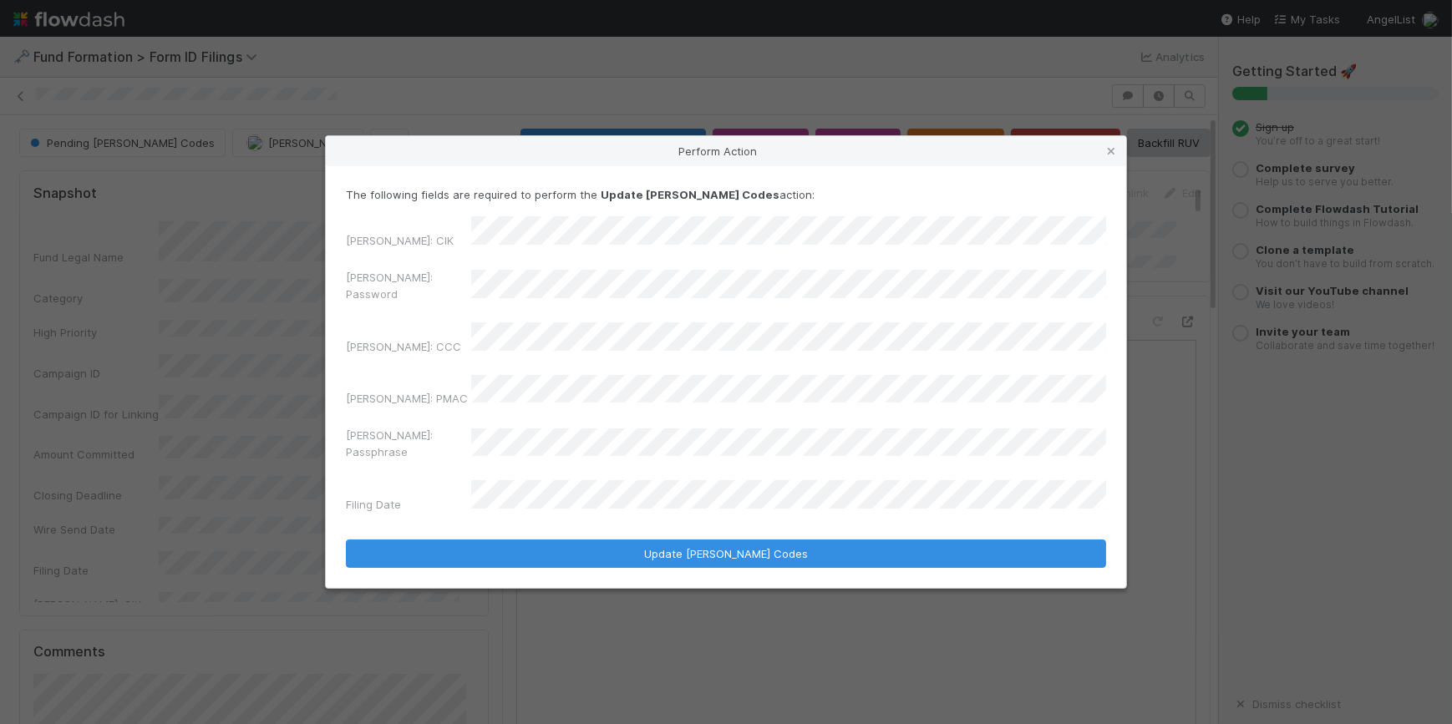
click at [455, 300] on div "[PERSON_NAME]: Password" at bounding box center [726, 289] width 760 height 40
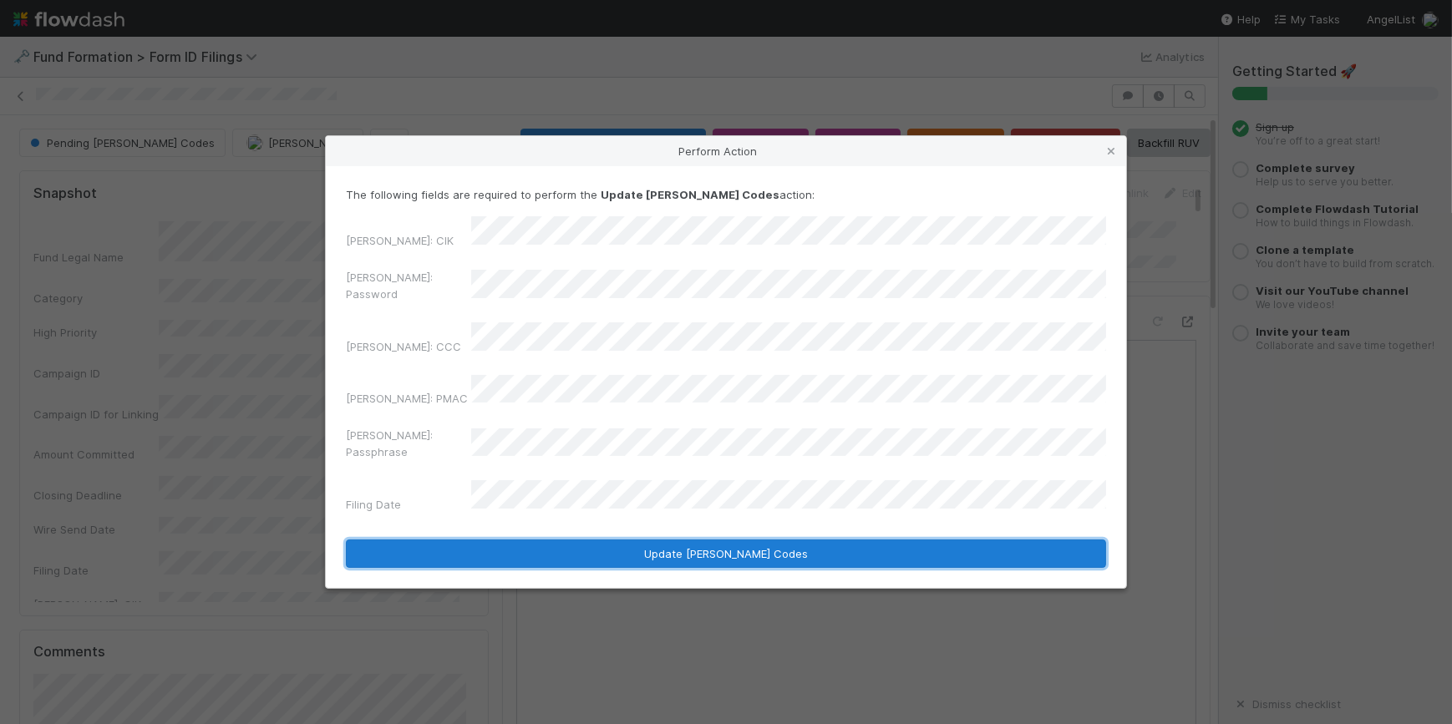
click at [773, 540] on button "Update [PERSON_NAME] Codes" at bounding box center [726, 554] width 760 height 28
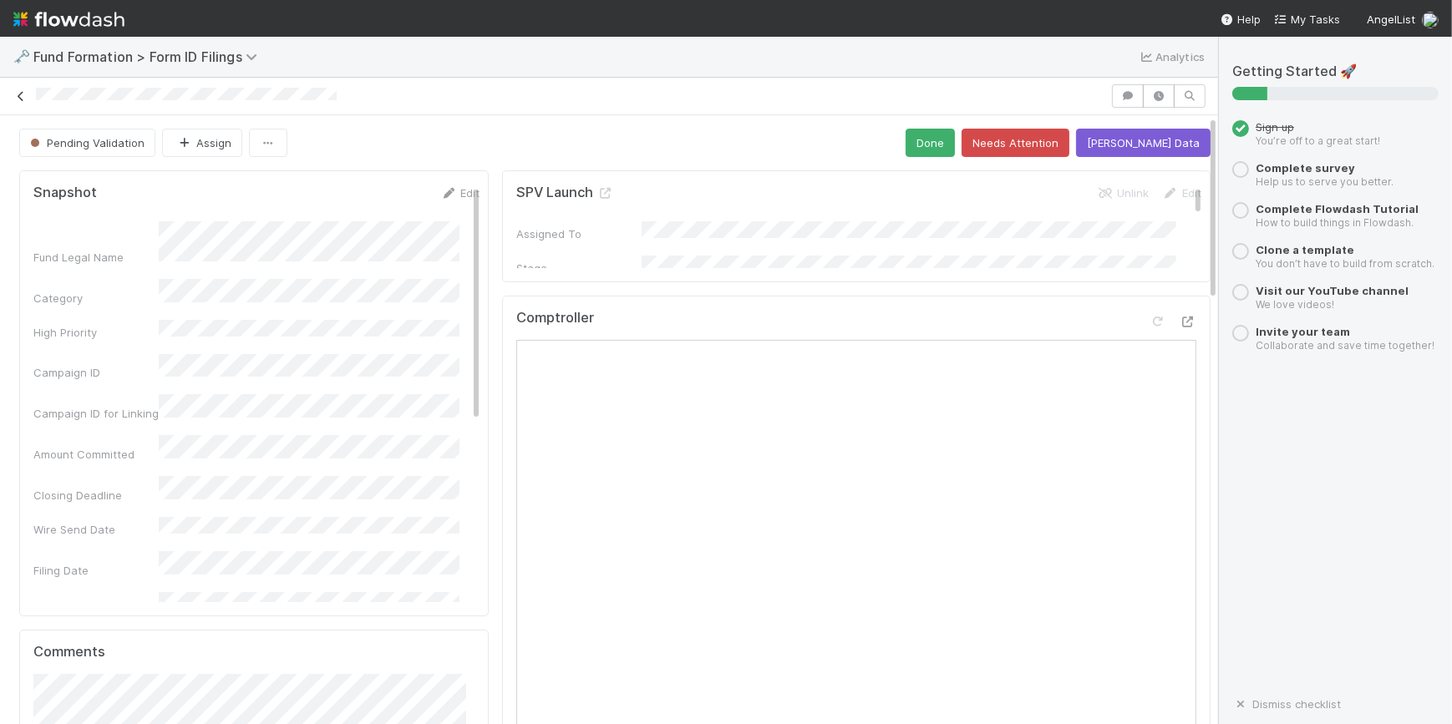
click at [19, 95] on icon at bounding box center [21, 96] width 17 height 11
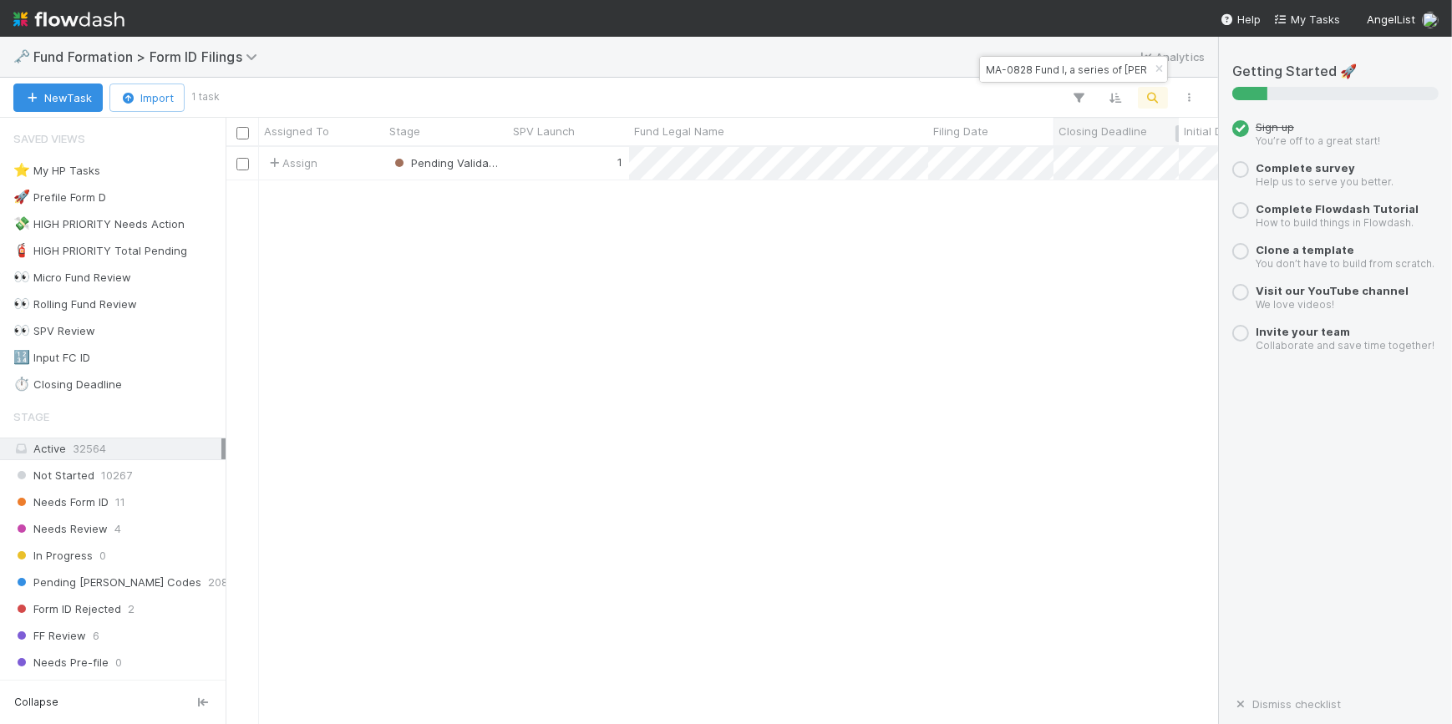
scroll to position [565, 981]
click at [1159, 92] on icon "button" at bounding box center [1152, 97] width 17 height 15
paste input "2 Fund I, a series of Riverside Venture"
type input "MA-0822 Fund I, a series of Riverside Ventures, LP"
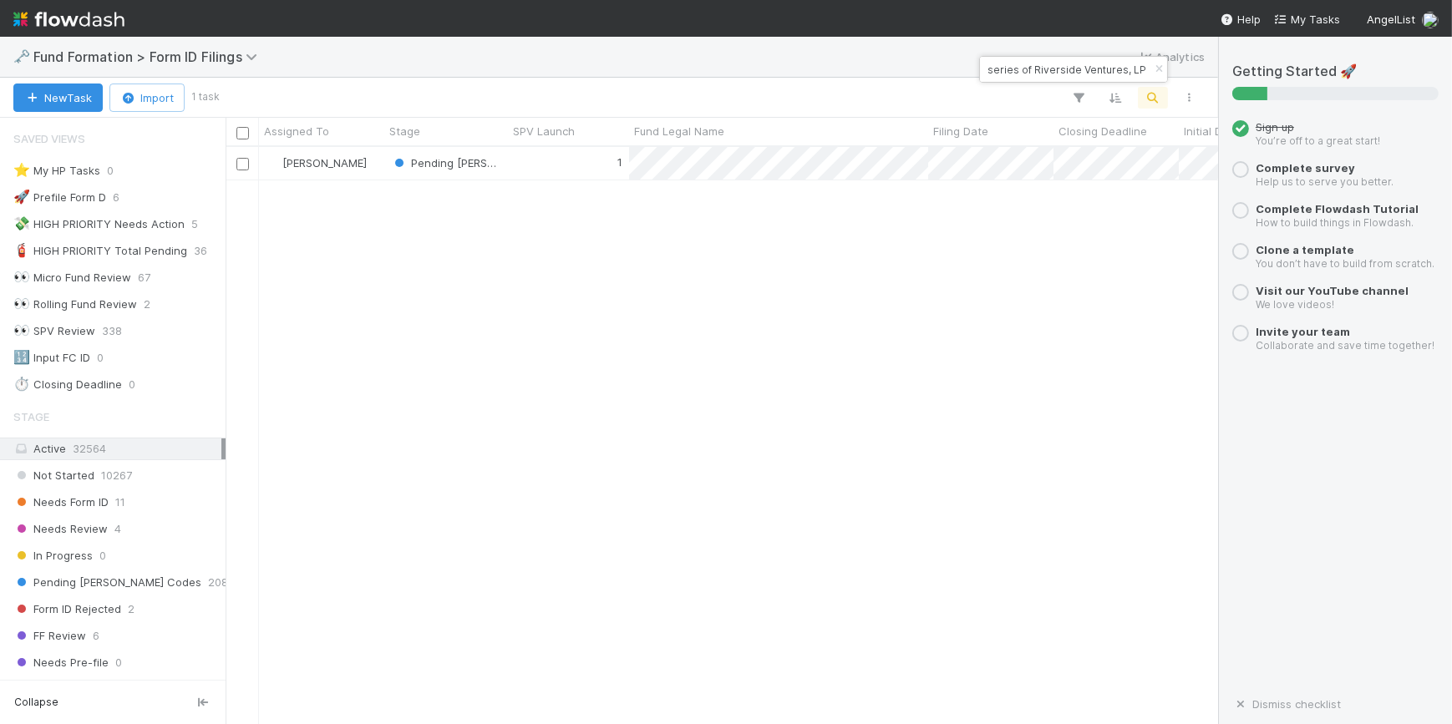
scroll to position [565, 981]
click at [545, 161] on div "1" at bounding box center [568, 163] width 121 height 33
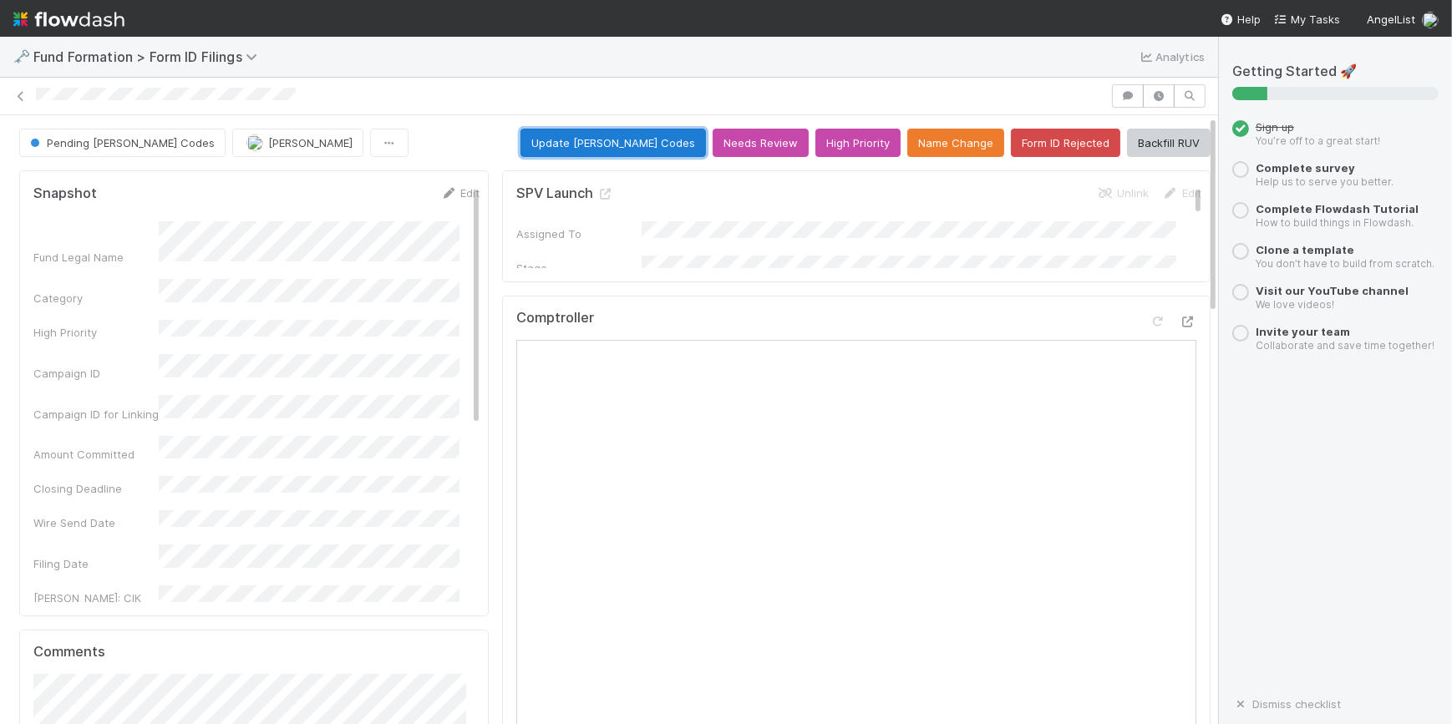
click at [601, 147] on button "Update [PERSON_NAME] Codes" at bounding box center [612, 143] width 185 height 28
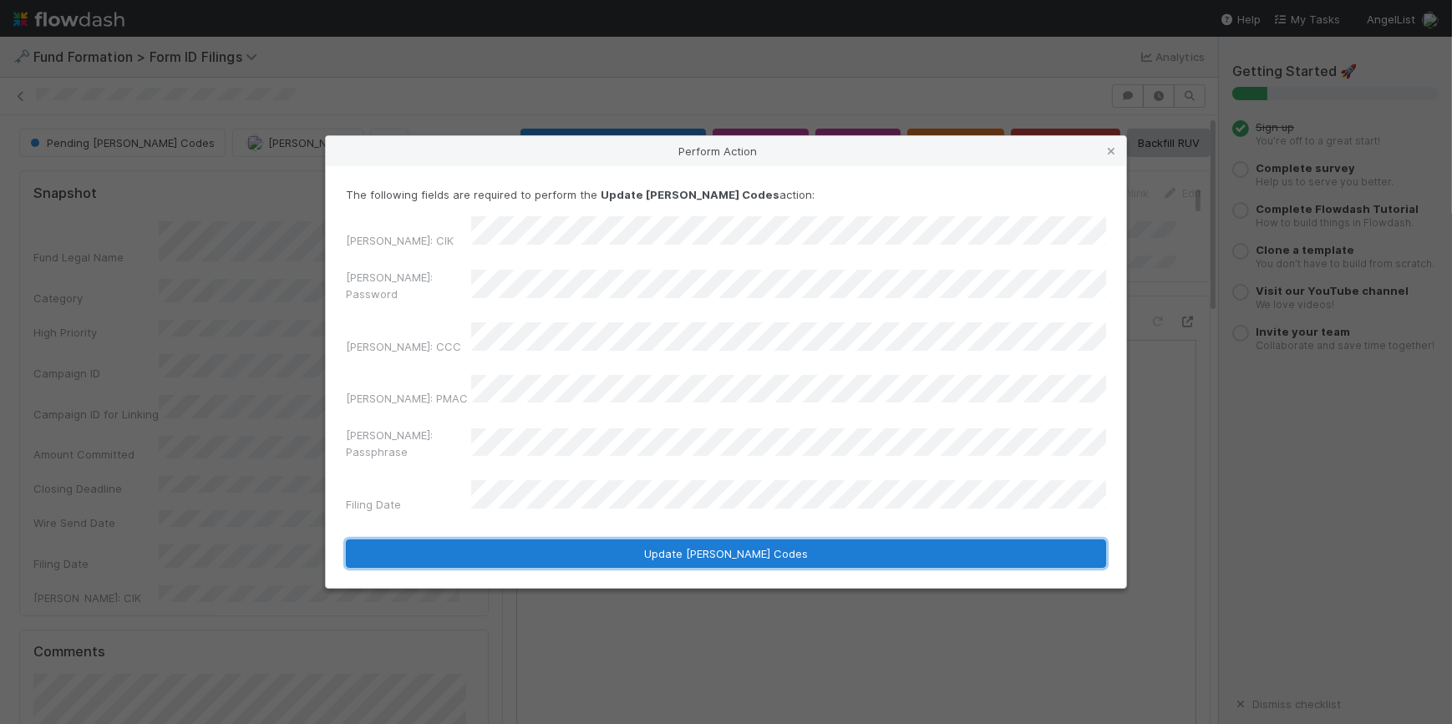
click at [630, 540] on button "Update [PERSON_NAME] Codes" at bounding box center [726, 554] width 760 height 28
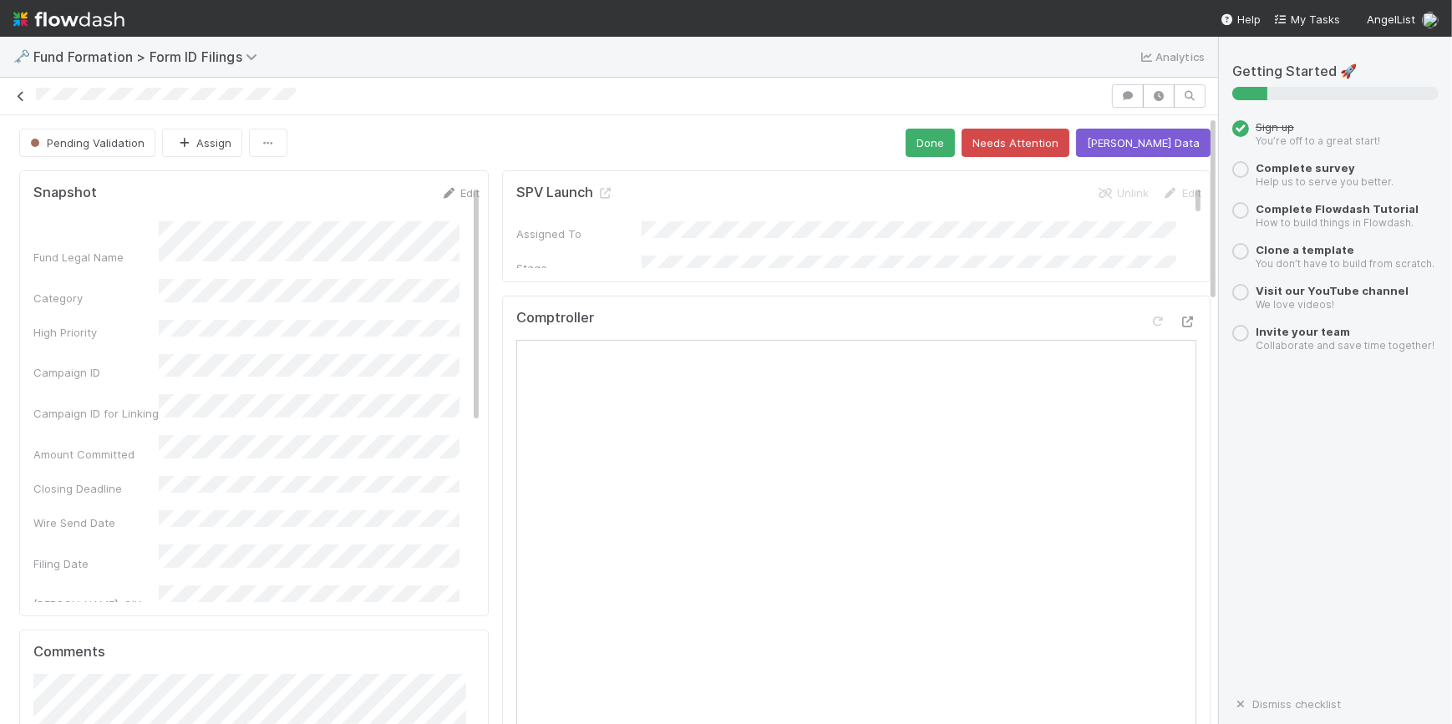
click at [24, 103] on link at bounding box center [21, 96] width 17 height 17
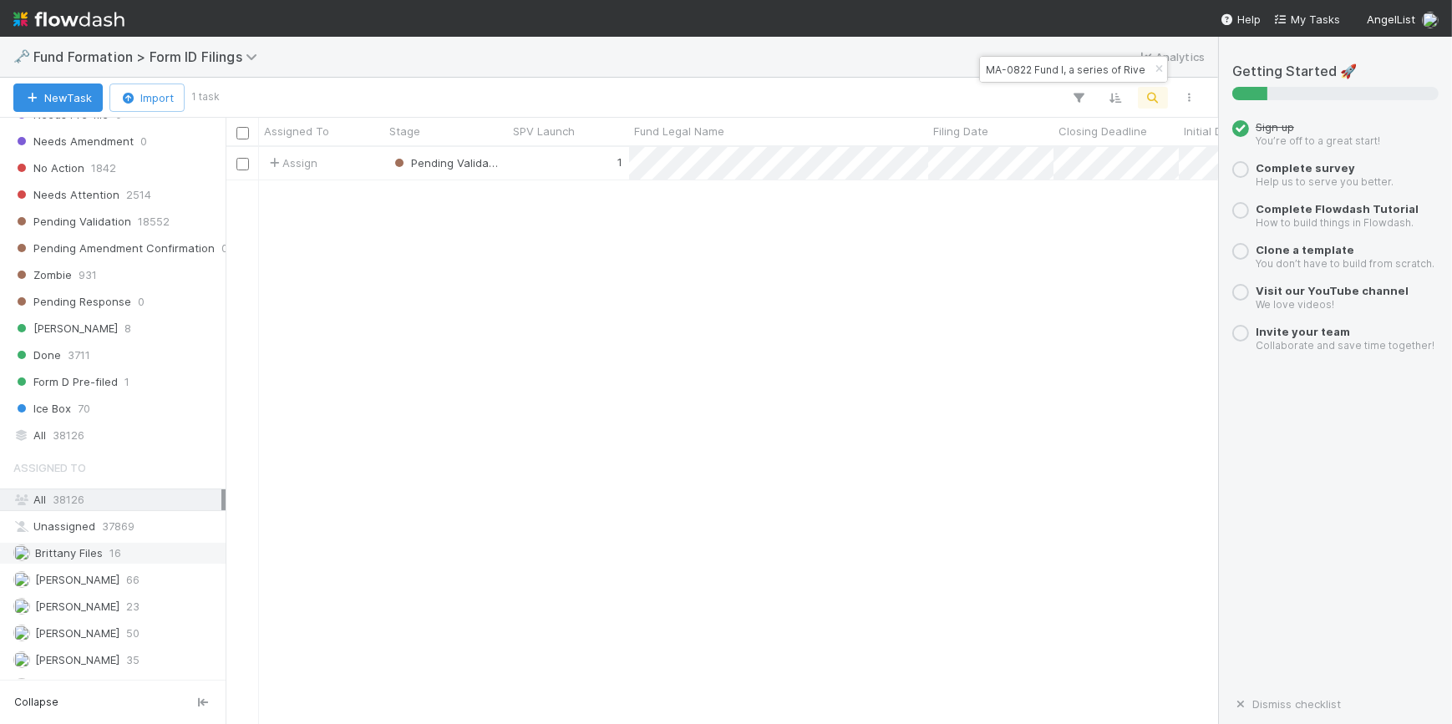
scroll to position [564, 0]
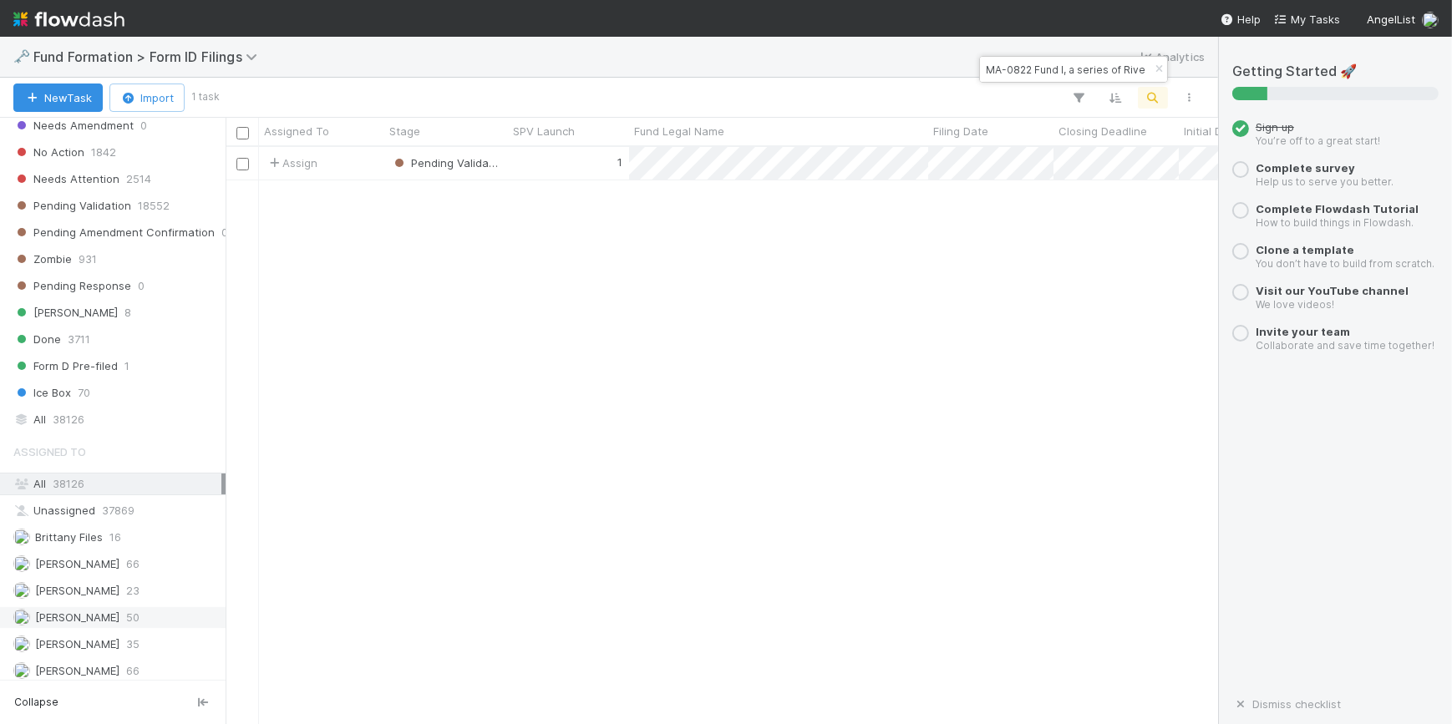
click at [107, 611] on span "[PERSON_NAME]" at bounding box center [77, 617] width 84 height 13
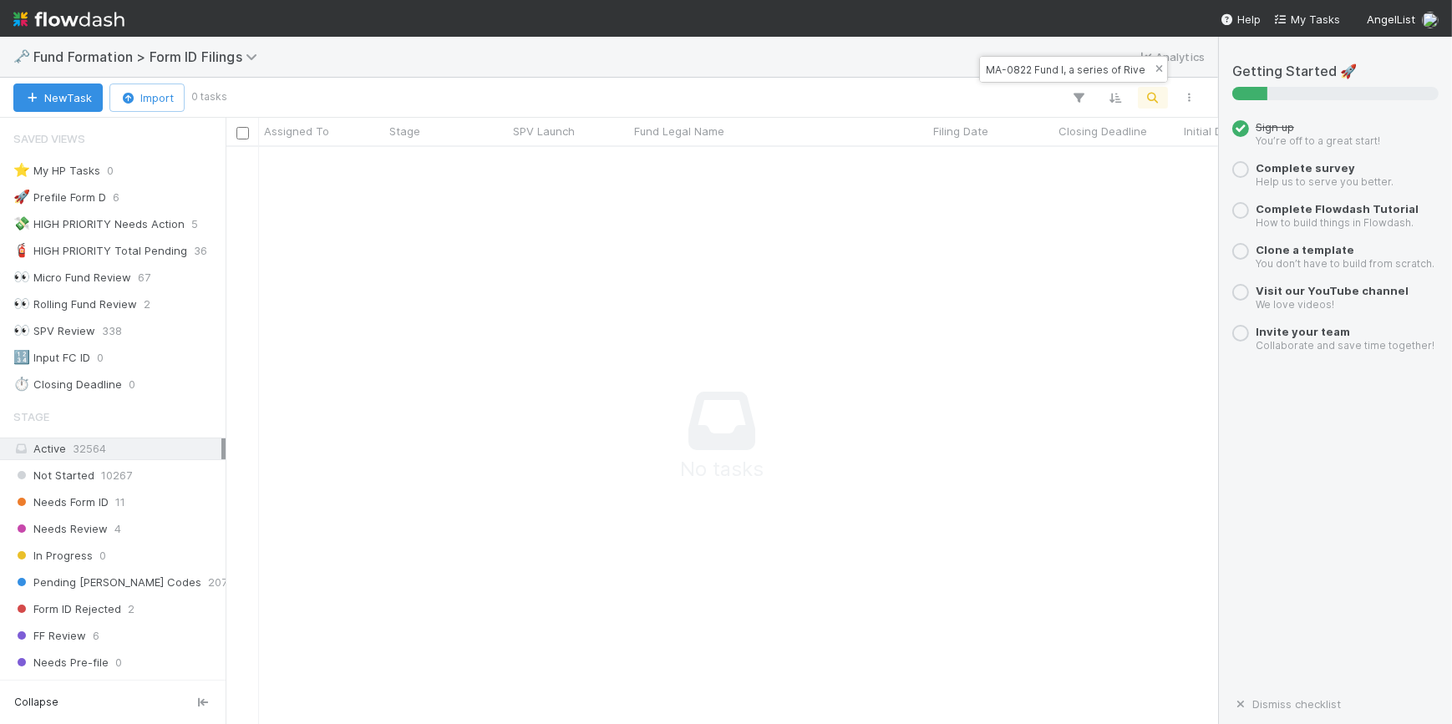
click at [1155, 70] on icon "button" at bounding box center [1158, 69] width 17 height 10
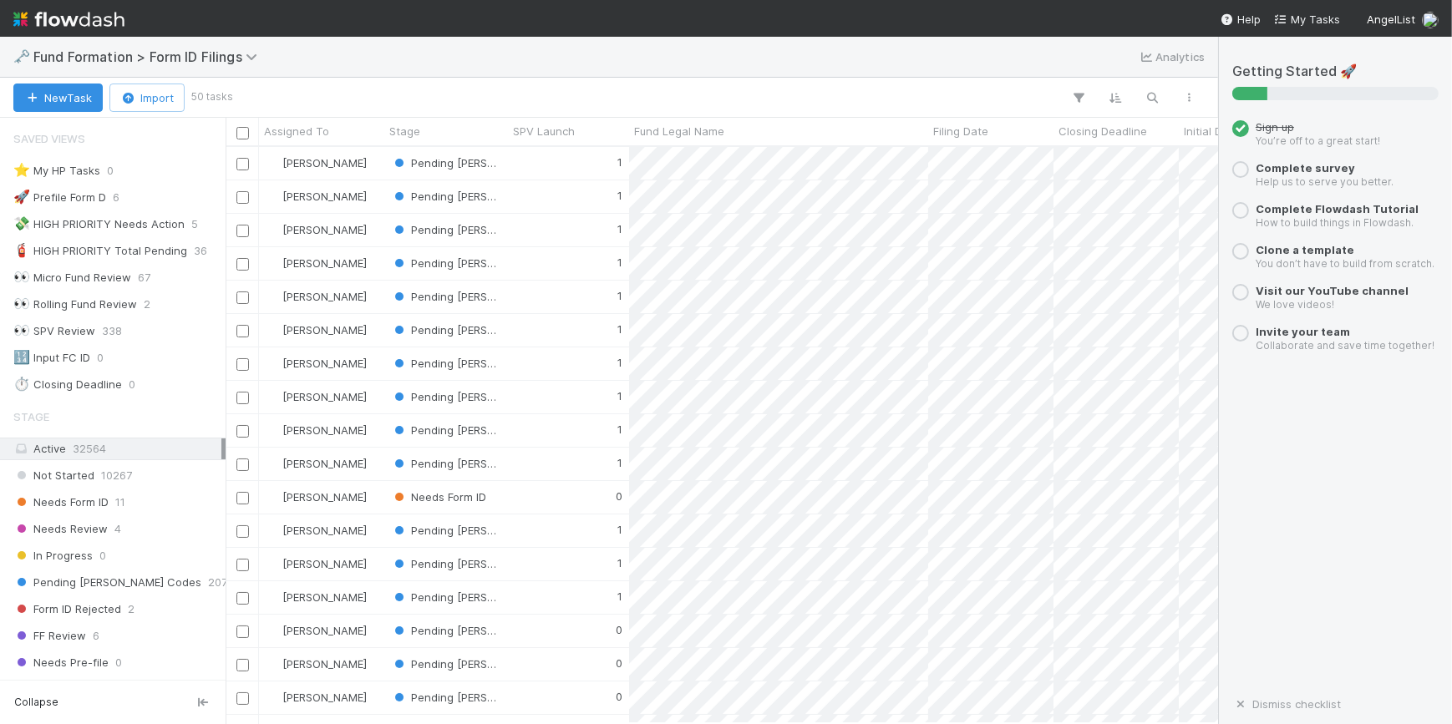
scroll to position [565, 981]
click at [451, 108] on div at bounding box center [719, 98] width 978 height 22
click at [453, 124] on div "Stage" at bounding box center [446, 131] width 114 height 17
click at [475, 167] on div "Sort First → Last" at bounding box center [485, 162] width 190 height 25
click at [88, 249] on div "🧯 HIGH PRIORITY Total Pending" at bounding box center [100, 251] width 174 height 21
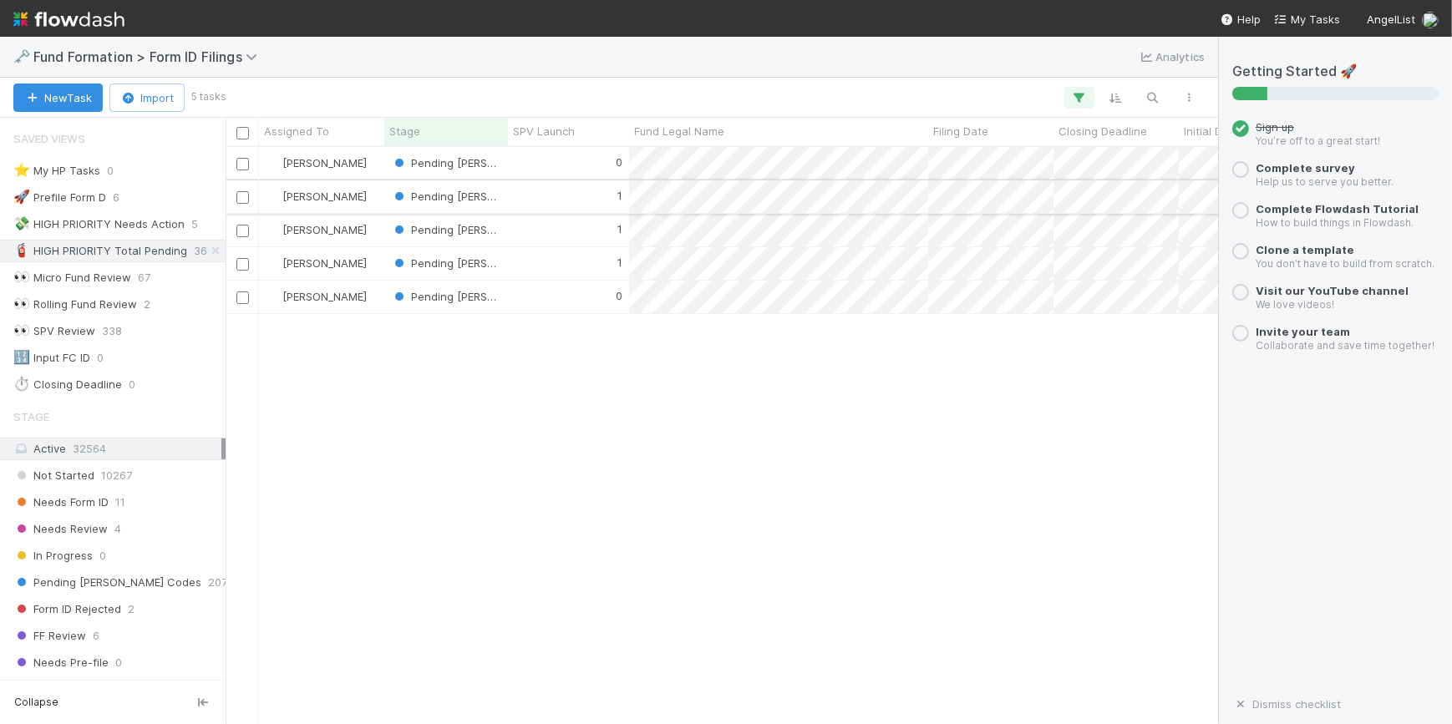
scroll to position [565, 981]
click at [213, 248] on icon at bounding box center [215, 251] width 17 height 11
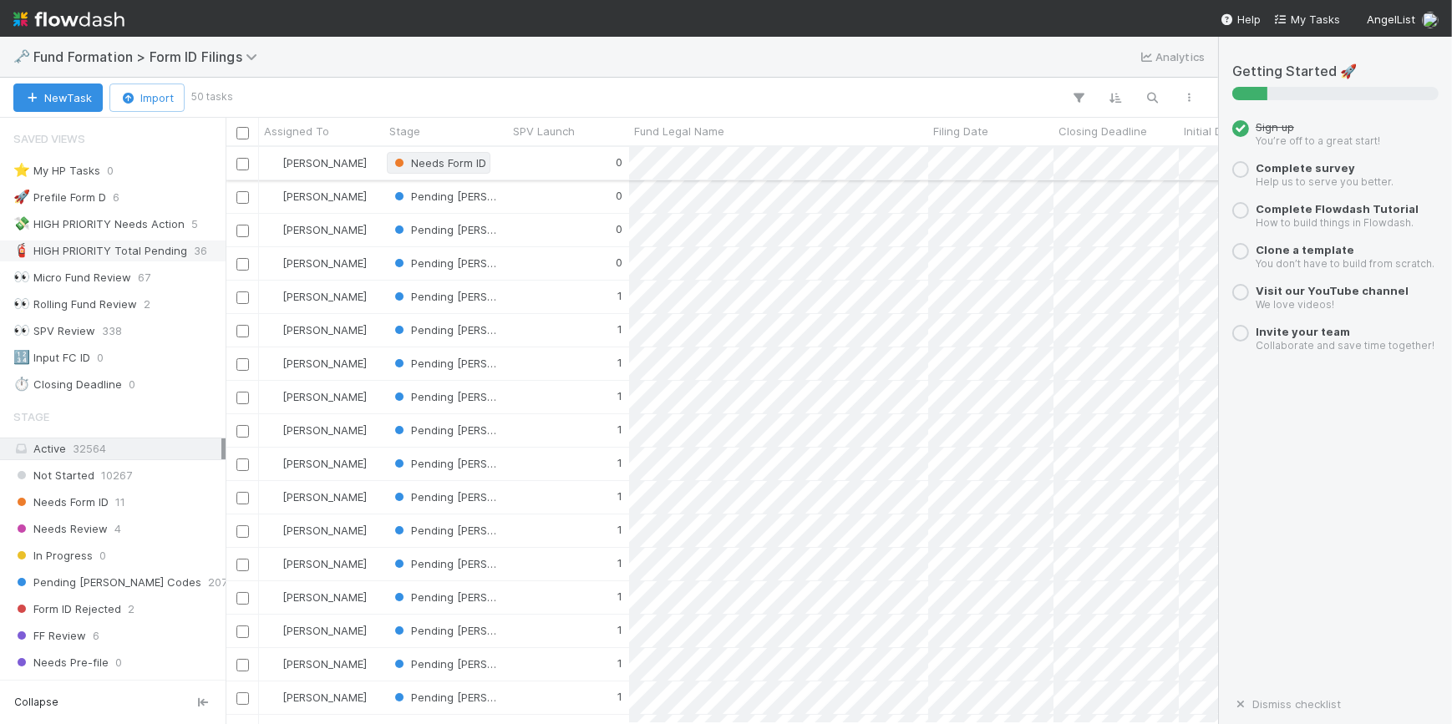
scroll to position [565, 981]
click at [550, 164] on div "0" at bounding box center [568, 163] width 121 height 33
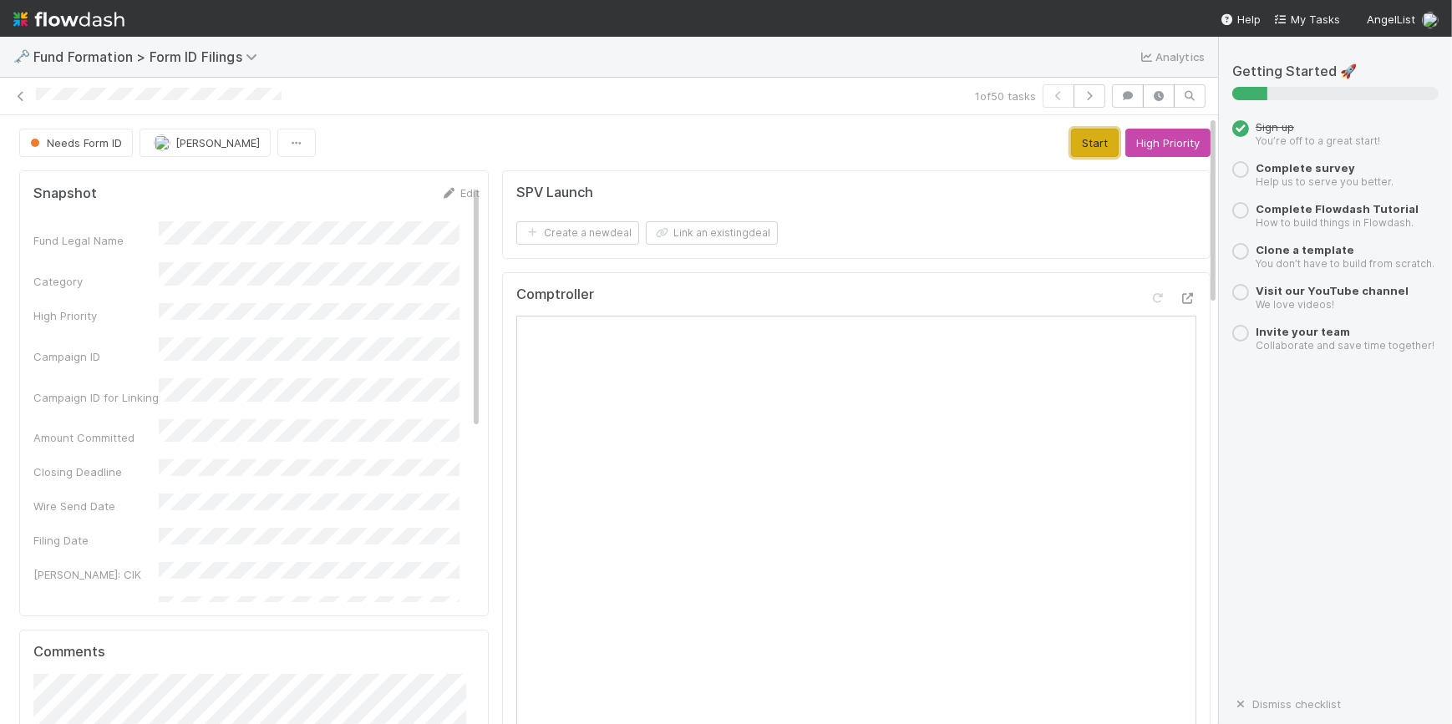
drag, startPoint x: 1069, startPoint y: 129, endPoint x: 1058, endPoint y: 150, distance: 23.5
click at [1071, 129] on button "Start" at bounding box center [1095, 143] width 48 height 28
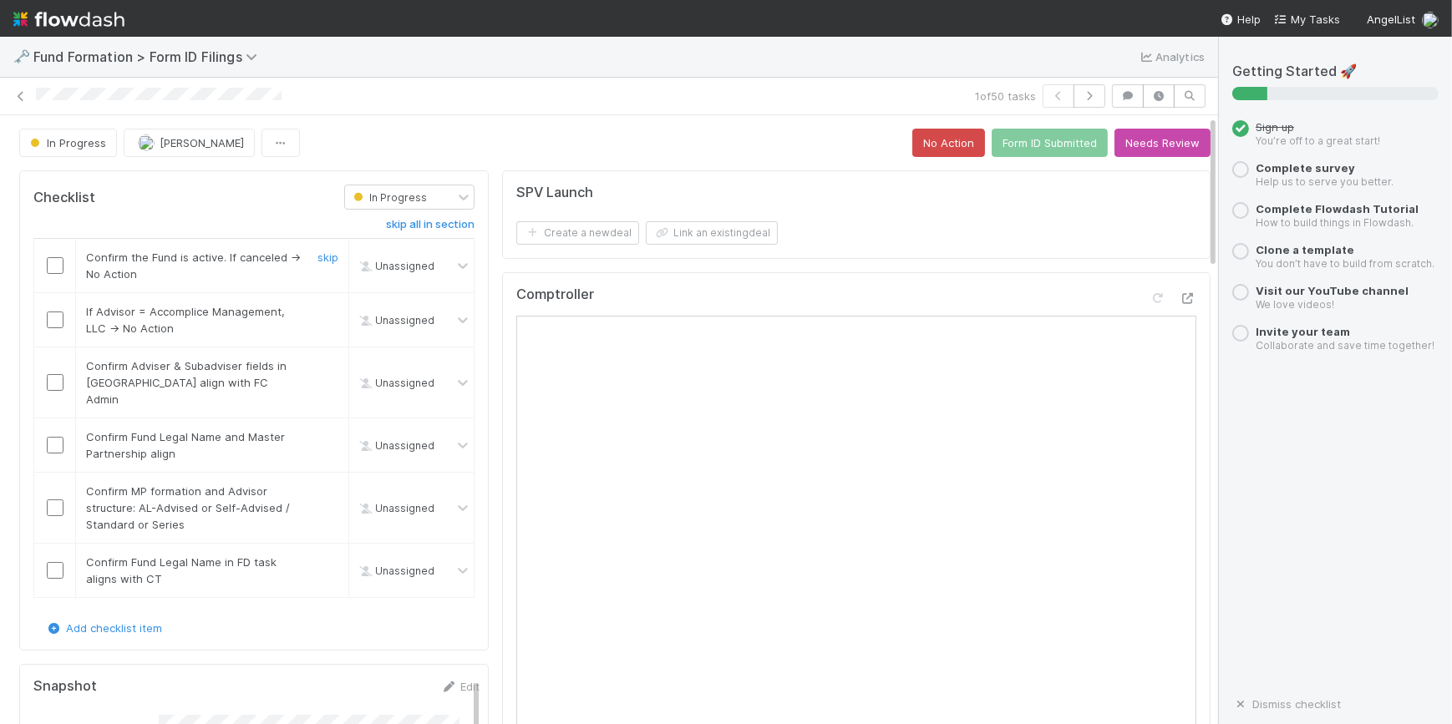
click at [53, 265] on input "checkbox" at bounding box center [55, 265] width 17 height 17
click at [58, 317] on input "checkbox" at bounding box center [55, 320] width 17 height 17
click at [58, 381] on td at bounding box center [55, 382] width 42 height 71
click at [53, 374] on input "checkbox" at bounding box center [55, 382] width 17 height 17
click at [58, 437] on input "checkbox" at bounding box center [55, 445] width 17 height 17
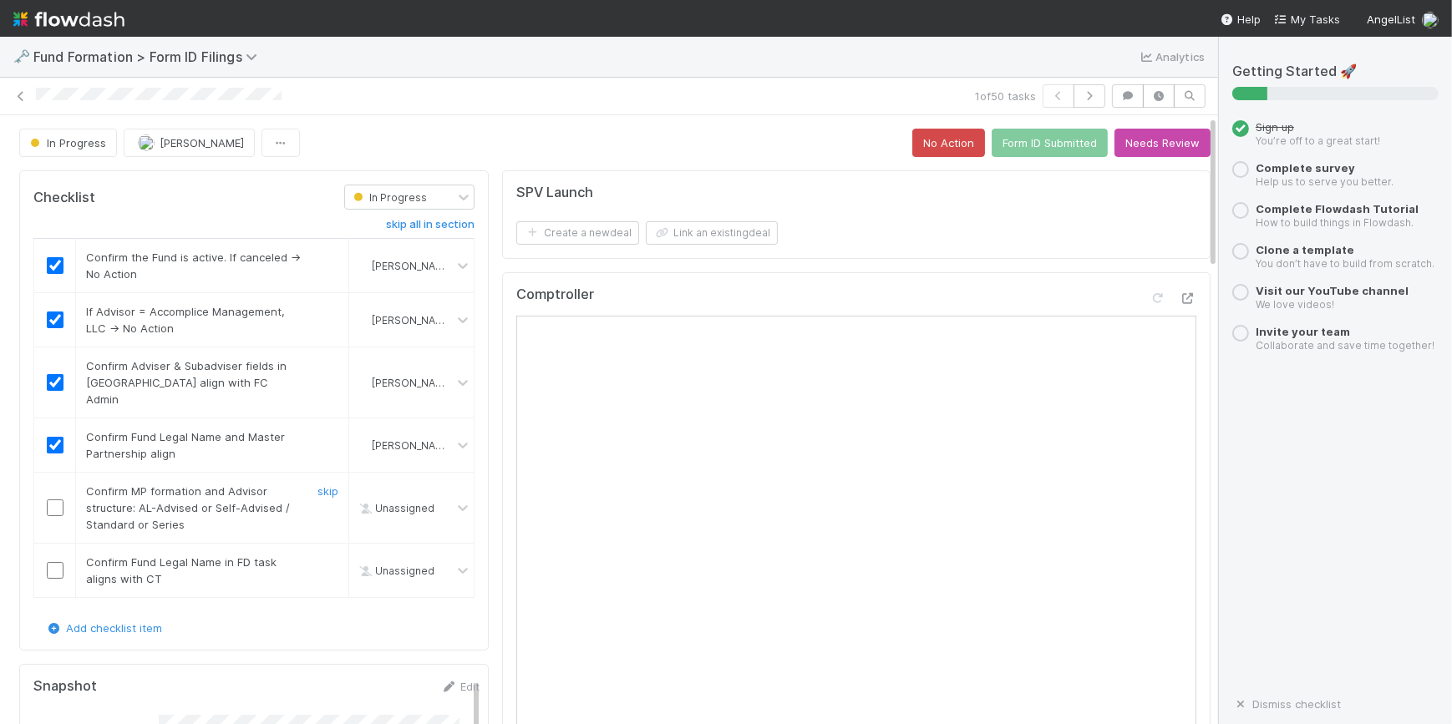
click at [56, 499] on td at bounding box center [55, 508] width 42 height 71
click at [57, 499] on input "checkbox" at bounding box center [55, 507] width 17 height 17
click at [51, 562] on input "checkbox" at bounding box center [55, 570] width 17 height 17
click at [1005, 149] on button "Form ID Submitted" at bounding box center [1049, 143] width 116 height 28
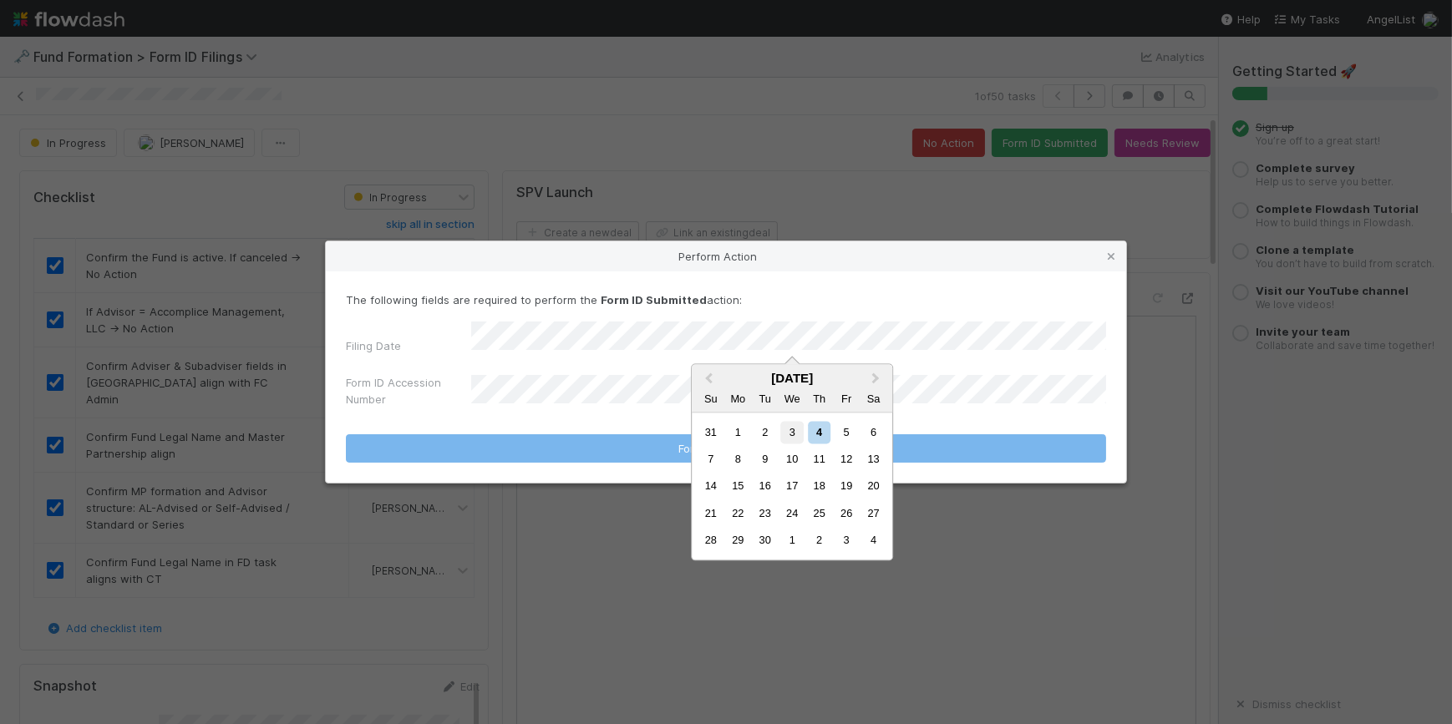
click at [794, 430] on div "3" at bounding box center [792, 432] width 23 height 23
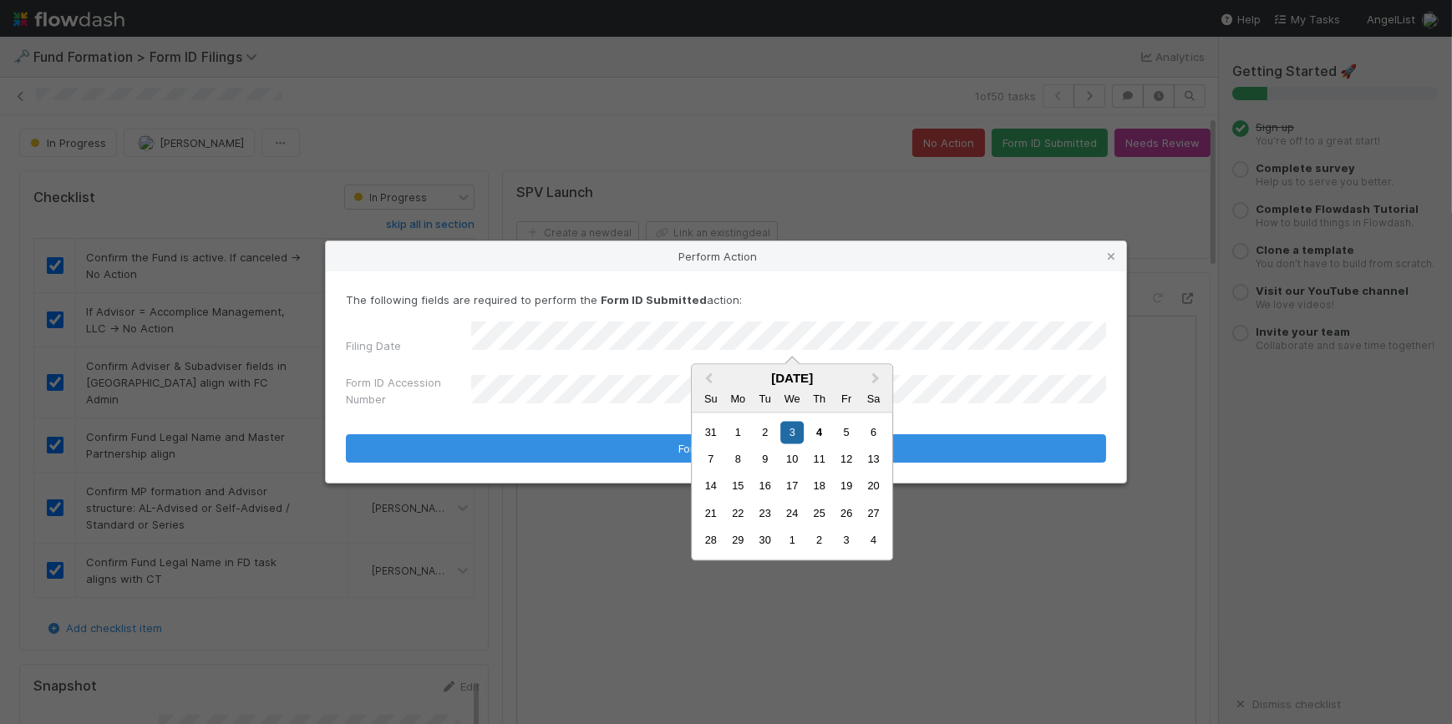
click at [738, 407] on div "Mo" at bounding box center [738, 399] width 23 height 23
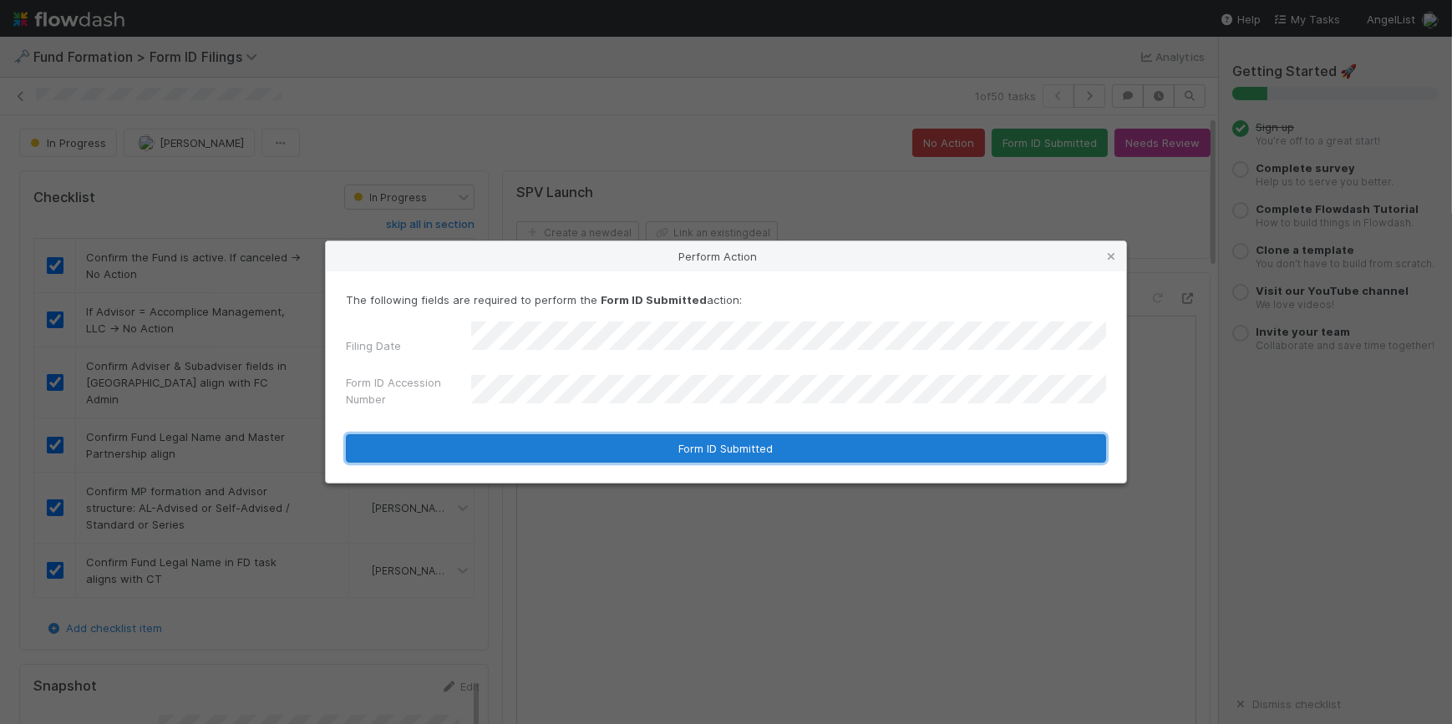
click at [616, 439] on button "Form ID Submitted" at bounding box center [726, 448] width 760 height 28
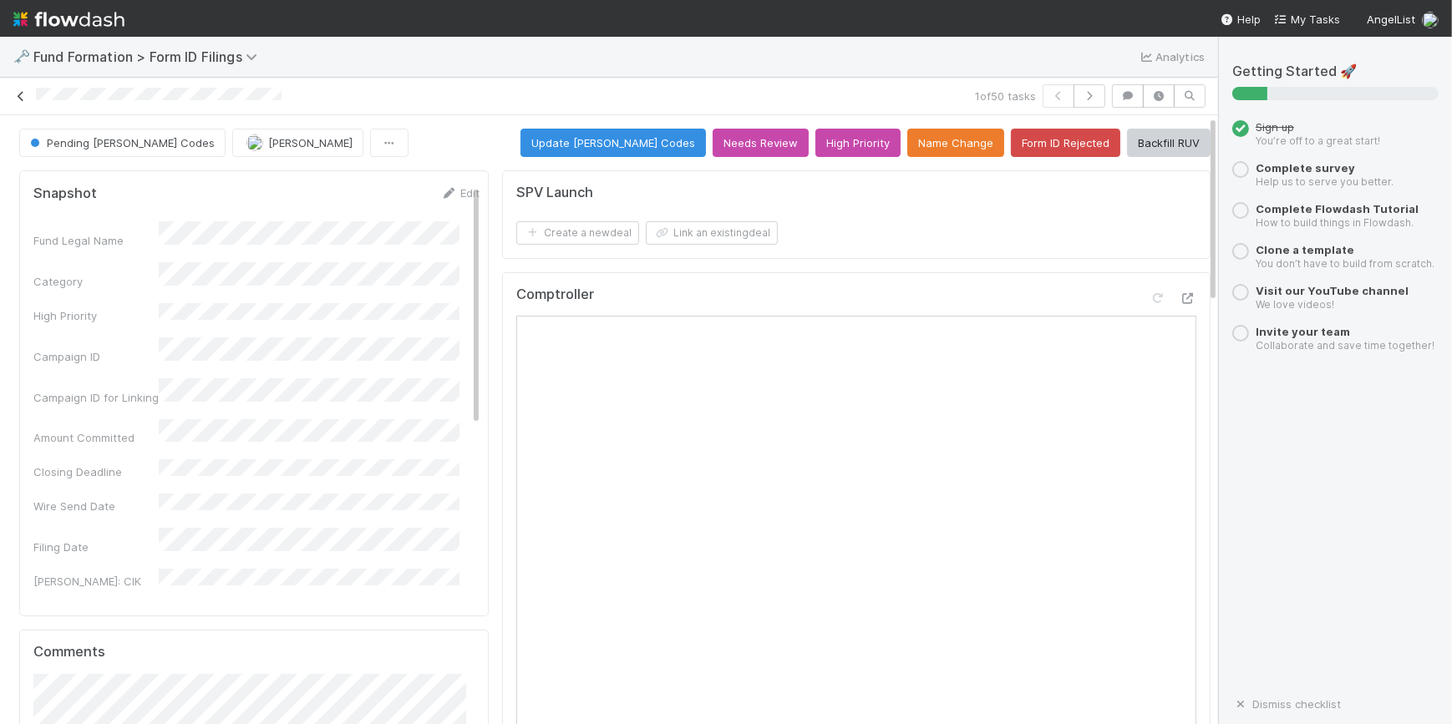
click at [18, 93] on icon at bounding box center [21, 96] width 17 height 11
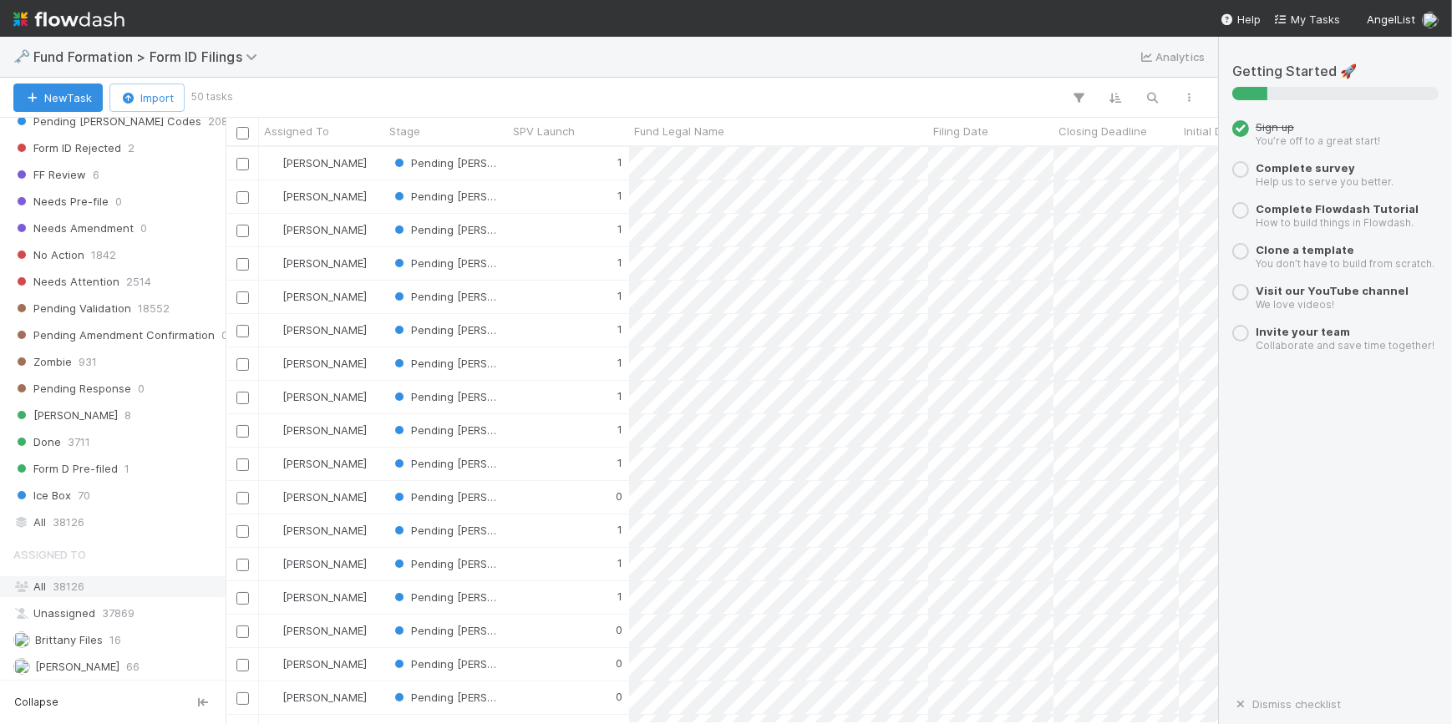
scroll to position [564, 0]
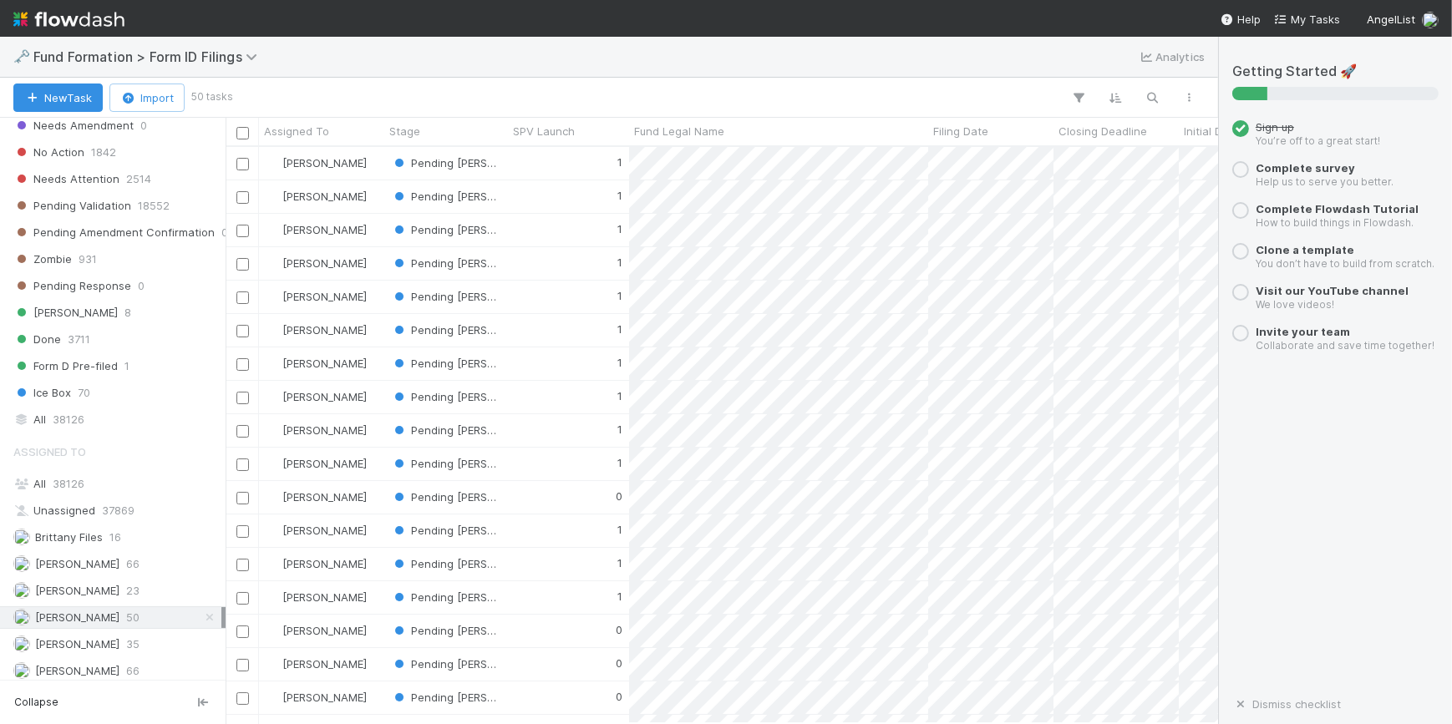
click at [201, 612] on icon at bounding box center [209, 617] width 17 height 11
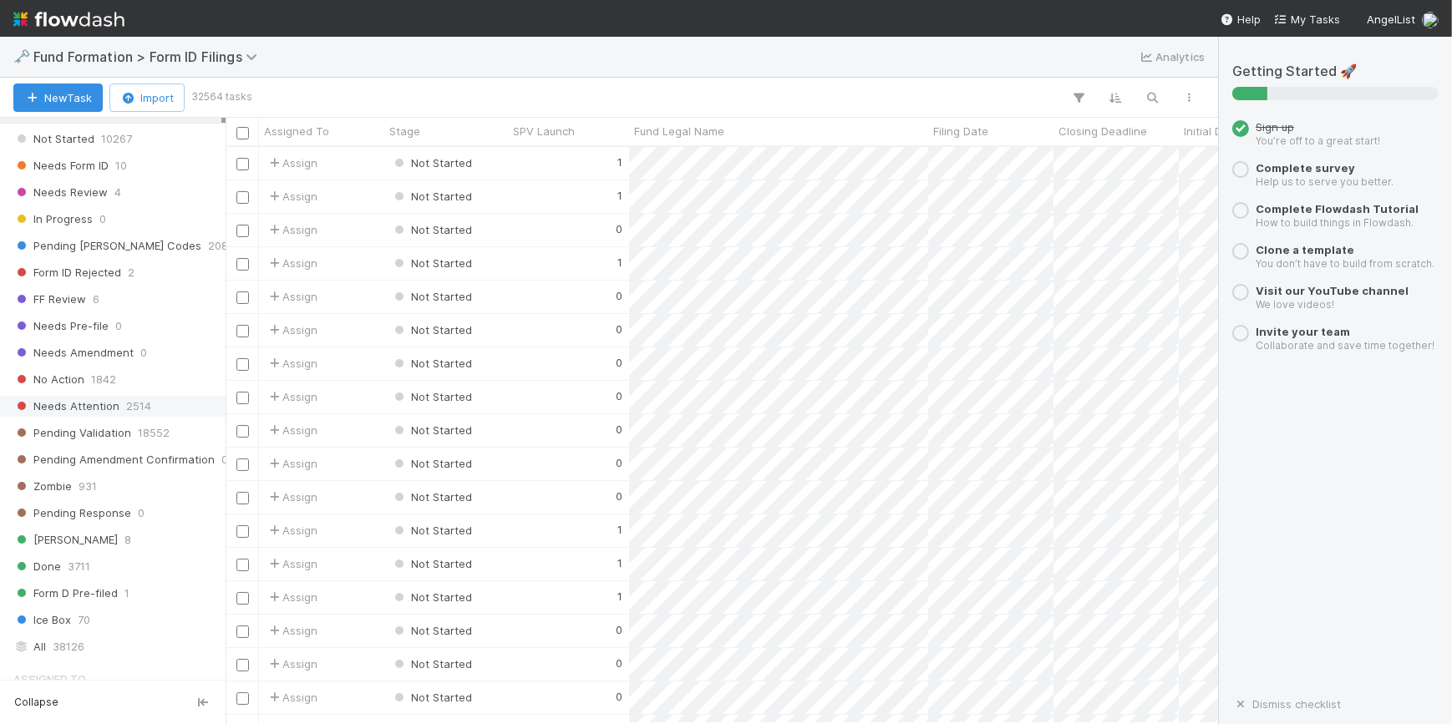
scroll to position [336, 0]
click at [551, 200] on div "1" at bounding box center [568, 196] width 121 height 33
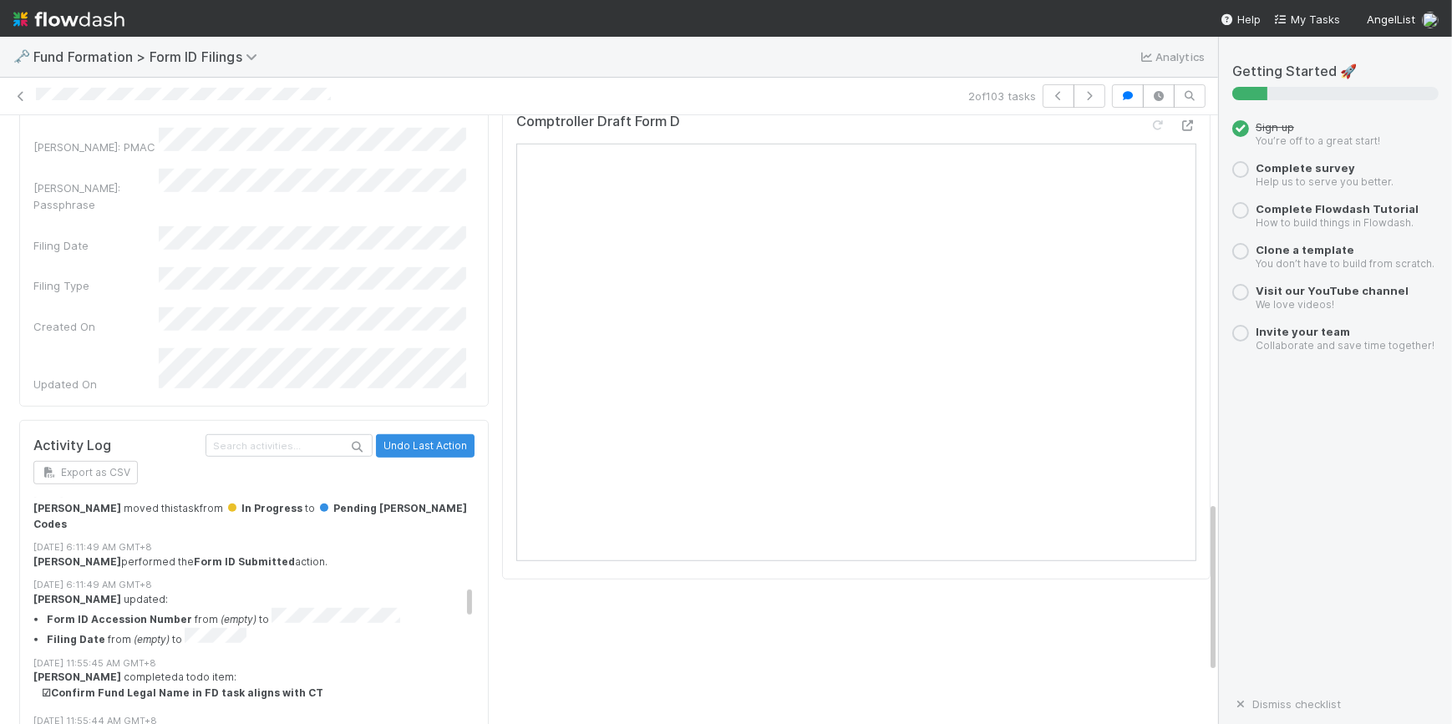
scroll to position [607, 0]
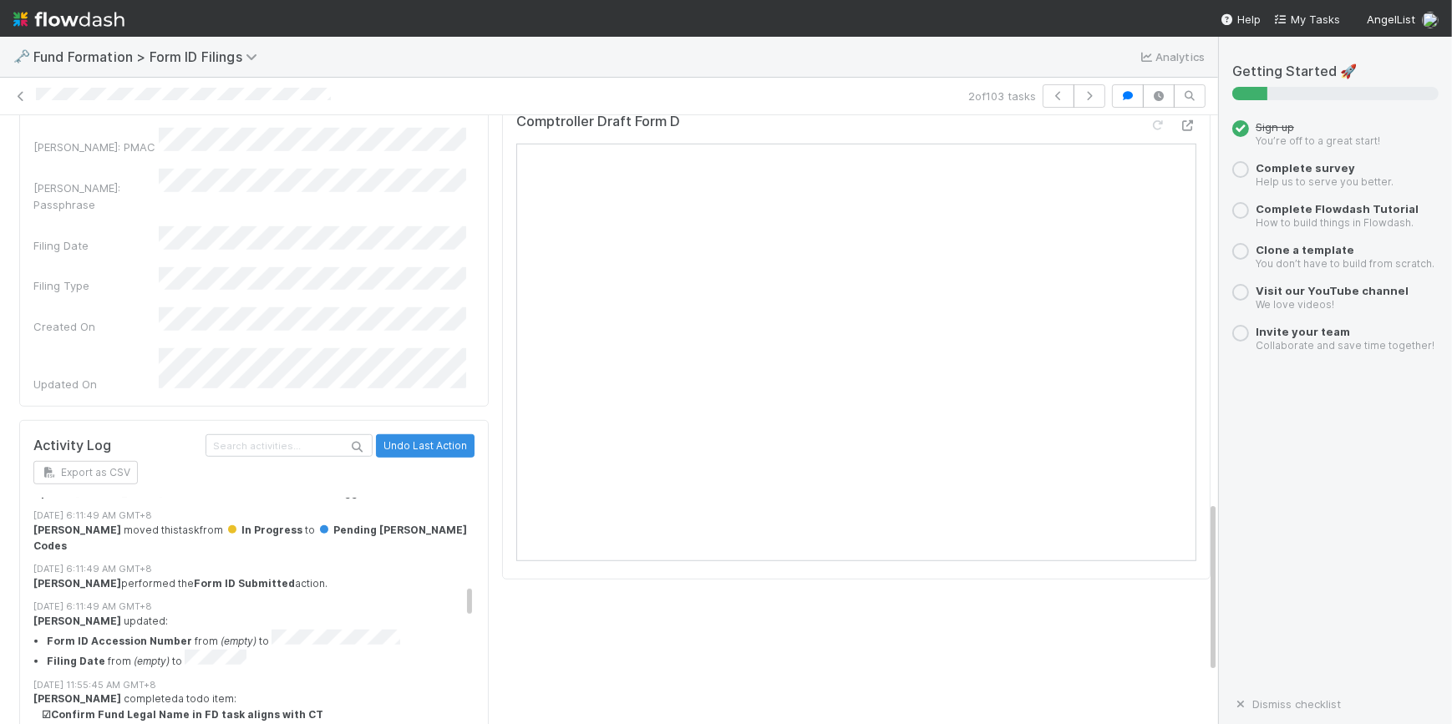
click at [393, 630] on li "Form ID Accession Number from (empty) to" at bounding box center [266, 640] width 439 height 20
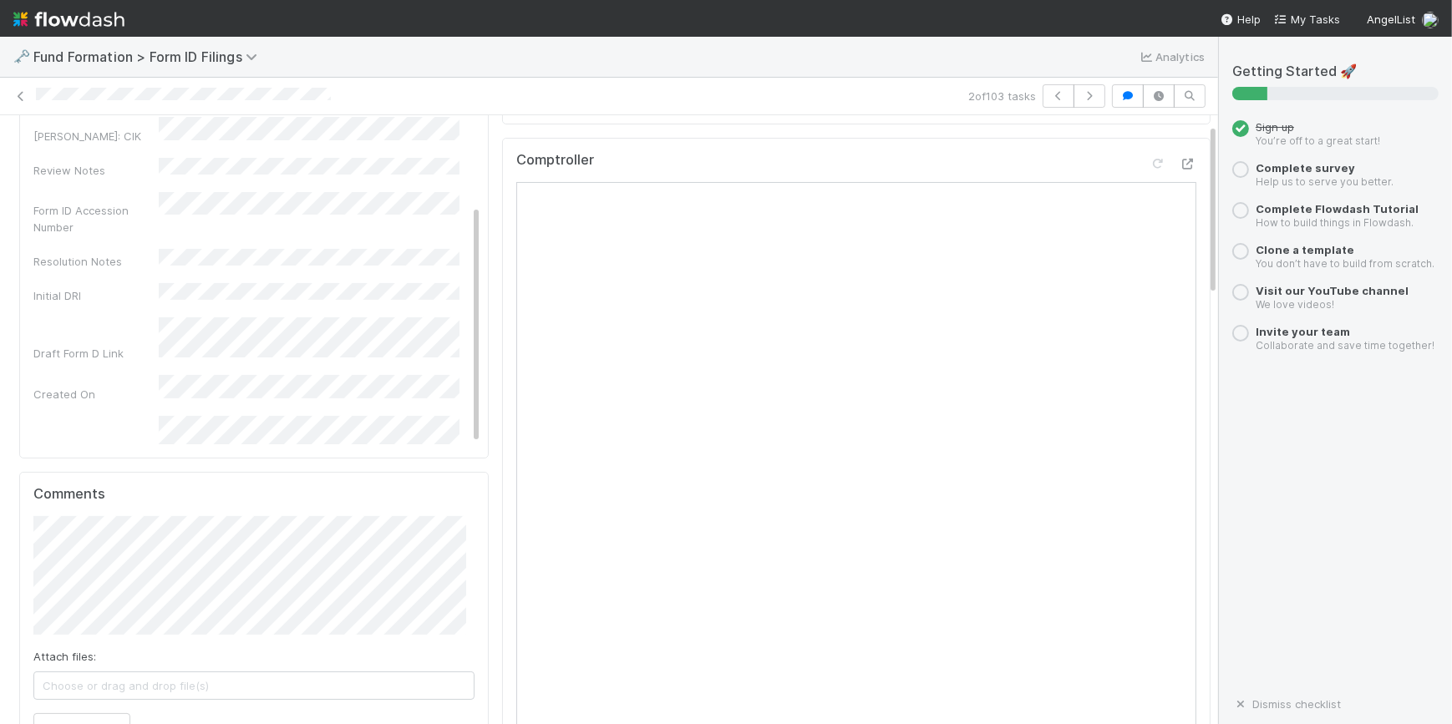
scroll to position [0, 0]
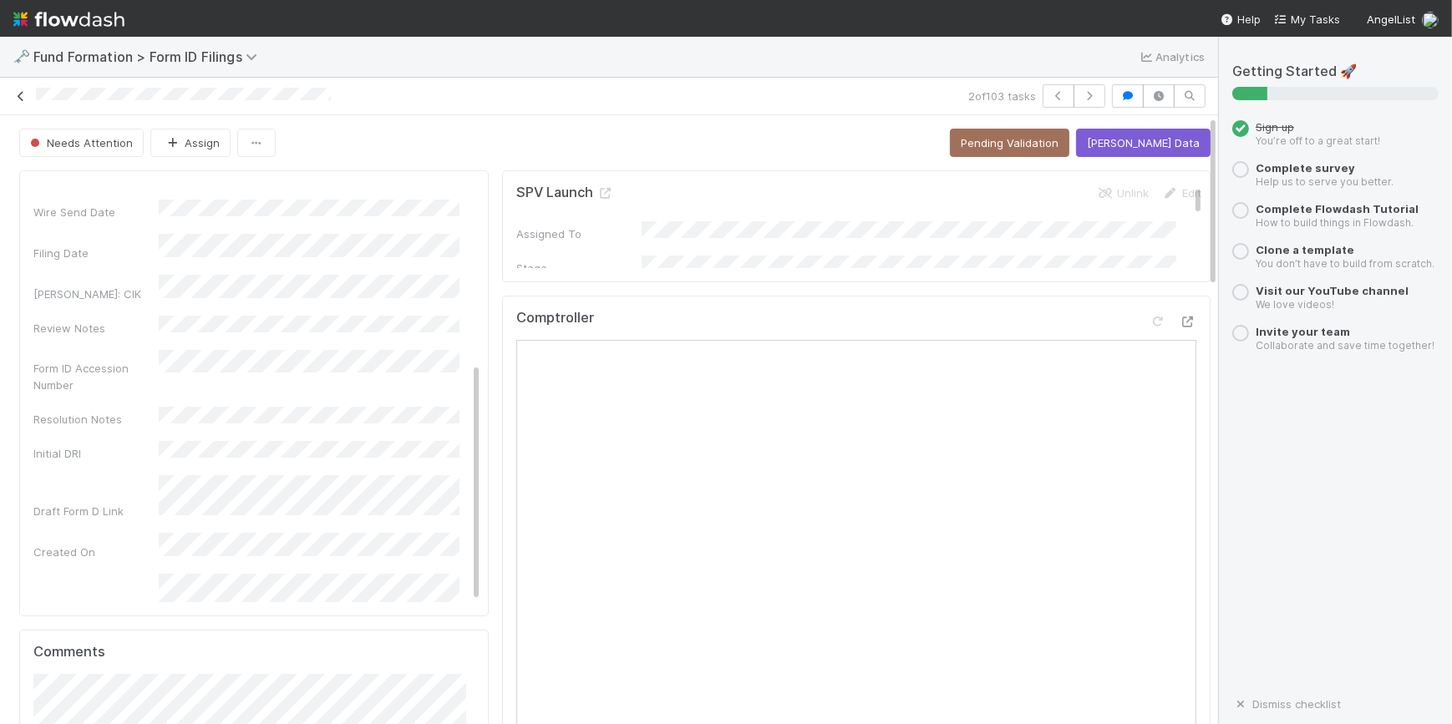
click at [19, 104] on link at bounding box center [21, 96] width 17 height 17
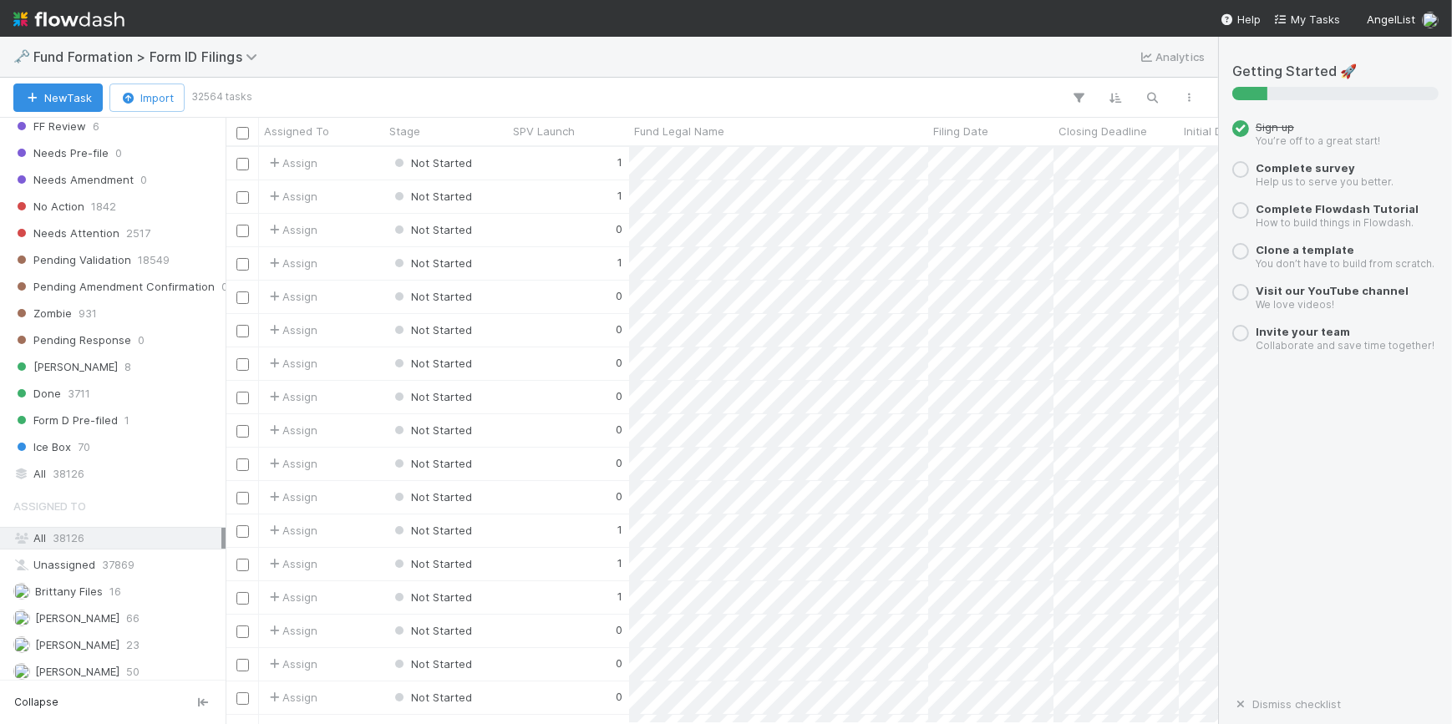
scroll to position [564, 0]
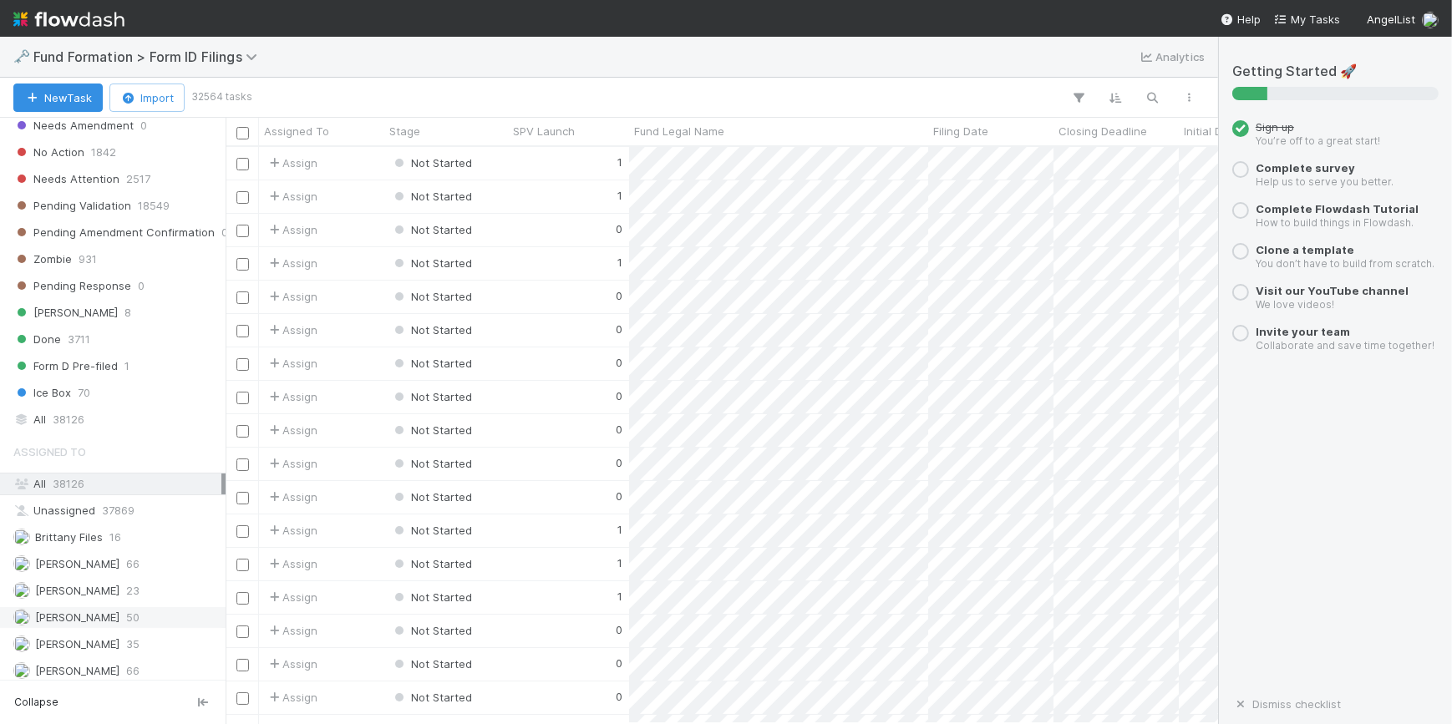
click at [132, 607] on div "Novia Bautista 50" at bounding box center [117, 617] width 208 height 21
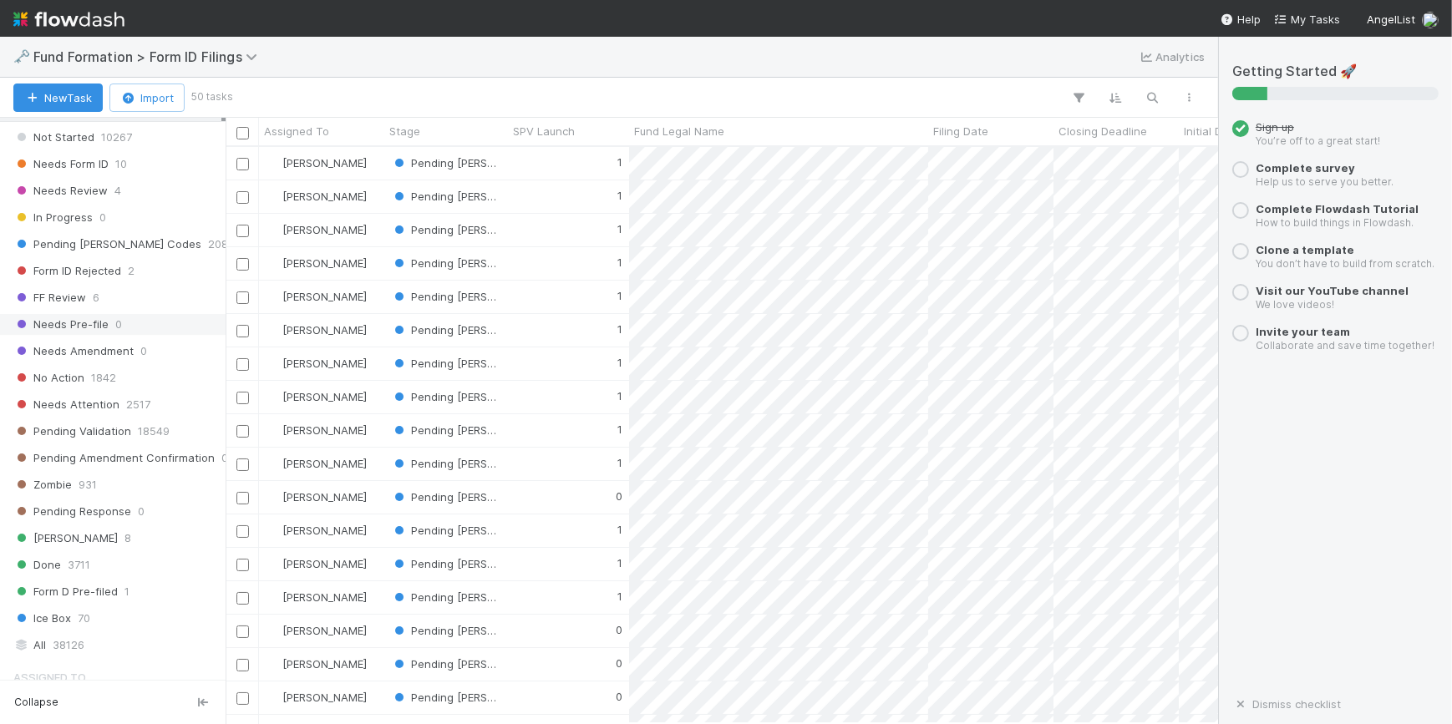
scroll to position [336, 0]
click at [130, 401] on span "2517" at bounding box center [138, 407] width 24 height 21
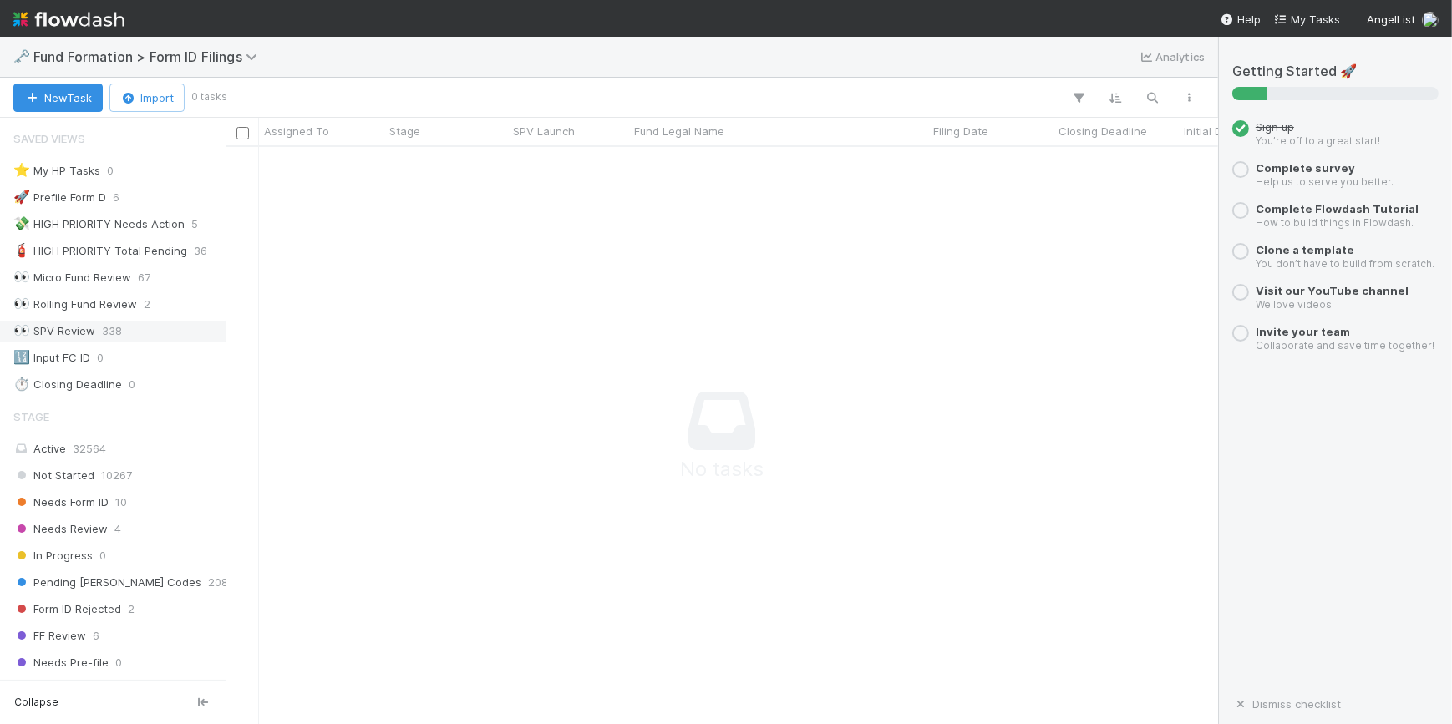
click at [117, 326] on span "338" at bounding box center [112, 331] width 20 height 21
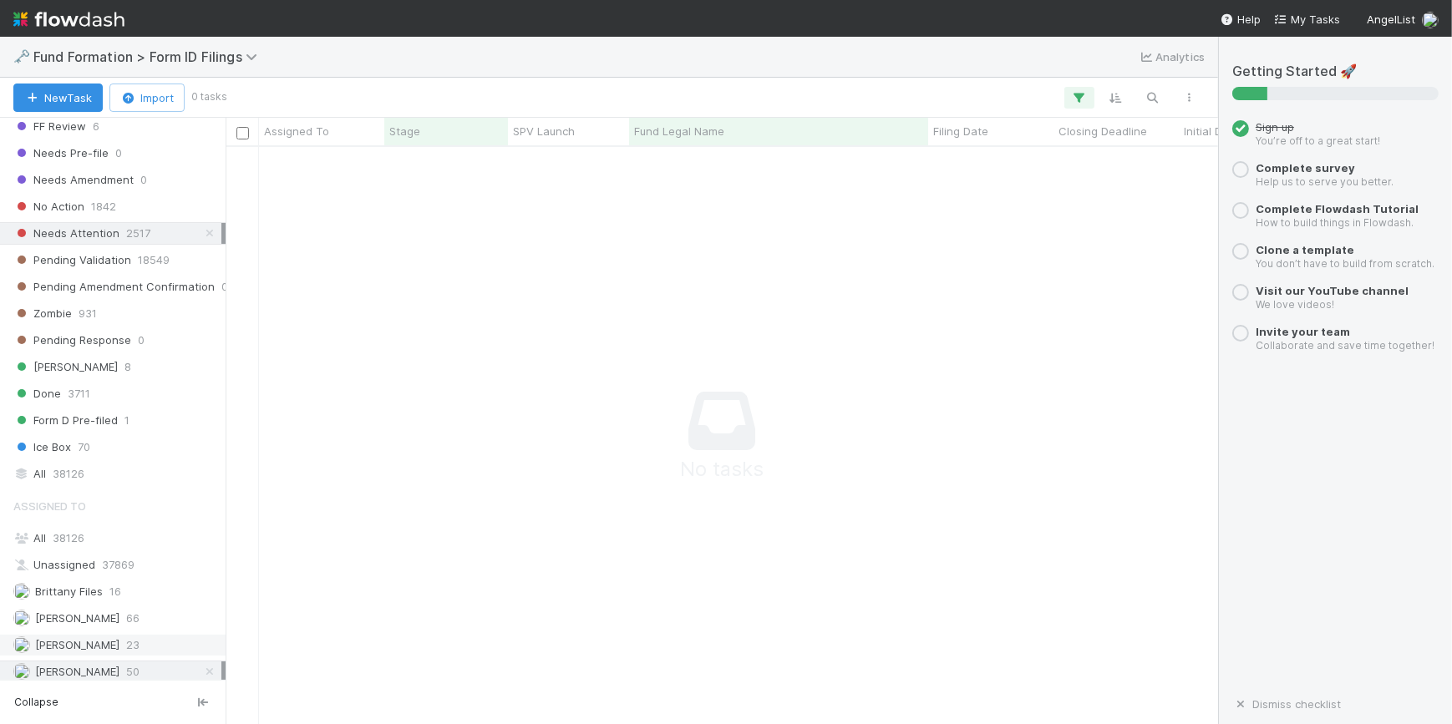
scroll to position [564, 0]
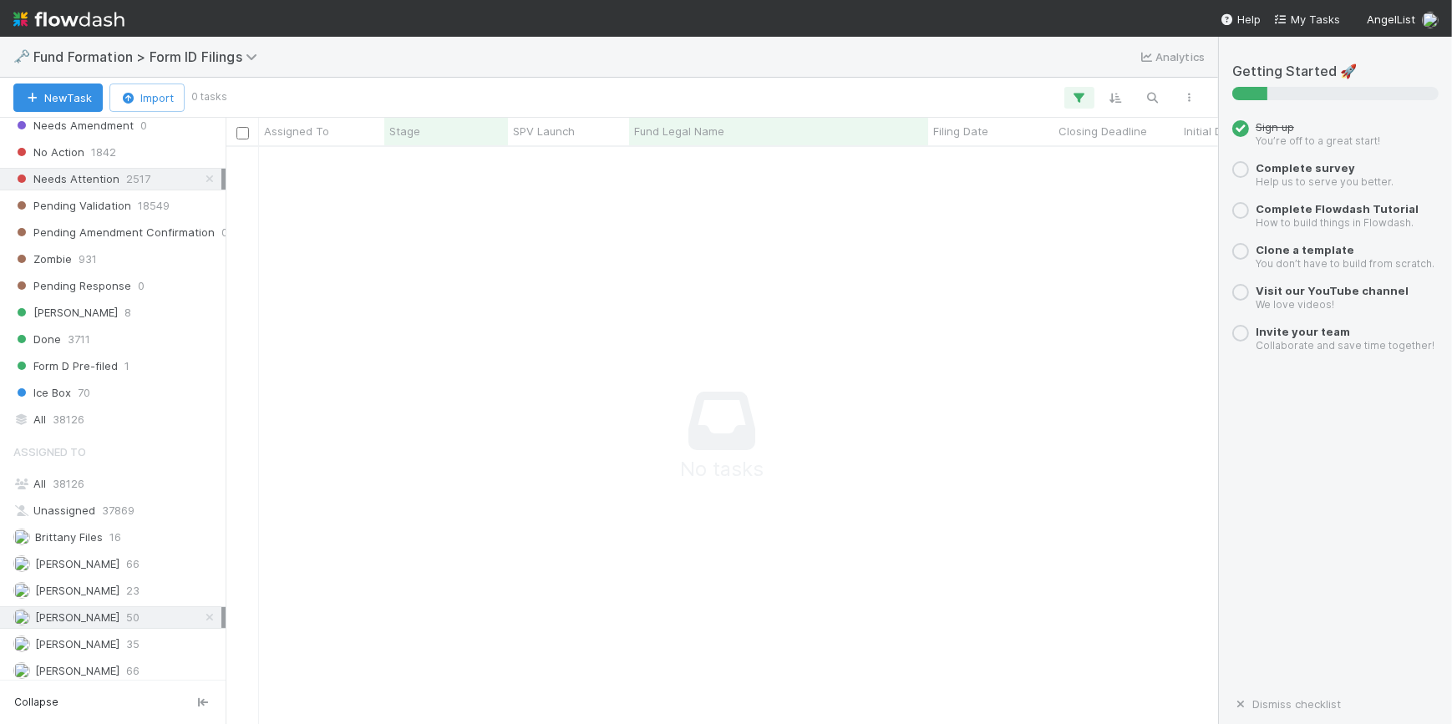
click at [201, 612] on icon at bounding box center [209, 617] width 17 height 11
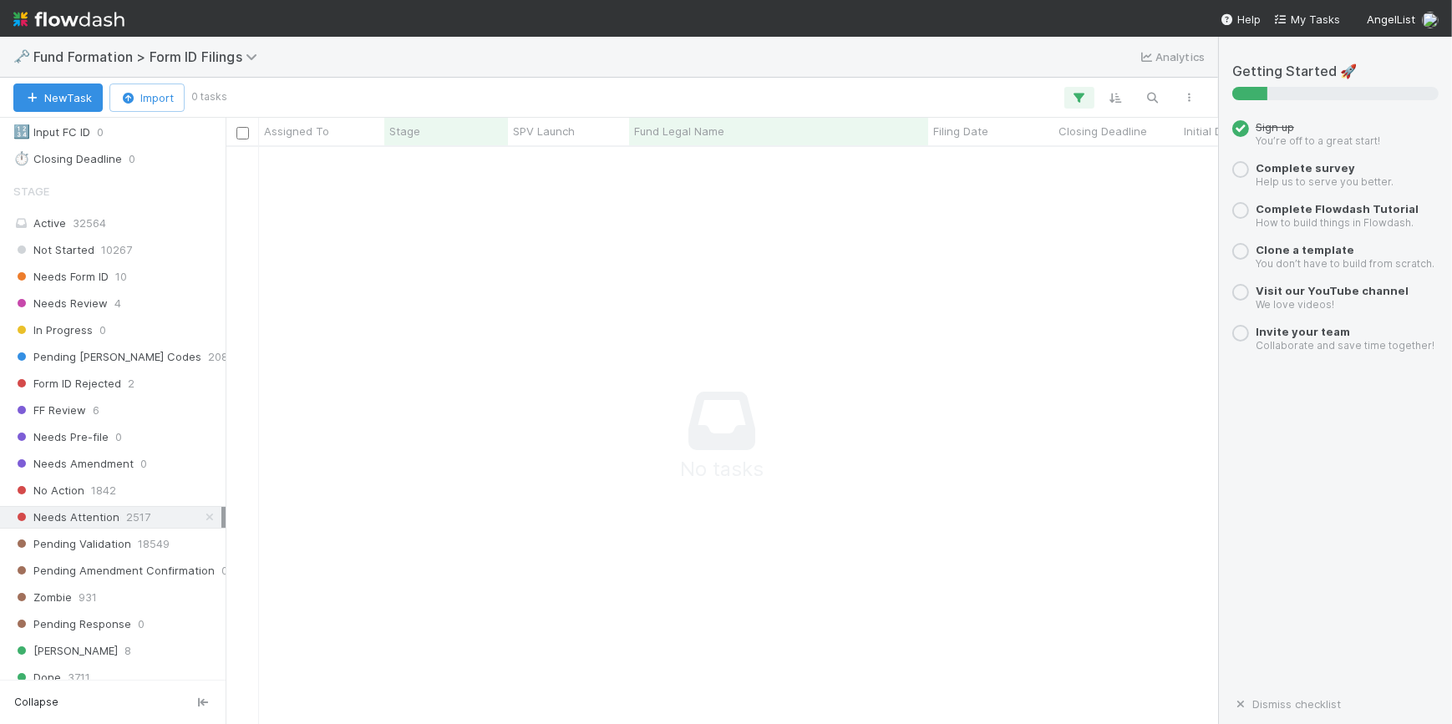
scroll to position [109, 0]
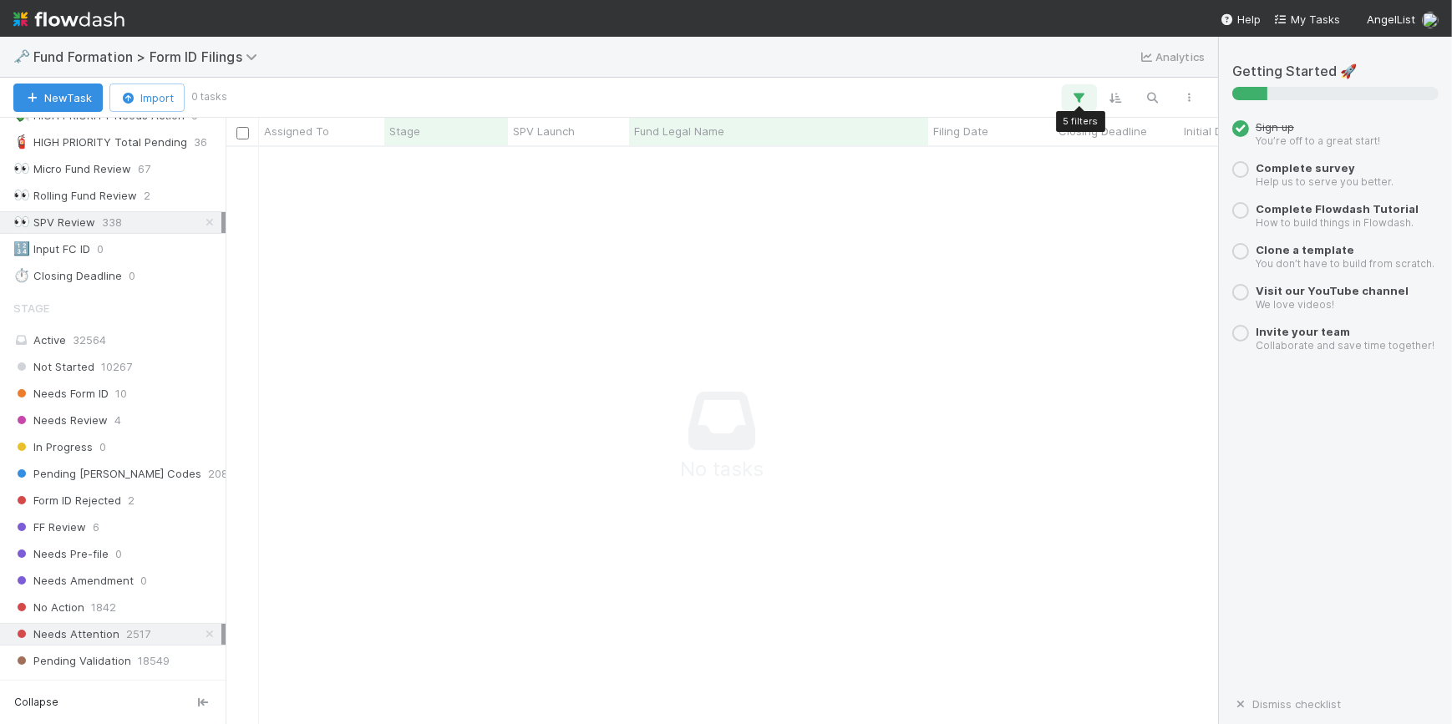
click at [1084, 97] on icon "button" at bounding box center [1079, 97] width 17 height 15
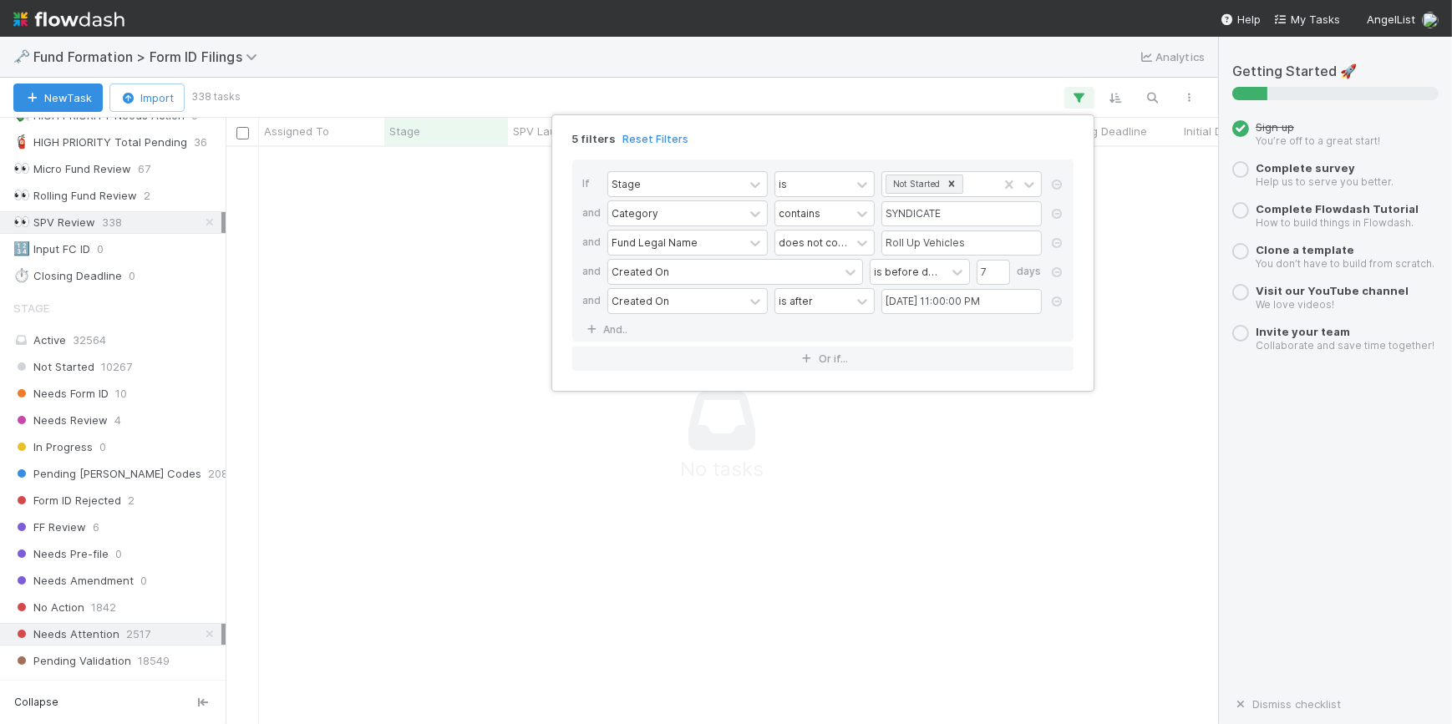
click at [1043, 439] on div "5 filters Reset Filters If Stage is Not Started and Category contains SYNDICATE…" at bounding box center [726, 362] width 1452 height 724
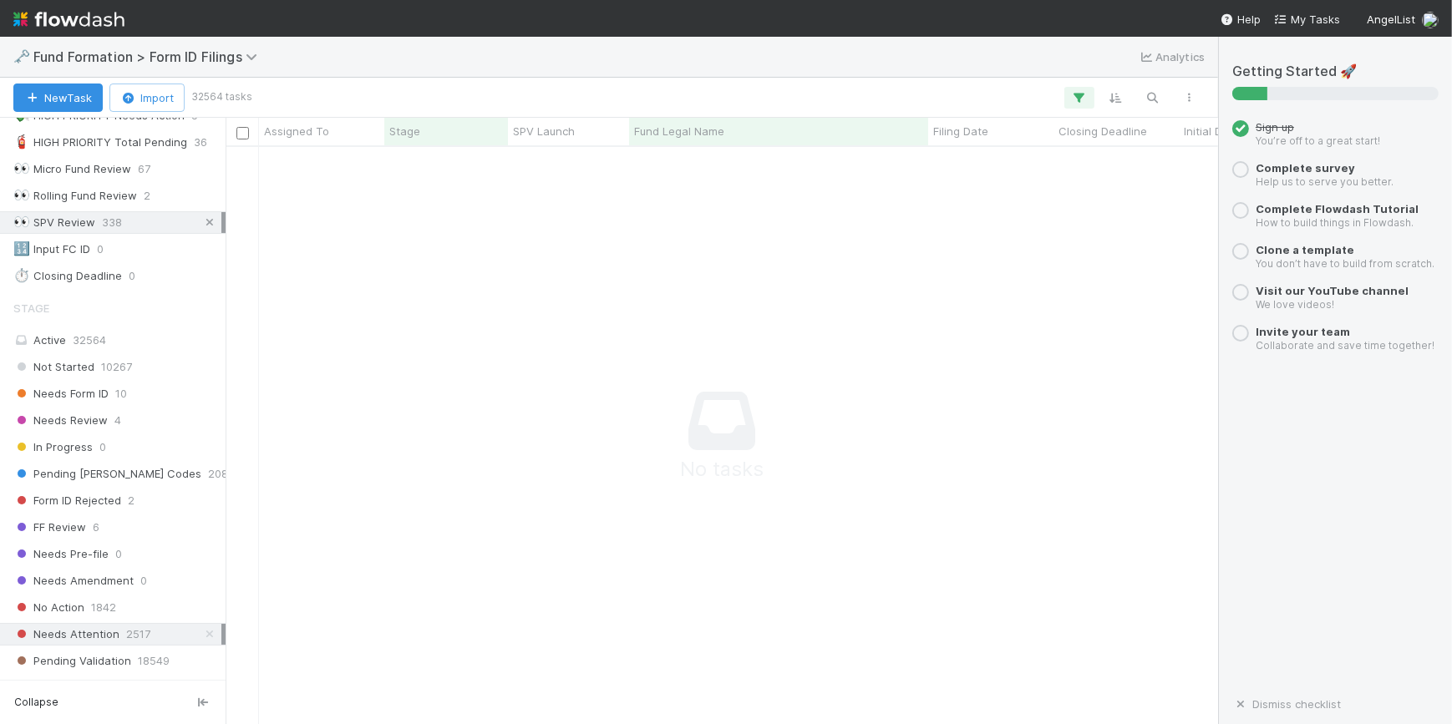
click at [201, 226] on icon at bounding box center [209, 222] width 17 height 11
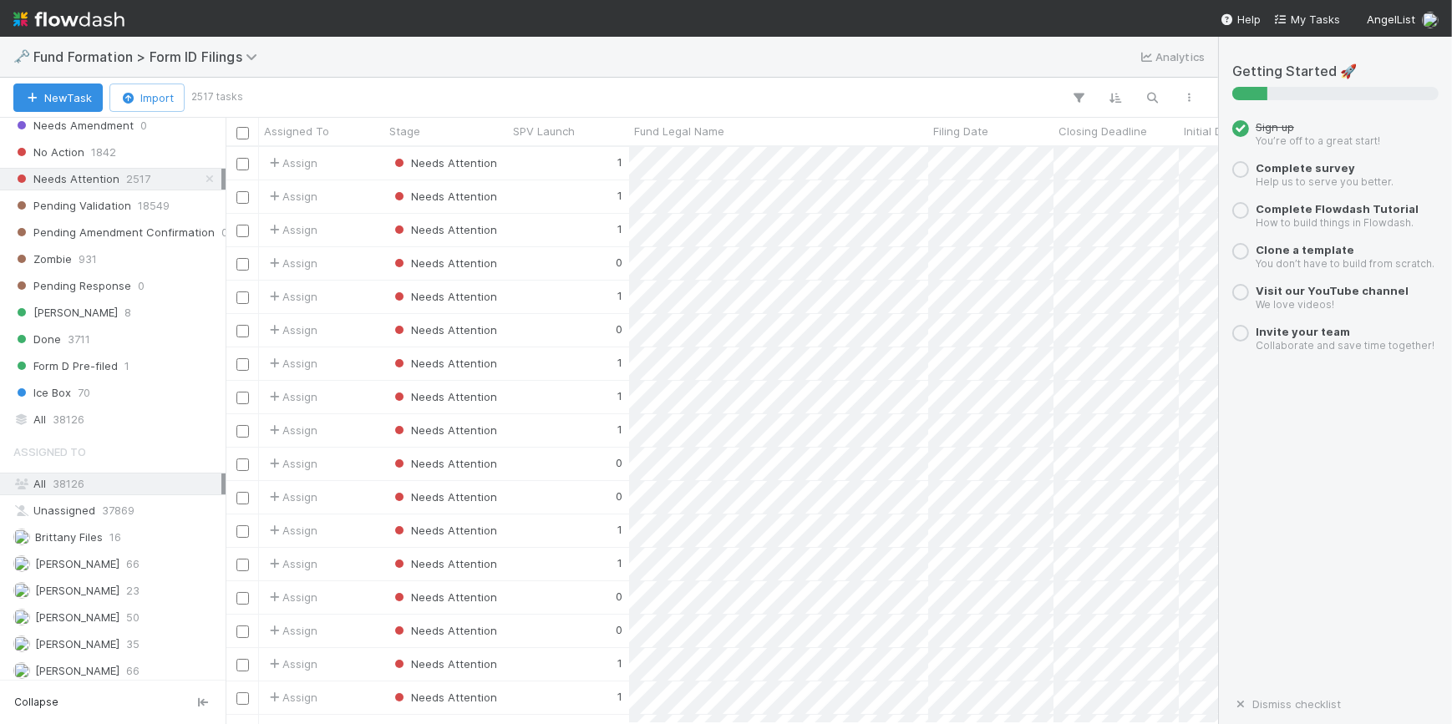
scroll to position [565, 981]
click at [201, 174] on icon at bounding box center [209, 179] width 17 height 11
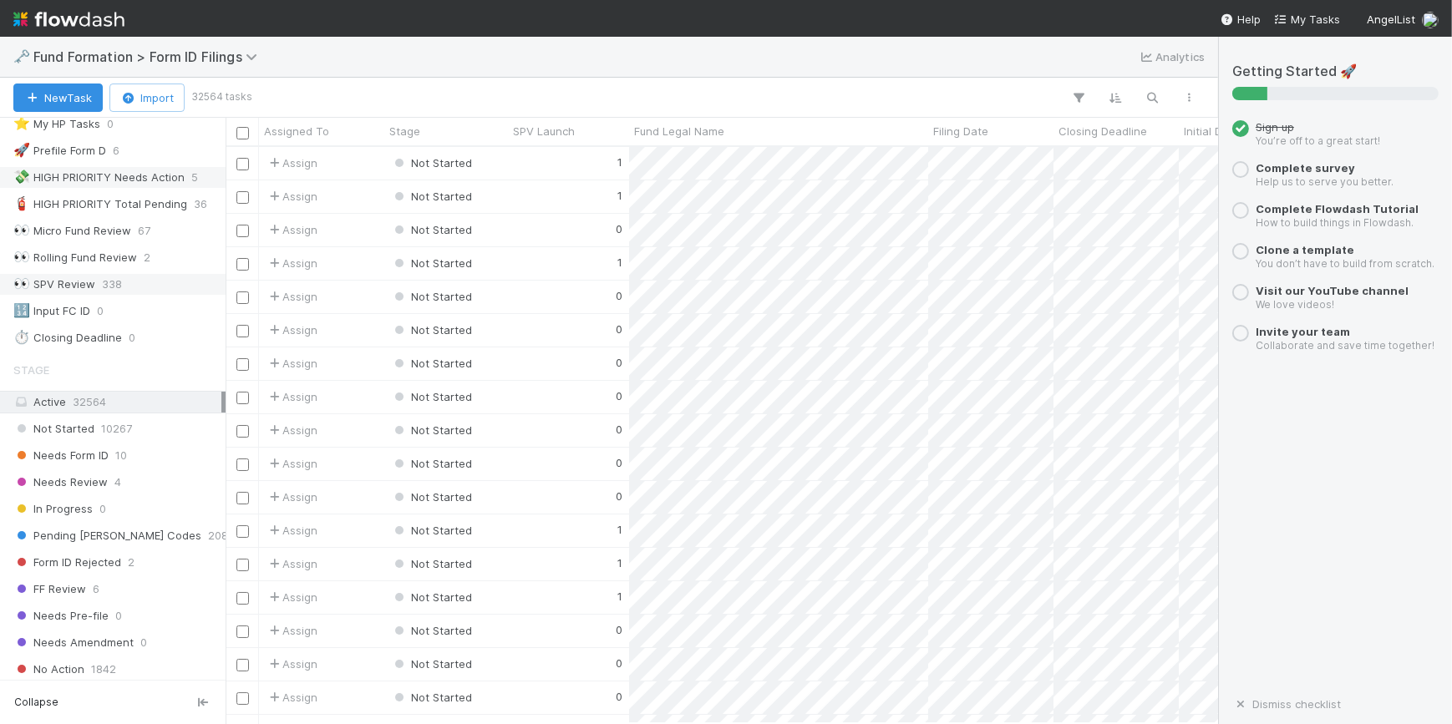
scroll to position [565, 981]
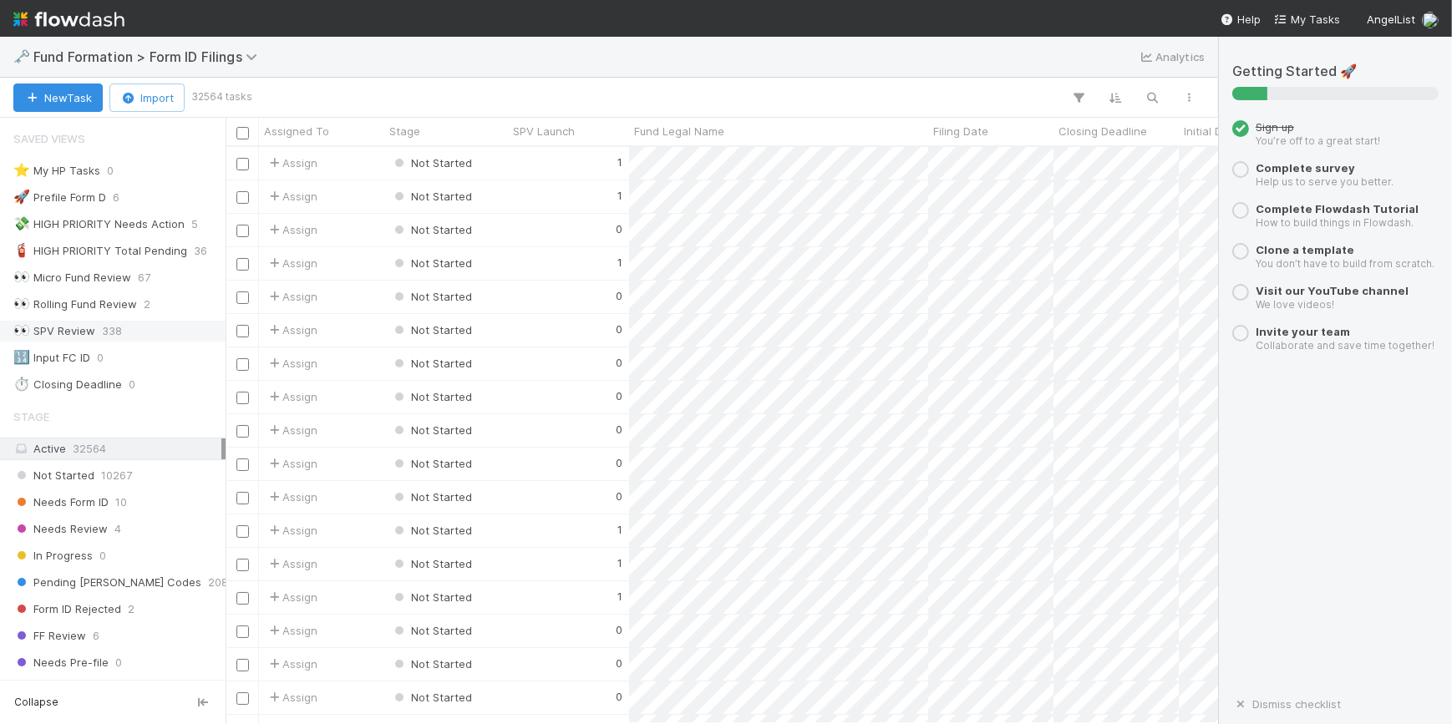
click at [124, 322] on div "👀 SPV Review 338" at bounding box center [117, 331] width 208 height 21
click at [581, 164] on div "0" at bounding box center [568, 163] width 121 height 33
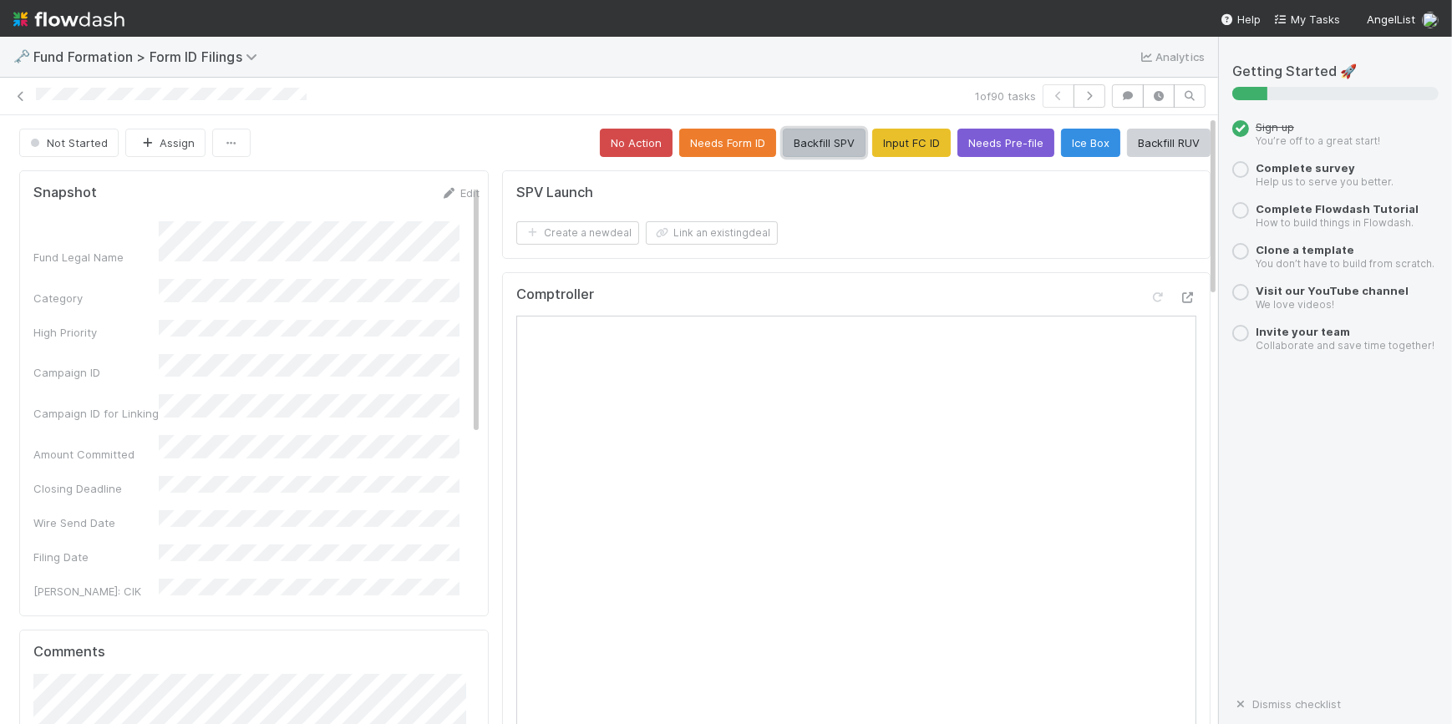
click at [788, 146] on button "Backfill SPV" at bounding box center [824, 143] width 83 height 28
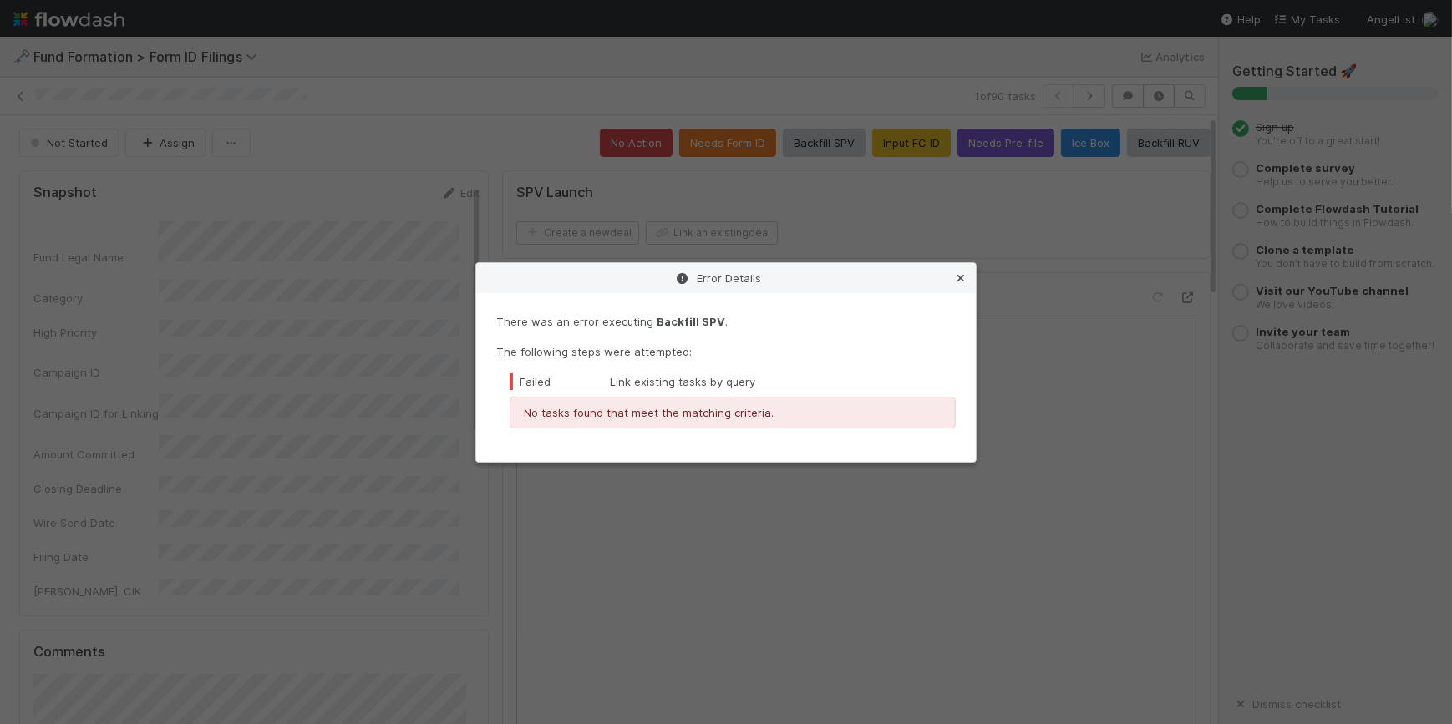
click at [961, 273] on icon at bounding box center [960, 278] width 17 height 11
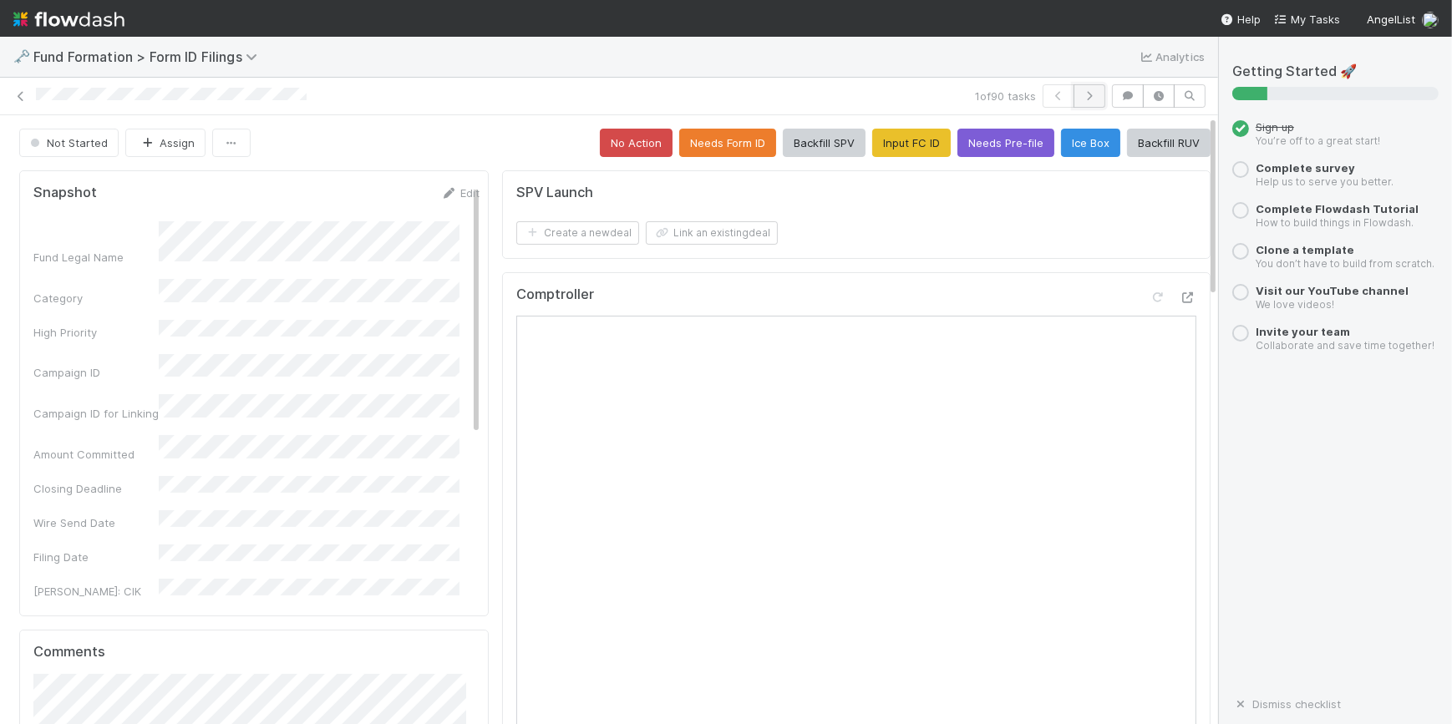
click at [1073, 93] on button "button" at bounding box center [1089, 95] width 32 height 23
click at [822, 145] on button "Backfill SPV" at bounding box center [824, 143] width 83 height 28
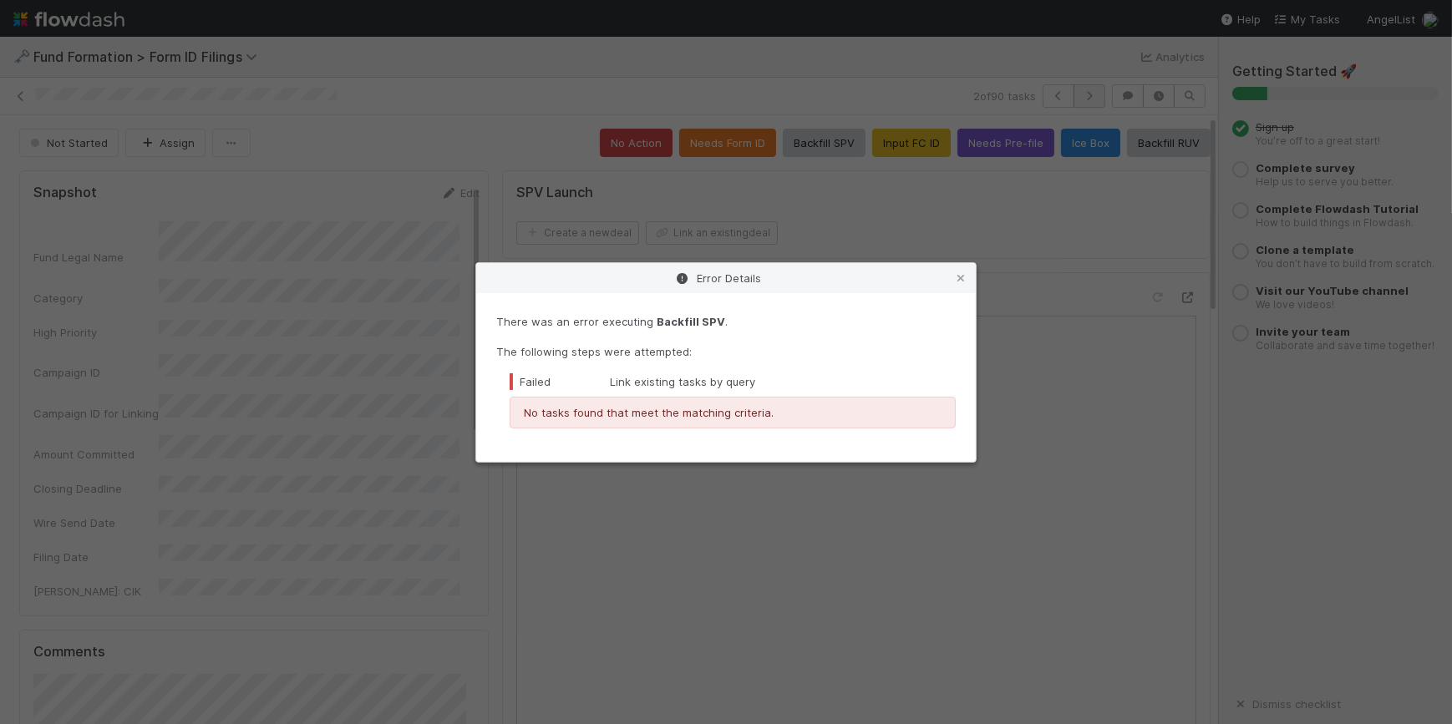
click at [1069, 99] on div "Error Details There was an error executing Backfill SPV . The following steps w…" at bounding box center [726, 362] width 1452 height 724
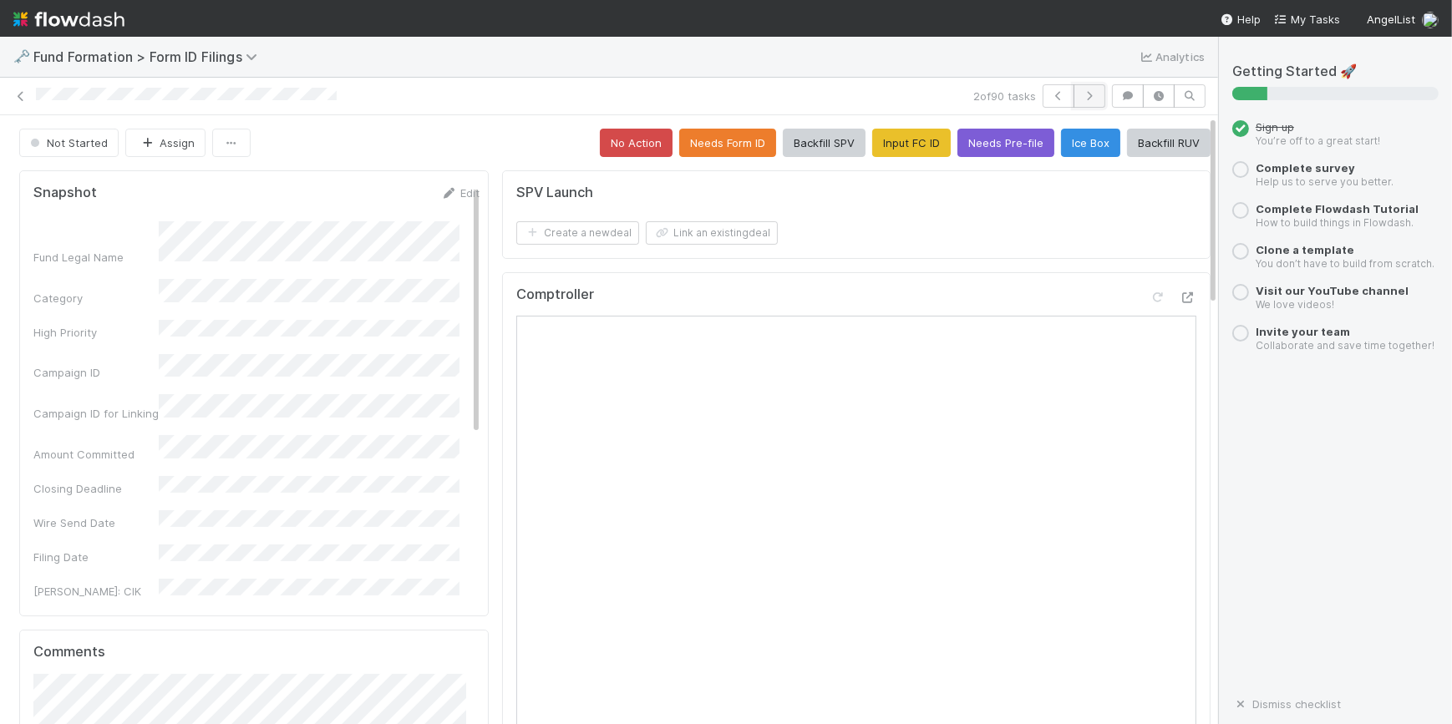
click at [1081, 94] on icon "button" at bounding box center [1089, 96] width 17 height 10
click at [827, 143] on button "Backfill SPV" at bounding box center [824, 143] width 83 height 28
